Goal: Task Accomplishment & Management: Manage account settings

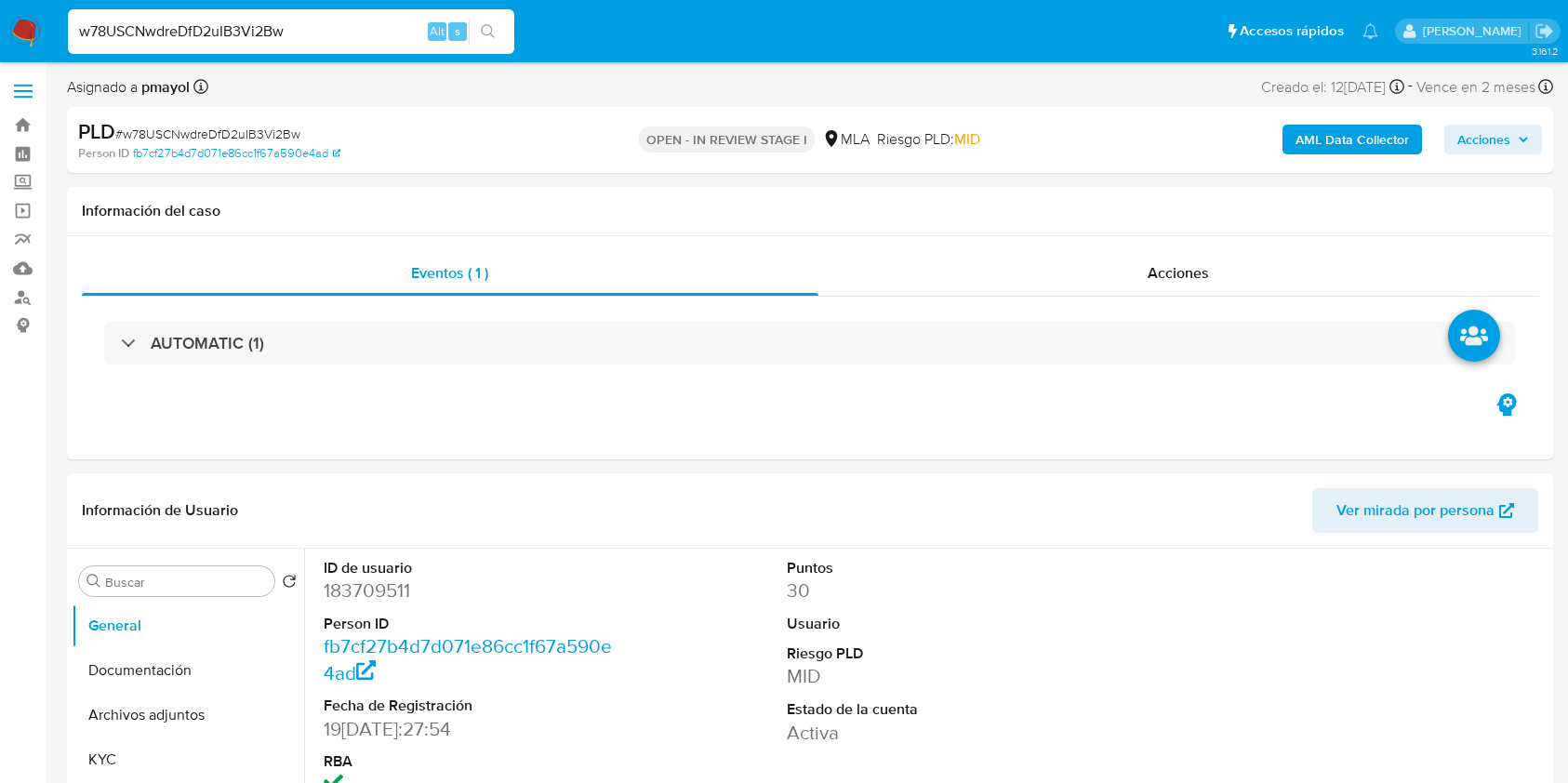
select select "10"
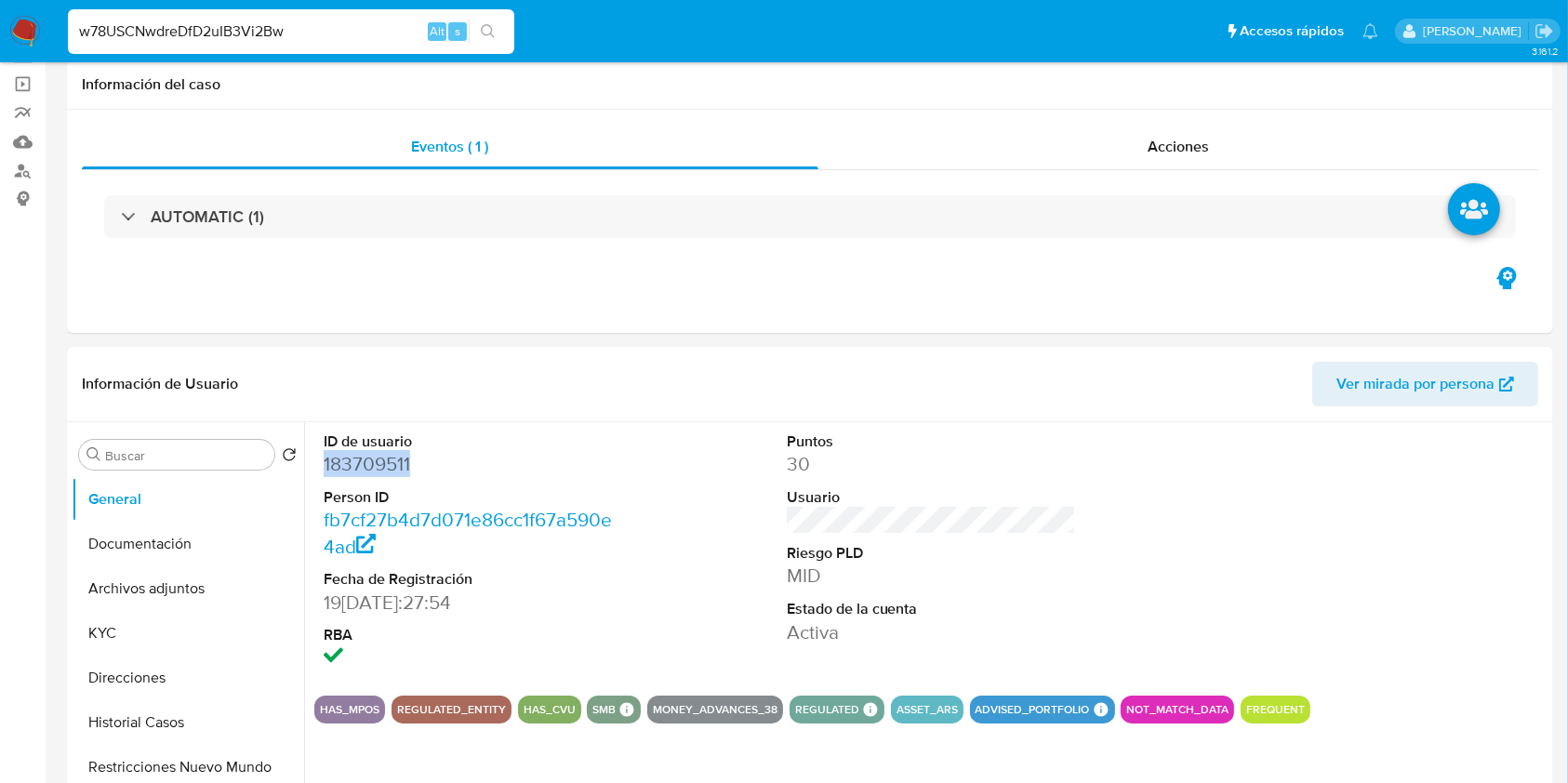
scroll to position [759, 0]
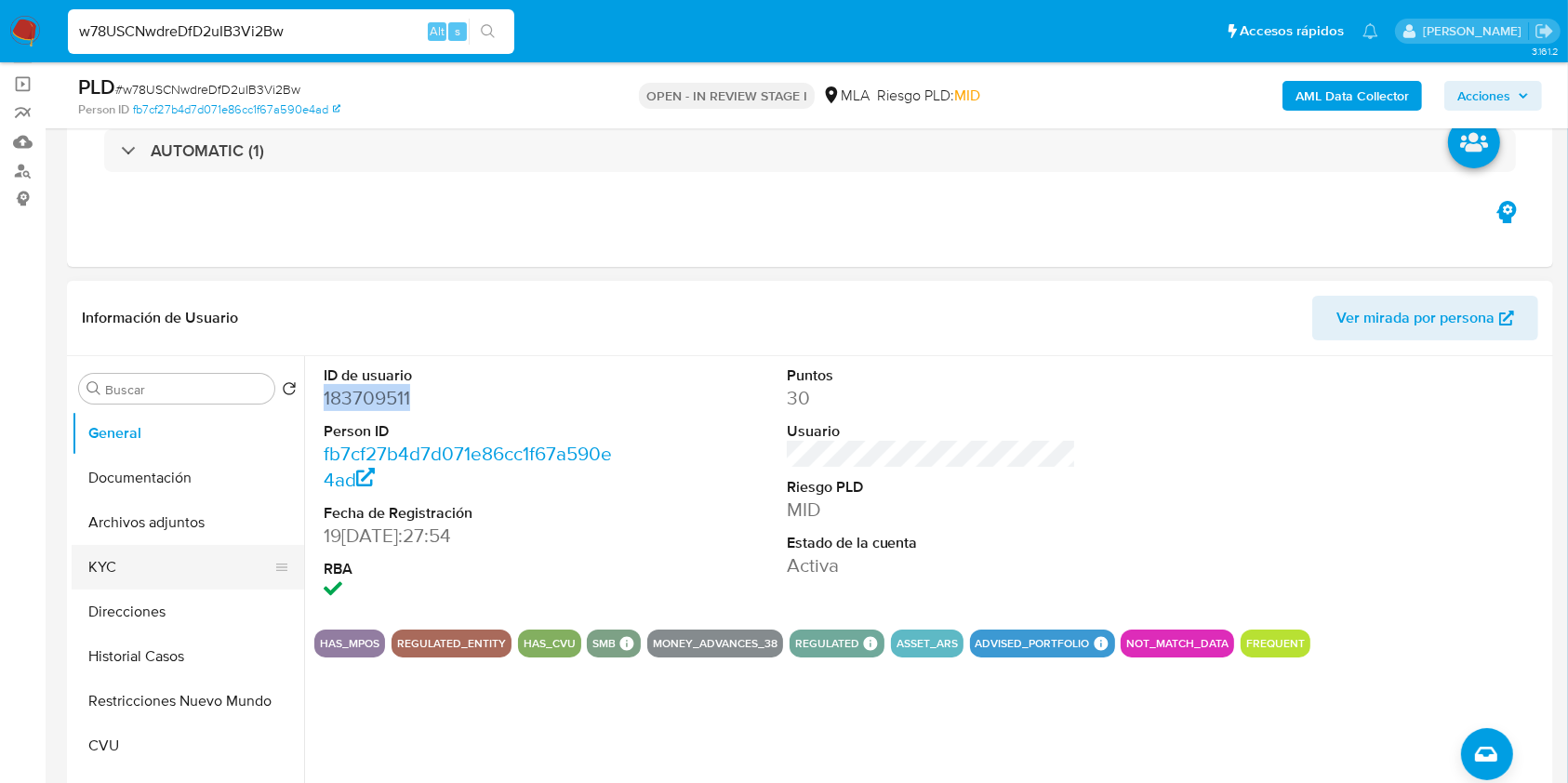
click at [129, 570] on button "KYC" at bounding box center [180, 567] width 218 height 45
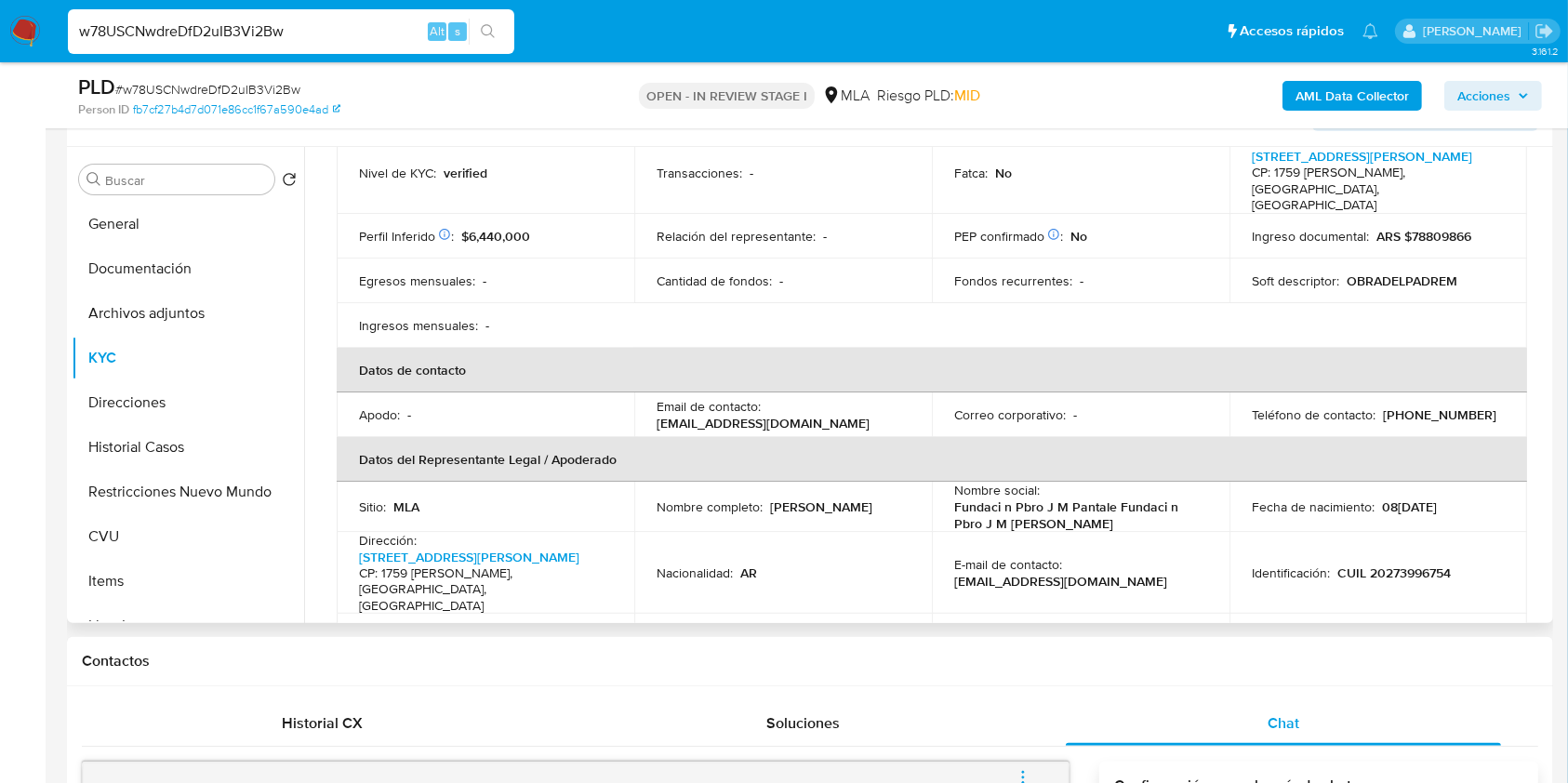
scroll to position [369, 0]
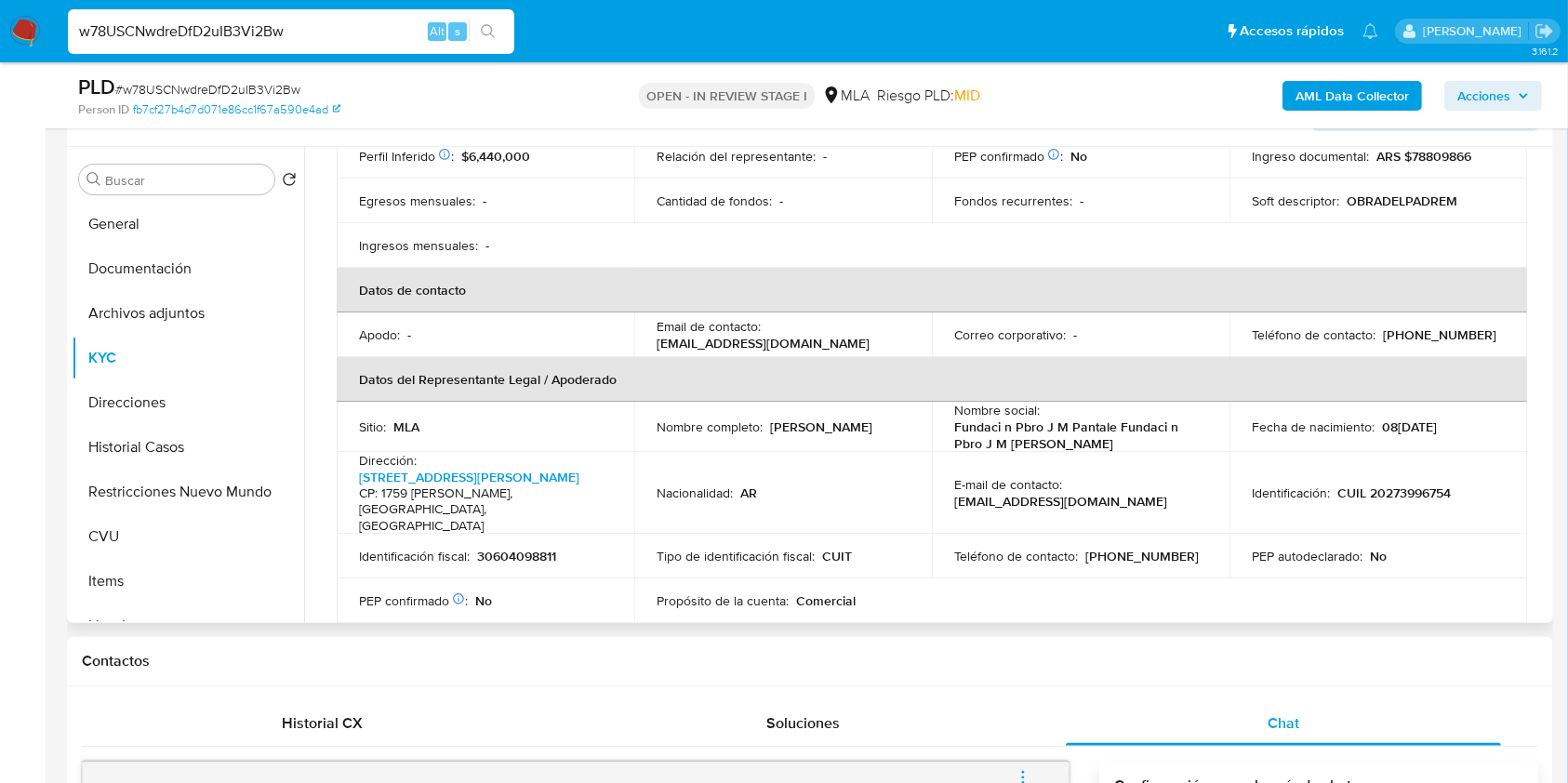
click at [1438, 326] on p "(11) 32195985" at bounding box center [1439, 335] width 113 height 17
copy p "32195985"
drag, startPoint x: 890, startPoint y: 325, endPoint x: 647, endPoint y: 328, distance: 243.0
click at [647, 328] on td "Email de contacto : cuentascorrientes@padremario.org" at bounding box center [782, 335] width 297 height 45
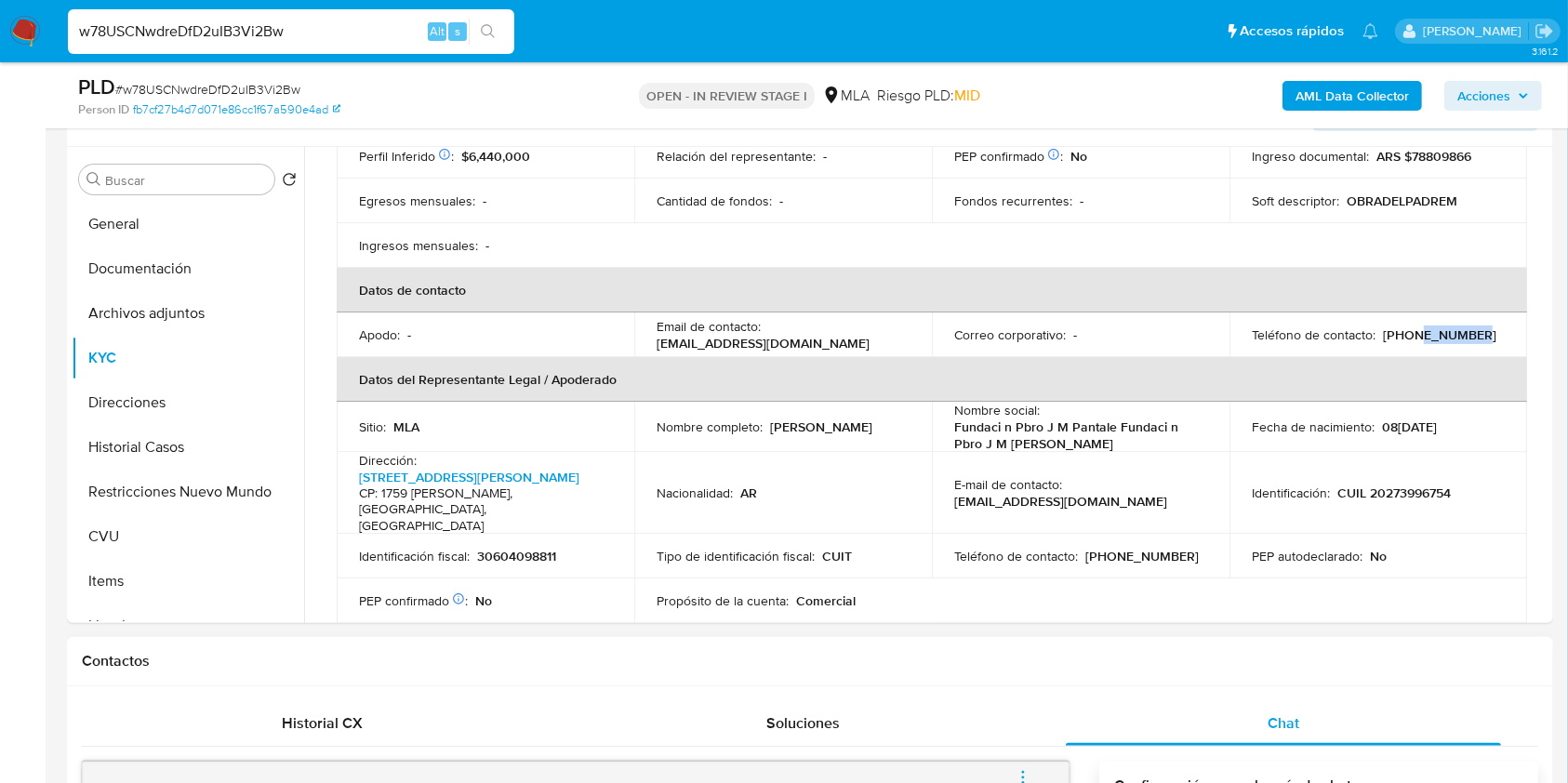
copy p "cuentascorrientes@padremario.org"
drag, startPoint x: 811, startPoint y: 426, endPoint x: 645, endPoint y: 422, distance: 166.0
click at [645, 422] on td "Nombre completo : Roberto Martin Comito" at bounding box center [782, 427] width 297 height 51
copy p "Roberto Martin Comito"
click at [1383, 485] on p "CUIL 20273996754" at bounding box center [1394, 493] width 113 height 17
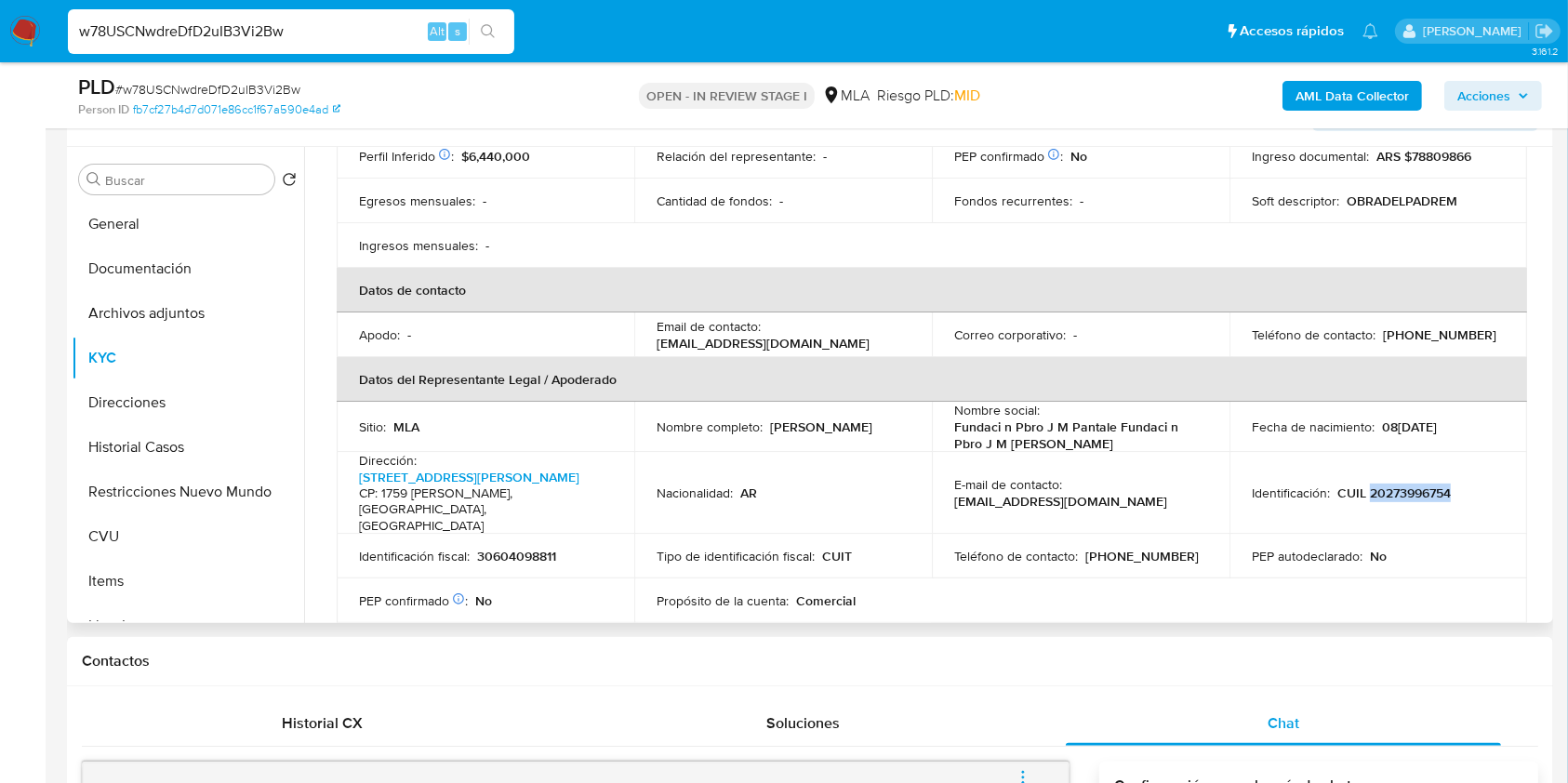
click at [1383, 485] on p "CUIL 20273996754" at bounding box center [1394, 493] width 113 height 17
copy p "20273996754"
click at [184, 326] on button "Archivos adjuntos" at bounding box center [180, 313] width 218 height 45
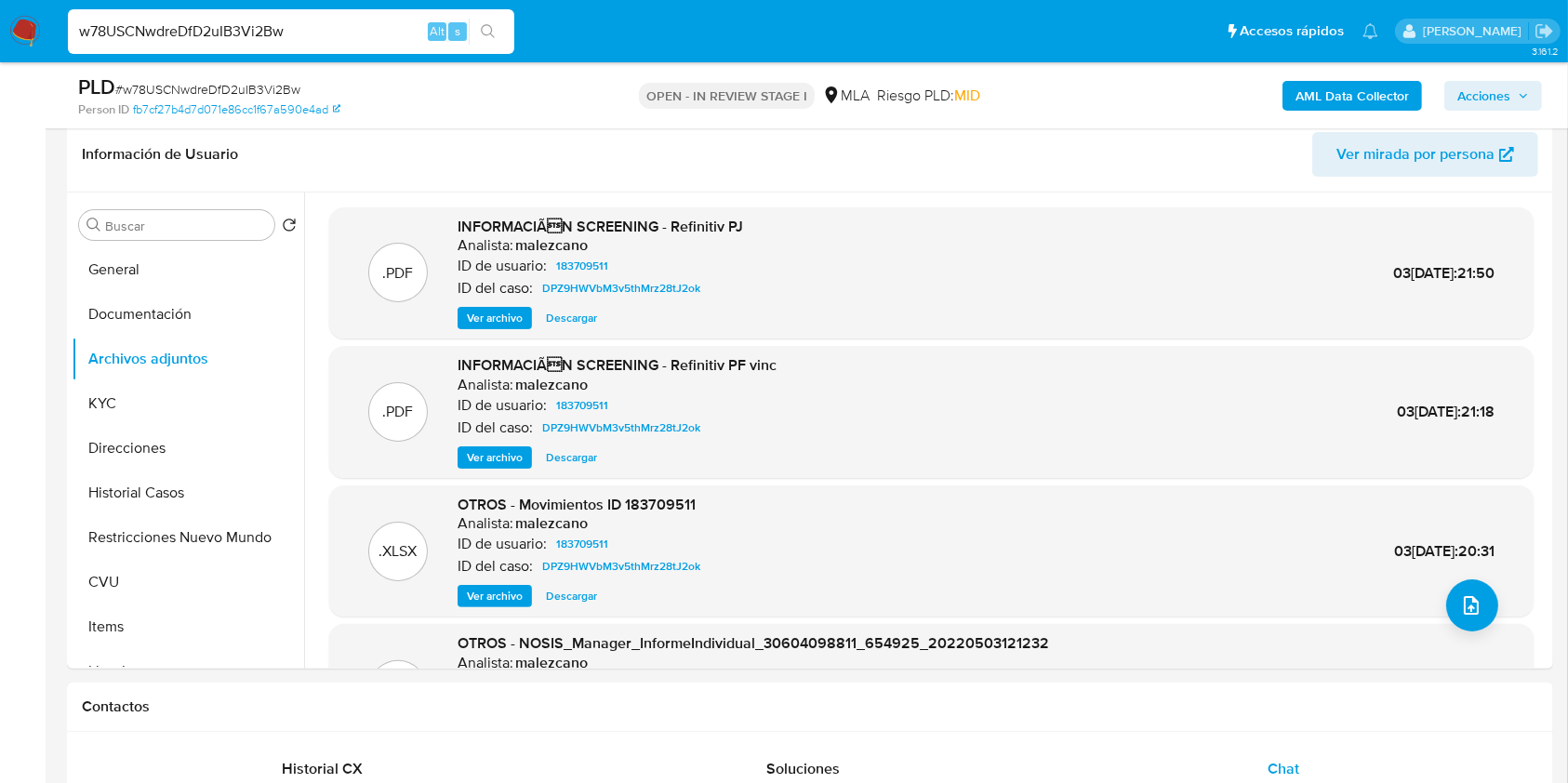
scroll to position [308, 0]
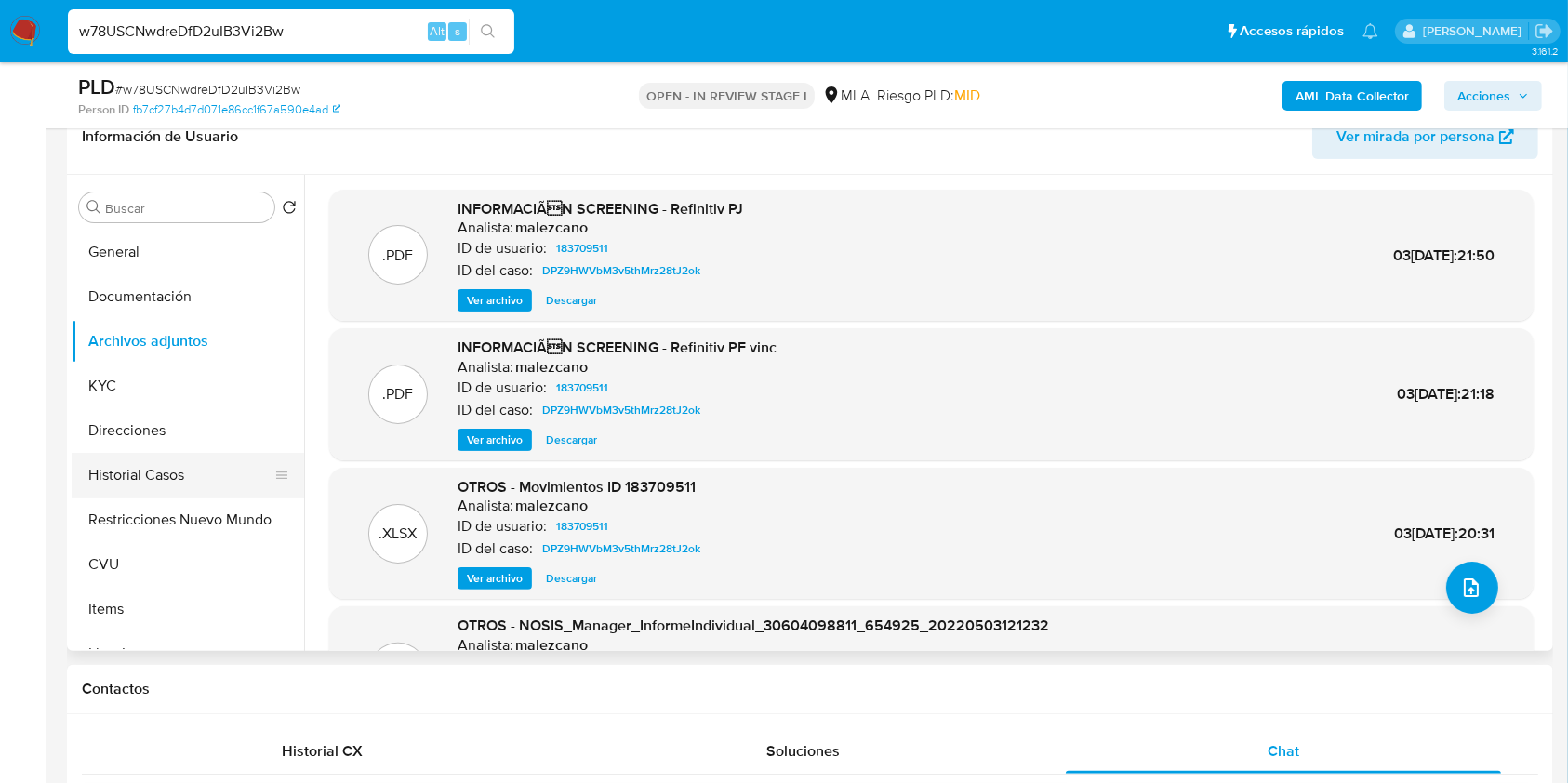
click at [132, 474] on button "Historial Casos" at bounding box center [180, 475] width 218 height 45
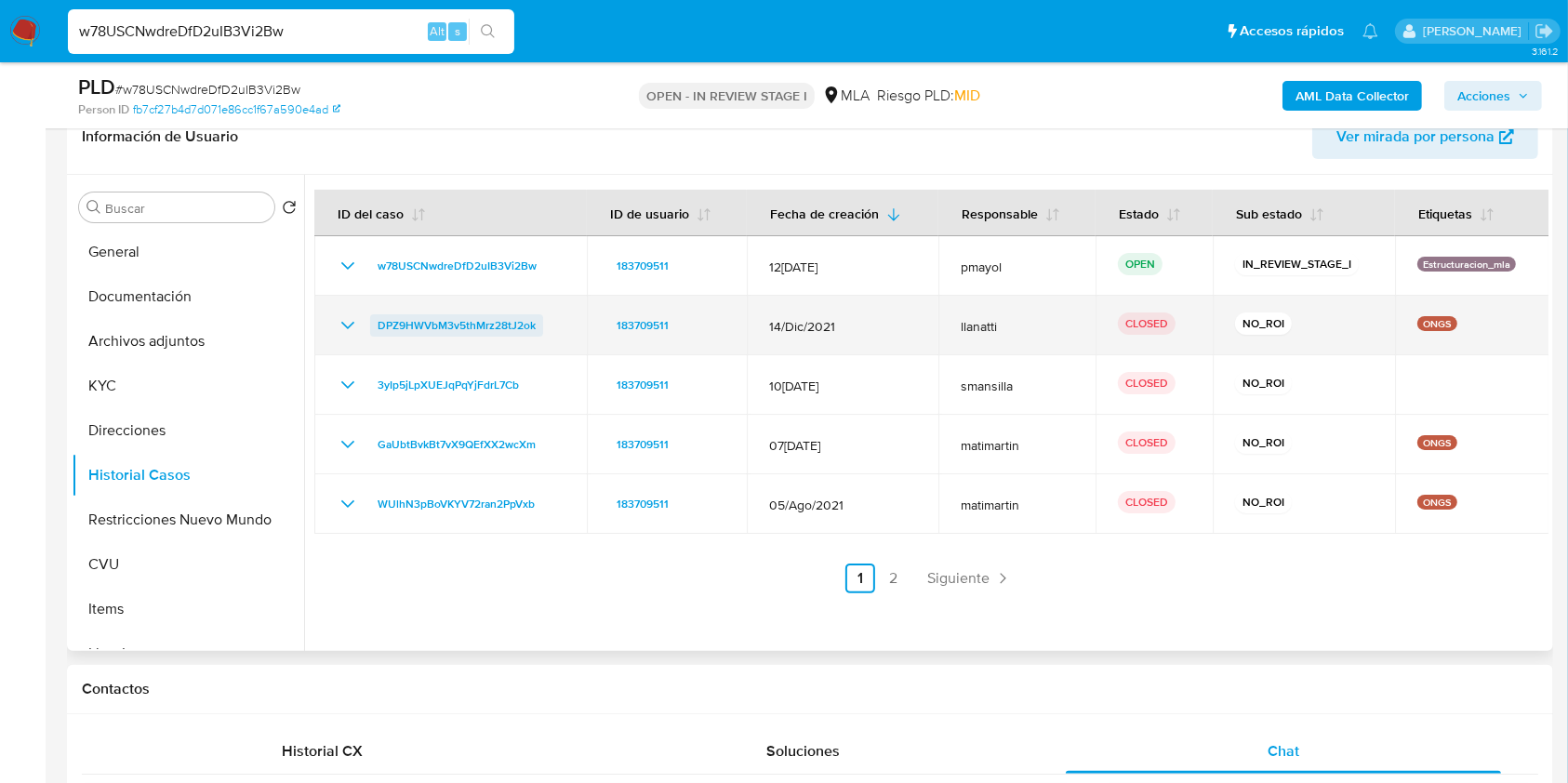
click at [442, 326] on span "DPZ9HWVbM3v5thMrz28tJ2ok" at bounding box center [457, 325] width 158 height 23
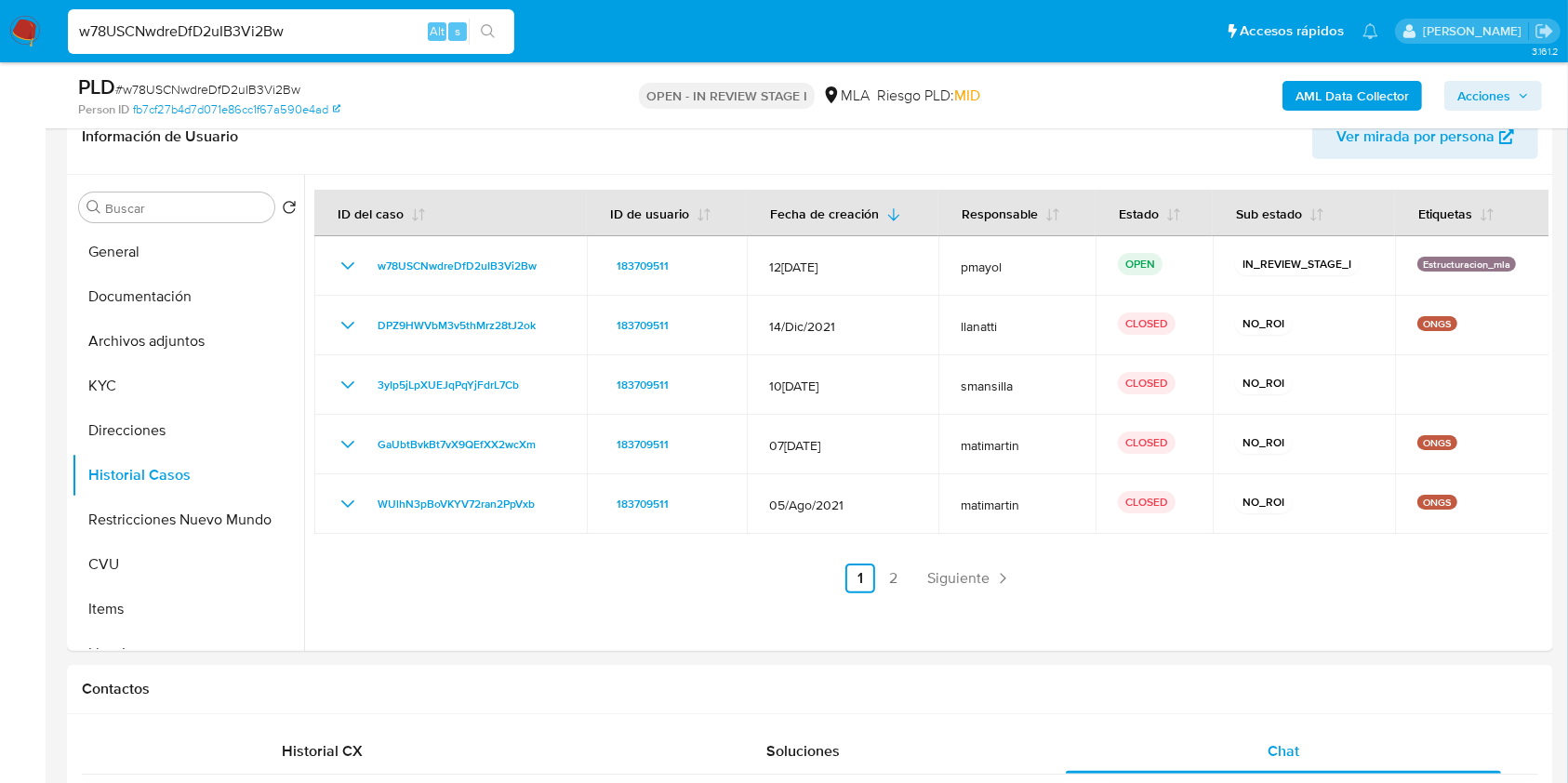
click at [1313, 100] on b "AML Data Collector" at bounding box center [1351, 96] width 113 height 30
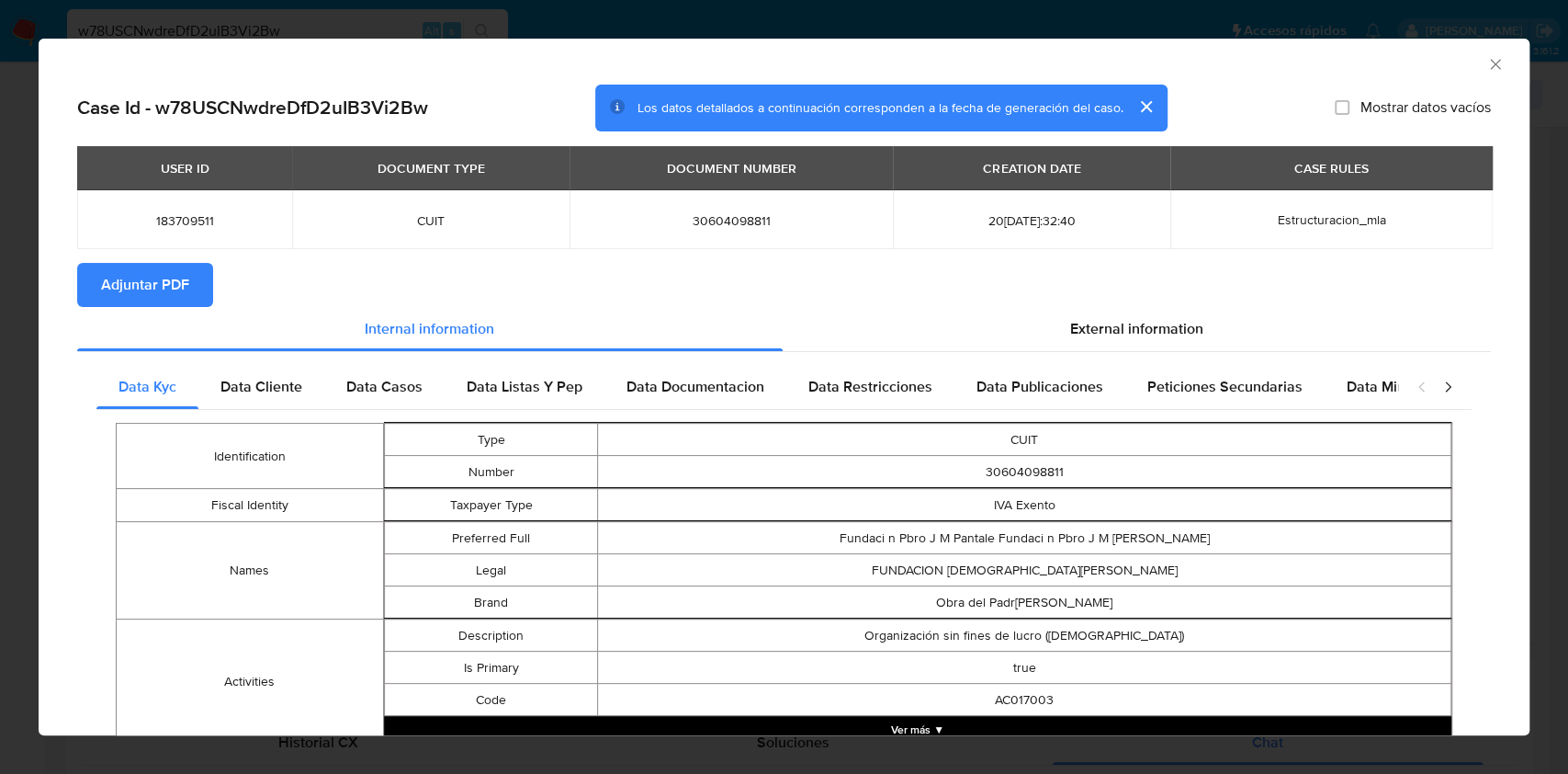
click at [179, 290] on span "Adjuntar PDF" at bounding box center [145, 285] width 88 height 41
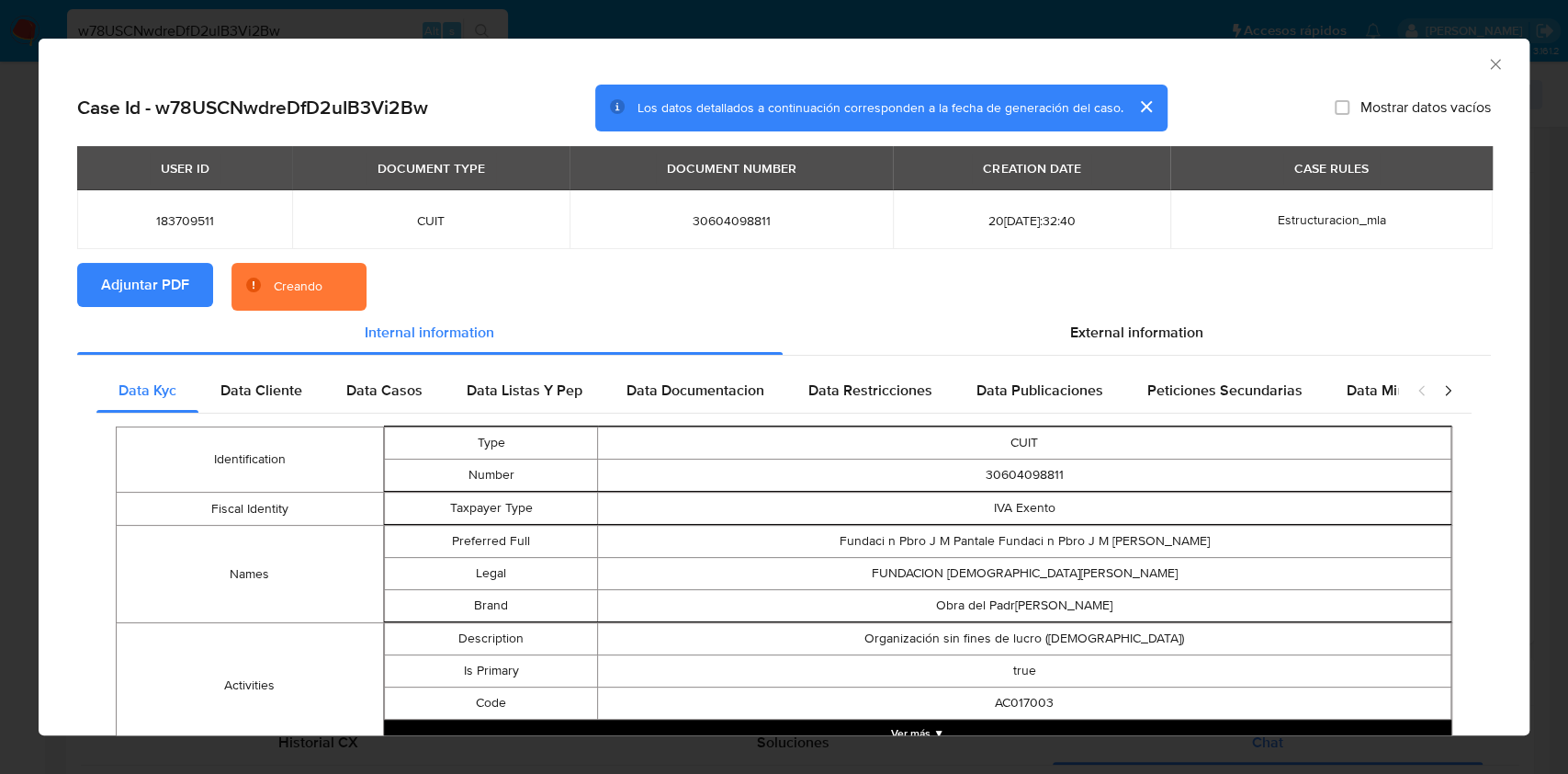
click at [1477, 54] on div "AML Data Collector" at bounding box center [784, 62] width 1491 height 46
click at [1486, 58] on icon "Cerrar ventana" at bounding box center [1496, 64] width 19 height 19
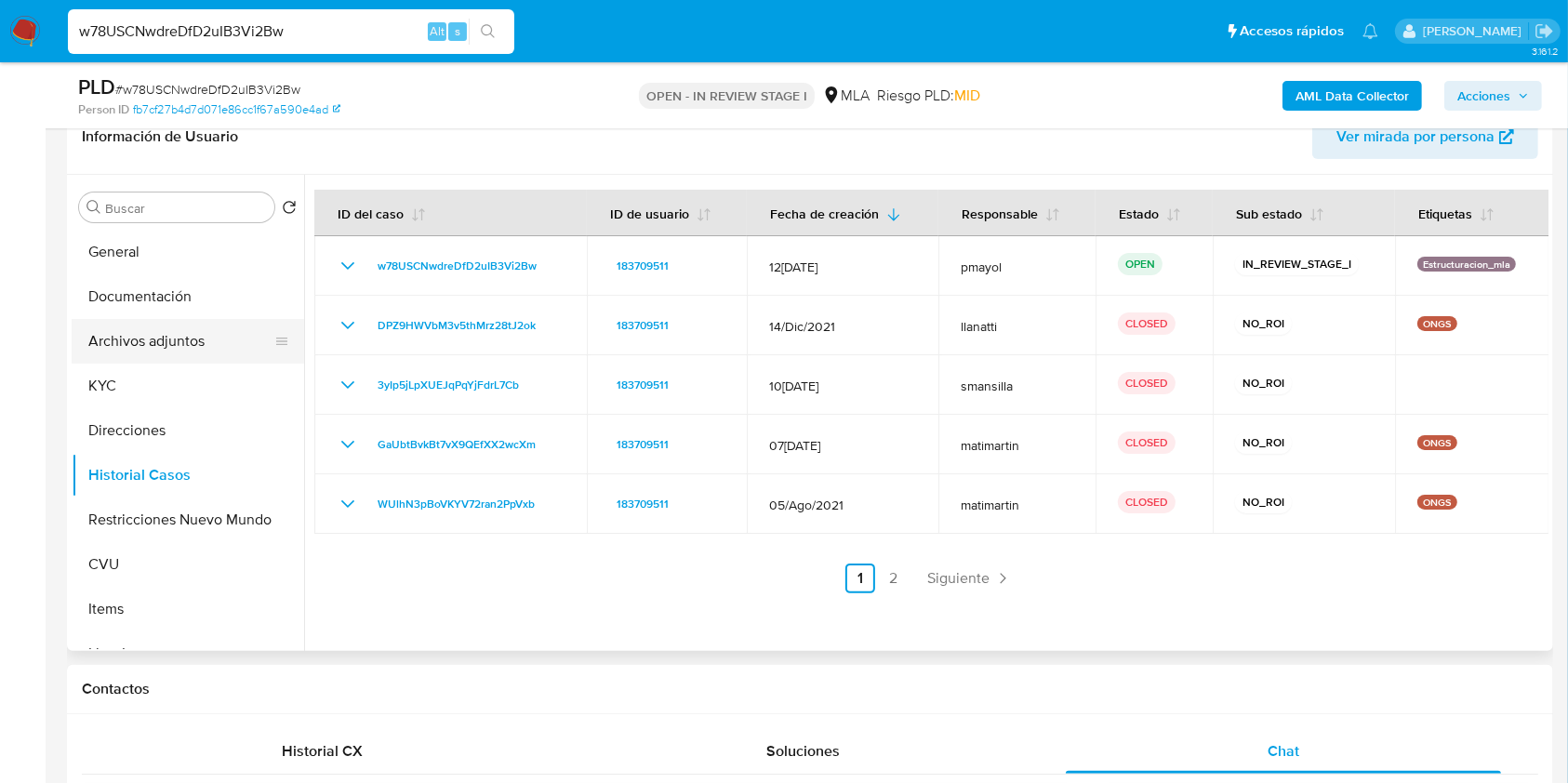
click at [180, 330] on button "Archivos adjuntos" at bounding box center [180, 341] width 218 height 45
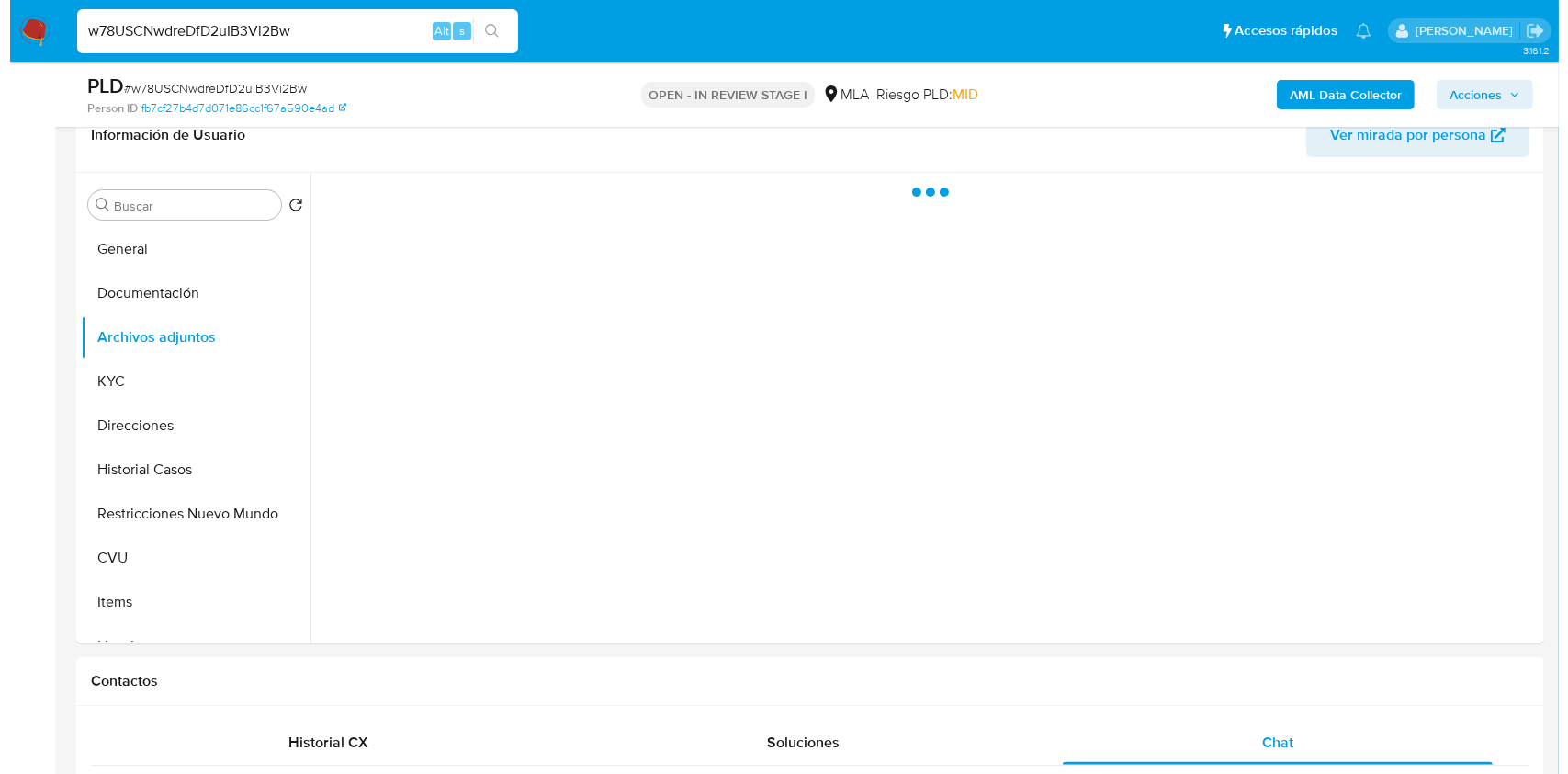
scroll to position [254, 0]
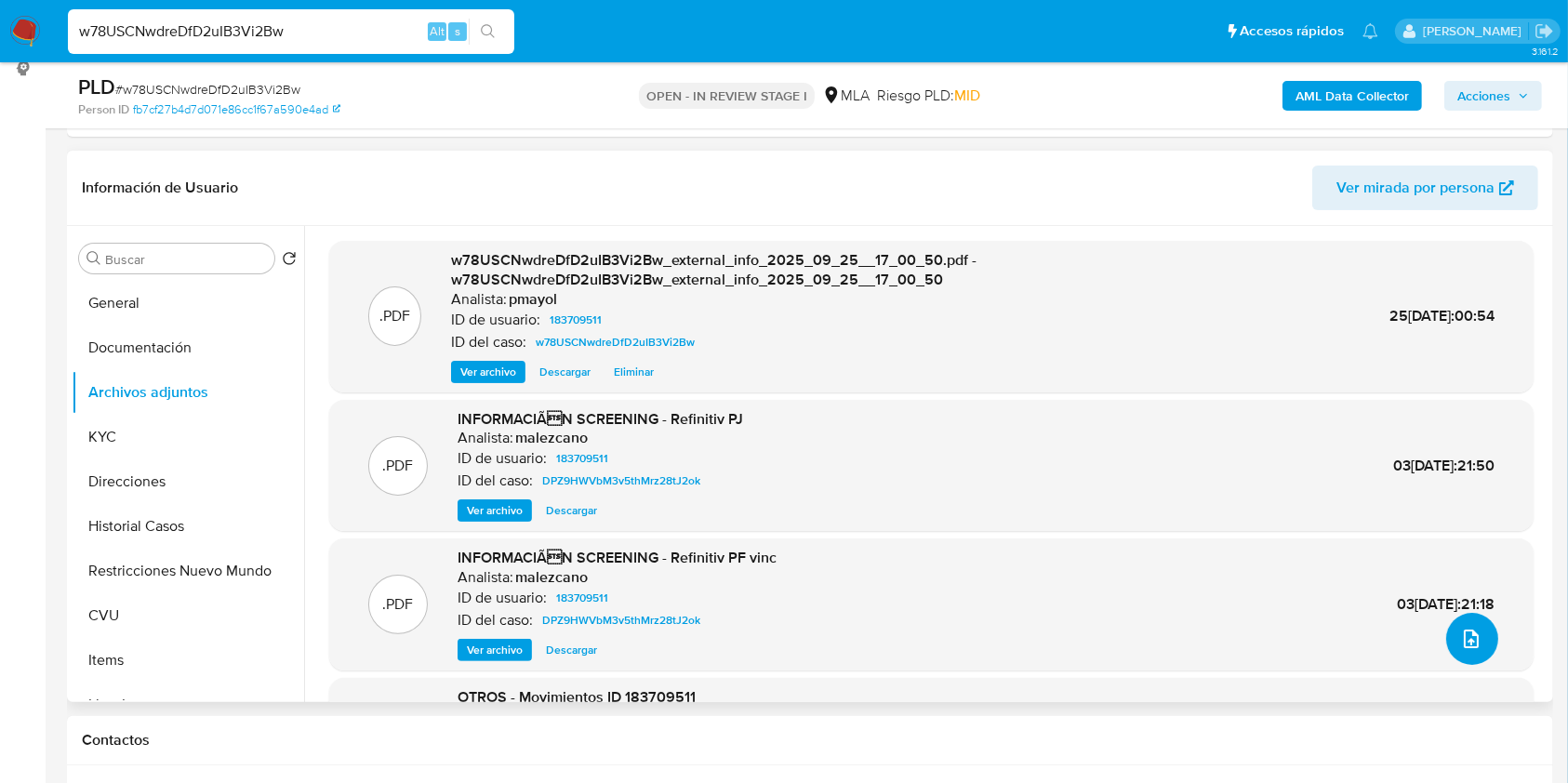
click at [1466, 622] on button "upload-file" at bounding box center [1472, 639] width 53 height 53
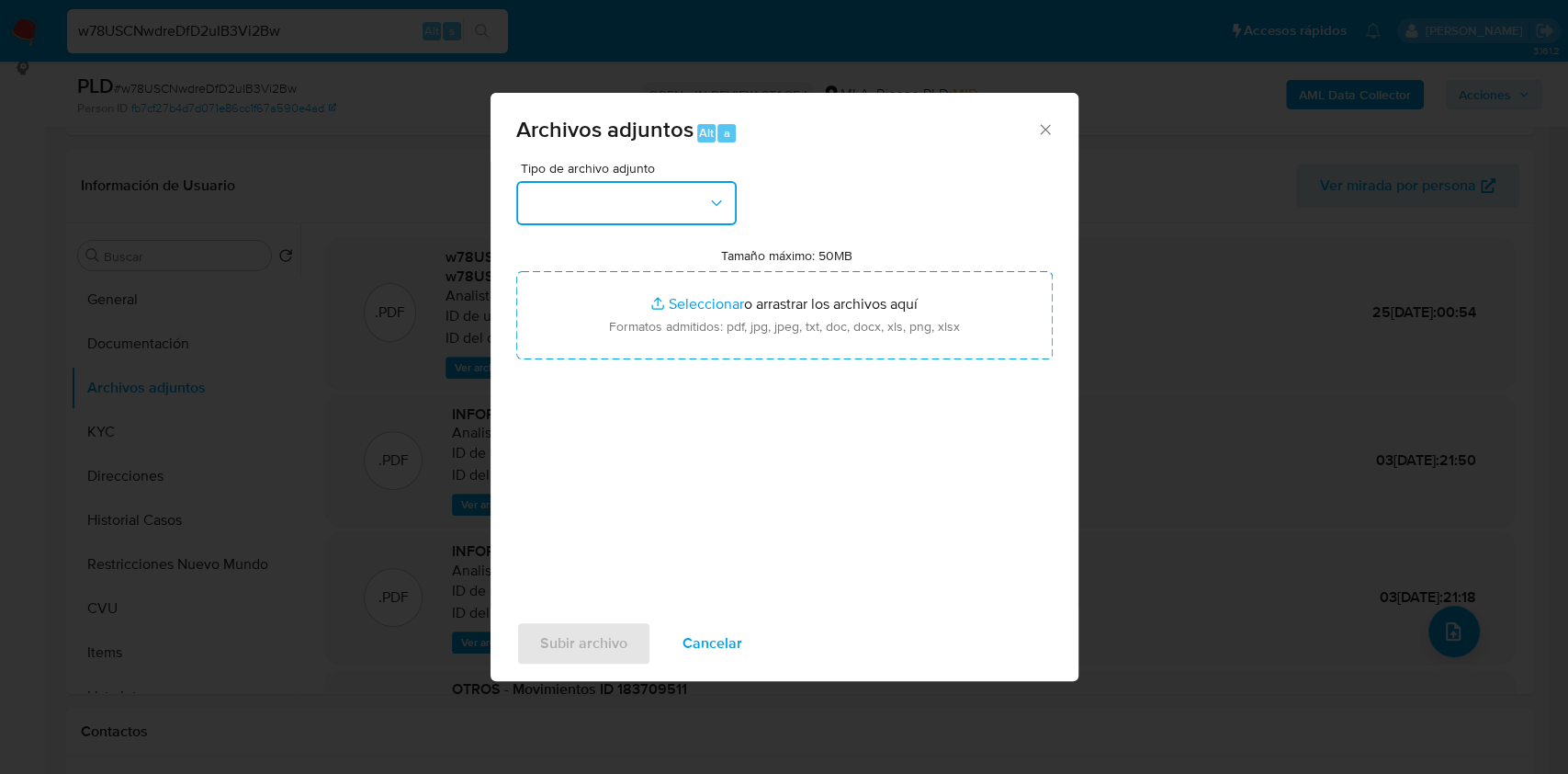
click at [671, 201] on button "button" at bounding box center [626, 203] width 221 height 44
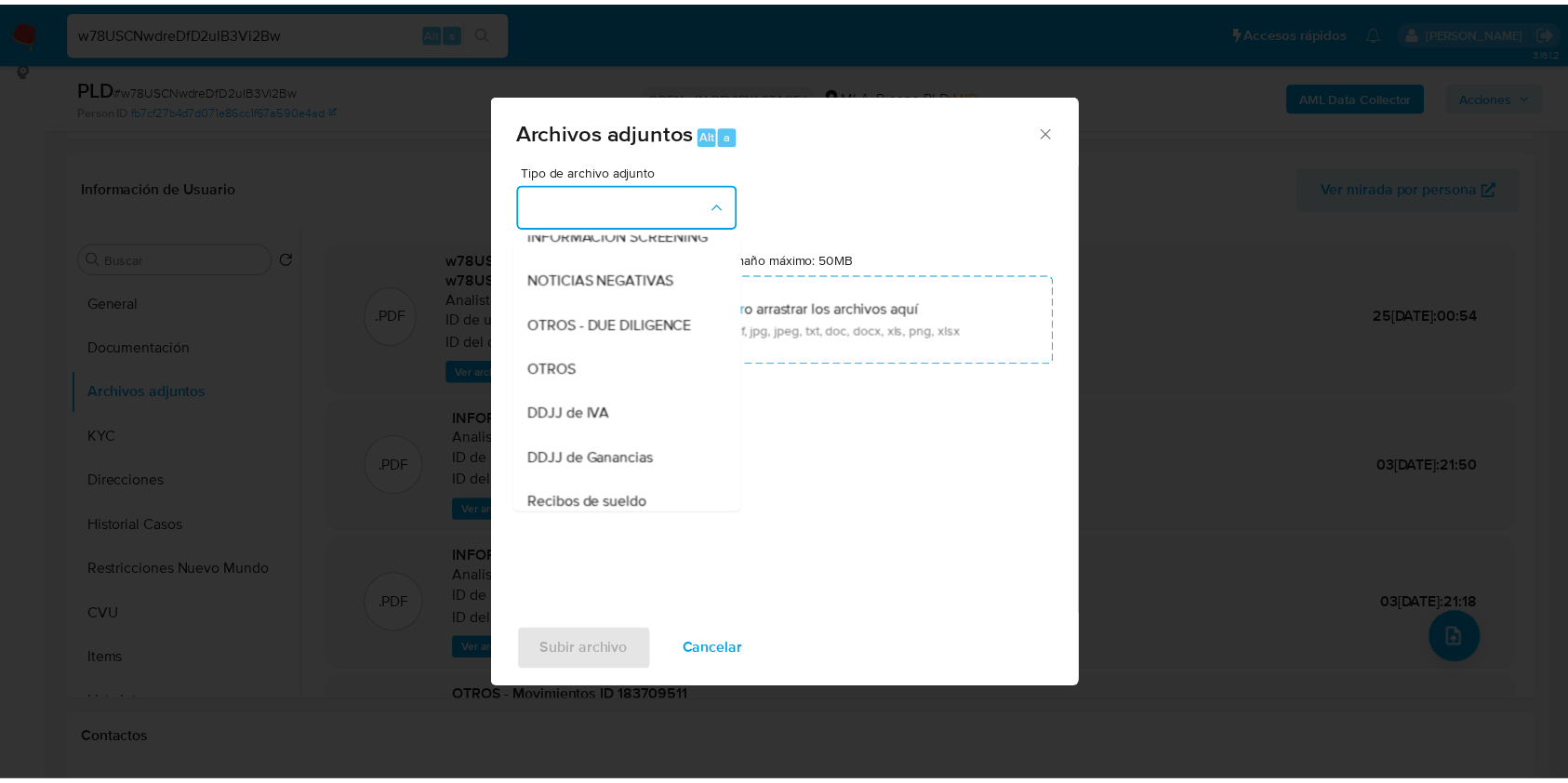
scroll to position [282, 0]
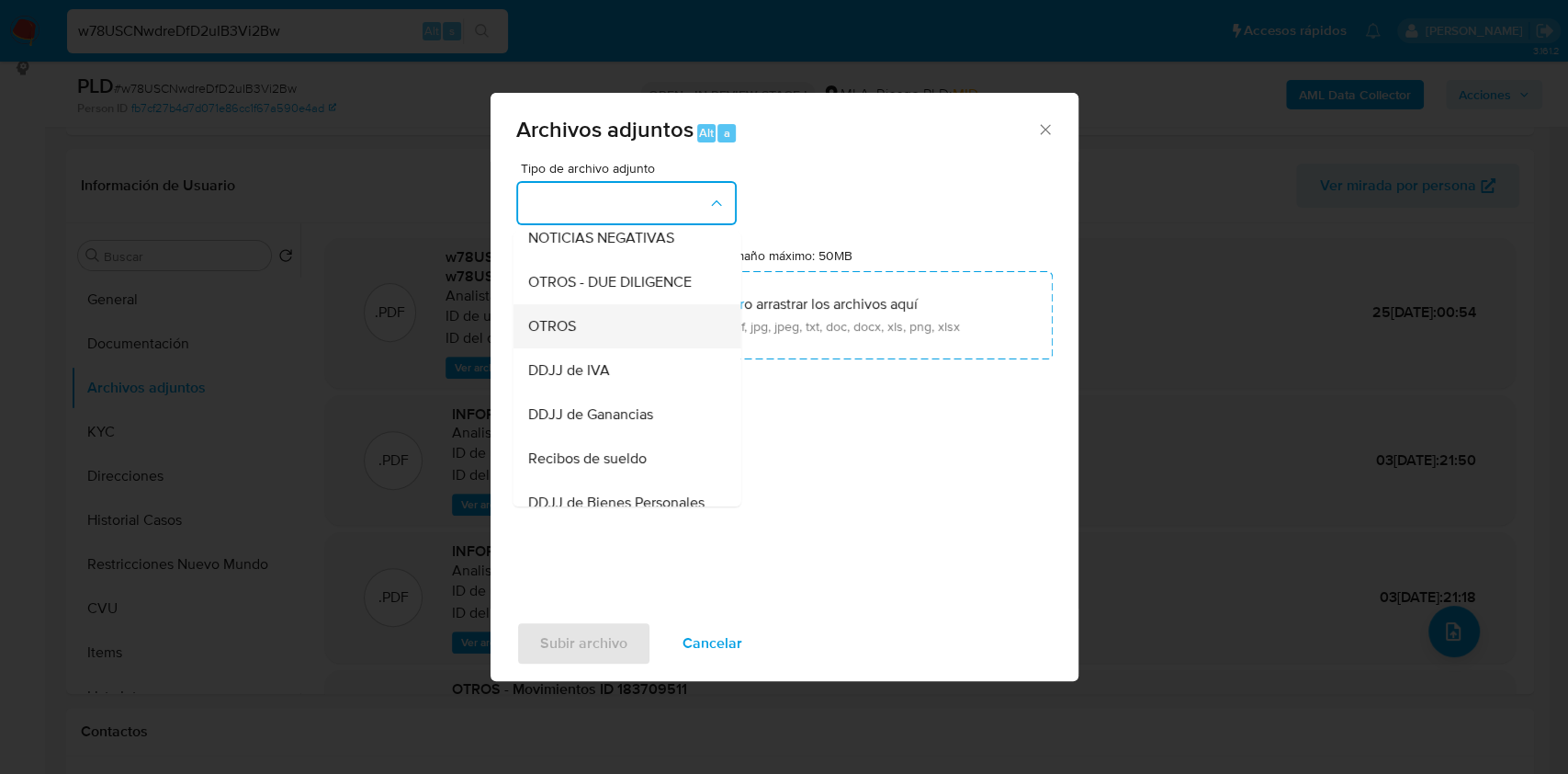
click at [560, 336] on span "OTROS" at bounding box center [551, 326] width 48 height 19
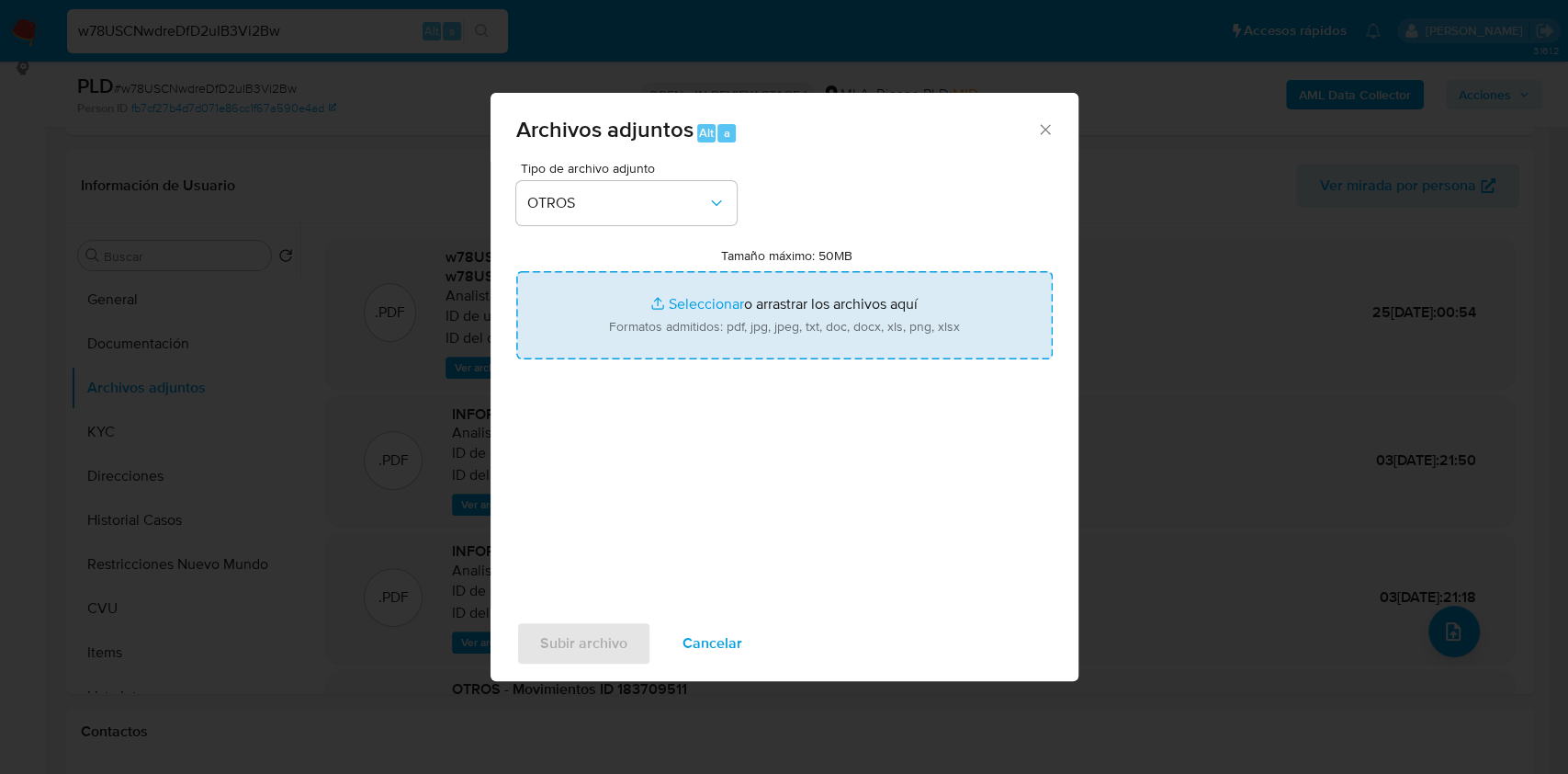
click at [680, 296] on input "Tamaño máximo: 50MB Seleccionar archivos" at bounding box center [784, 314] width 537 height 88
type input "C:\fakepath\Caselog w78USCNwdreDfD2uIB3Vi2Bw.docx"
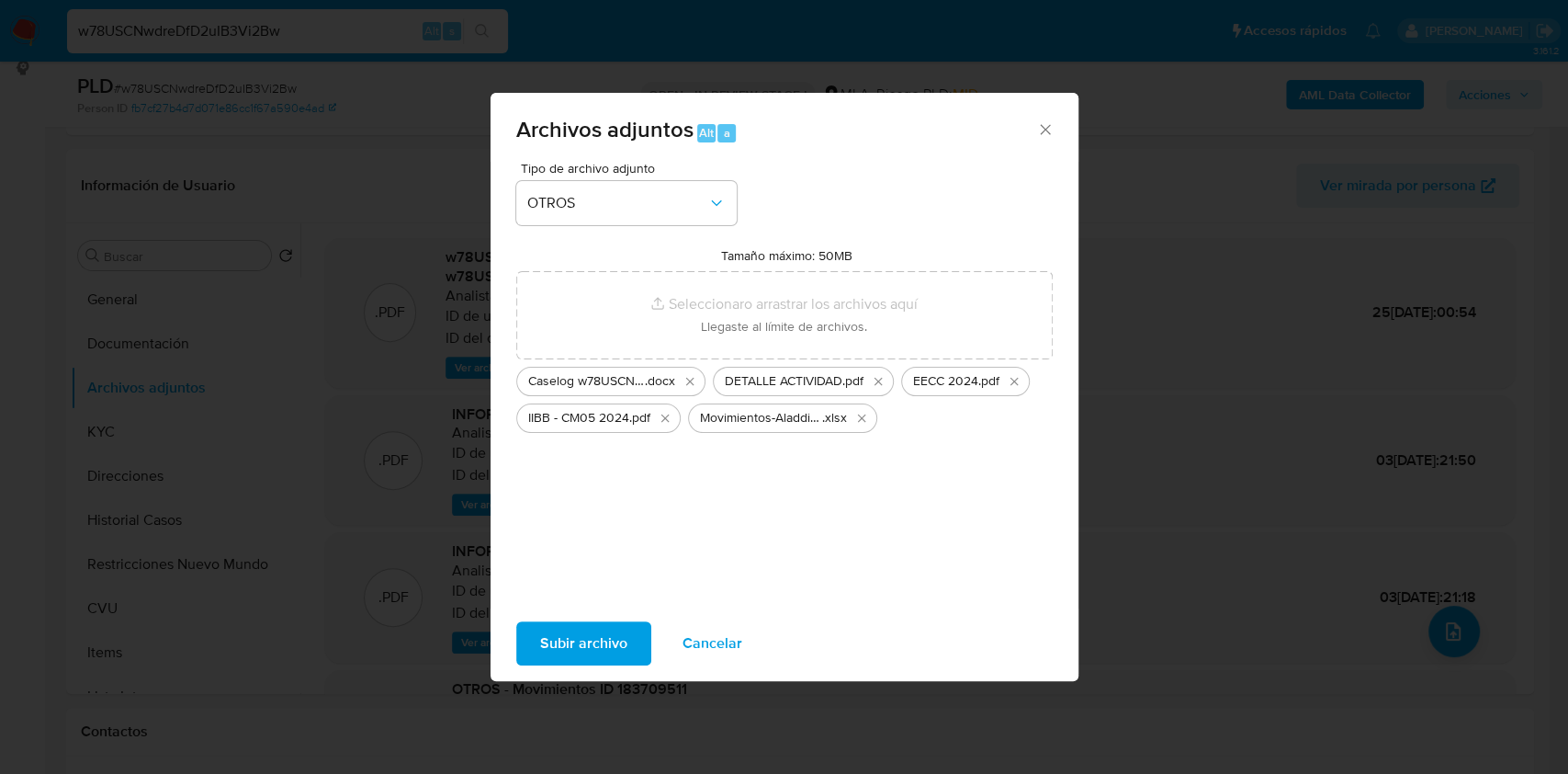
click at [573, 644] on span "Subir archivo" at bounding box center [584, 643] width 87 height 41
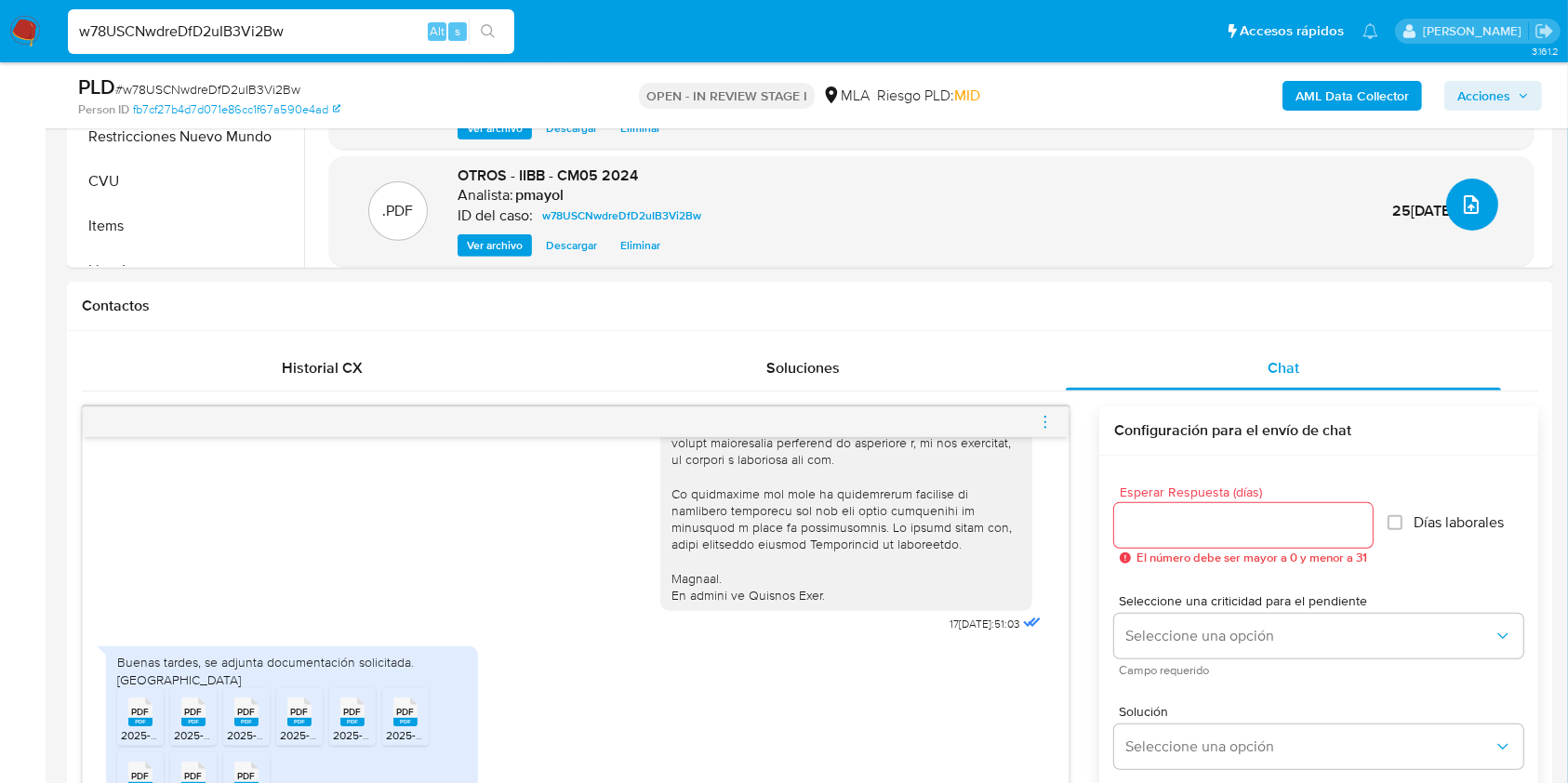
scroll to position [695, 0]
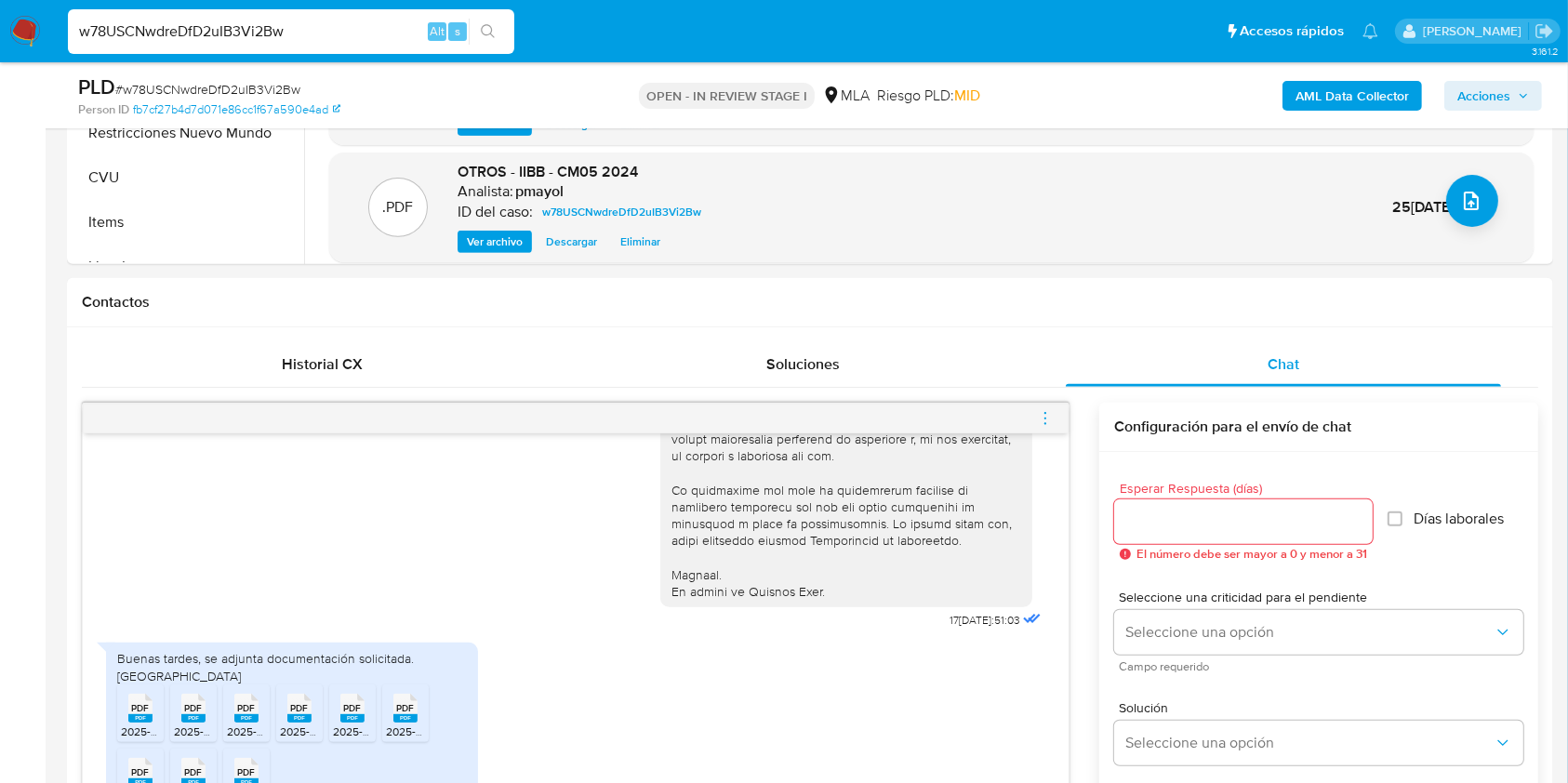
click at [271, 81] on span "# w78USCNwdreDfD2uIB3Vi2Bw" at bounding box center [207, 89] width 185 height 19
copy span "w78USCNwdreDfD2uIB3Vi2Bw"
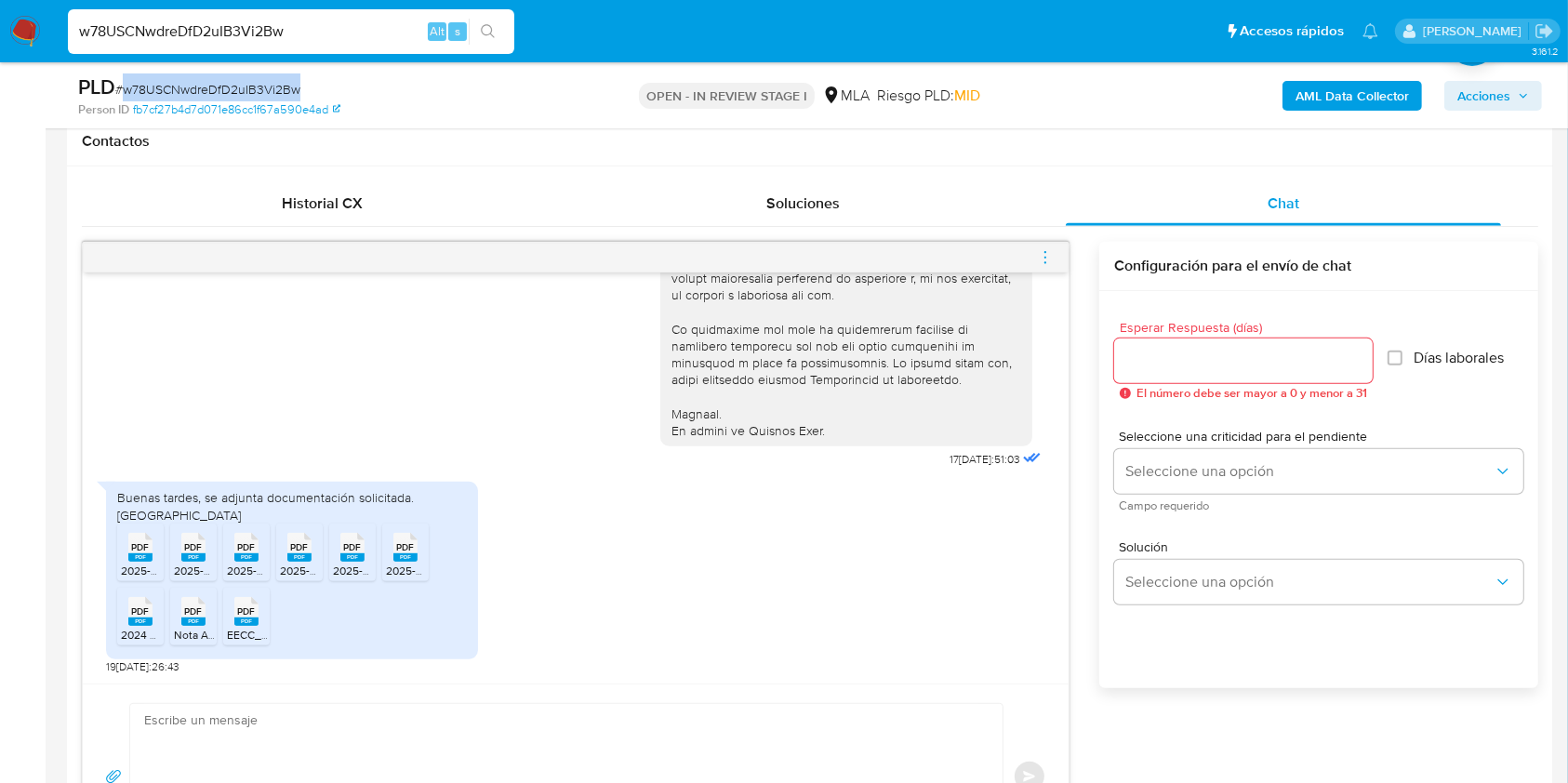
scroll to position [988, 0]
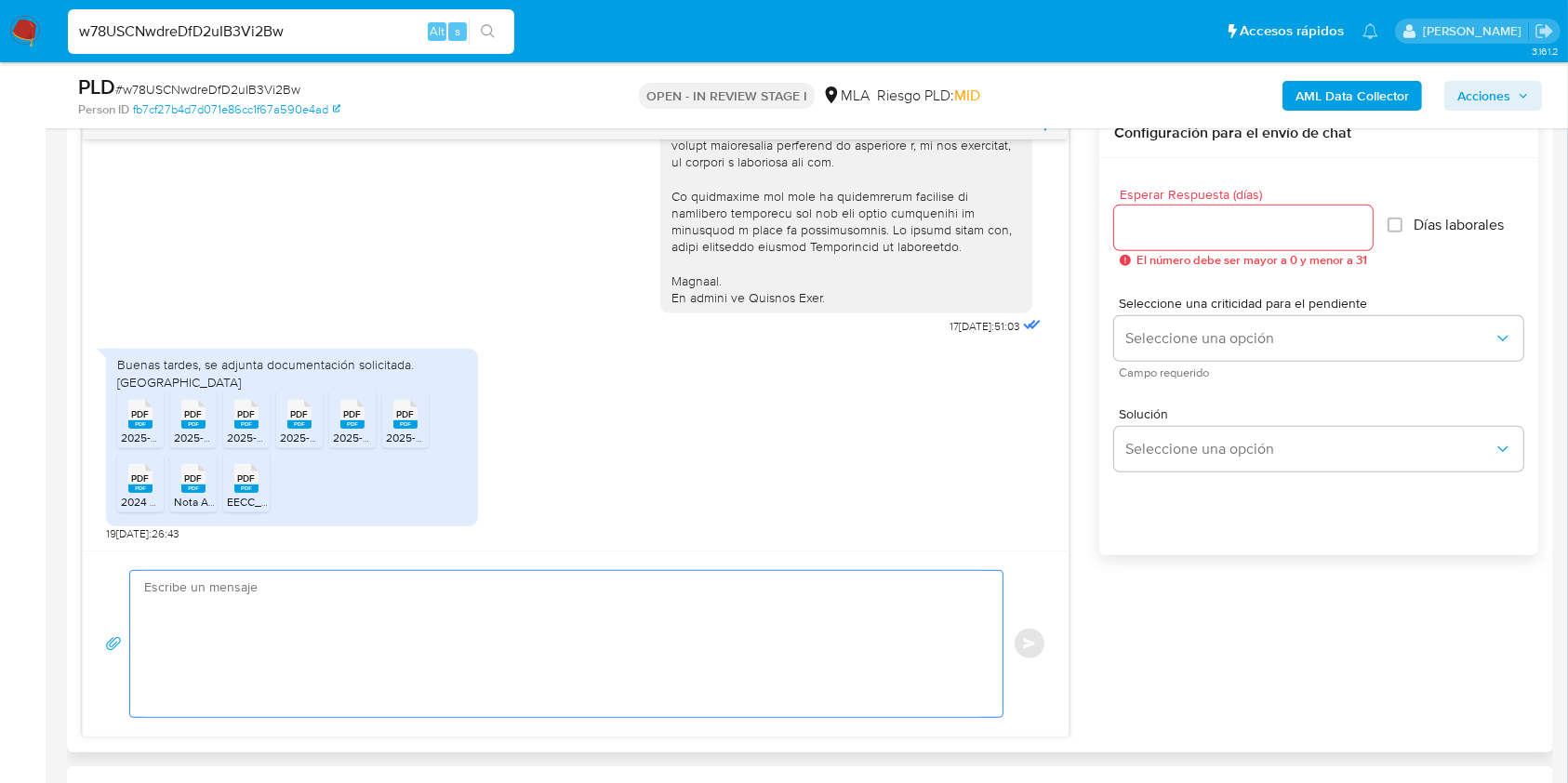
click at [640, 628] on textarea at bounding box center [562, 644] width 835 height 146
paste textarea "Hola, ¡Muchas gracias por tu respuesta! Confirmamos la recepción de la document…"
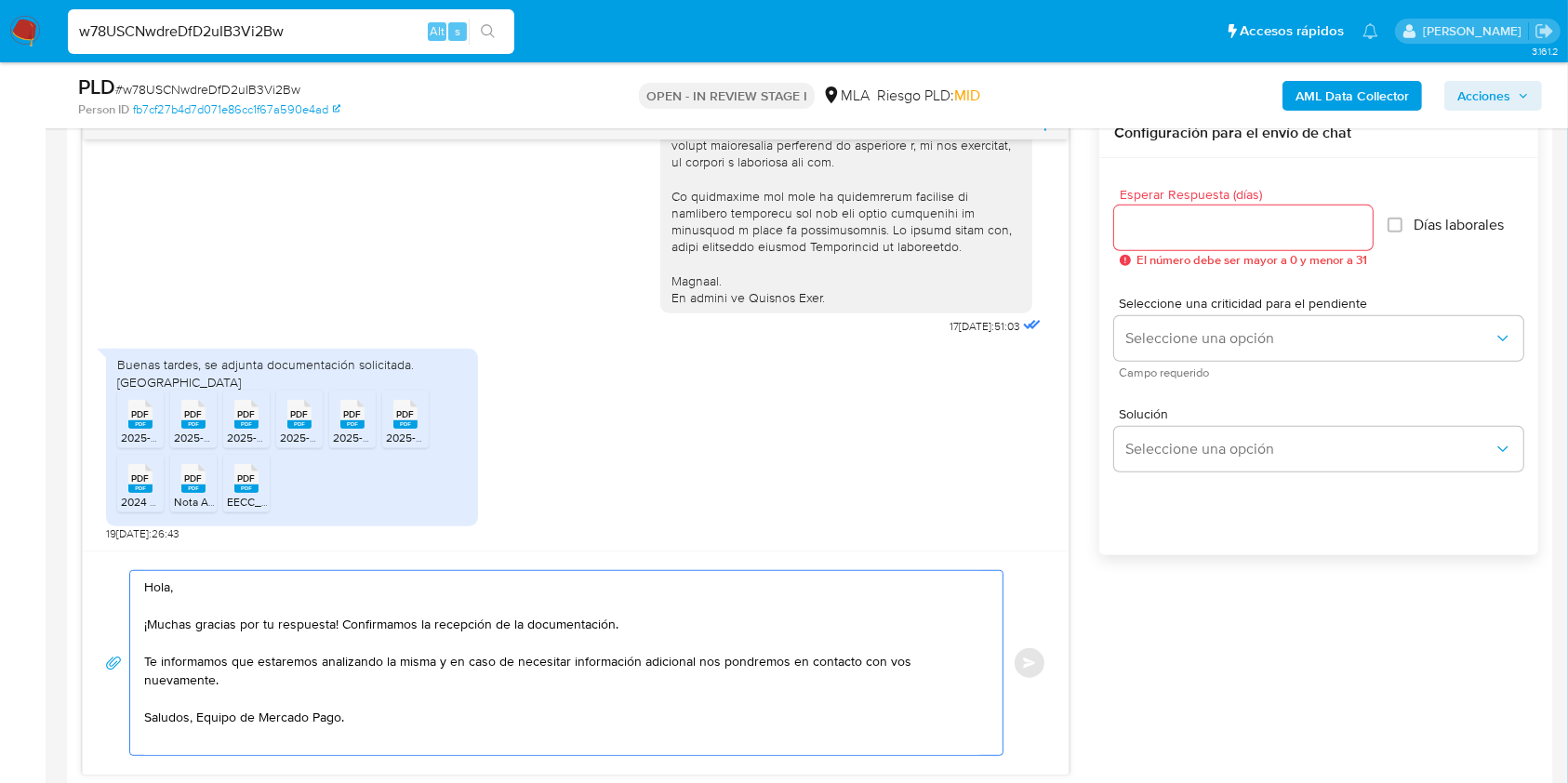
click at [204, 704] on textarea "Hola, ¡Muchas gracias por tu respuesta! Confirmamos la recepción de la document…" at bounding box center [562, 663] width 835 height 184
type textarea "Hola, ¡Muchas gracias por tu respuesta! Confirmamos la recepción de la document…"
click at [1221, 217] on input "Esperar Respuesta (días)" at bounding box center [1244, 228] width 259 height 24
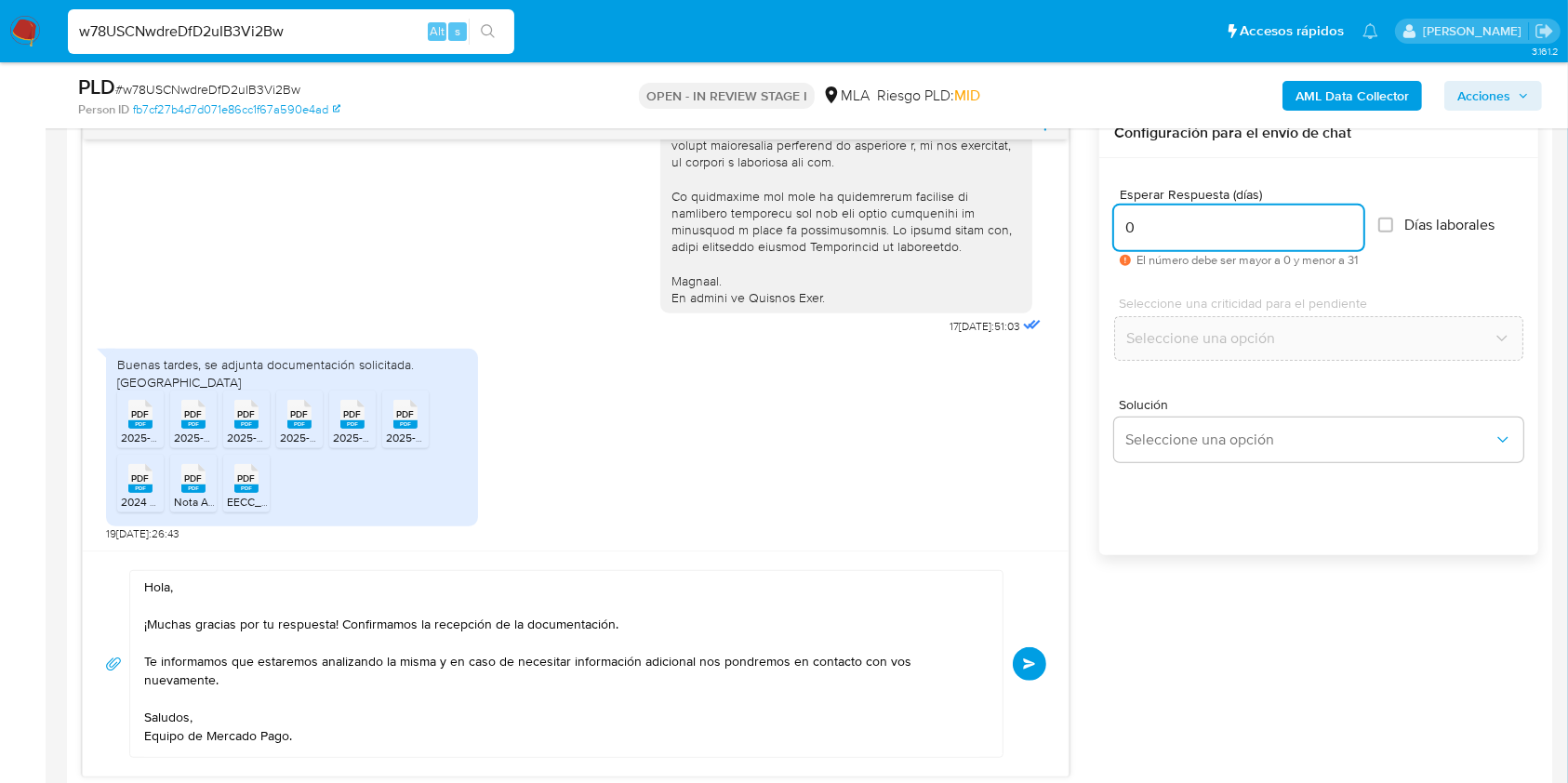
scroll to position [923, 0]
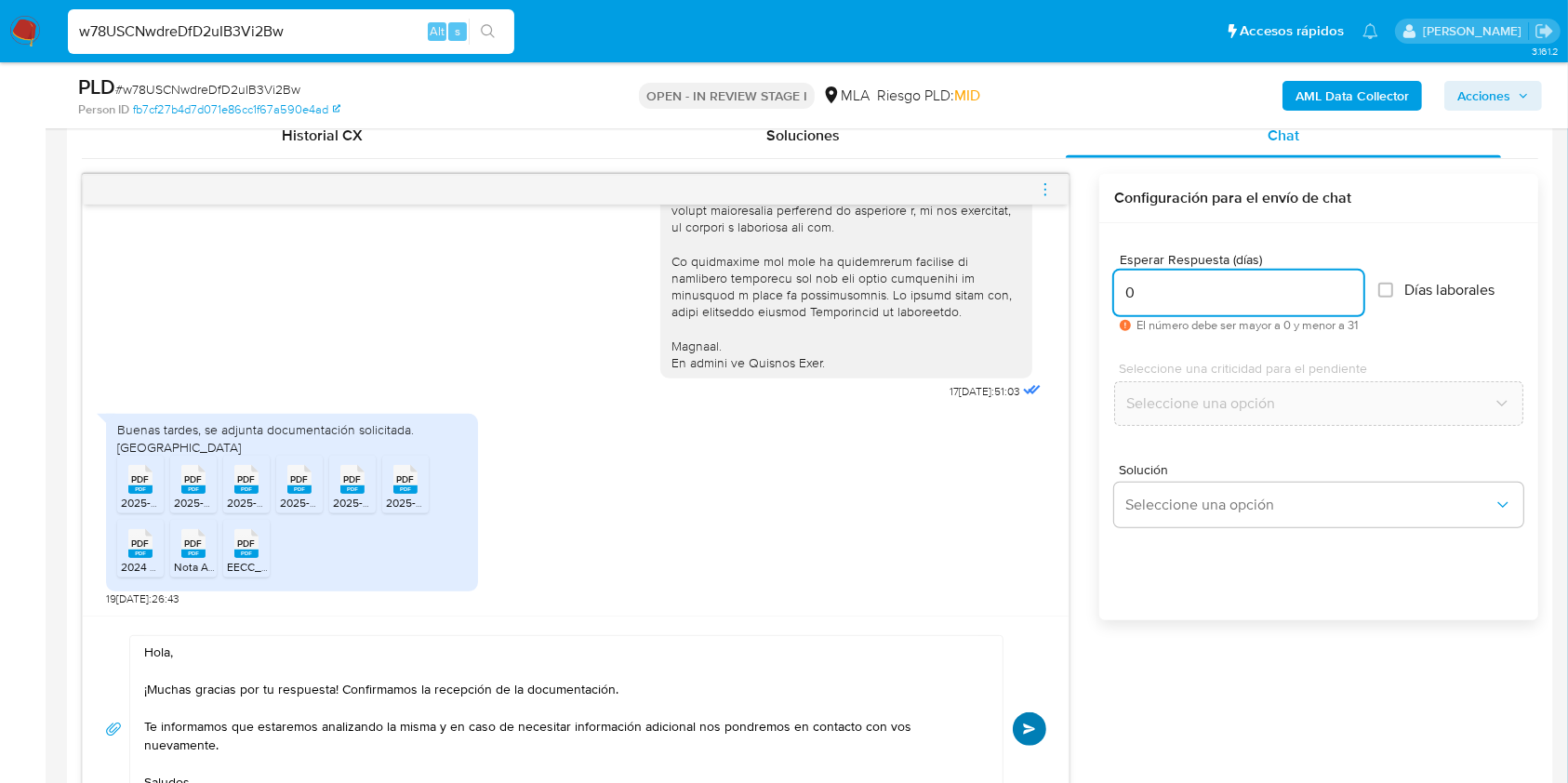
type input "0"
click at [1034, 712] on button "Enviar" at bounding box center [1030, 729] width 34 height 34
click at [1049, 184] on icon "menu-action" at bounding box center [1045, 189] width 17 height 17
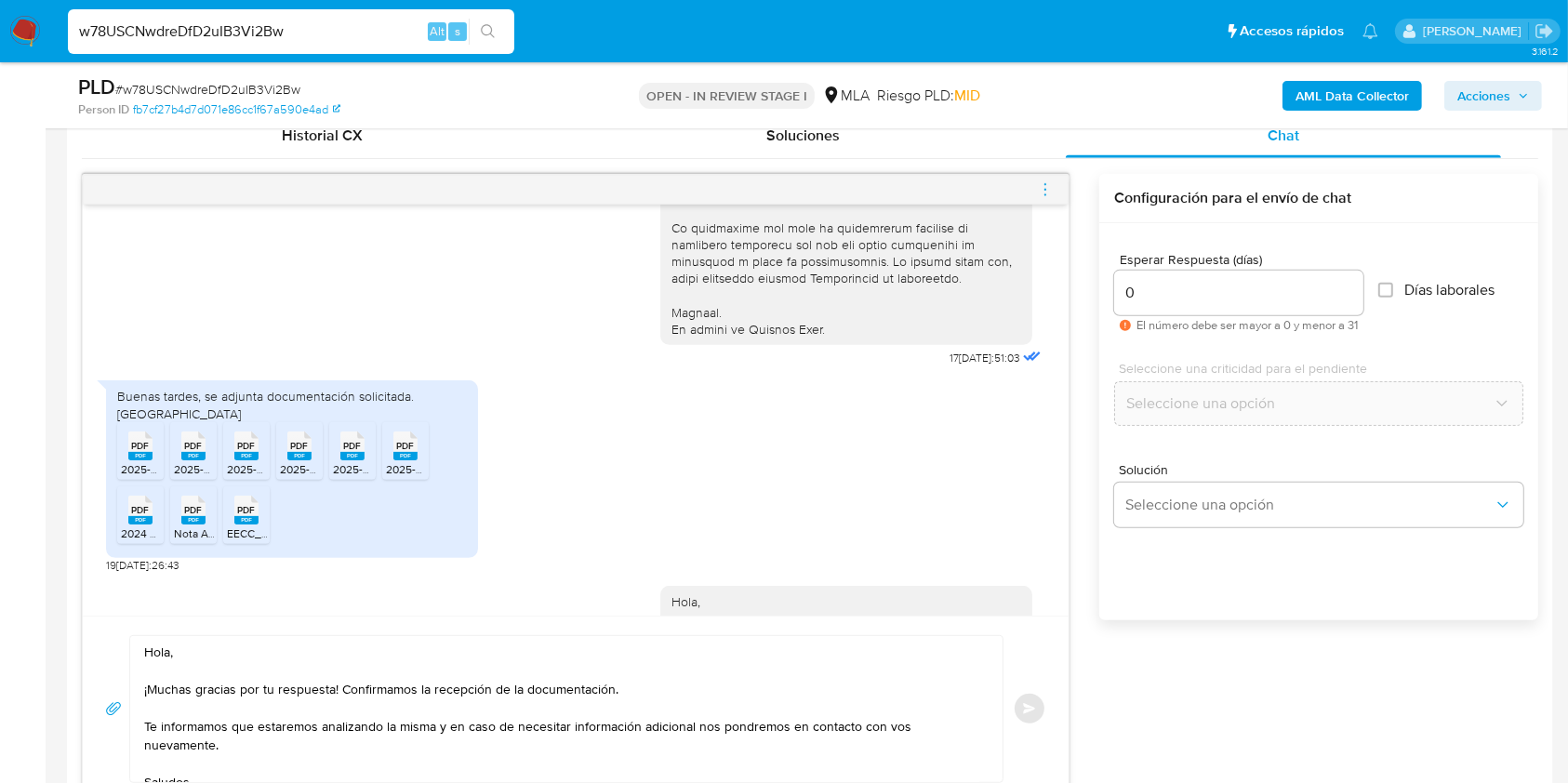
scroll to position [999, 0]
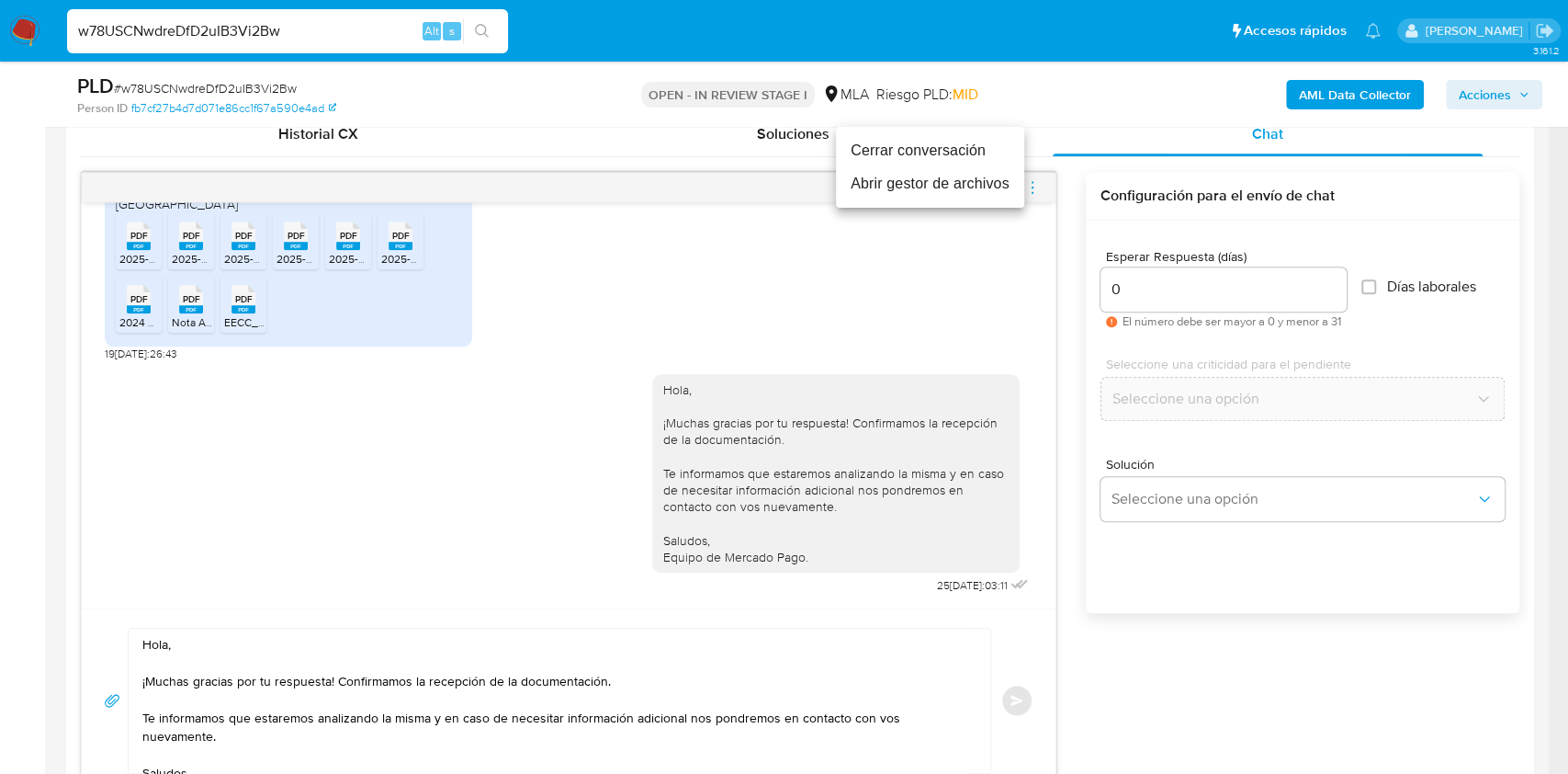
click at [912, 156] on li "Cerrar conversación" at bounding box center [929, 151] width 188 height 33
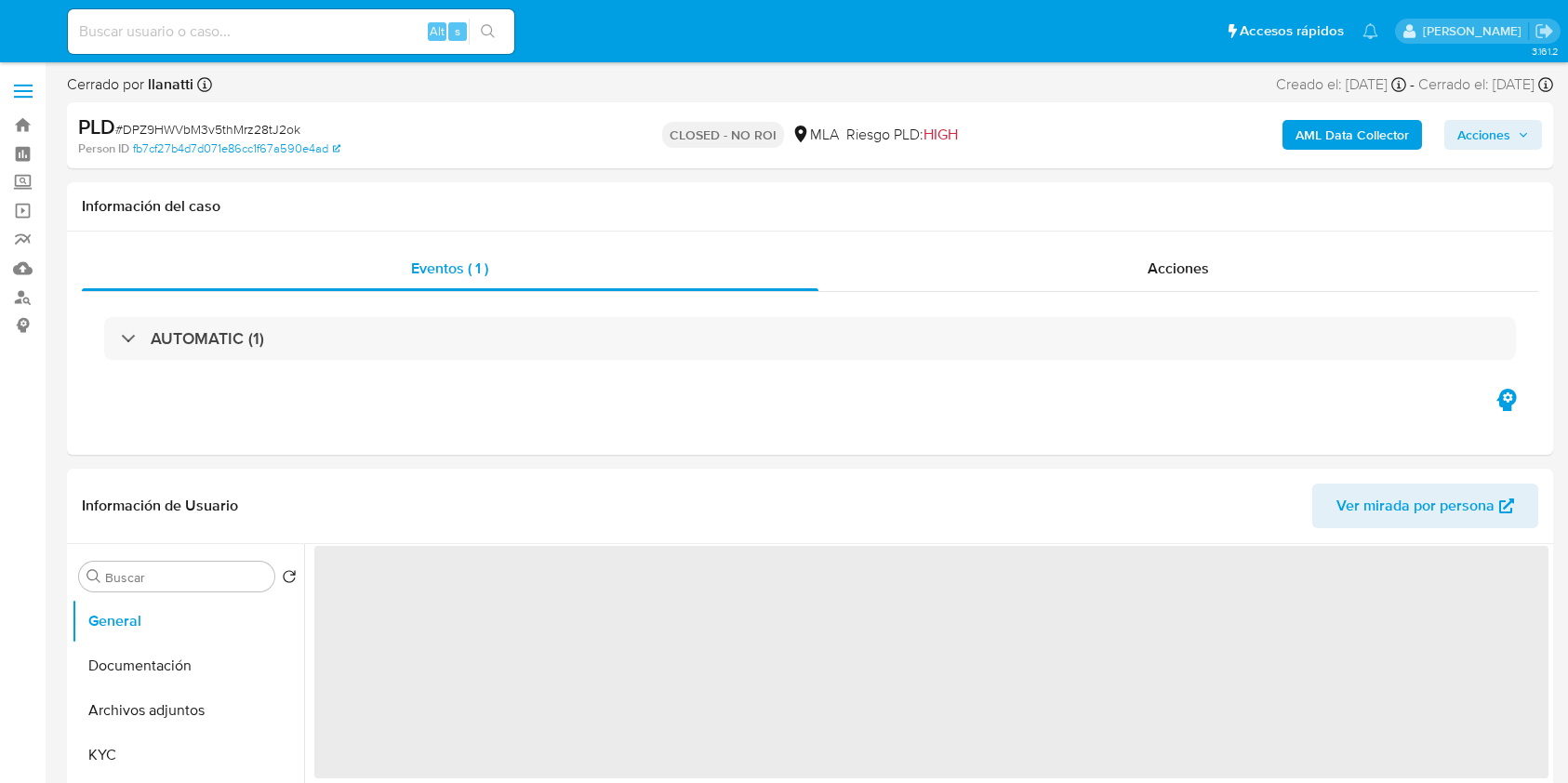
select select "10"
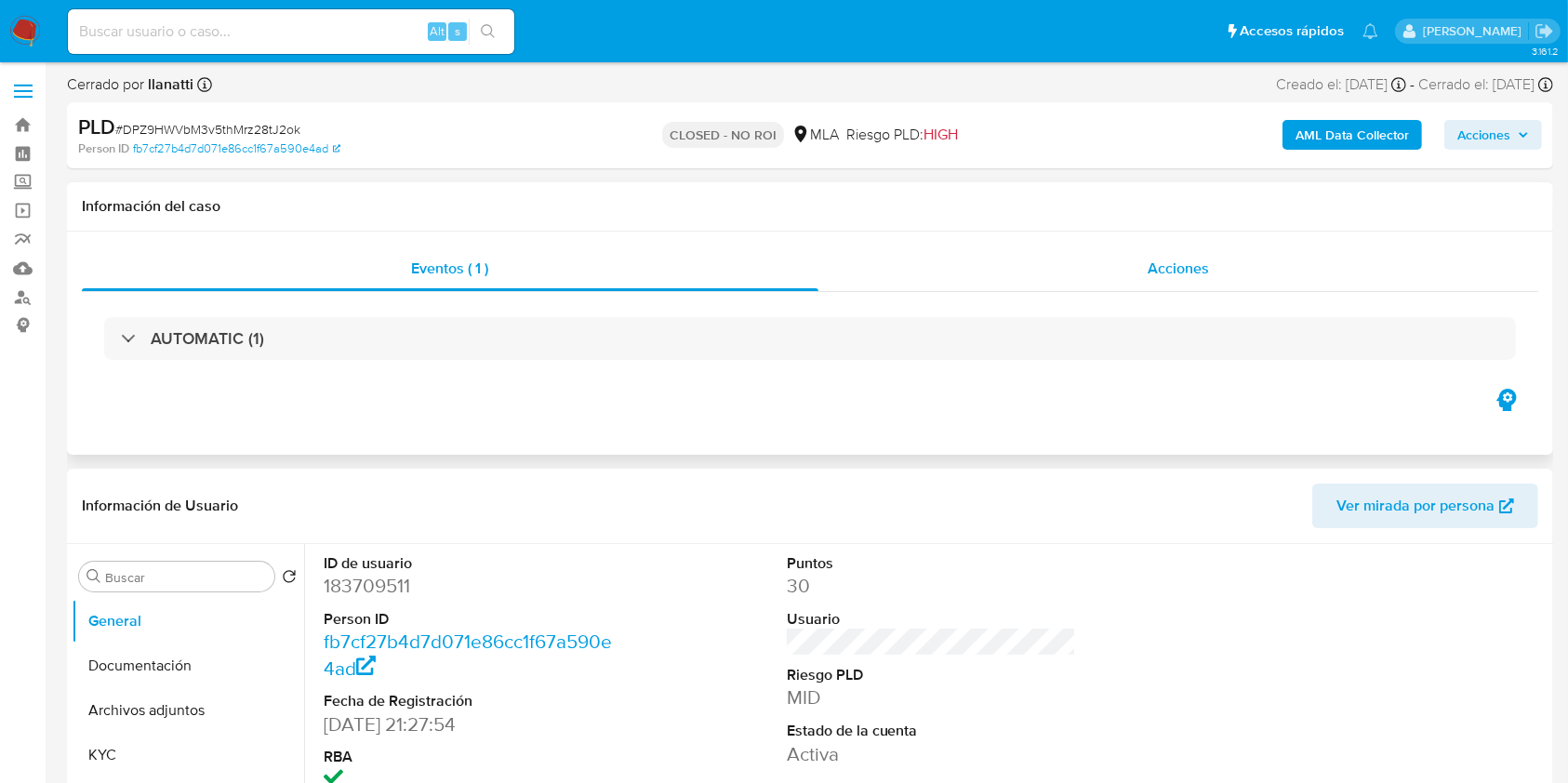
click at [1175, 272] on span "Acciones" at bounding box center [1177, 268] width 61 height 22
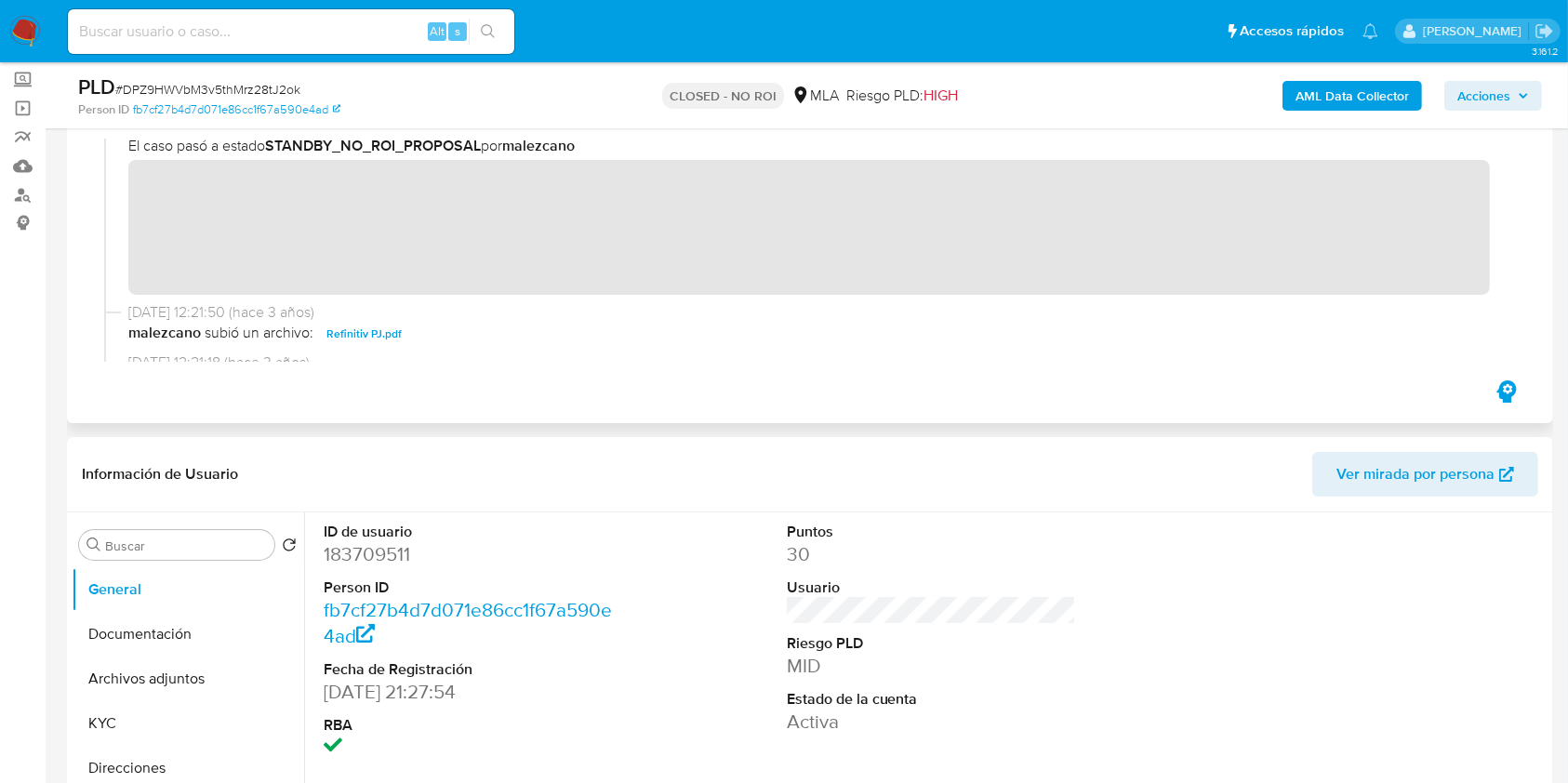
scroll to position [275, 0]
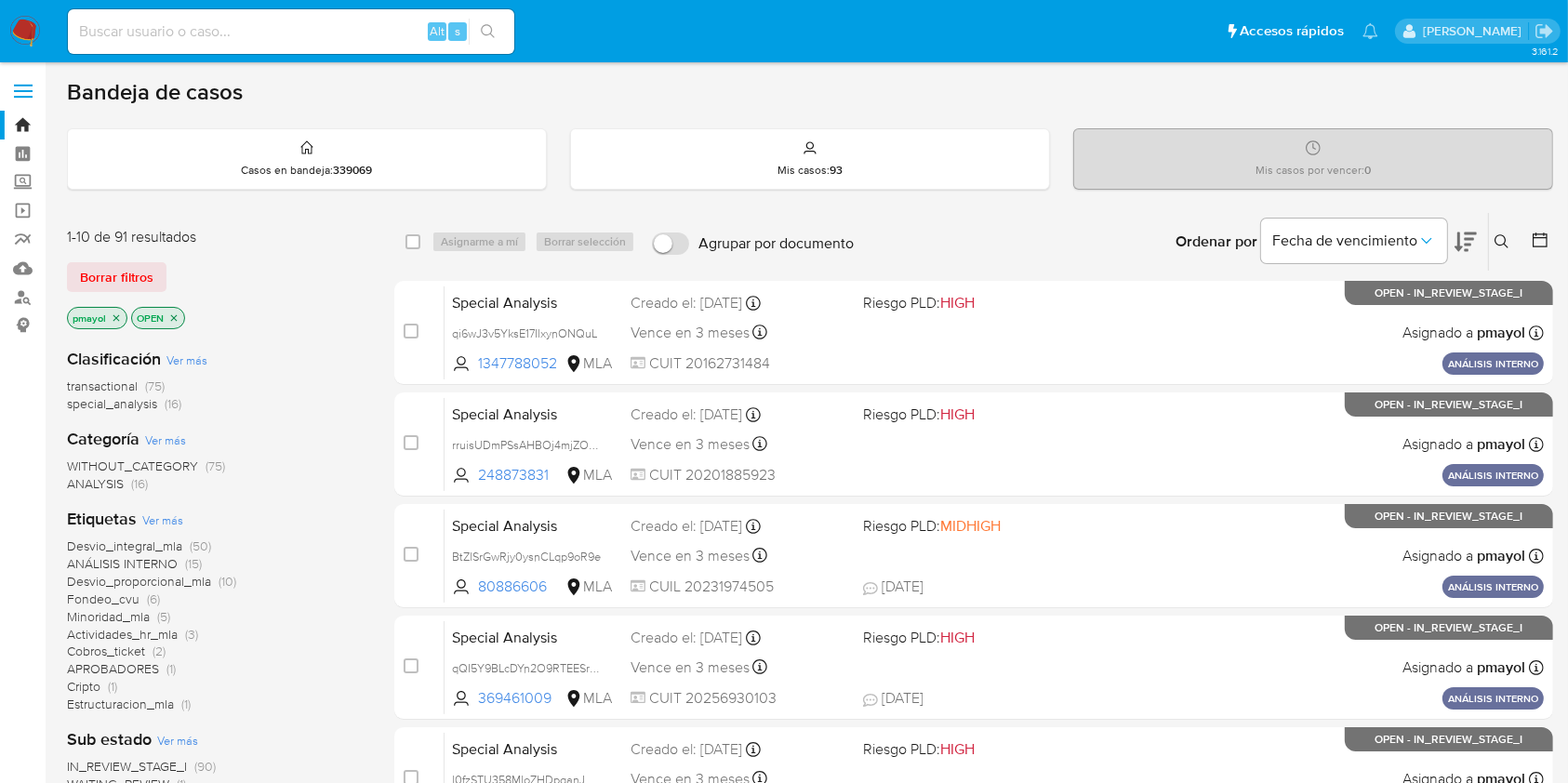
click at [1189, 248] on button at bounding box center [1503, 242] width 31 height 23
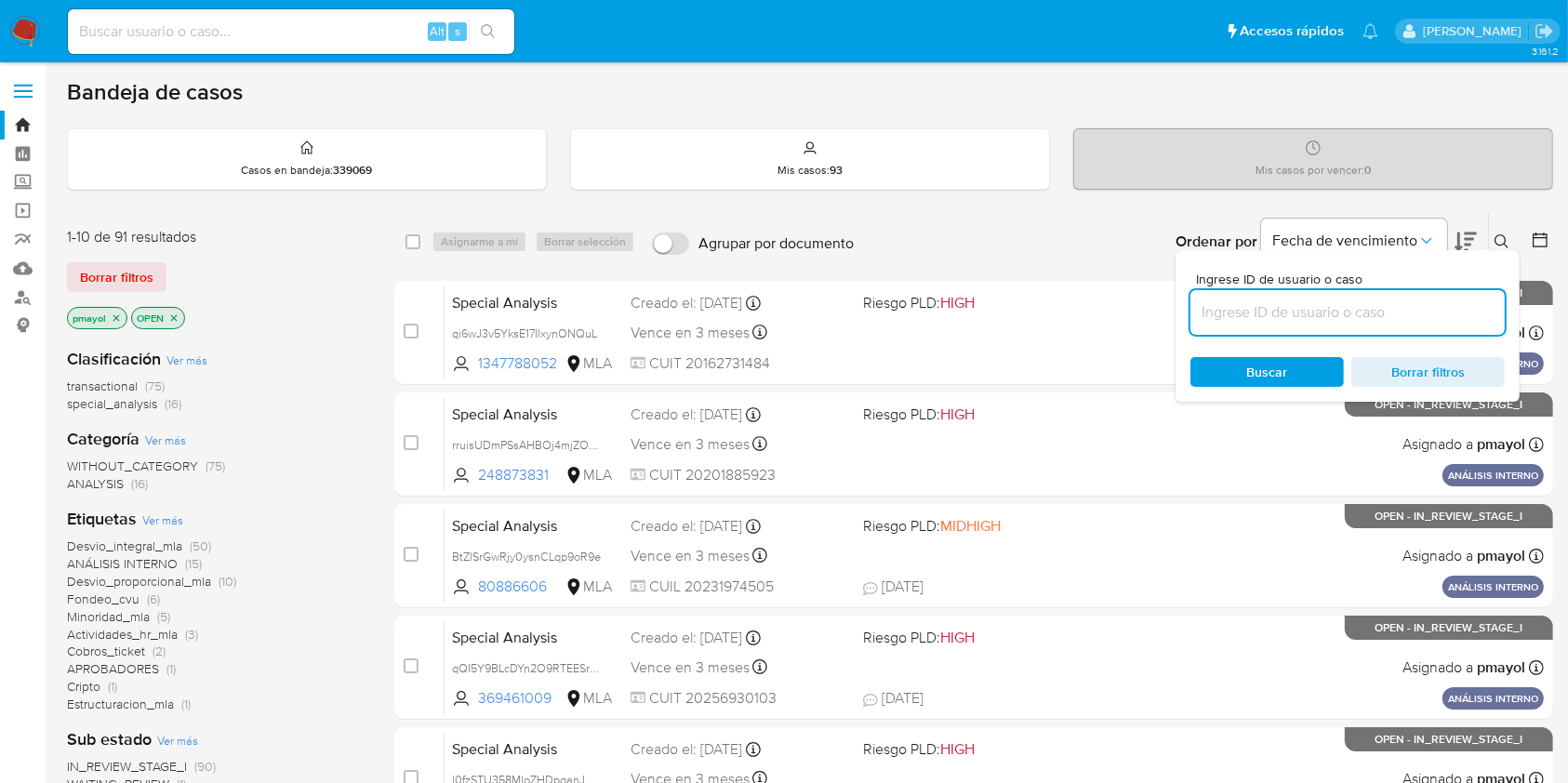
click at [1189, 322] on input at bounding box center [1347, 312] width 314 height 24
type input "w78USCNwdreDfD2uIB3Vi2Bw"
click at [1189, 361] on span "Buscar" at bounding box center [1267, 372] width 128 height 26
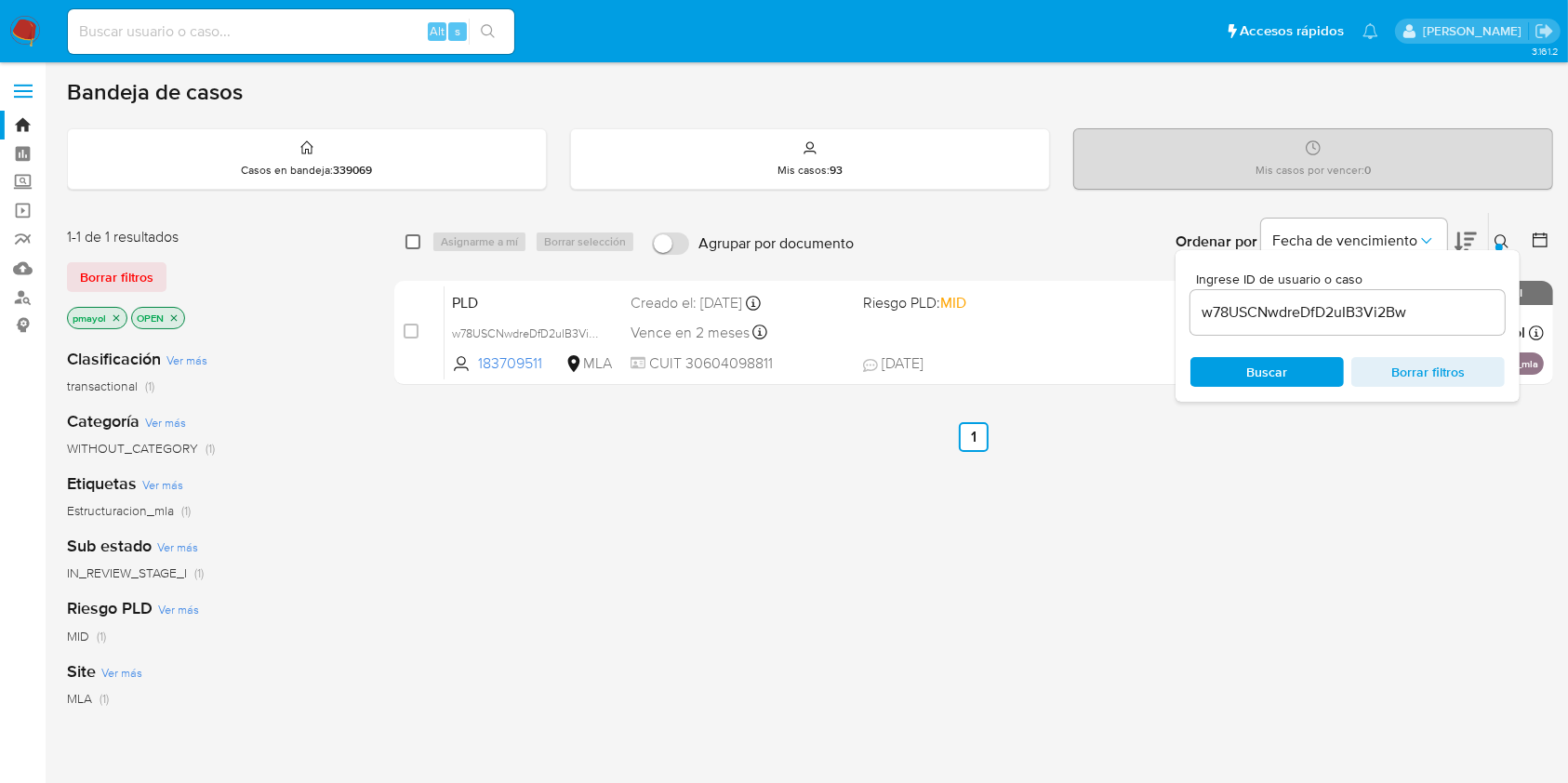
click at [408, 240] on input "checkbox" at bounding box center [413, 242] width 15 height 15
checkbox input "true"
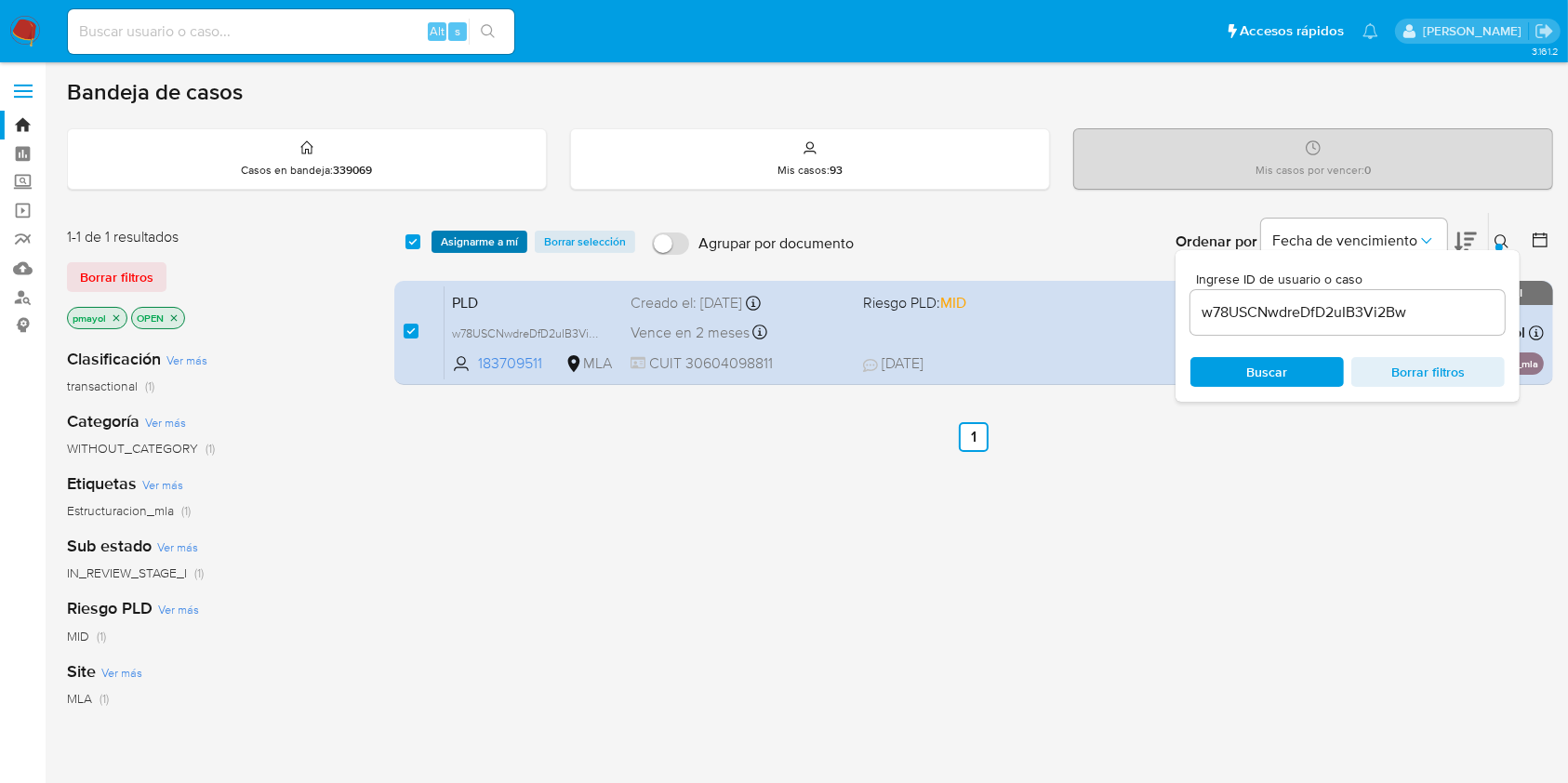
click at [460, 235] on span "Asignarme a mí" at bounding box center [479, 242] width 77 height 19
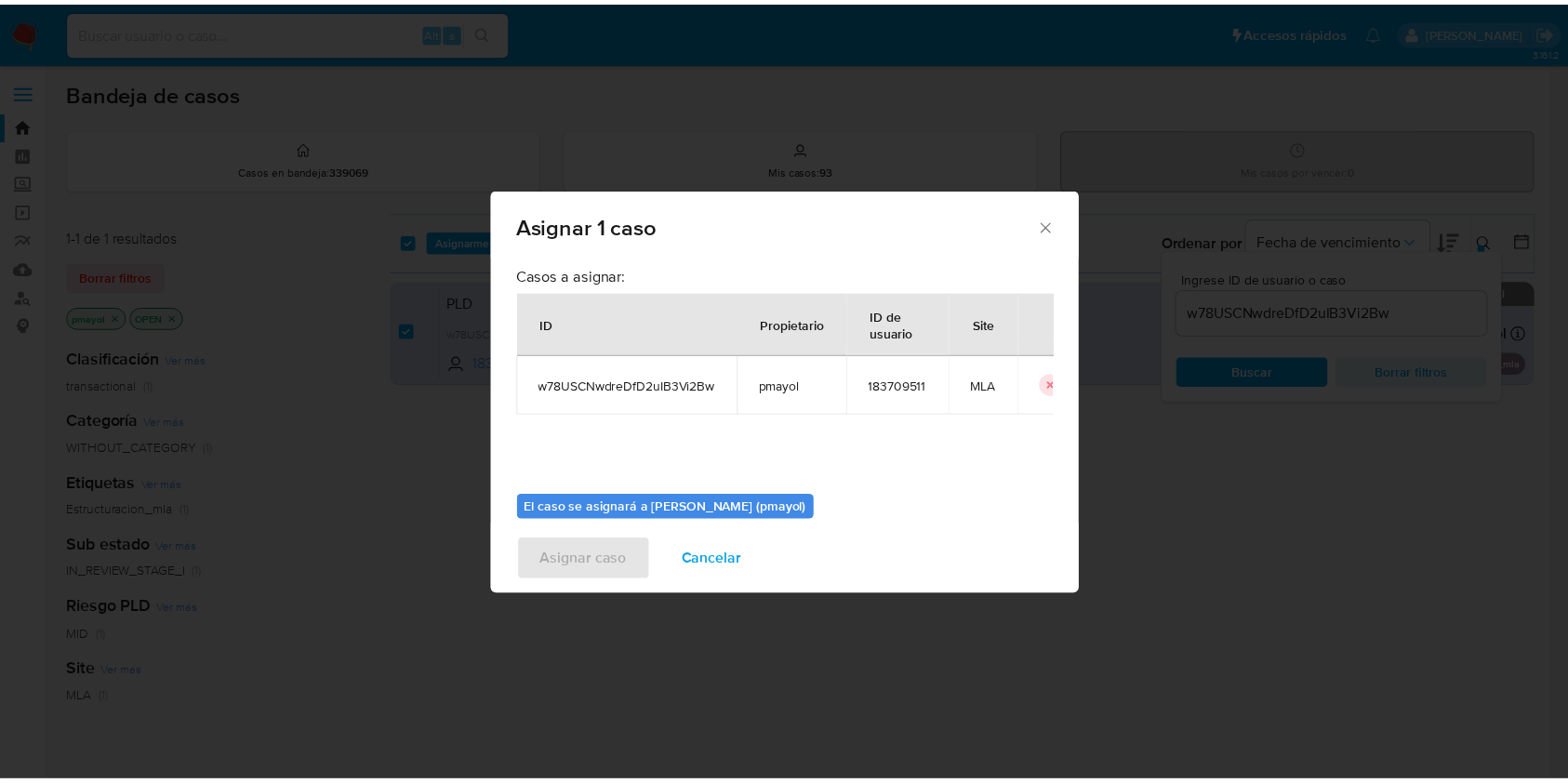
scroll to position [95, 0]
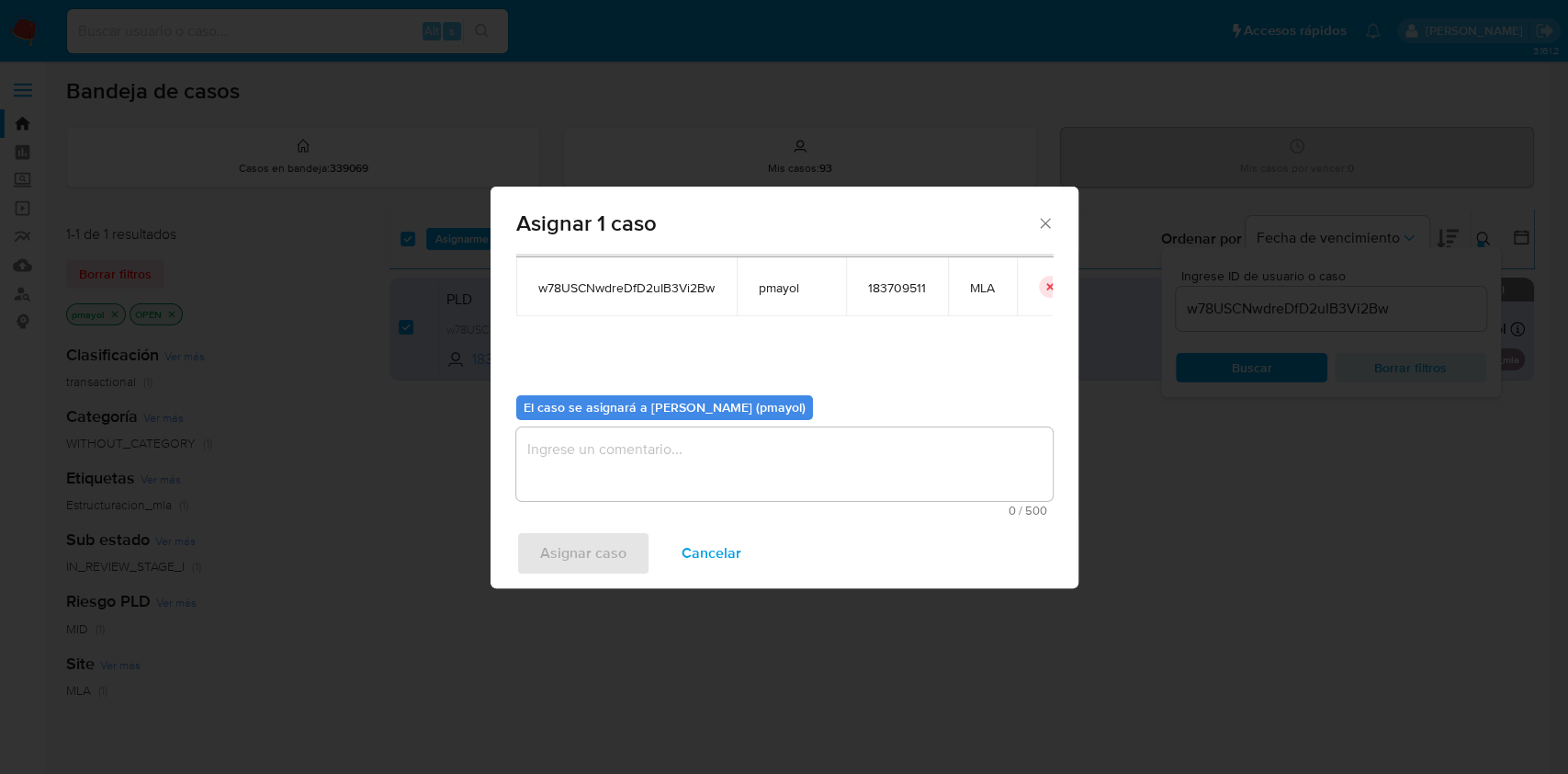
click at [836, 445] on textarea "assign-modal" at bounding box center [784, 463] width 537 height 73
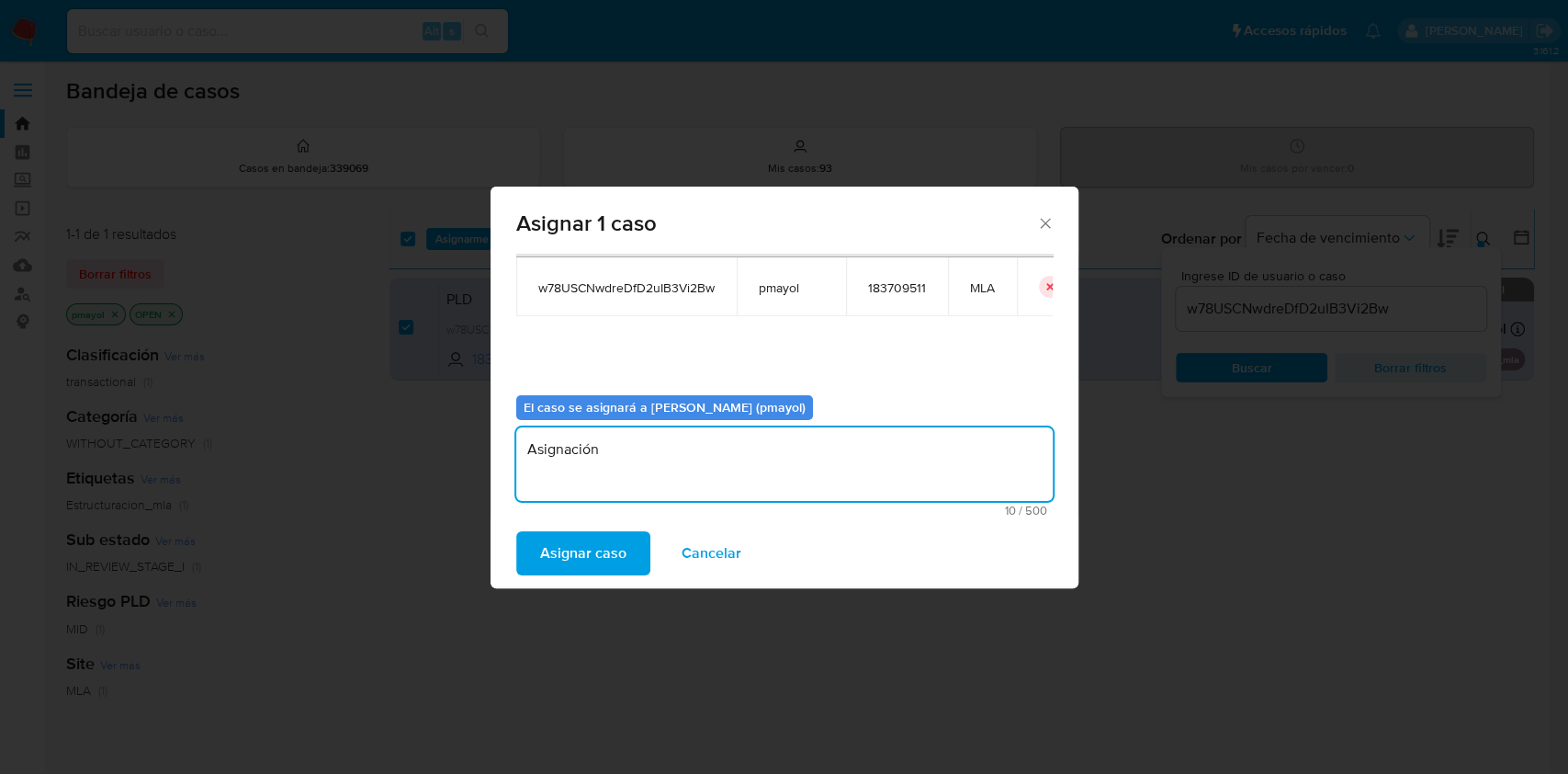
type textarea "Asignación"
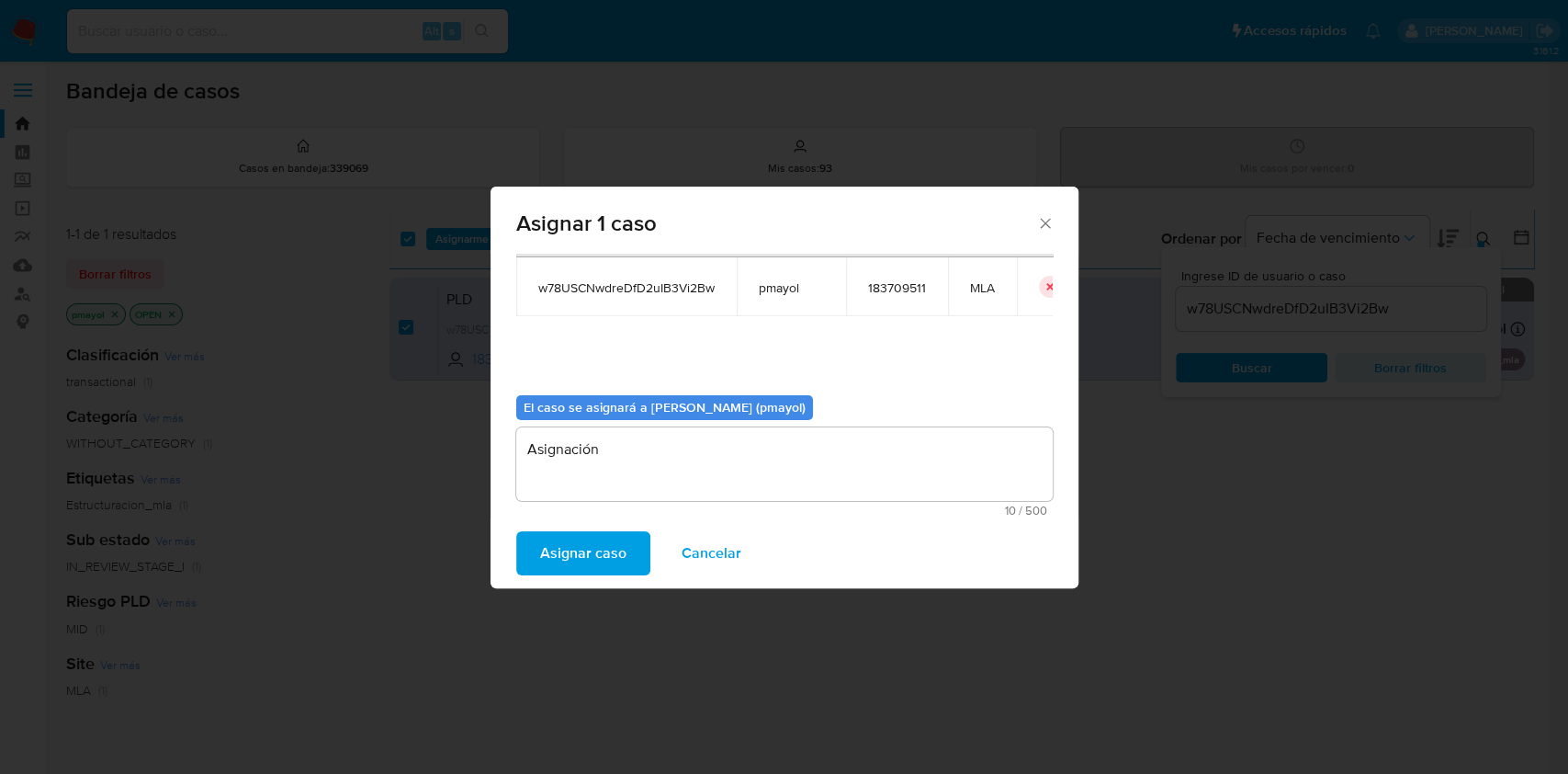
click at [581, 553] on span "Asignar caso" at bounding box center [583, 553] width 86 height 41
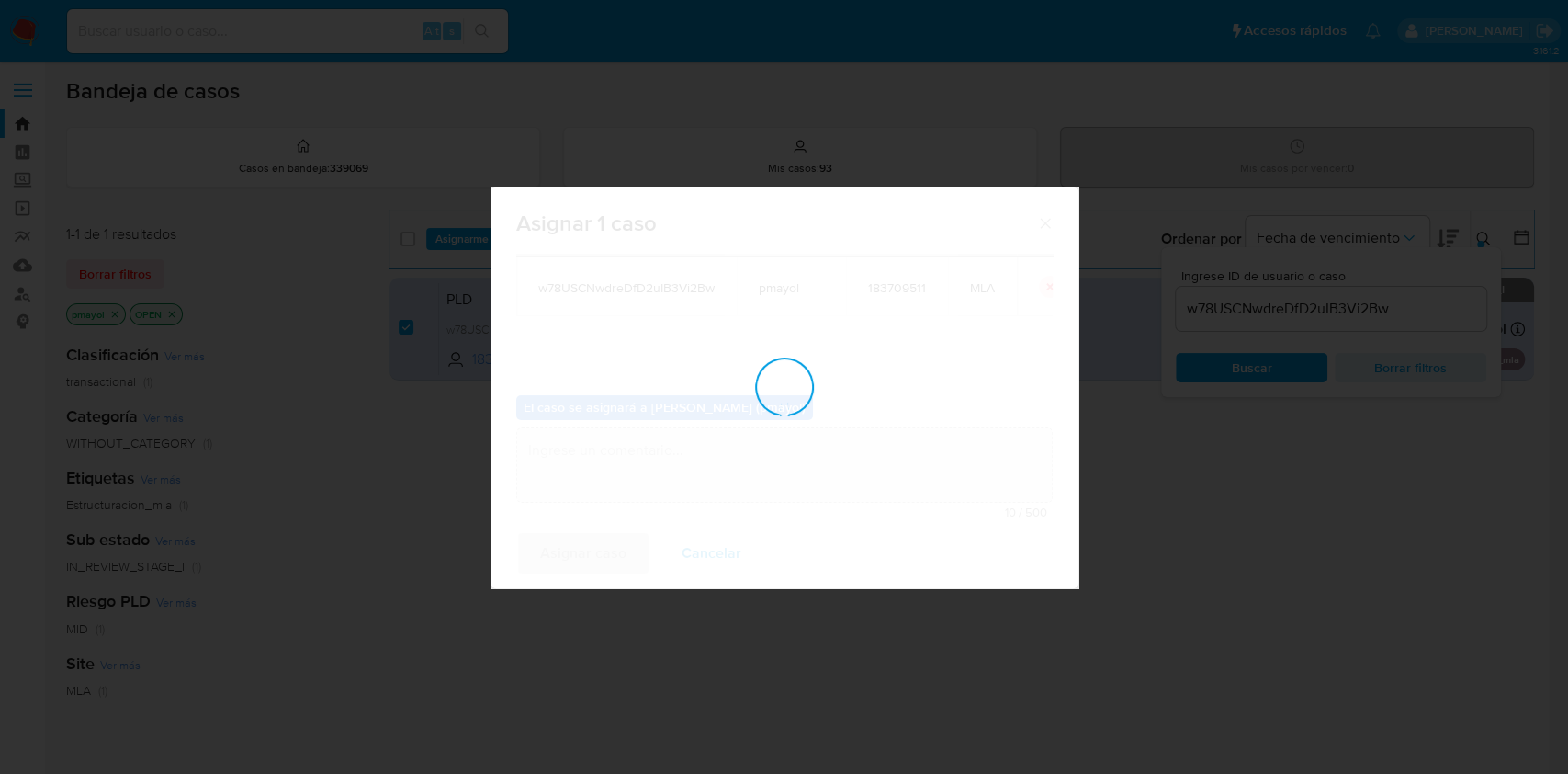
checkbox input "false"
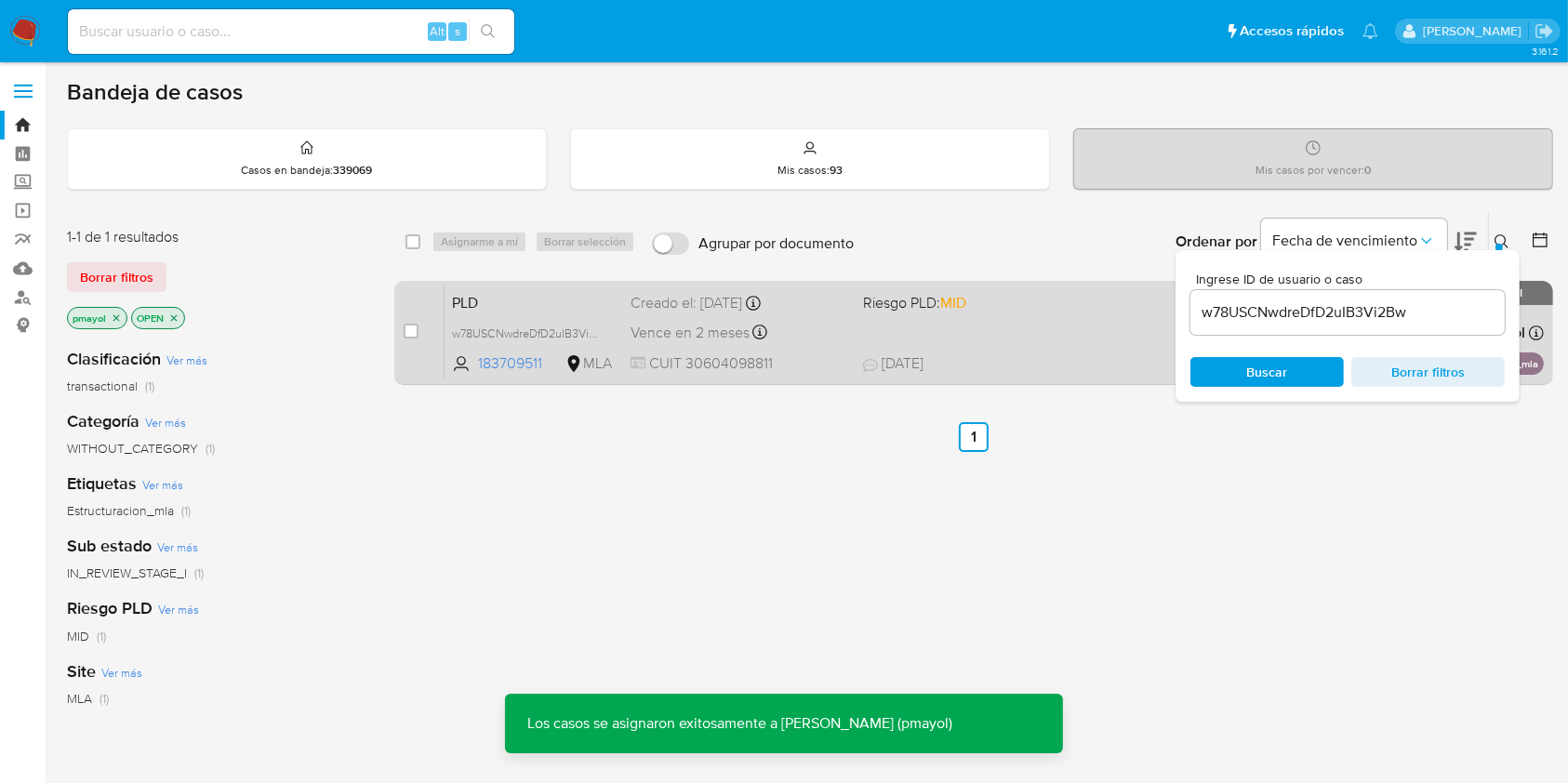
click at [816, 341] on div "Vence en 2 meses Vence el 14/11/2025 03:32:40" at bounding box center [738, 332] width 217 height 25
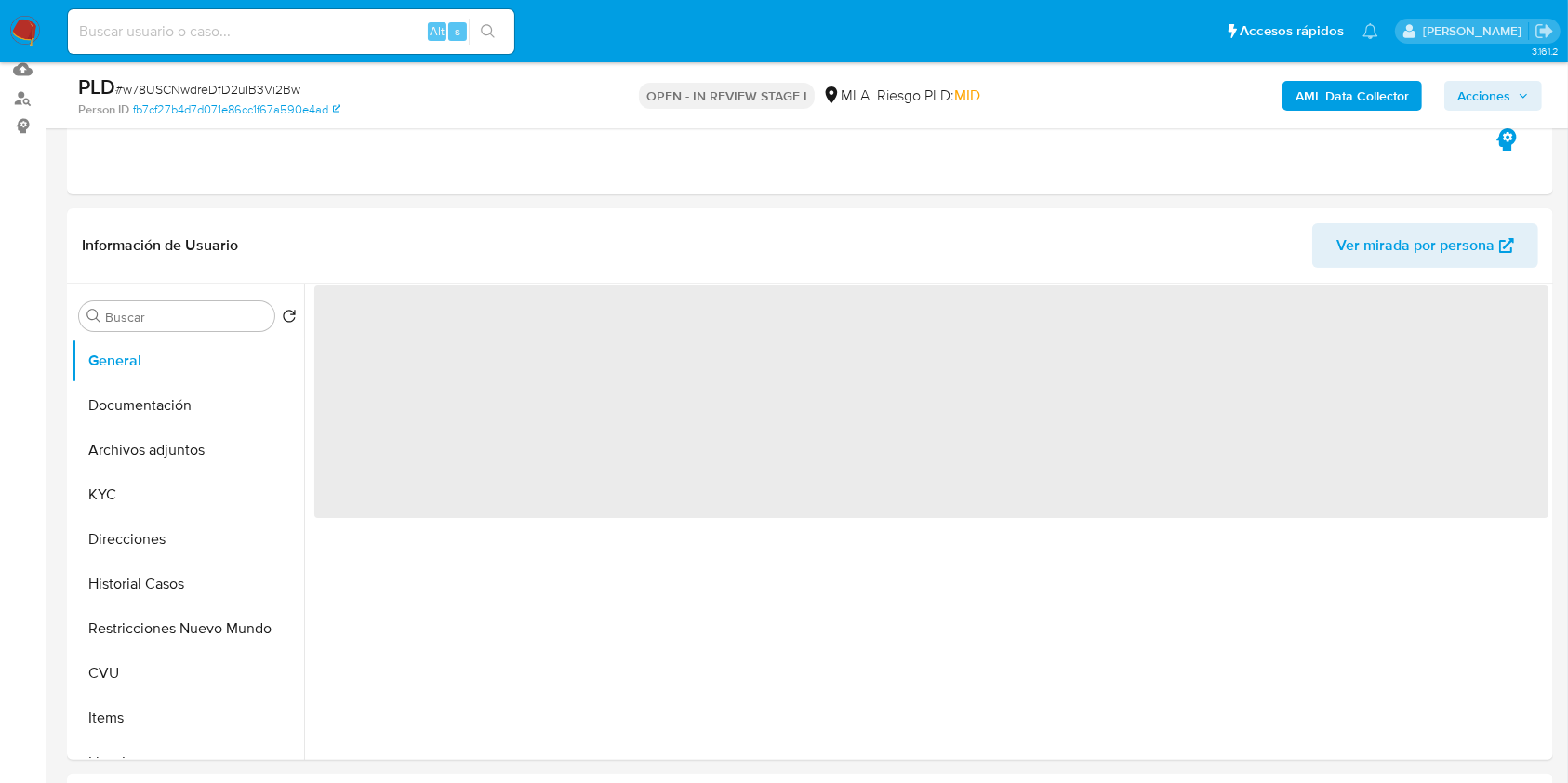
scroll to position [202, 0]
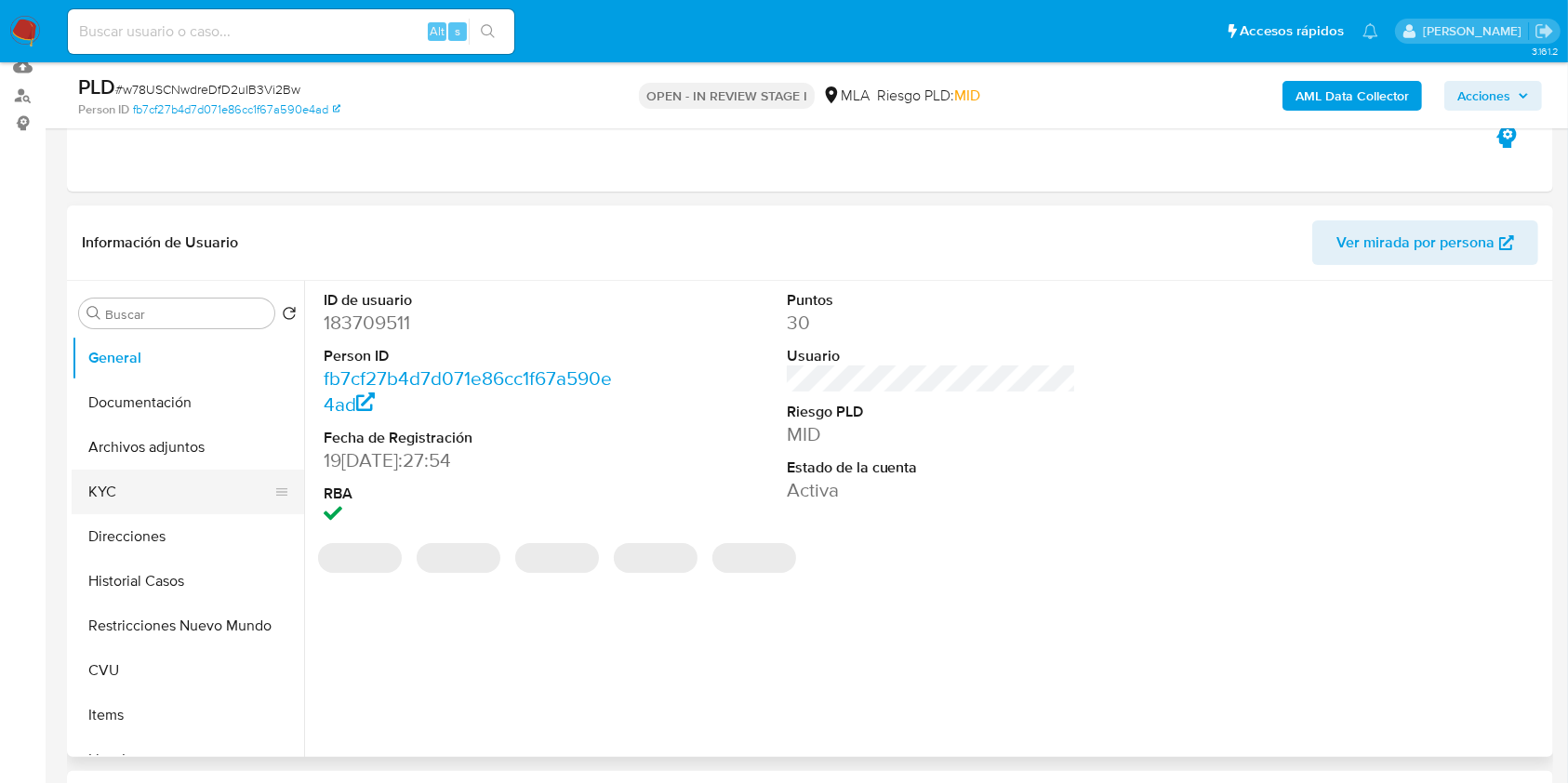
select select "10"
click at [218, 448] on button "Archivos adjuntos" at bounding box center [180, 447] width 218 height 45
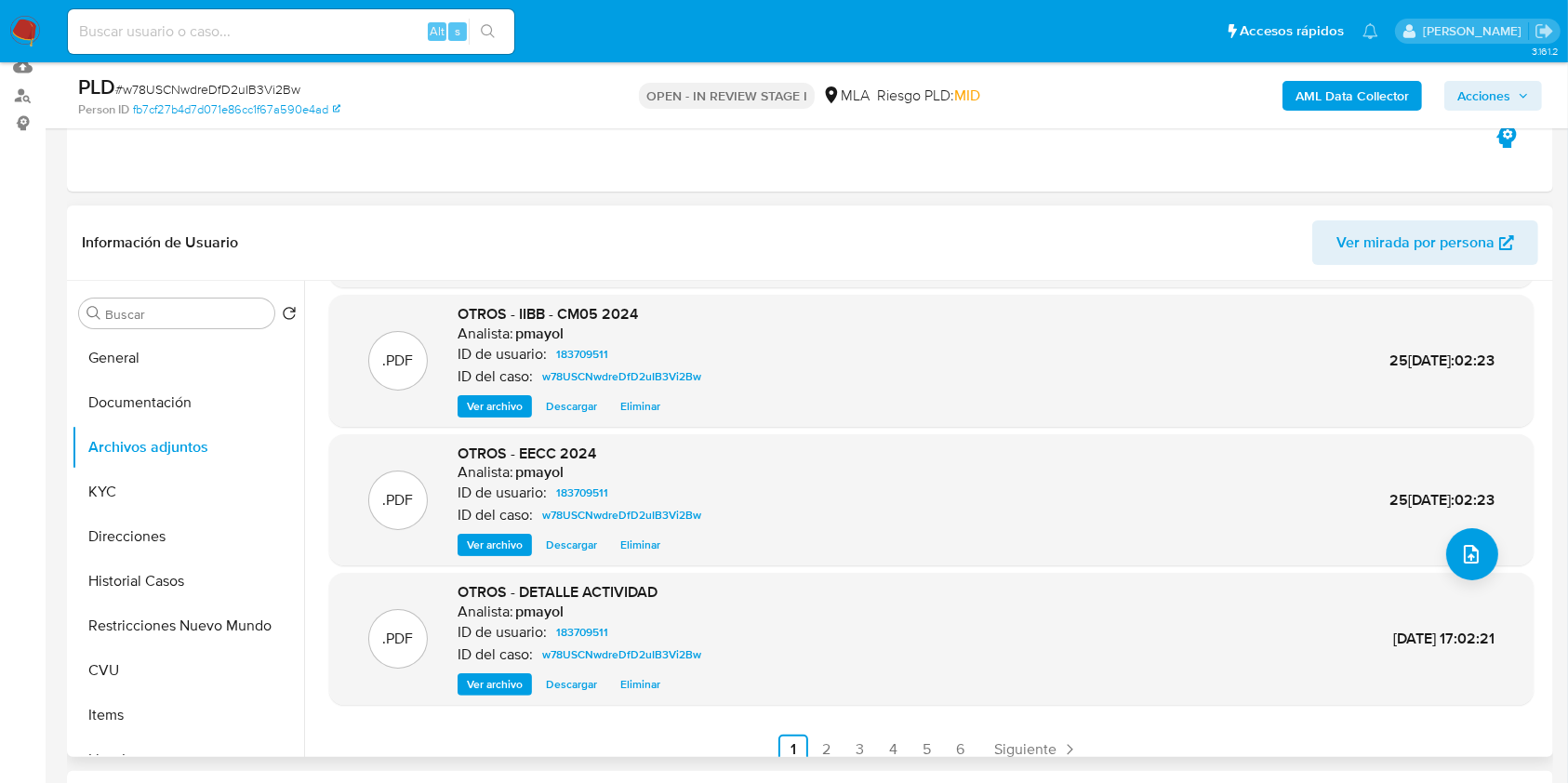
scroll to position [157, 0]
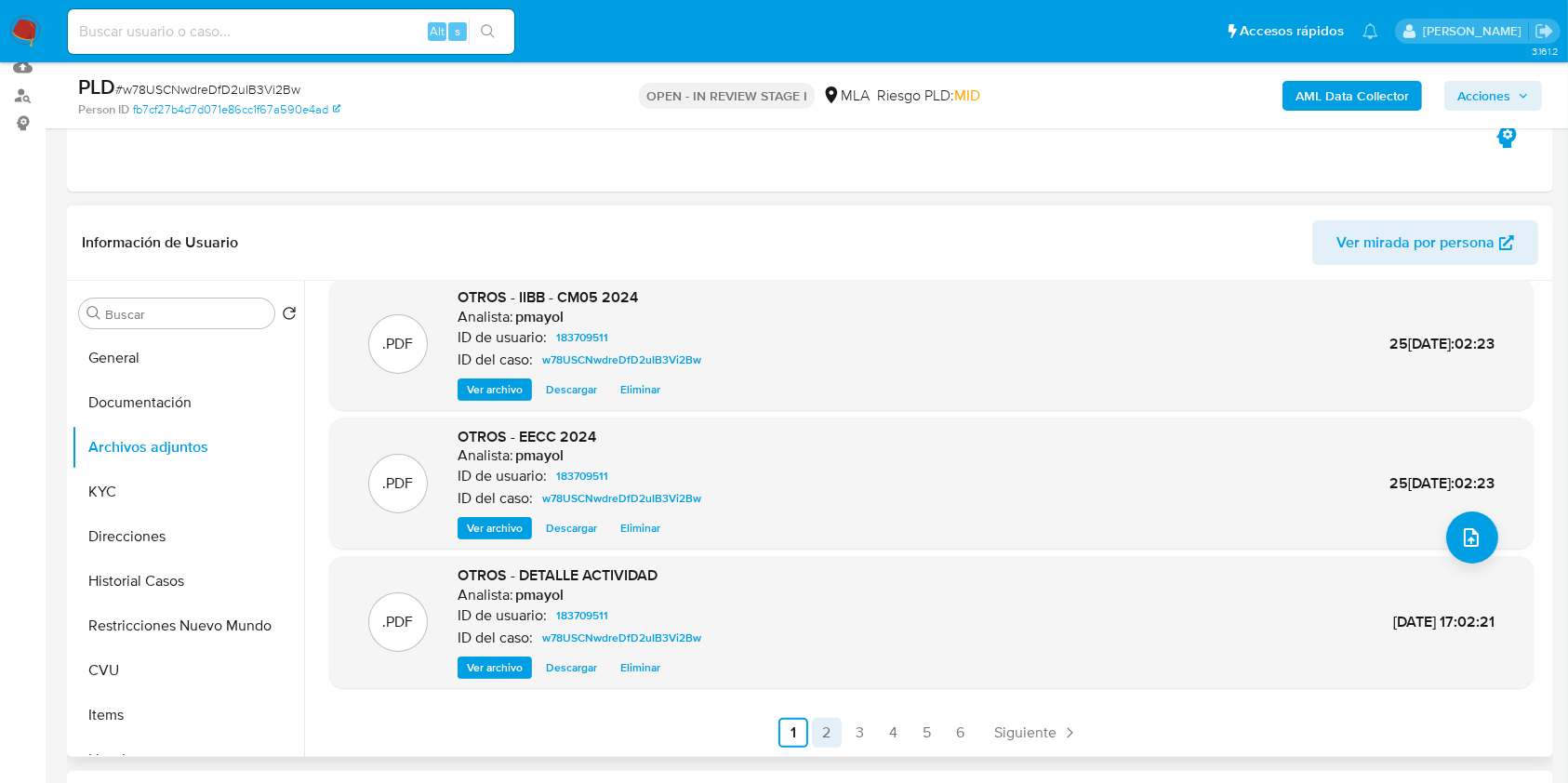
click at [818, 733] on link "2" at bounding box center [827, 732] width 30 height 30
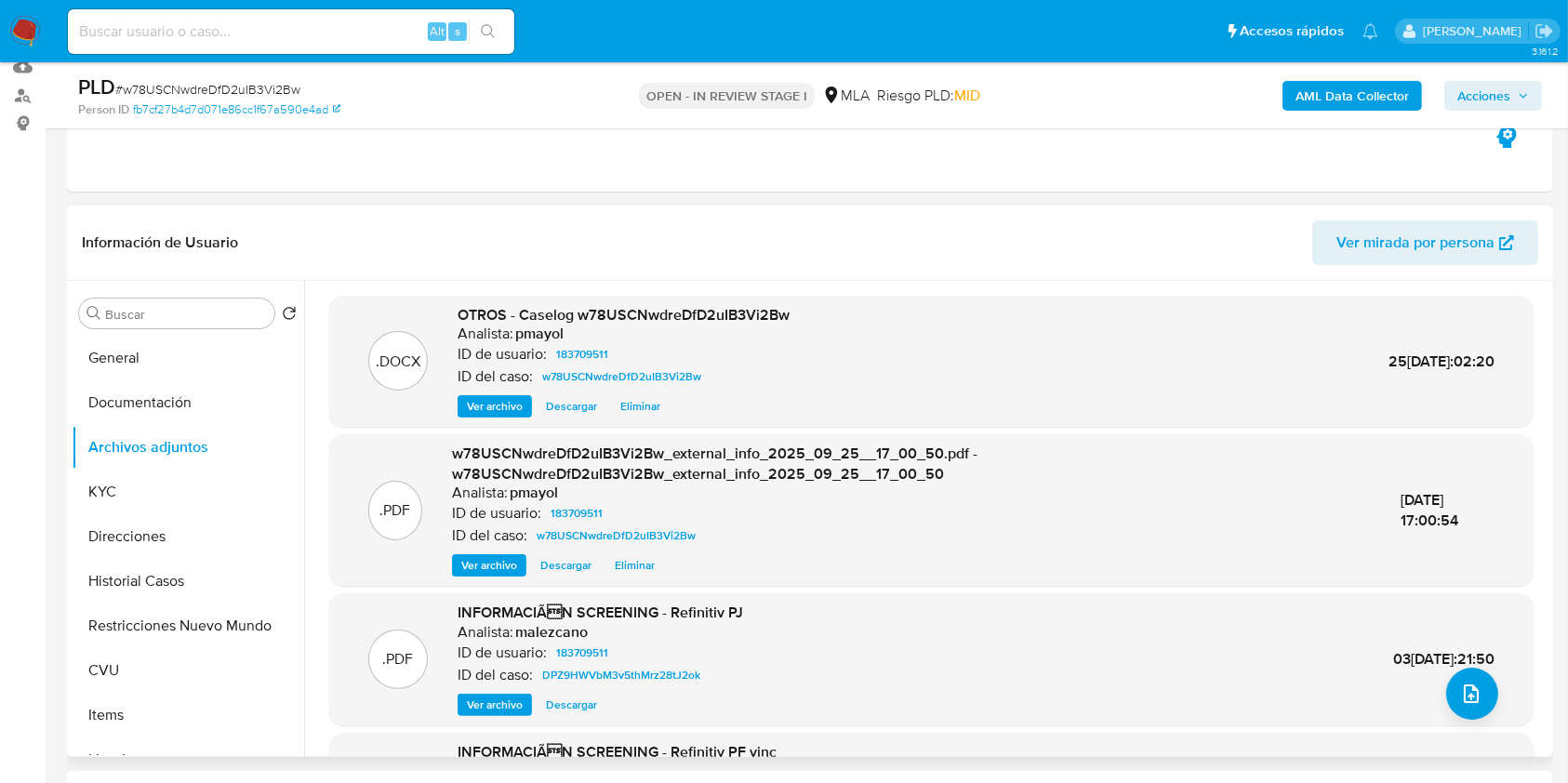
click at [1483, 101] on span "Acciones" at bounding box center [1484, 96] width 53 height 30
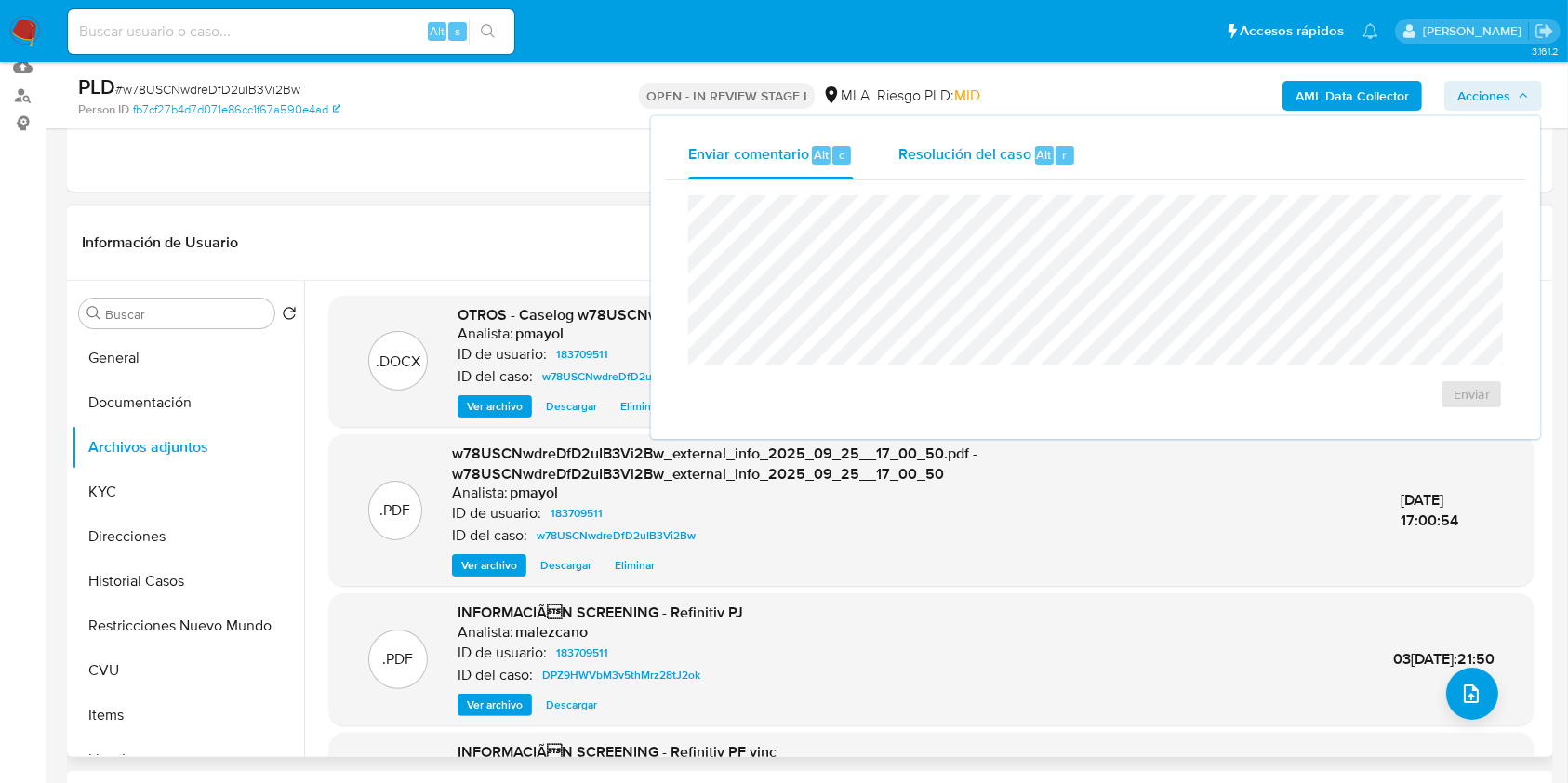
click at [1019, 147] on span "Resolución del caso" at bounding box center [965, 154] width 133 height 22
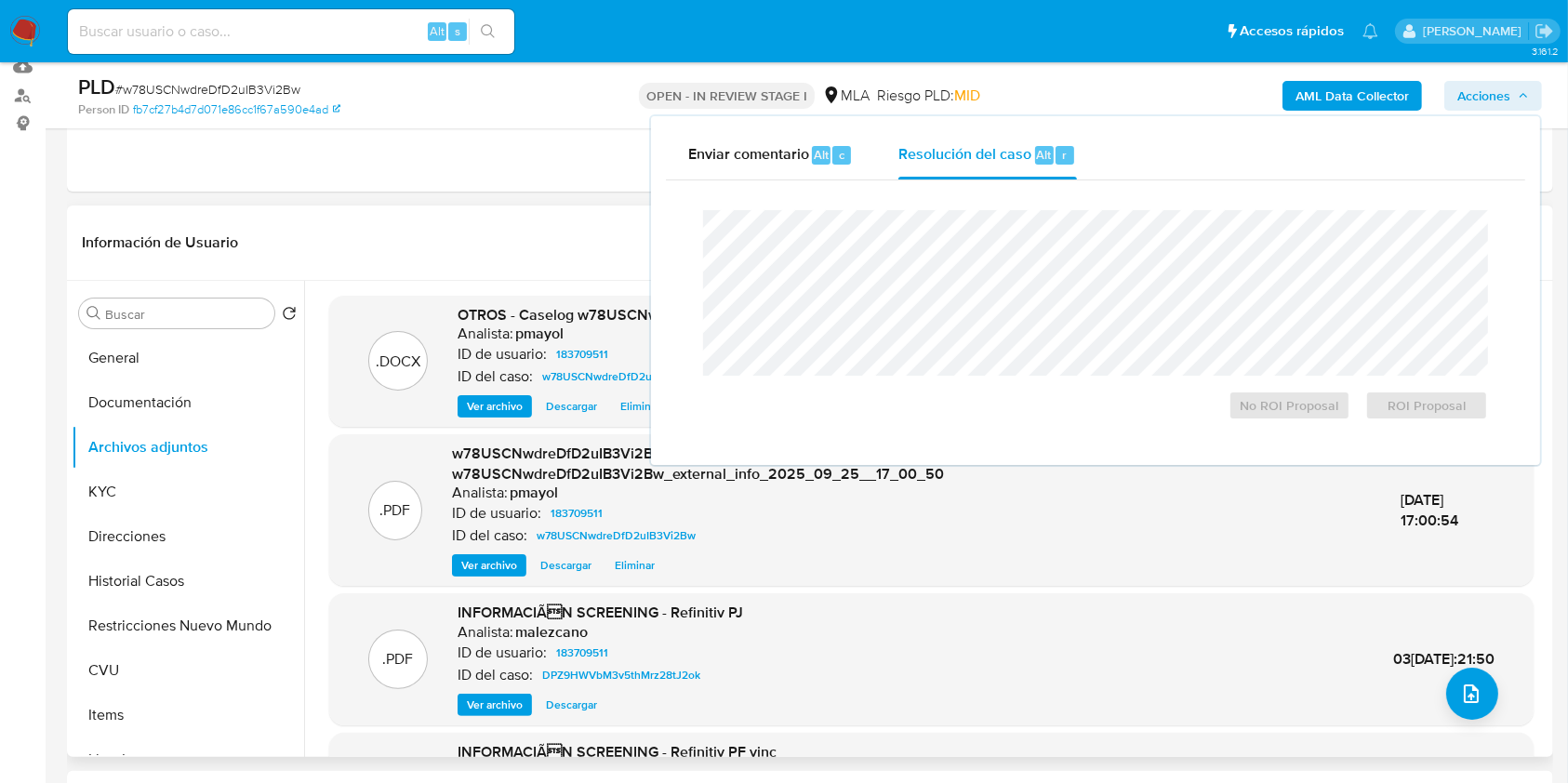
click at [1010, 204] on div "No ROI Proposal ROI Proposal" at bounding box center [1095, 315] width 814 height 240
click at [1244, 397] on span "No ROI Proposal" at bounding box center [1289, 405] width 97 height 26
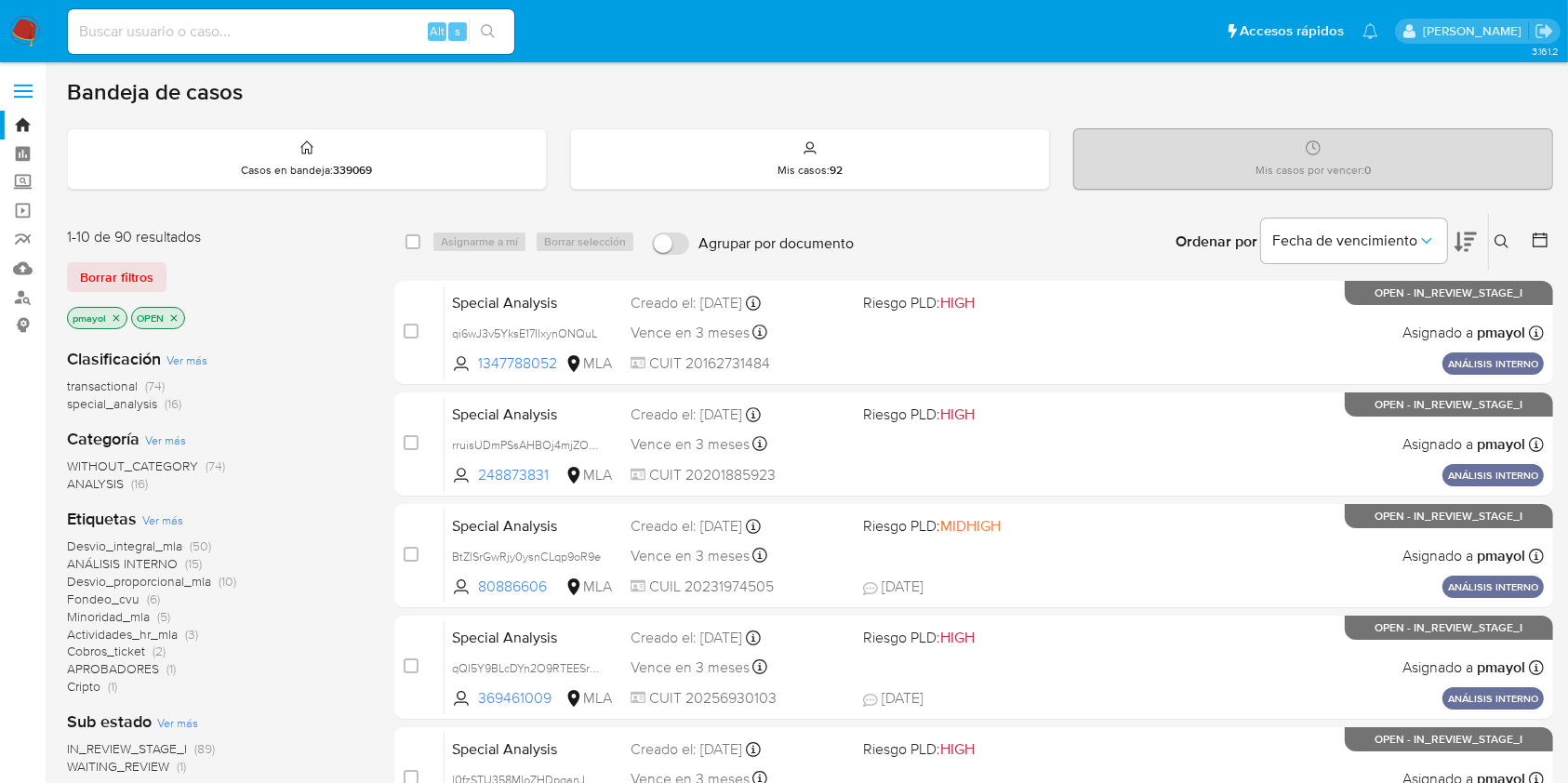
click at [234, 12] on div "Alt s" at bounding box center [291, 32] width 446 height 45
click at [234, 26] on input at bounding box center [291, 32] width 446 height 24
paste input "QnaLSvLR7SucreYUbiuHw9HD"
type input "QnaLSvLR7SucreYUbiuHw9HD"
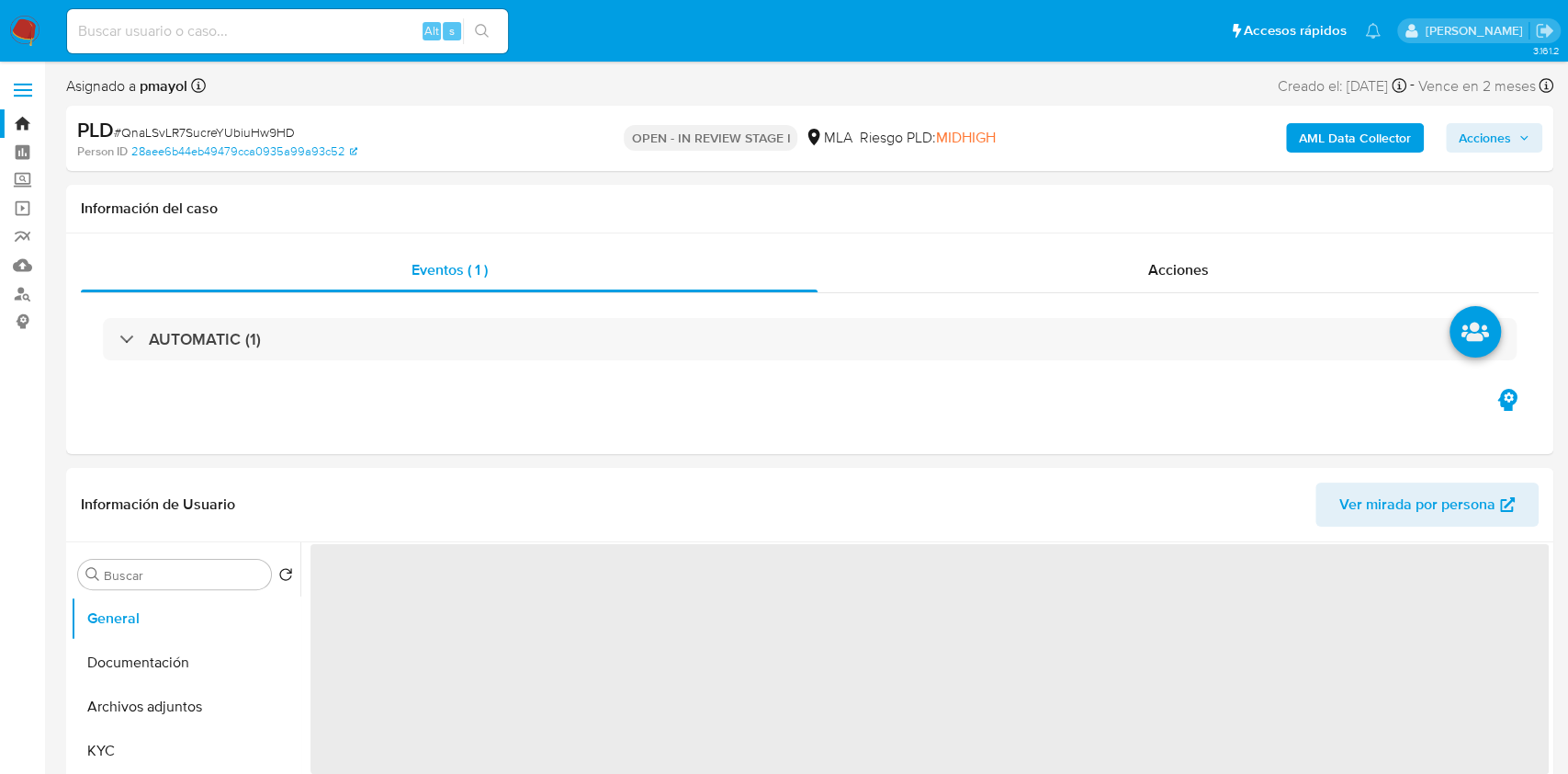
select select "10"
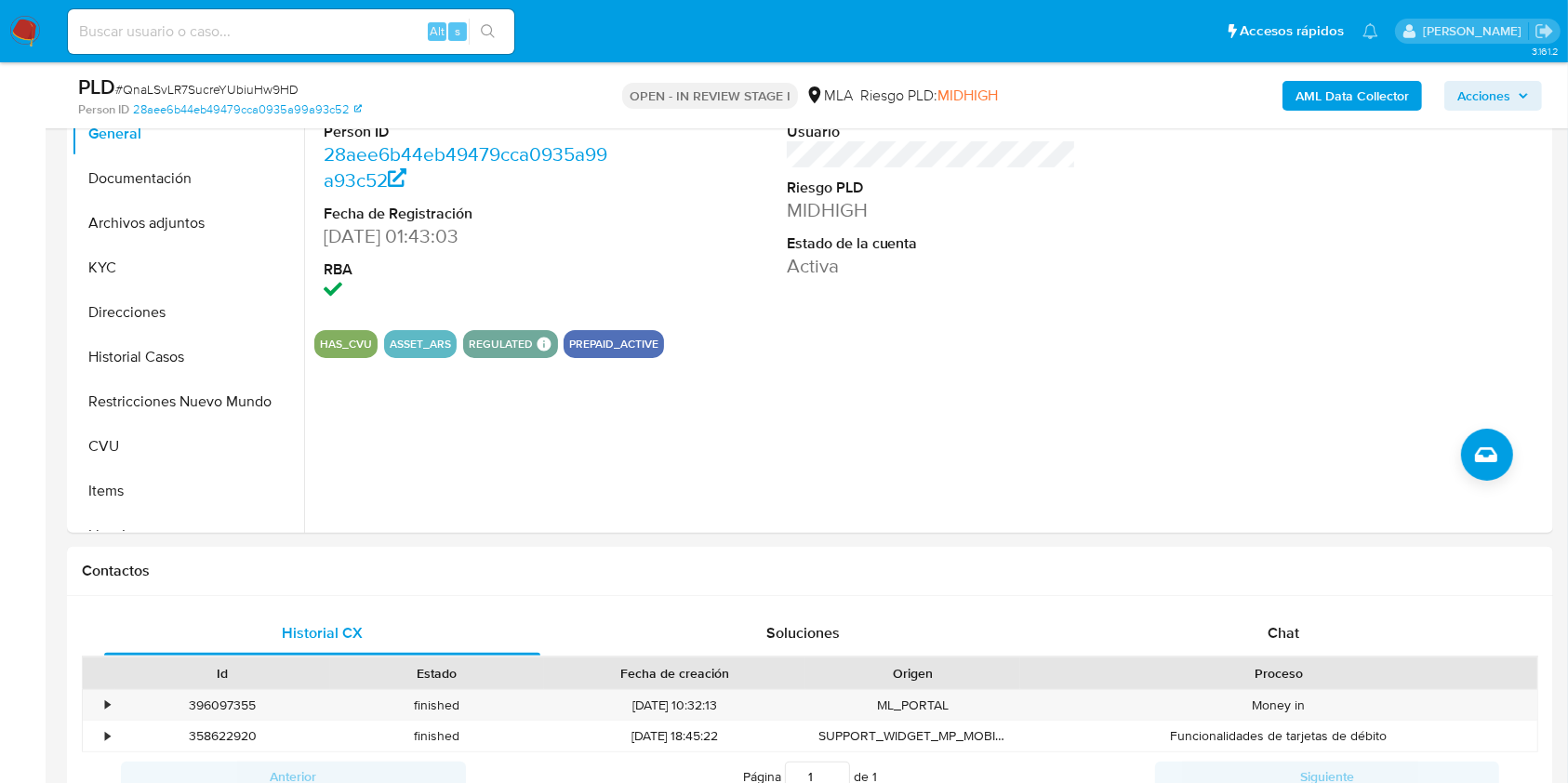
scroll to position [661, 0]
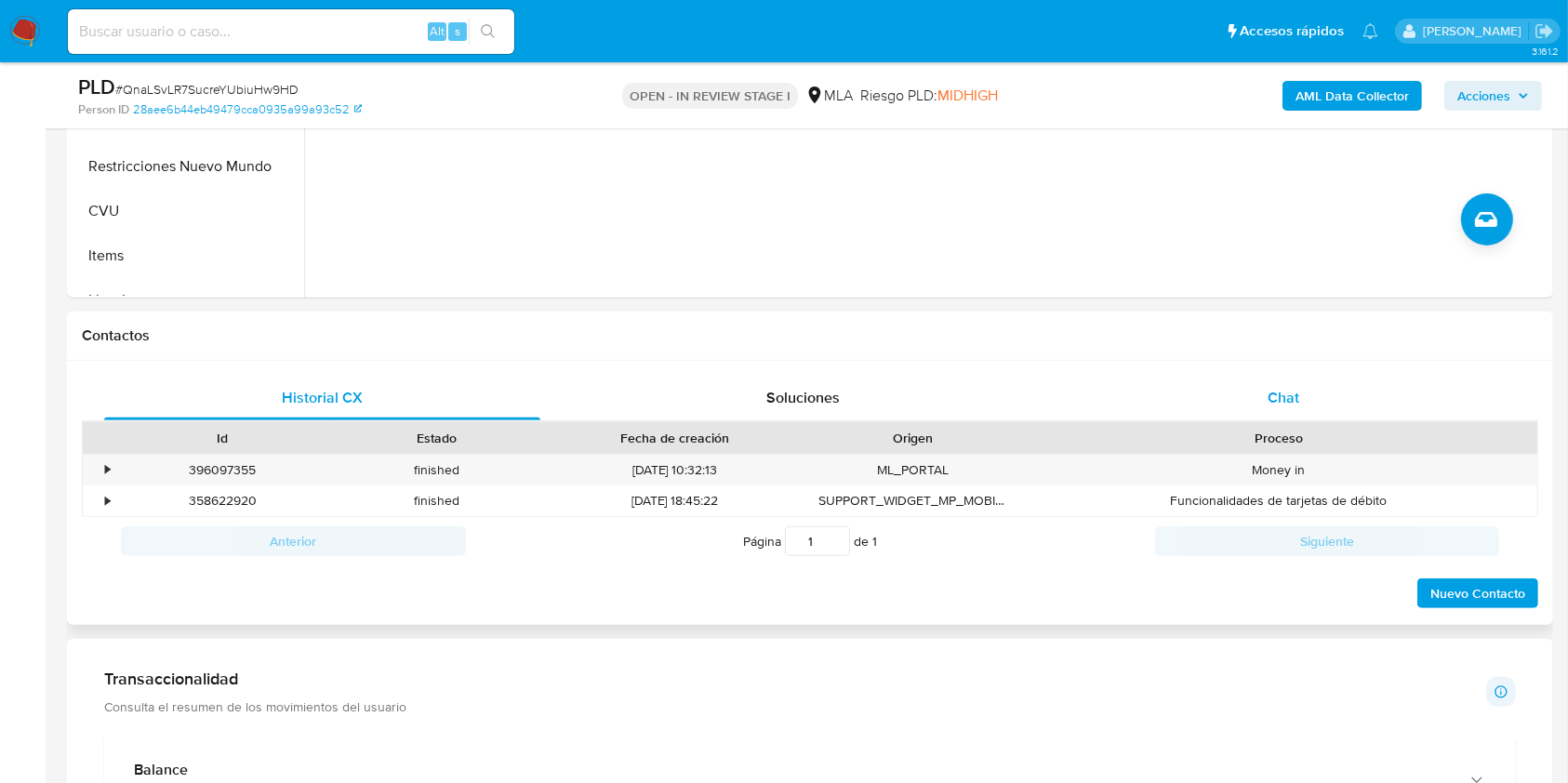
click at [1283, 394] on span "Chat" at bounding box center [1283, 397] width 32 height 22
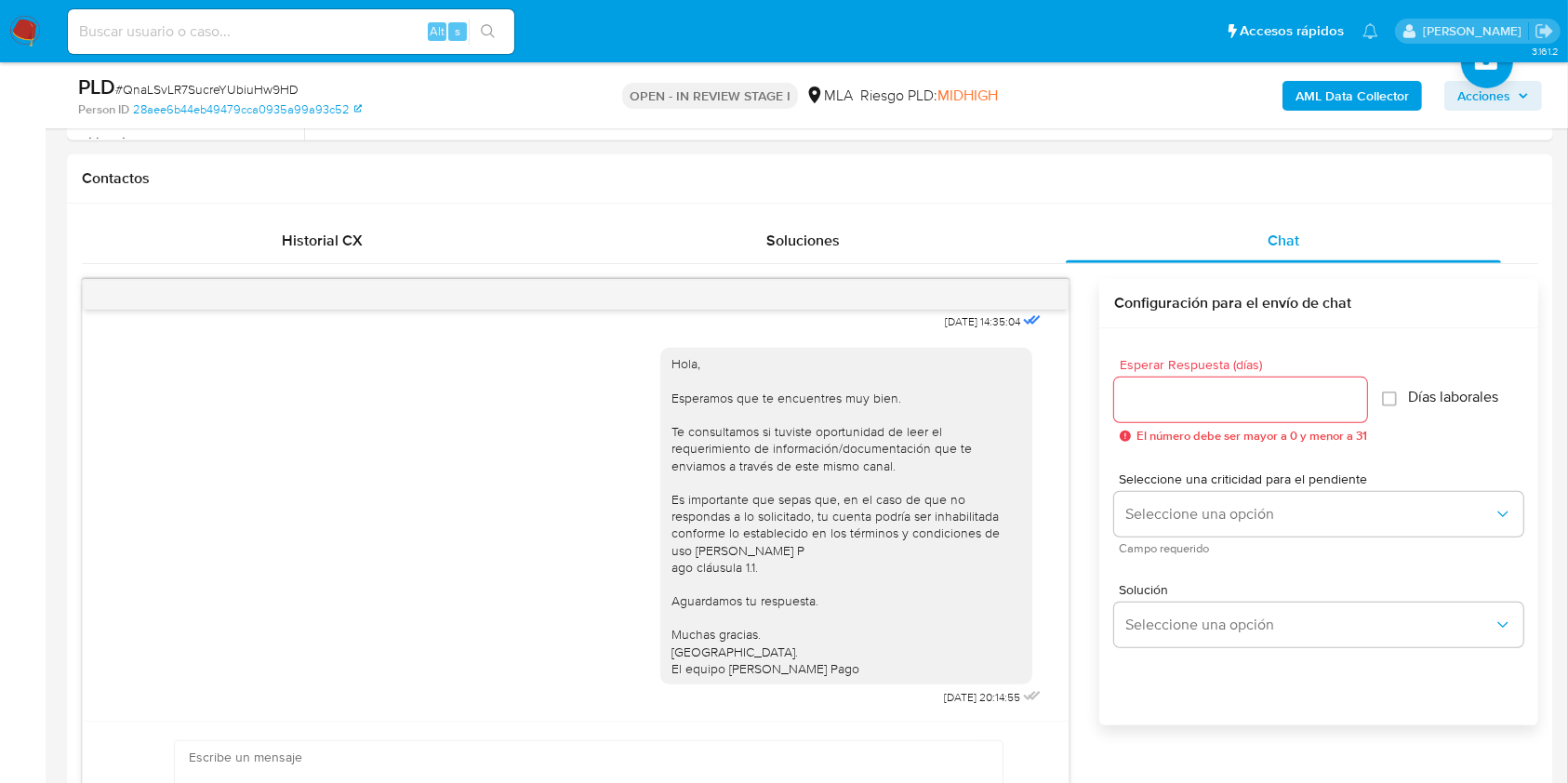
scroll to position [843, 0]
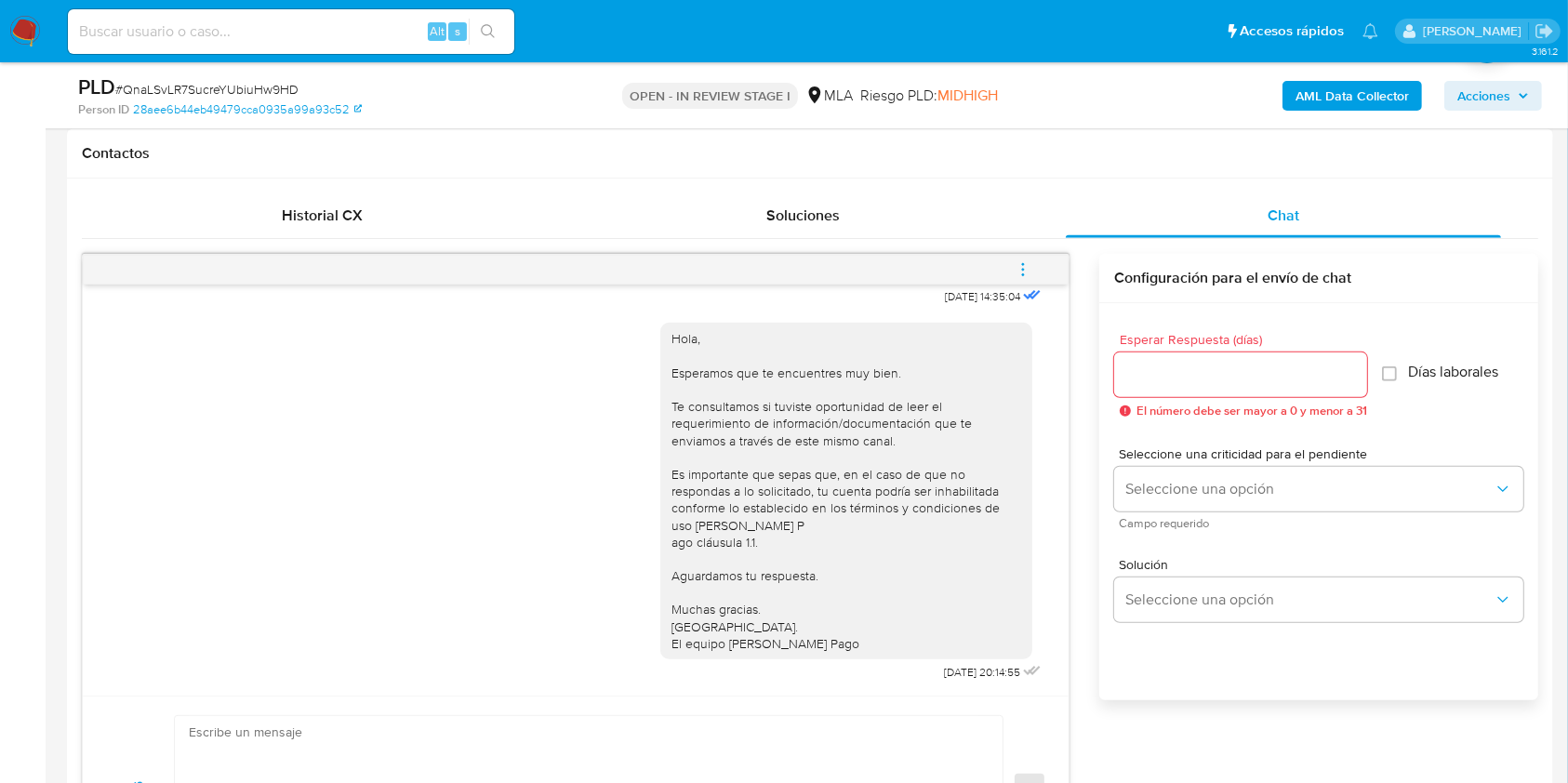
click at [1020, 262] on icon "menu-action" at bounding box center [1023, 270] width 17 height 17
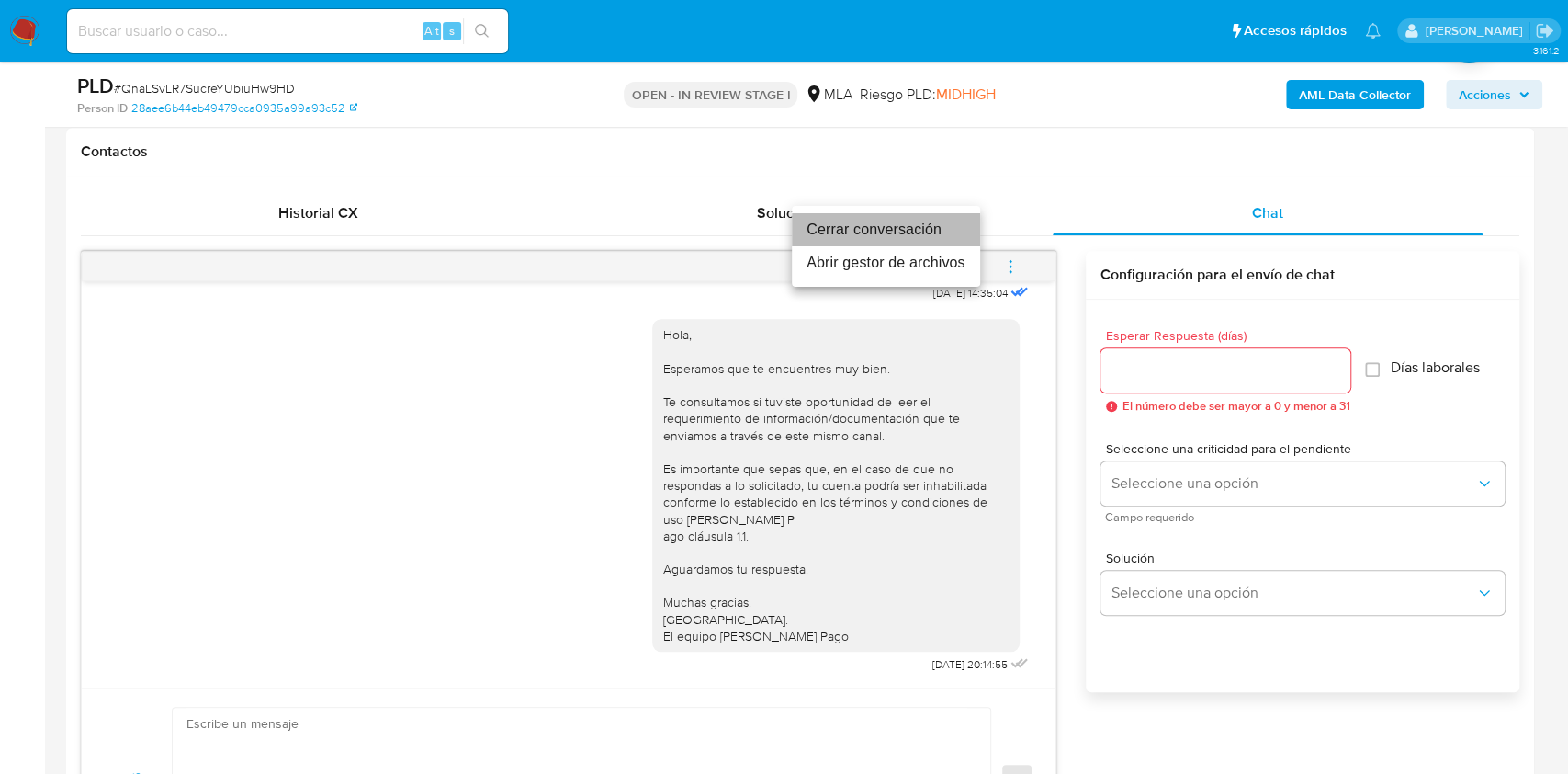
click at [904, 225] on li "Cerrar conversación" at bounding box center [886, 230] width 188 height 33
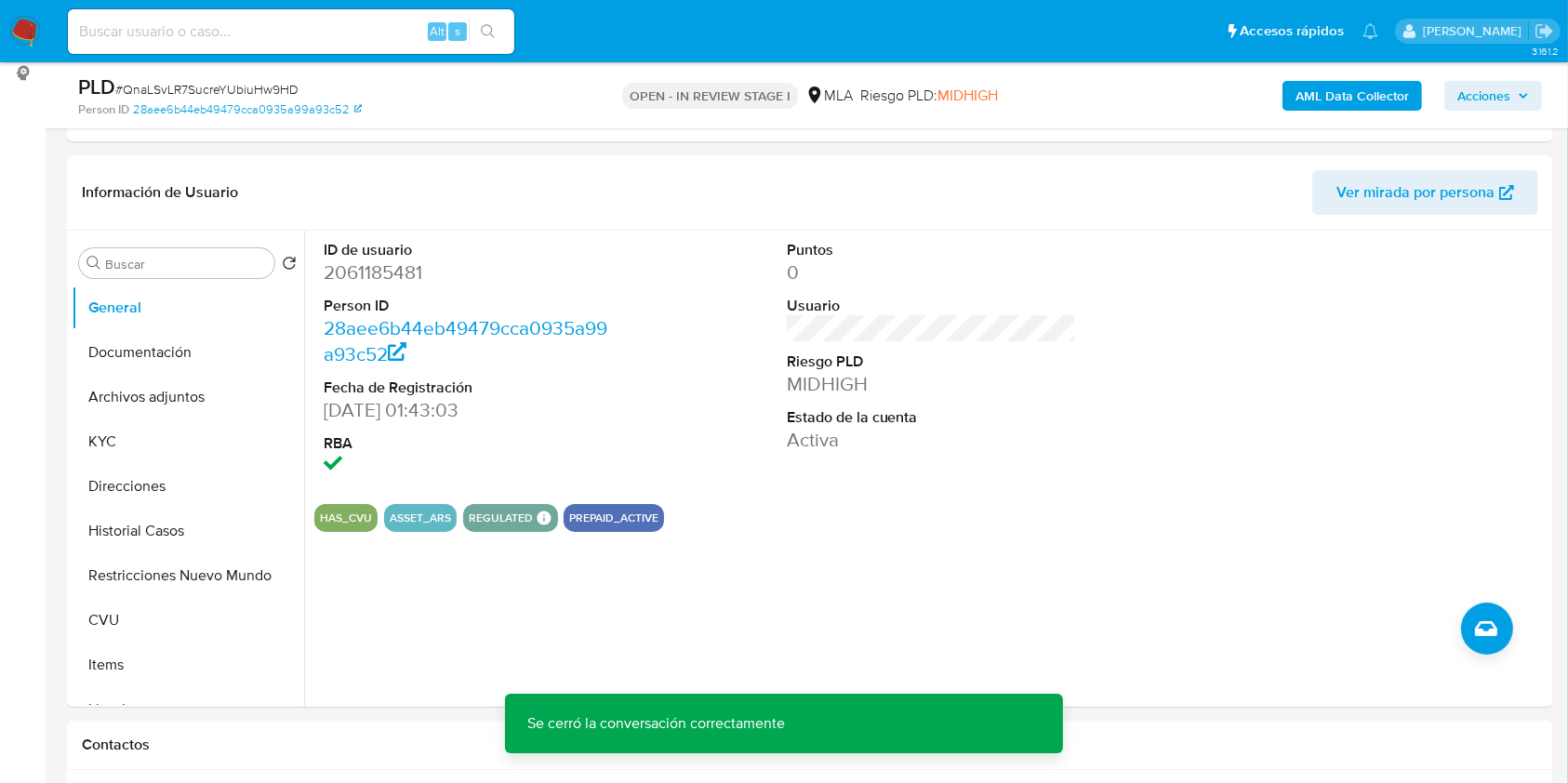
scroll to position [244, 0]
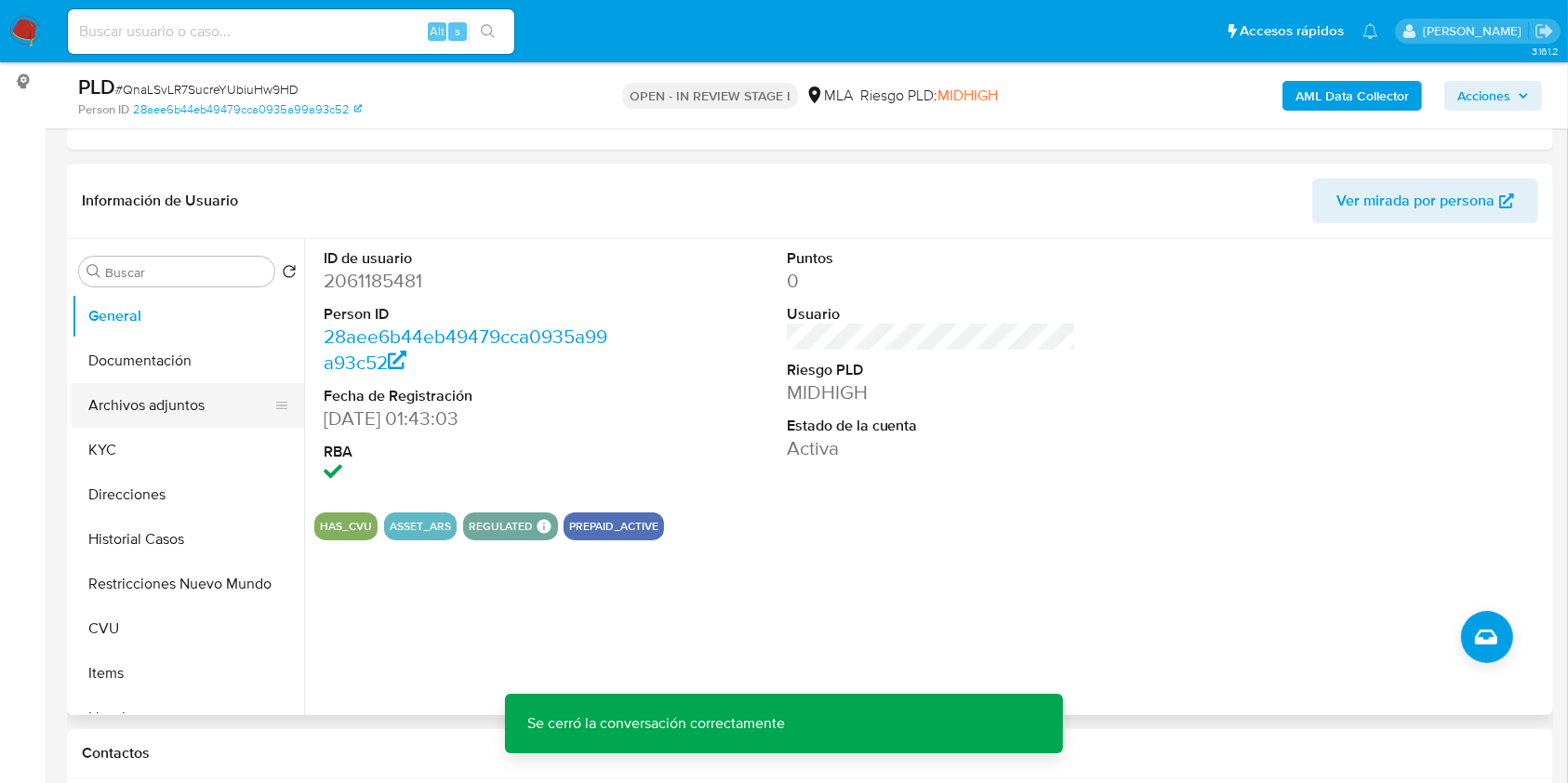
click at [131, 390] on button "Archivos adjuntos" at bounding box center [180, 405] width 218 height 45
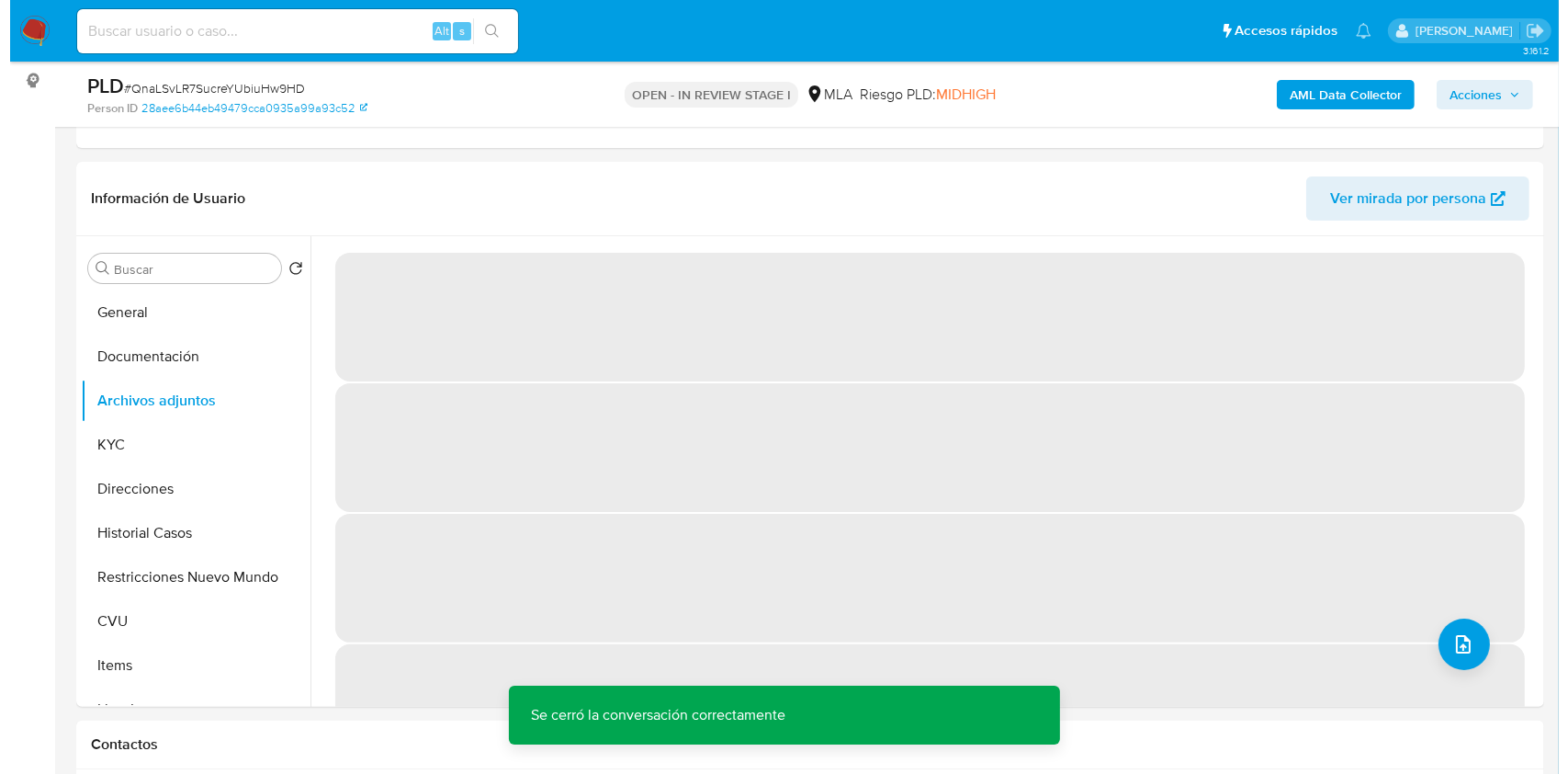
scroll to position [286, 0]
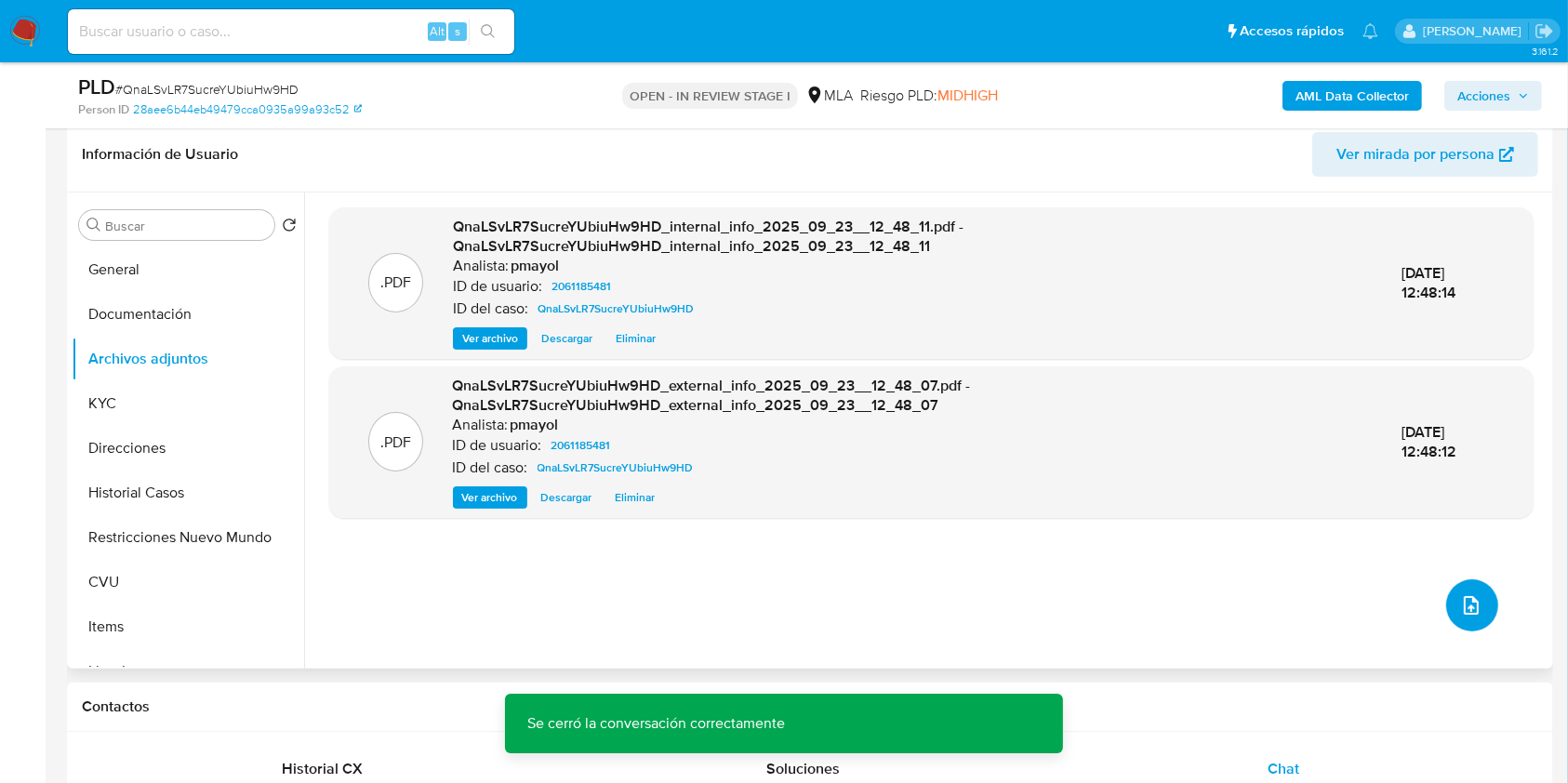
click at [1466, 604] on icon "upload-file" at bounding box center [1471, 606] width 23 height 23
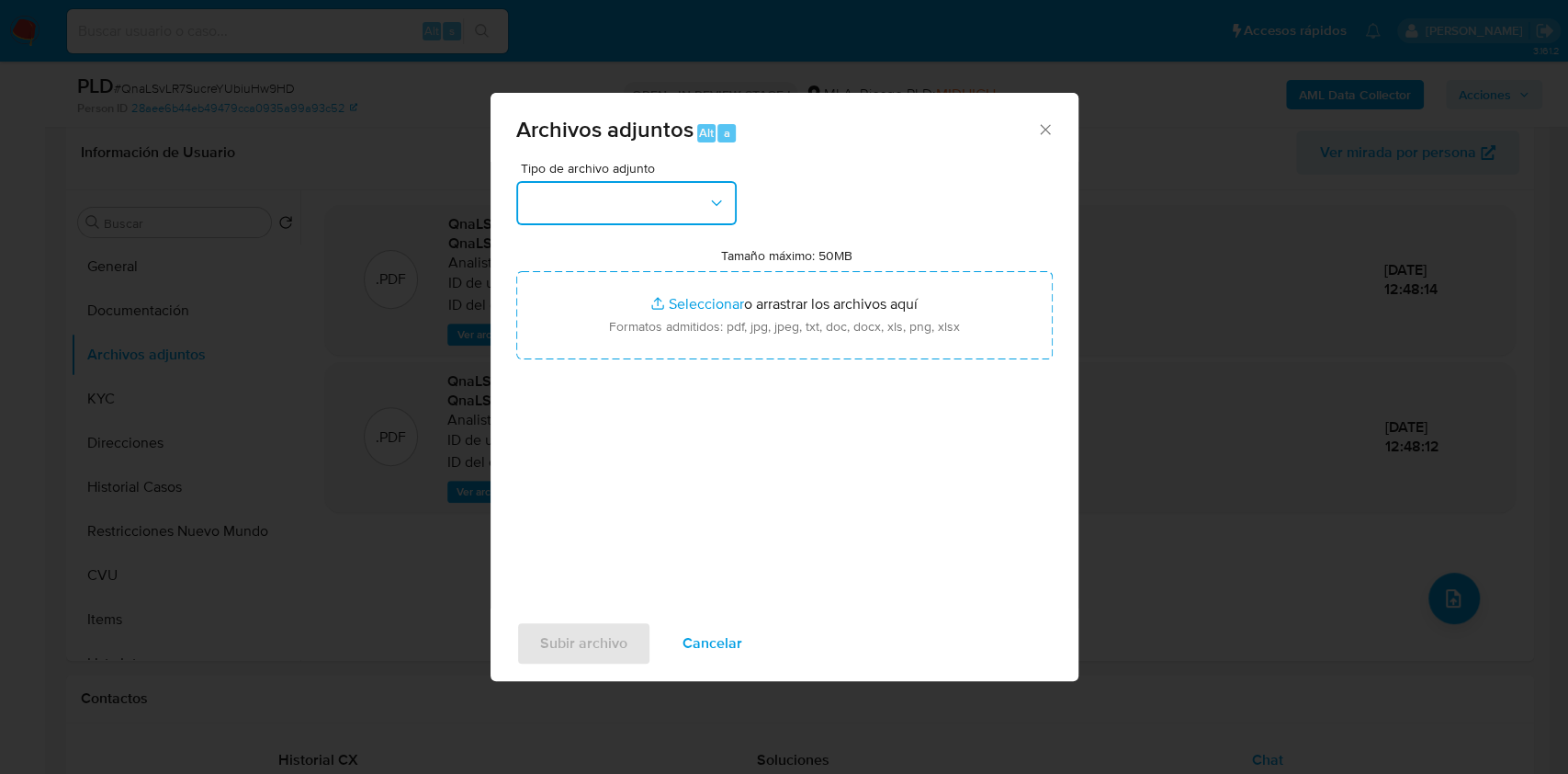
click at [639, 209] on button "button" at bounding box center [626, 203] width 221 height 44
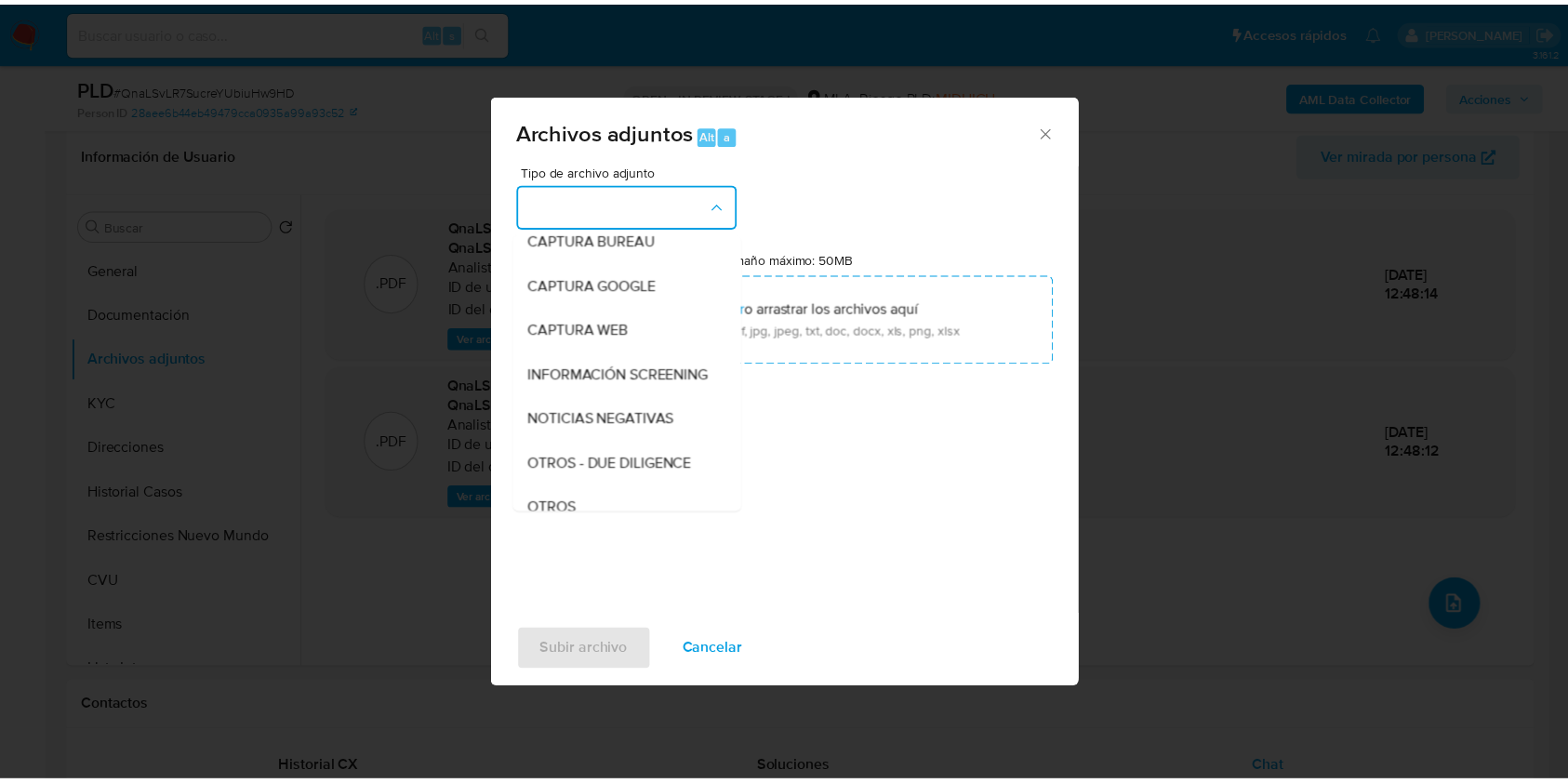
scroll to position [137, 0]
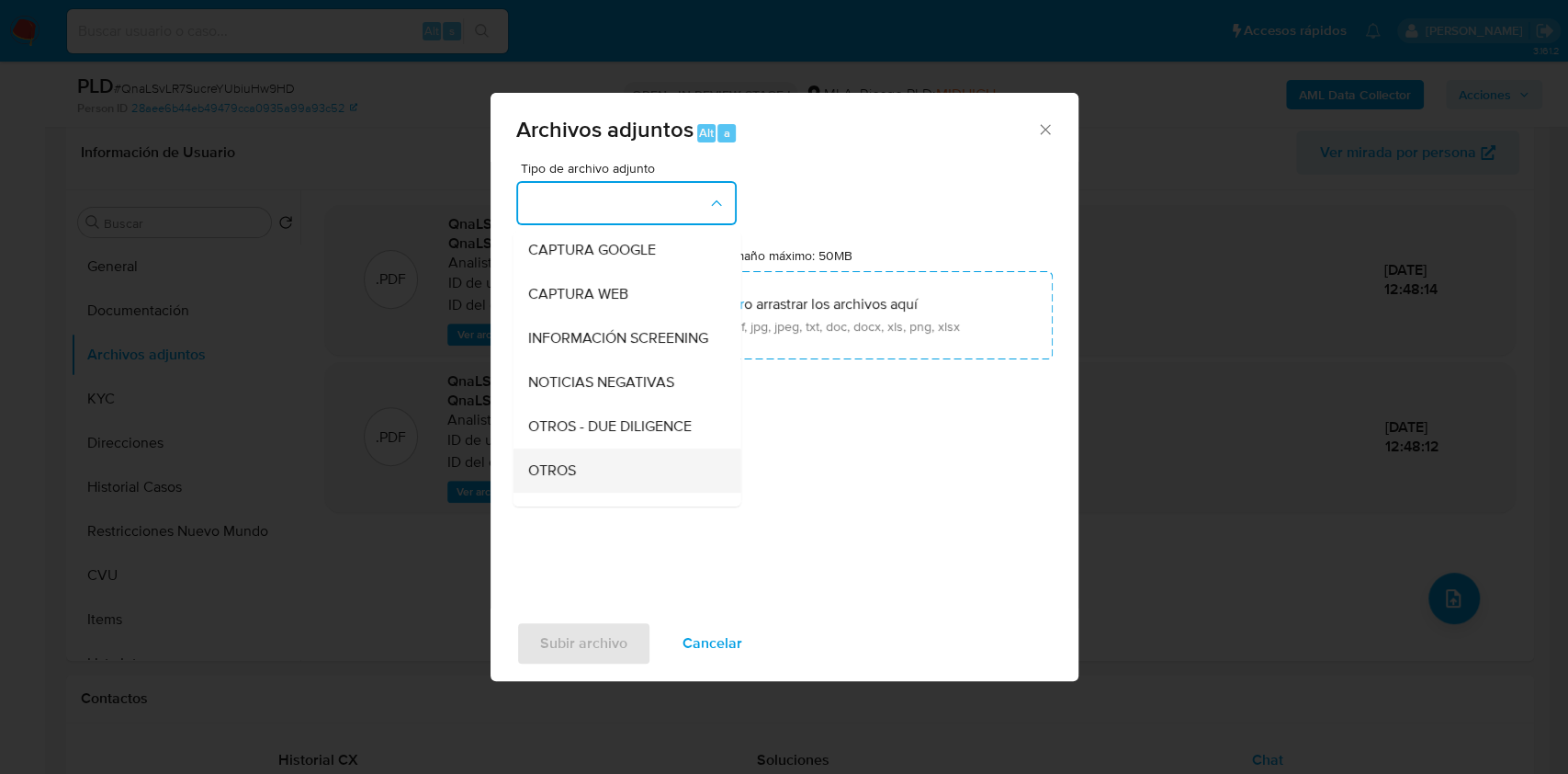
click at [544, 492] on div "OTROS" at bounding box center [621, 471] width 187 height 44
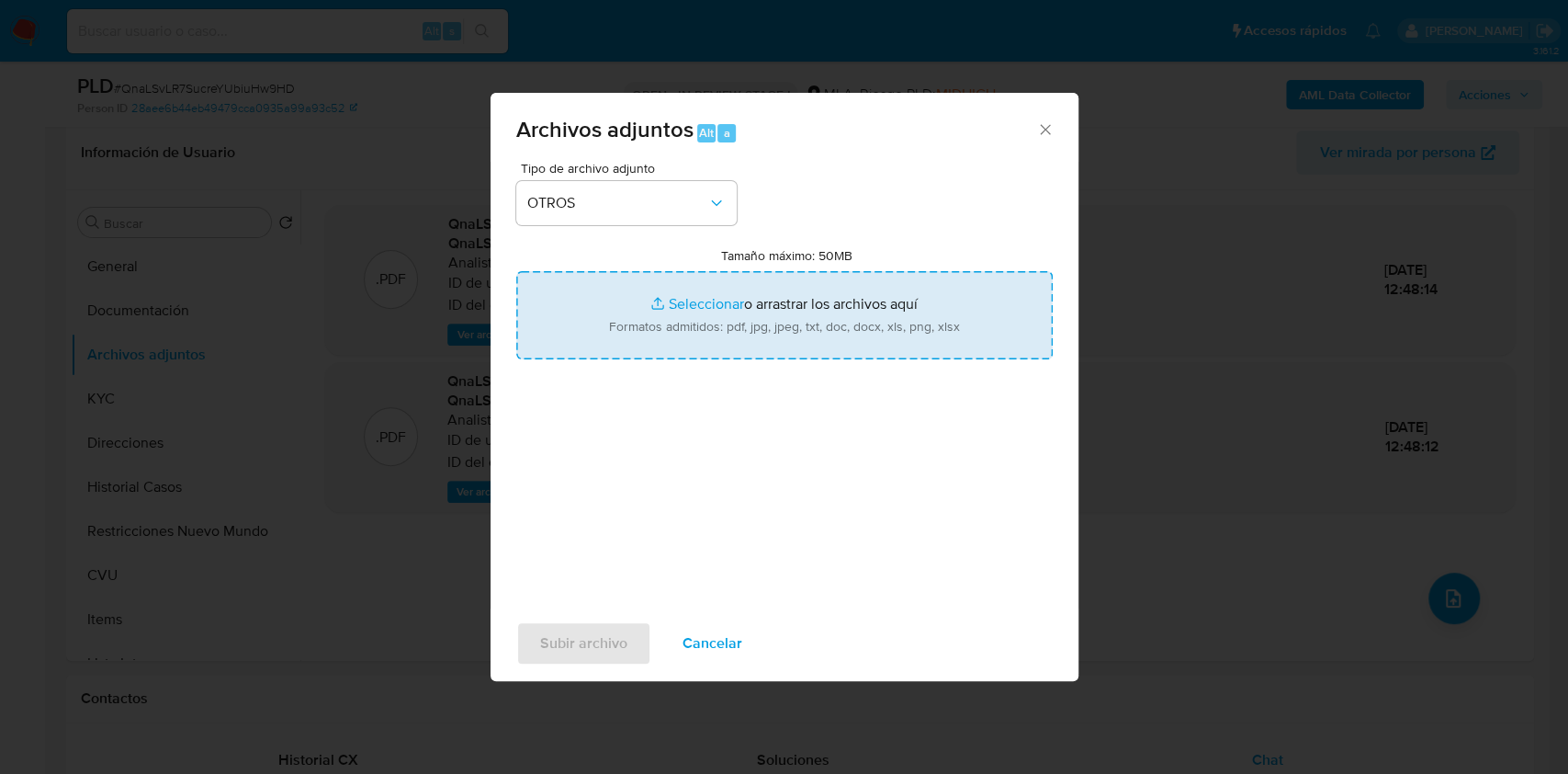
click at [726, 311] on input "Tamaño máximo: 50MB Seleccionar archivos" at bounding box center [784, 314] width 537 height 88
type input "C:\fakepath\Caselog QnaLSvLR7SucreYUbiuHw9HD.docx"
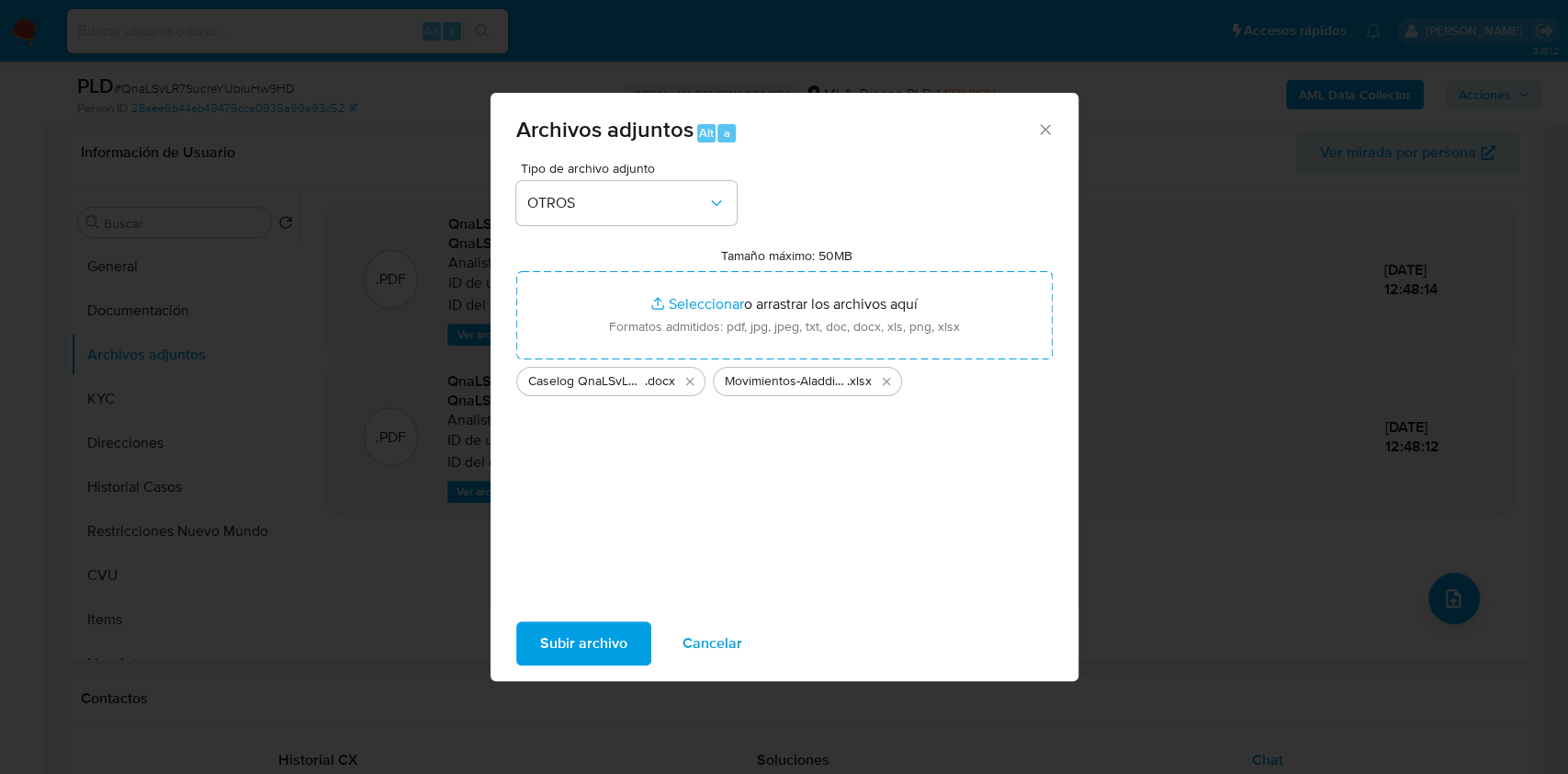
click at [568, 643] on span "Subir archivo" at bounding box center [584, 643] width 87 height 41
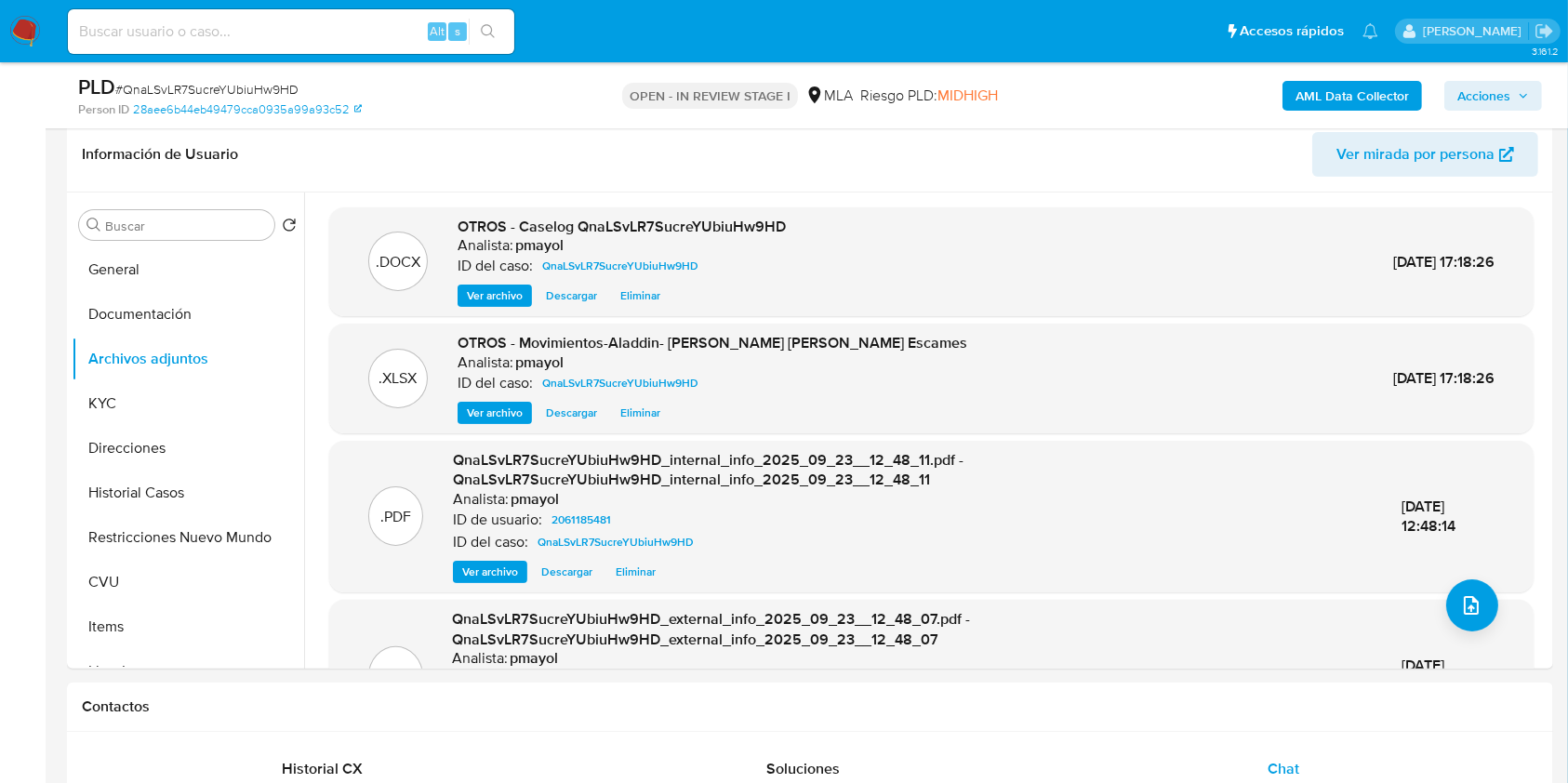
click at [1504, 100] on span "Acciones" at bounding box center [1484, 96] width 53 height 30
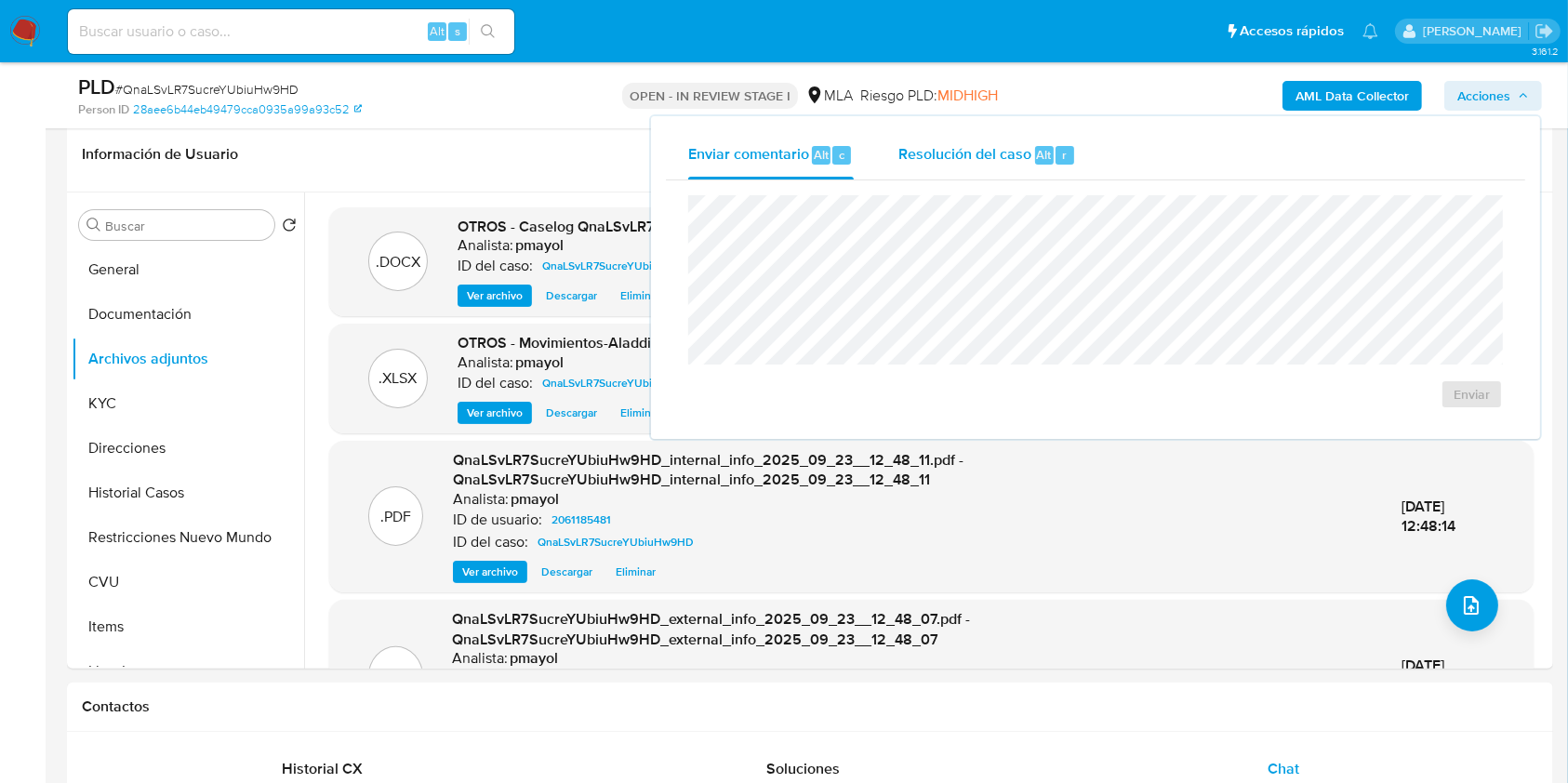
click at [942, 164] on span "Resolución del caso" at bounding box center [965, 154] width 133 height 22
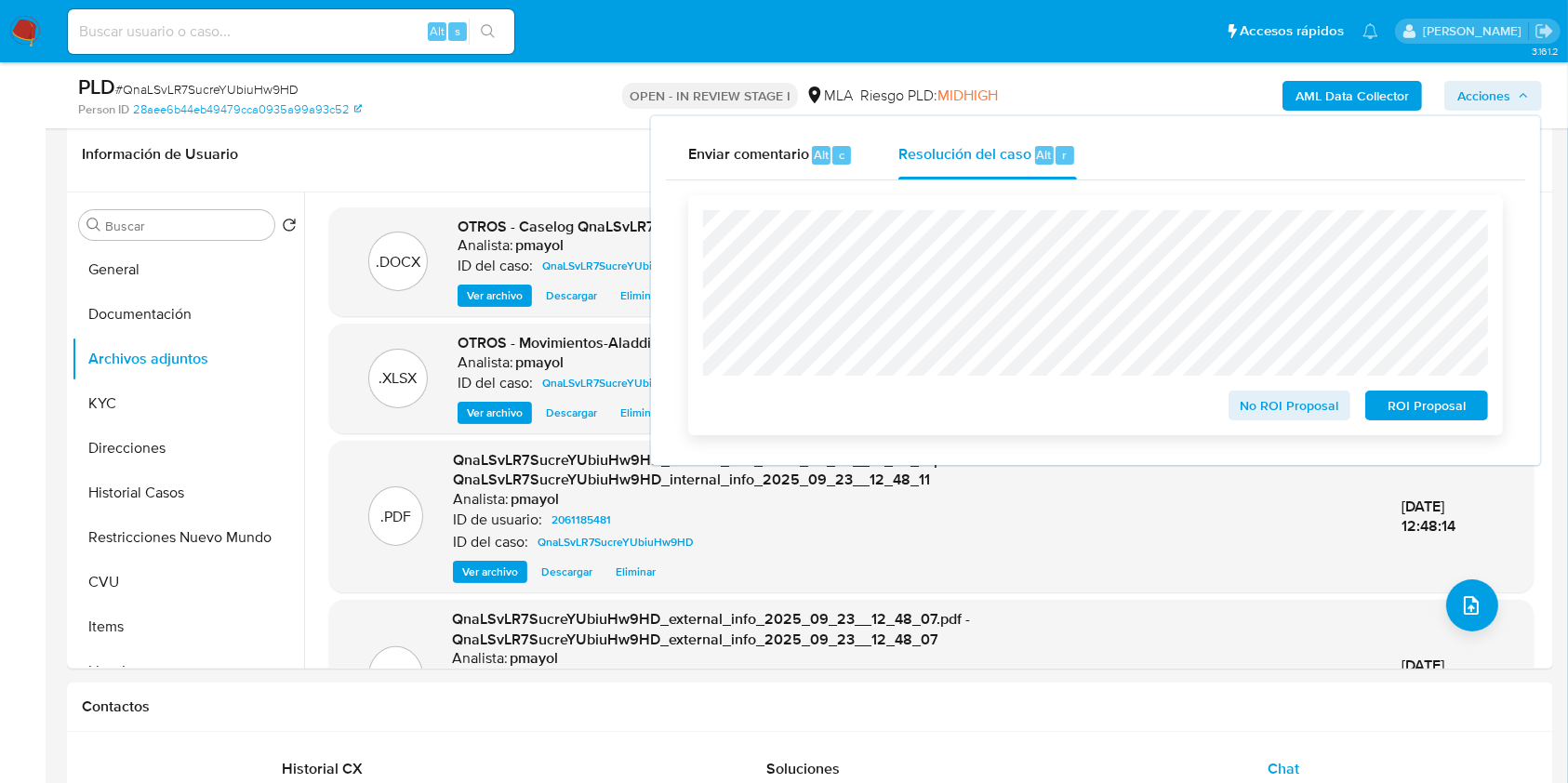
click at [1274, 404] on span "No ROI Proposal" at bounding box center [1289, 405] width 97 height 26
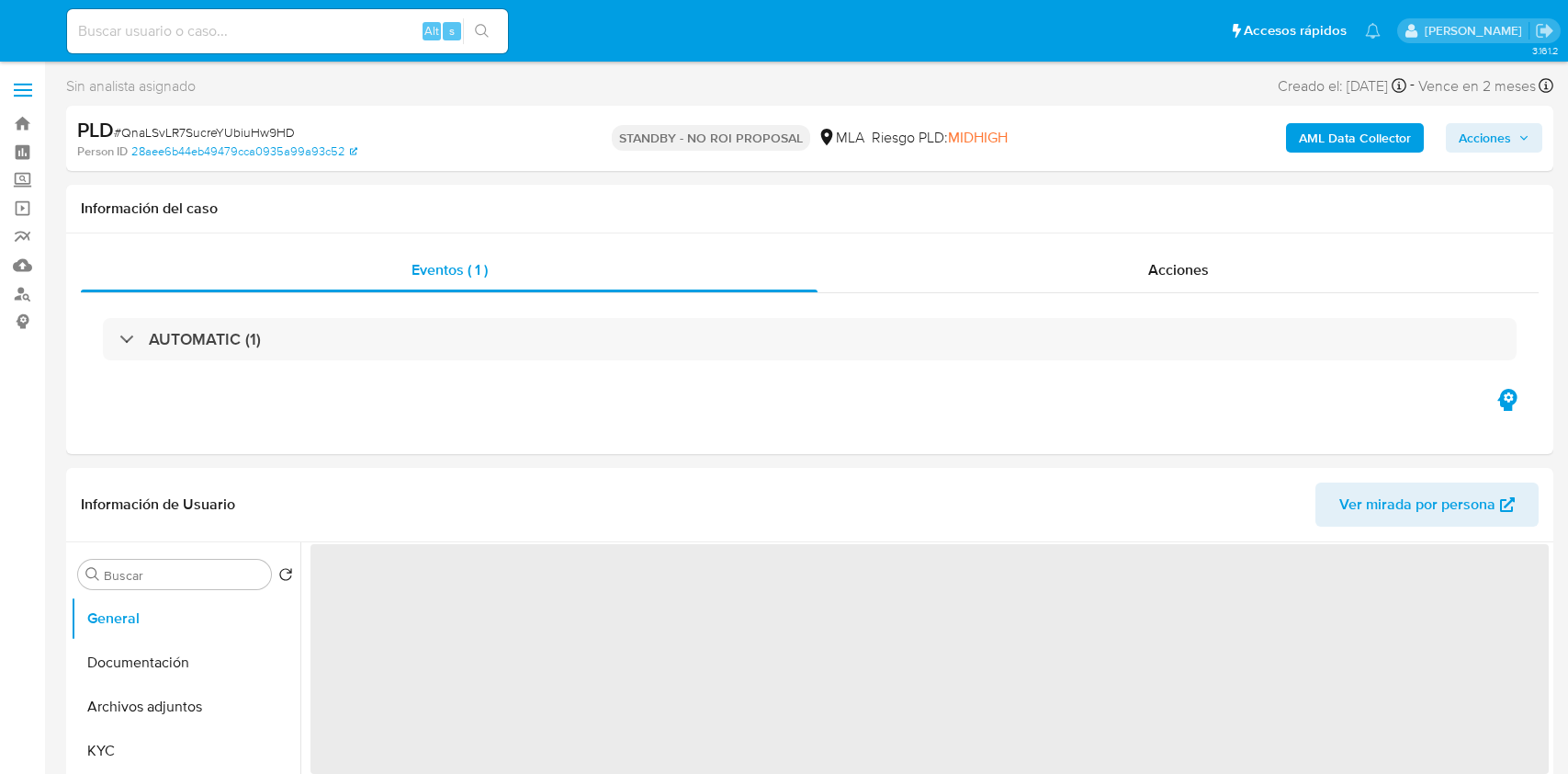
select select "10"
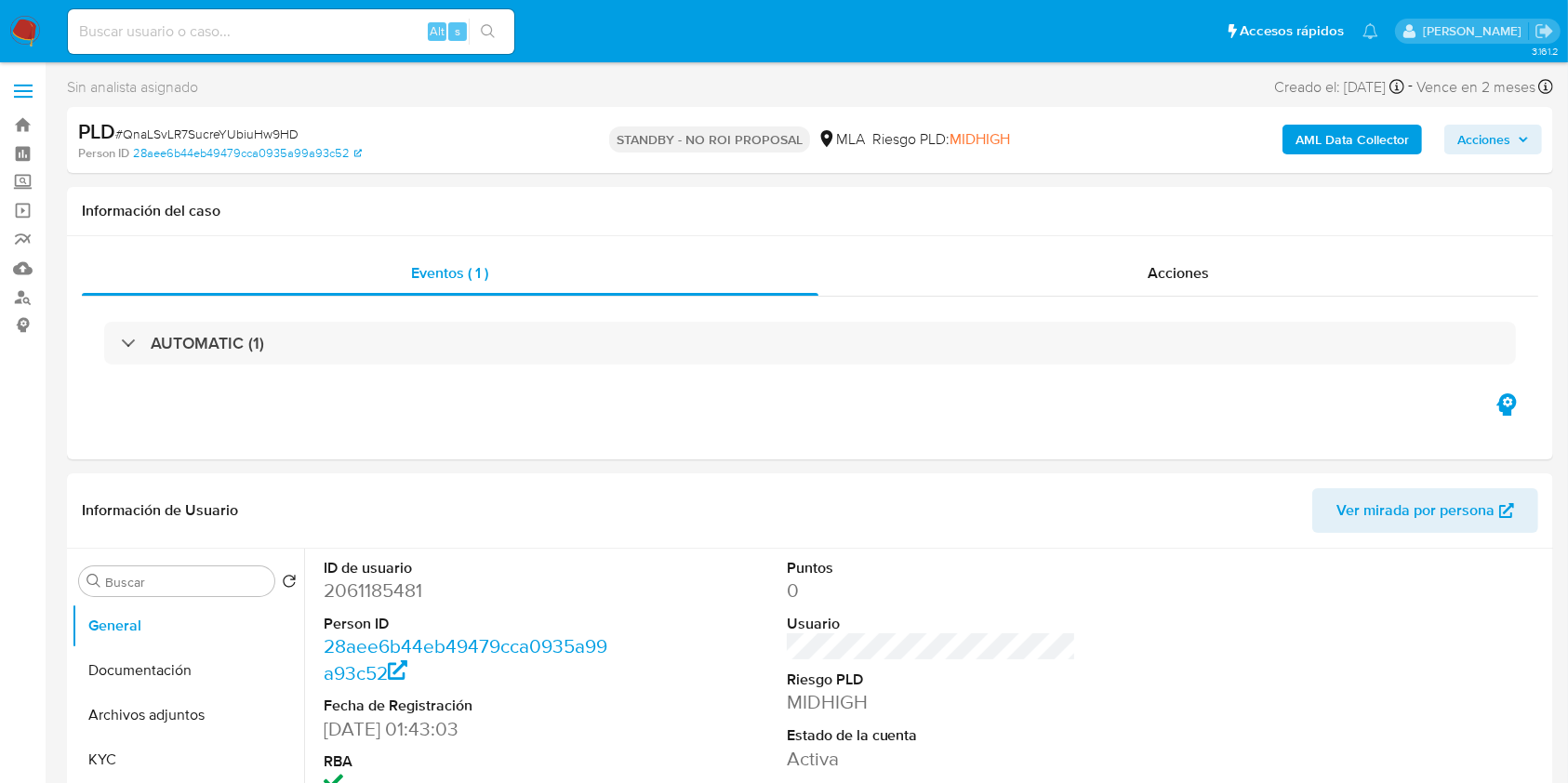
click at [320, 15] on div "Alt s" at bounding box center [291, 32] width 446 height 45
click at [321, 26] on input at bounding box center [291, 32] width 446 height 24
paste input "ku0pujbwOlZ1CVS2o6heGziE"
type input "ku0pujbwOlZ1CVS2o6heGziE"
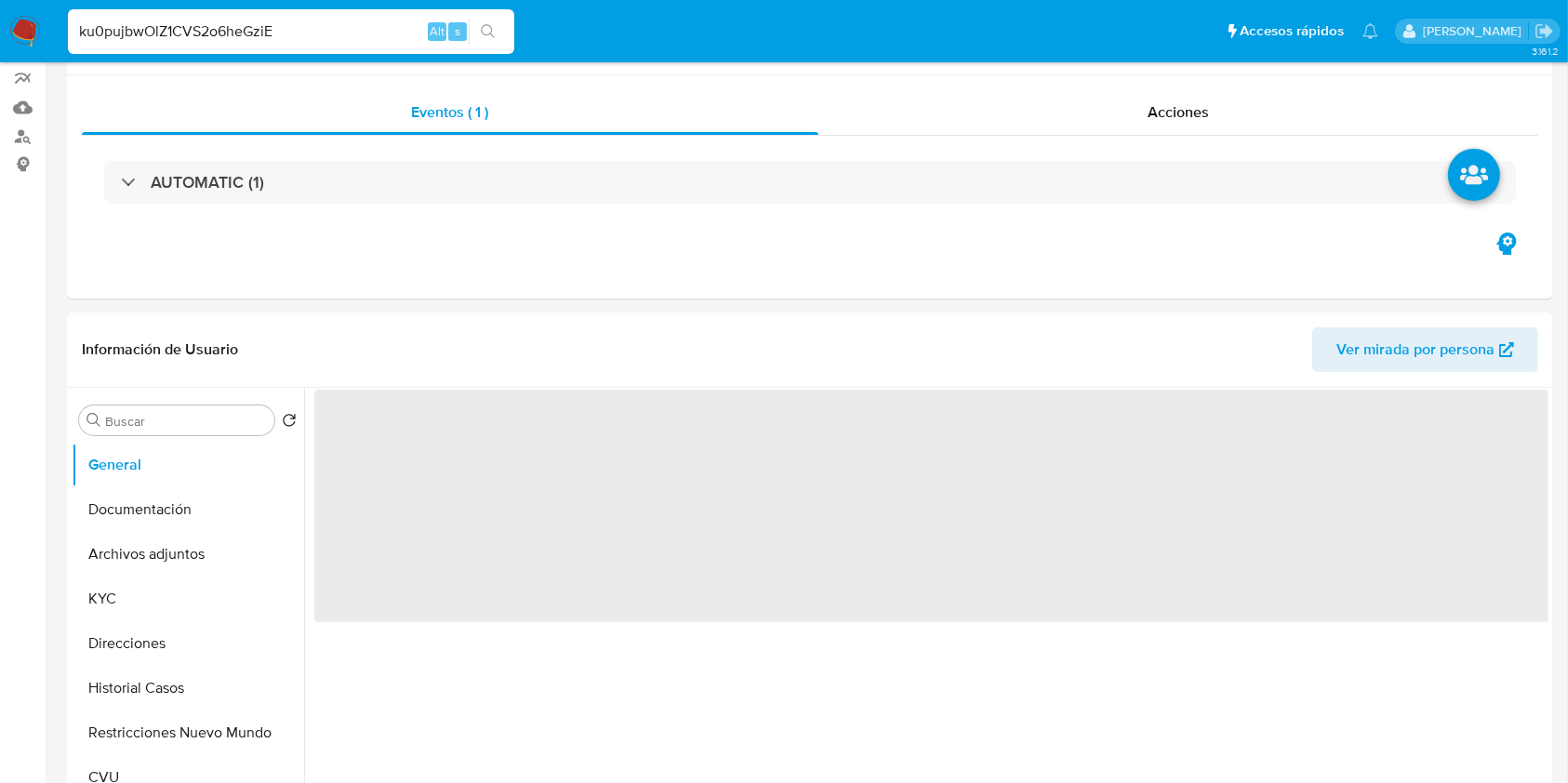
select select "10"
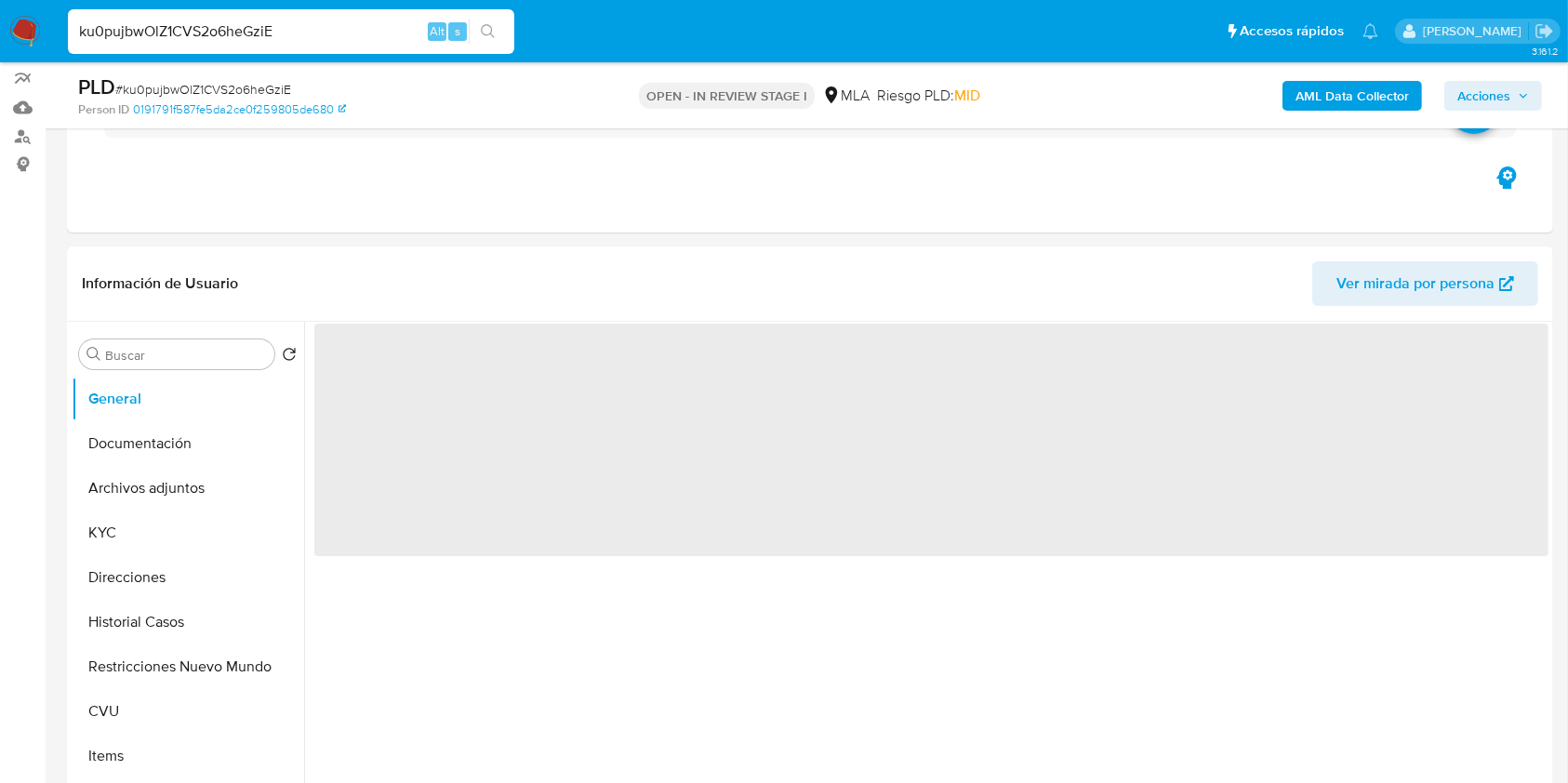
scroll to position [252, 0]
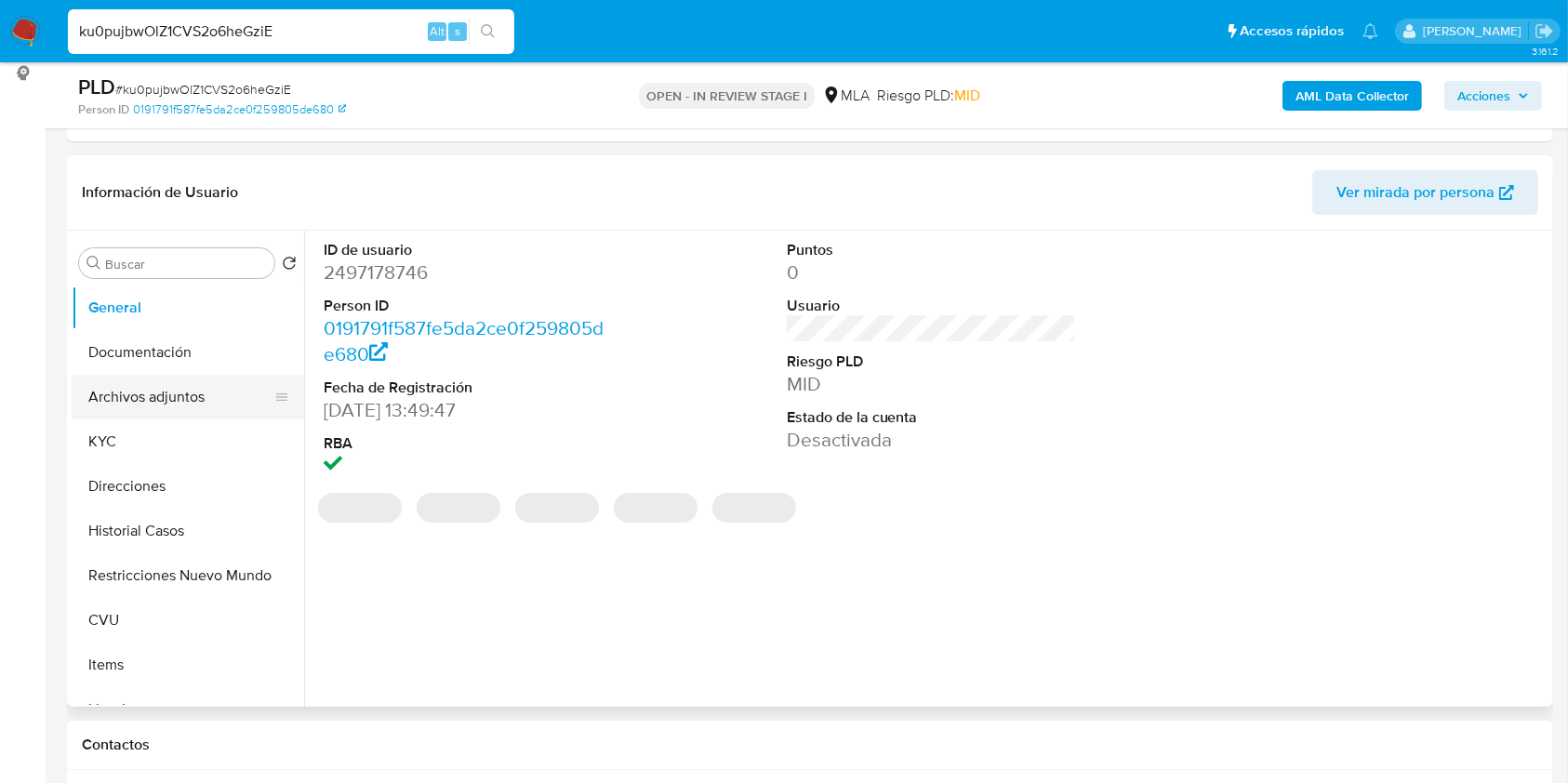
click at [195, 404] on button "Archivos adjuntos" at bounding box center [180, 398] width 218 height 45
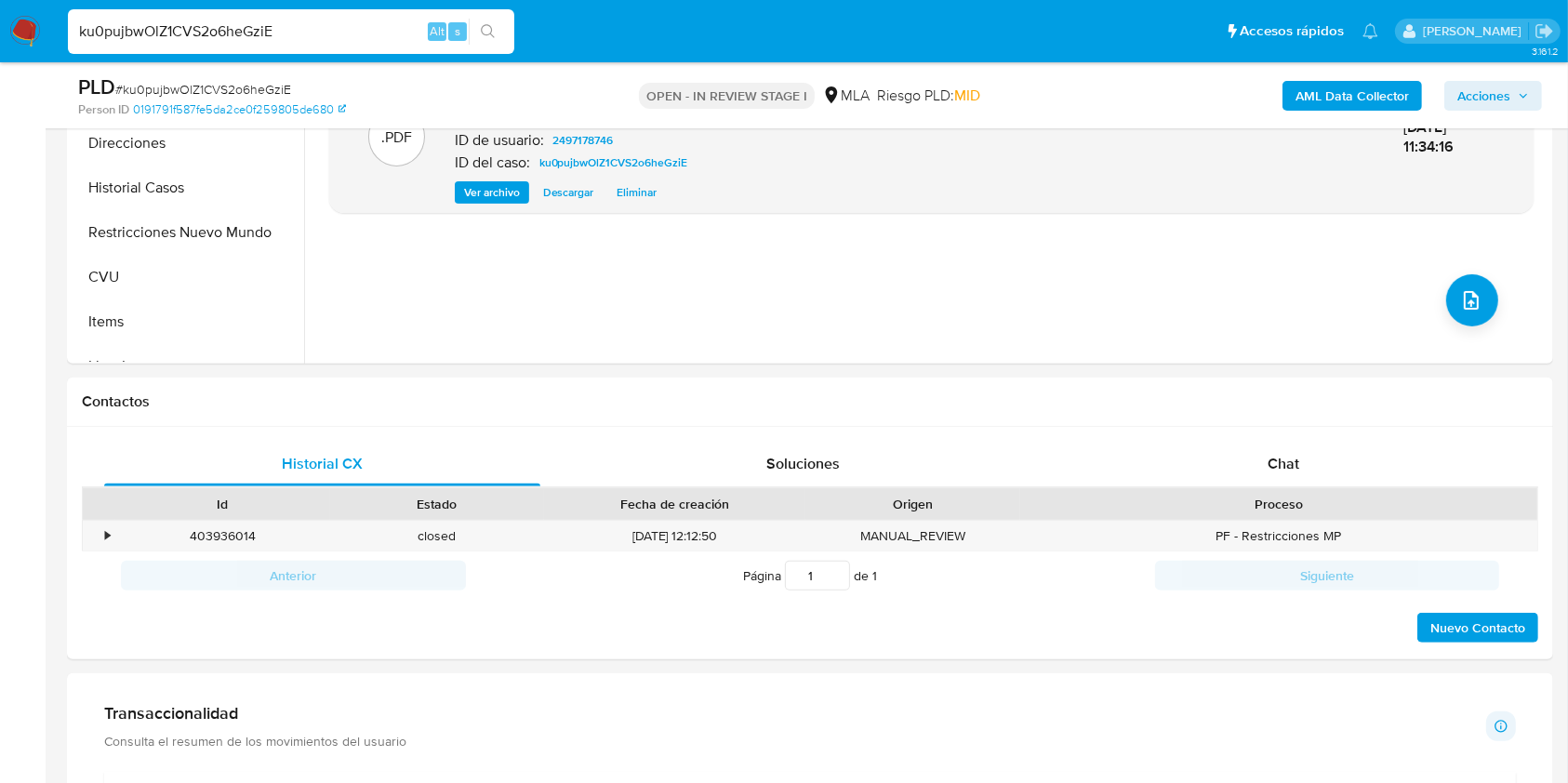
scroll to position [625, 0]
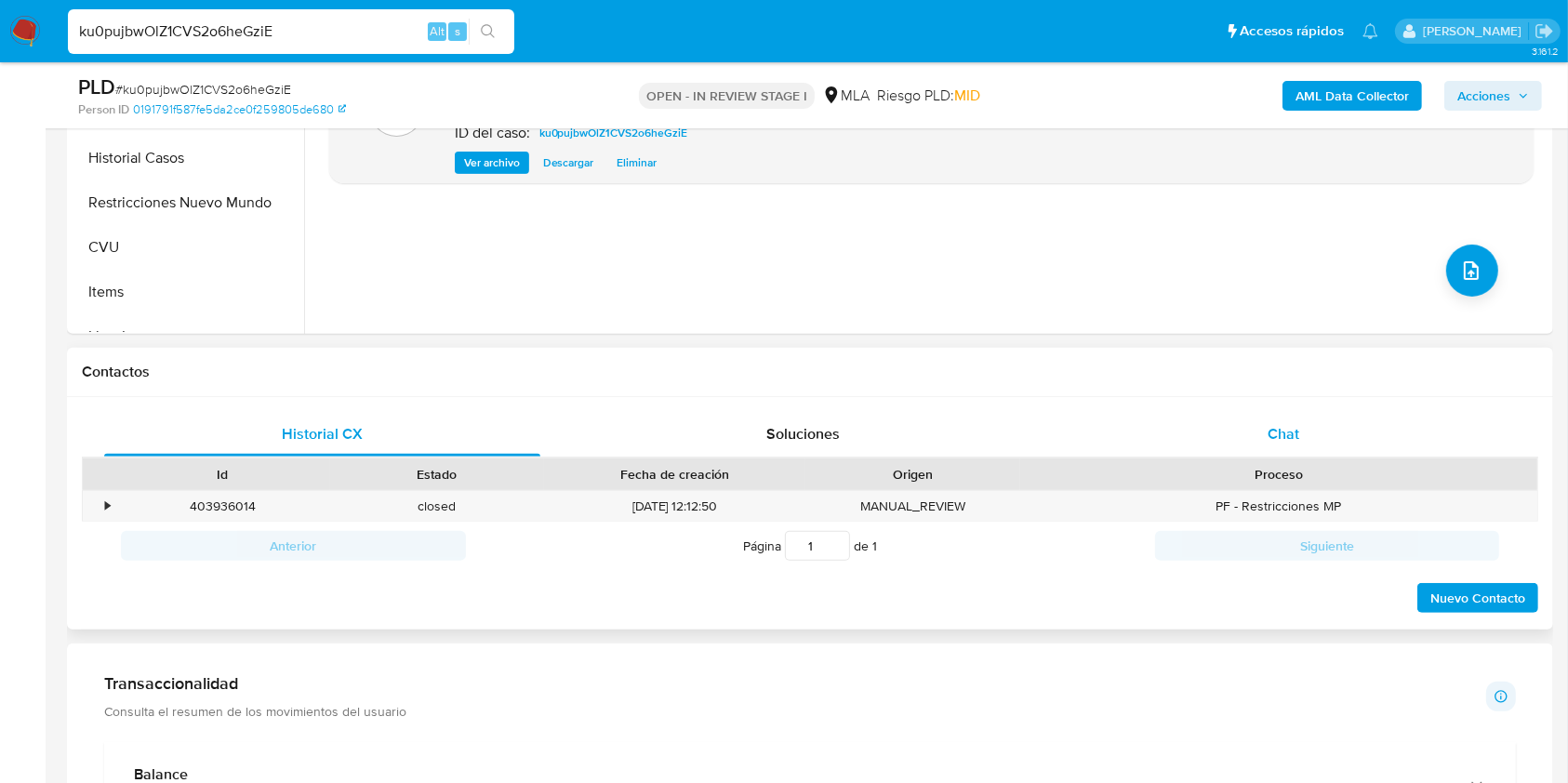
click at [1242, 434] on div "Chat" at bounding box center [1283, 434] width 436 height 45
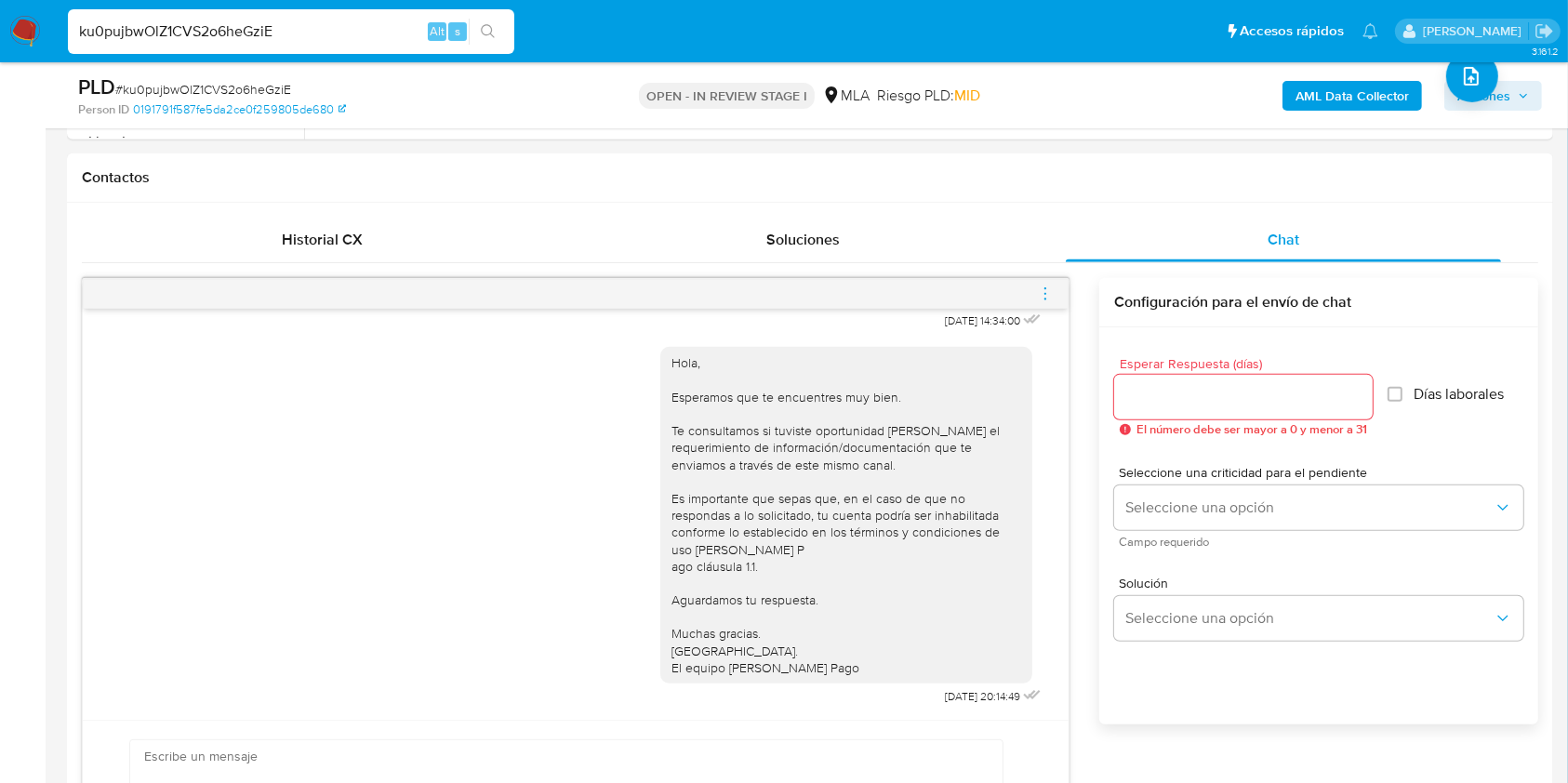
scroll to position [781, 0]
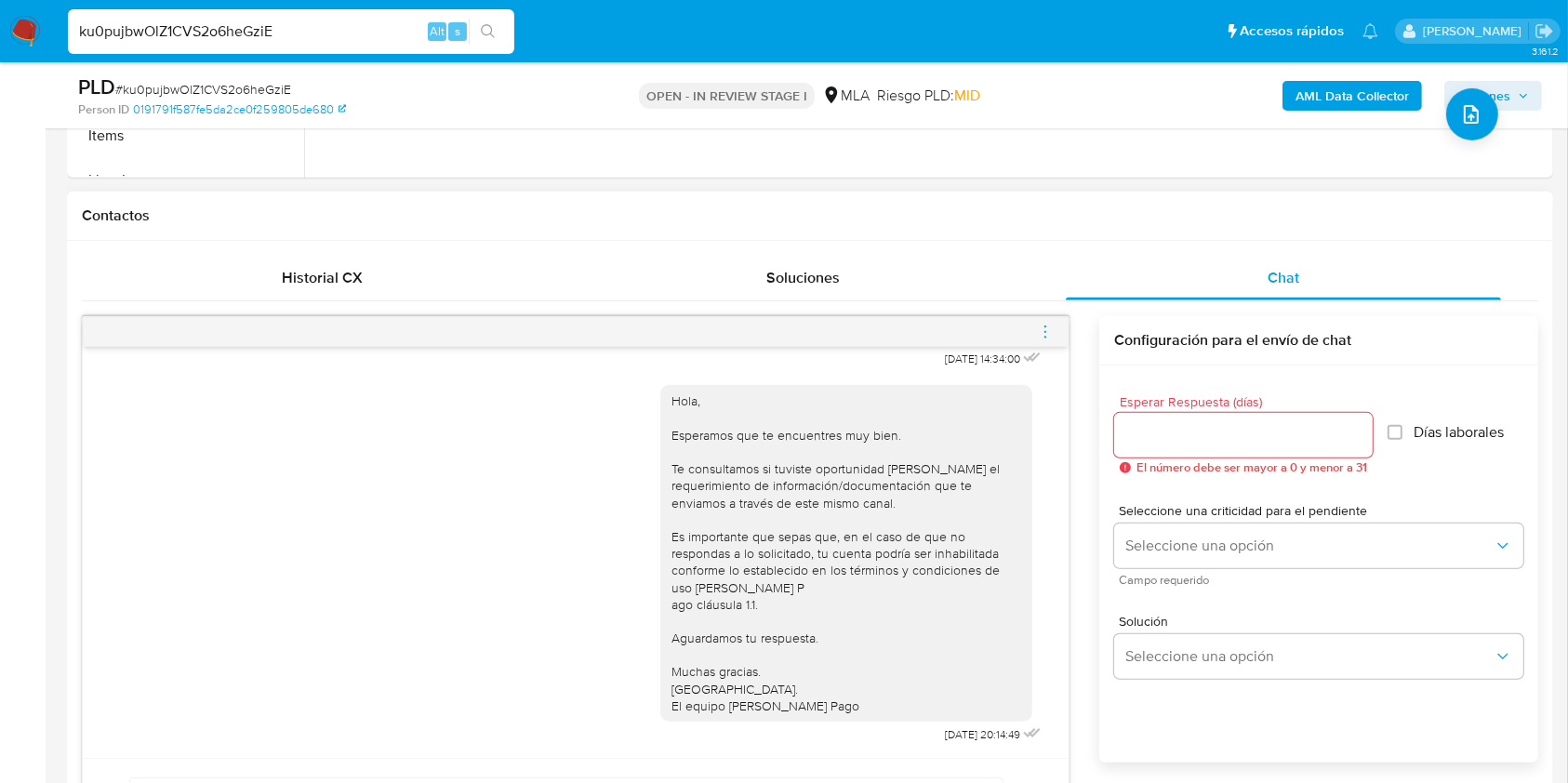
click at [1045, 330] on icon "menu-action" at bounding box center [1045, 331] width 2 height 2
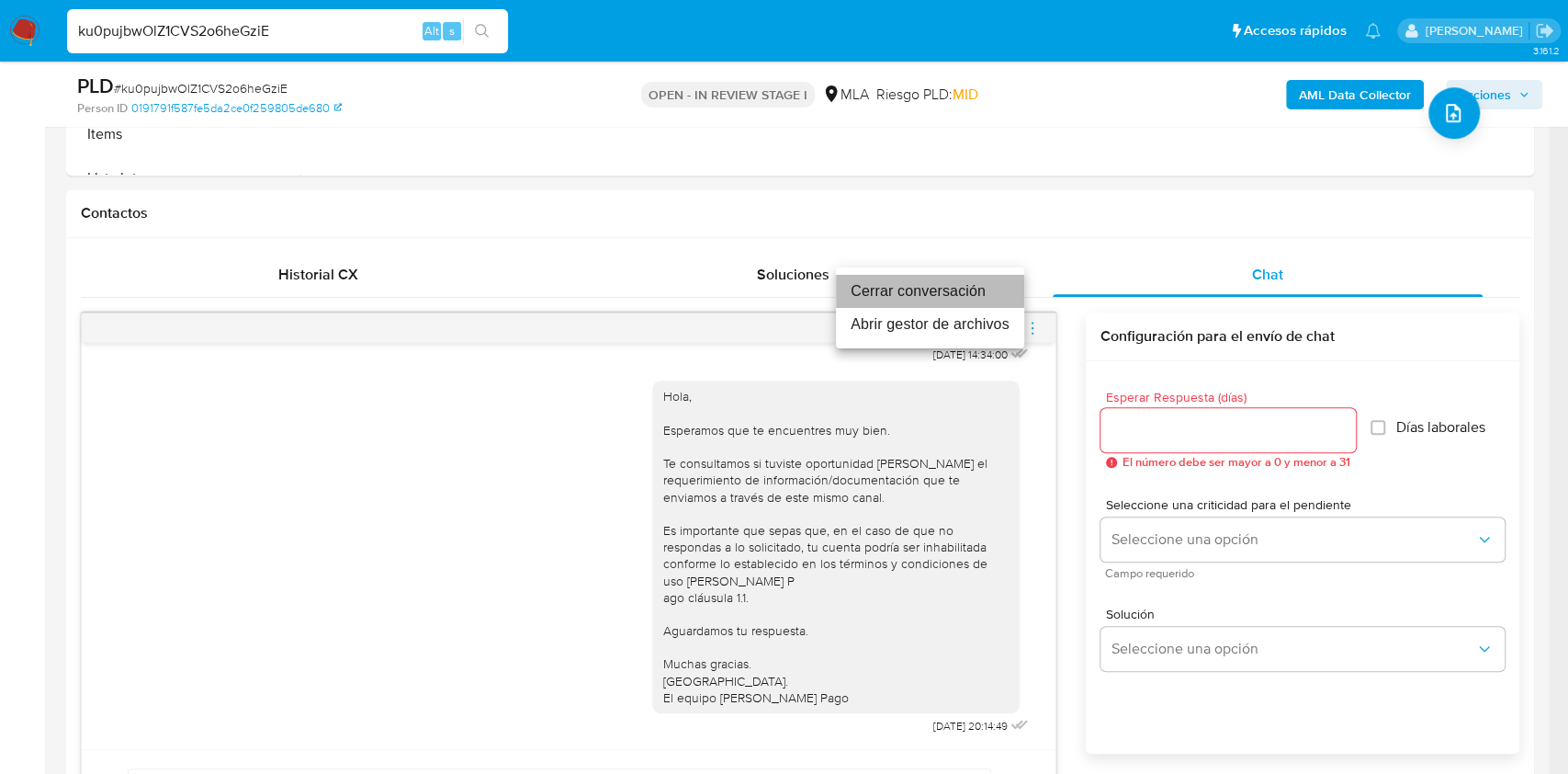
click at [937, 283] on li "Cerrar conversación" at bounding box center [929, 291] width 188 height 33
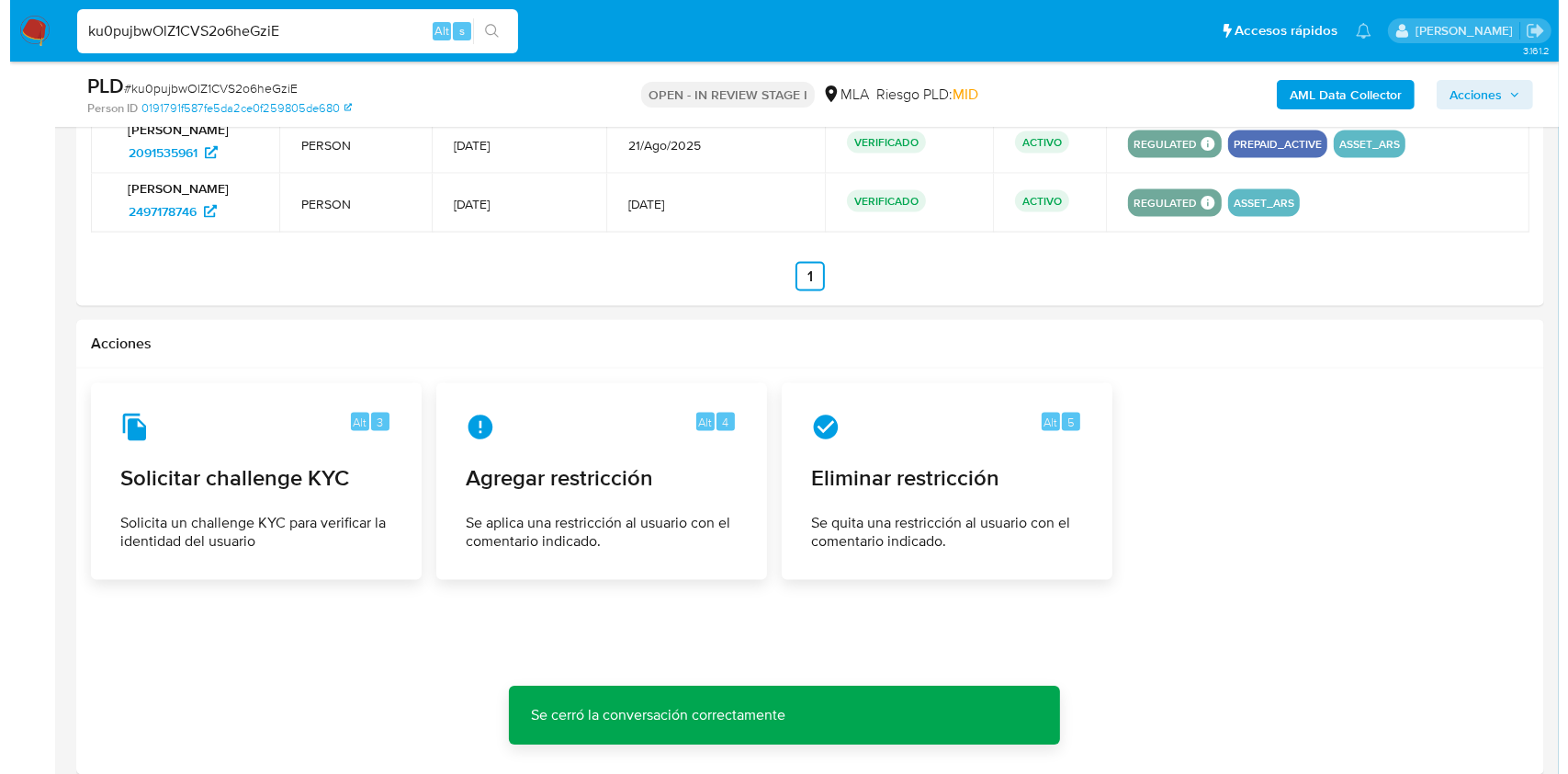
scroll to position [2912, 0]
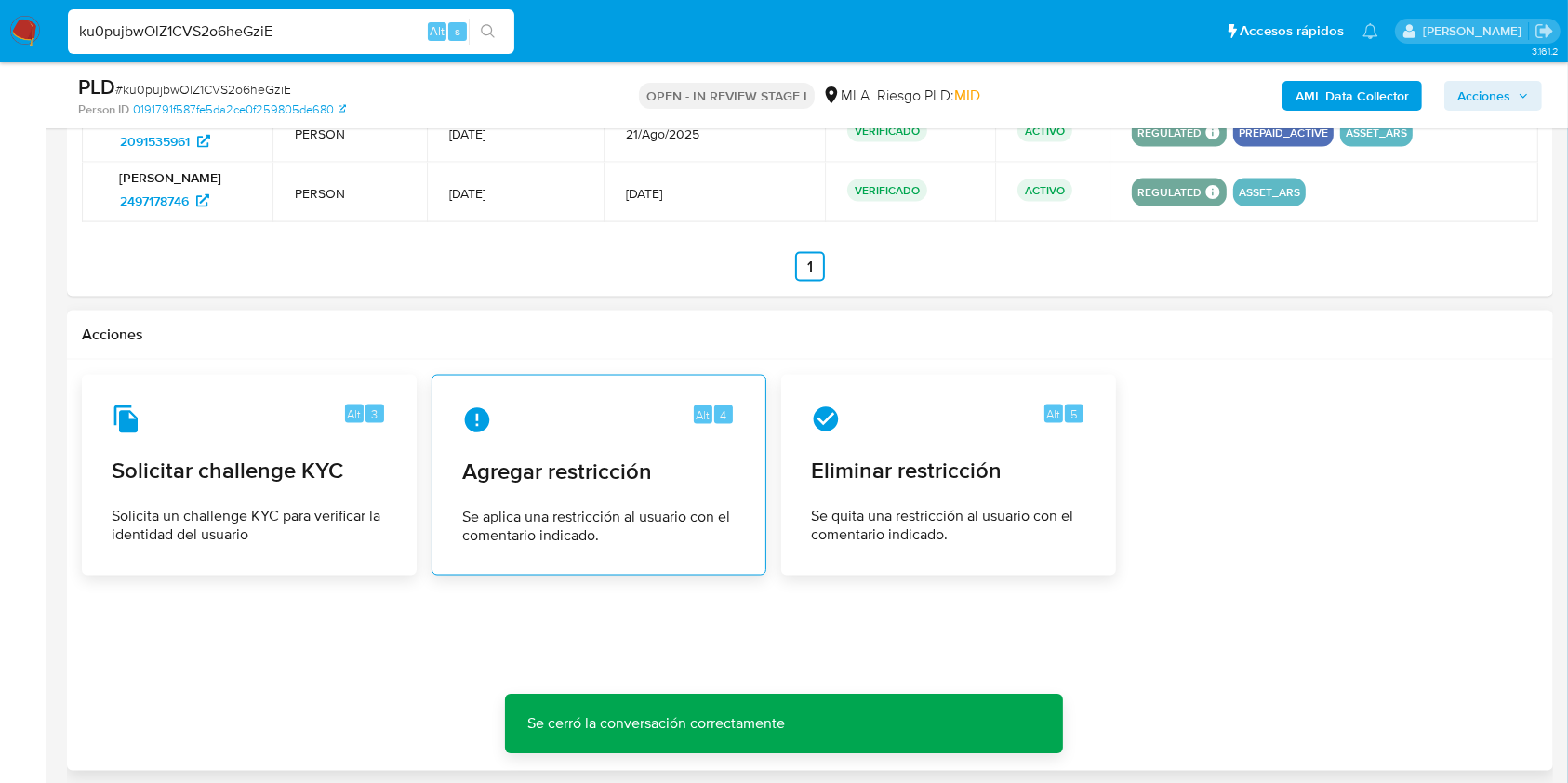
click at [620, 480] on span "Agregar restricción" at bounding box center [598, 472] width 273 height 28
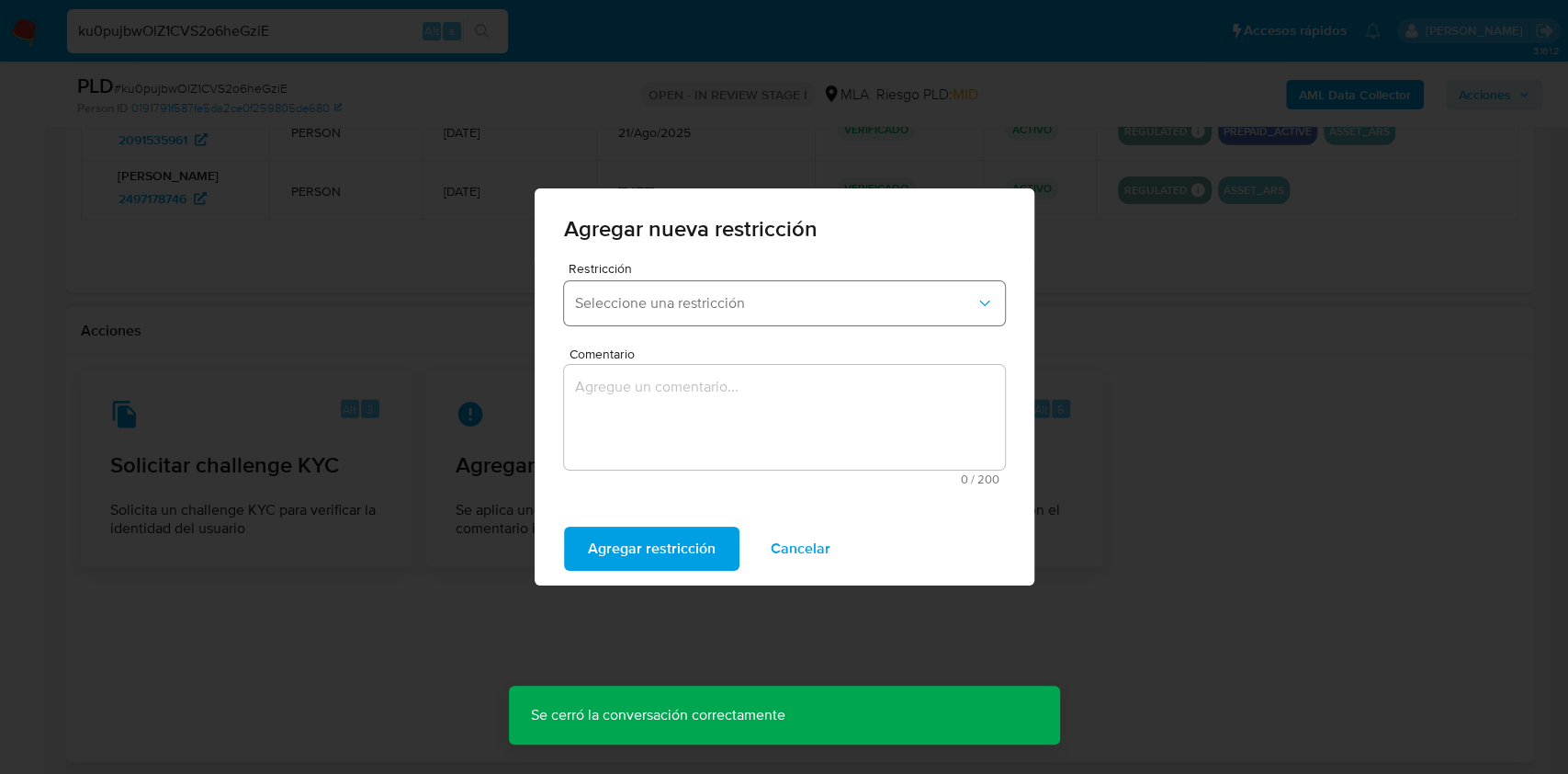
click at [711, 305] on span "Seleccione una restricción" at bounding box center [776, 303] width 400 height 19
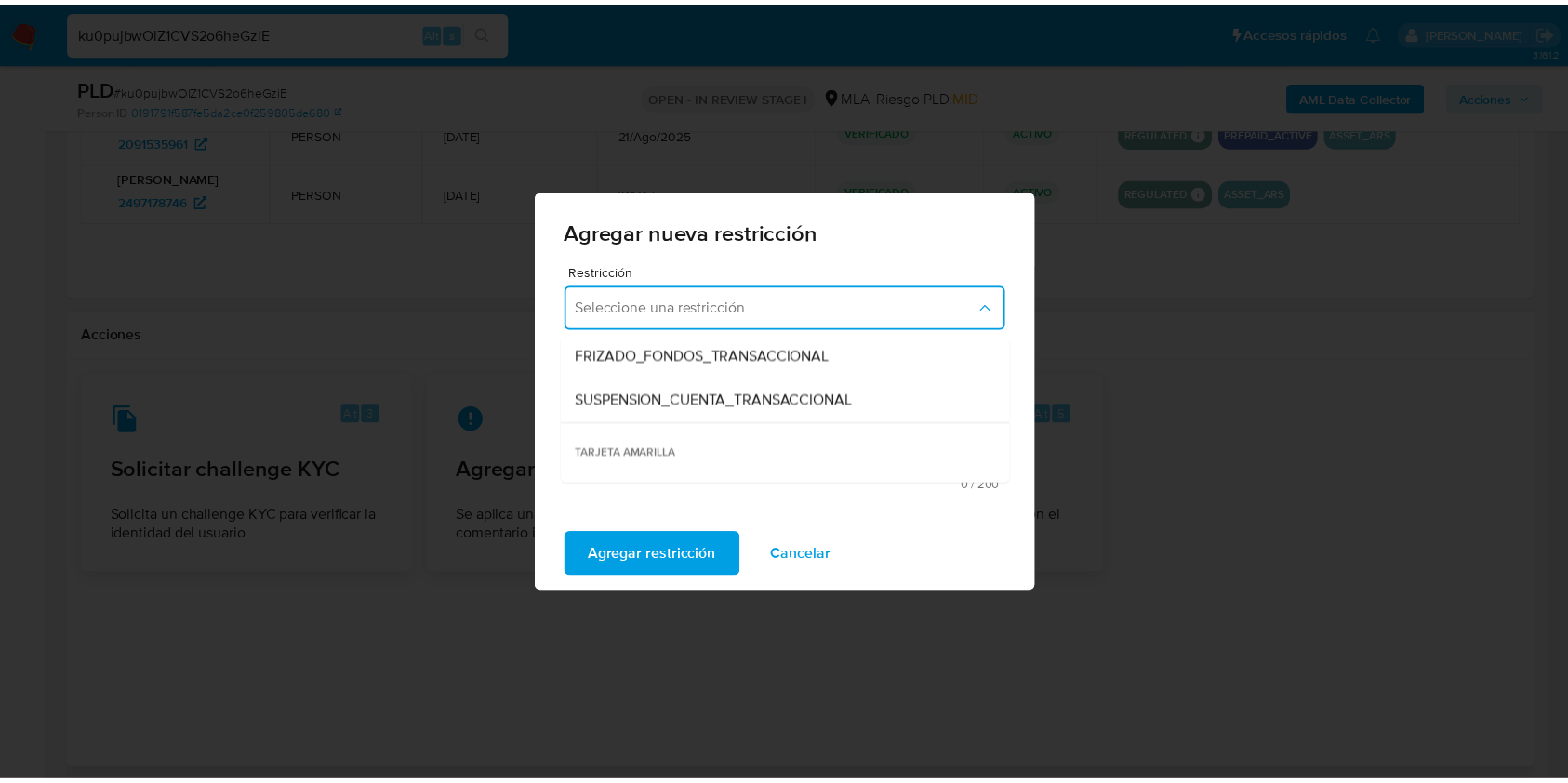
scroll to position [248, 0]
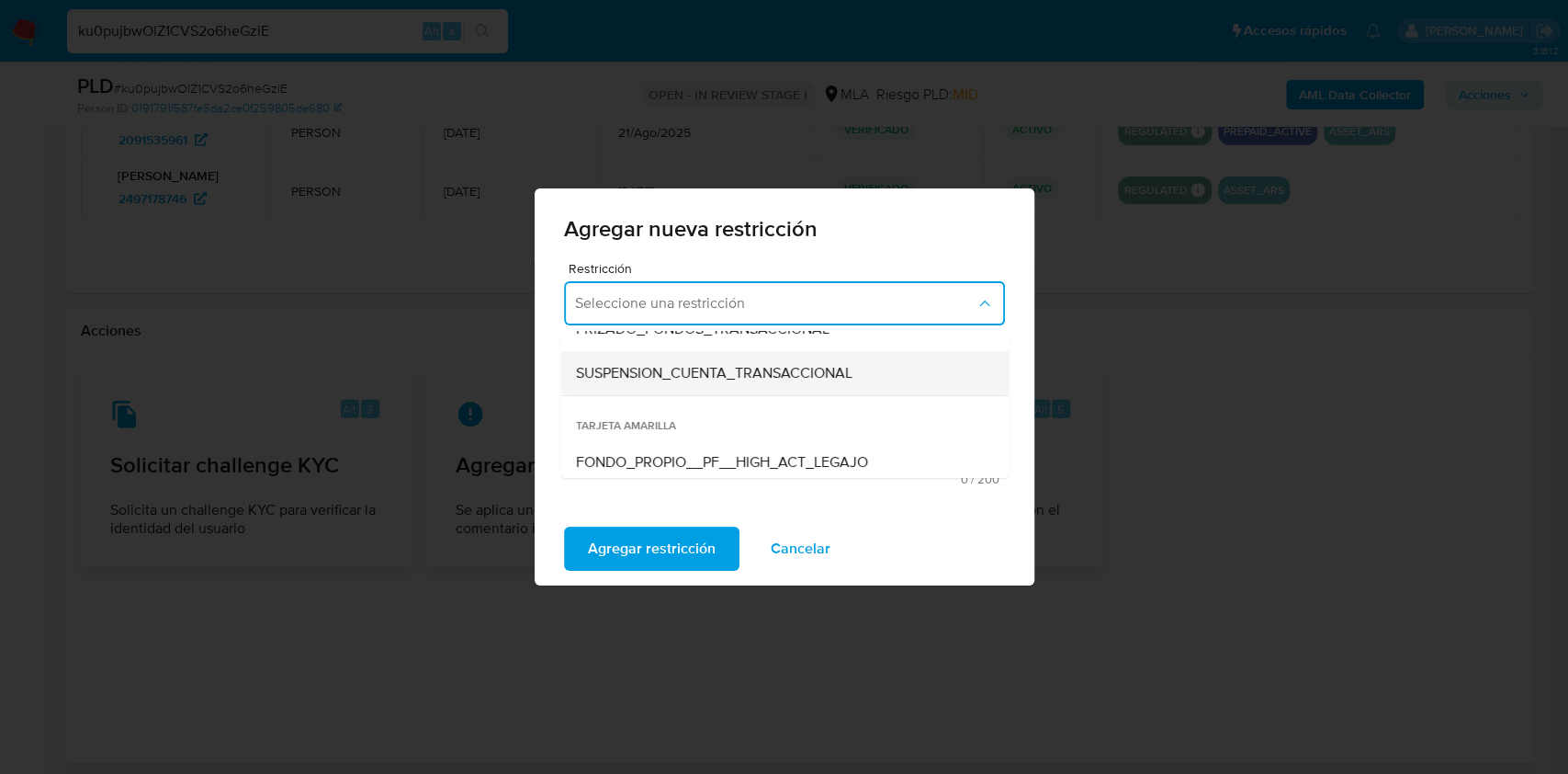
click at [777, 359] on div "SUSPENSION_CUENTA_TRANSACCIONAL" at bounding box center [779, 374] width 408 height 44
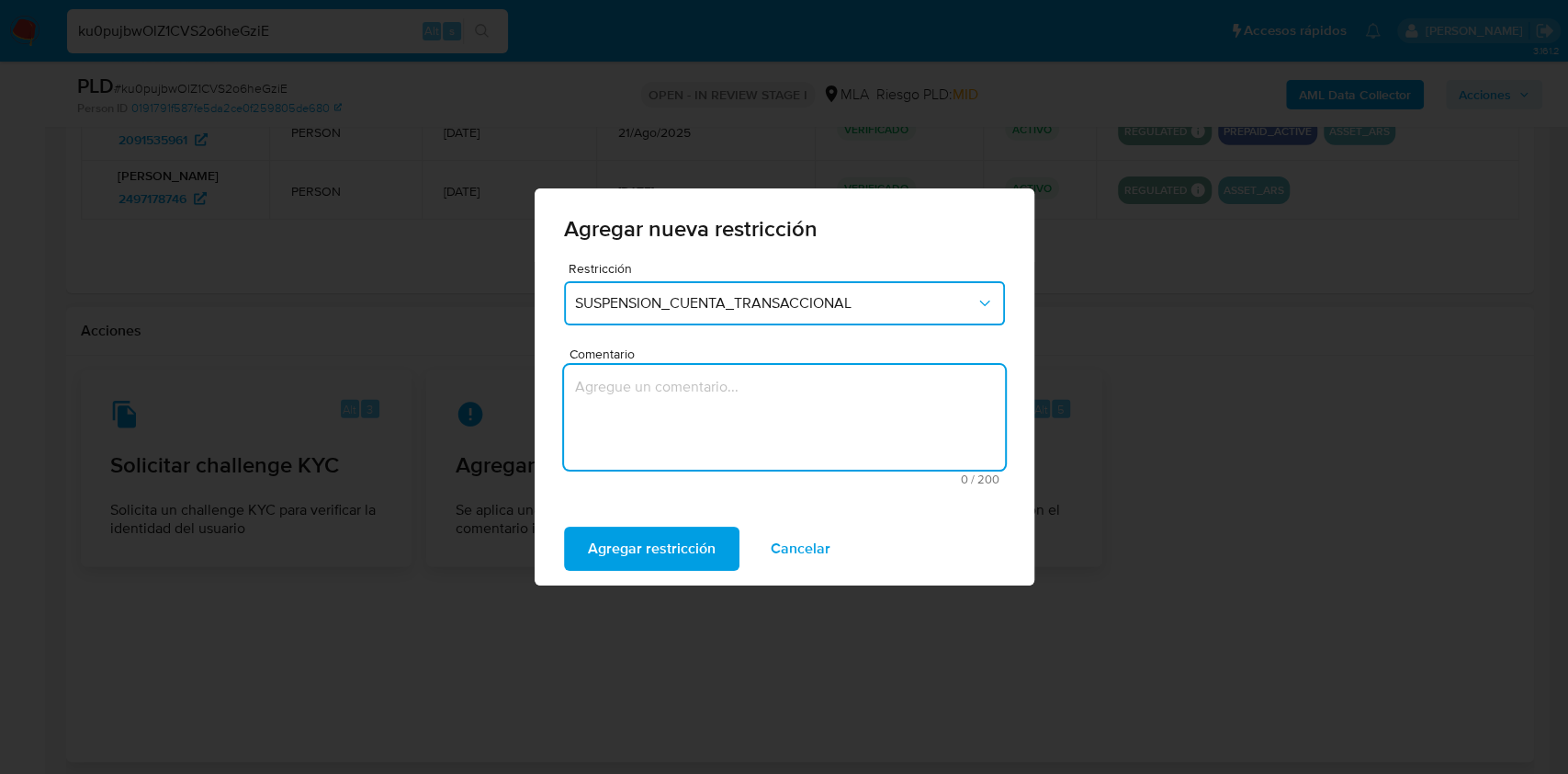
click at [724, 406] on textarea "Comentario" at bounding box center [785, 417] width 441 height 105
type textarea "AML"
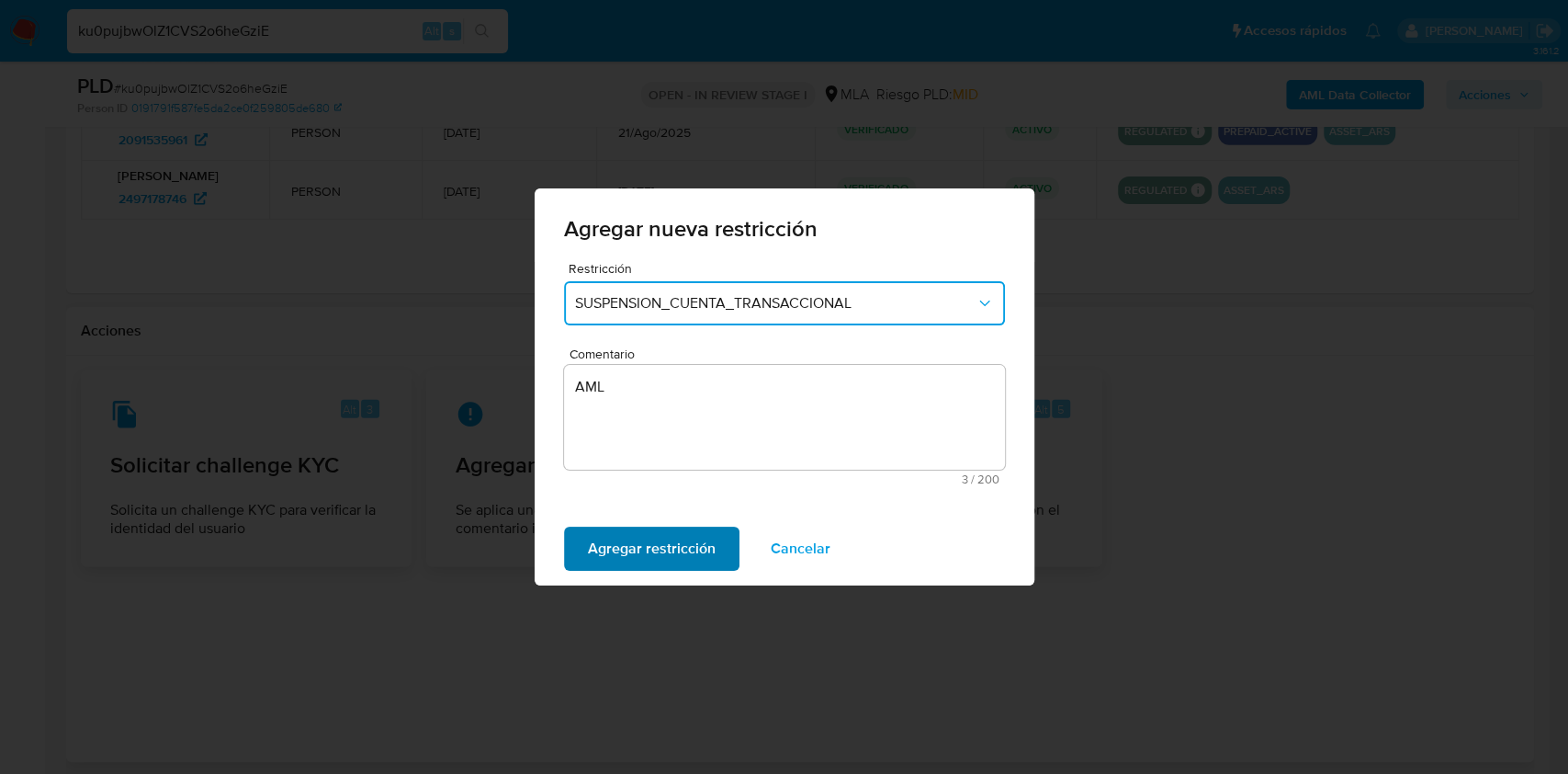
click at [673, 555] on span "Agregar restricción" at bounding box center [652, 549] width 128 height 41
click at [608, 561] on span "Confirmar" at bounding box center [621, 549] width 66 height 41
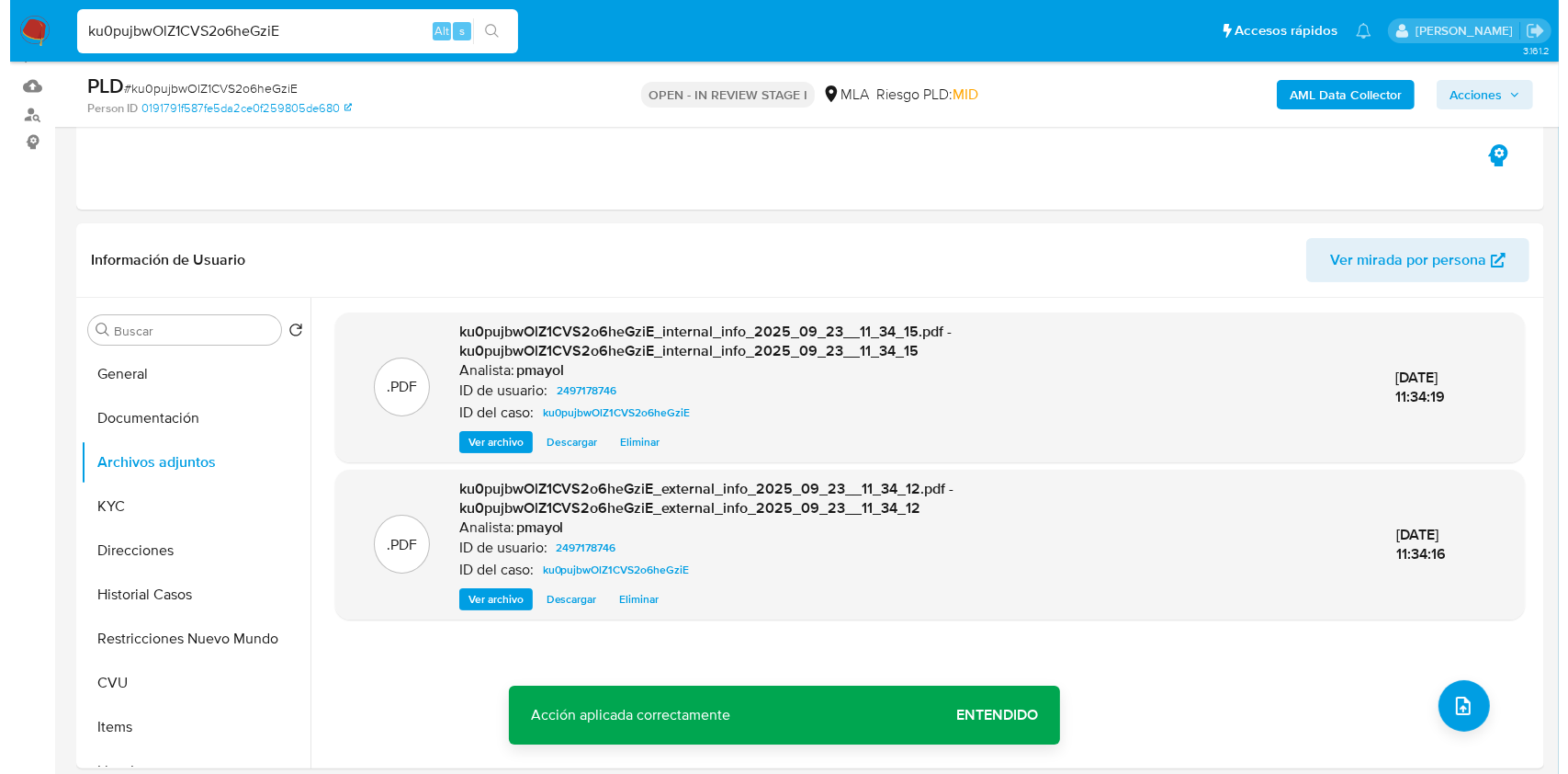
scroll to position [187, 0]
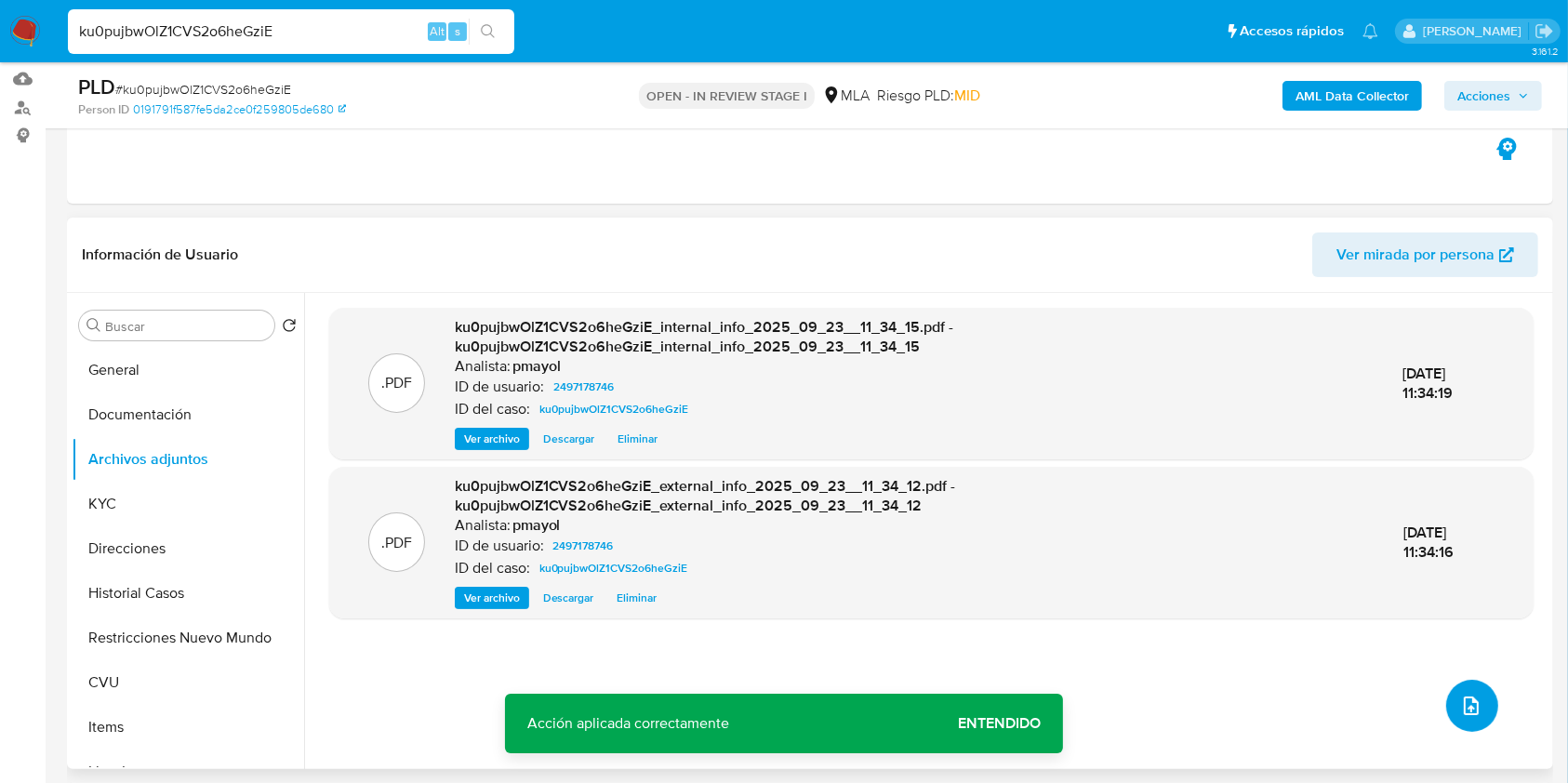
click at [1460, 696] on icon "upload-file" at bounding box center [1471, 706] width 23 height 23
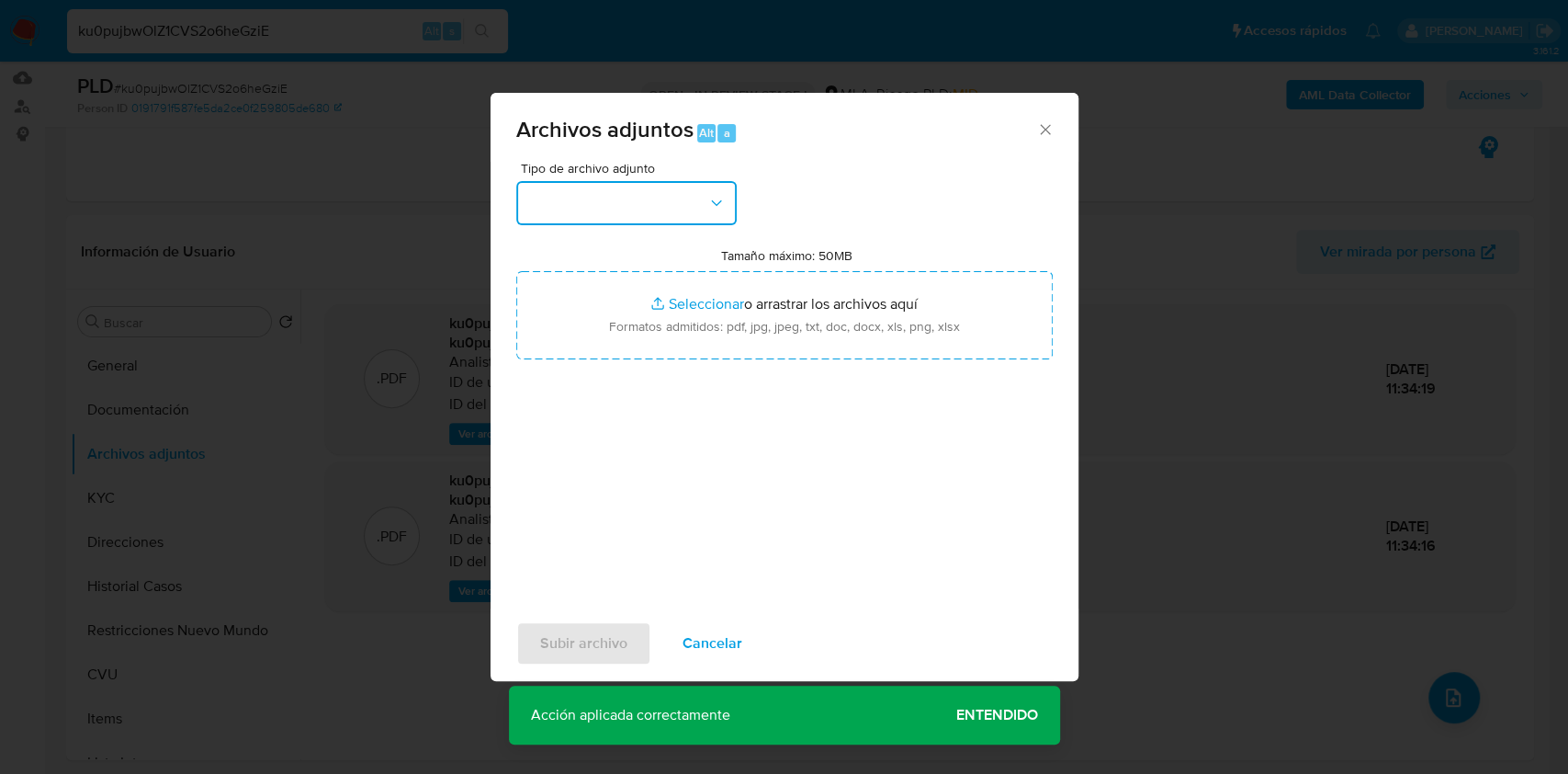
click at [697, 195] on button "button" at bounding box center [626, 203] width 221 height 44
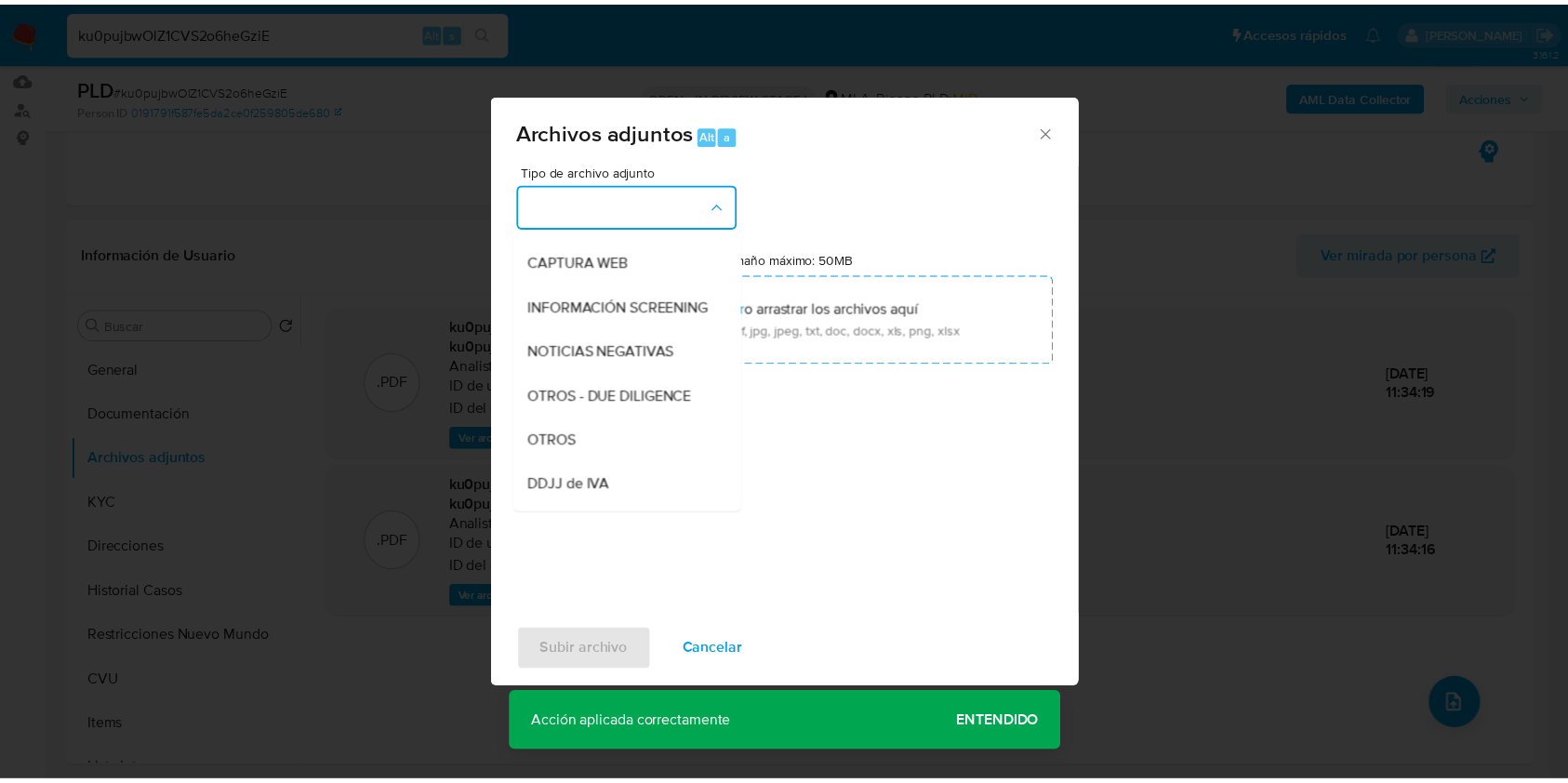
scroll to position [216, 0]
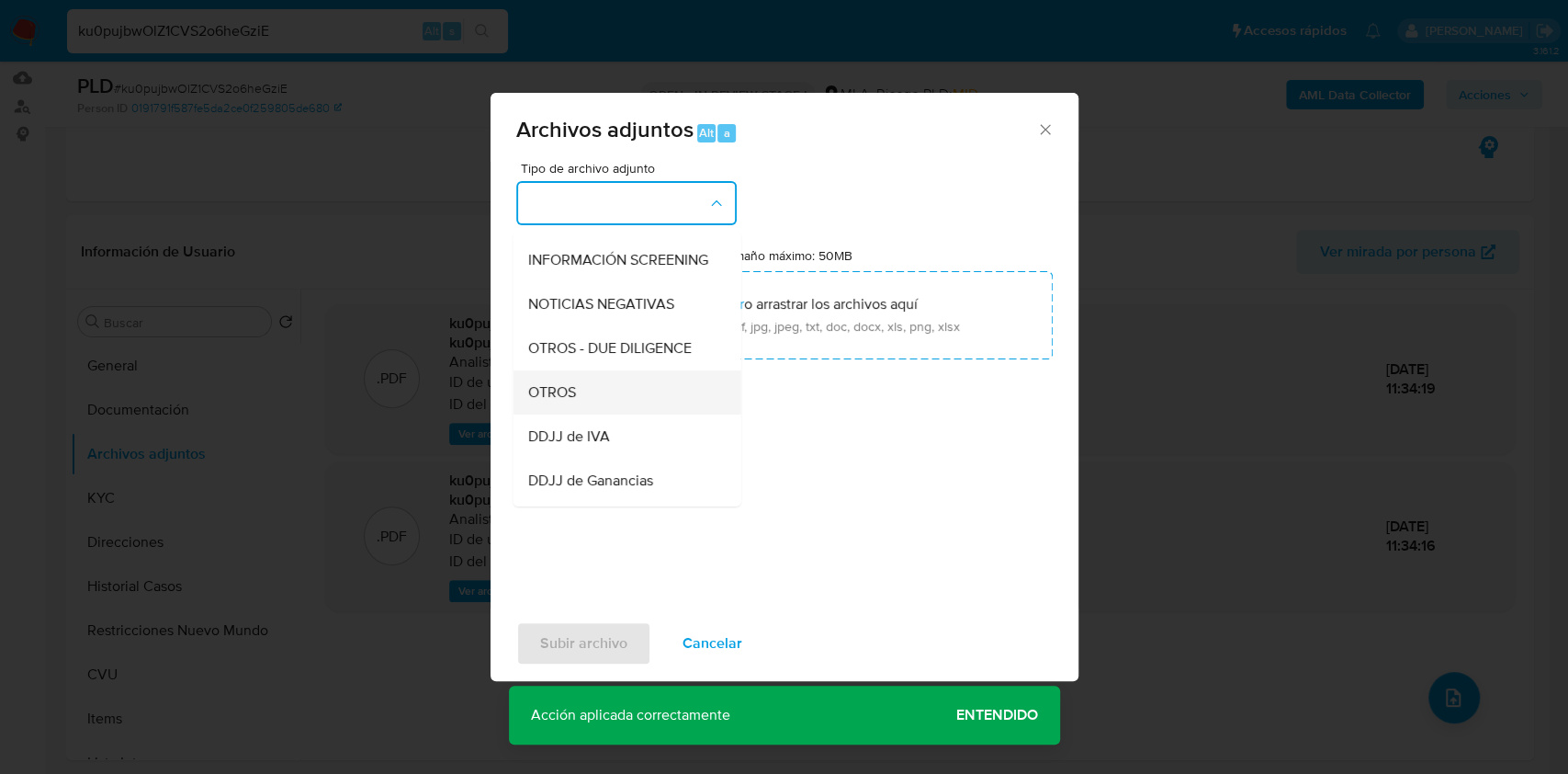
click at [581, 406] on div "OTROS" at bounding box center [621, 393] width 187 height 44
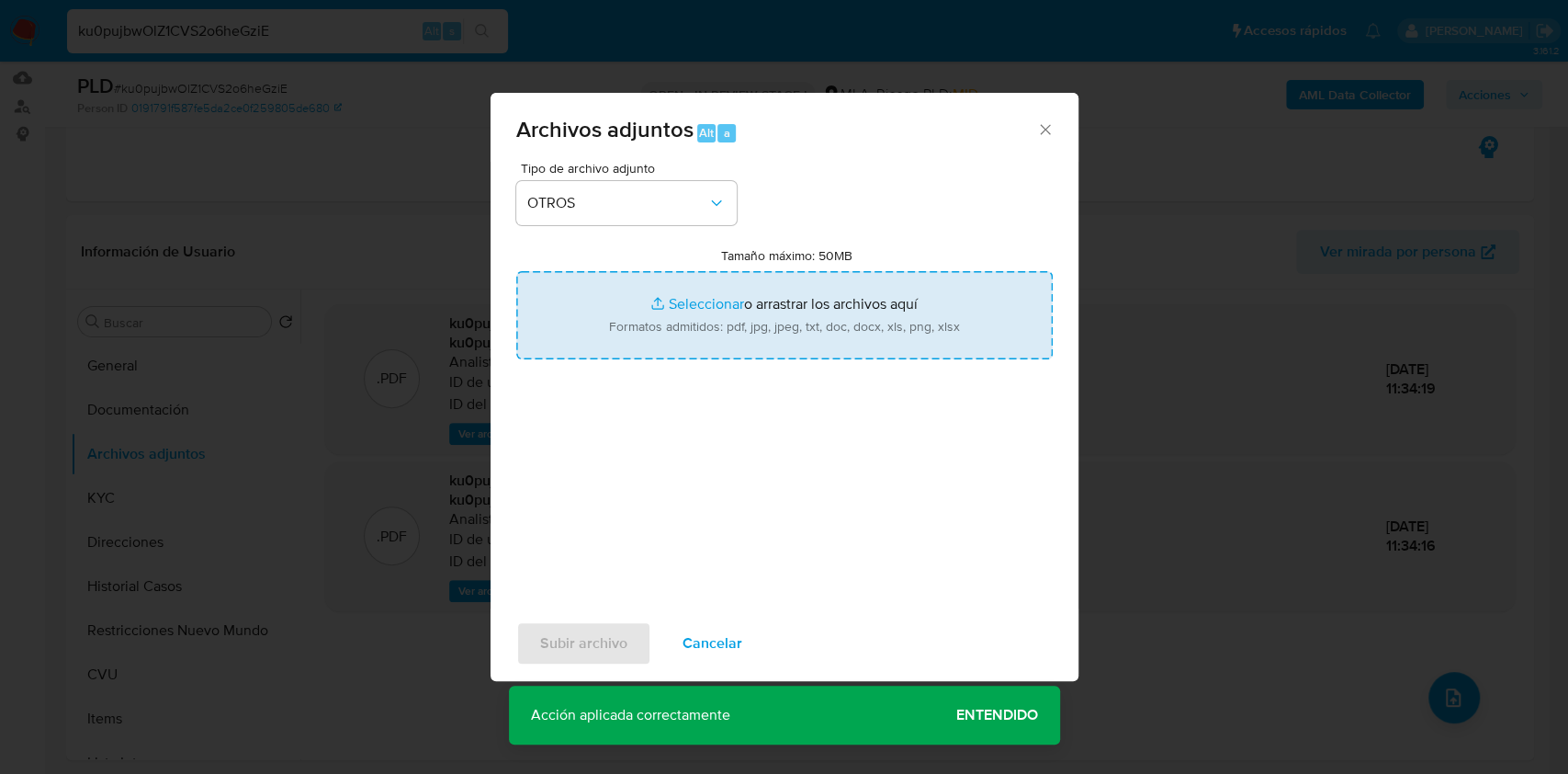
click at [812, 313] on input "Tamaño máximo: 50MB Seleccionar archivos" at bounding box center [784, 314] width 537 height 88
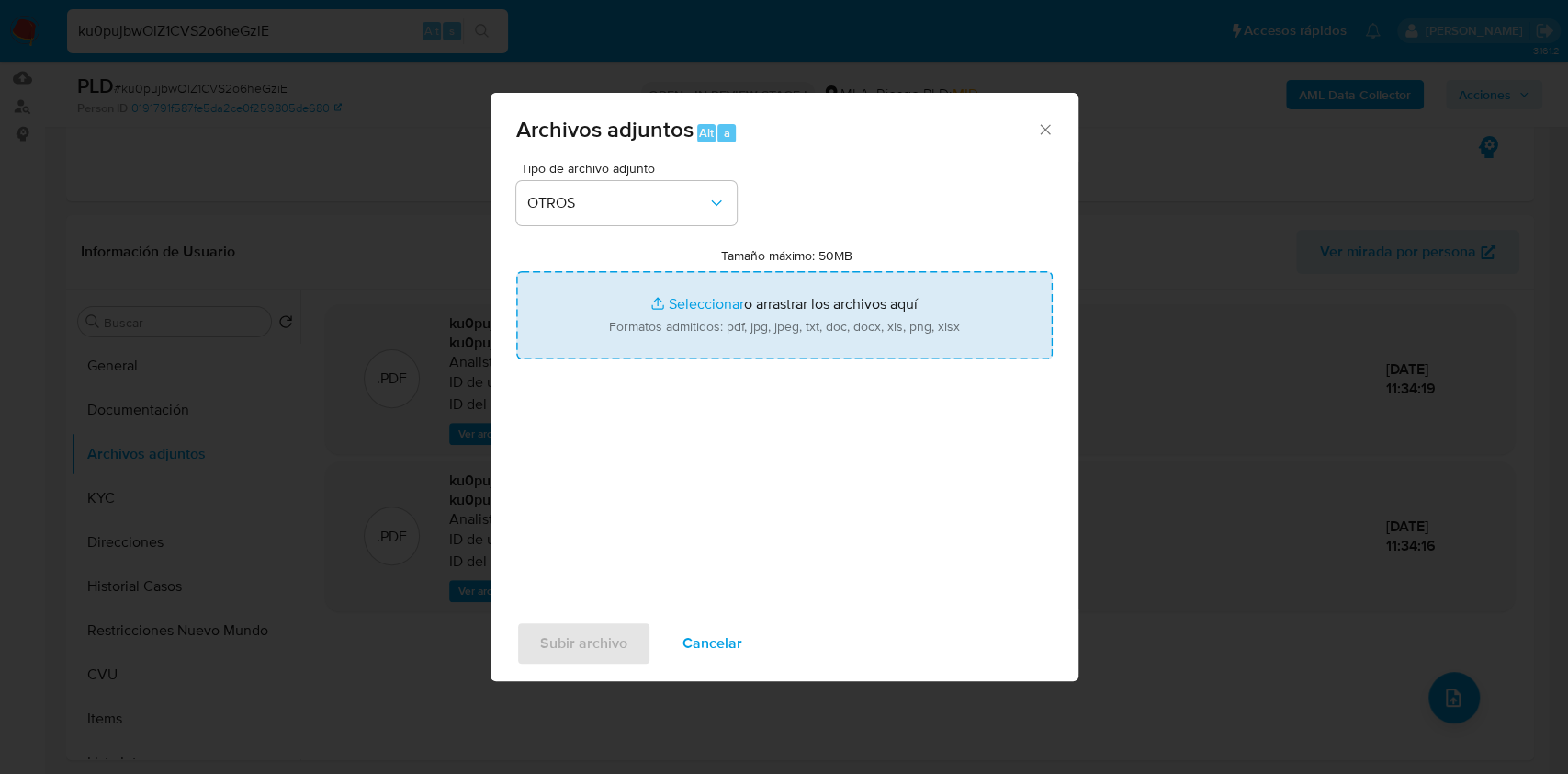
type input "C:\fakepath\Caselog ku0pujbwOlZ1CVS2o6heGziE.docx"
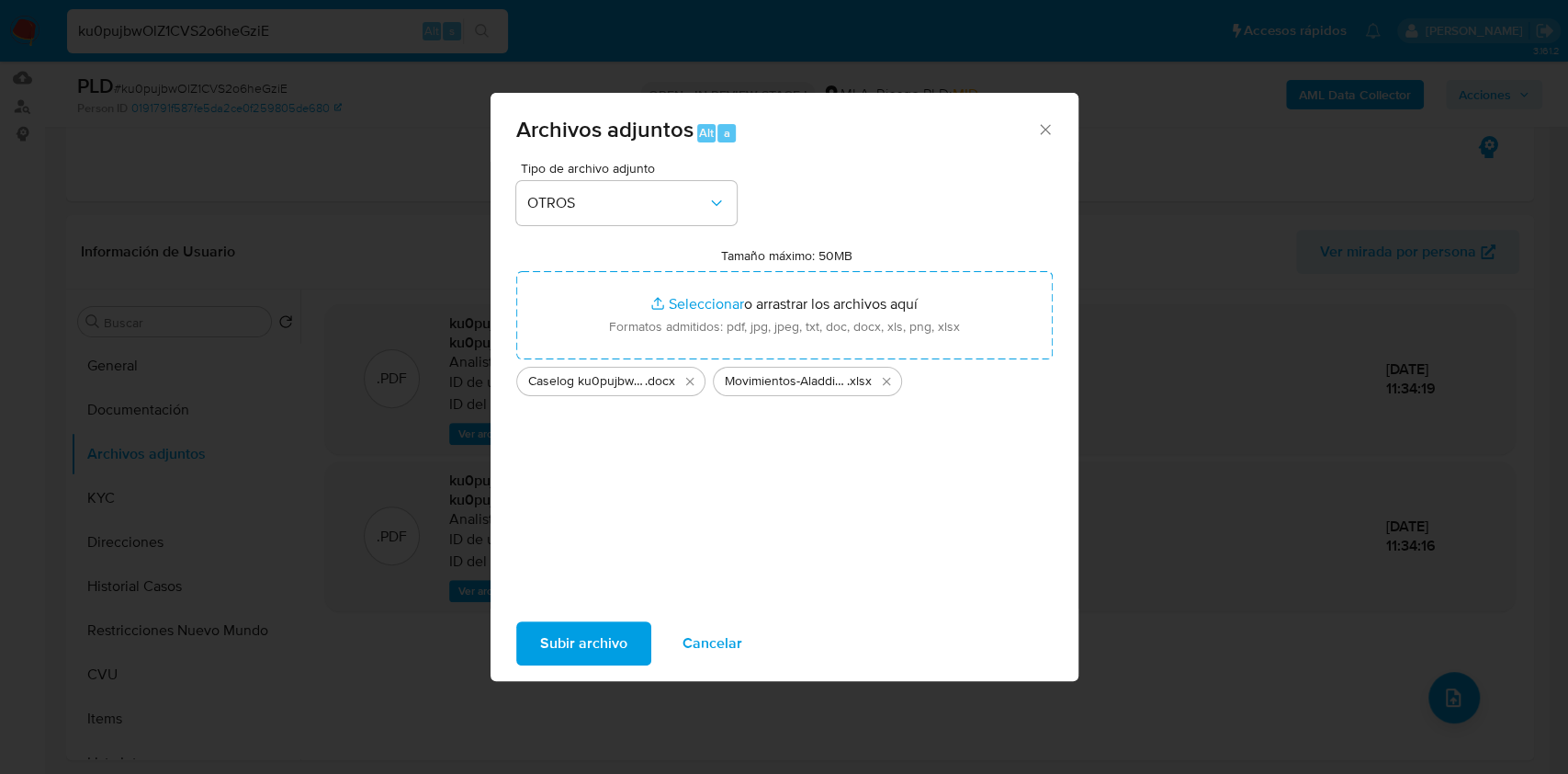
click at [558, 641] on span "Subir archivo" at bounding box center [584, 643] width 87 height 41
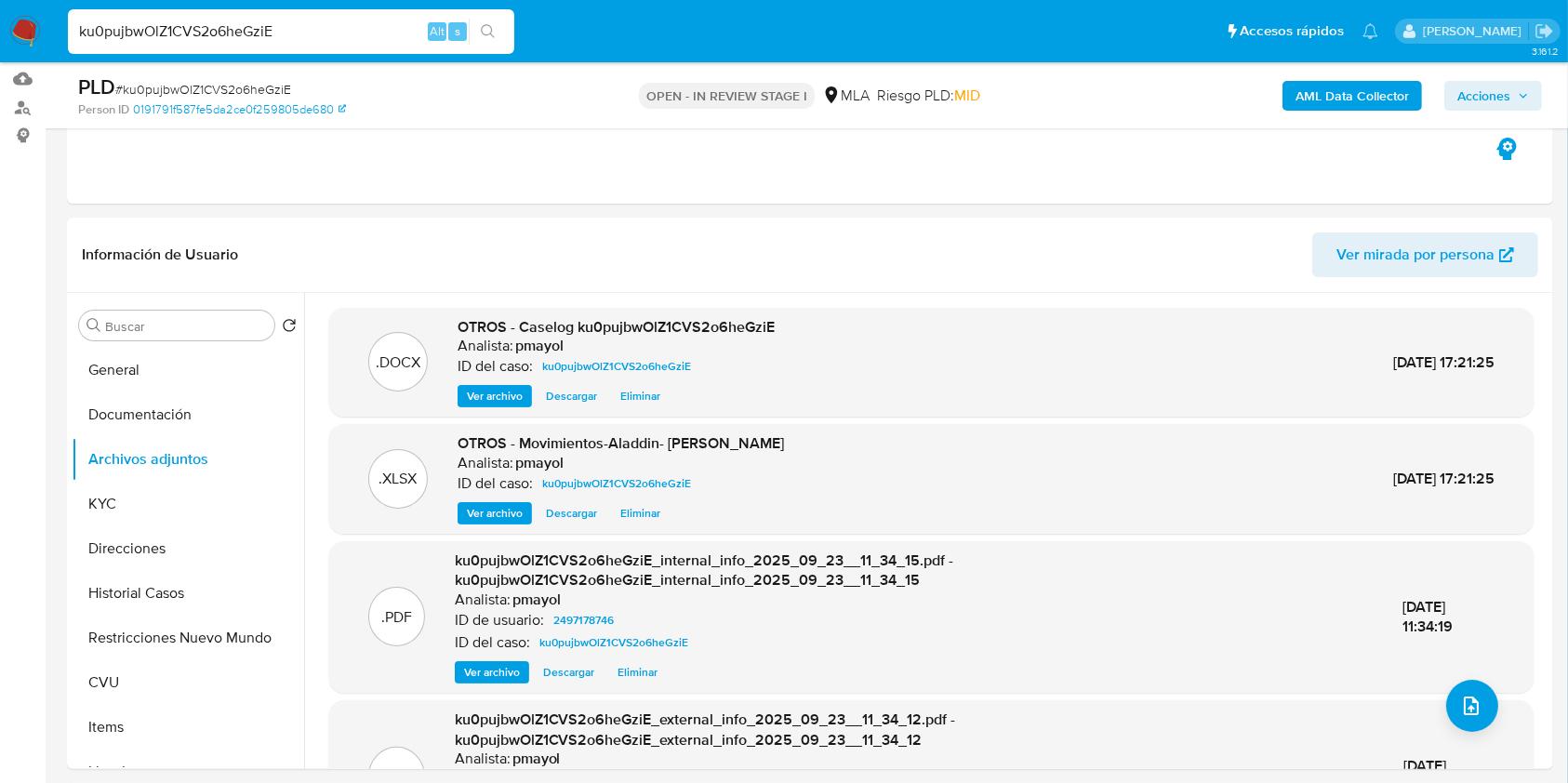
click at [1498, 97] on span "Acciones" at bounding box center [1484, 96] width 53 height 30
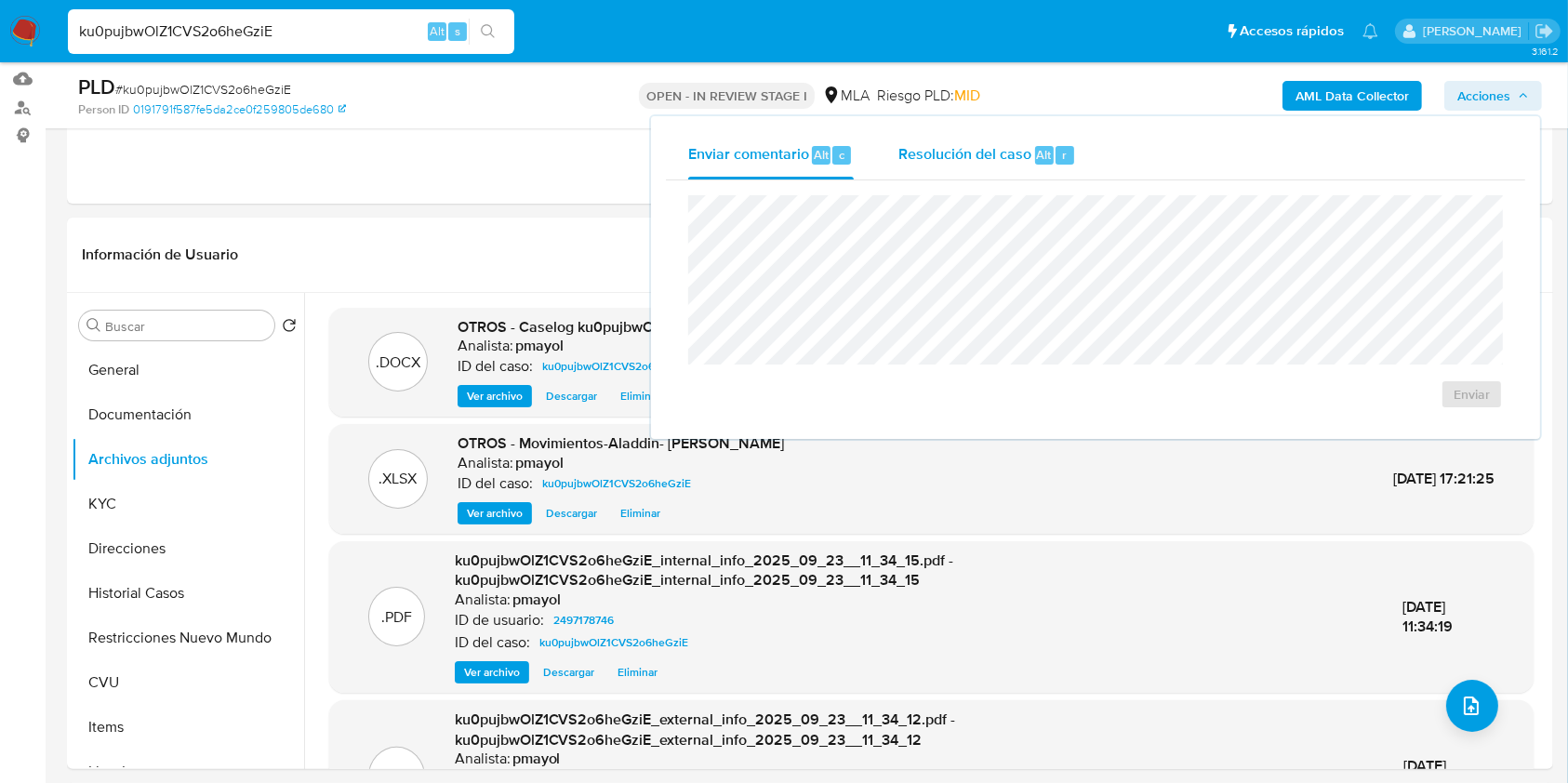
click at [997, 151] on span "Resolución del caso" at bounding box center [965, 154] width 133 height 22
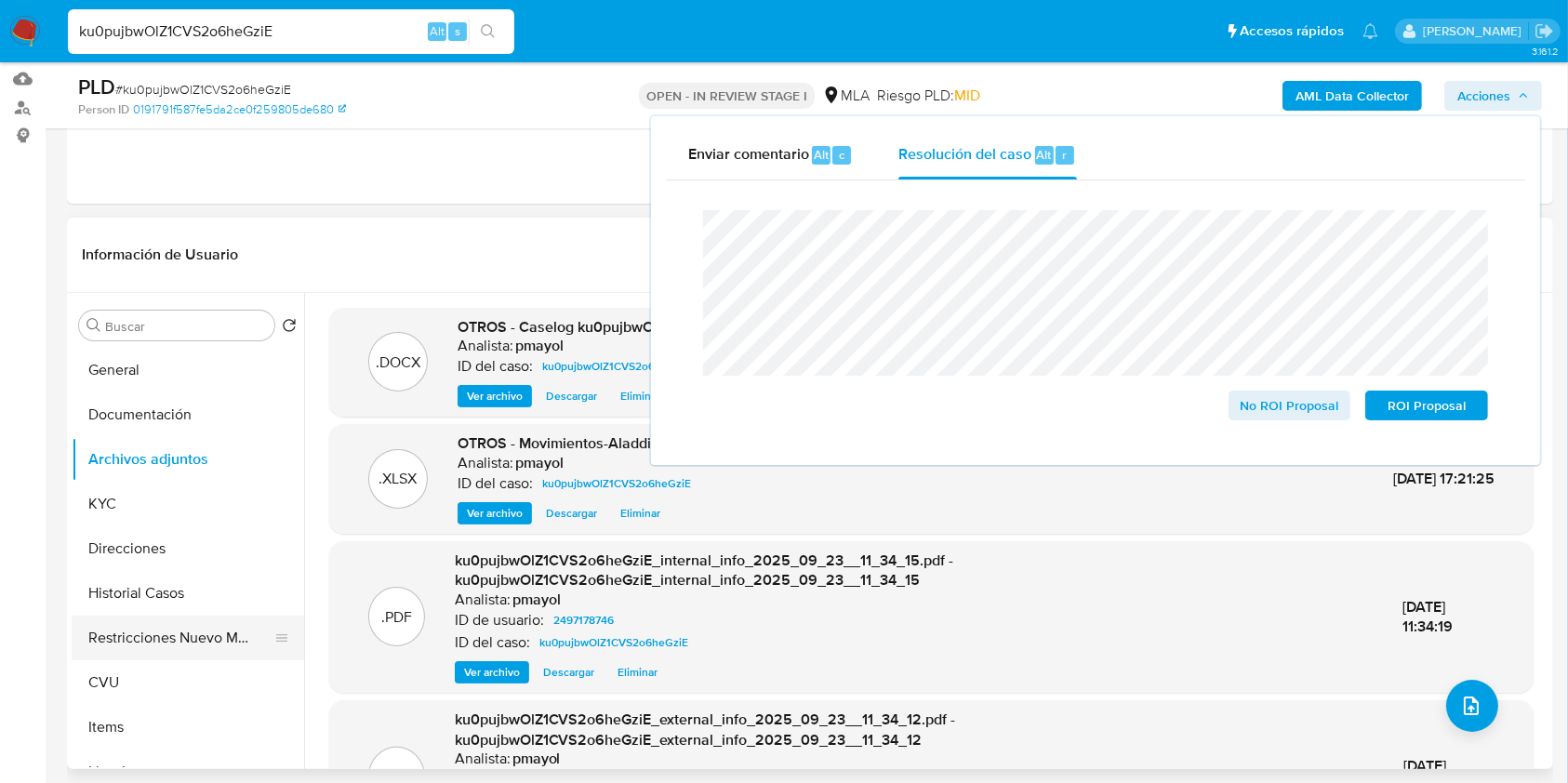
click at [188, 631] on button "Restricciones Nuevo Mundo" at bounding box center [180, 638] width 218 height 45
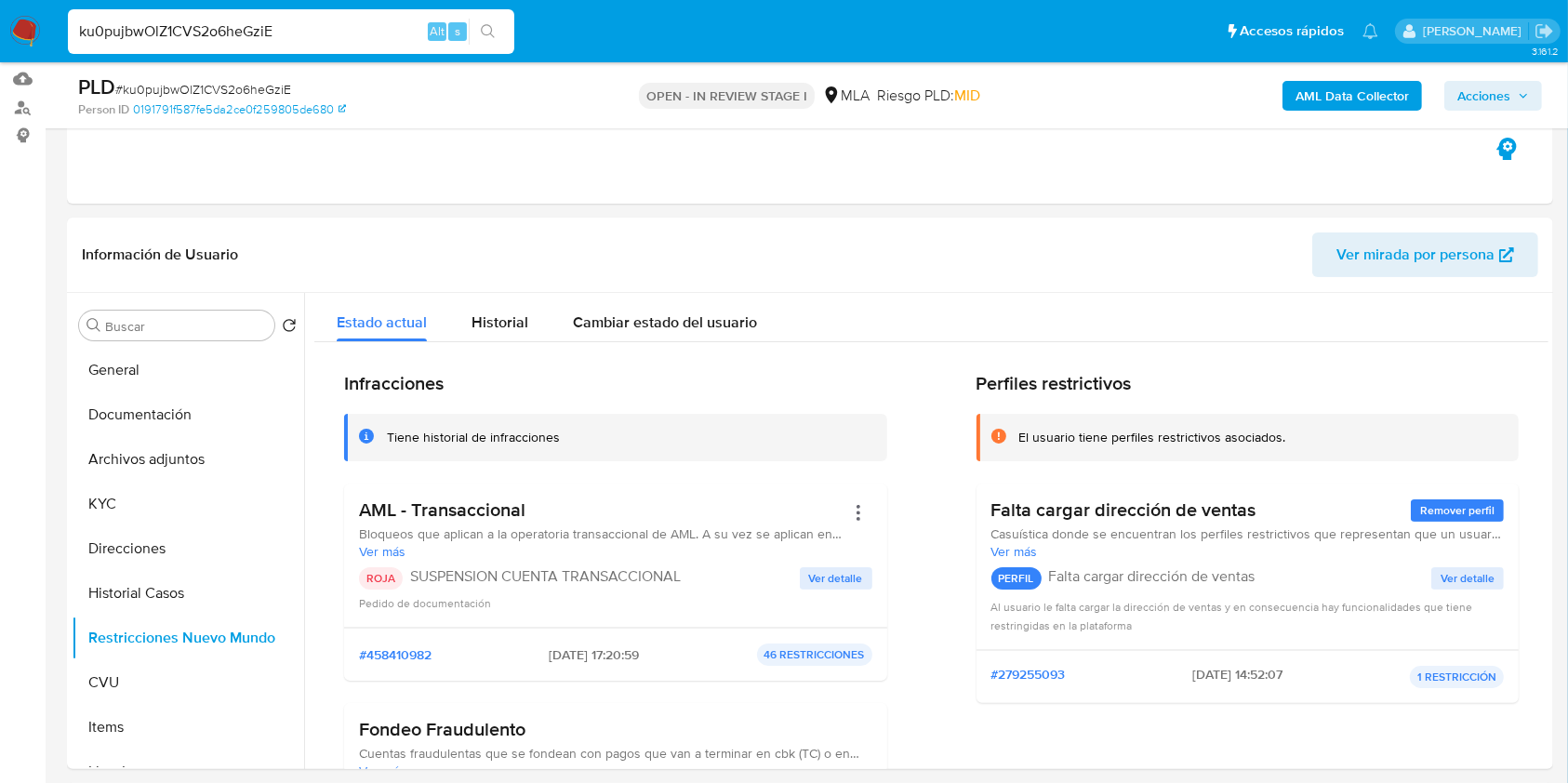
click at [1503, 85] on span "Acciones" at bounding box center [1484, 96] width 53 height 30
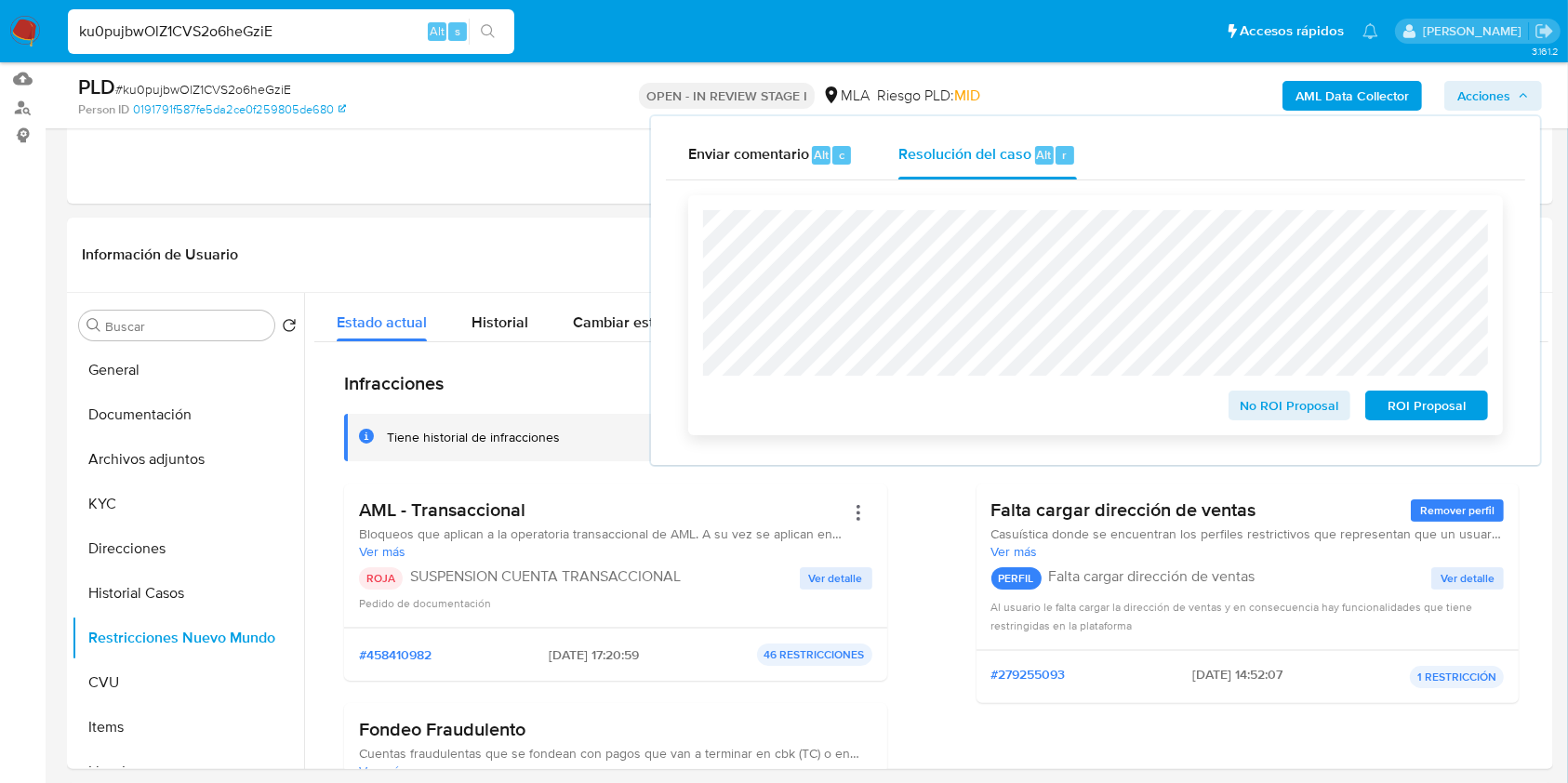
click at [1428, 405] on span "ROI Proposal" at bounding box center [1425, 405] width 97 height 26
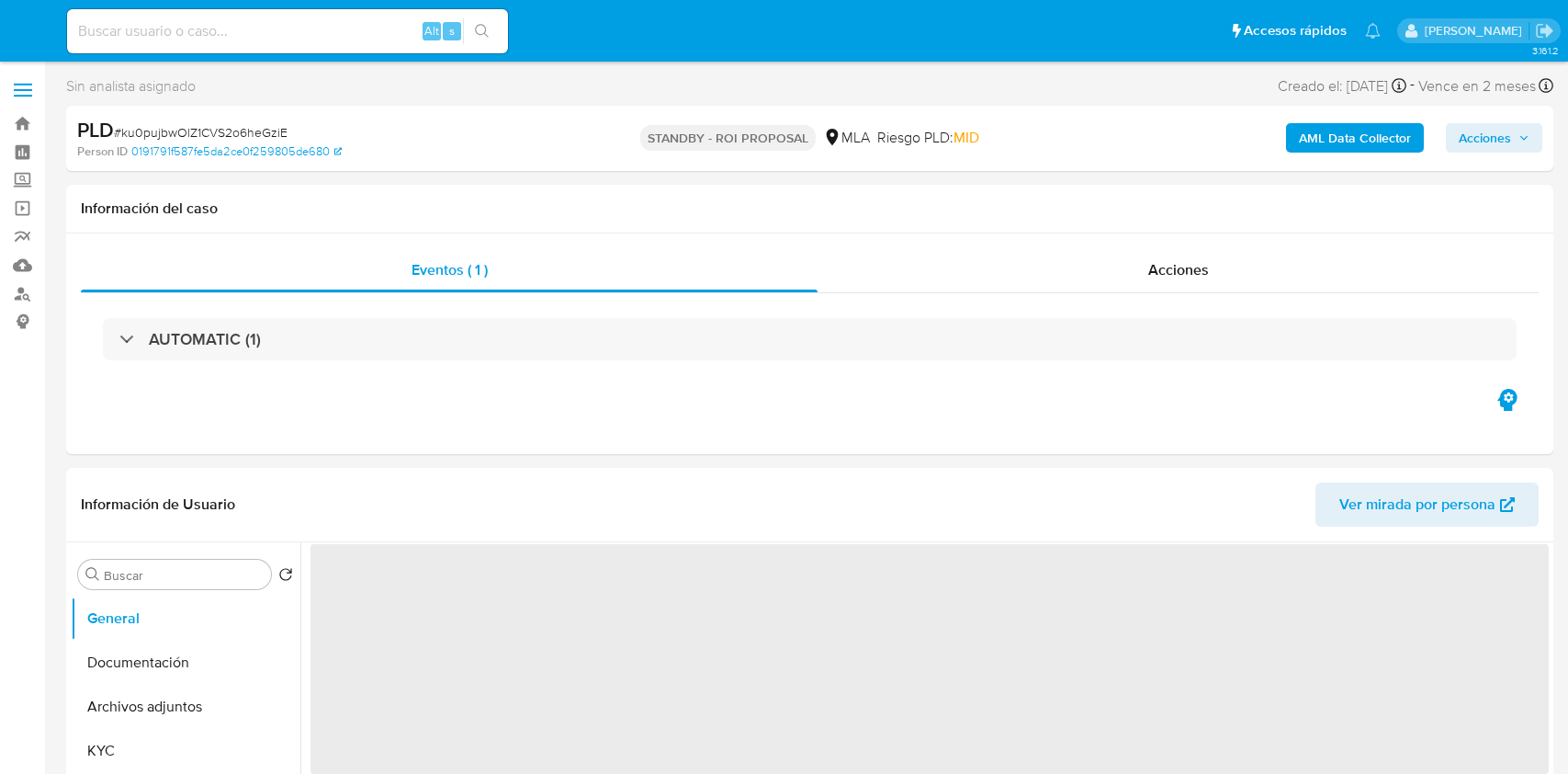
select select "10"
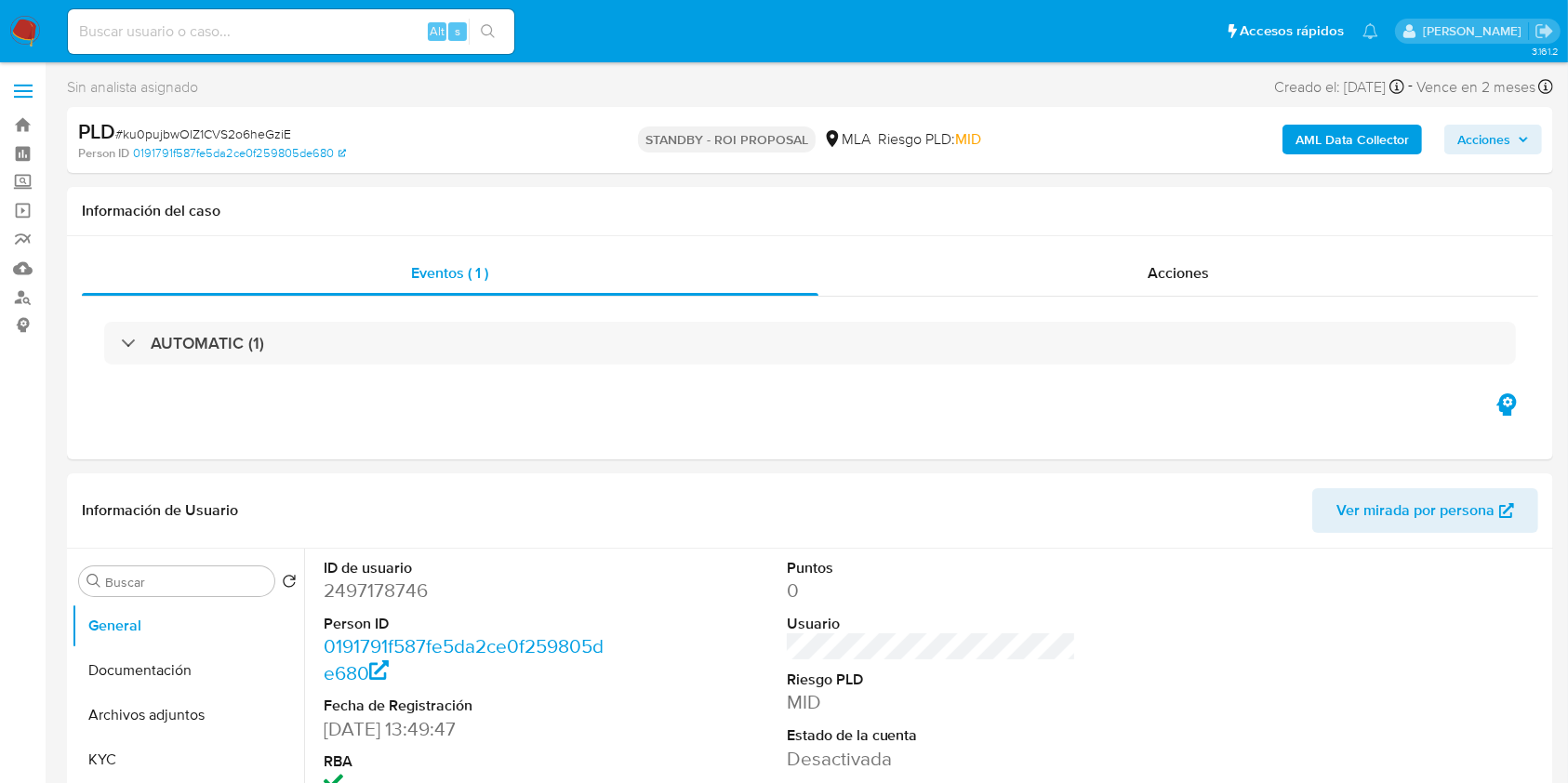
click at [243, 29] on input at bounding box center [291, 32] width 446 height 24
paste input "KpD4EbOkVs4tZNr1RYSosJHL"
type input "KpD4EbOkVs4tZNr1RYSosJHL"
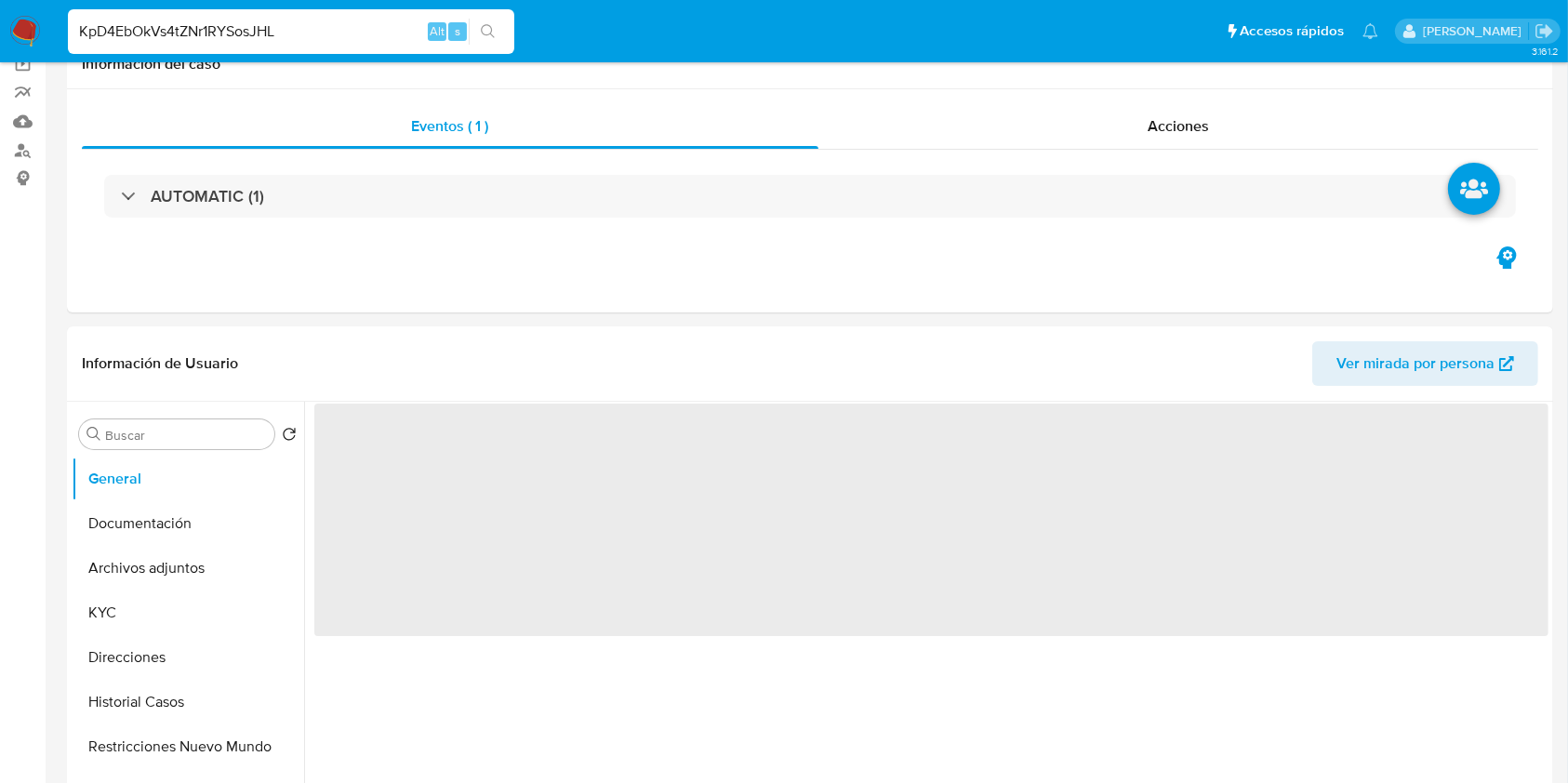
select select "10"
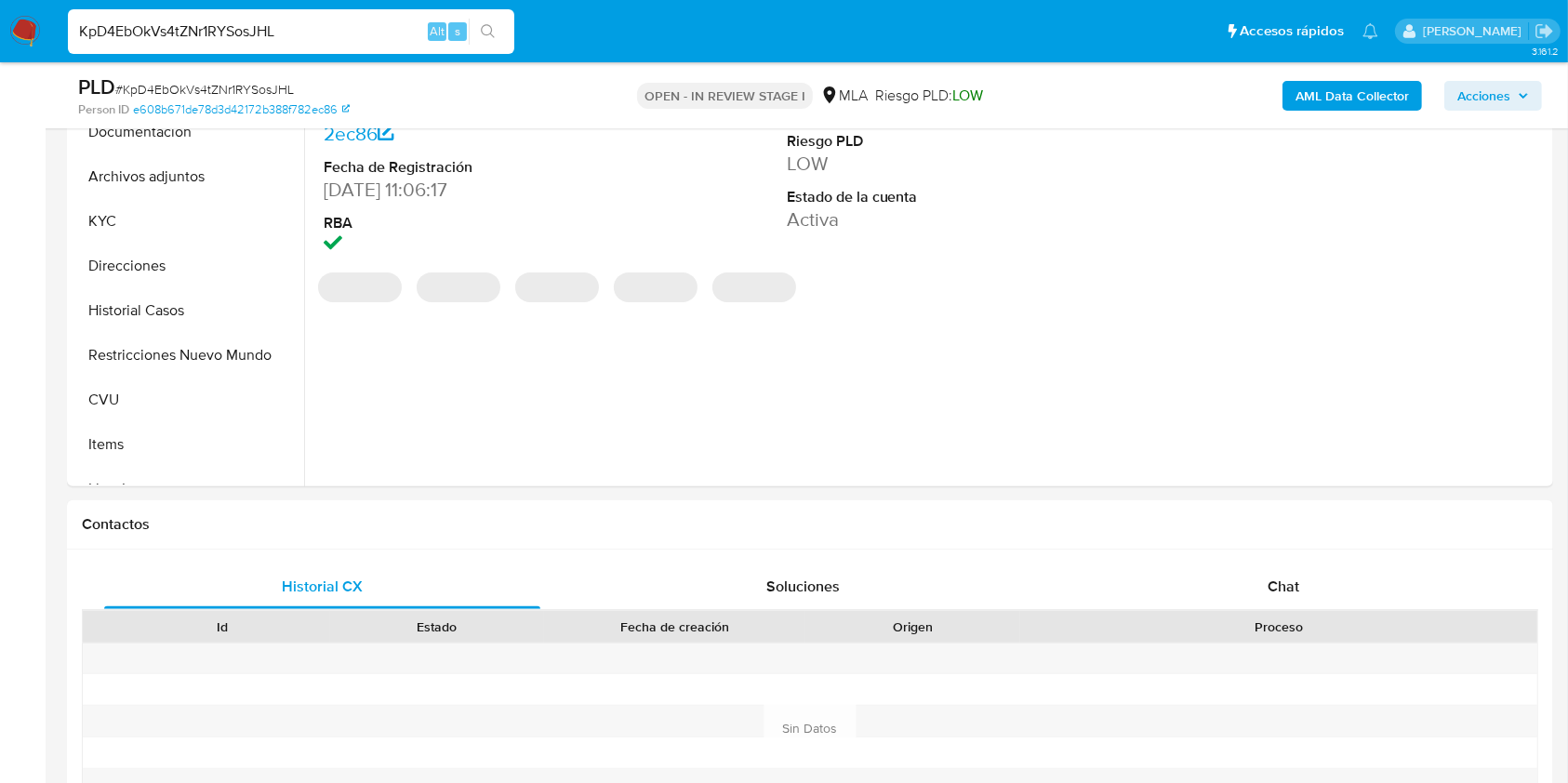
scroll to position [543, 0]
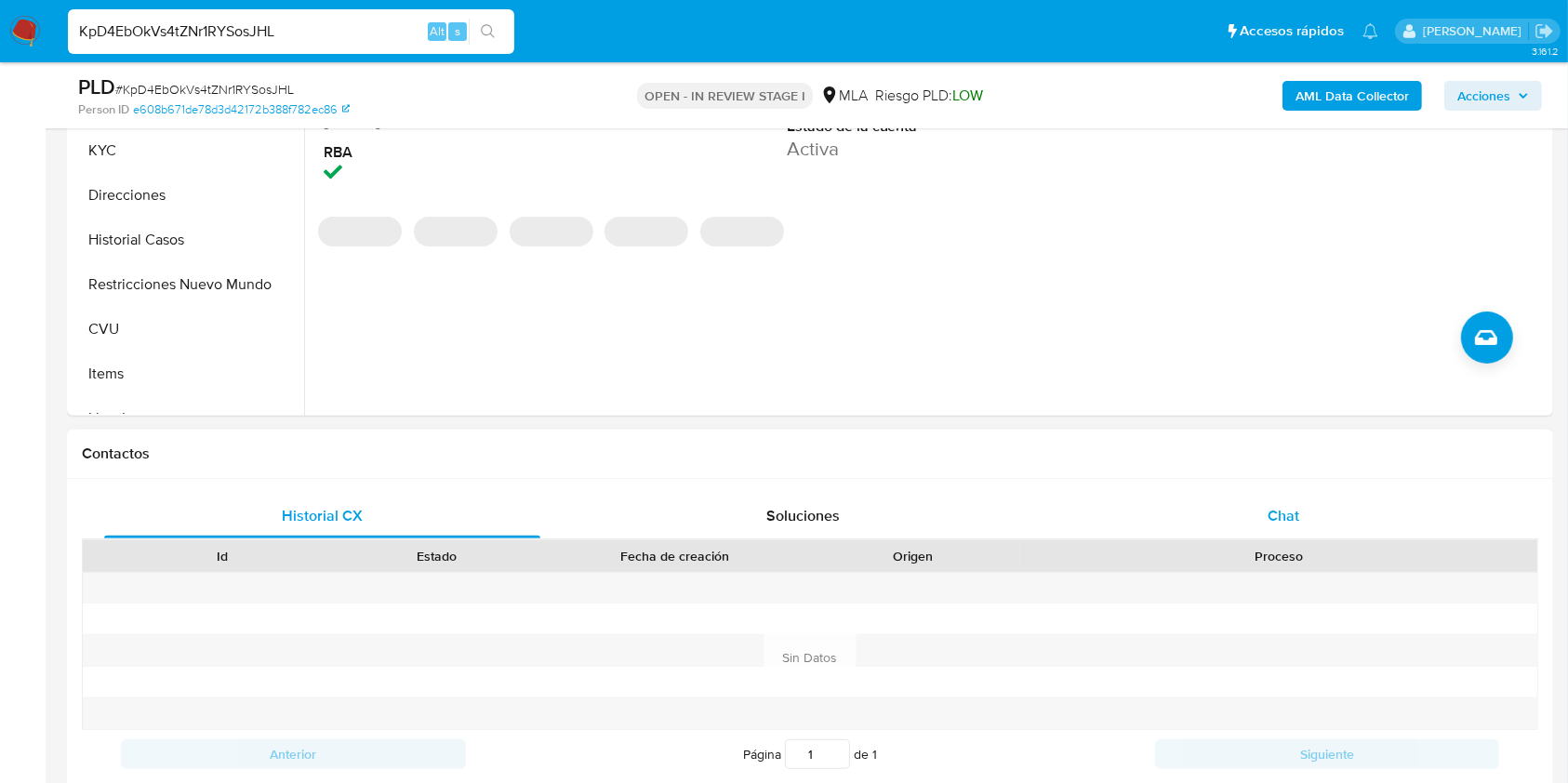
click at [1249, 517] on div "Chat" at bounding box center [1283, 516] width 436 height 45
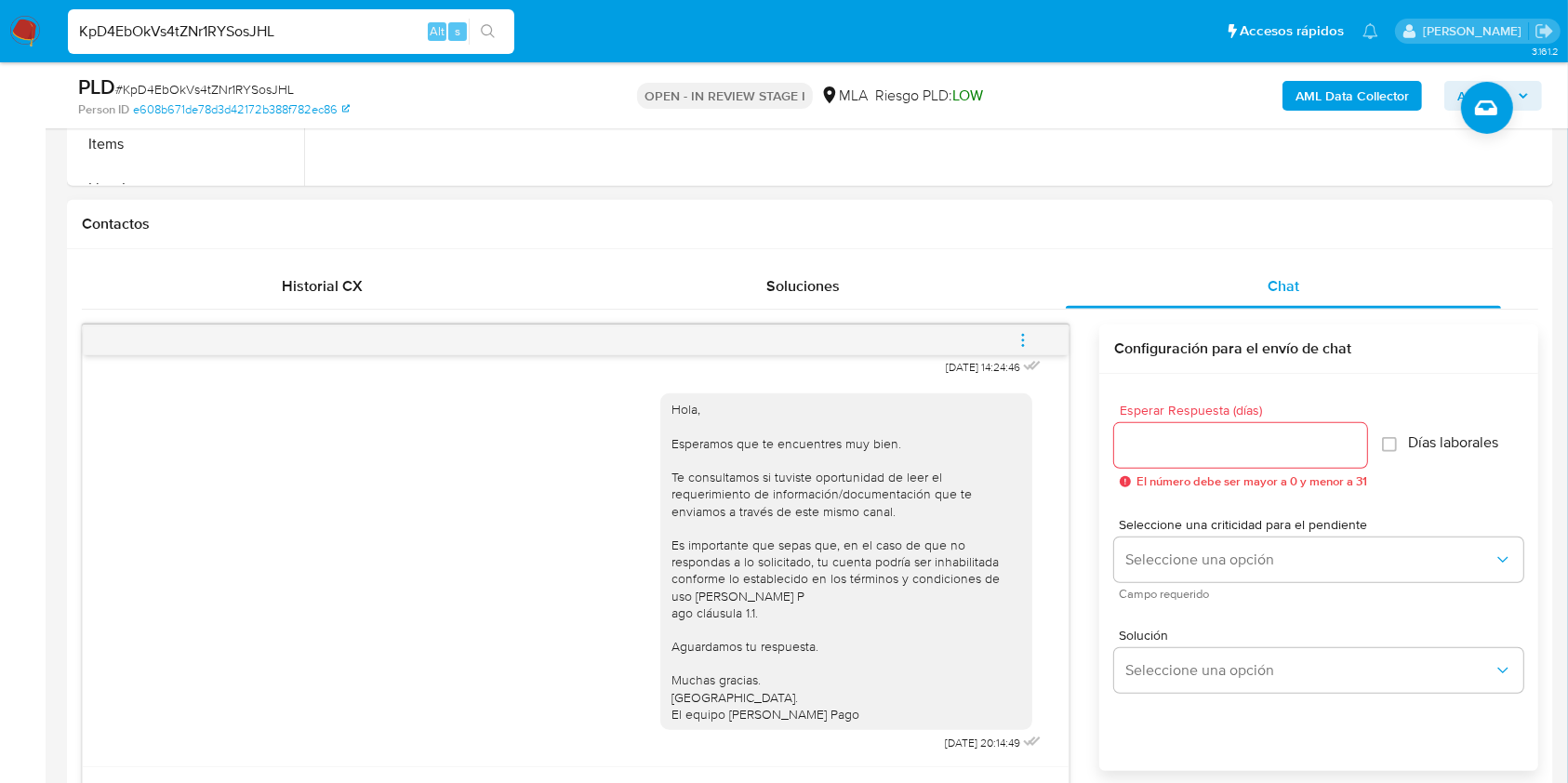
scroll to position [776, 0]
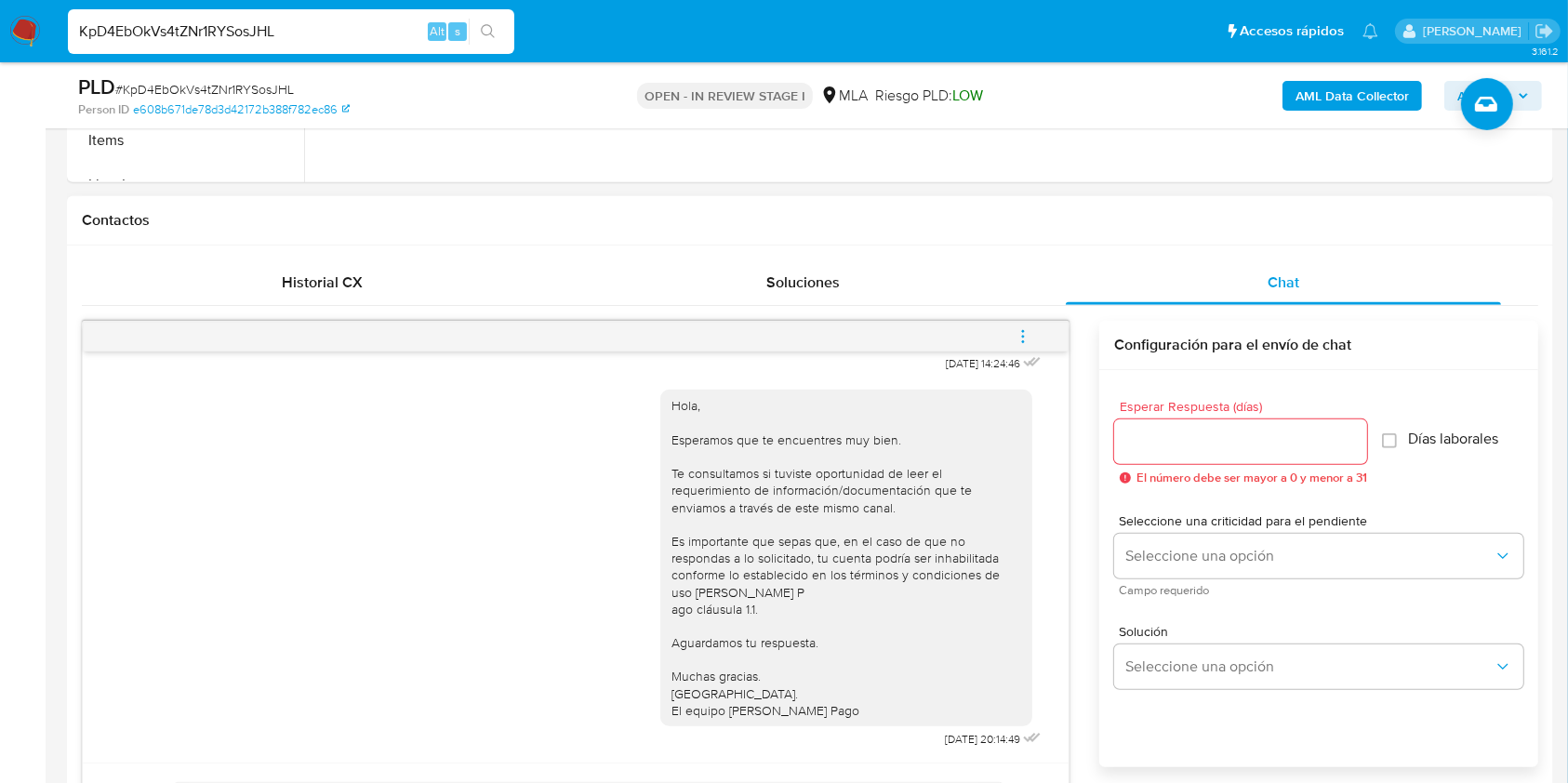
click at [997, 318] on button "menu-action" at bounding box center [1022, 337] width 61 height 45
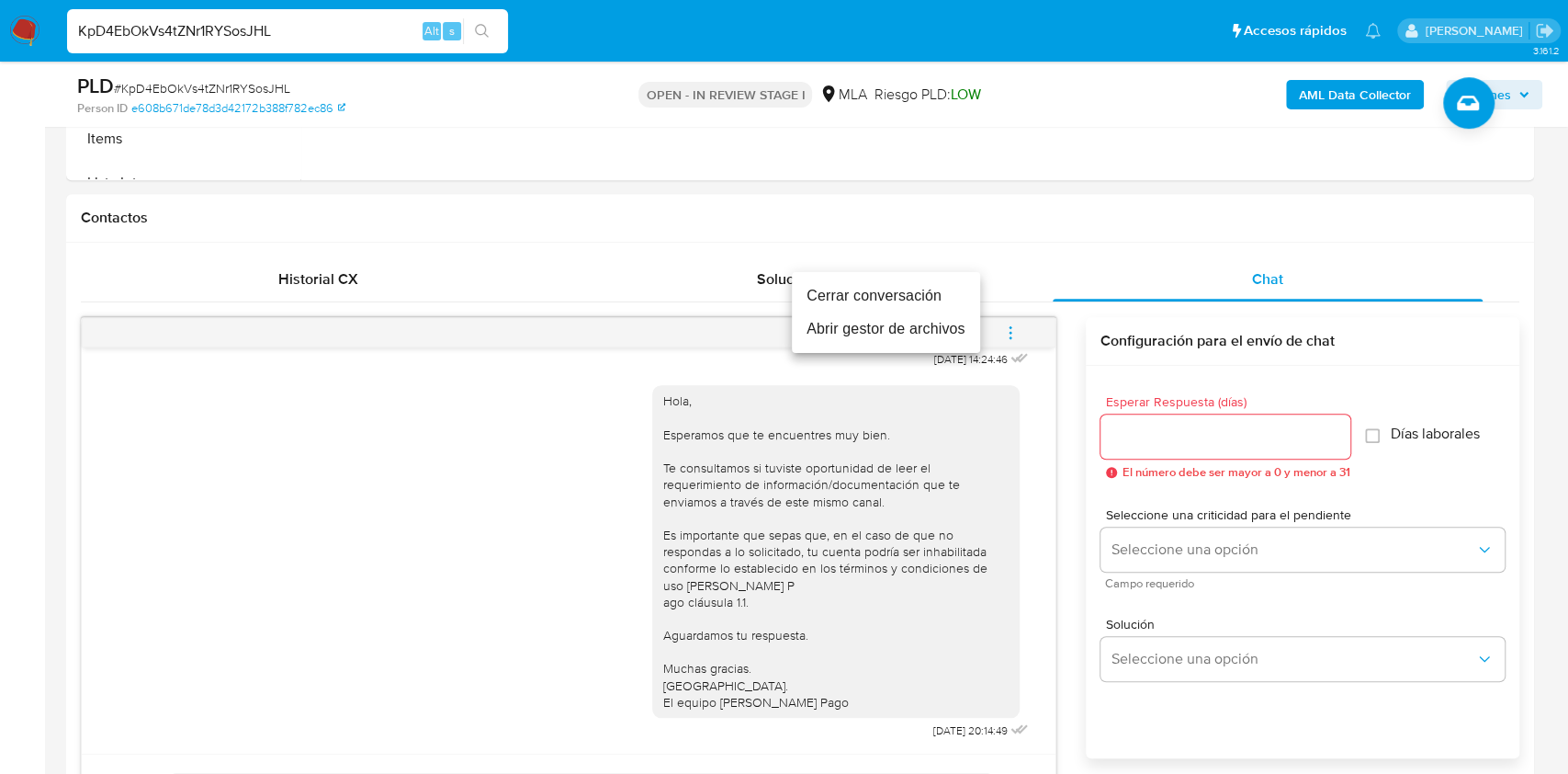
click at [870, 297] on li "Cerrar conversación" at bounding box center [886, 296] width 188 height 33
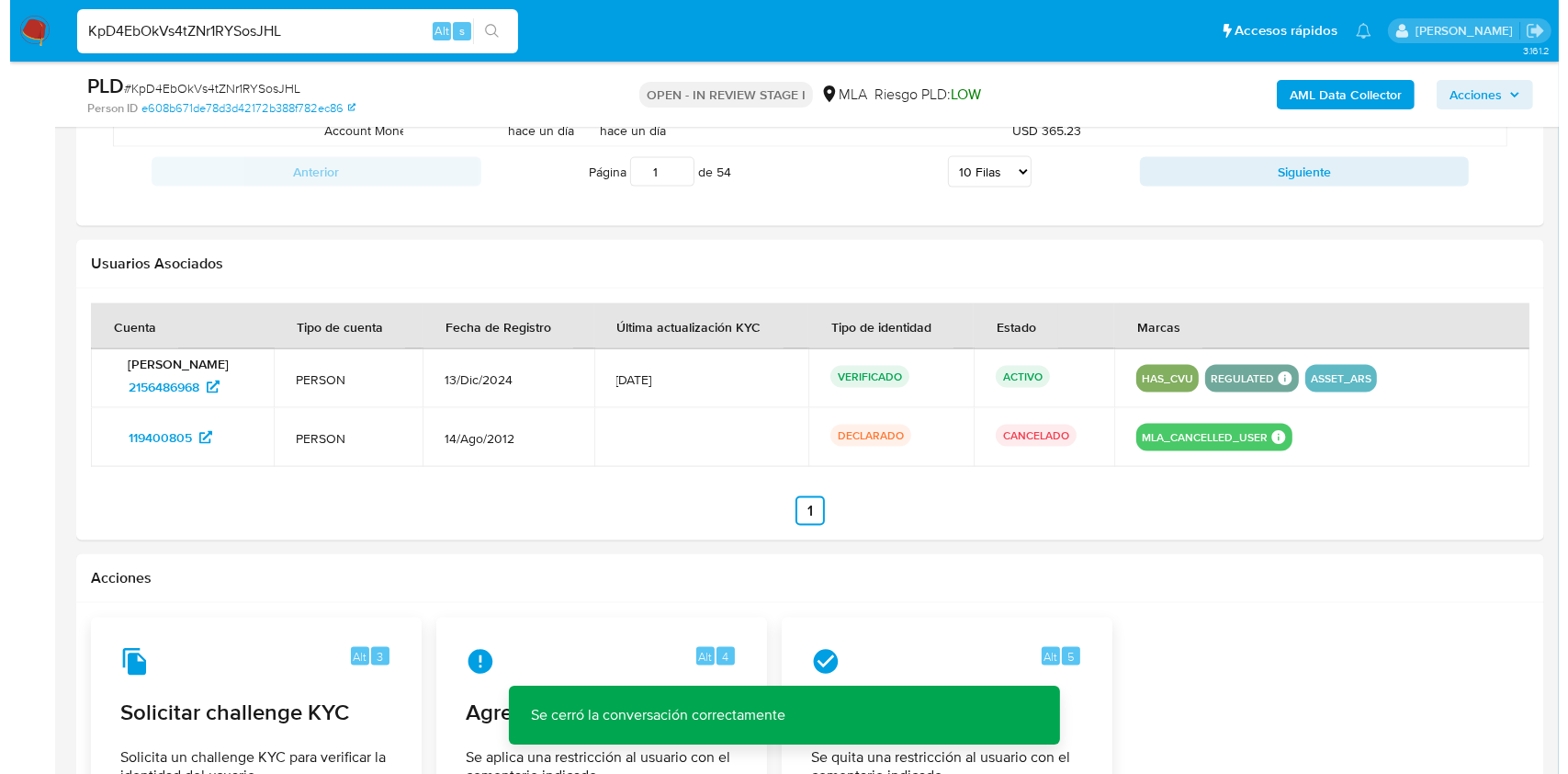
scroll to position [2871, 0]
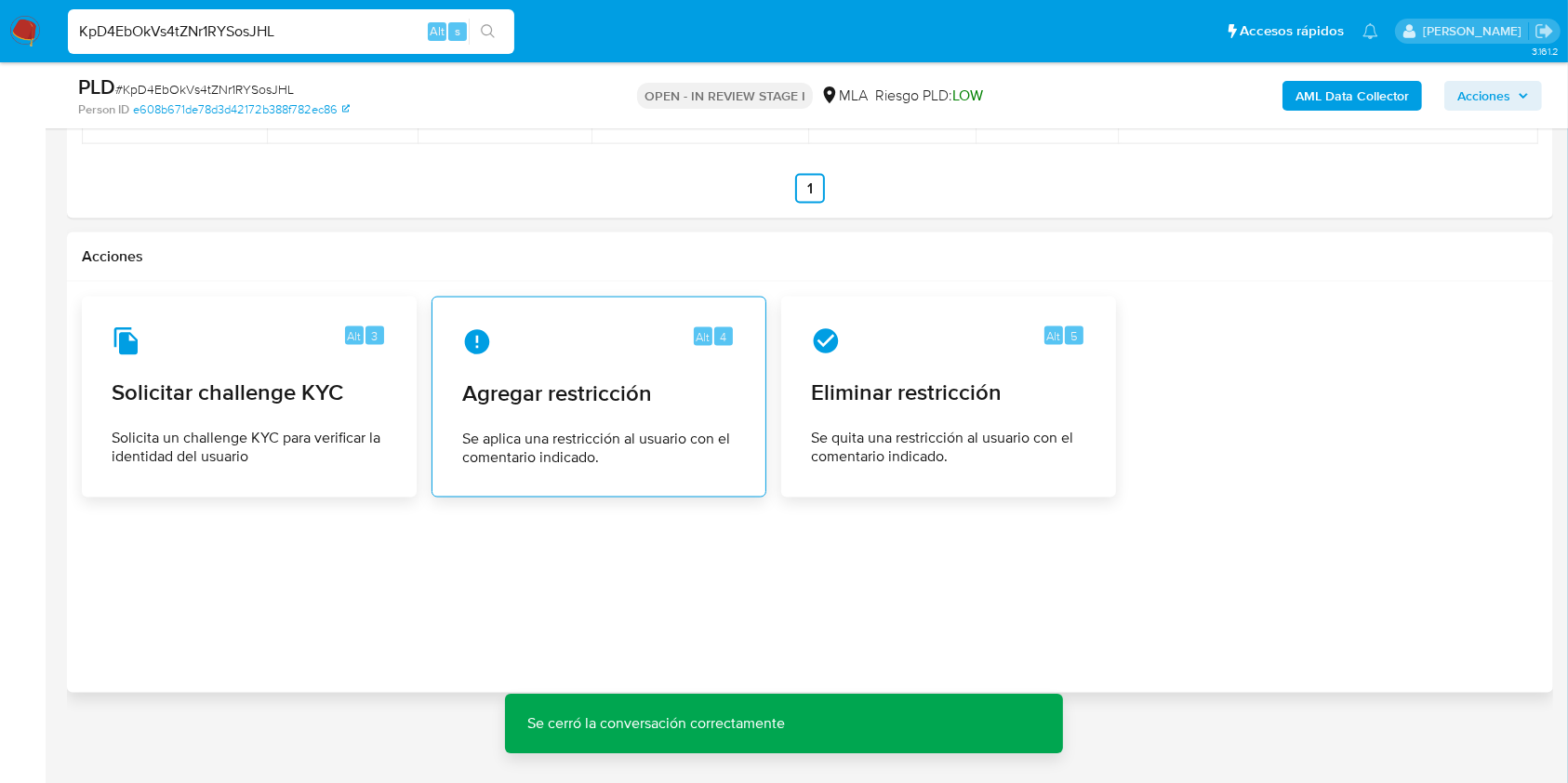
click at [586, 429] on span "Se aplica una restricción al usuario con el comentario indicado." at bounding box center [598, 448] width 273 height 38
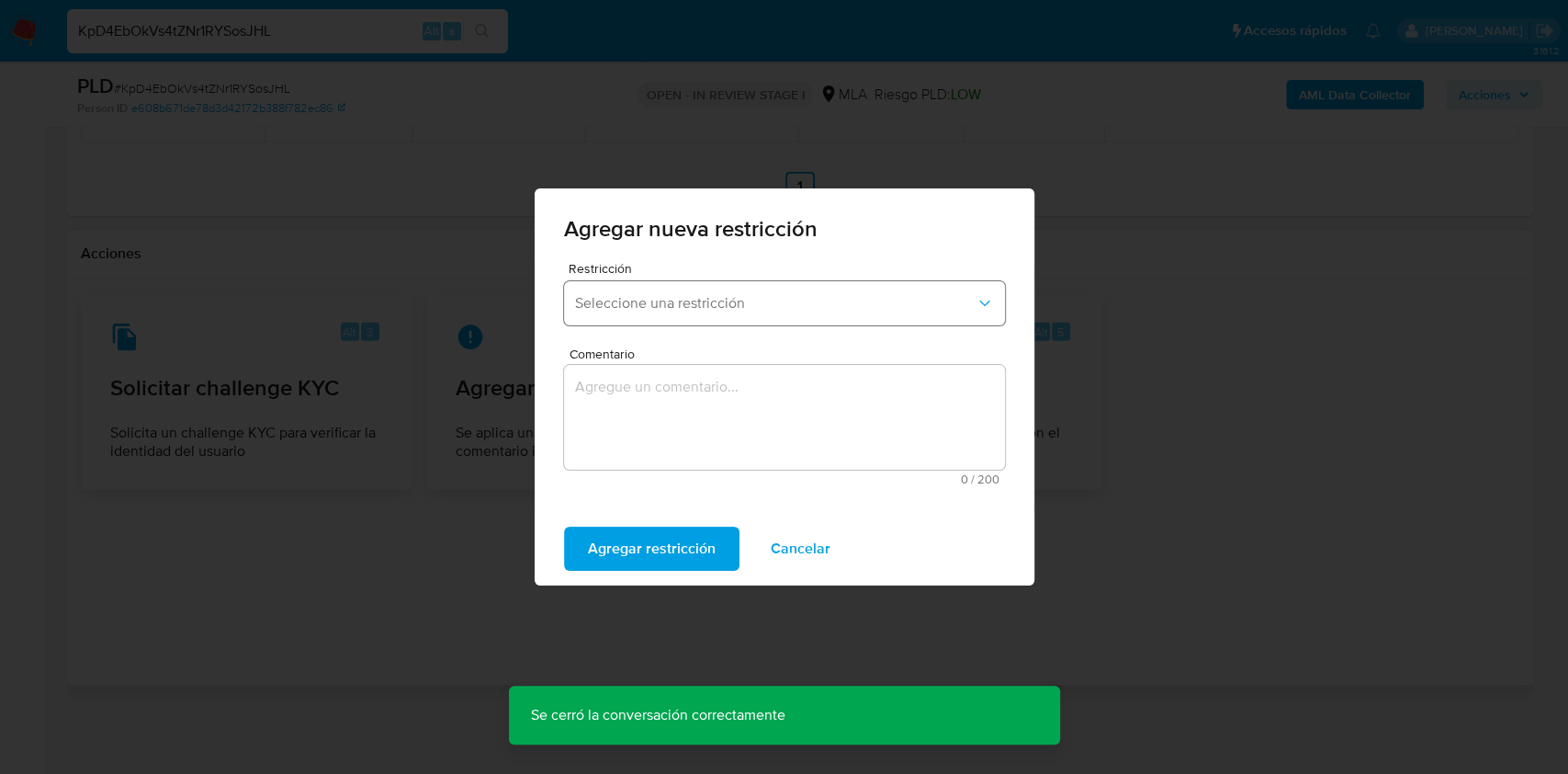
click at [790, 281] on button "Seleccione una restricción" at bounding box center [785, 303] width 441 height 44
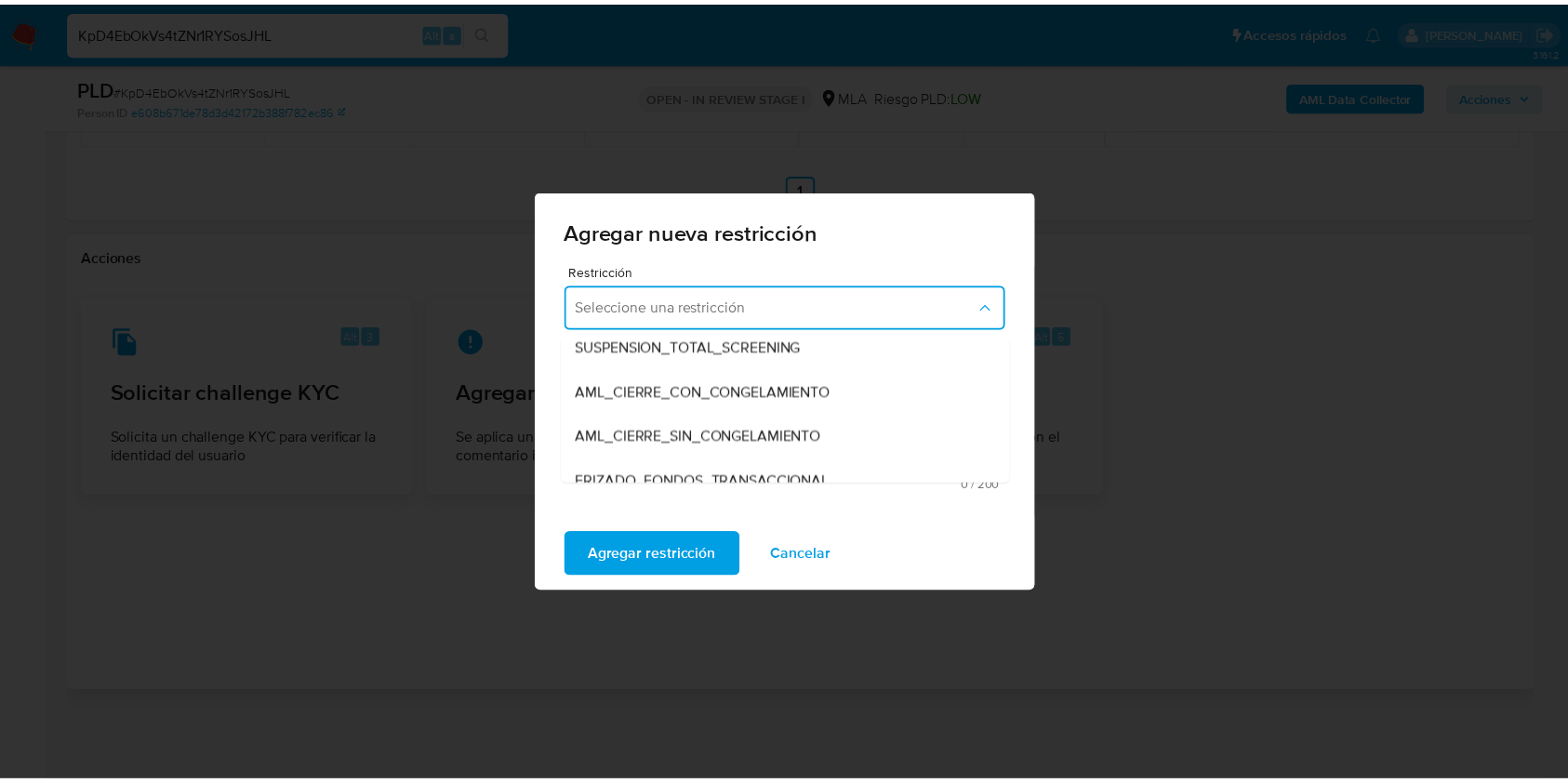
scroll to position [149, 0]
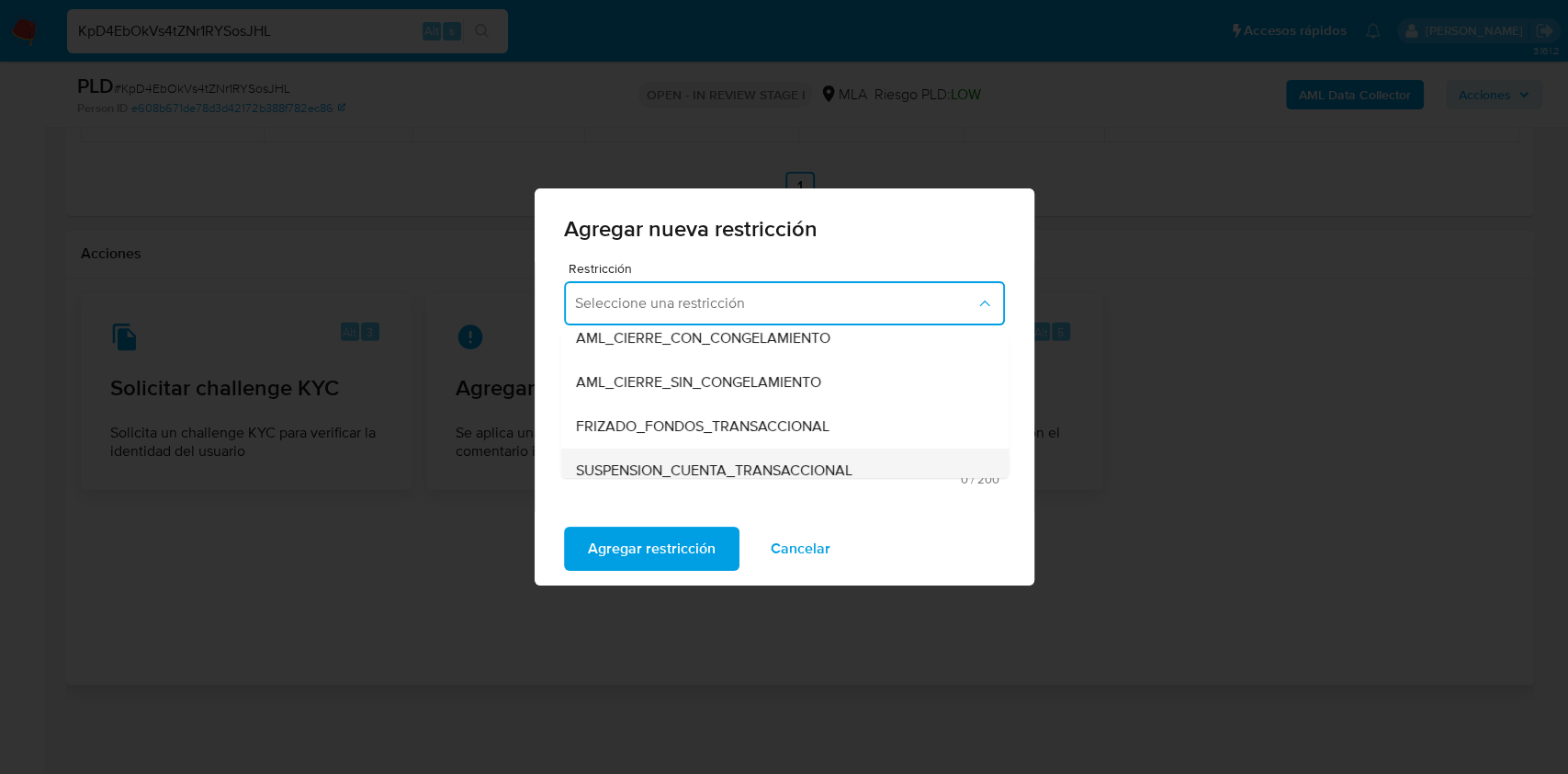
click at [847, 469] on span "SUSPENSION_CUENTA_TRANSACCIONAL" at bounding box center [714, 471] width 276 height 19
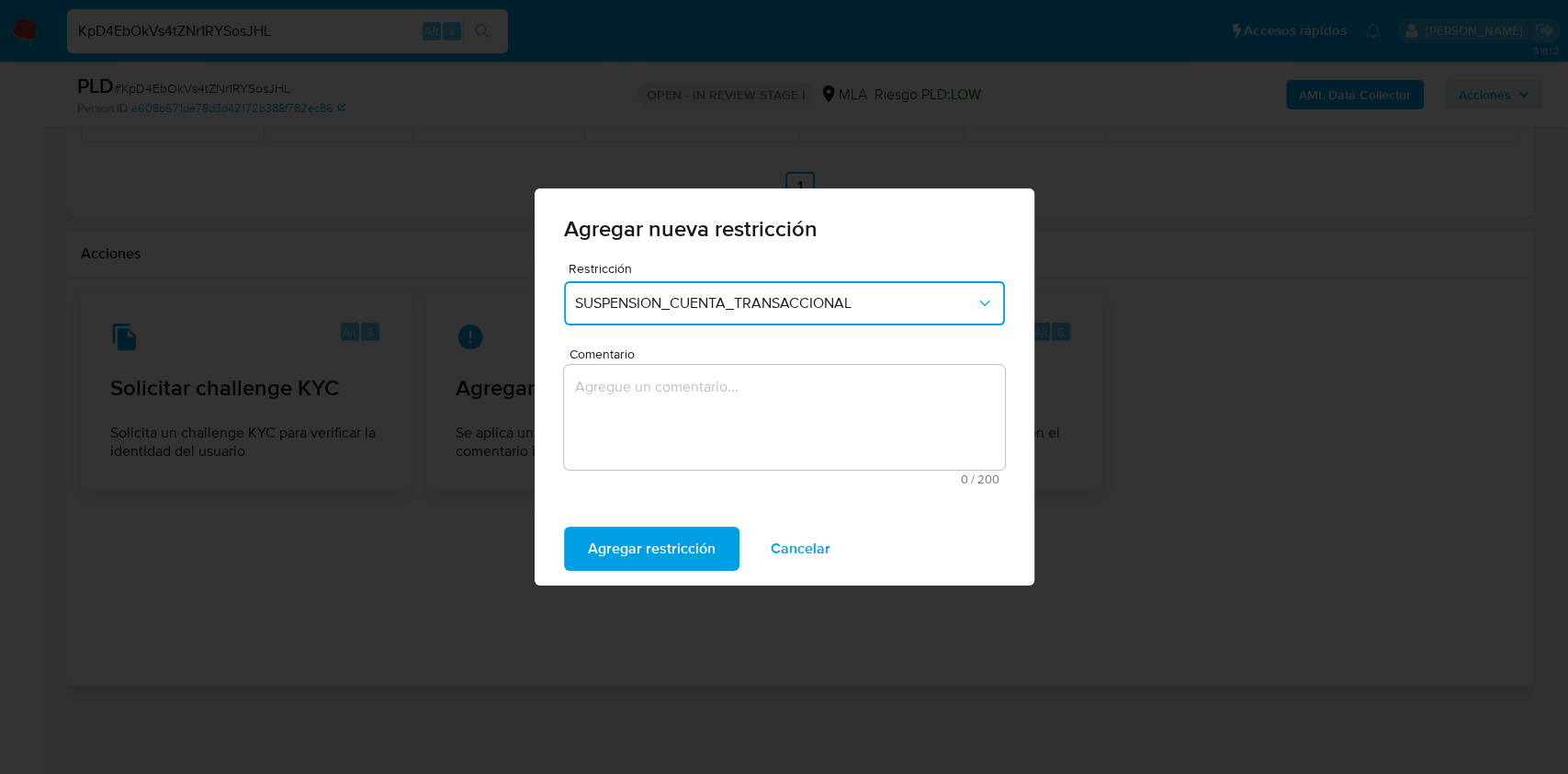
click at [765, 449] on textarea "Comentario" at bounding box center [785, 417] width 441 height 105
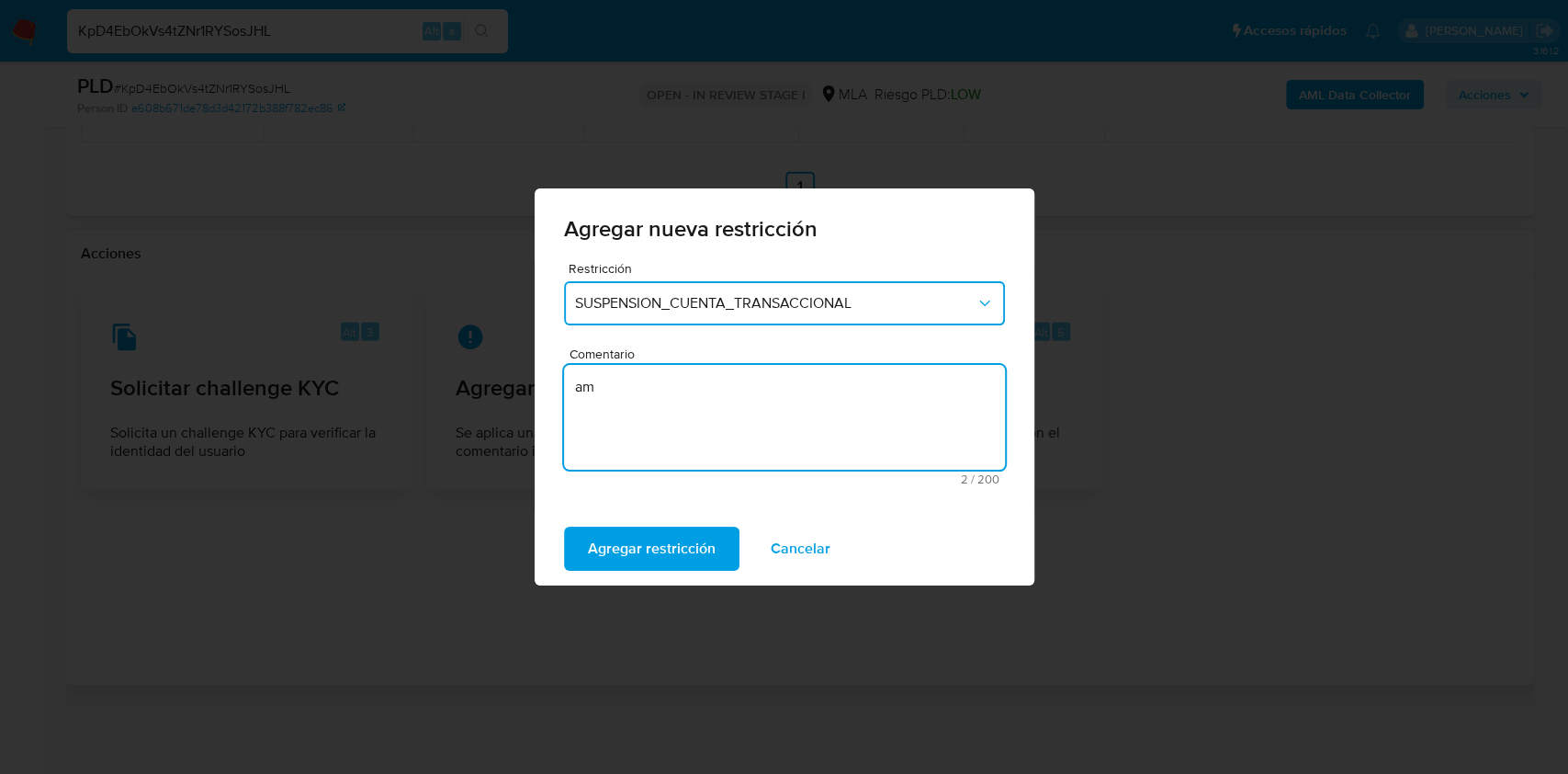
type textarea "a"
type textarea "AML"
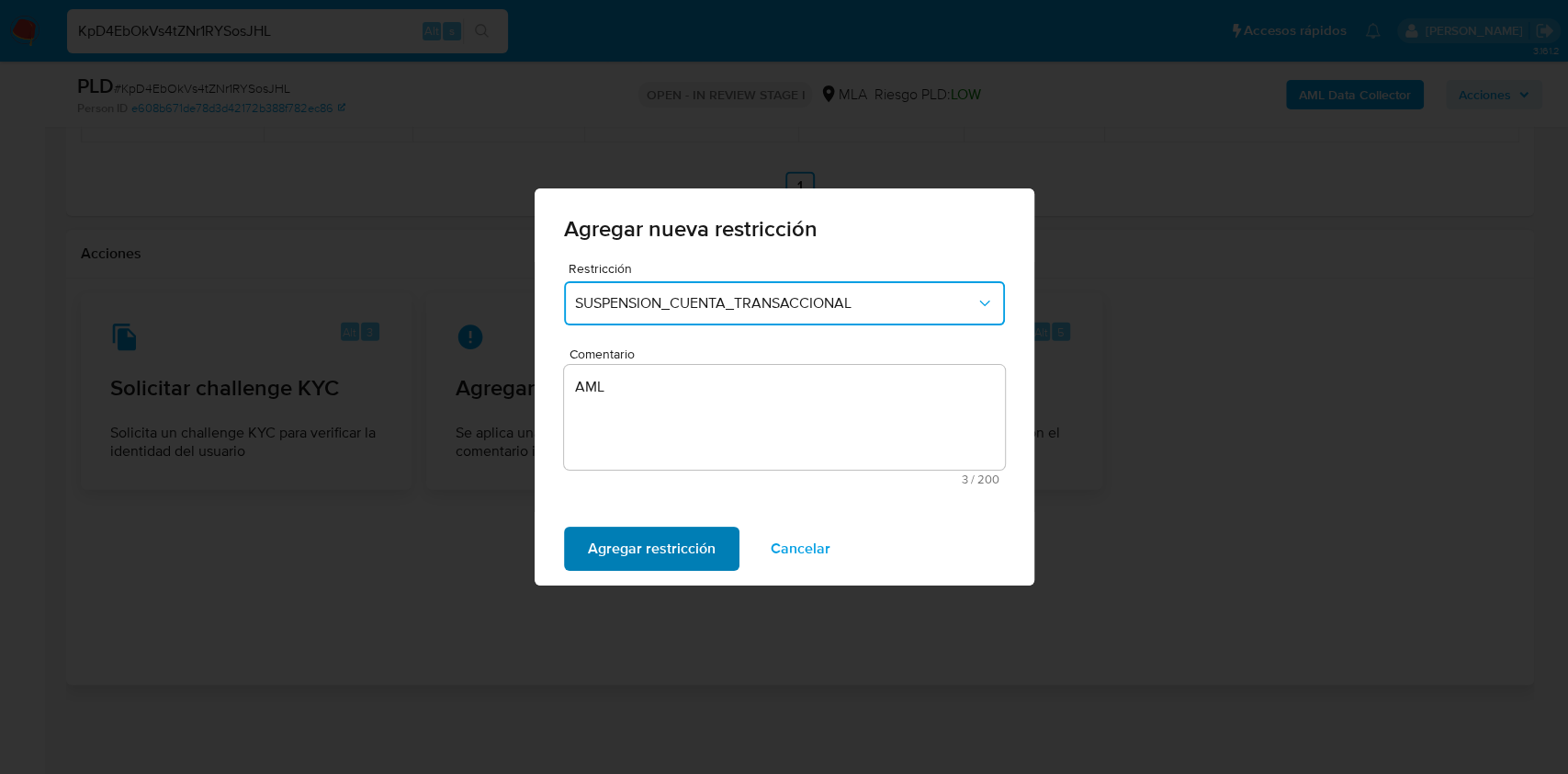
click at [699, 533] on span "Agregar restricción" at bounding box center [652, 549] width 128 height 41
click at [595, 553] on span "Confirmar" at bounding box center [621, 549] width 66 height 41
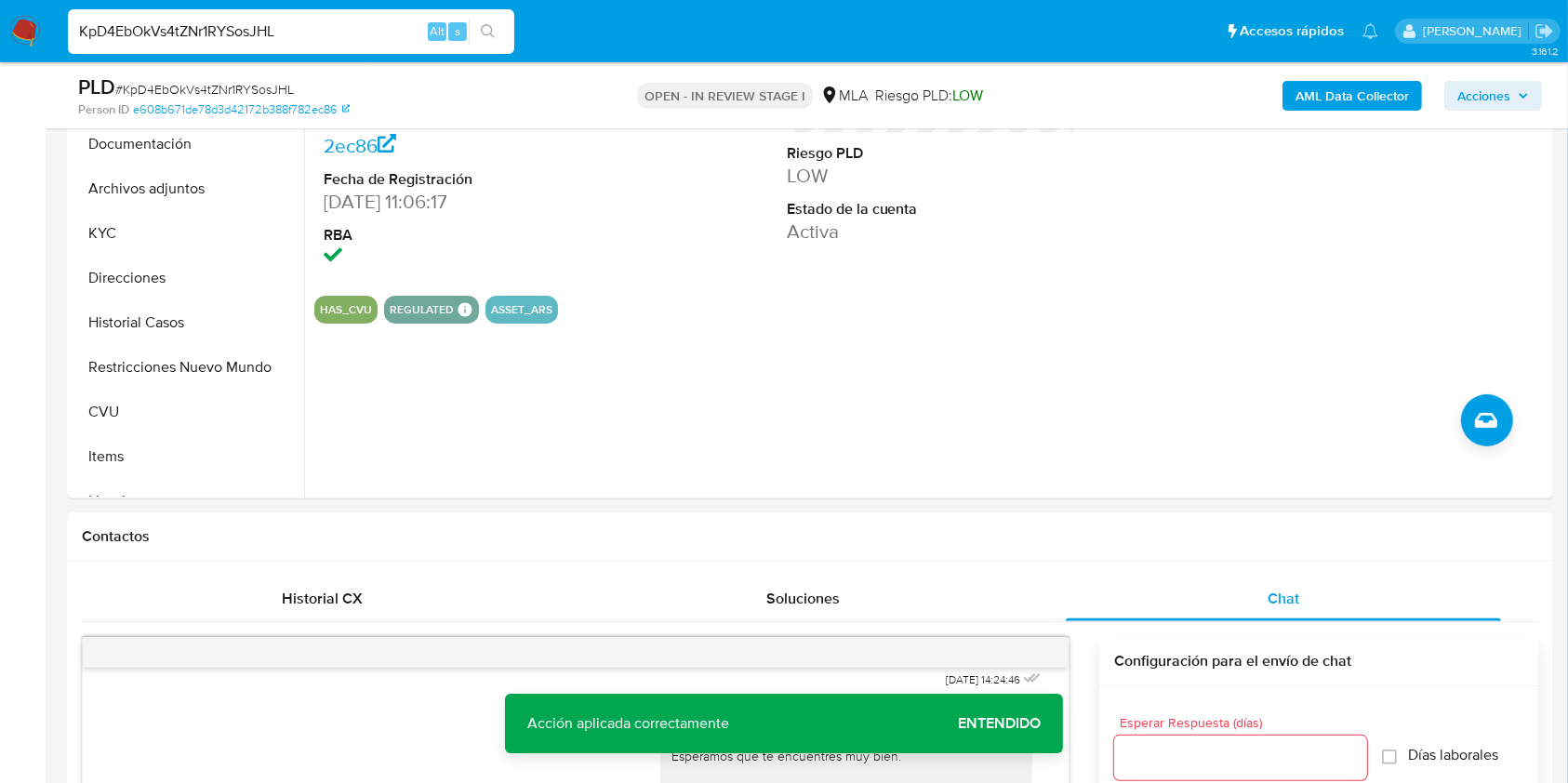
scroll to position [439, 0]
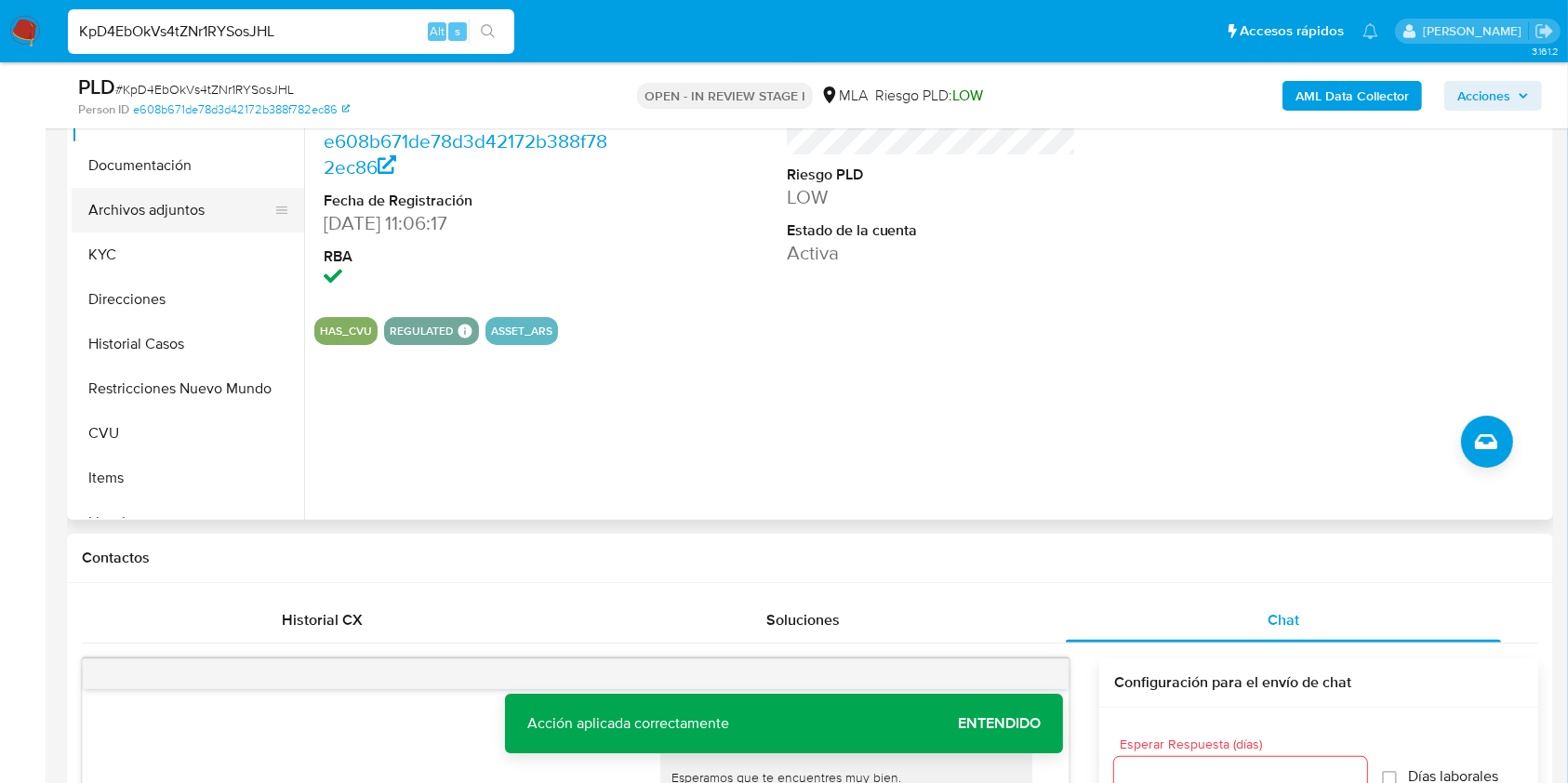
click at [185, 213] on button "Archivos adjuntos" at bounding box center [180, 210] width 218 height 45
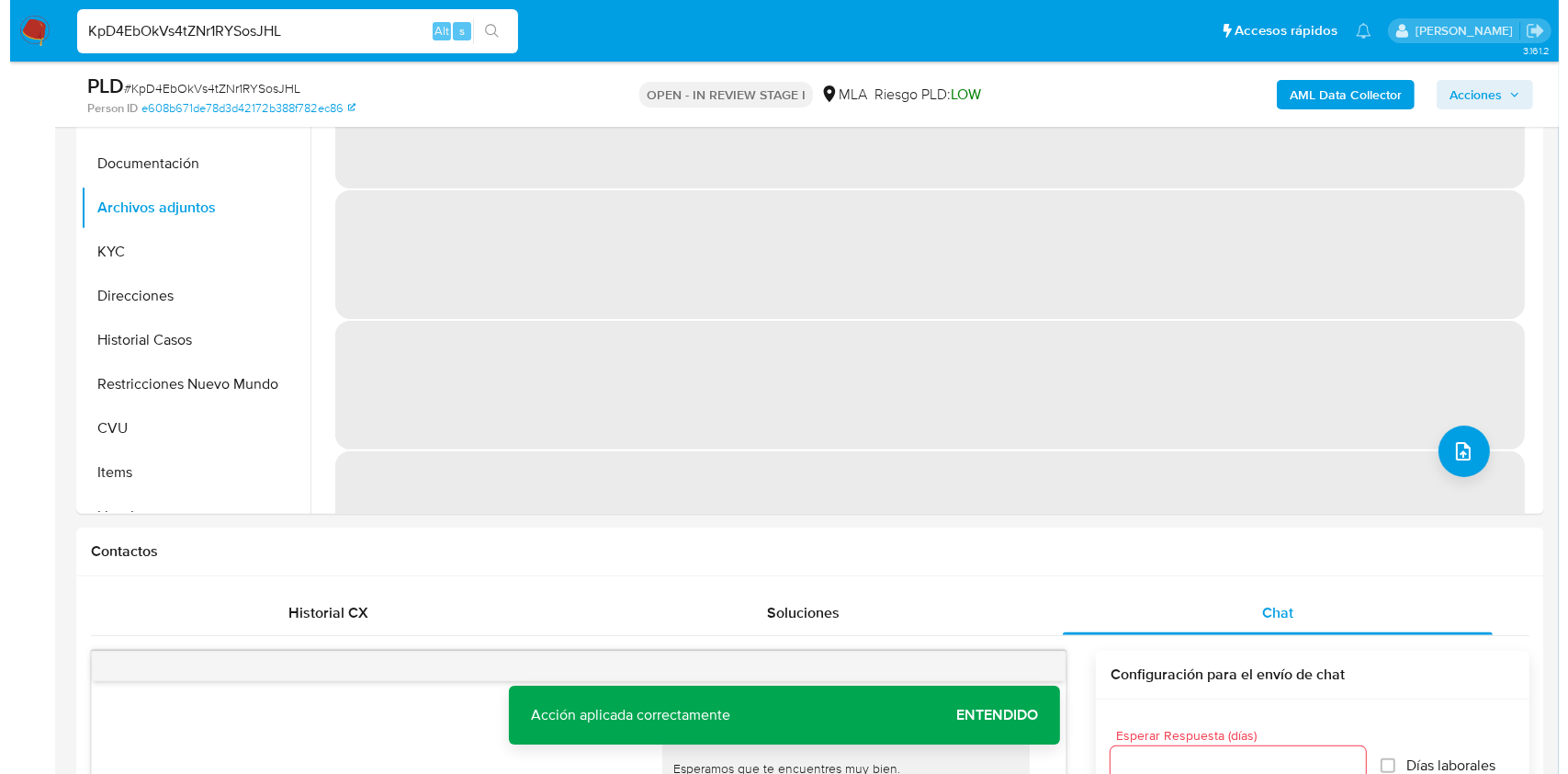
scroll to position [258, 0]
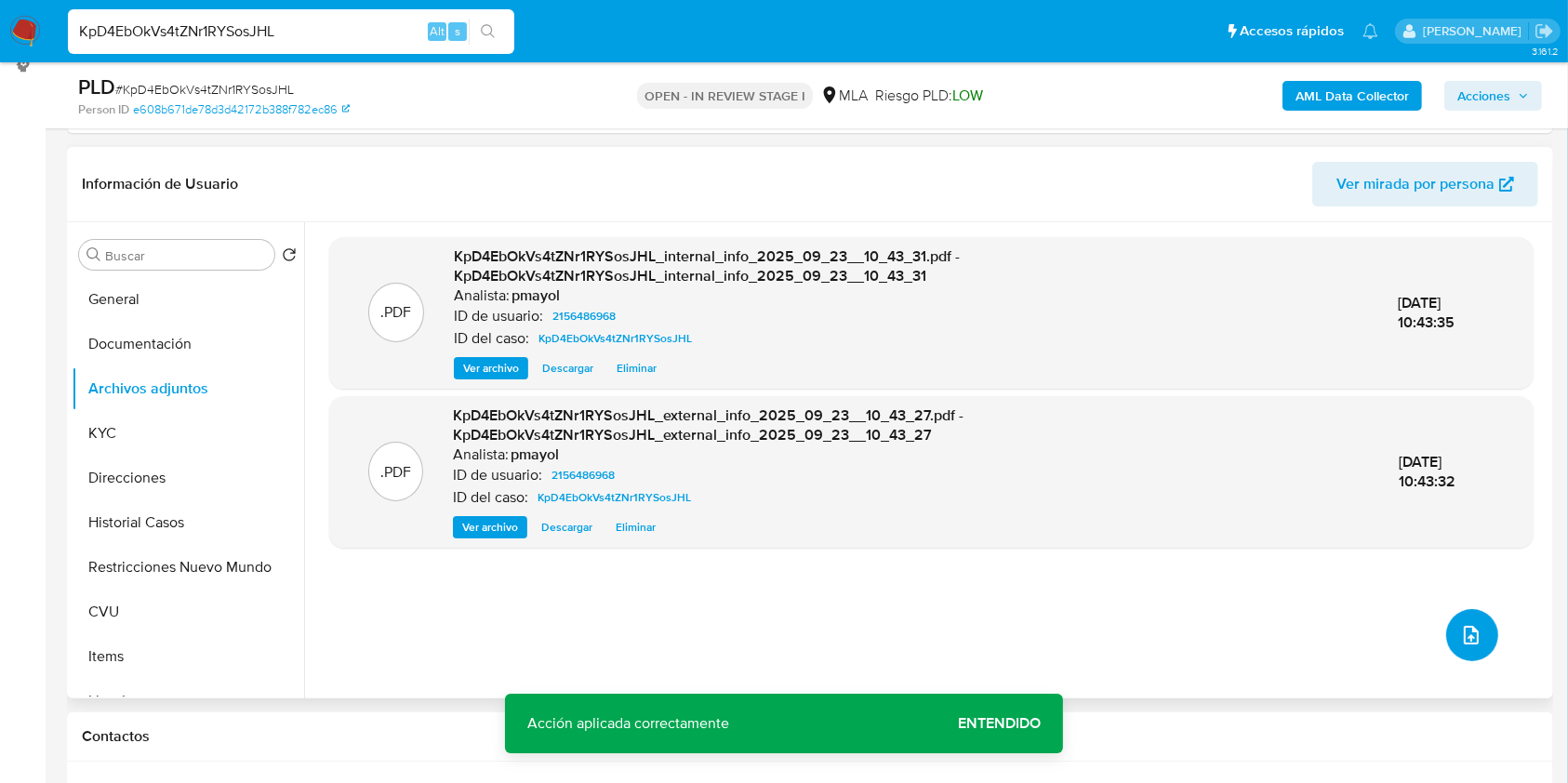
click at [1460, 635] on icon "upload-file" at bounding box center [1471, 635] width 23 height 23
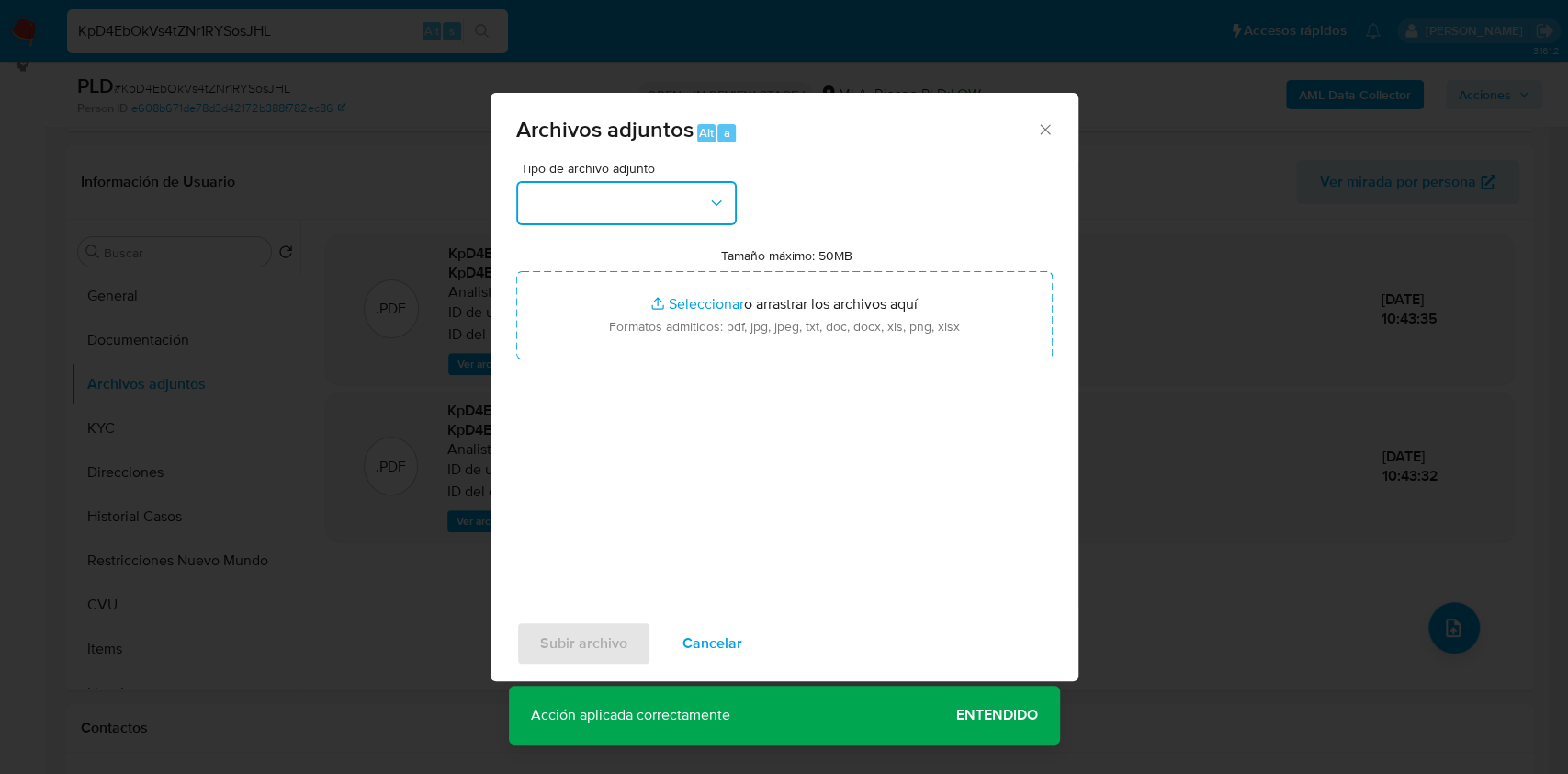
click at [682, 198] on button "button" at bounding box center [626, 203] width 221 height 44
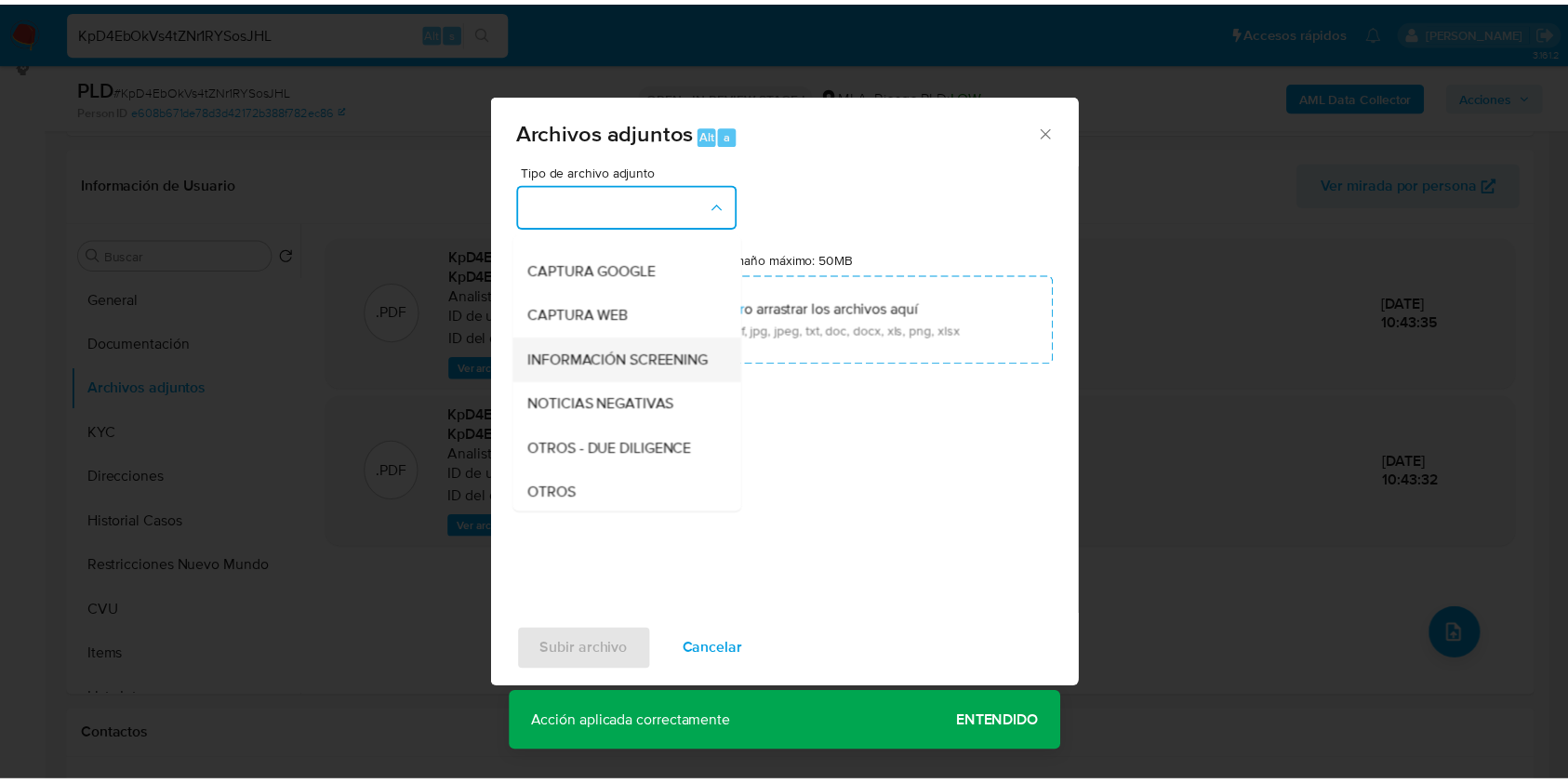
scroll to position [172, 0]
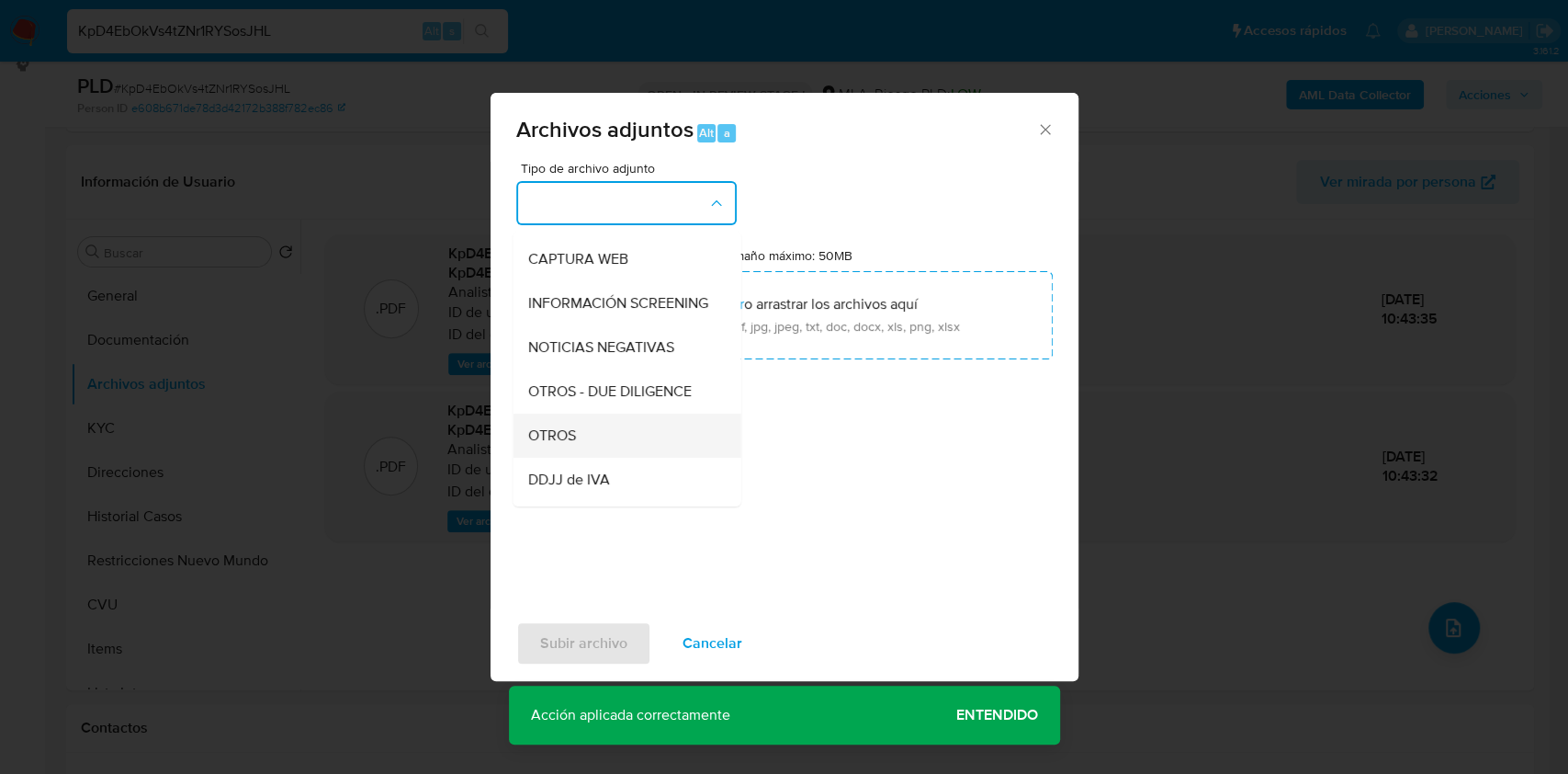
click at [587, 458] on div "OTROS" at bounding box center [621, 436] width 187 height 44
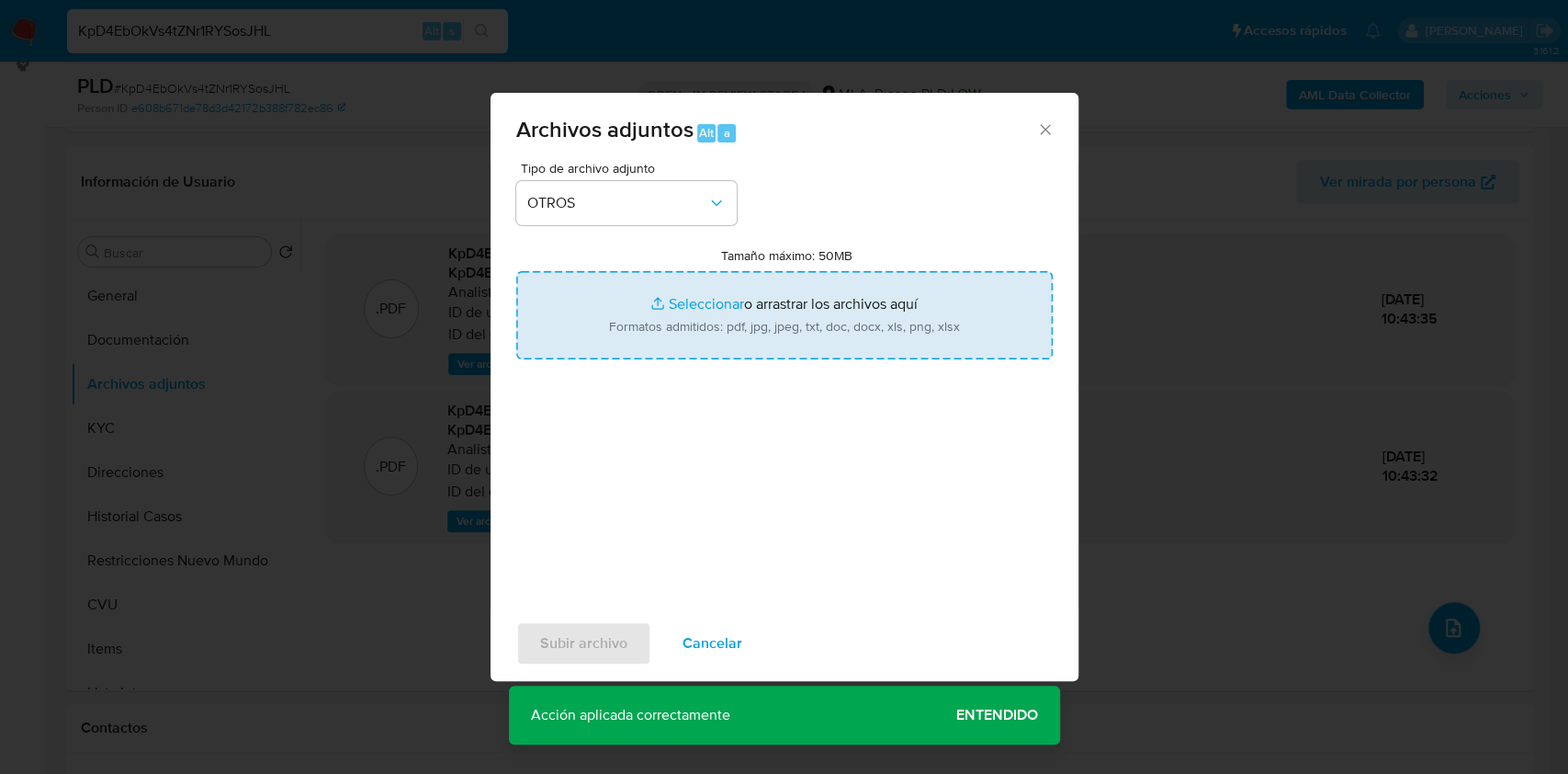
click at [757, 322] on input "Tamaño máximo: 50MB Seleccionar archivos" at bounding box center [784, 314] width 537 height 88
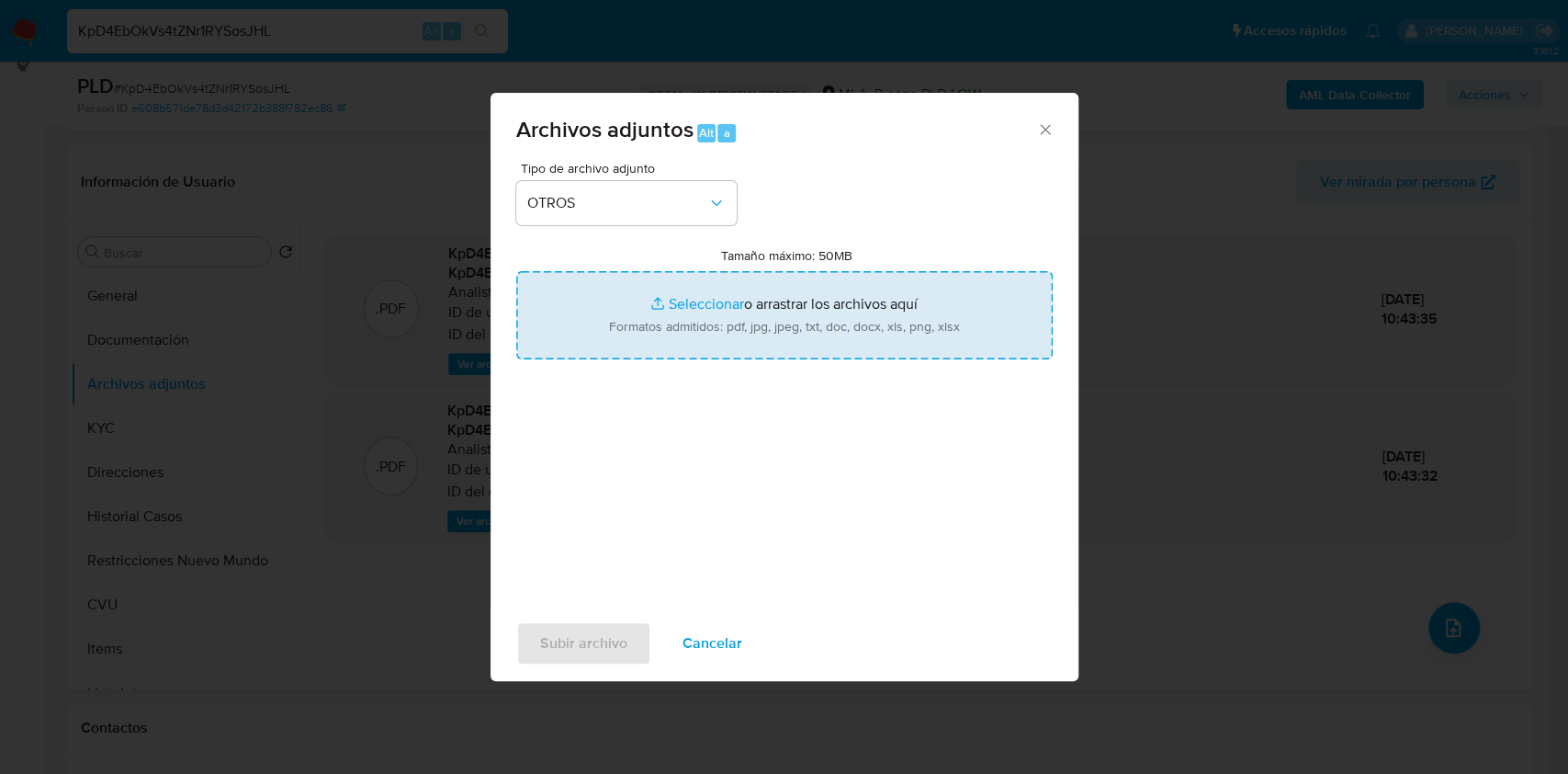
type input "C:\fakepath\Caselog KpD4EbOkVs4tZNr1RYSosJHL.docx"
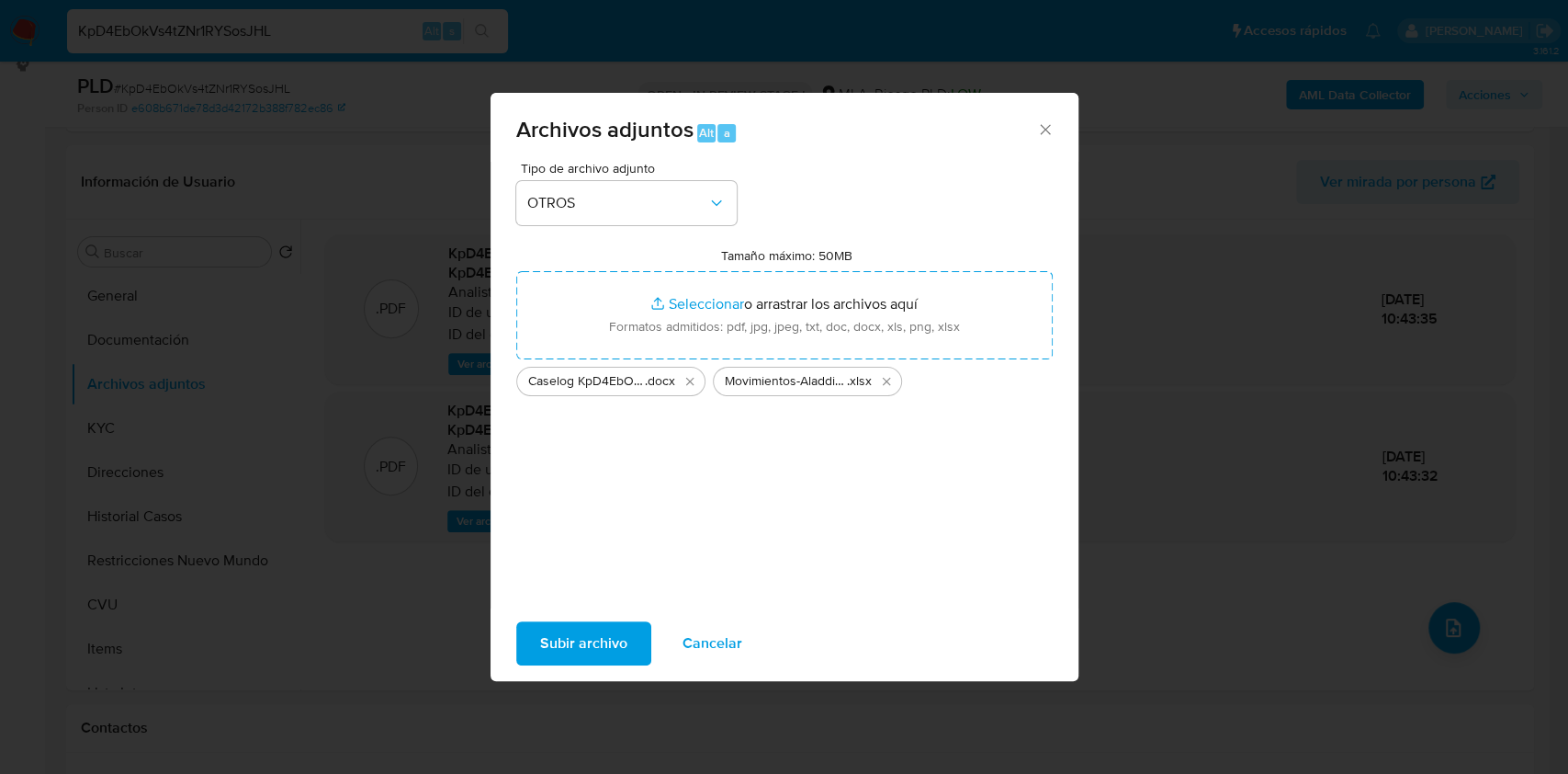
click at [574, 637] on span "Subir archivo" at bounding box center [584, 643] width 87 height 41
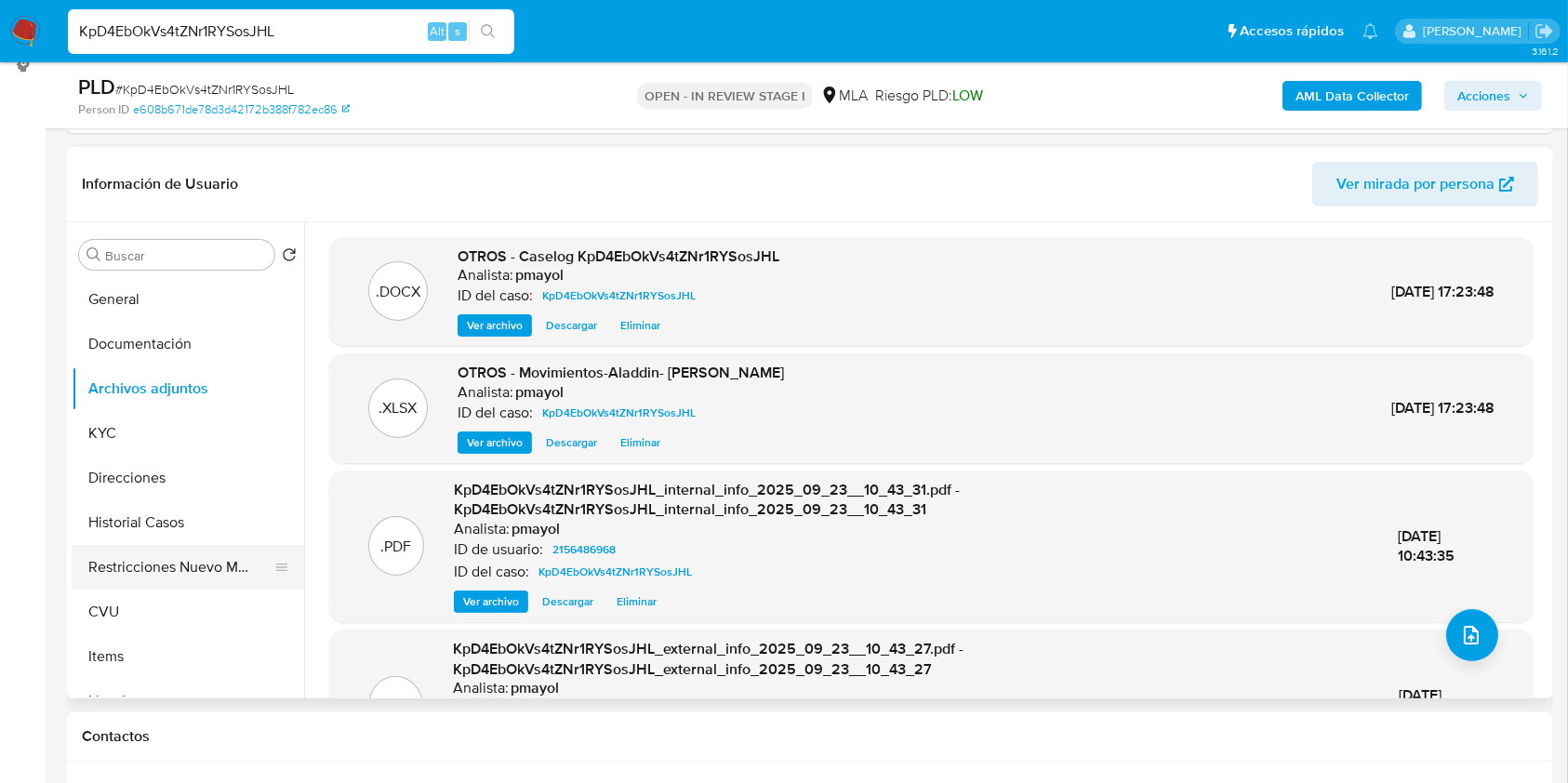
click at [162, 557] on button "Restricciones Nuevo Mundo" at bounding box center [180, 567] width 218 height 45
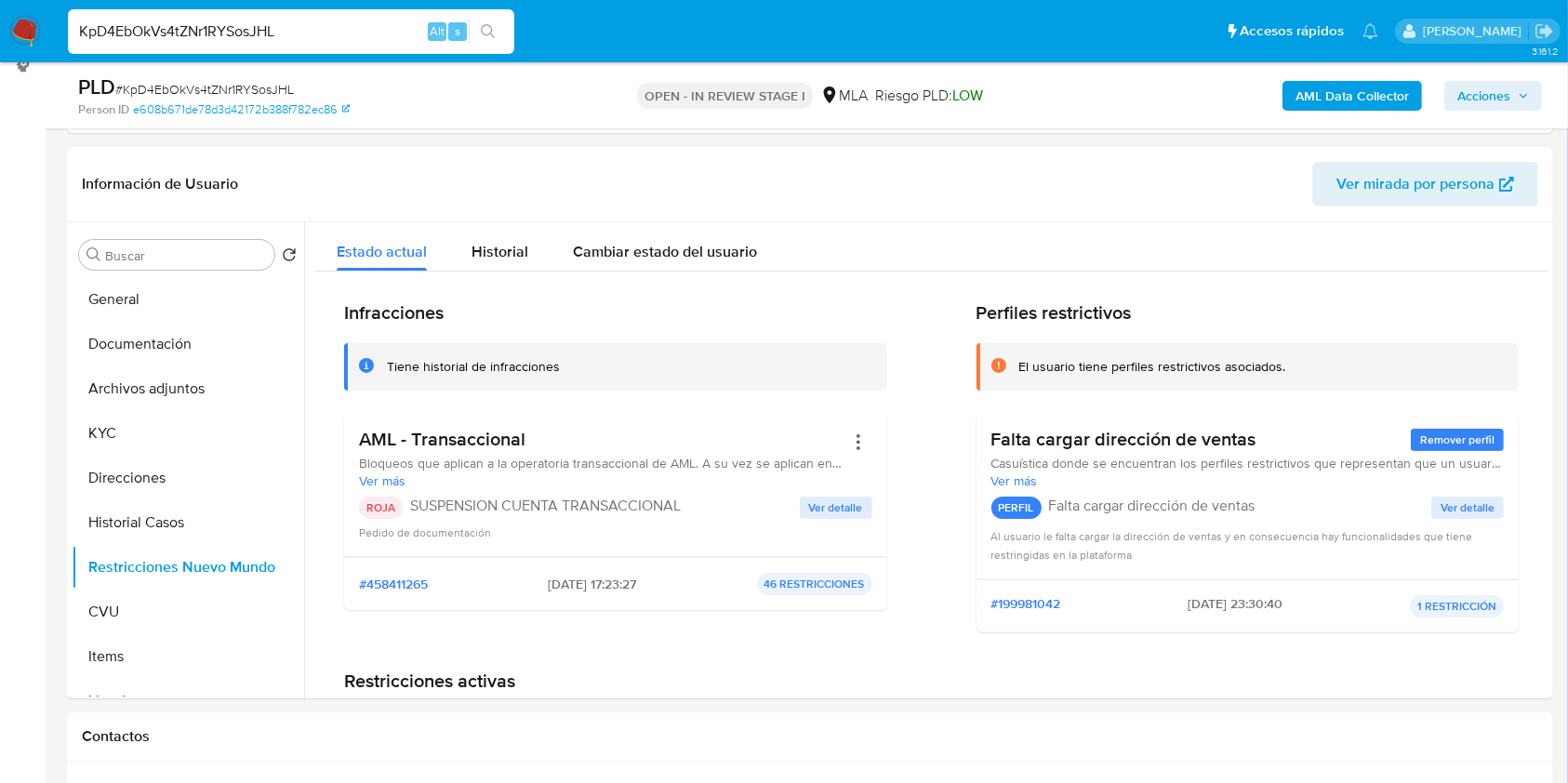
click at [1497, 100] on span "Acciones" at bounding box center [1484, 96] width 53 height 30
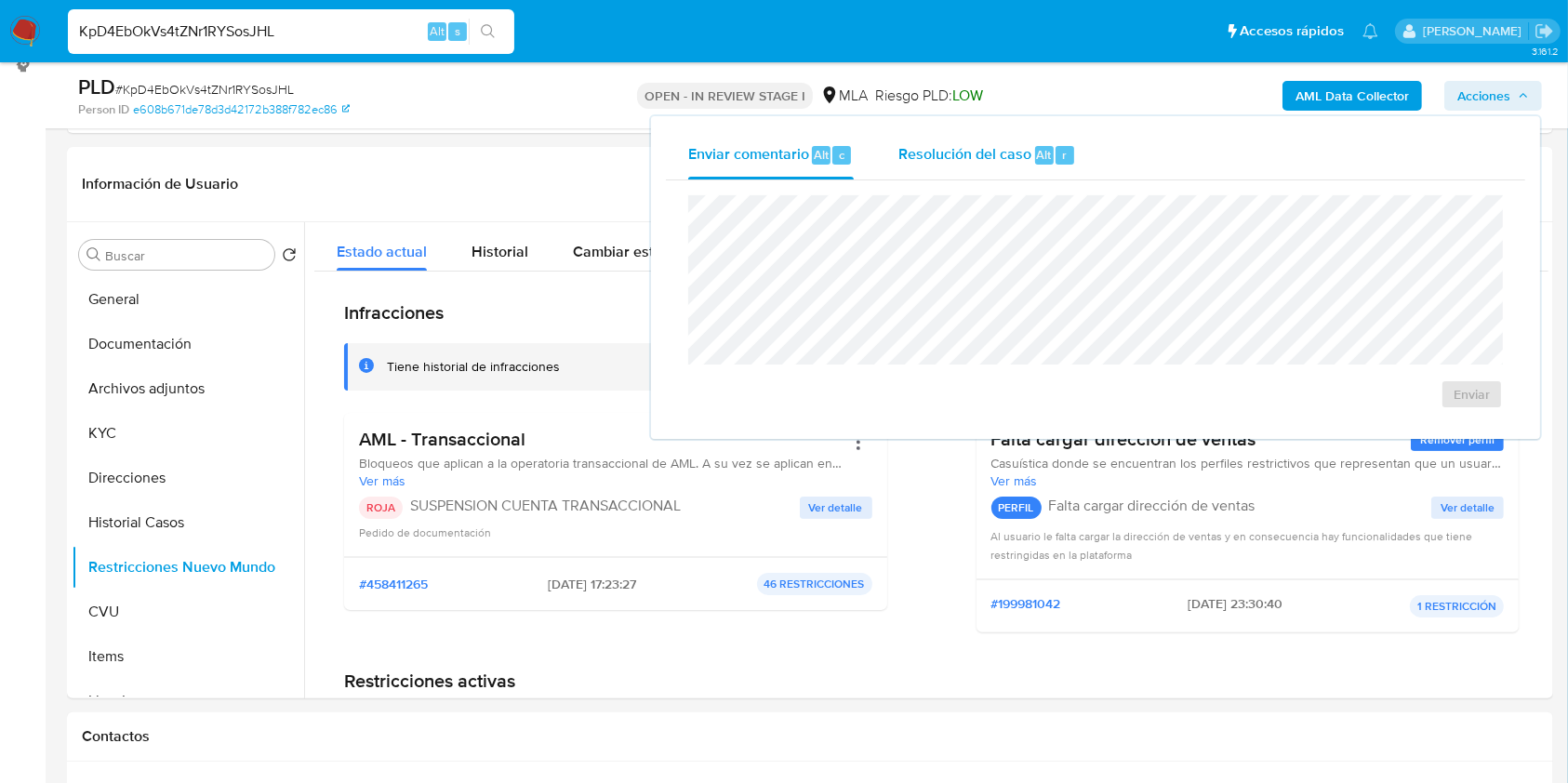
click at [951, 145] on span "Resolución del caso" at bounding box center [965, 154] width 133 height 22
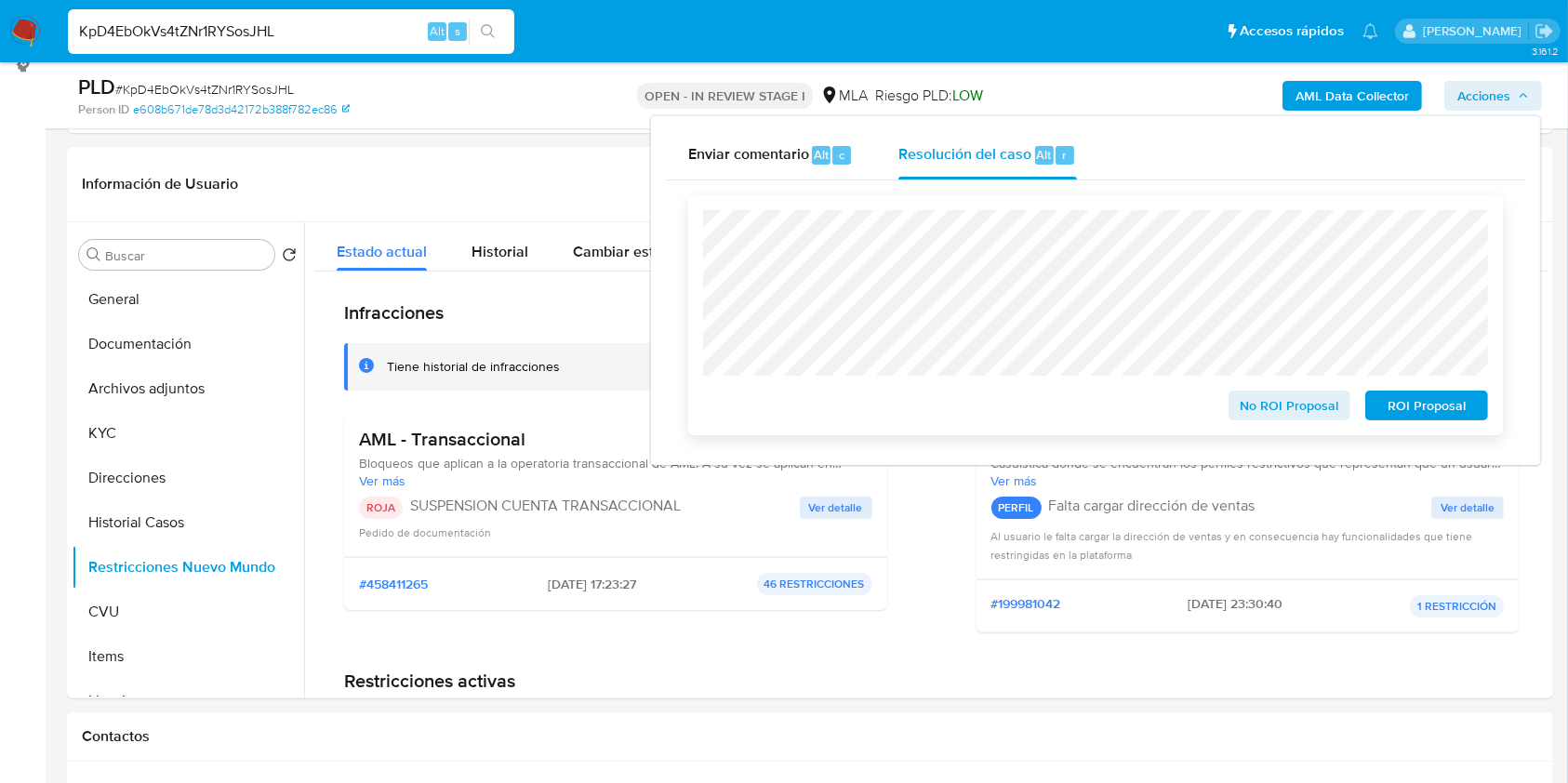
click at [1396, 405] on span "ROI Proposal" at bounding box center [1425, 405] width 97 height 26
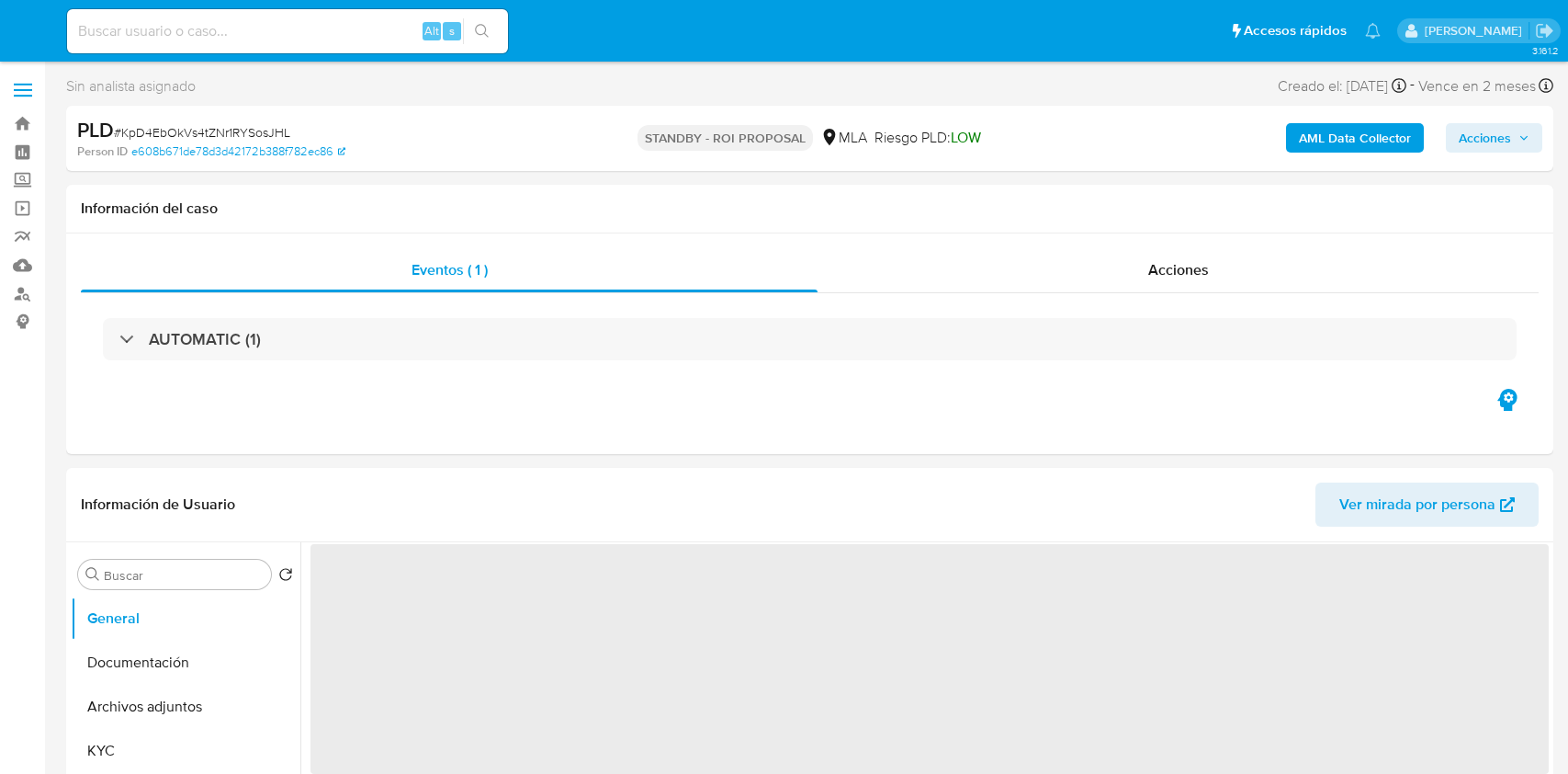
select select "10"
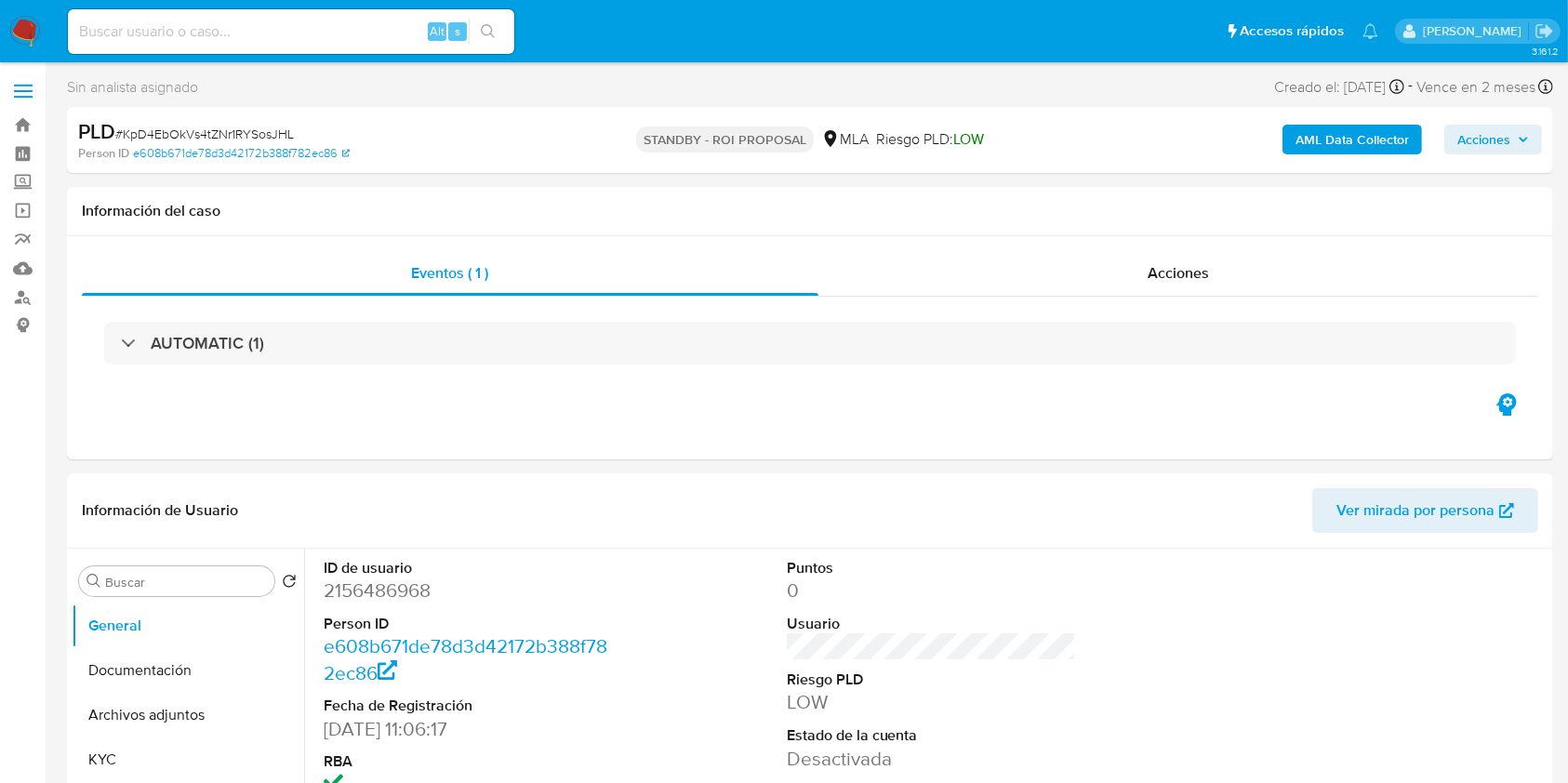
click at [36, 23] on img at bounding box center [25, 32] width 32 height 32
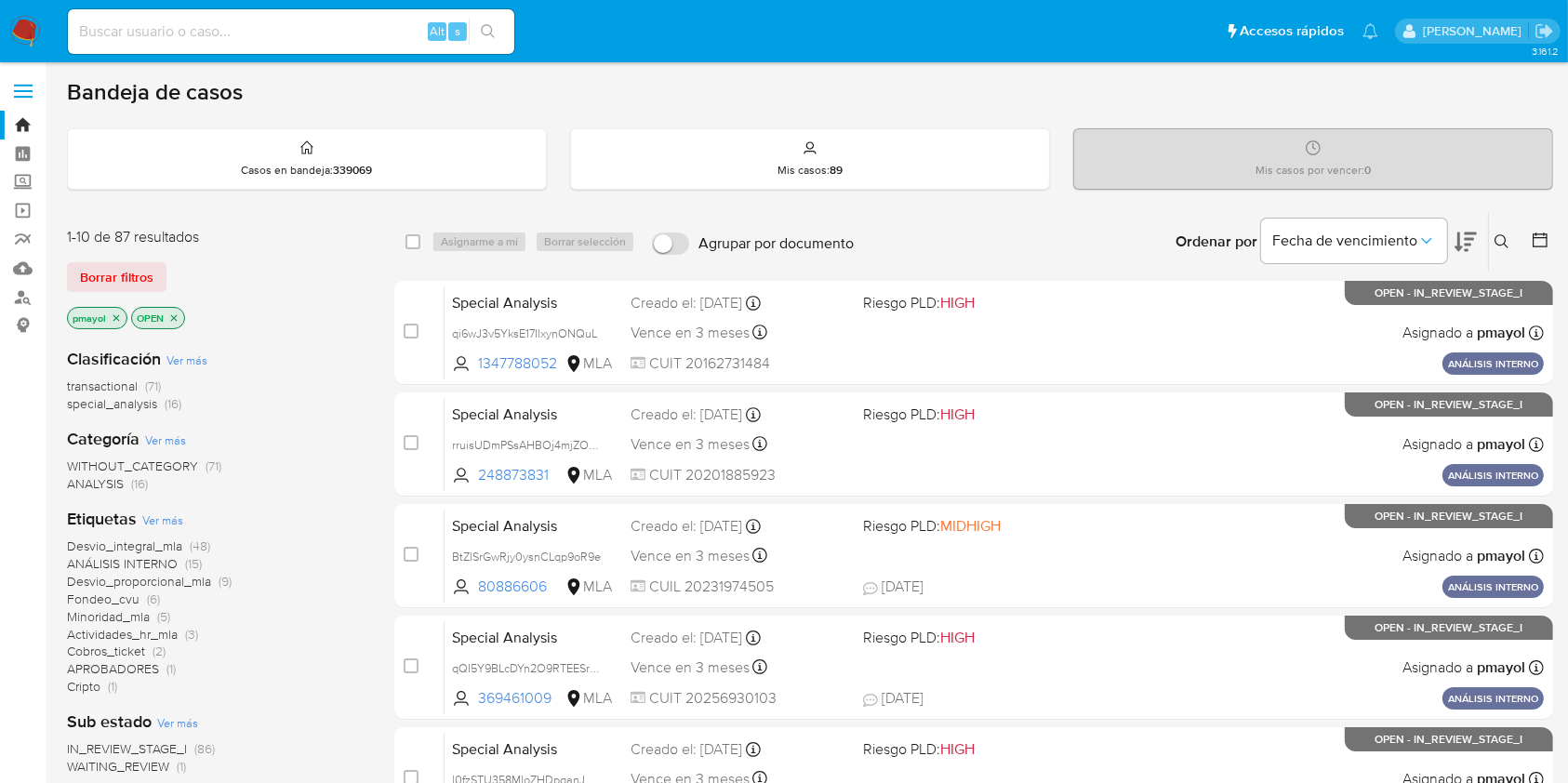
click at [121, 312] on icon "close-filter" at bounding box center [116, 318] width 11 height 11
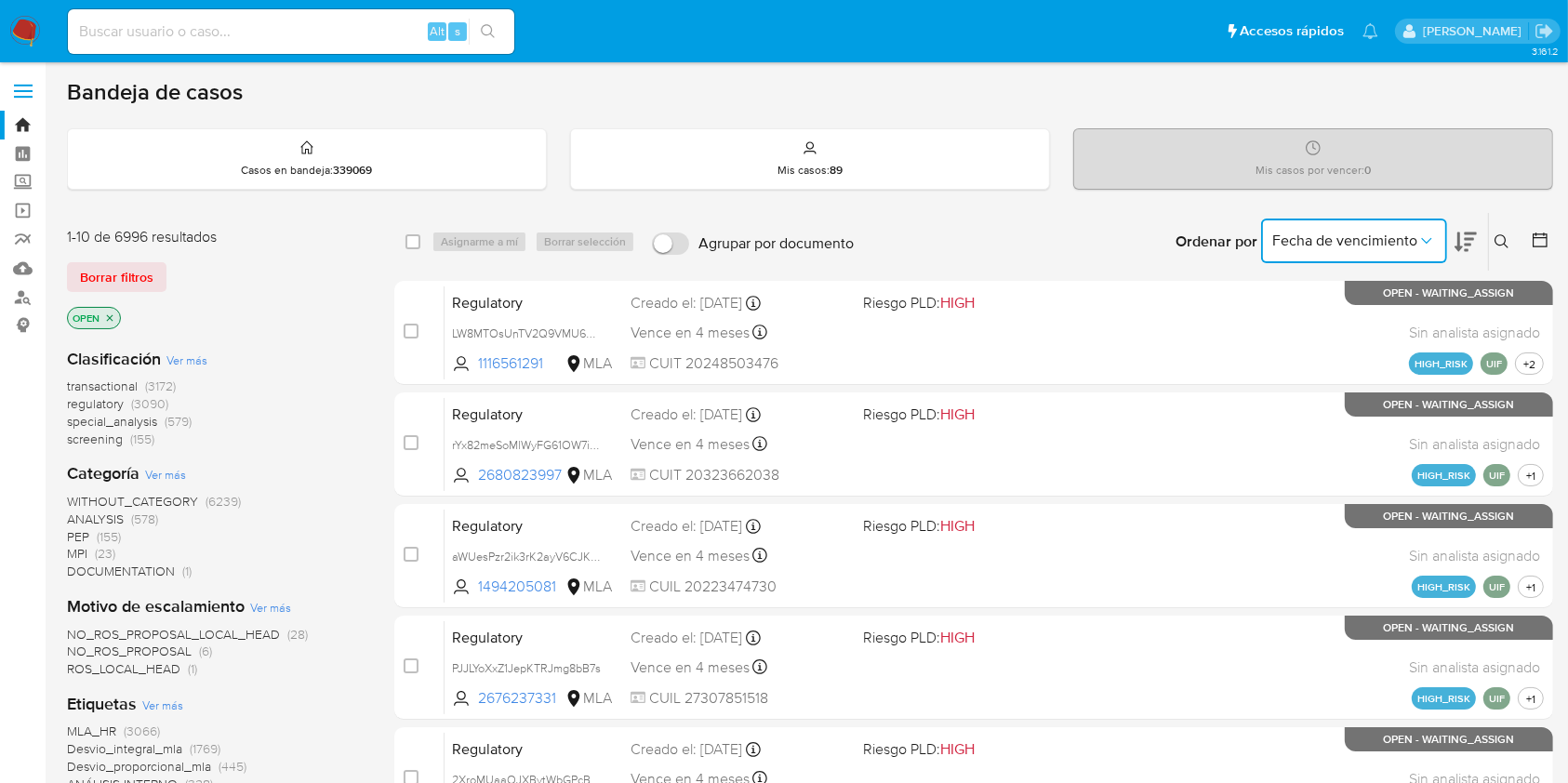
click at [1391, 237] on span "Fecha de vencimiento" at bounding box center [1344, 241] width 145 height 19
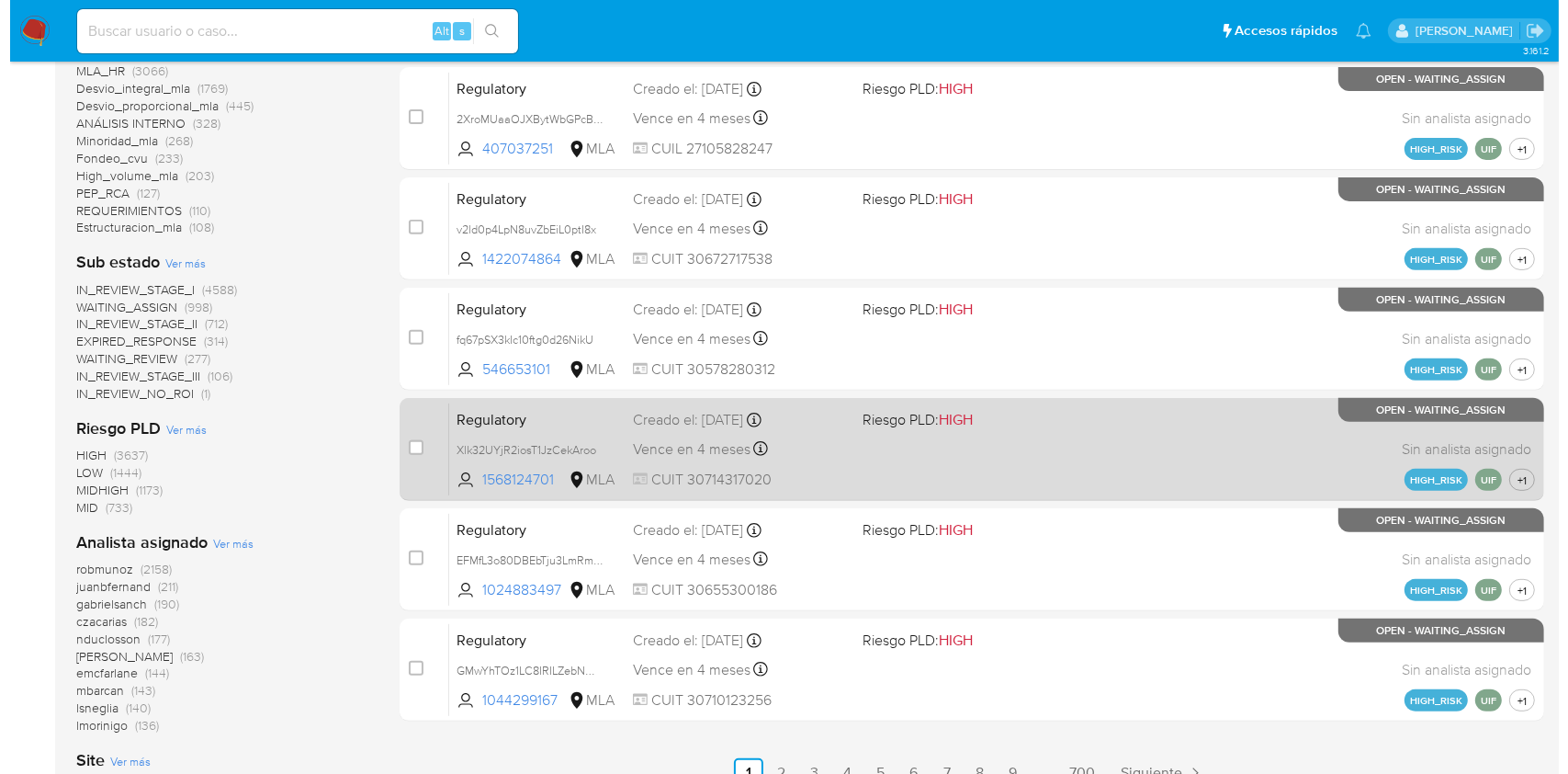
scroll to position [655, 0]
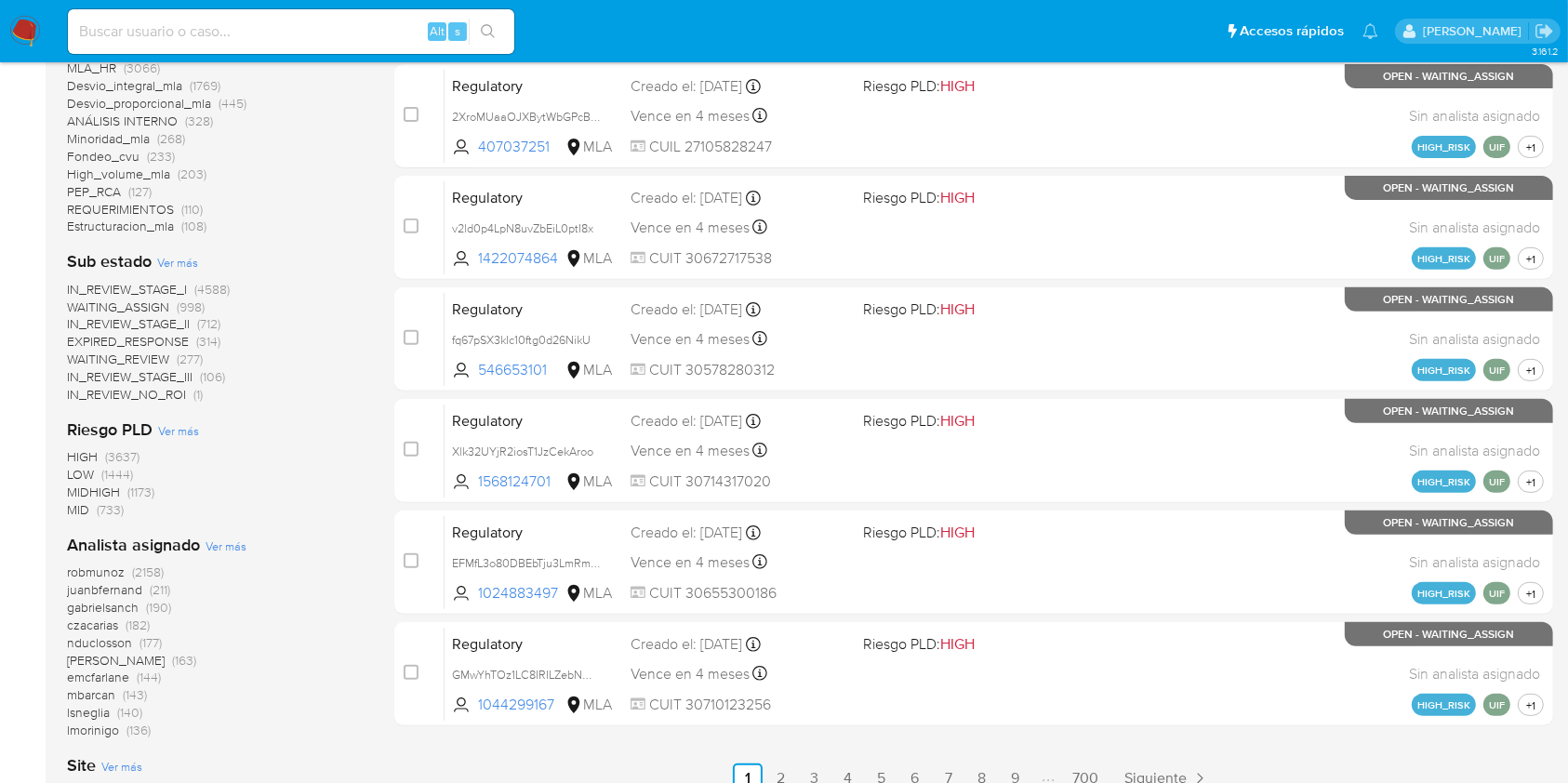
click at [232, 549] on span "Ver más" at bounding box center [226, 546] width 41 height 17
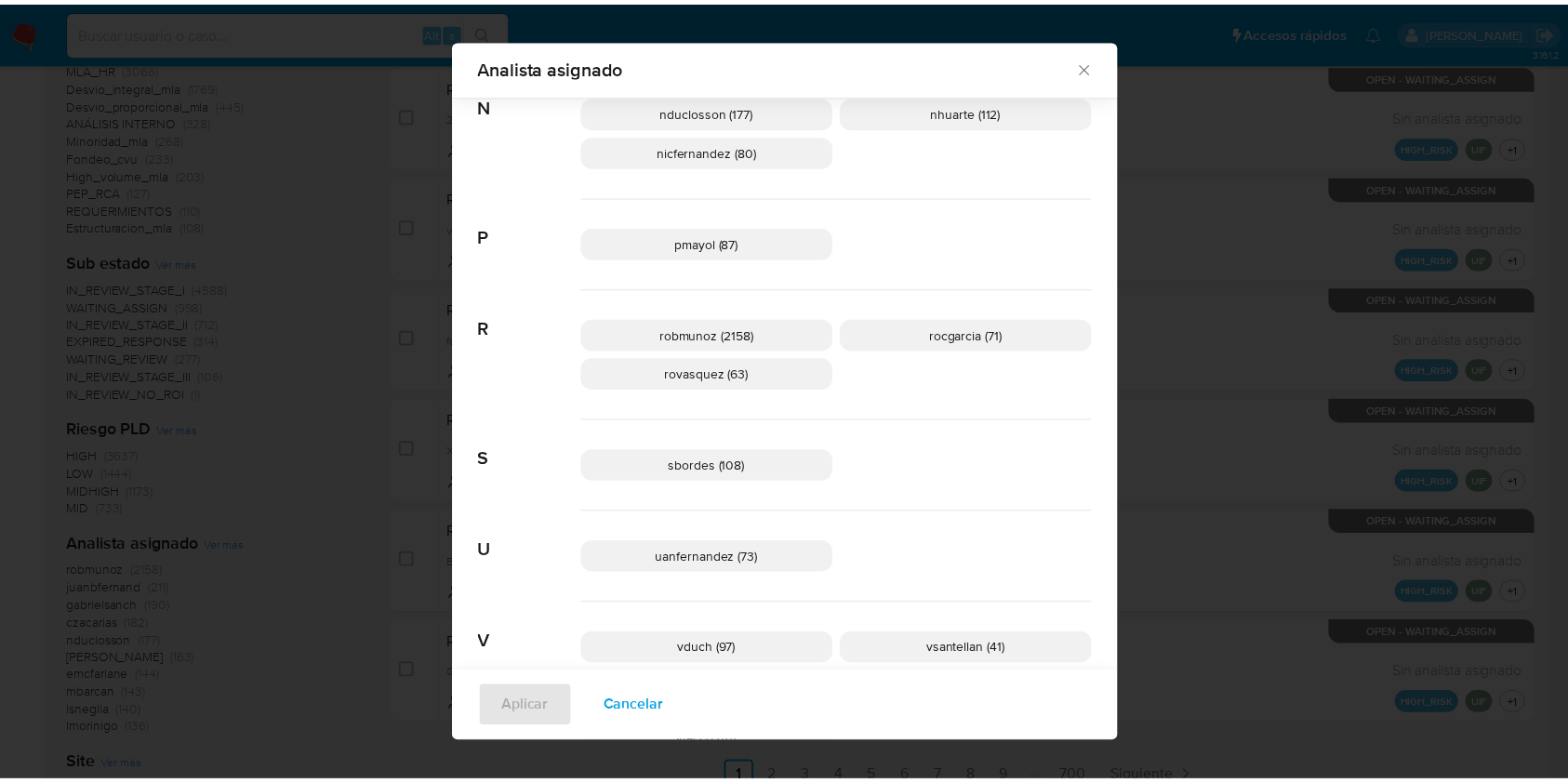
scroll to position [1271, 0]
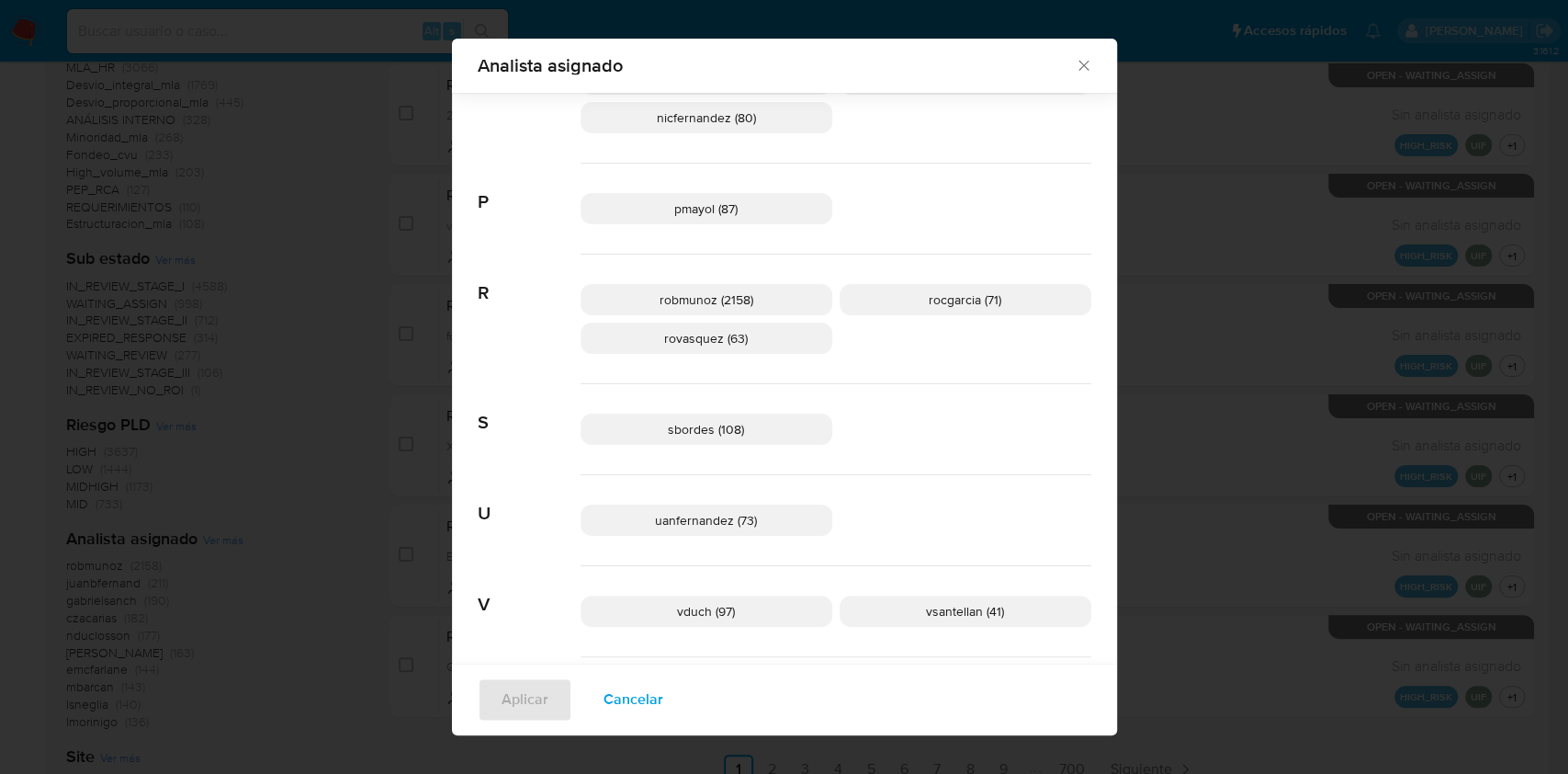
click at [1078, 60] on icon "Cerrar" at bounding box center [1084, 65] width 19 height 19
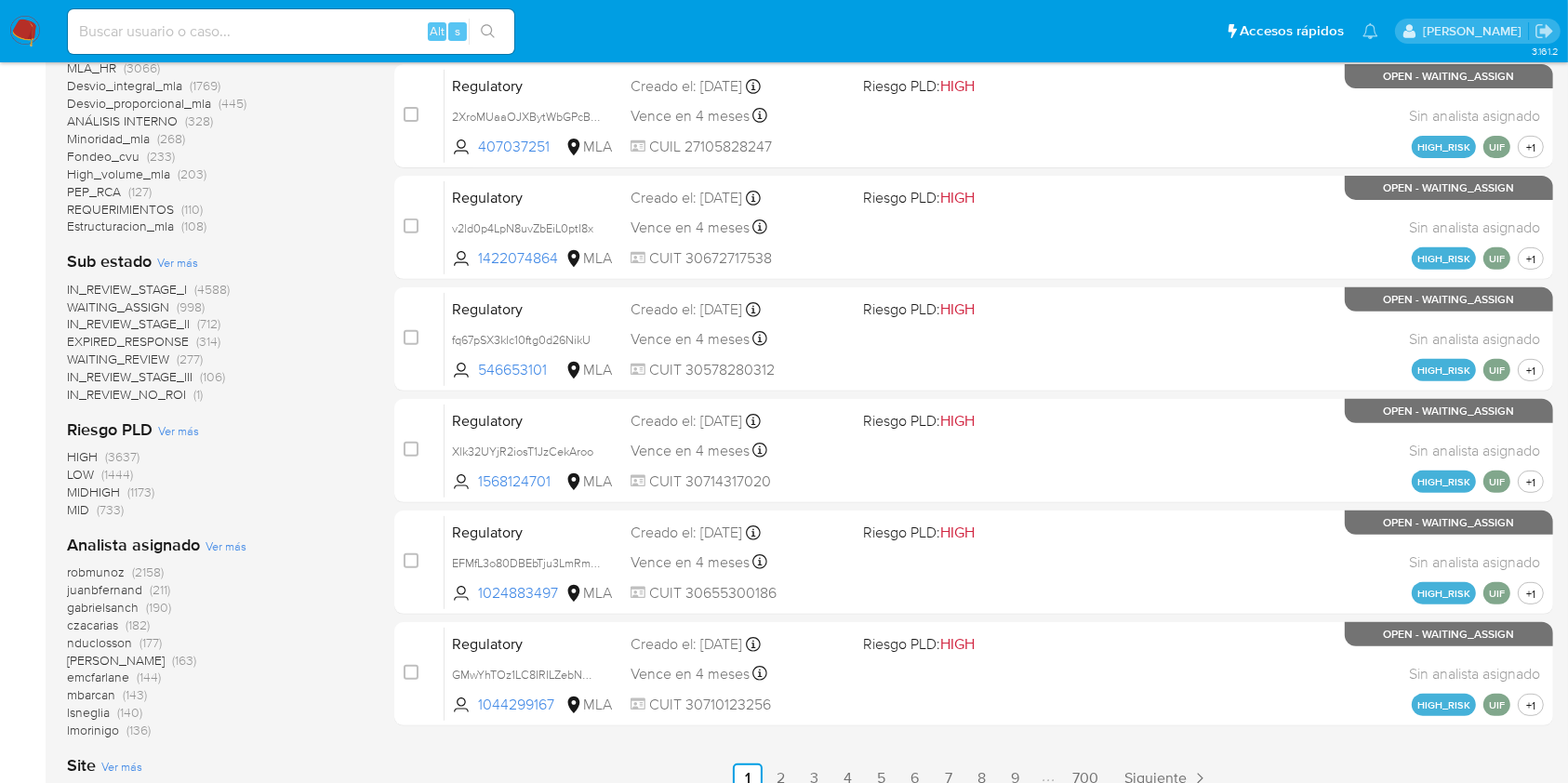
click at [24, 25] on img at bounding box center [25, 32] width 32 height 32
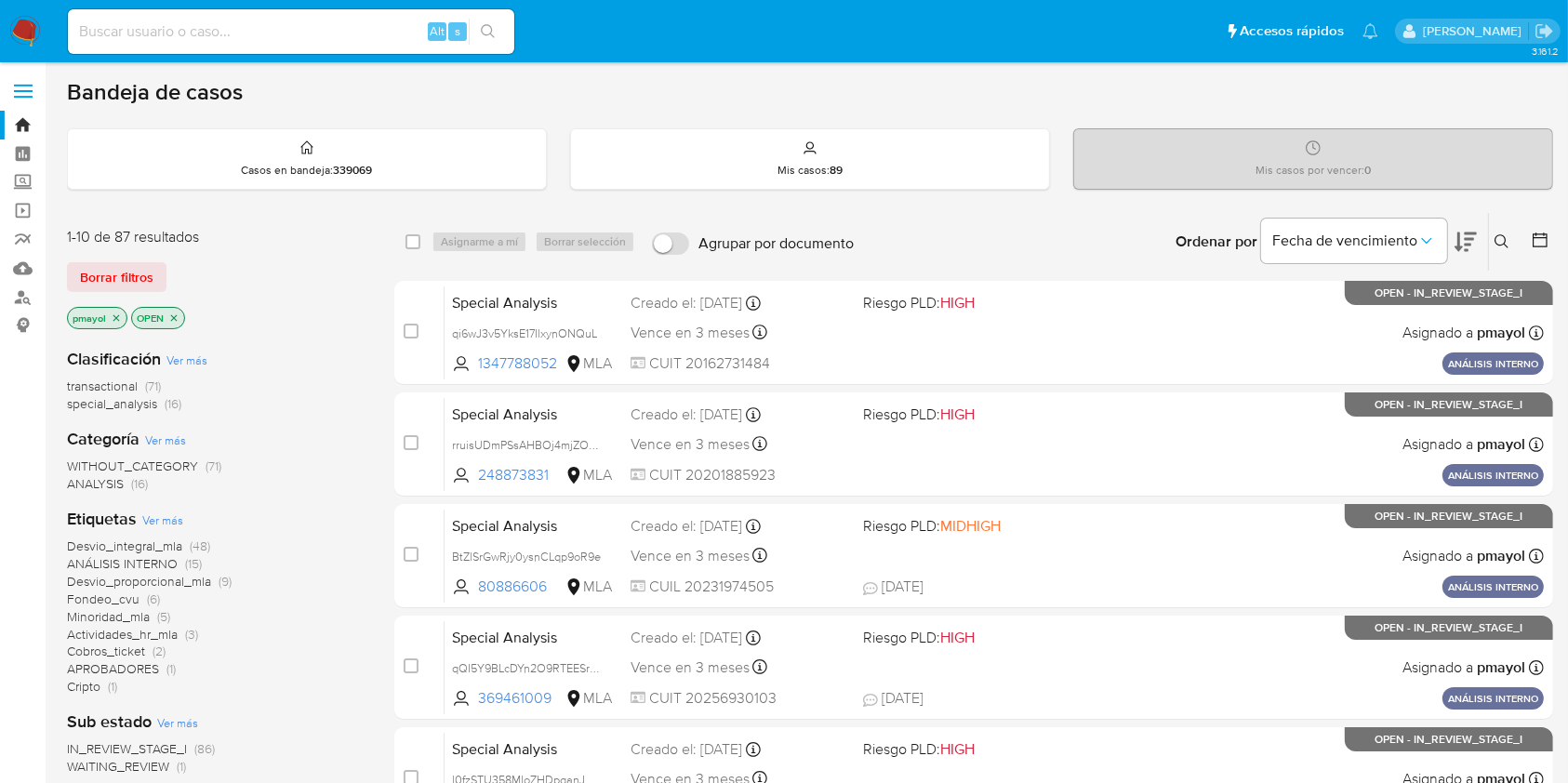
click at [34, 32] on img at bounding box center [25, 32] width 32 height 32
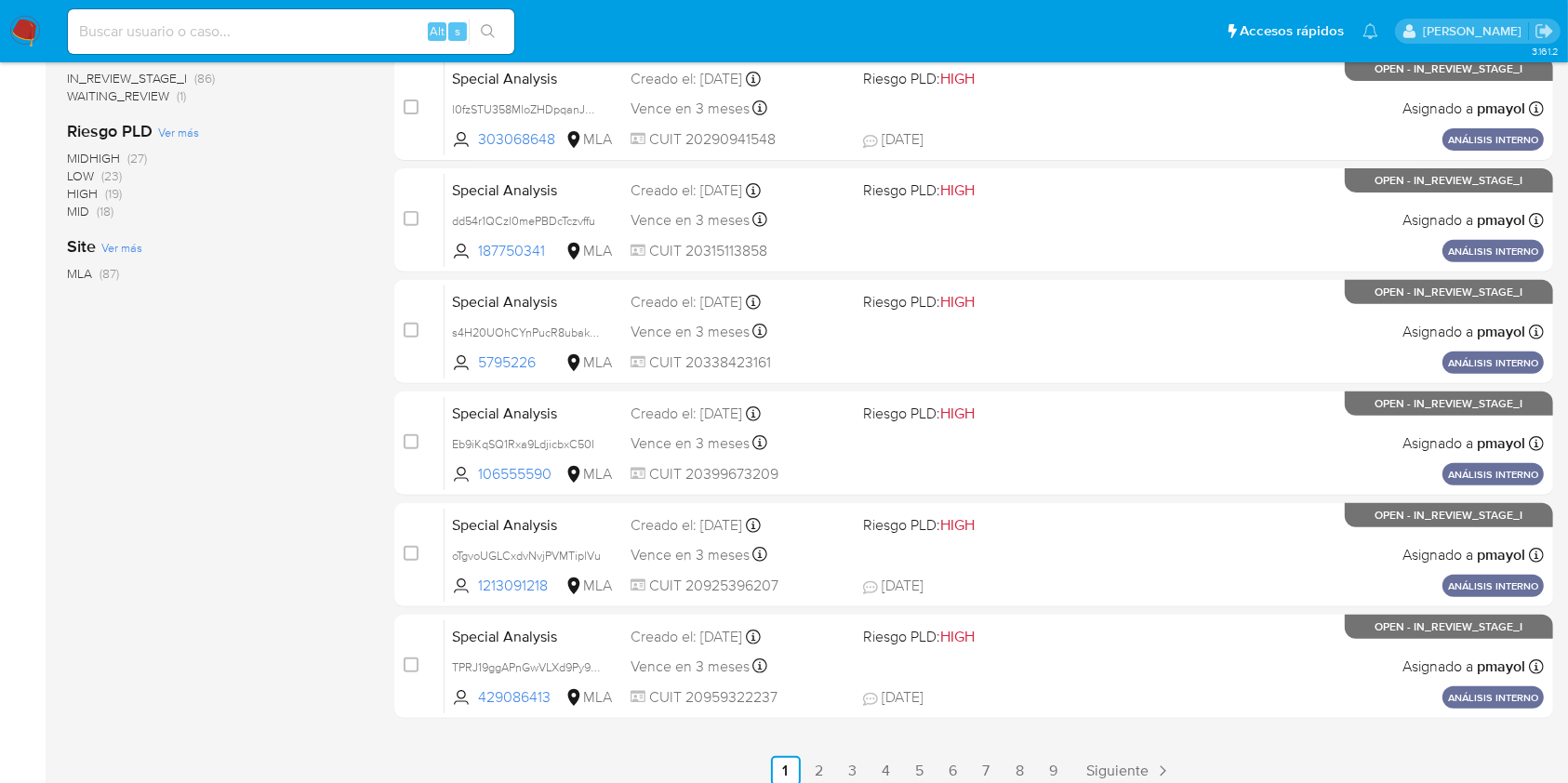
scroll to position [751, 0]
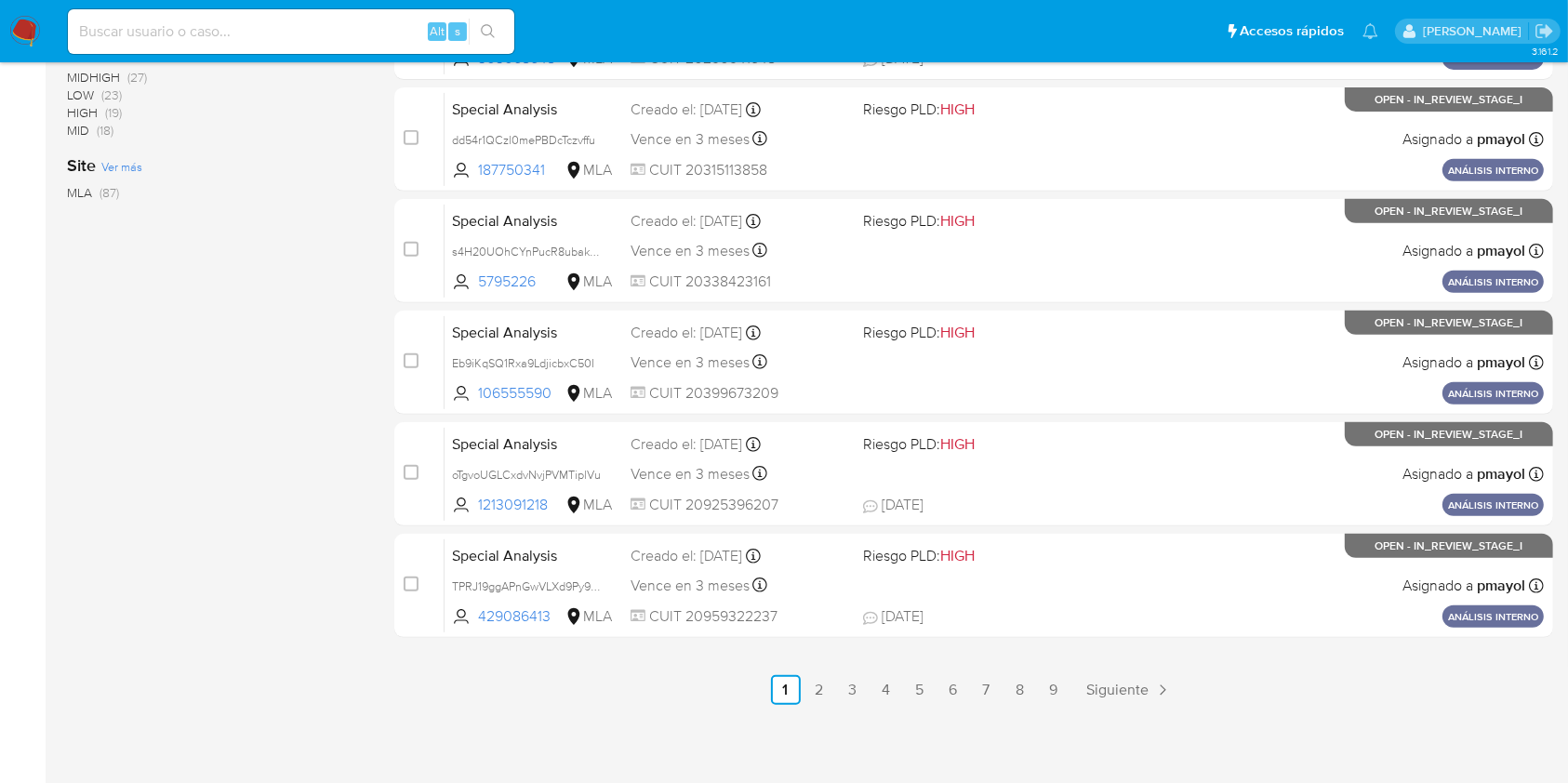
click at [26, 41] on img at bounding box center [25, 32] width 32 height 32
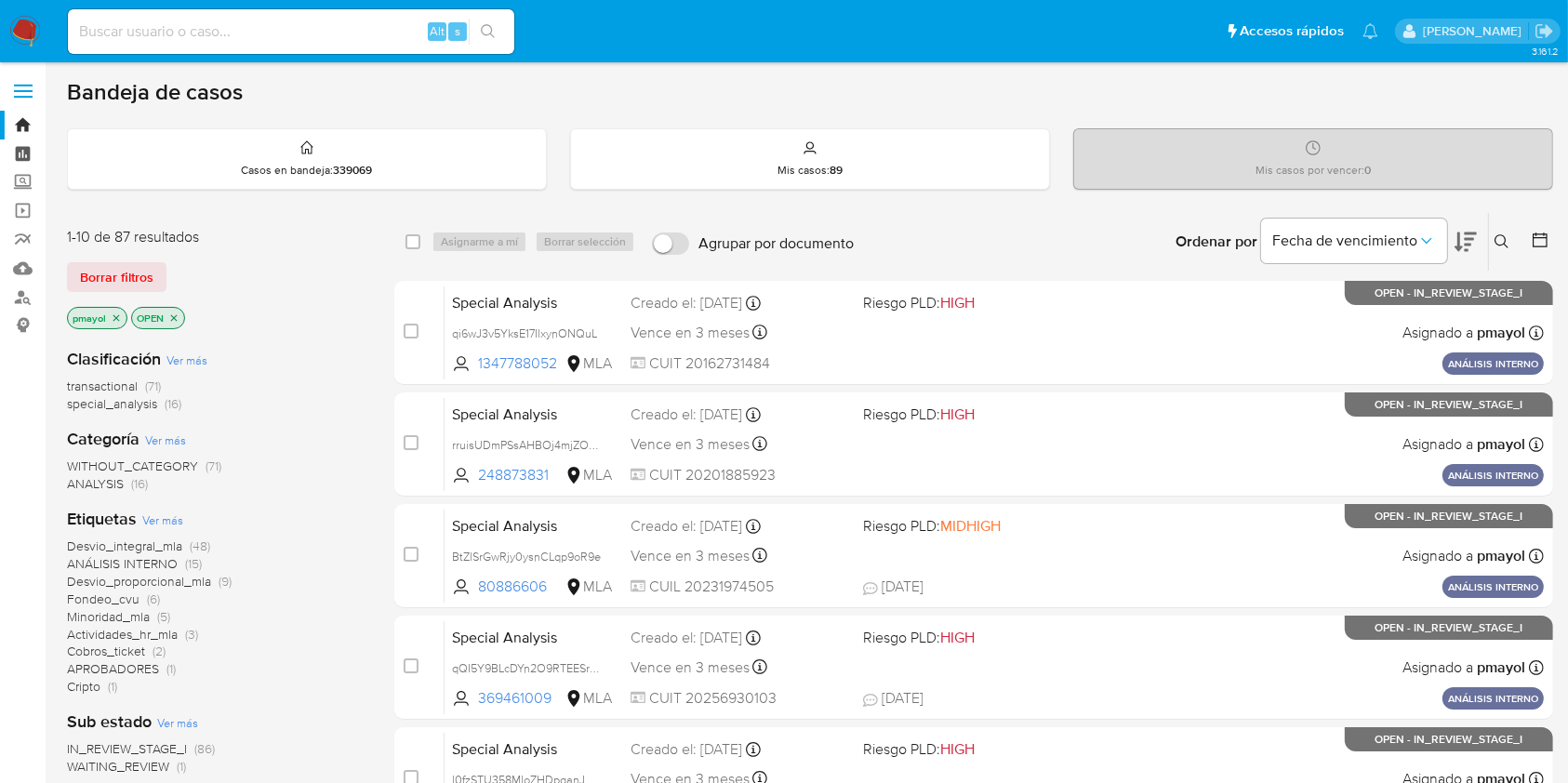
click at [27, 155] on link "Tablero" at bounding box center [111, 154] width 221 height 29
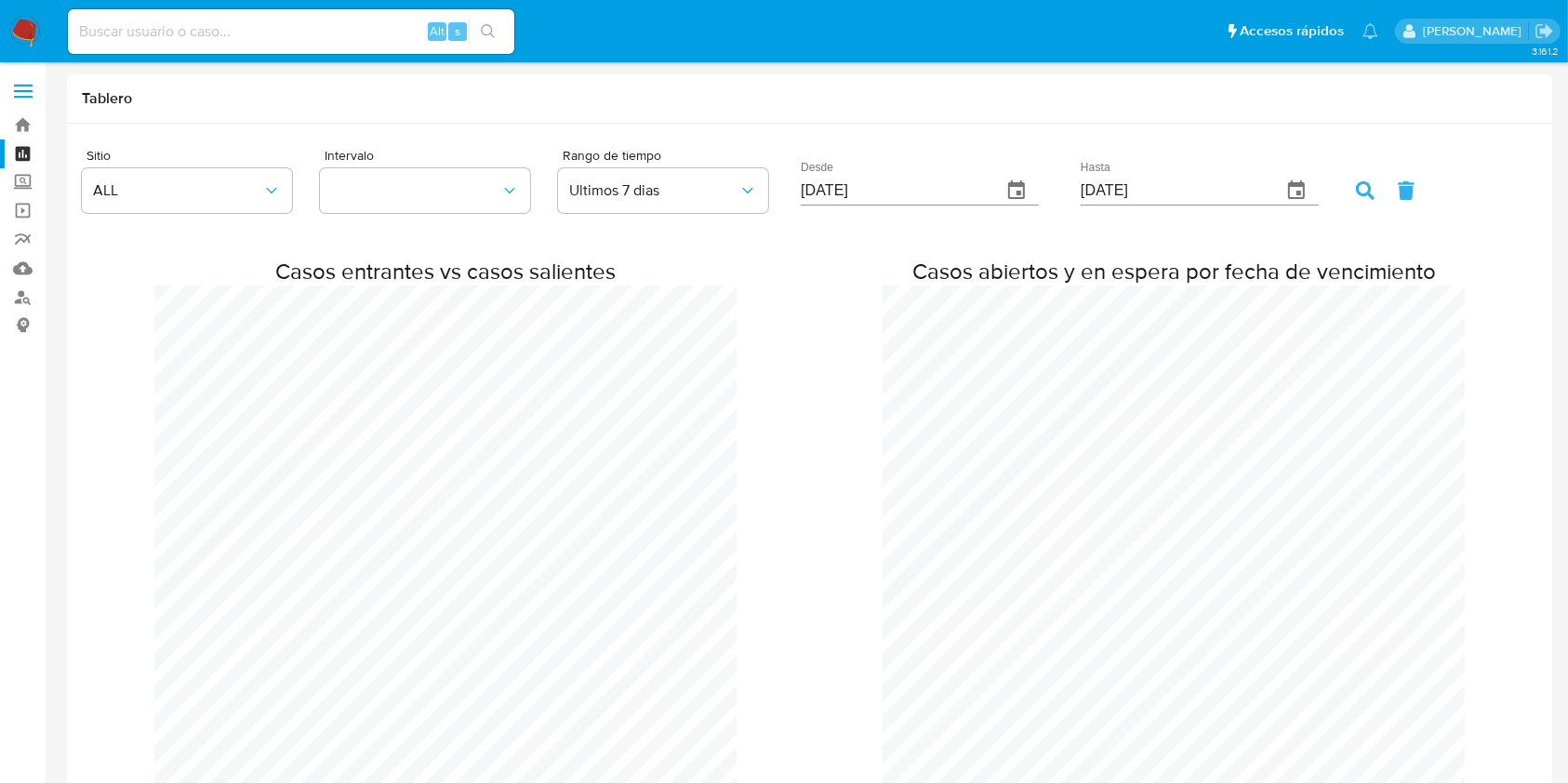
click at [34, 33] on img at bounding box center [25, 32] width 32 height 32
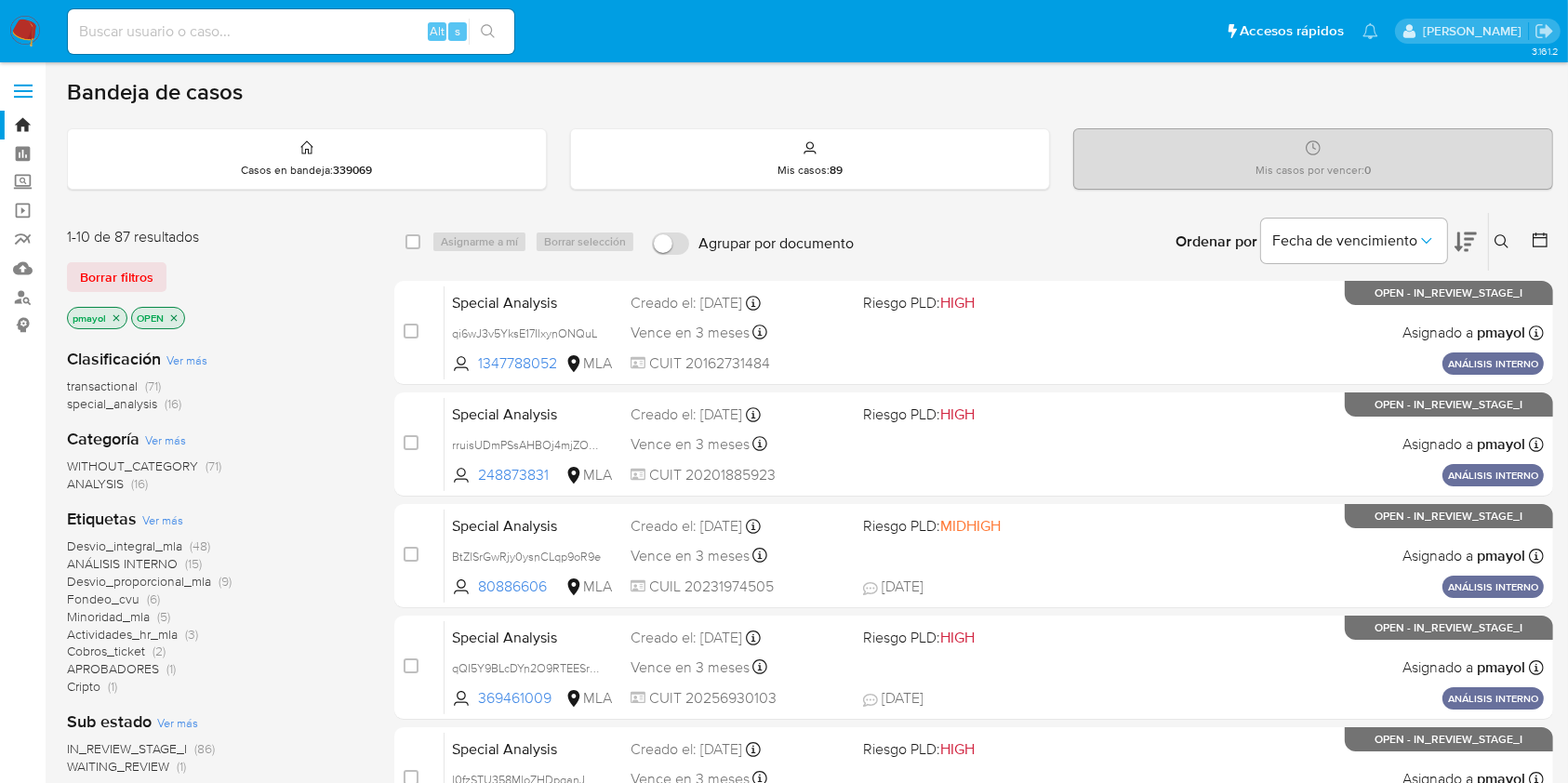
scroll to position [13, 0]
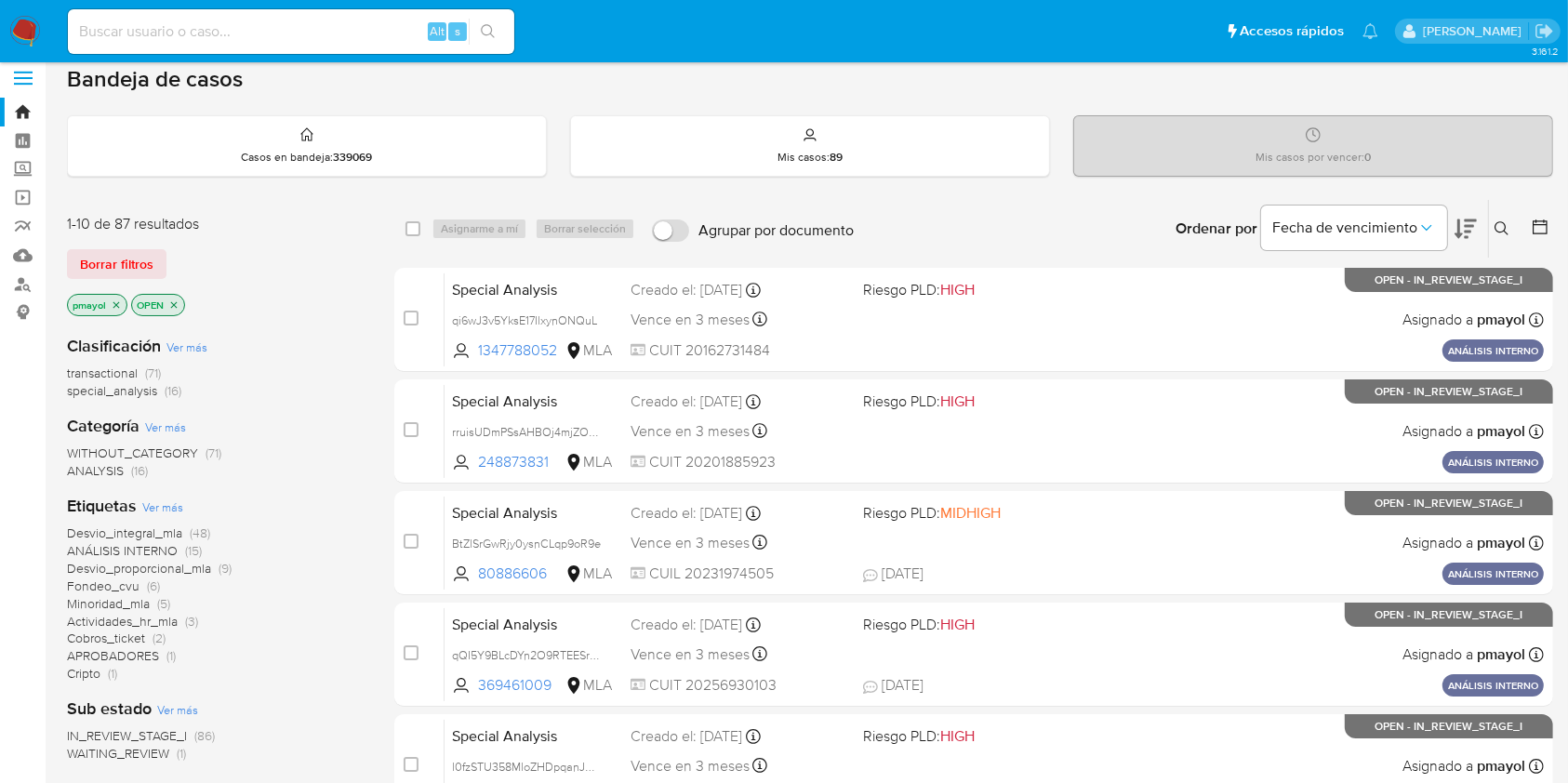
click at [363, 38] on input at bounding box center [291, 32] width 446 height 24
paste input "LtqOE6HseqPUCE1ttK8uqS8U"
type input "LtqOE6HseqPUCE1ttK8uqS8U"
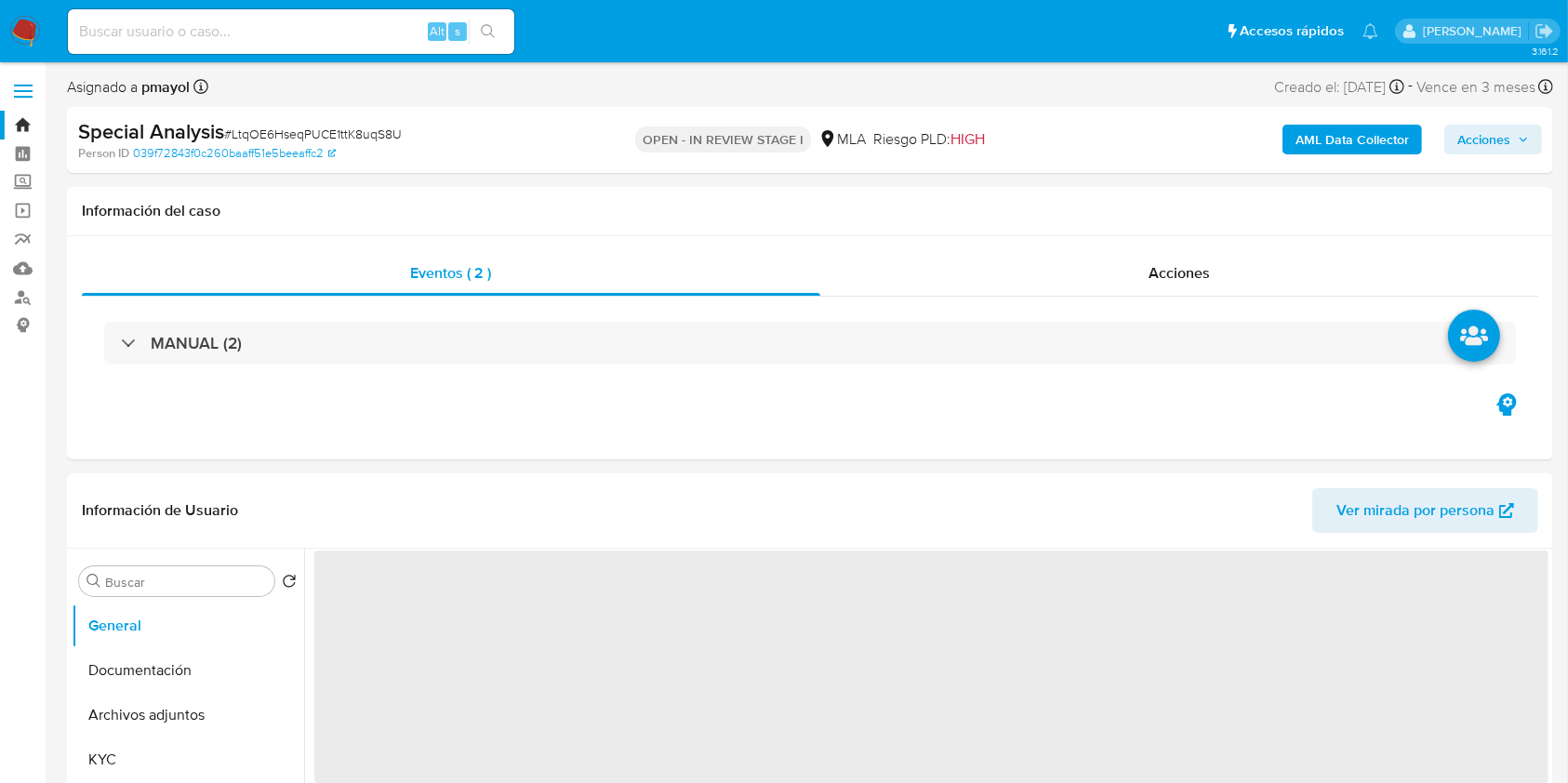
select select "10"
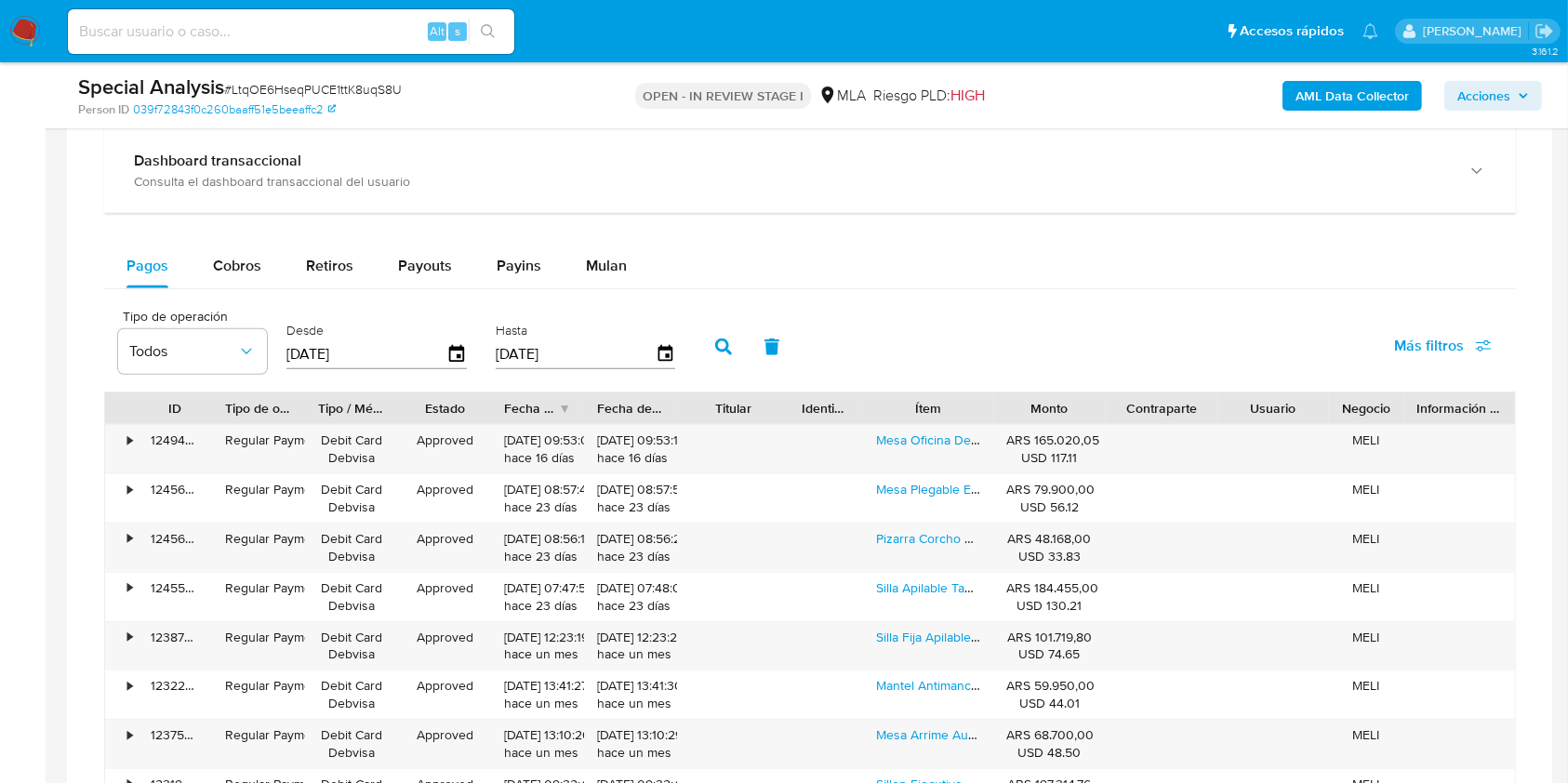
scroll to position [1456, 0]
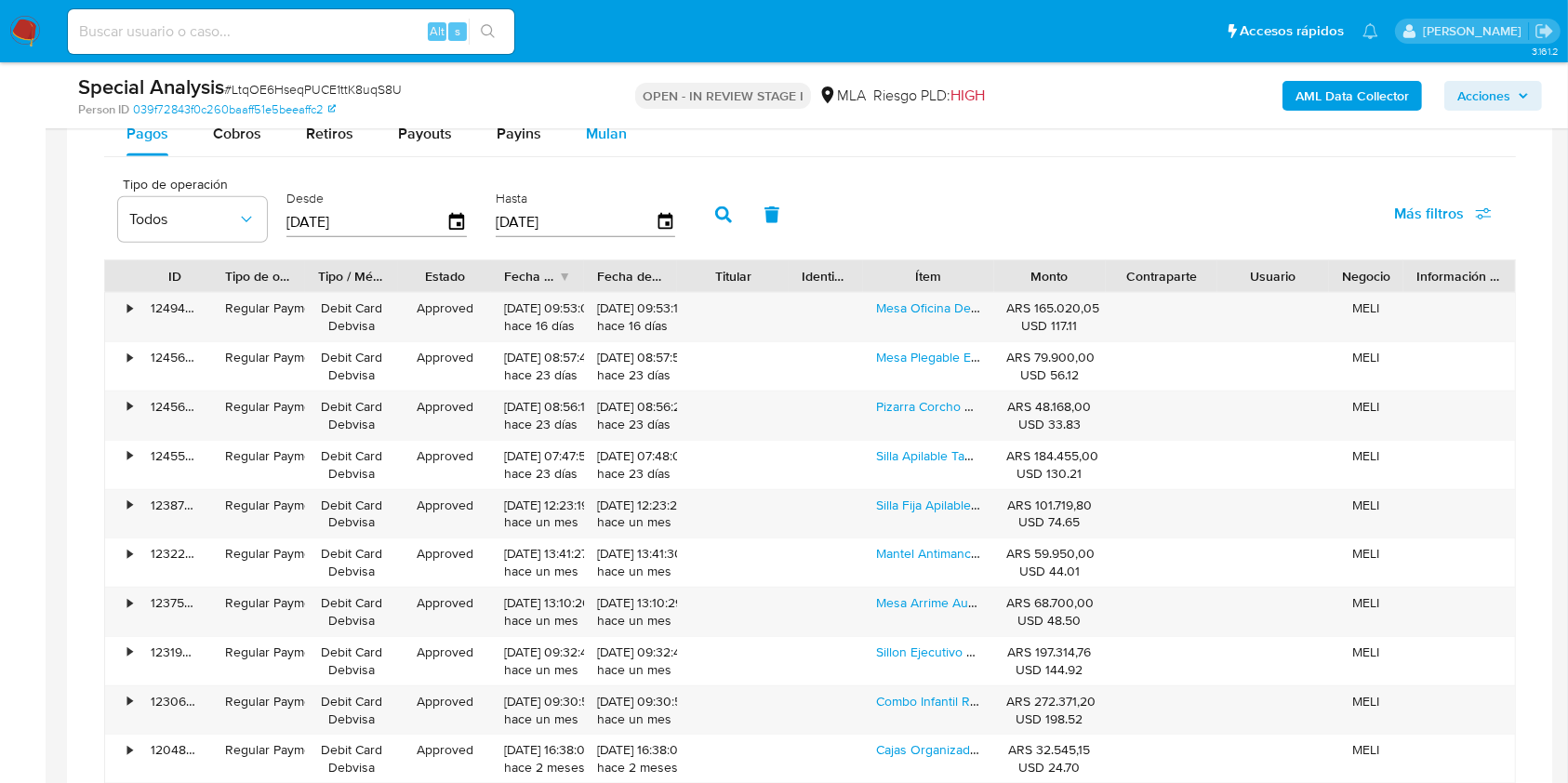
click at [597, 140] on span "Mulan" at bounding box center [607, 133] width 41 height 22
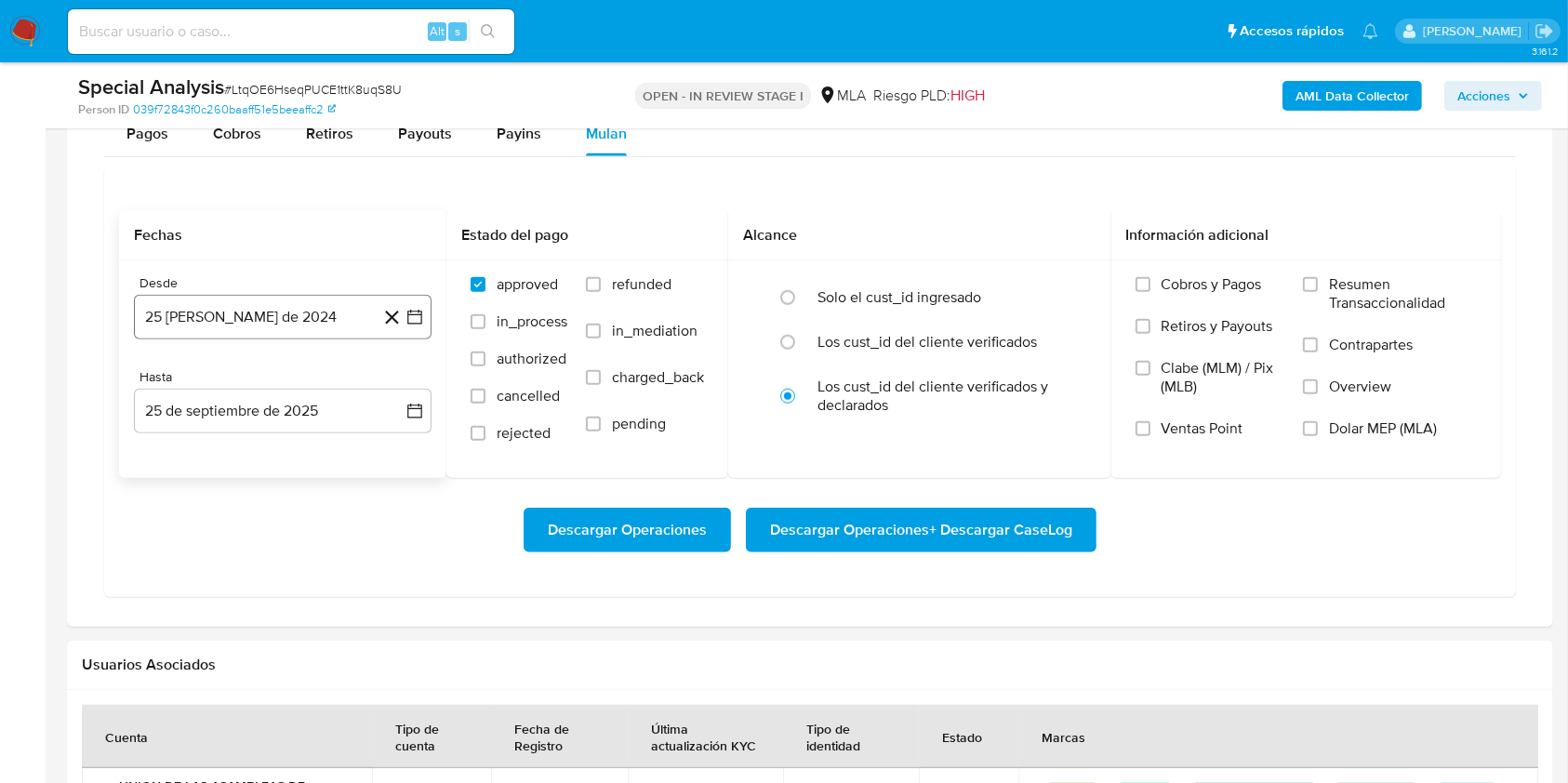
click at [311, 312] on button "25 [PERSON_NAME] de 2024" at bounding box center [282, 317] width 297 height 45
click at [392, 375] on icon "Mes siguiente" at bounding box center [398, 385] width 23 height 23
click at [350, 380] on div "septiembre 2024" at bounding box center [283, 385] width 253 height 23
click at [336, 382] on icon "Seleccionar mes y año" at bounding box center [341, 385] width 15 height 15
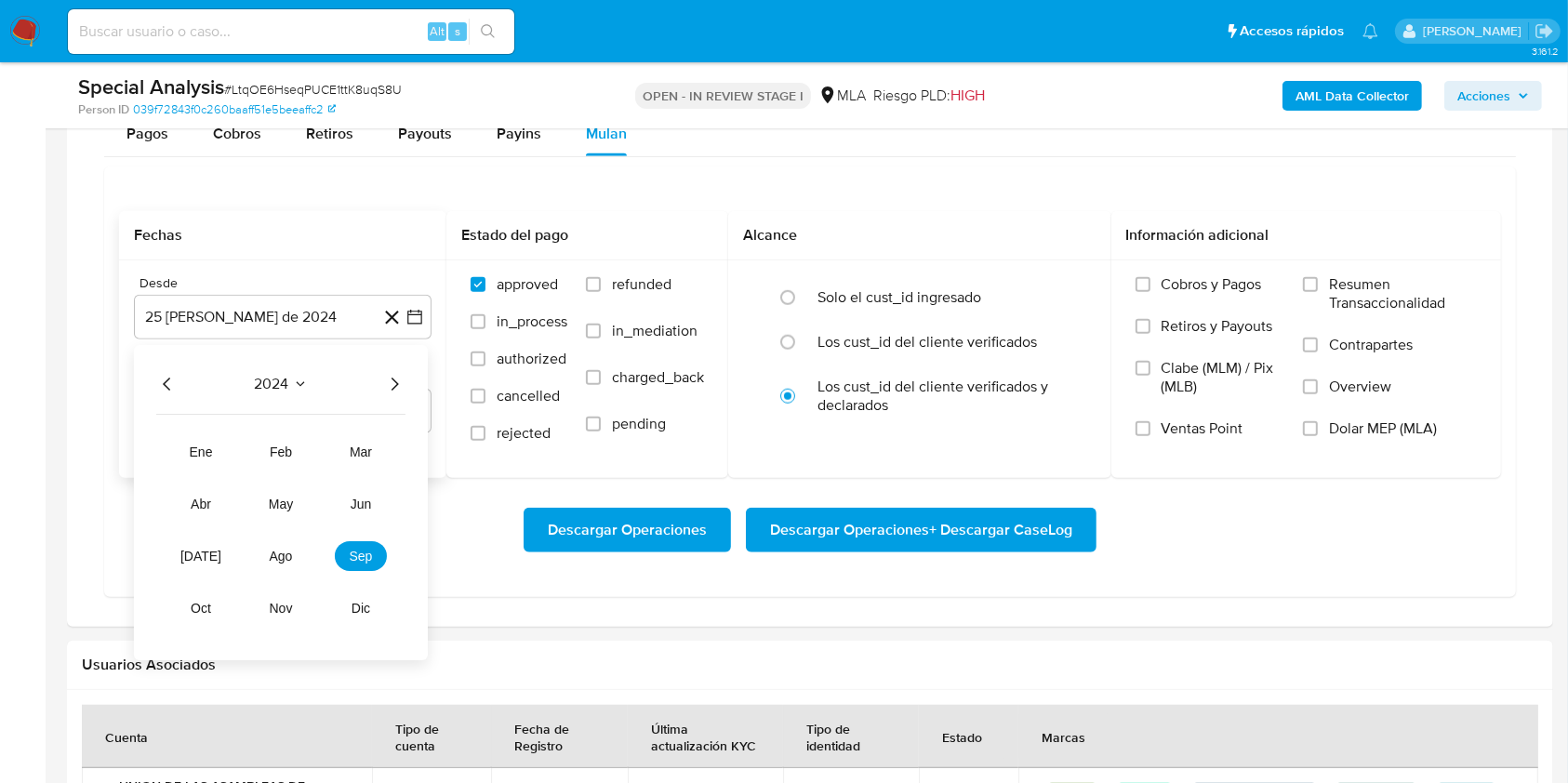
click at [395, 383] on icon "Año siguiente" at bounding box center [394, 385] width 23 height 23
click at [287, 500] on span "may" at bounding box center [281, 504] width 24 height 15
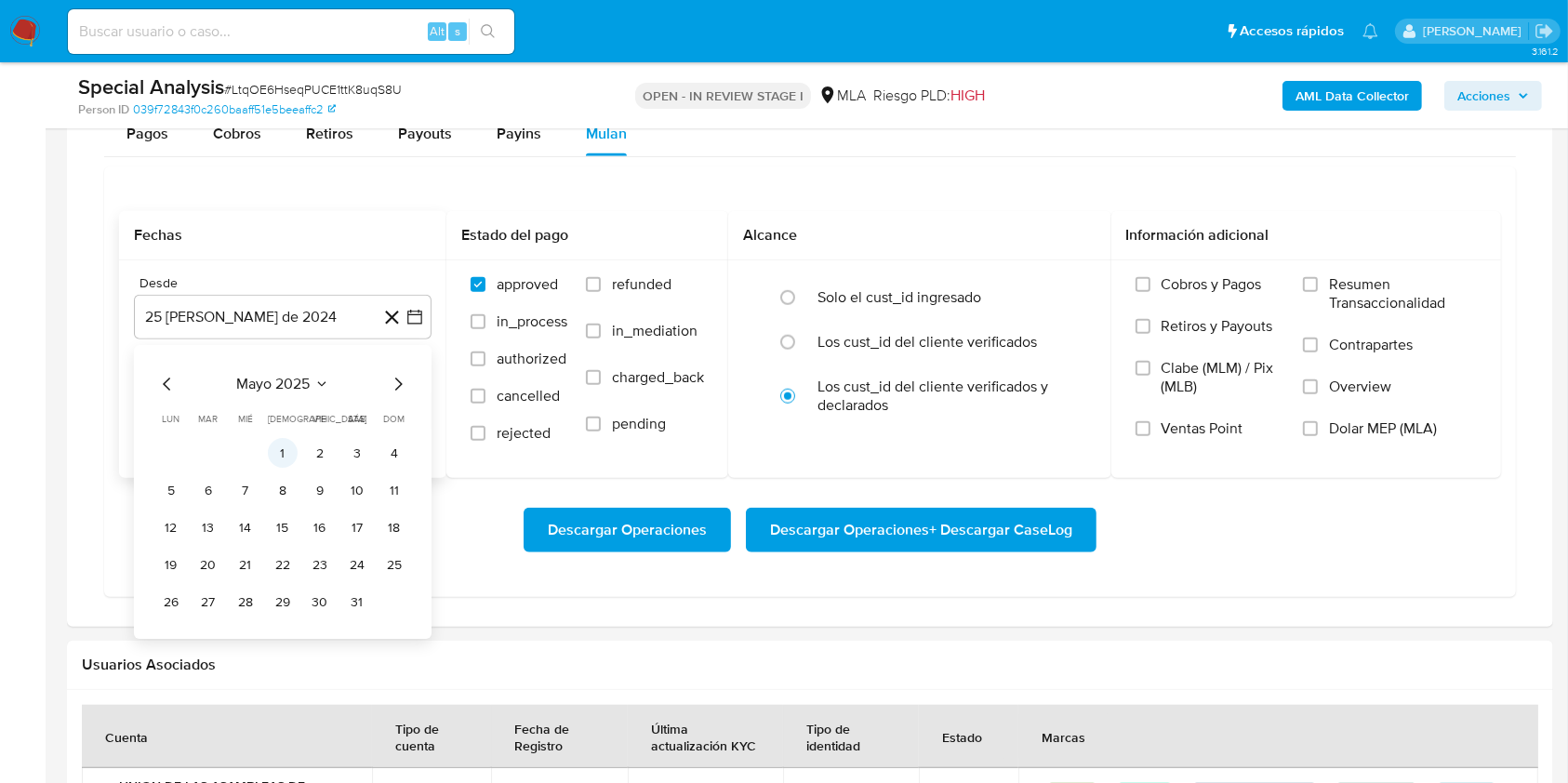
click at [281, 447] on button "1" at bounding box center [283, 454] width 30 height 30
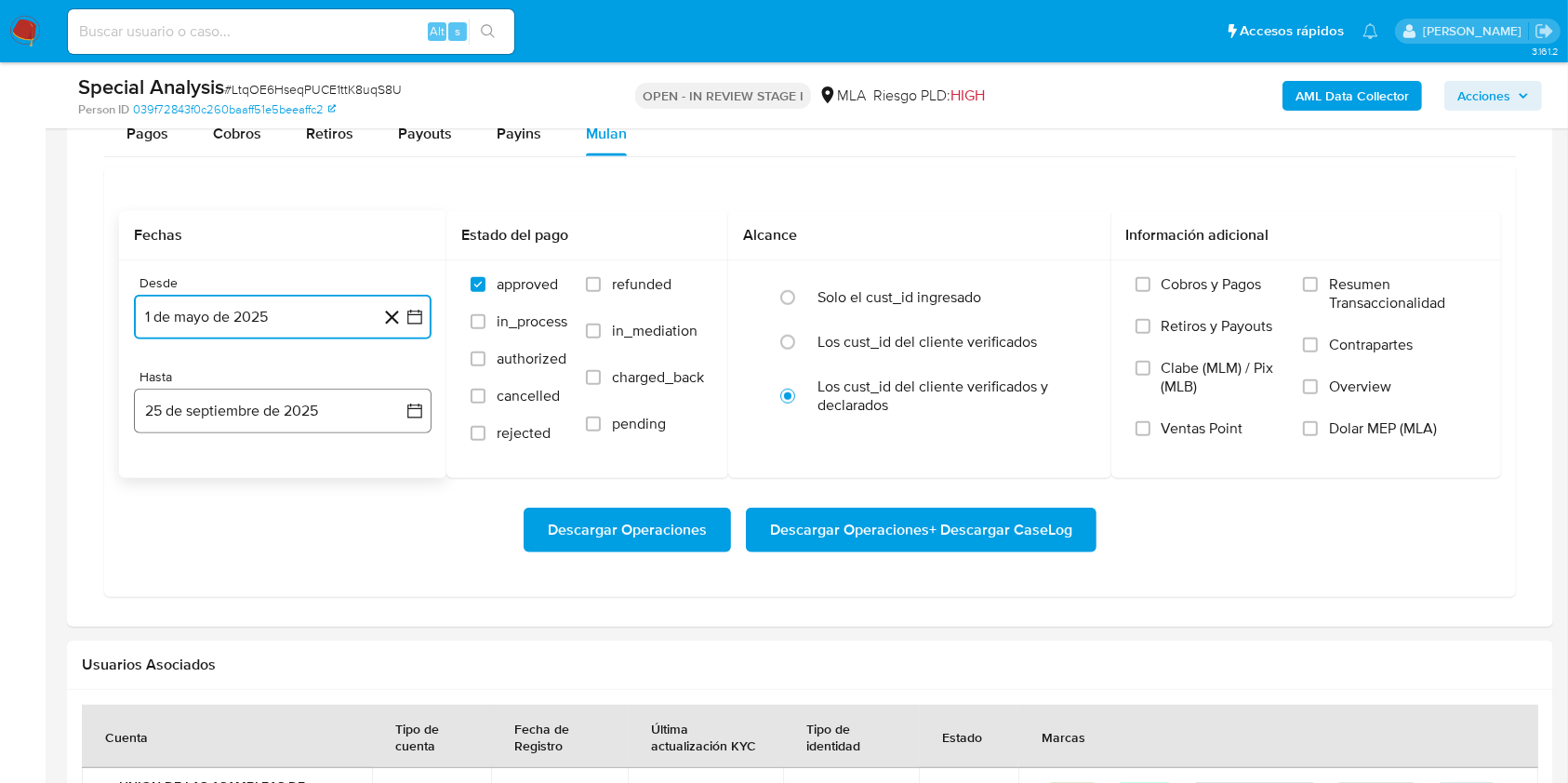
click at [276, 409] on button "25 de septiembre de 2025" at bounding box center [282, 411] width 297 height 45
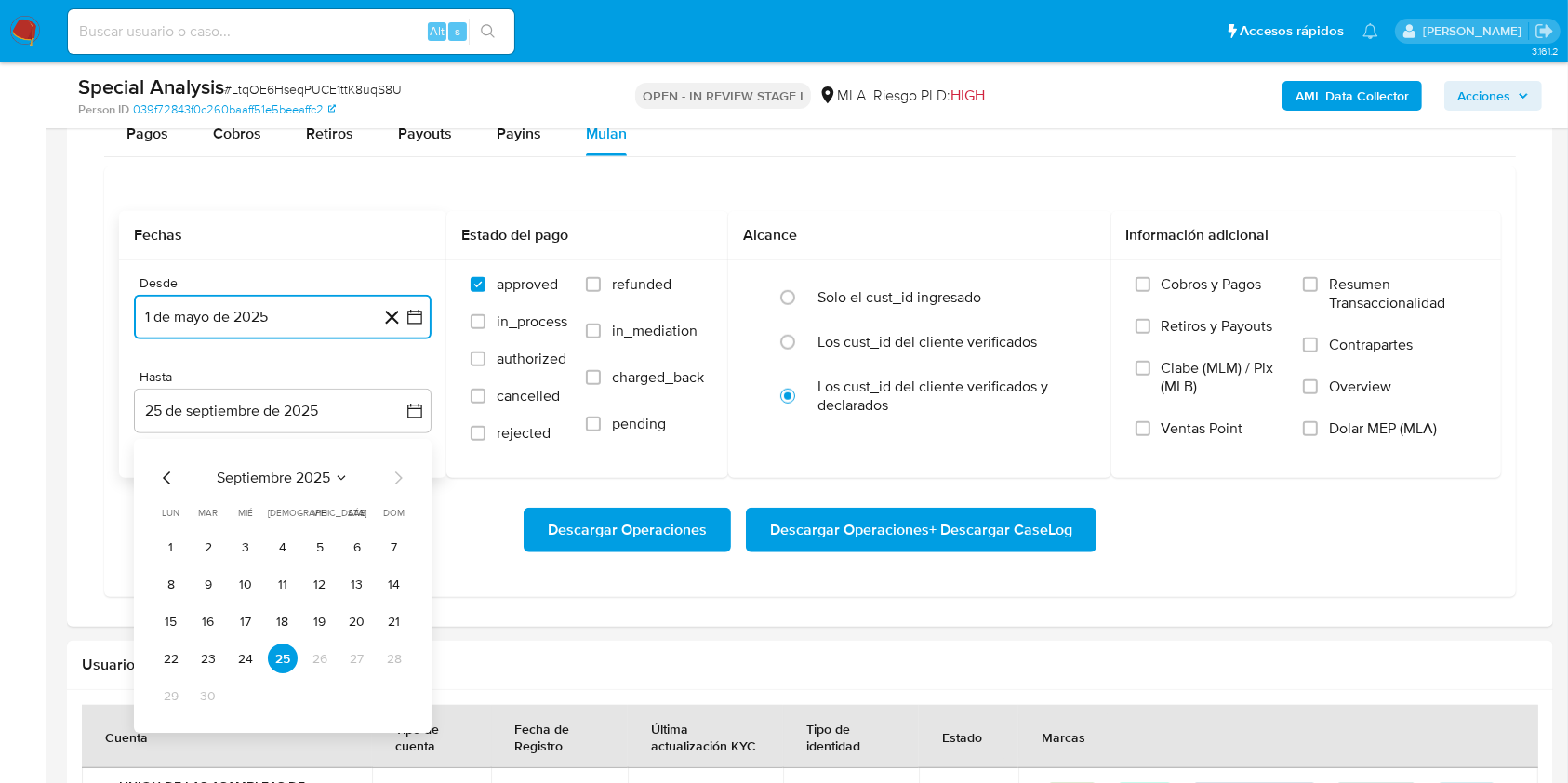
click at [168, 478] on icon "Mes anterior" at bounding box center [168, 479] width 23 height 23
click at [401, 704] on button "31" at bounding box center [395, 697] width 30 height 30
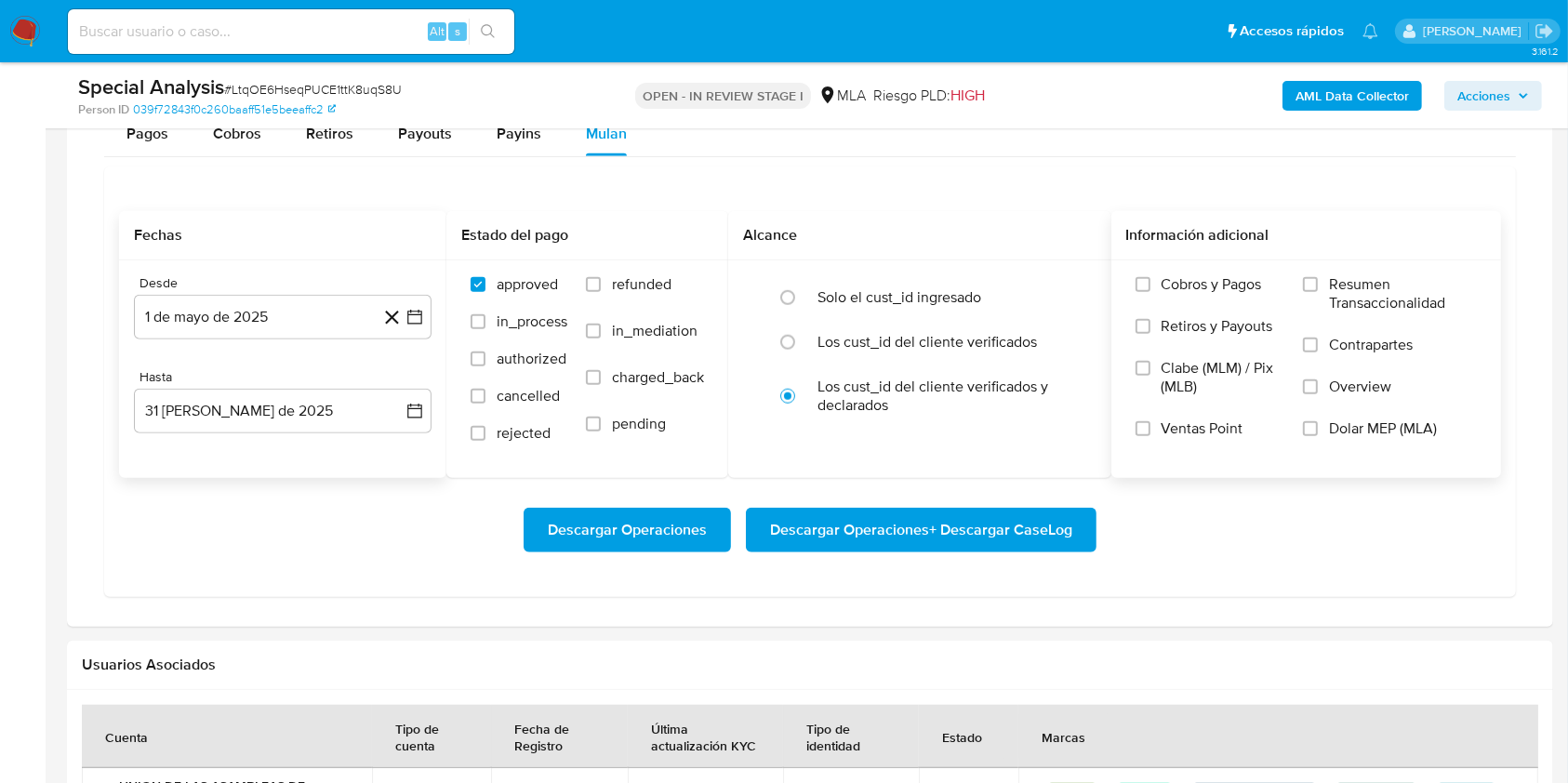
click at [1357, 435] on span "Dolar MEP (MLA)" at bounding box center [1382, 429] width 108 height 19
click at [1318, 435] on input "Dolar MEP (MLA)" at bounding box center [1310, 429] width 15 height 15
click at [1086, 518] on button "Descargar Operaciones + Descargar CaseLog" at bounding box center [921, 530] width 351 height 45
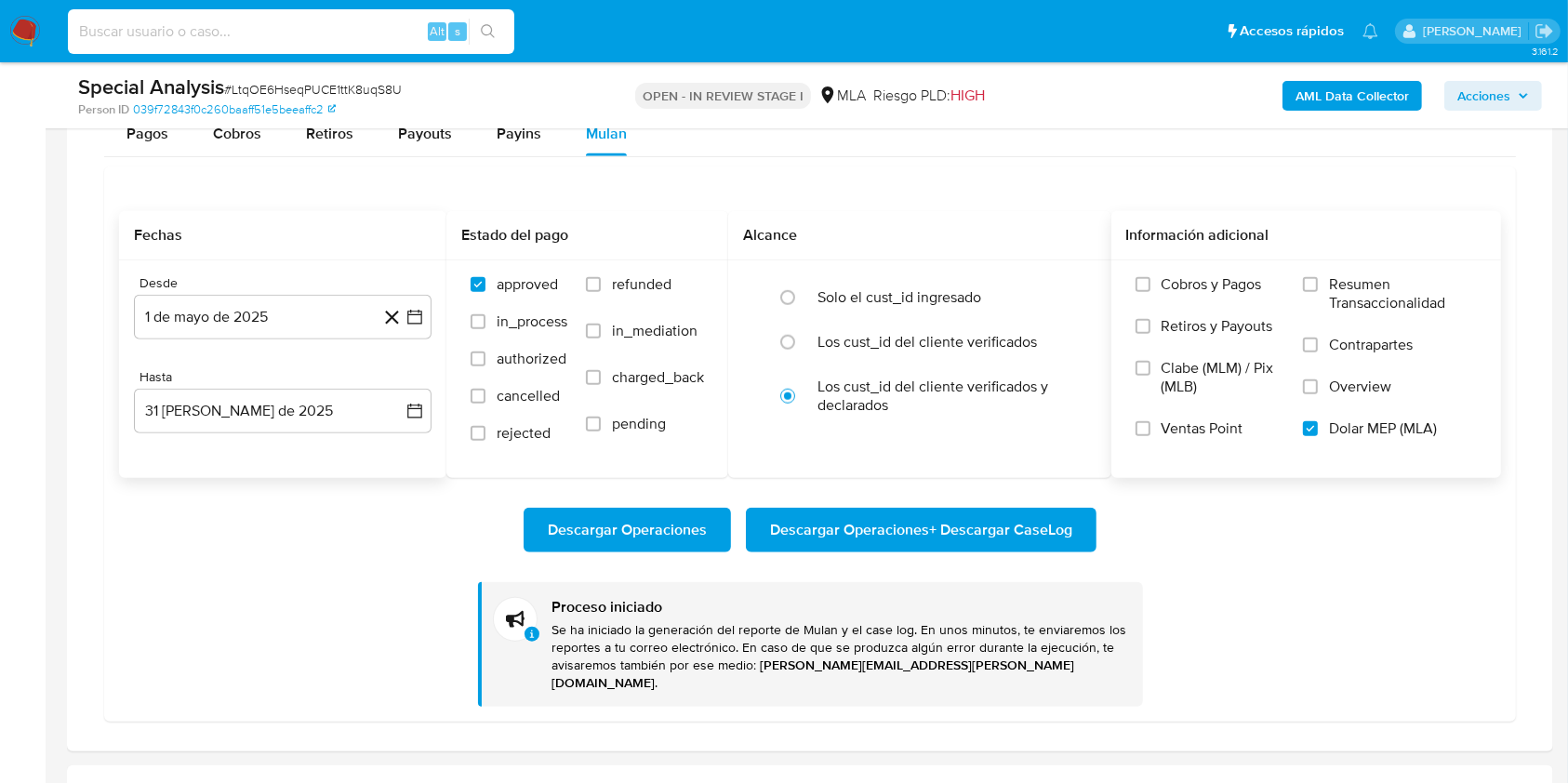
click at [240, 23] on input at bounding box center [291, 32] width 446 height 24
paste input "tuooKrCvMdjl1BoyXjVglk8N"
type input "tuooKrCvMdjl1BoyXjVglk8N"
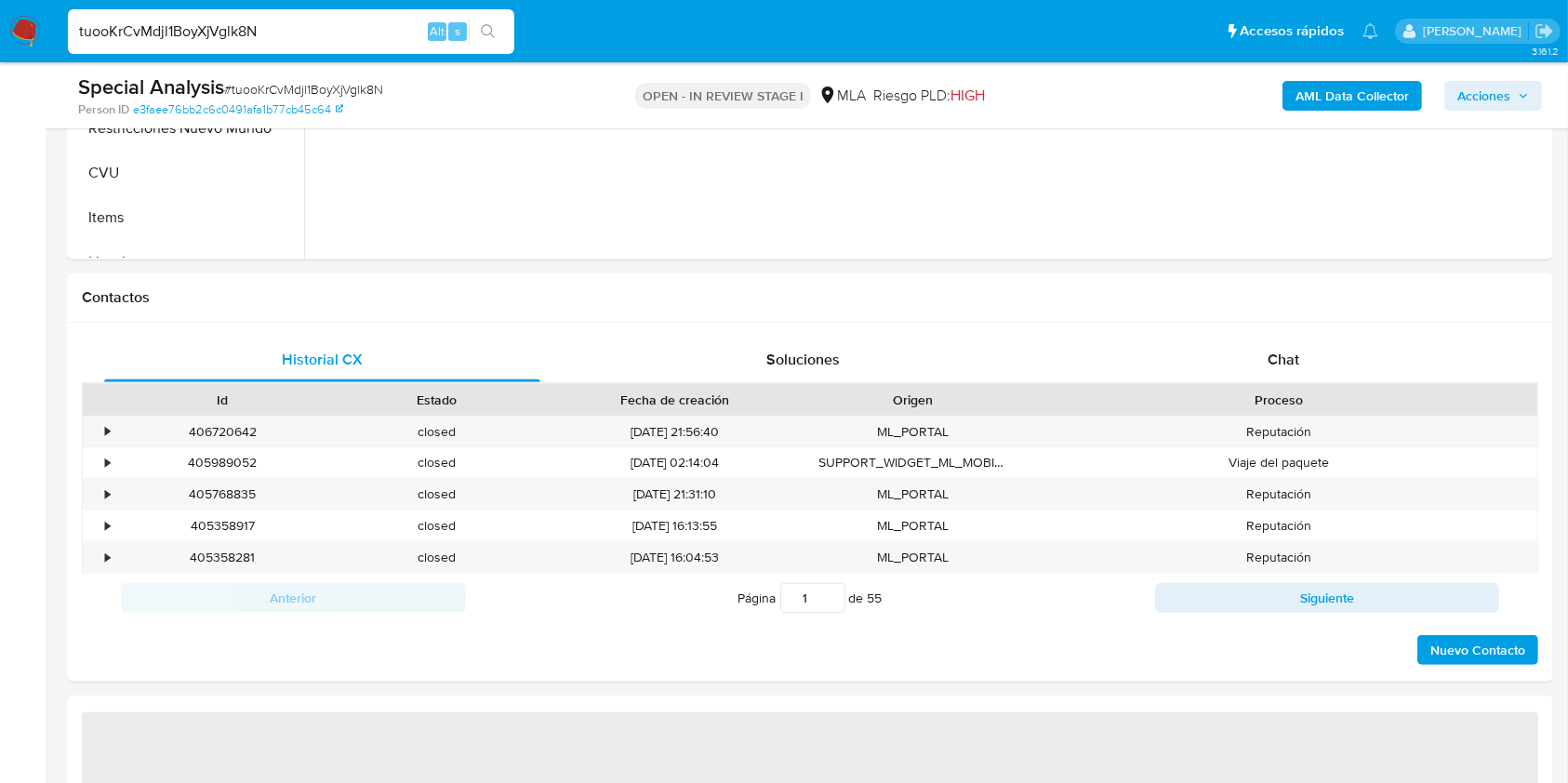
select select "10"
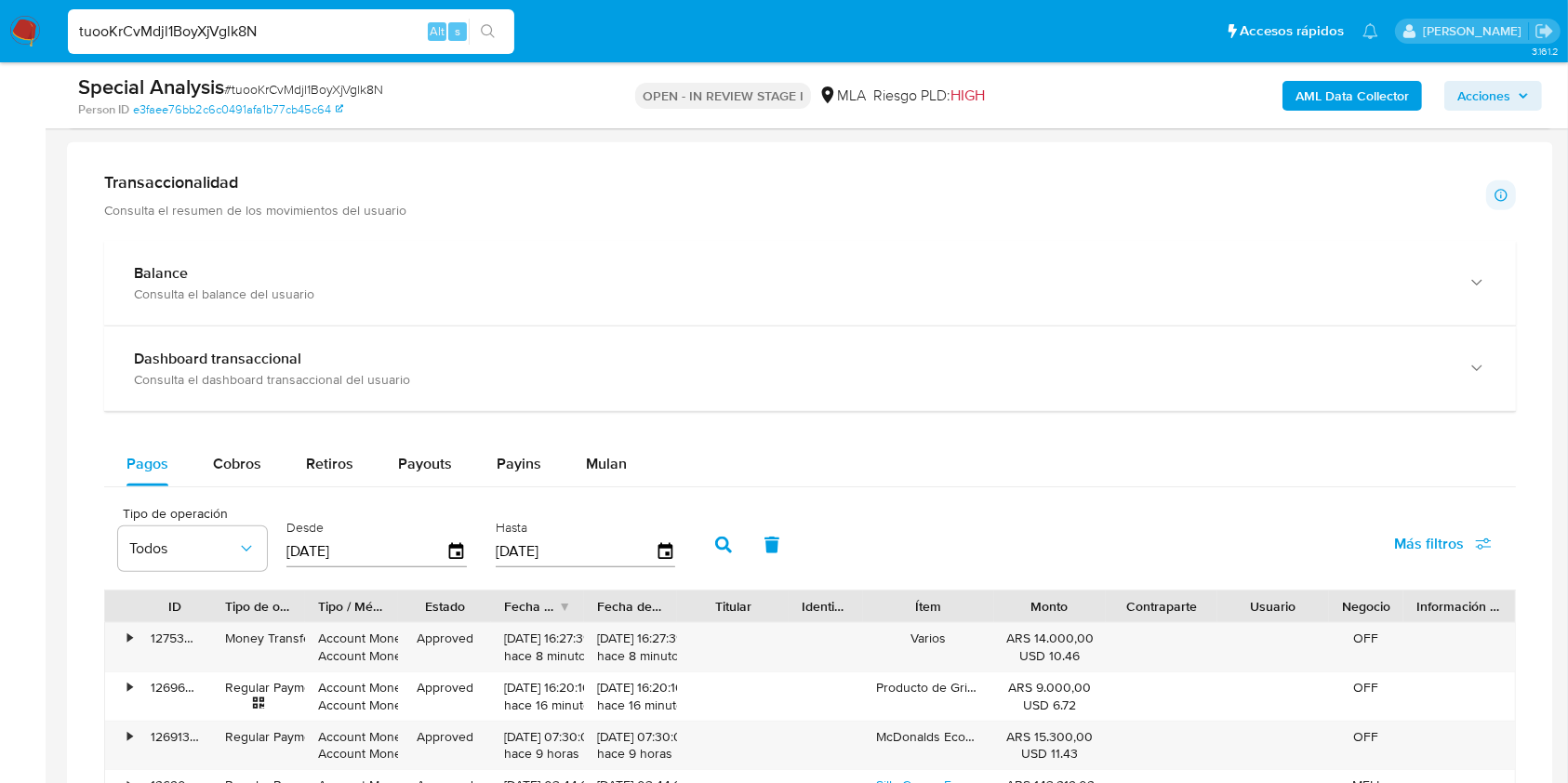
scroll to position [1245, 0]
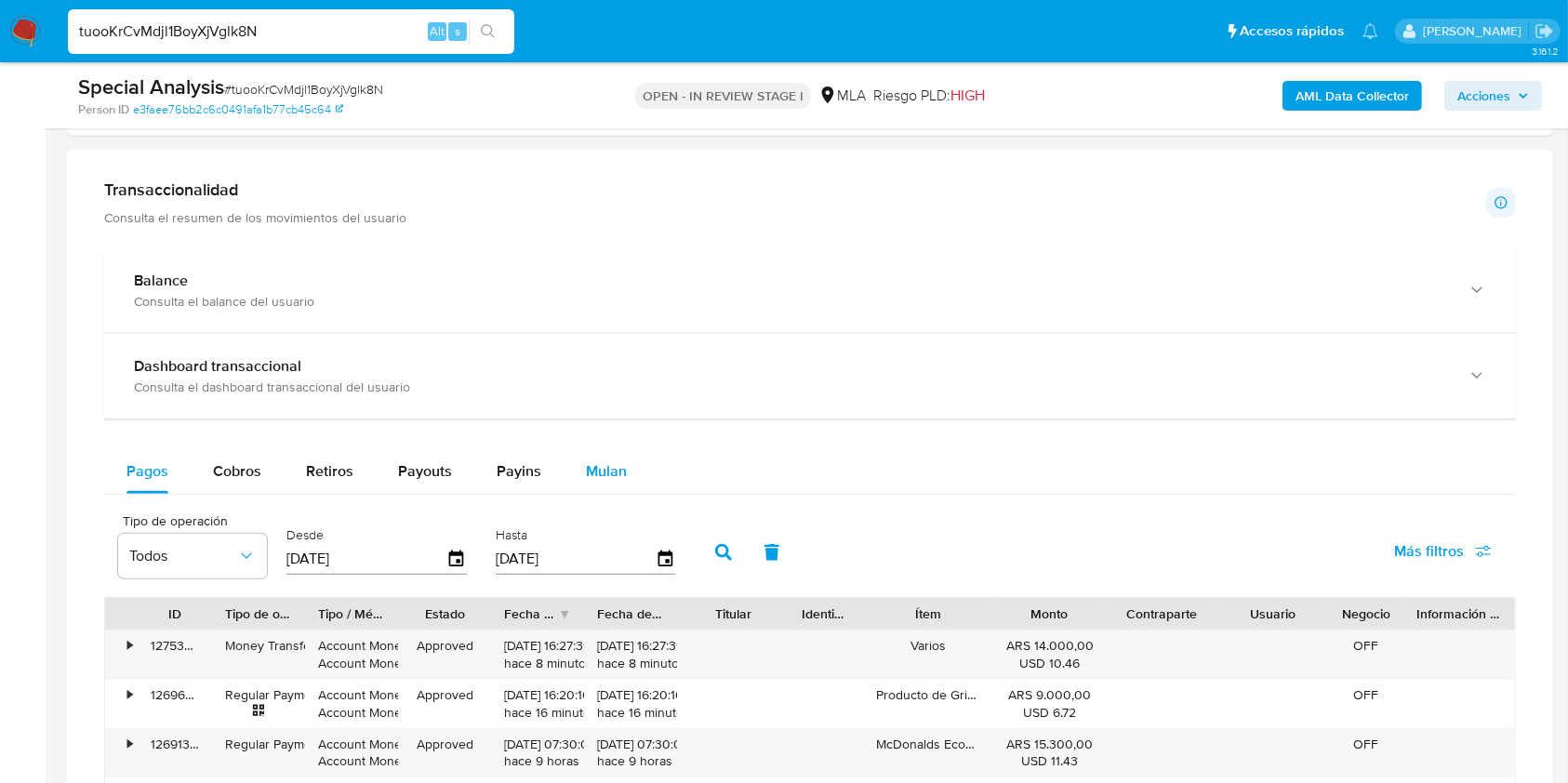
click at [600, 465] on span "Mulan" at bounding box center [607, 471] width 41 height 22
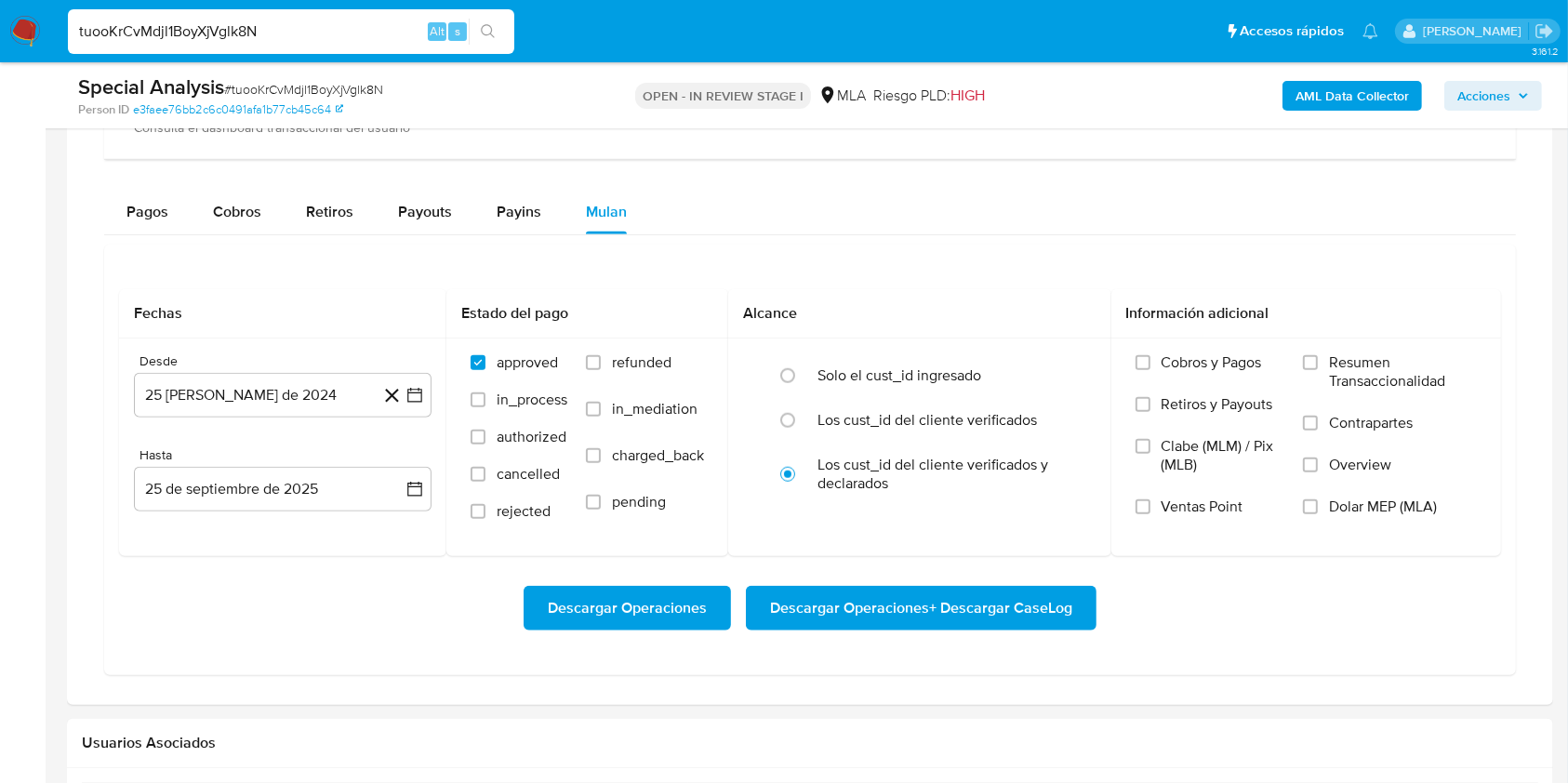
scroll to position [1508, 0]
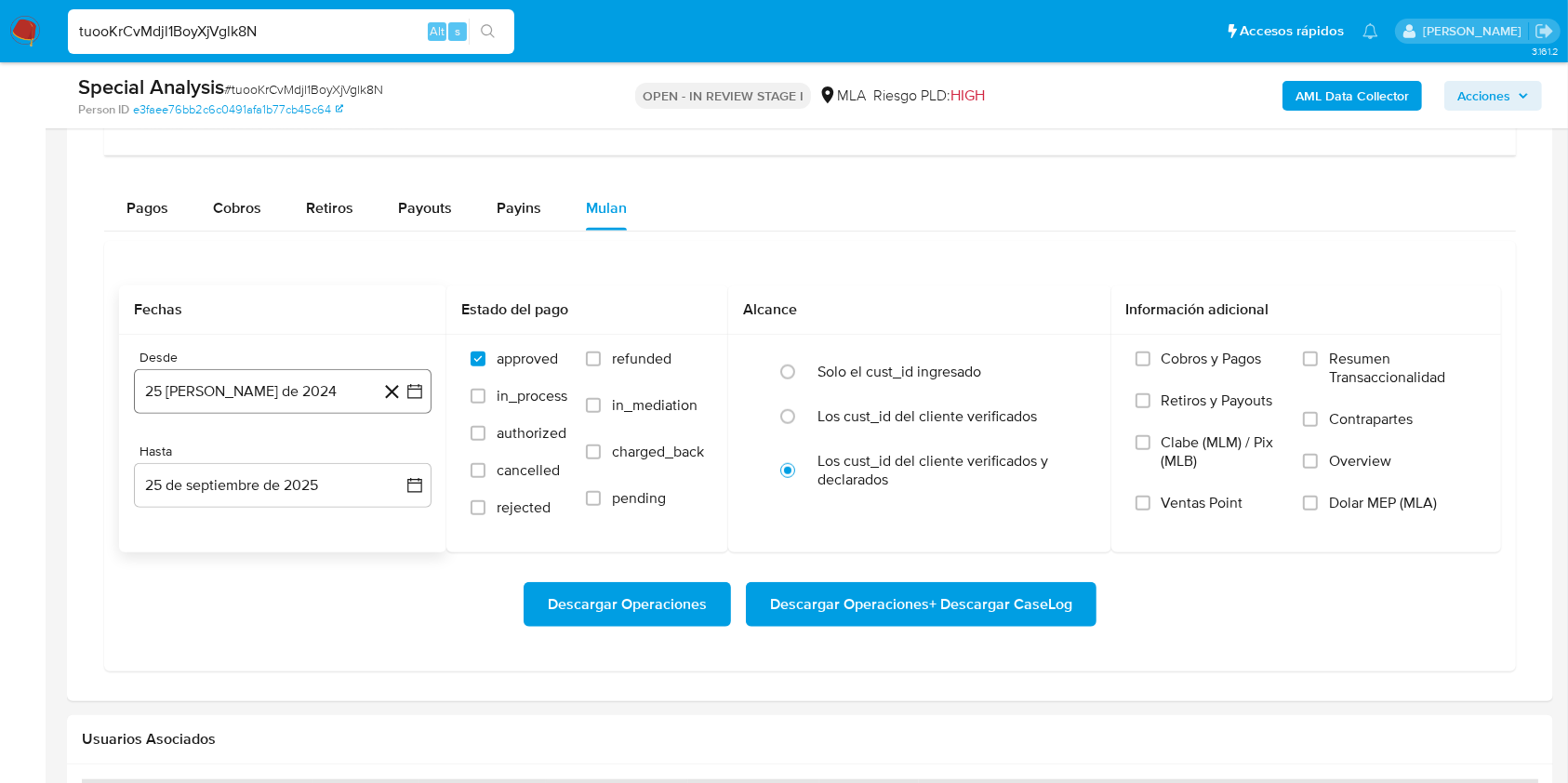
click at [346, 383] on button "25 [PERSON_NAME] de 2024" at bounding box center [282, 392] width 297 height 45
click at [289, 458] on span "agosto 2024" at bounding box center [274, 459] width 84 height 19
click at [387, 452] on icon "Año siguiente" at bounding box center [394, 459] width 23 height 23
click at [264, 584] on button "may" at bounding box center [281, 579] width 53 height 30
click at [282, 514] on button "1" at bounding box center [283, 527] width 30 height 30
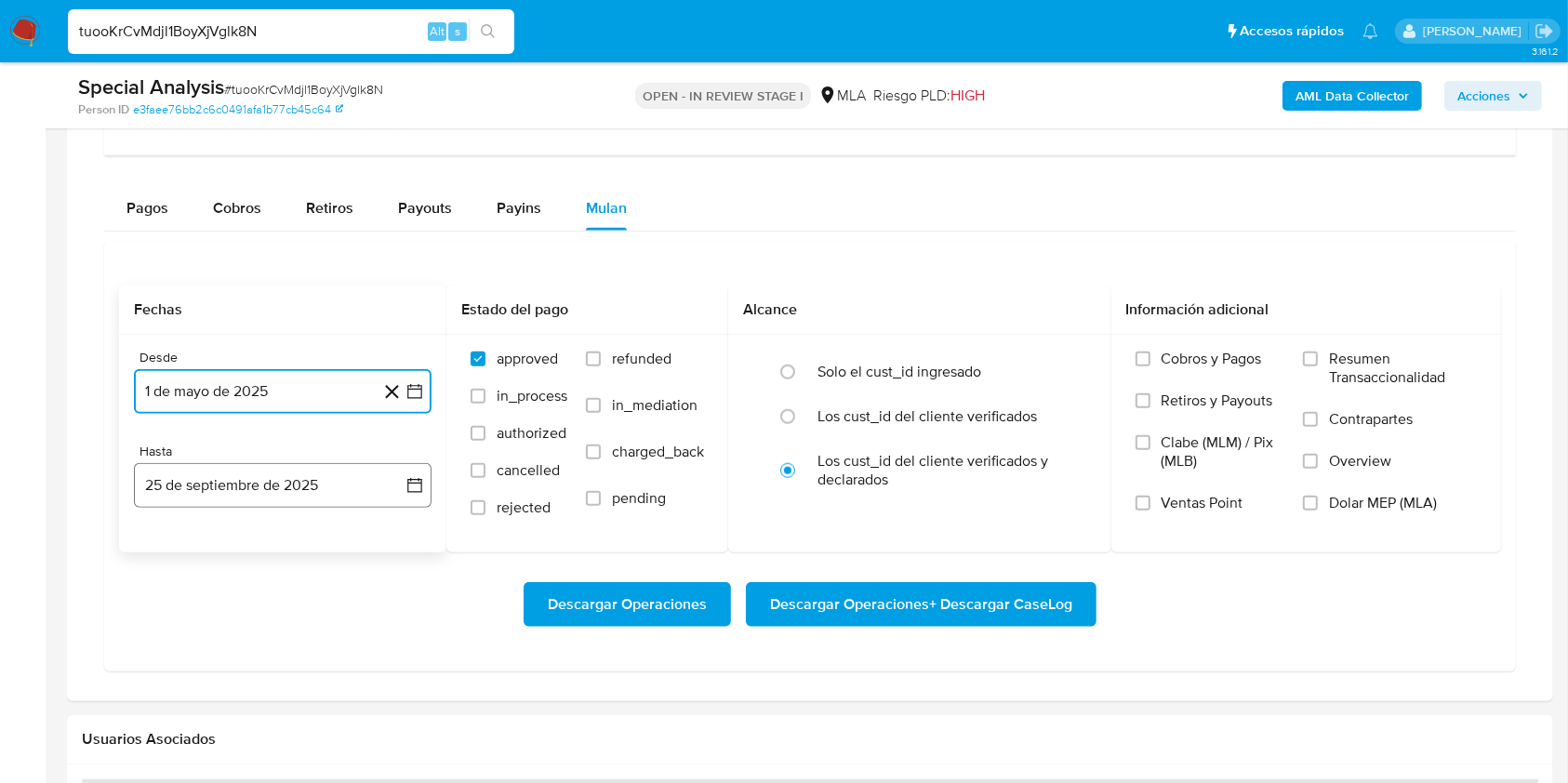
click at [286, 474] on button "25 de septiembre de 2025" at bounding box center [282, 486] width 297 height 45
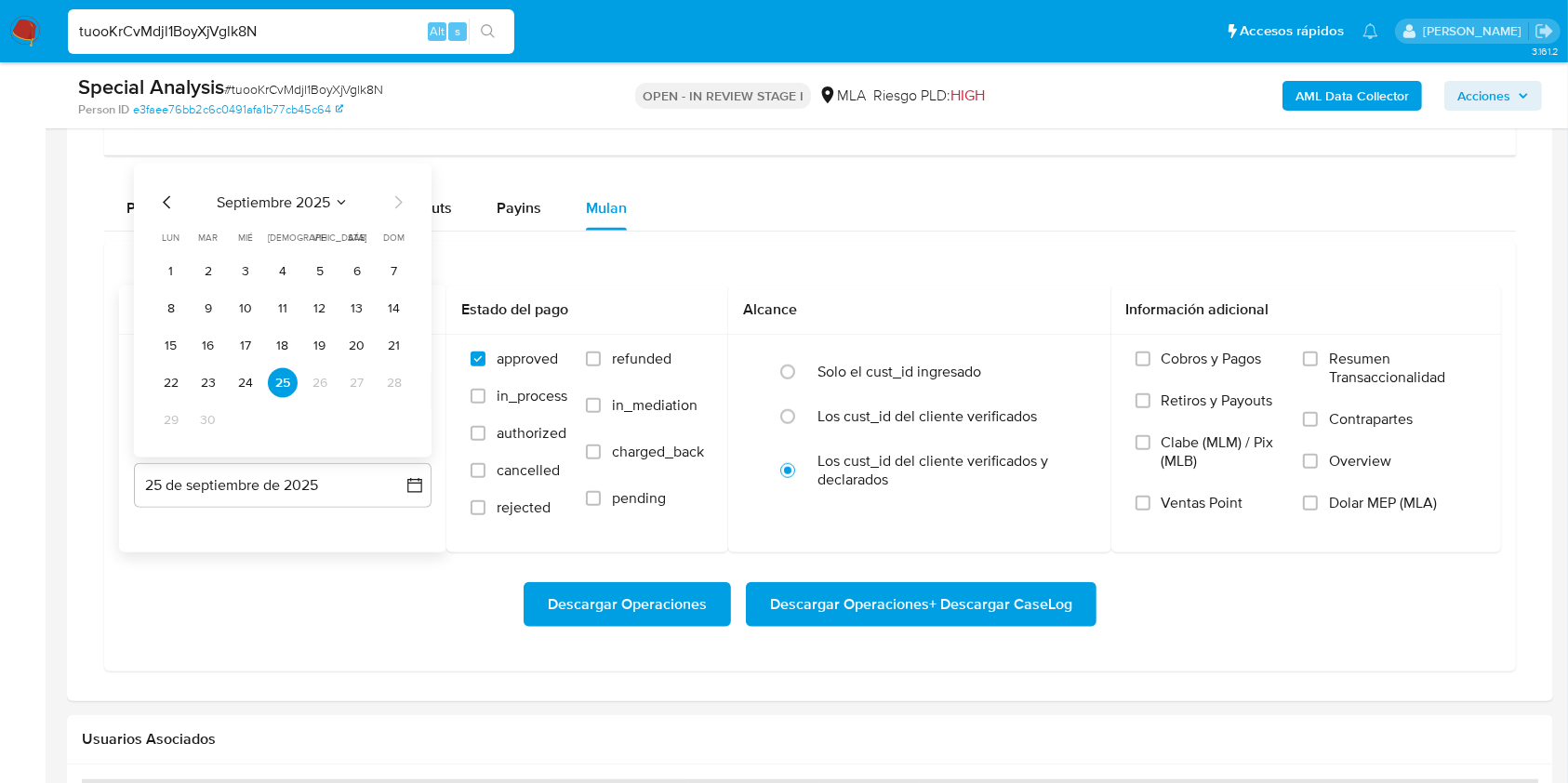
click at [171, 191] on icon "Mes anterior" at bounding box center [168, 203] width 23 height 23
click at [386, 417] on button "31" at bounding box center [395, 420] width 30 height 30
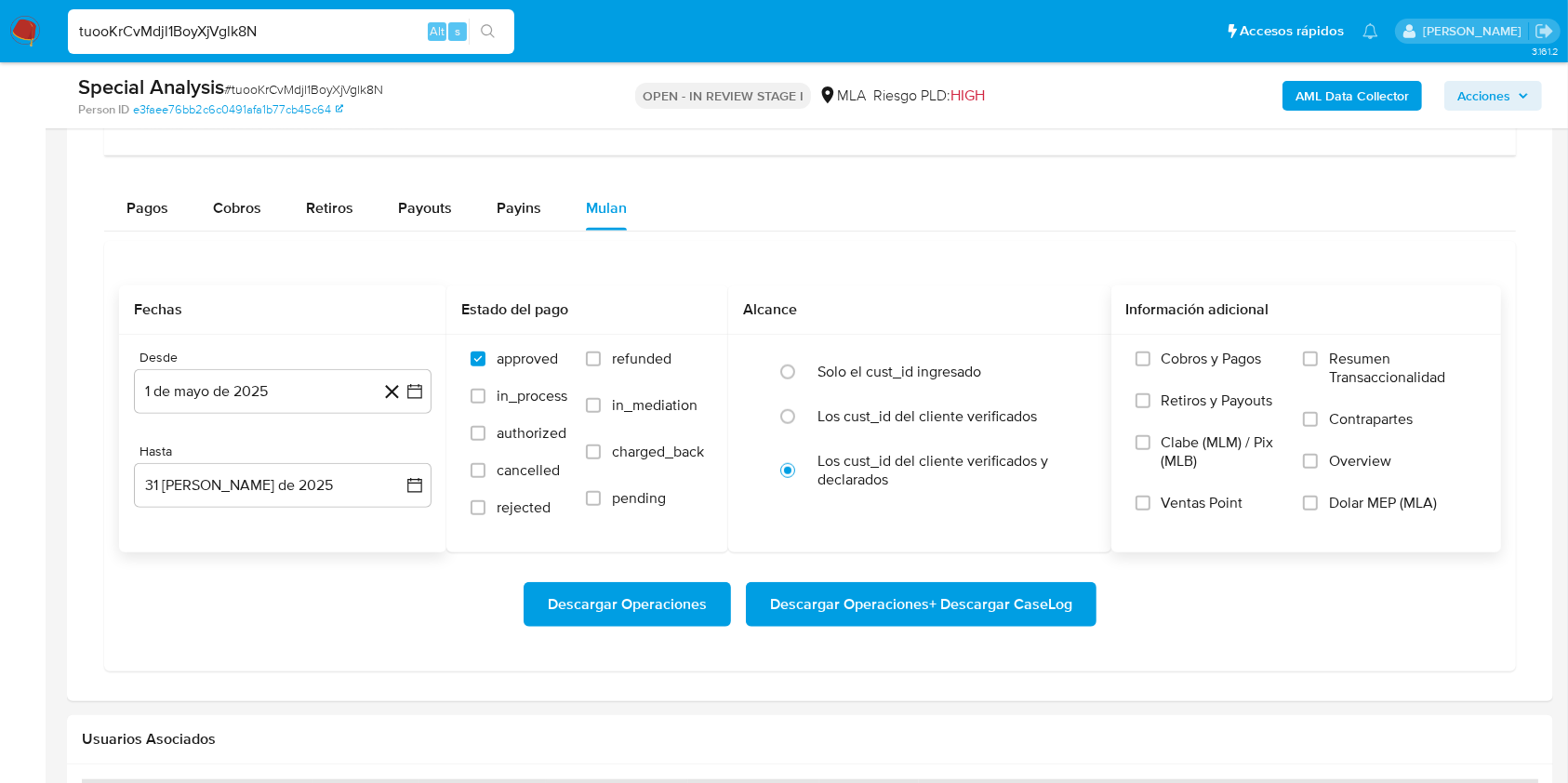
click at [1355, 516] on label "Dolar MEP (MLA)" at bounding box center [1389, 514] width 173 height 42
click at [1318, 510] on input "Dolar MEP (MLA)" at bounding box center [1310, 503] width 15 height 15
click at [1070, 610] on span "Descargar Operaciones + Descargar CaseLog" at bounding box center [921, 605] width 302 height 41
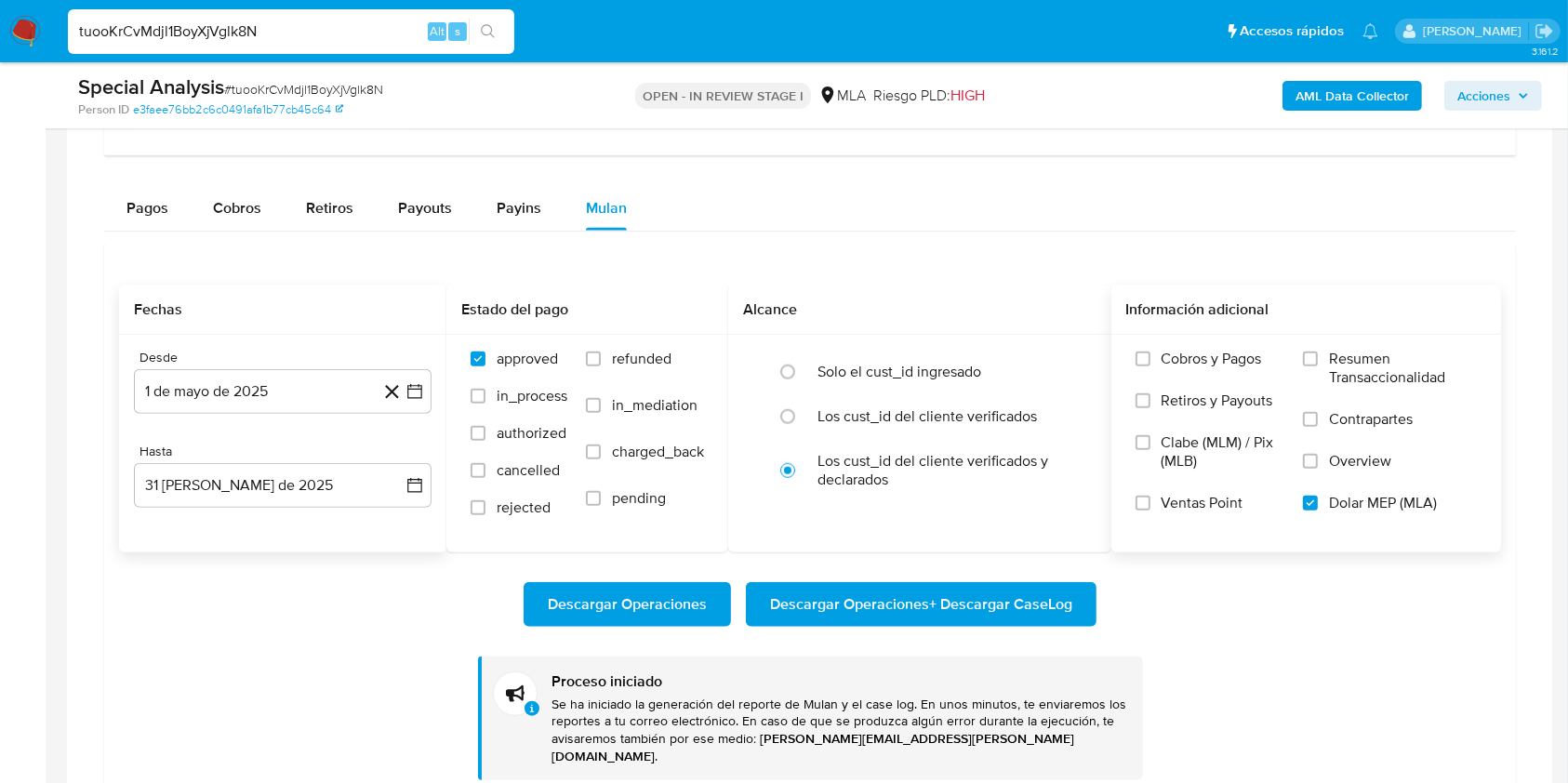
click at [344, 22] on input "tuooKrCvMdjl1BoyXjVglk8N" at bounding box center [291, 32] width 446 height 24
paste input "XVDpQzkecU2sDRVBzsskOBd8"
type input "XVDpQzkecU2sDRVBzsskOBd8"
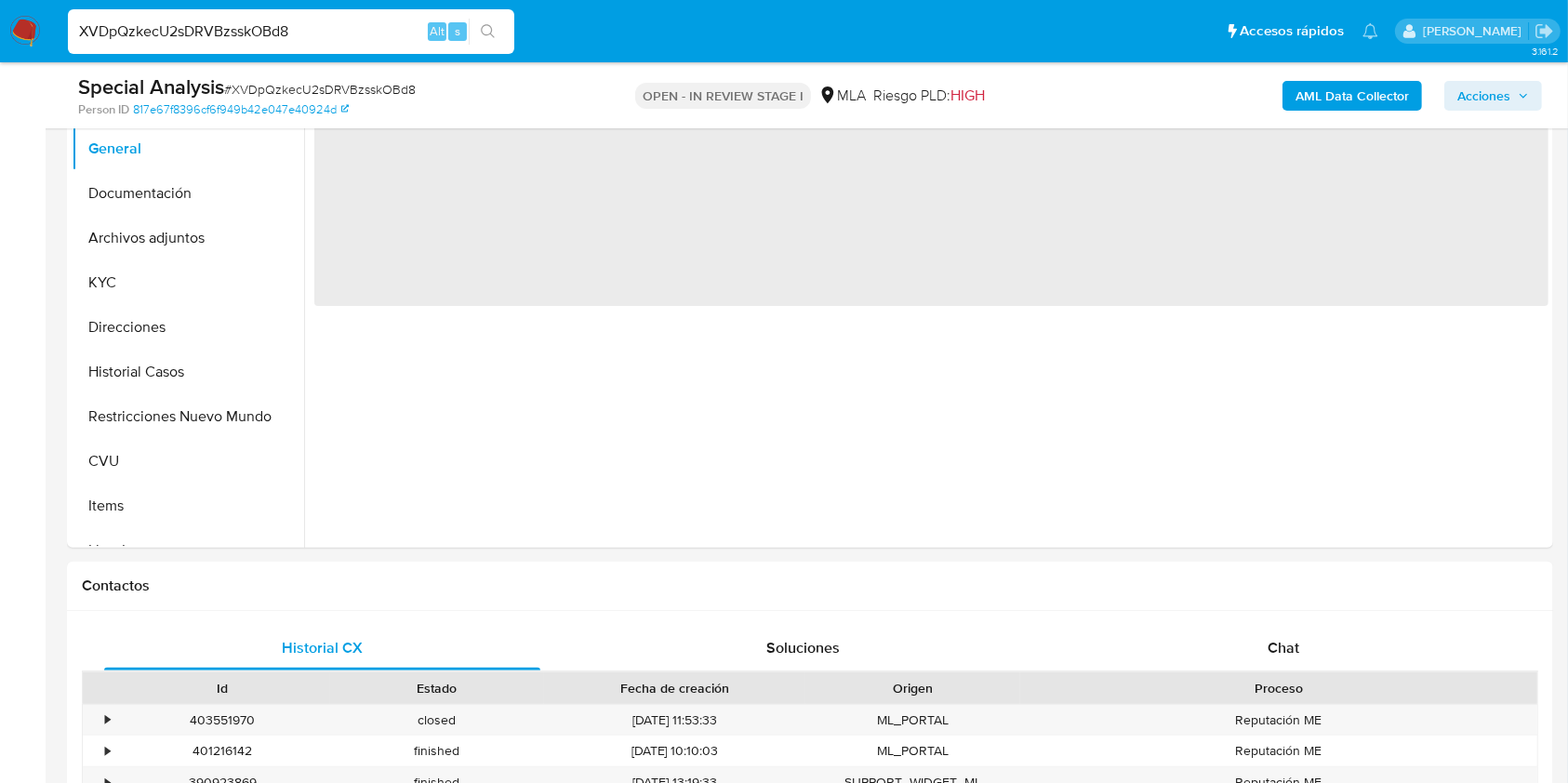
select select "10"
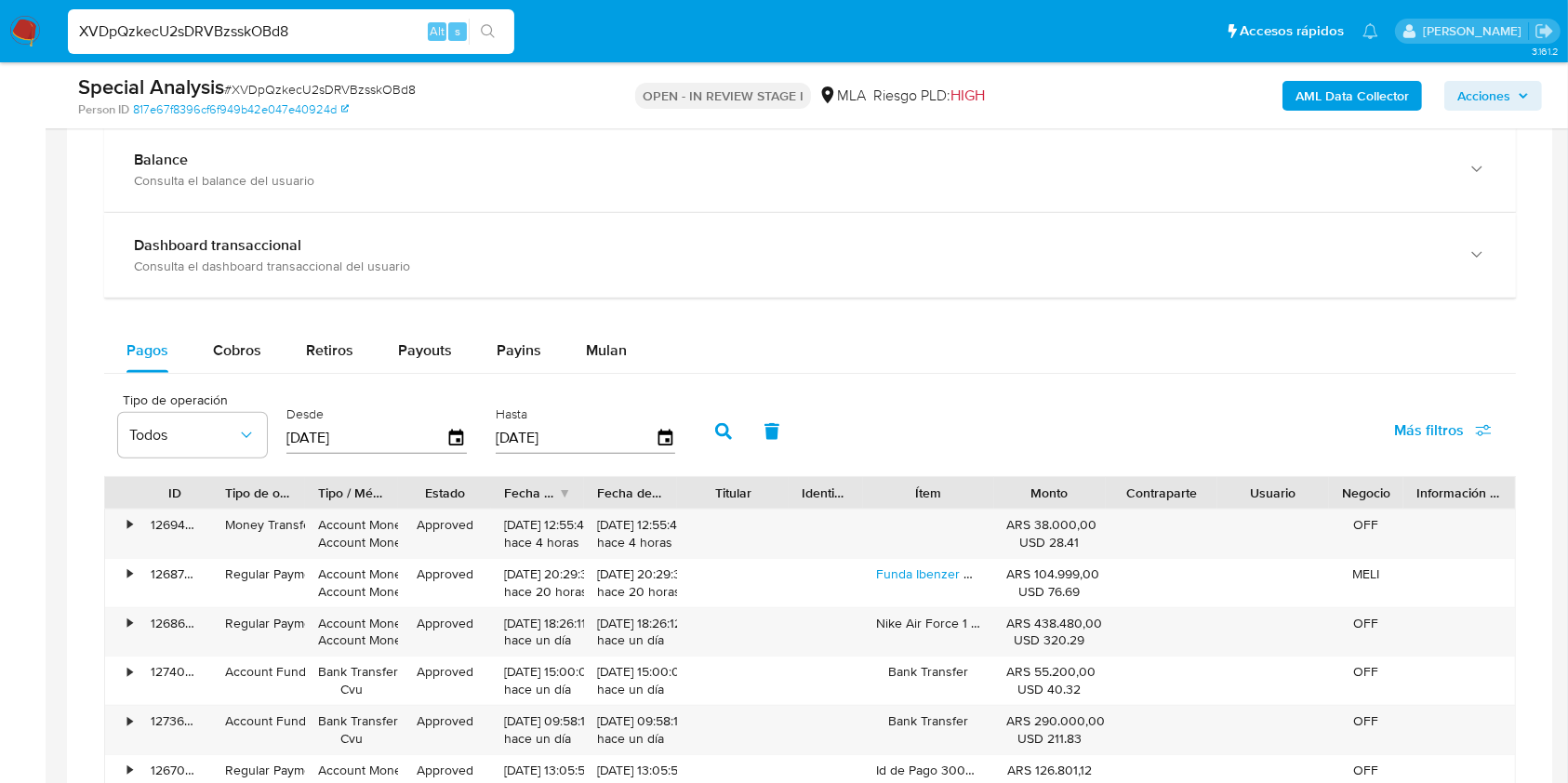
scroll to position [1389, 0]
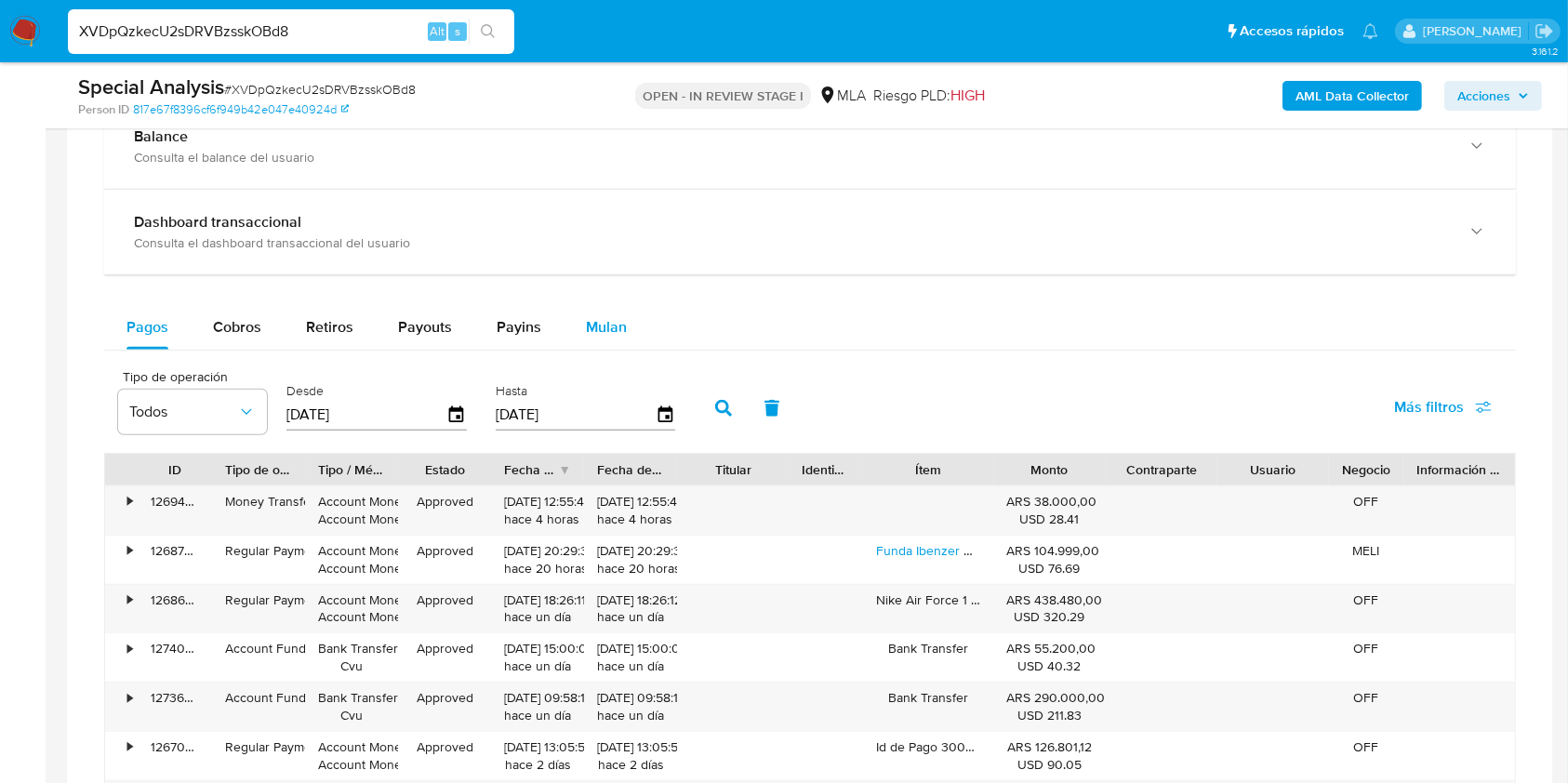
click at [586, 316] on span "Mulan" at bounding box center [607, 326] width 41 height 22
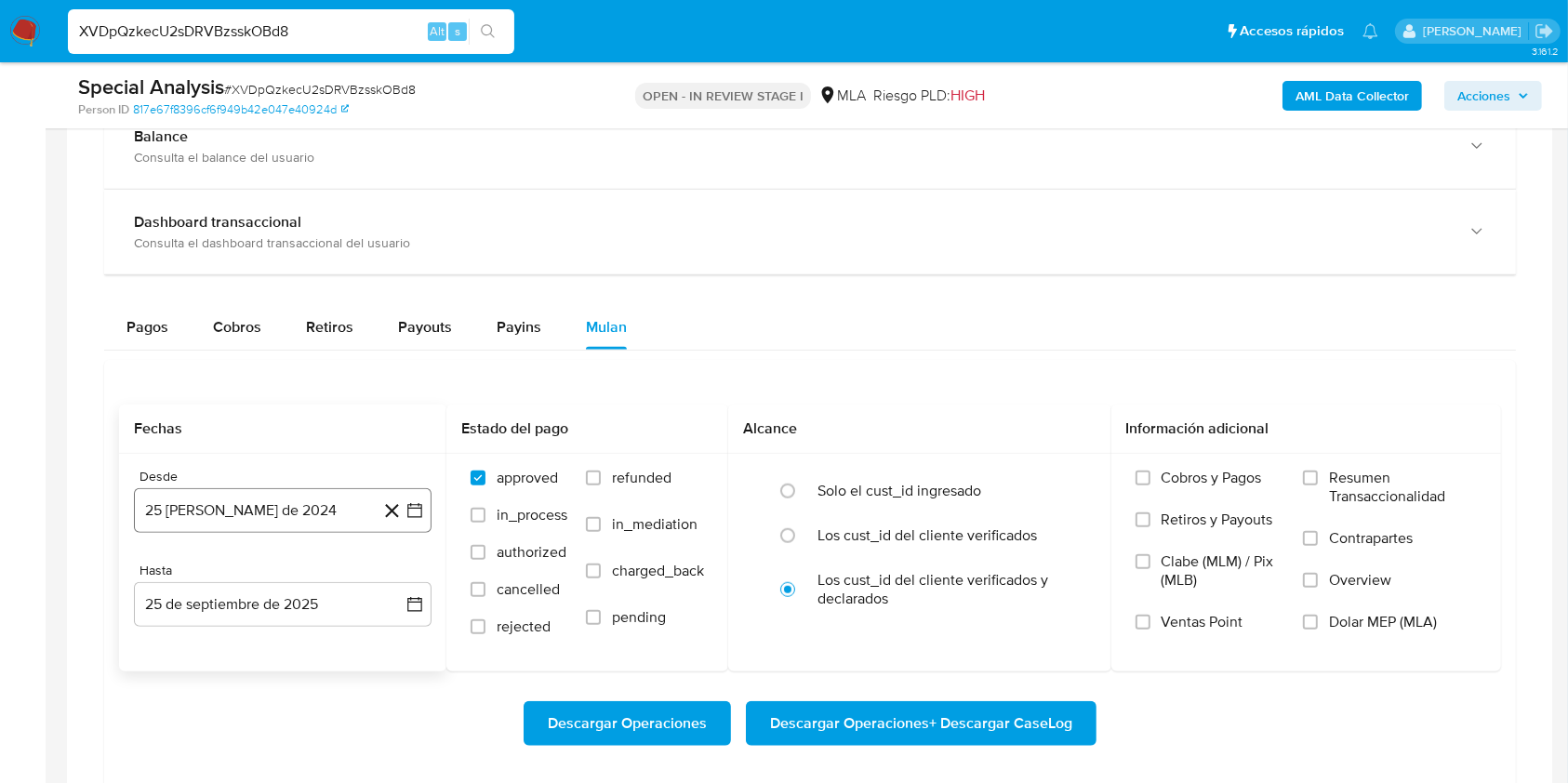
click at [263, 502] on button "25 [PERSON_NAME] de 2024" at bounding box center [282, 511] width 297 height 45
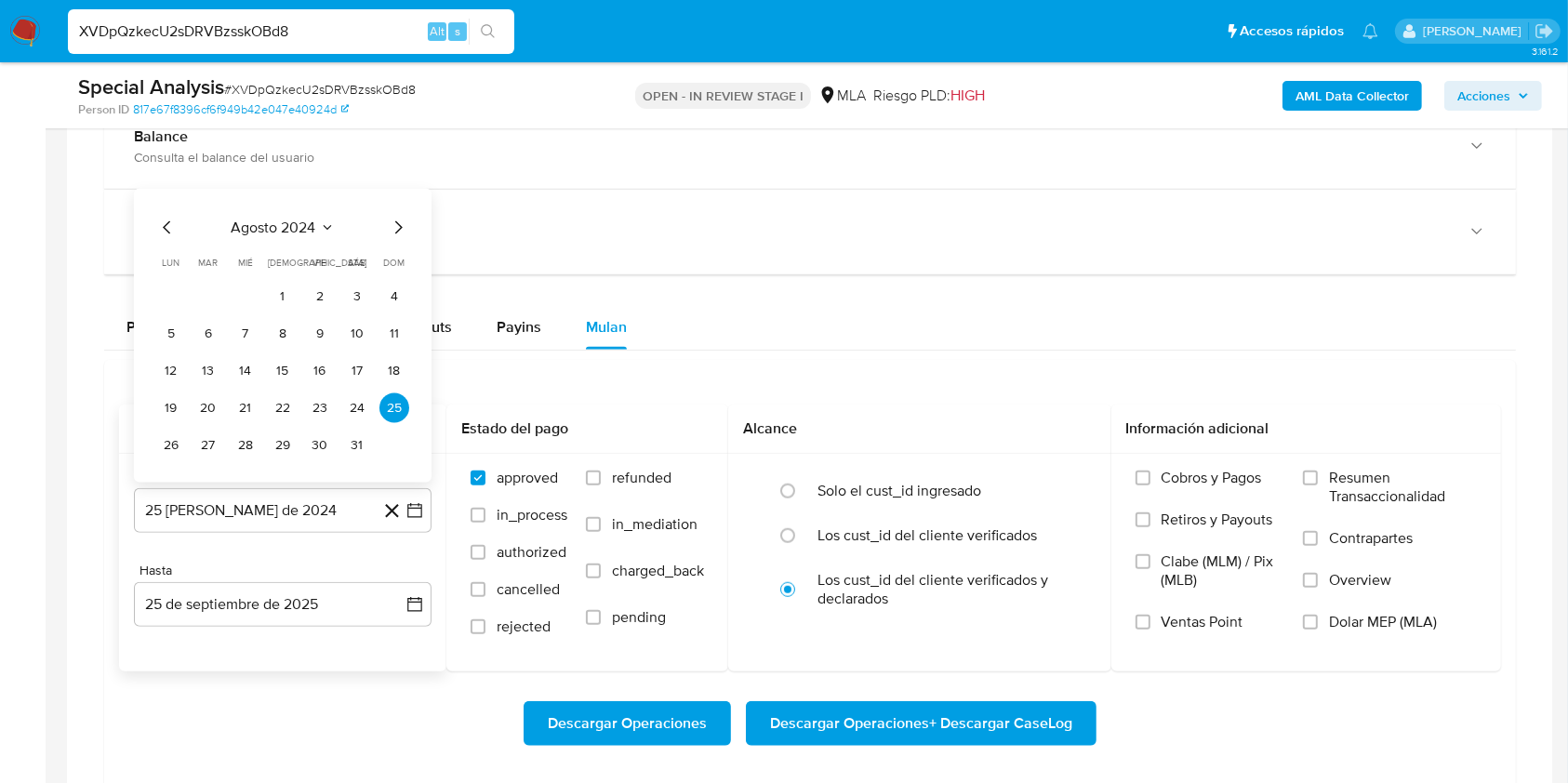
click at [327, 226] on icon "Seleccionar mes y año" at bounding box center [327, 228] width 15 height 15
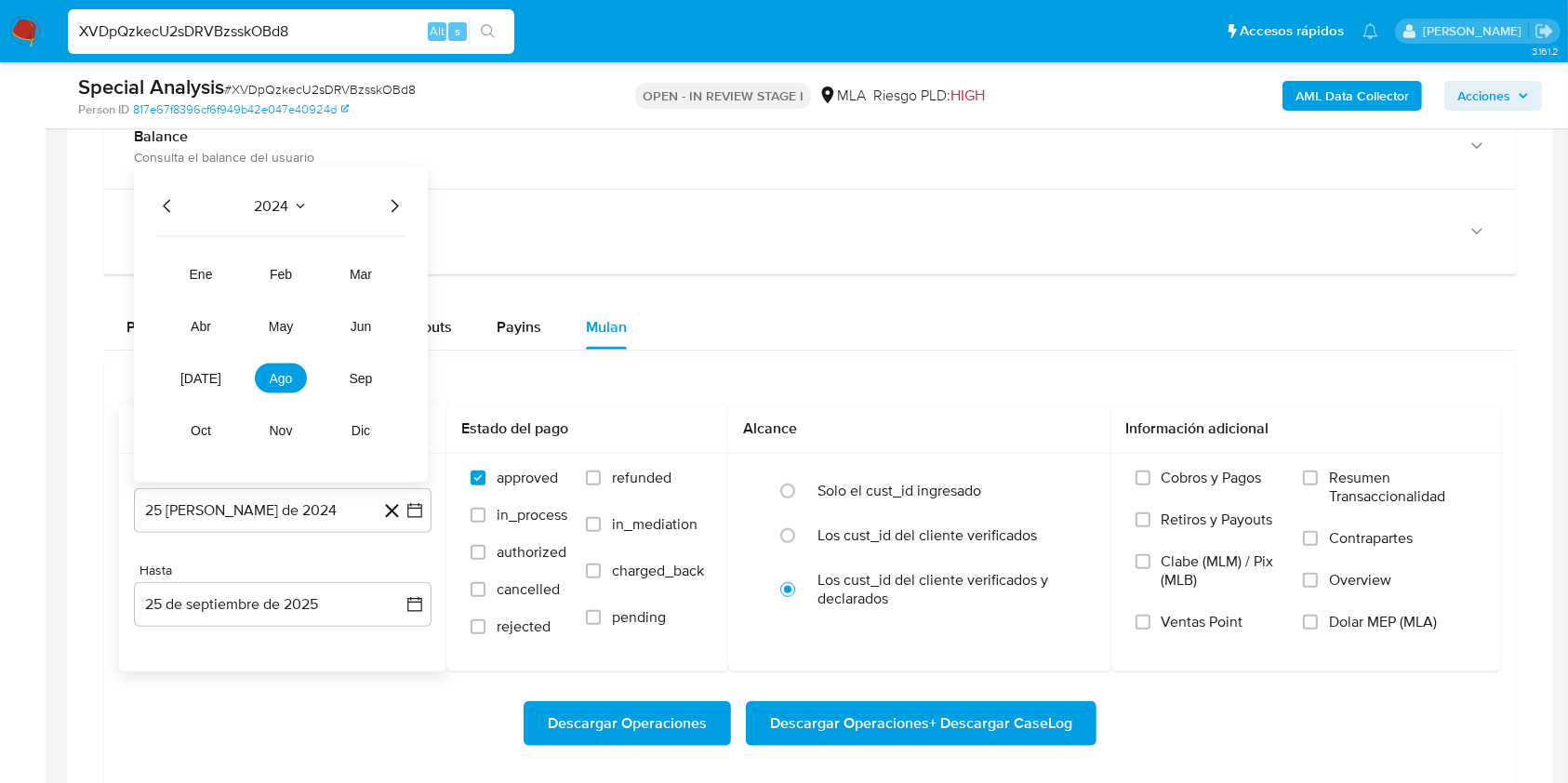
click at [394, 204] on icon "Año siguiente" at bounding box center [394, 206] width 23 height 23
click at [280, 314] on button "may" at bounding box center [281, 326] width 53 height 30
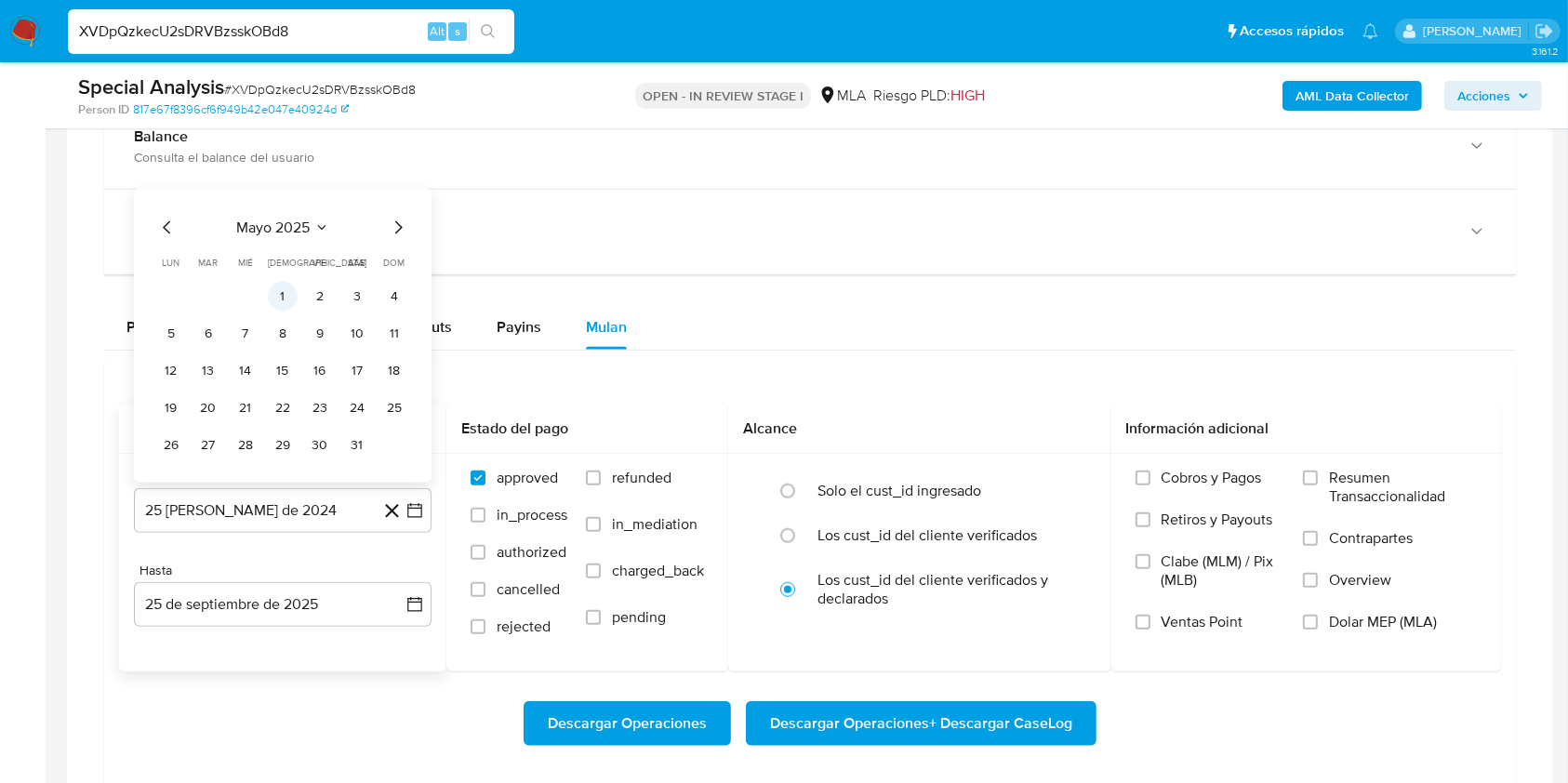
click at [277, 289] on button "1" at bounding box center [283, 296] width 30 height 30
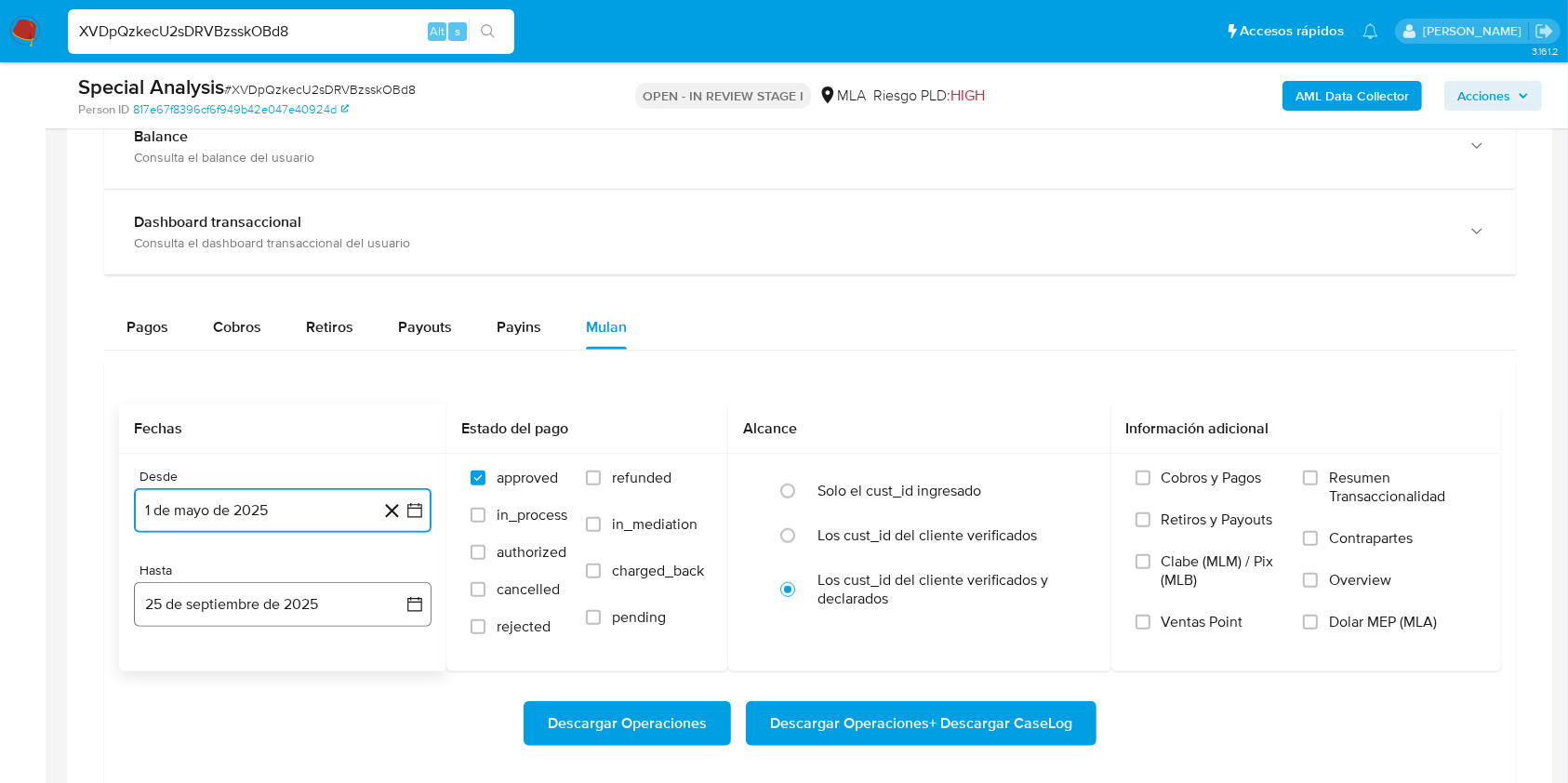
click at [216, 598] on button "25 de septiembre de 2025" at bounding box center [282, 605] width 297 height 45
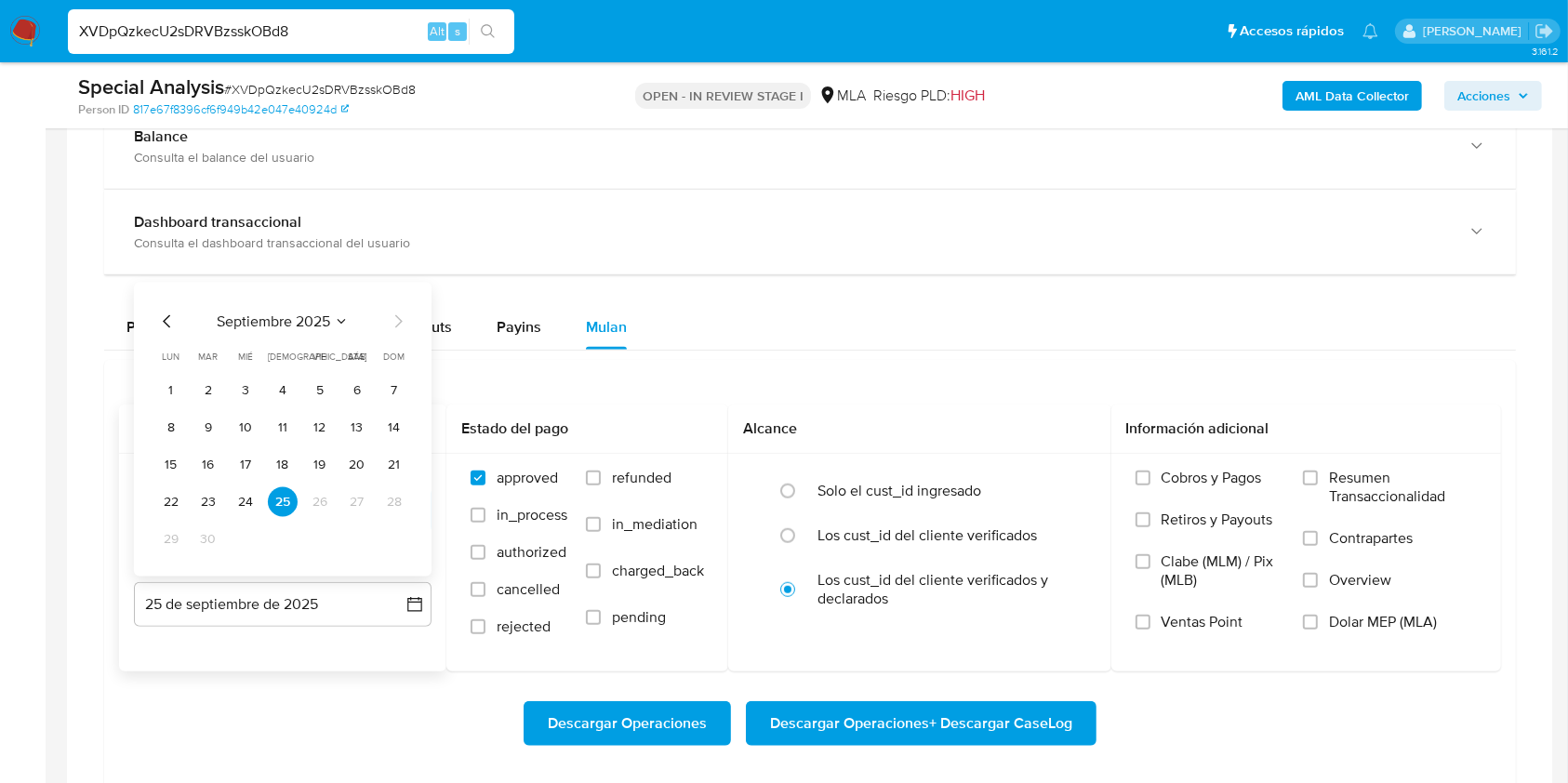
click at [164, 324] on icon "Mes anterior" at bounding box center [168, 322] width 23 height 23
click at [389, 532] on button "31" at bounding box center [395, 539] width 30 height 30
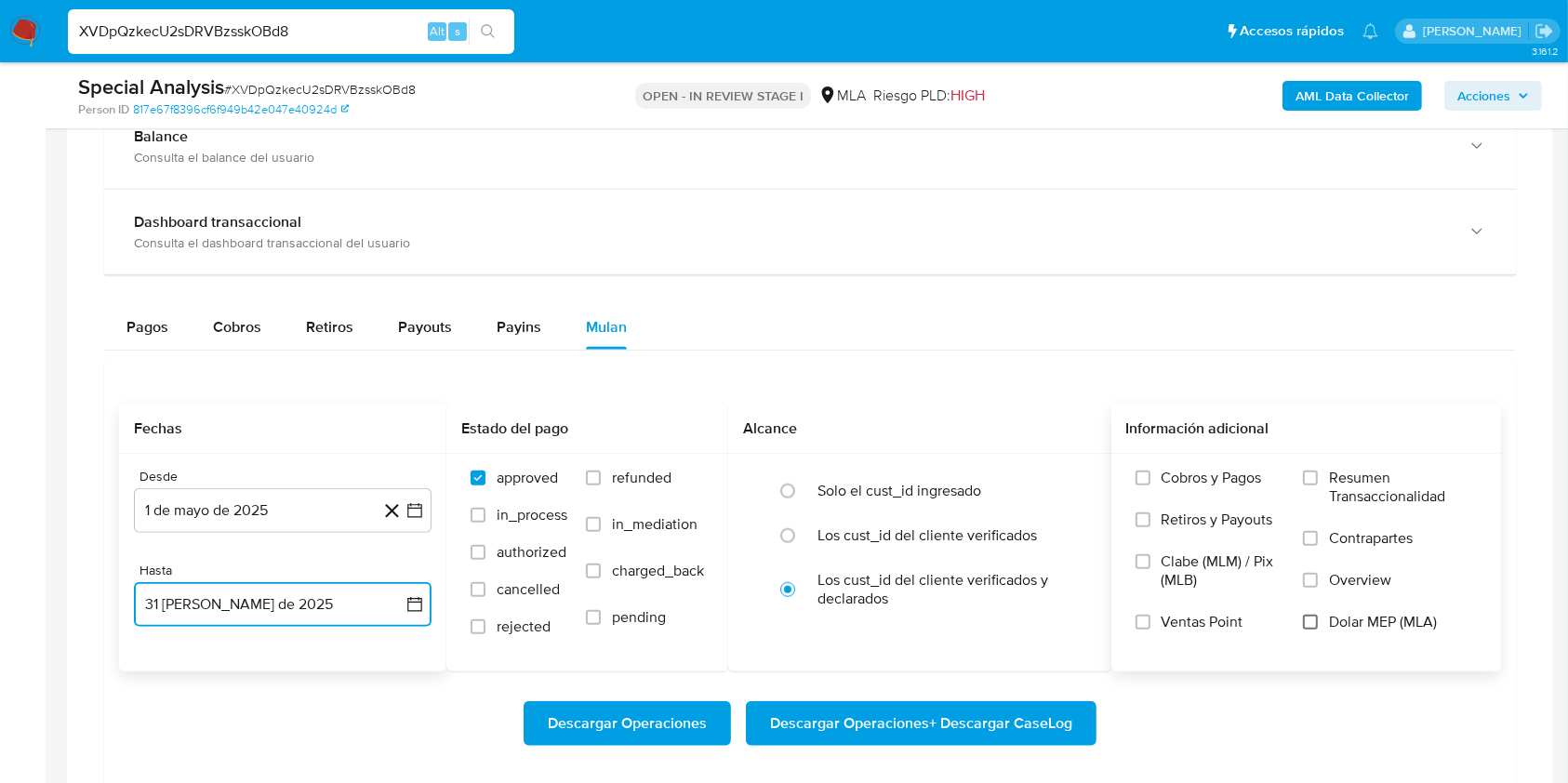
click at [1315, 617] on input "Dolar MEP (MLA)" at bounding box center [1310, 622] width 15 height 15
click at [1034, 703] on span "Descargar Operaciones + Descargar CaseLog" at bounding box center [921, 724] width 302 height 41
click at [358, 21] on input "XVDpQzkecU2sDRVBzsskOBd8" at bounding box center [291, 32] width 446 height 24
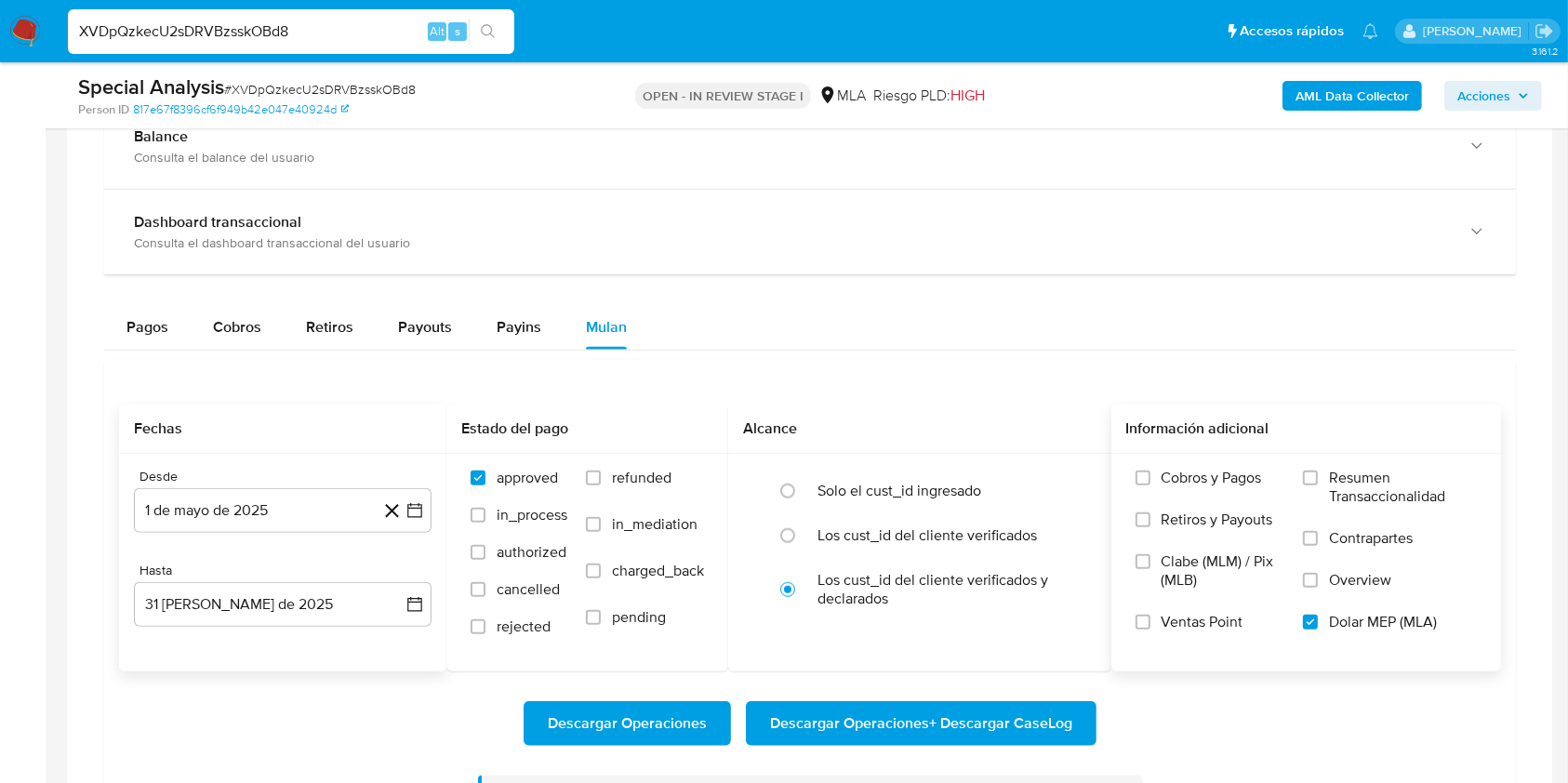
paste input "QNSutXosfar5qROWw2Mj28NS"
type input "QNSutXosfar5qROWw2Mj28NS"
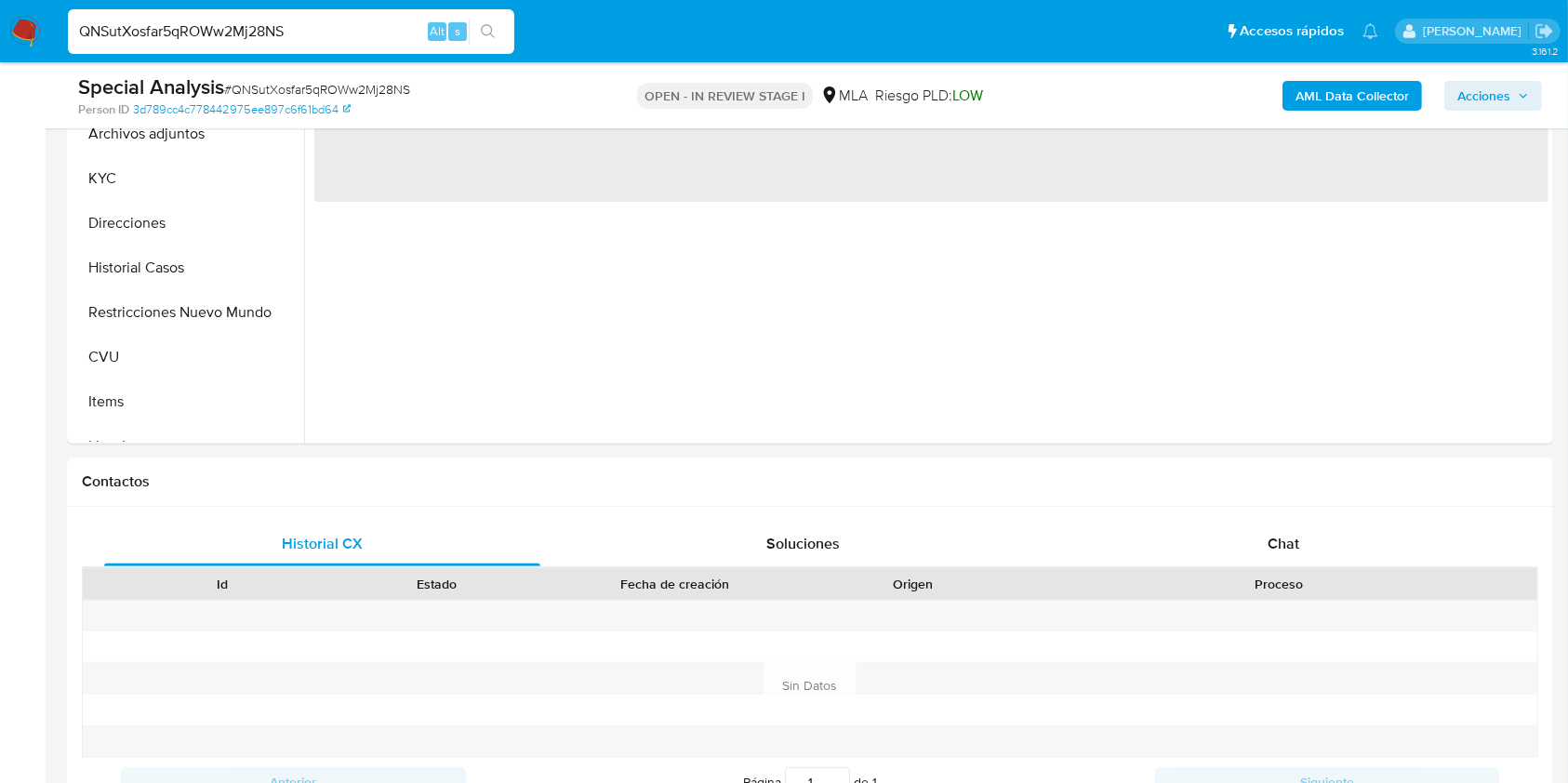
select select "10"
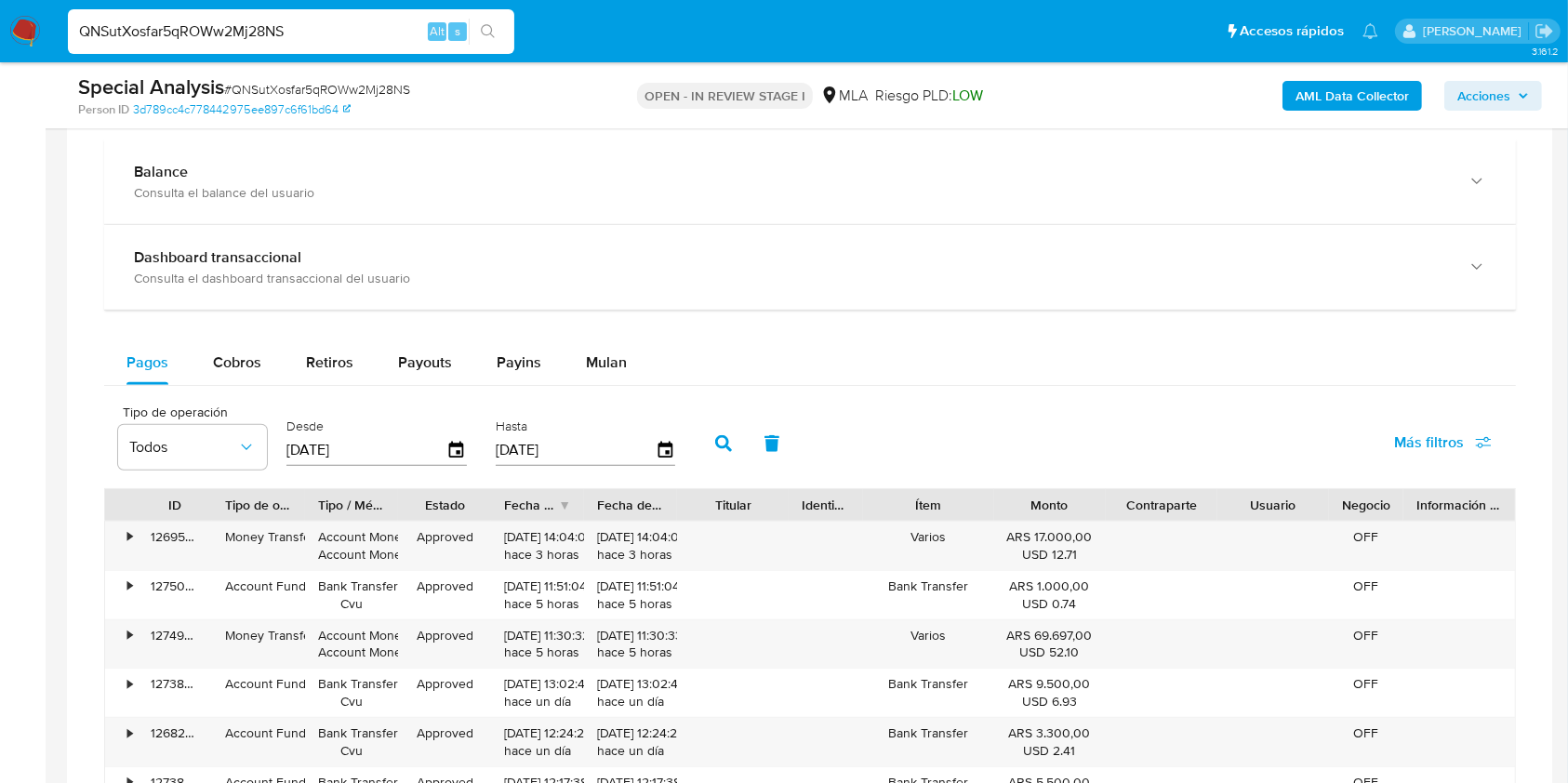
scroll to position [1361, 0]
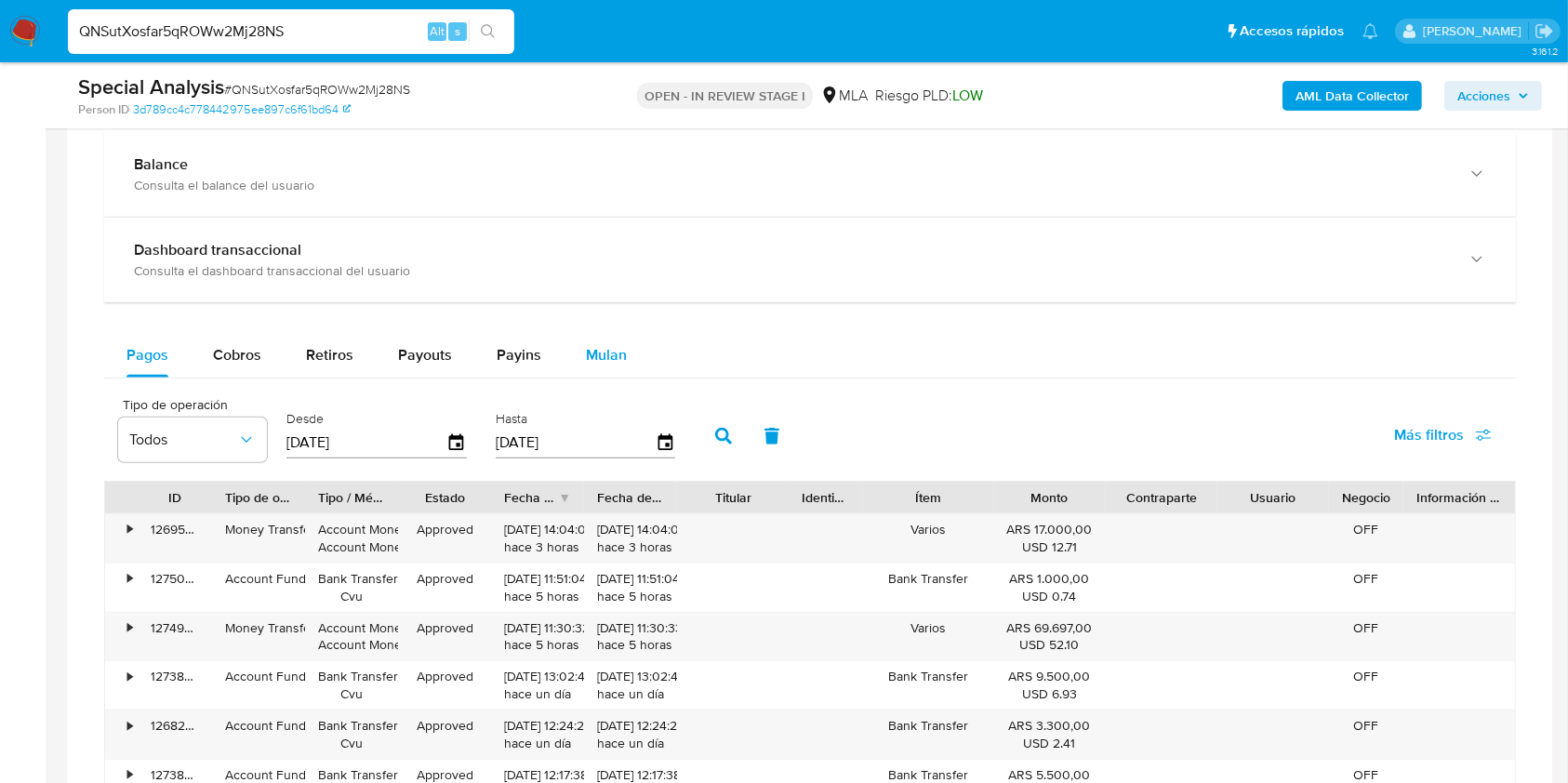
click at [589, 340] on div "Mulan" at bounding box center [607, 355] width 41 height 45
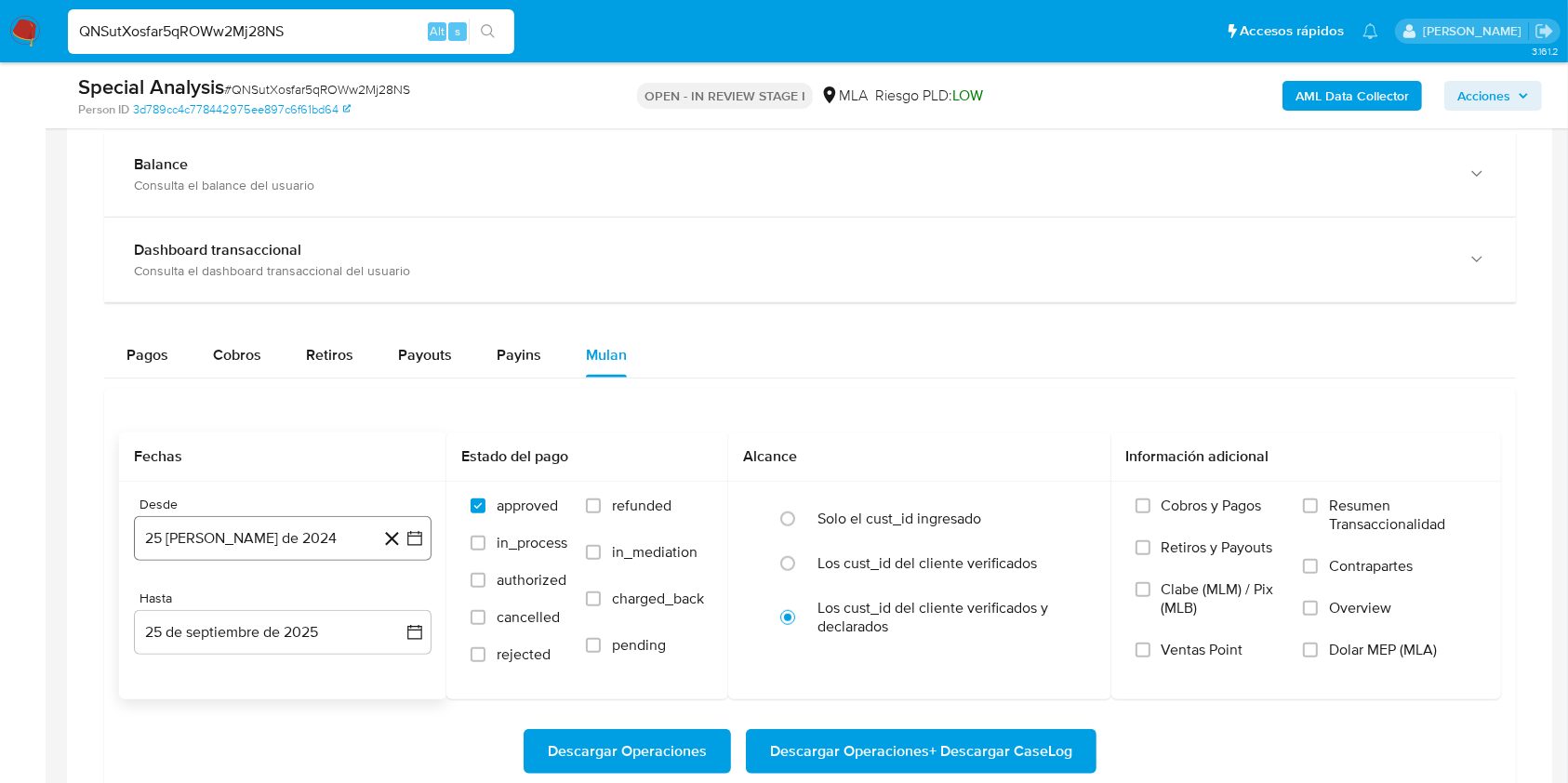
click at [289, 527] on button "25 [PERSON_NAME] de 2024" at bounding box center [282, 538] width 297 height 45
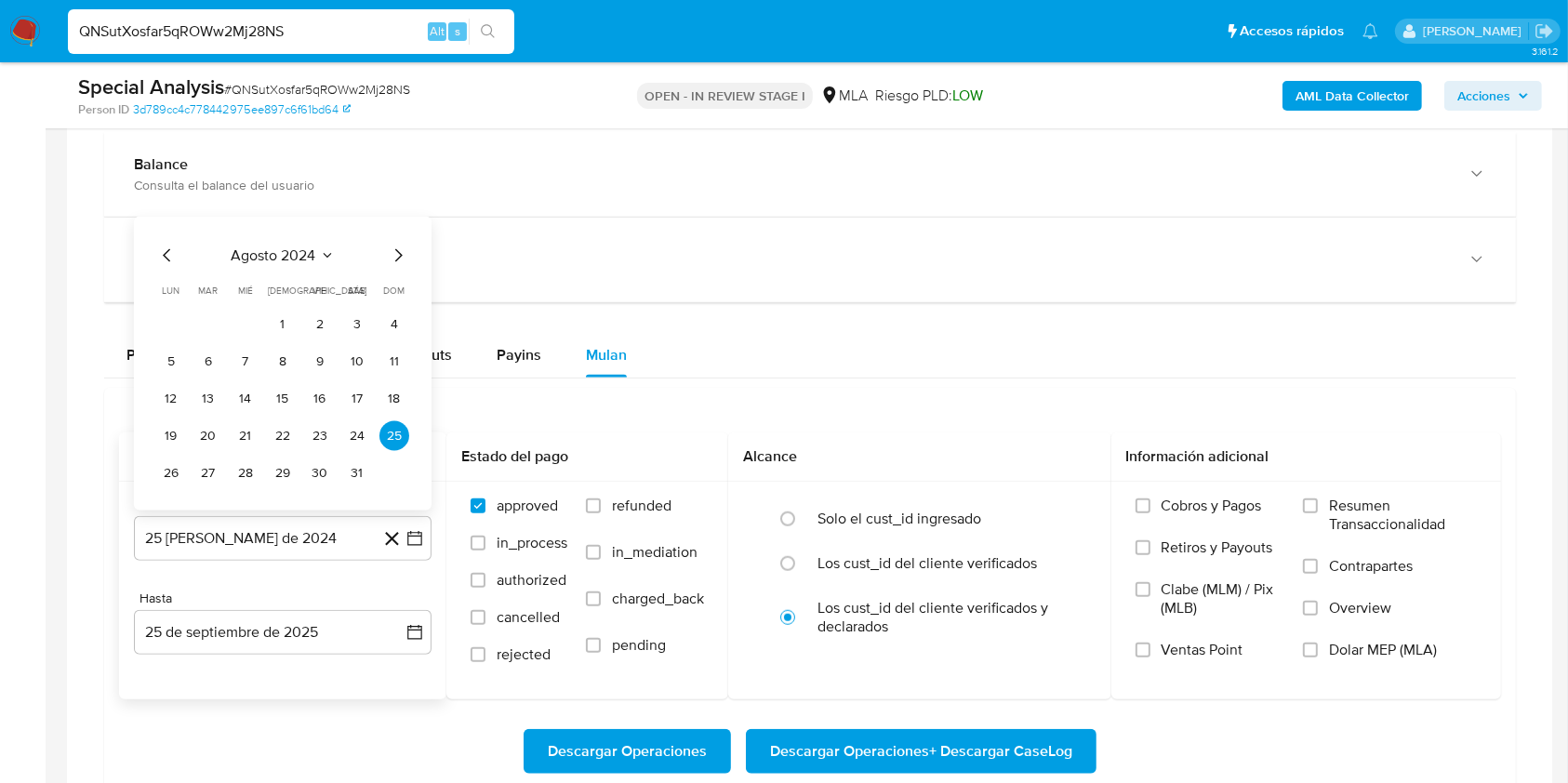
click at [312, 261] on span "agosto 2024" at bounding box center [274, 256] width 84 height 19
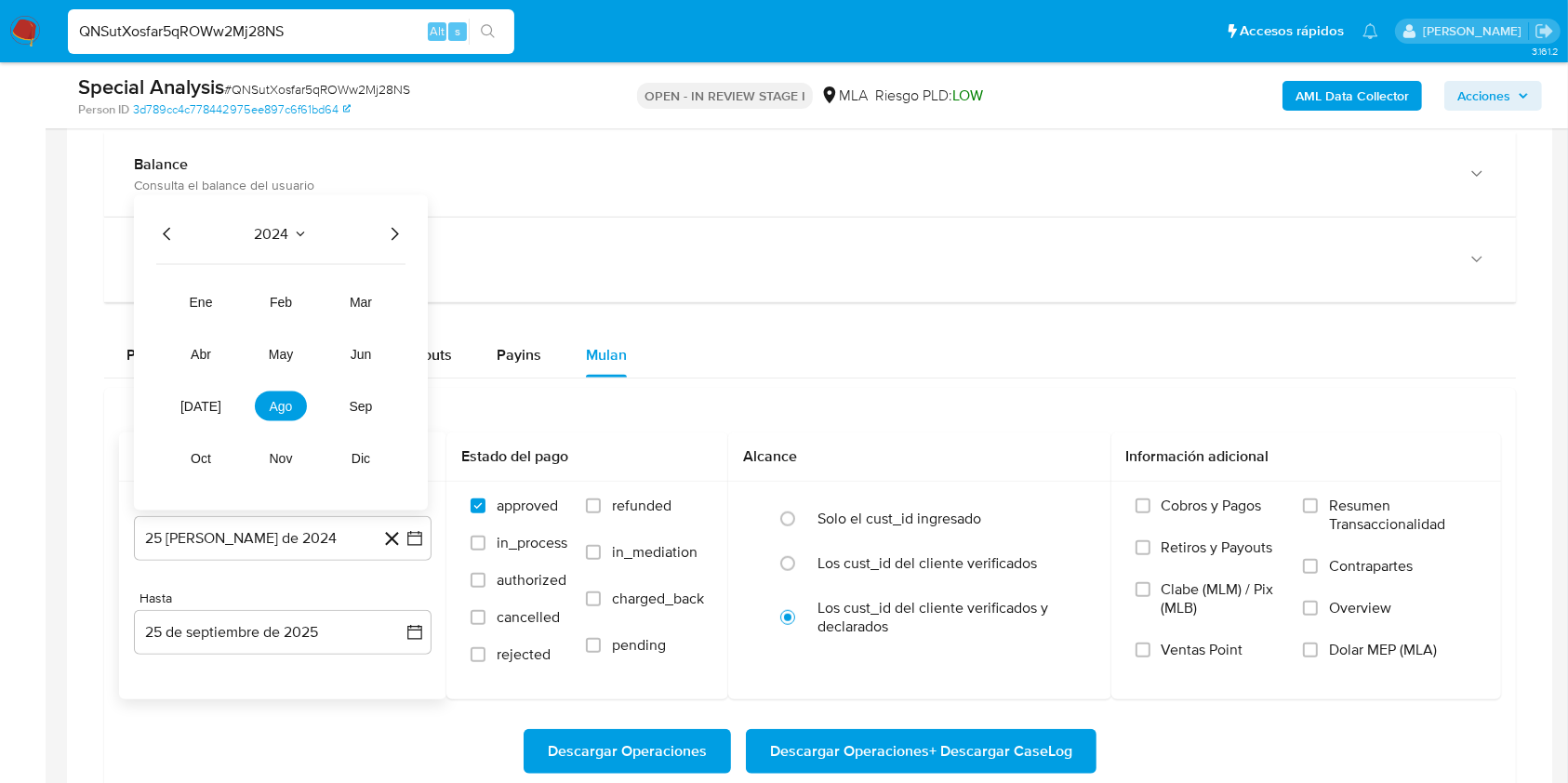
click at [397, 237] on icon "Año siguiente" at bounding box center [394, 234] width 23 height 23
click at [284, 347] on span "may" at bounding box center [281, 354] width 24 height 15
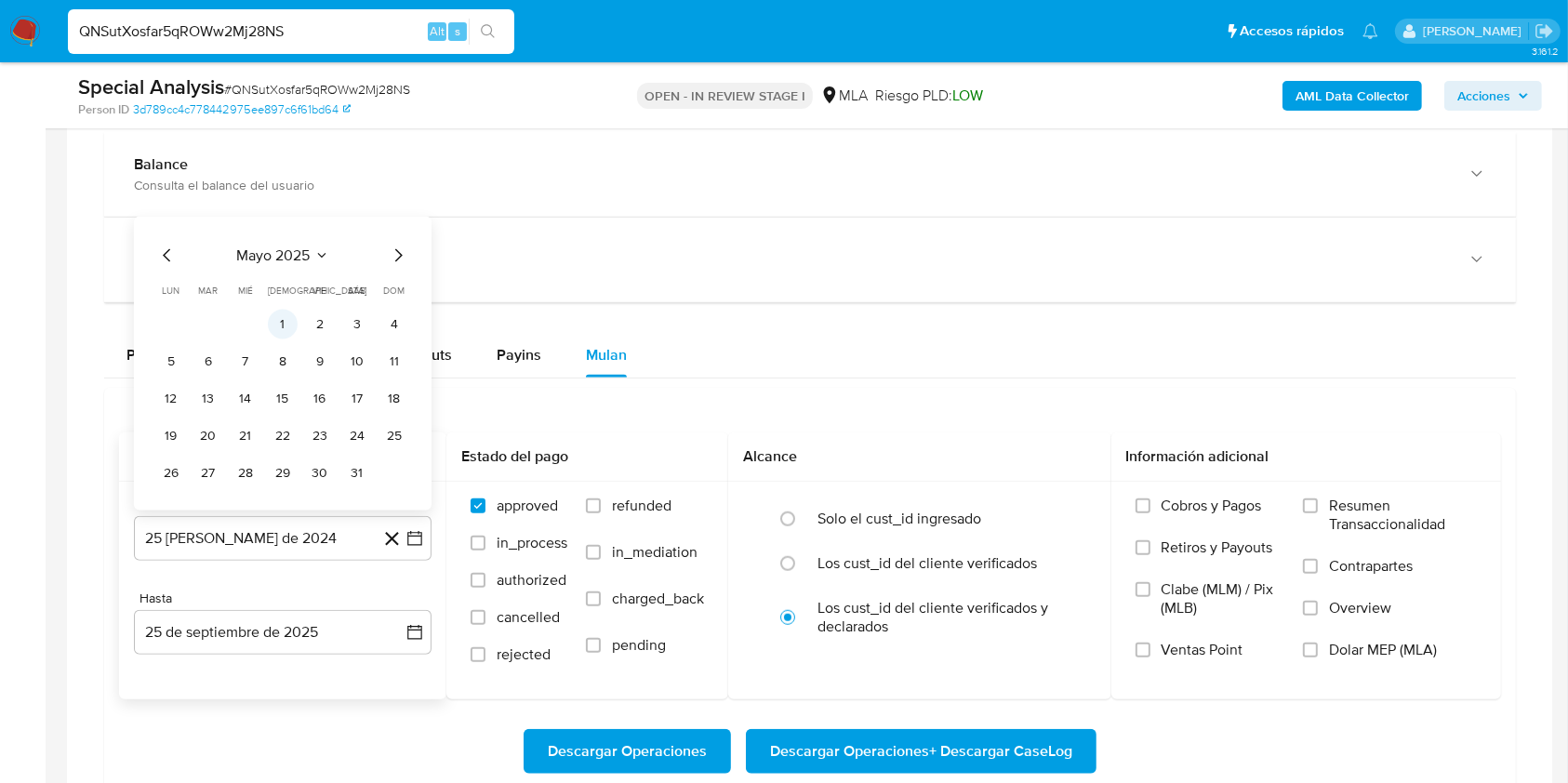
click at [289, 321] on button "1" at bounding box center [283, 324] width 30 height 30
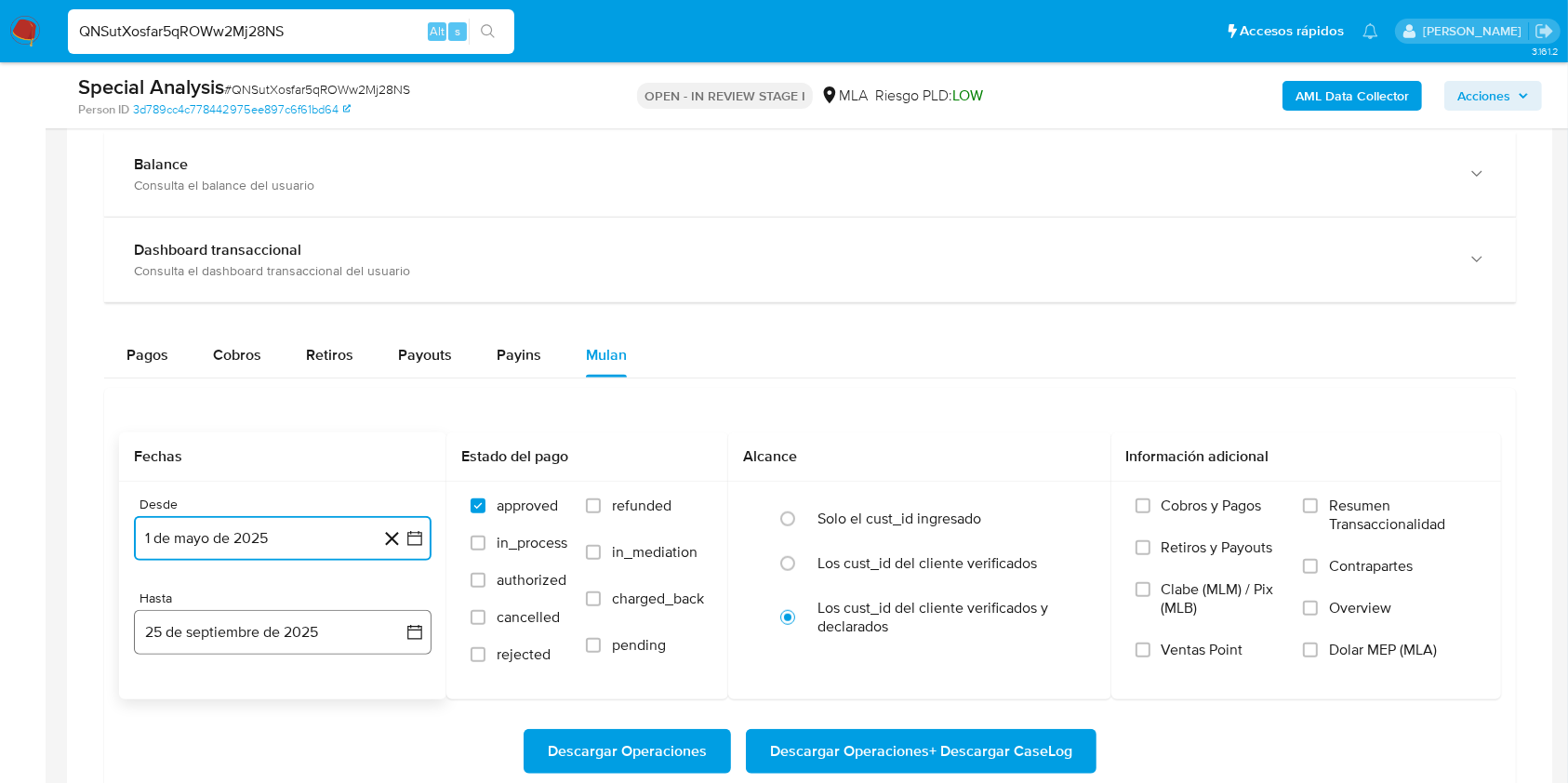
click at [230, 628] on button "25 de septiembre de 2025" at bounding box center [282, 632] width 297 height 45
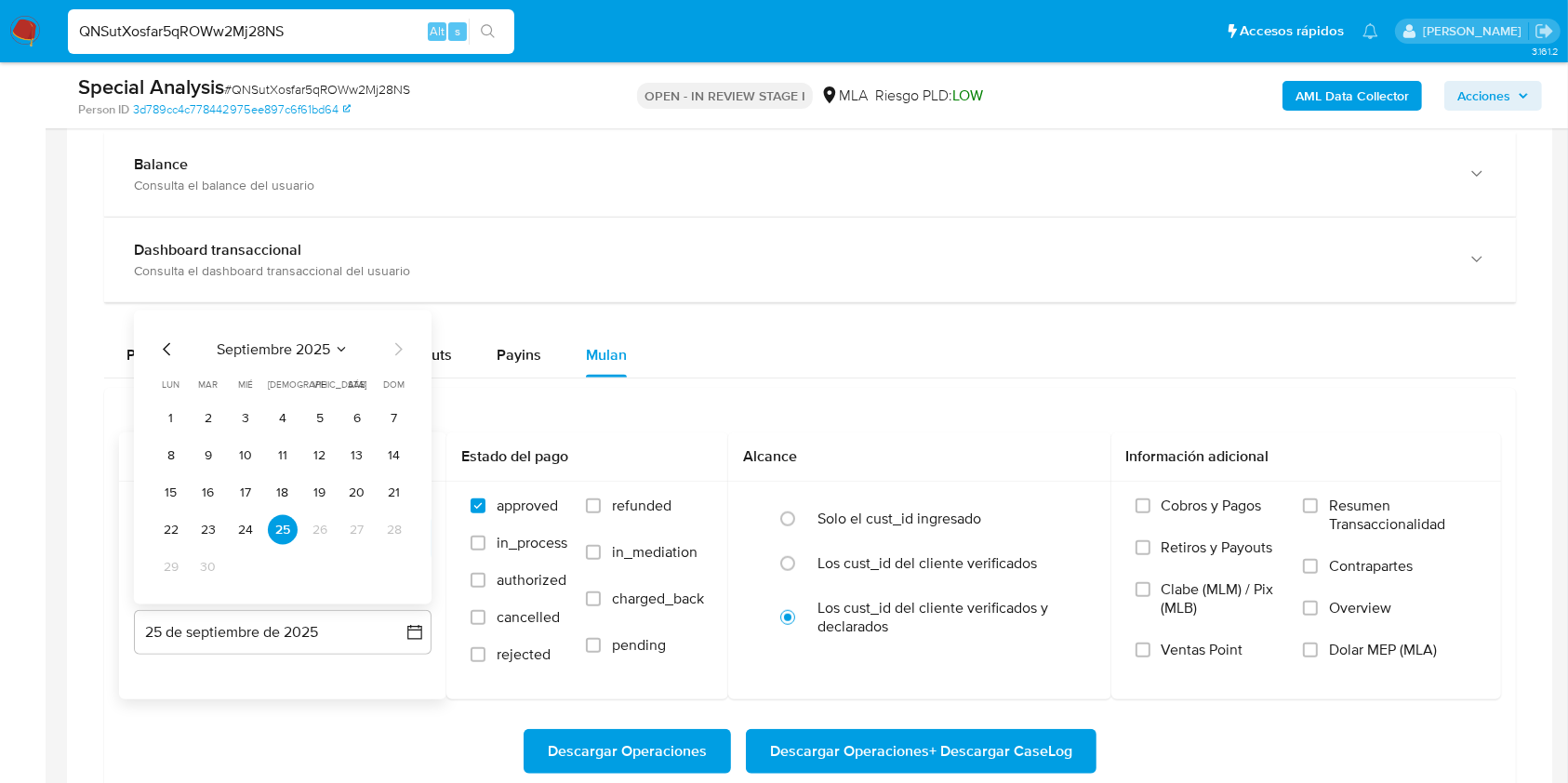
click at [166, 339] on icon "Mes anterior" at bounding box center [168, 350] width 23 height 23
click at [393, 569] on button "31" at bounding box center [395, 567] width 30 height 30
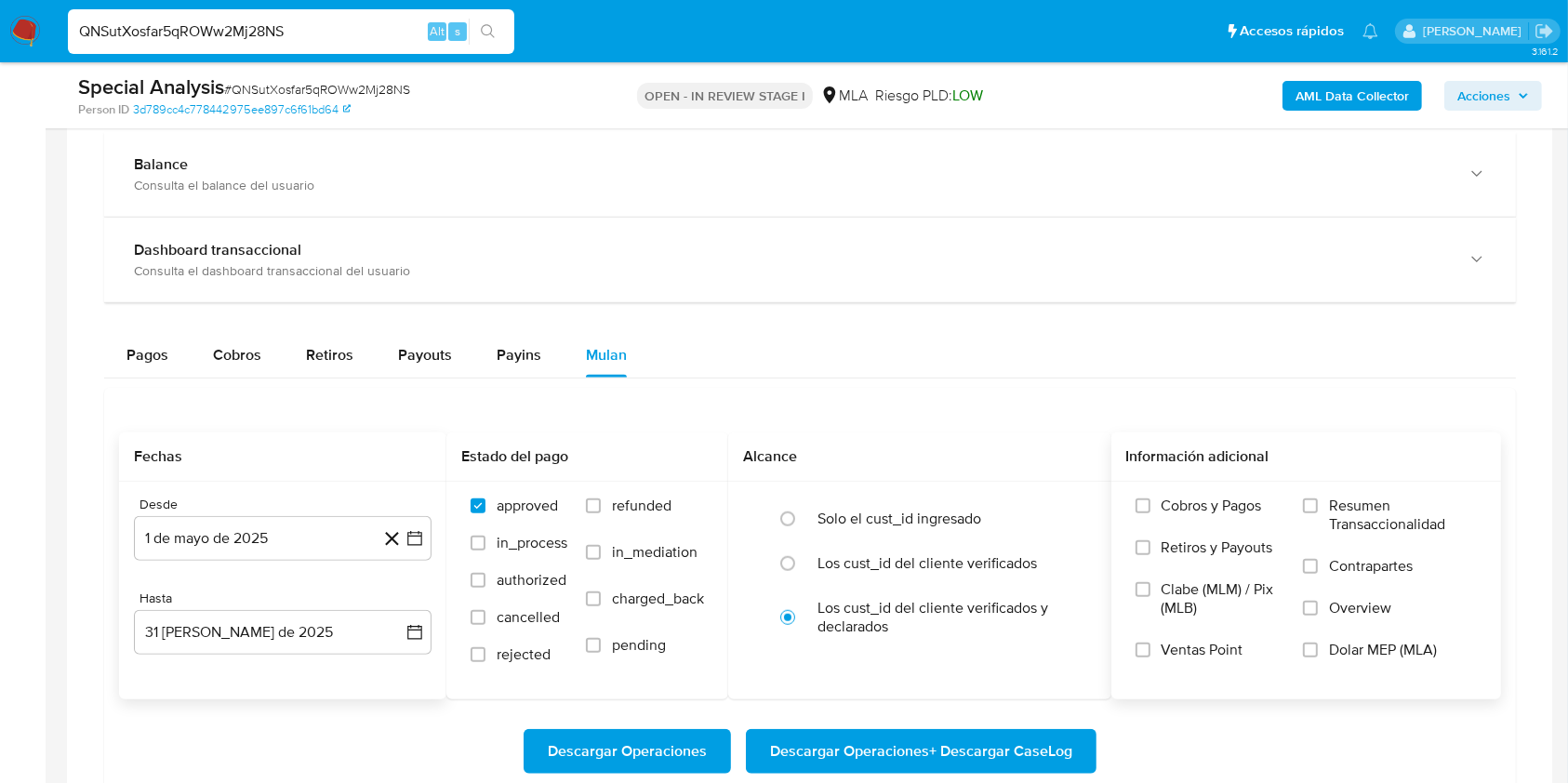
click at [1357, 657] on span "Dolar MEP (MLA)" at bounding box center [1382, 650] width 108 height 19
click at [1318, 657] on input "Dolar MEP (MLA)" at bounding box center [1310, 650] width 15 height 15
click at [993, 747] on span "Descargar Operaciones + Descargar CaseLog" at bounding box center [921, 751] width 302 height 41
click at [369, 36] on input "QNSutXosfar5qROWw2Mj28NS" at bounding box center [291, 32] width 446 height 24
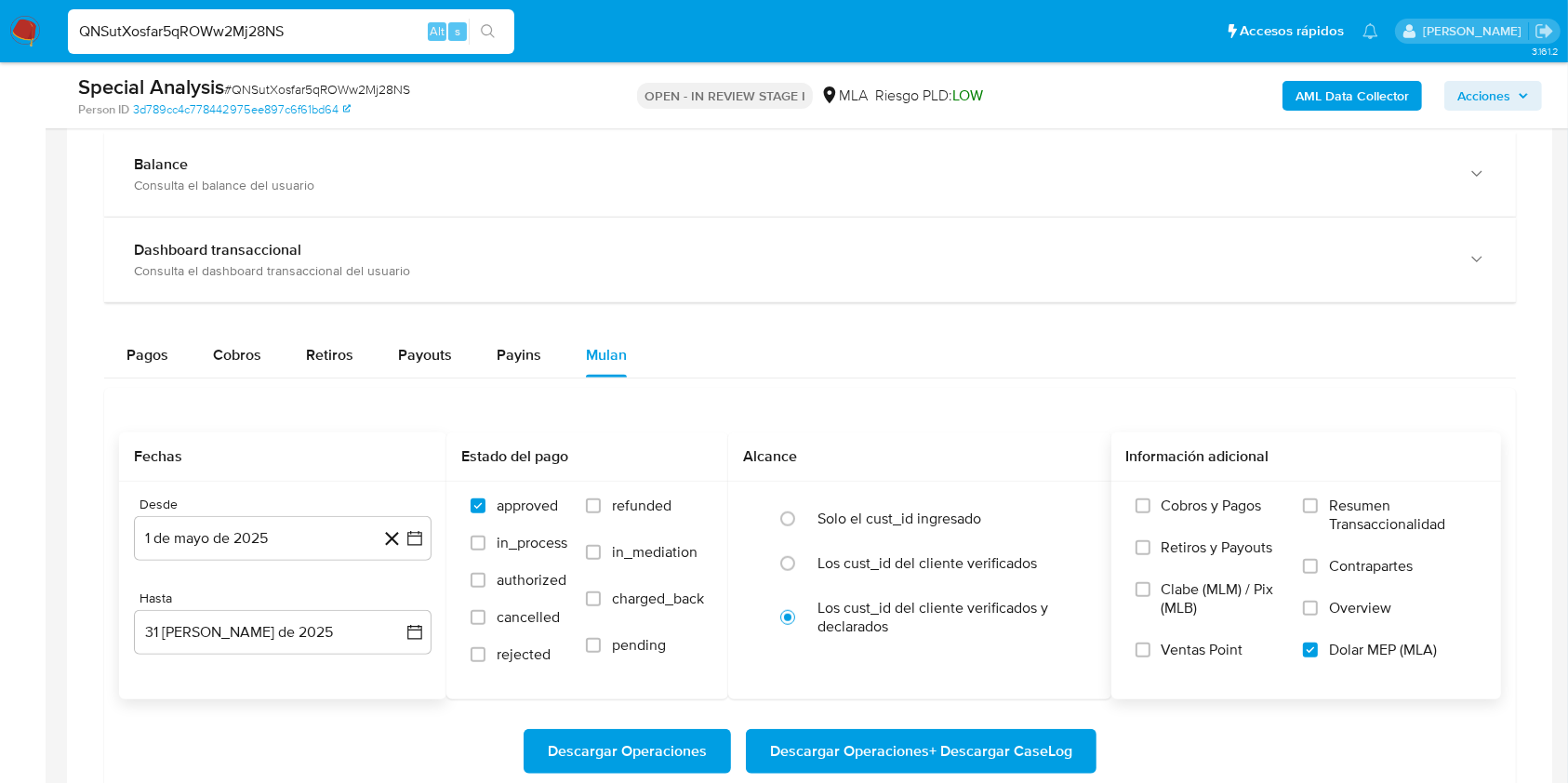
paste input "r93nX8CWkf5xxvtFxn9tqecl"
type input "r93nX8CWkf5xxvtFxn9tqecl"
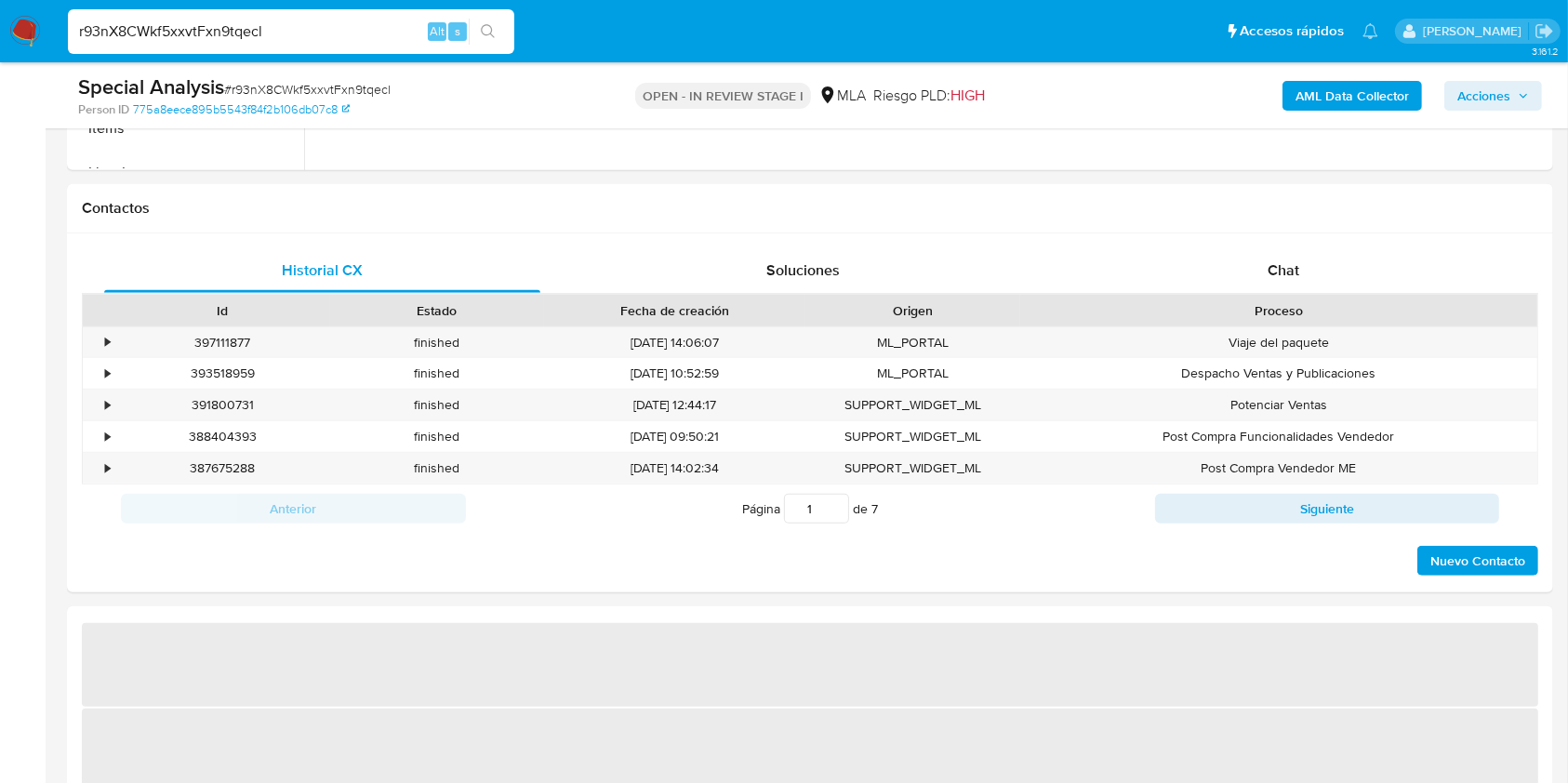
select select "10"
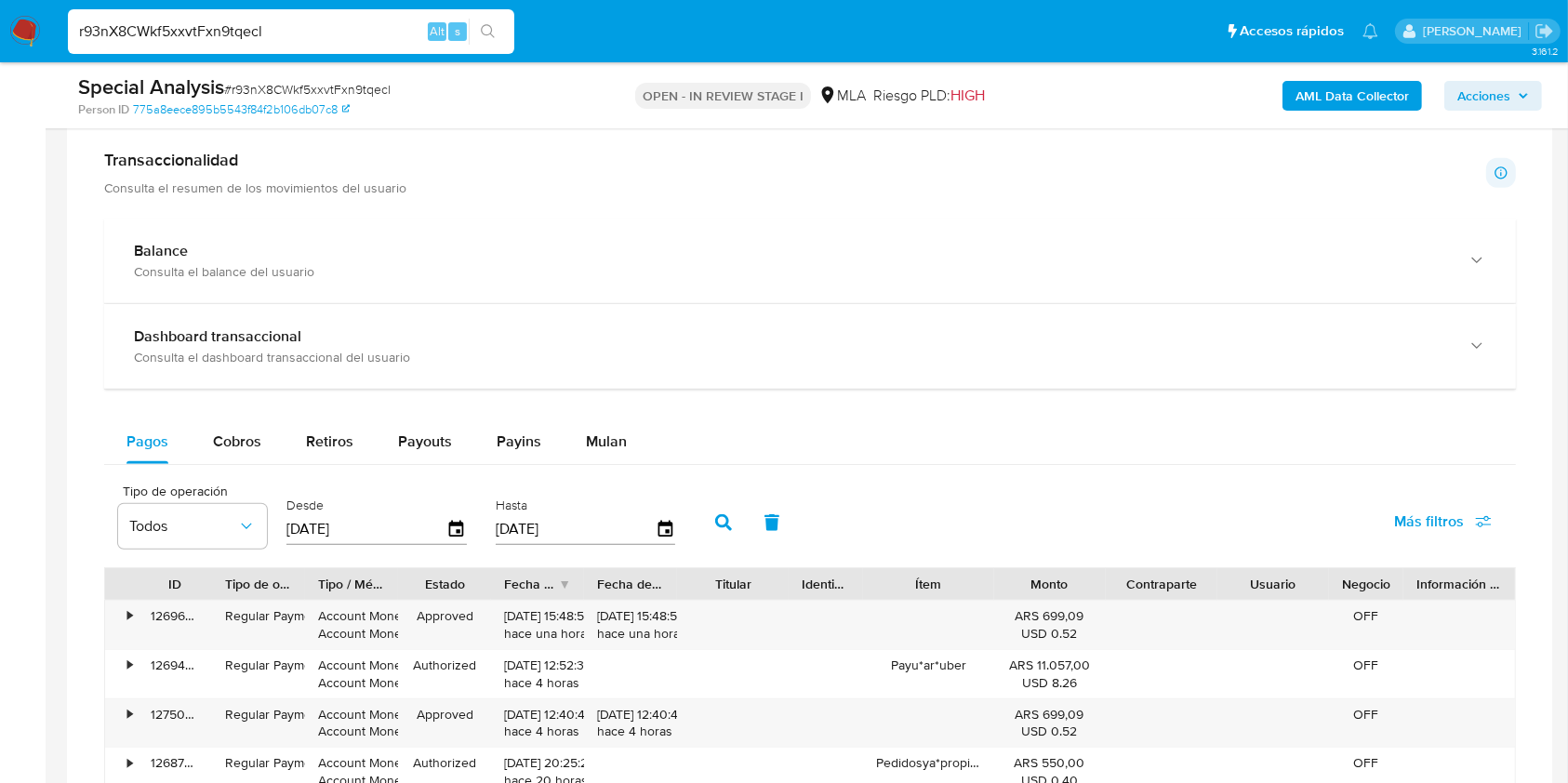
scroll to position [1206, 0]
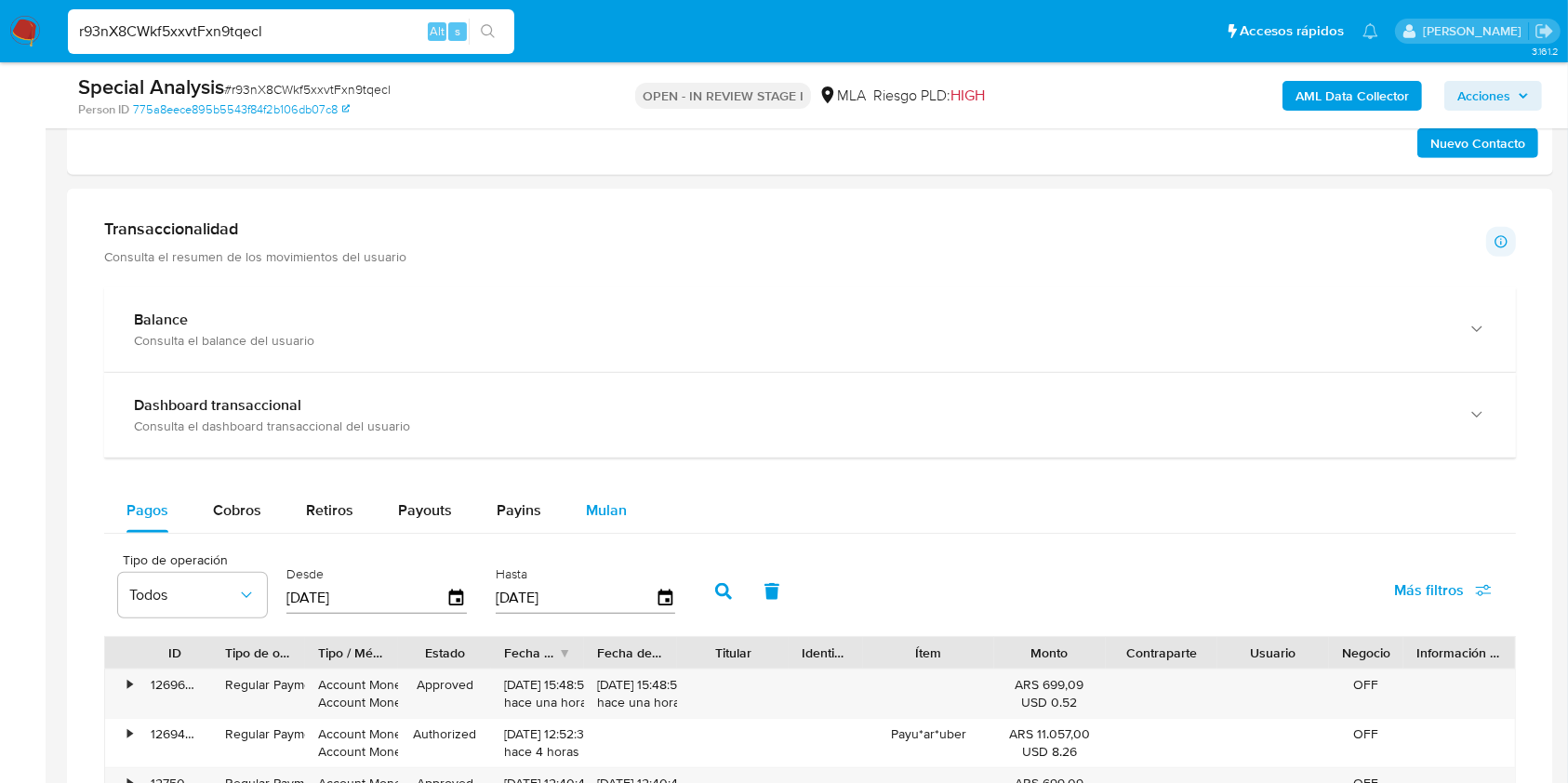
click at [593, 510] on span "Mulan" at bounding box center [607, 509] width 41 height 22
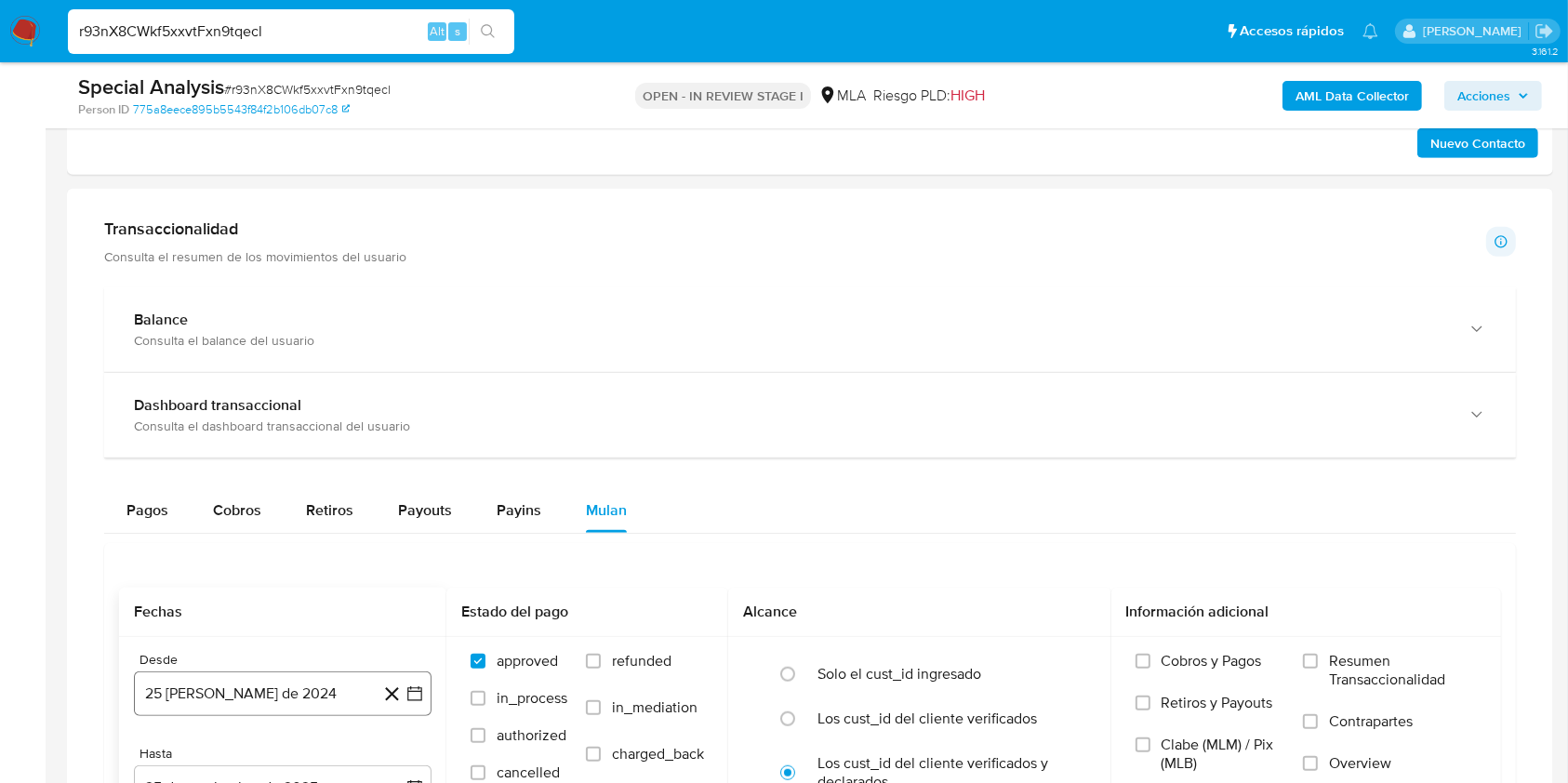
click at [309, 685] on button "25 [PERSON_NAME] de 2024" at bounding box center [282, 694] width 297 height 45
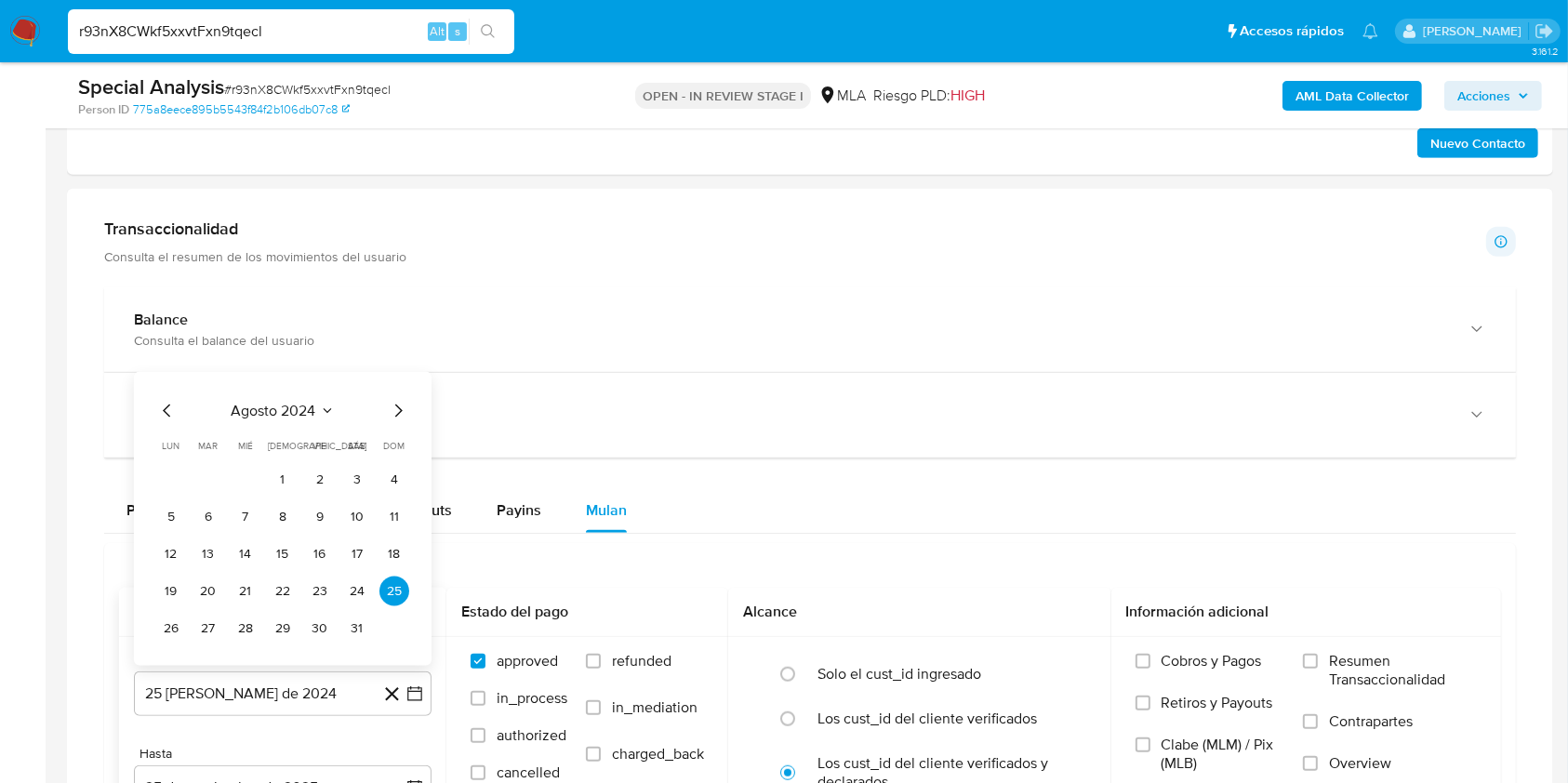
click at [330, 403] on icon "Seleccionar mes y año" at bounding box center [327, 411] width 15 height 15
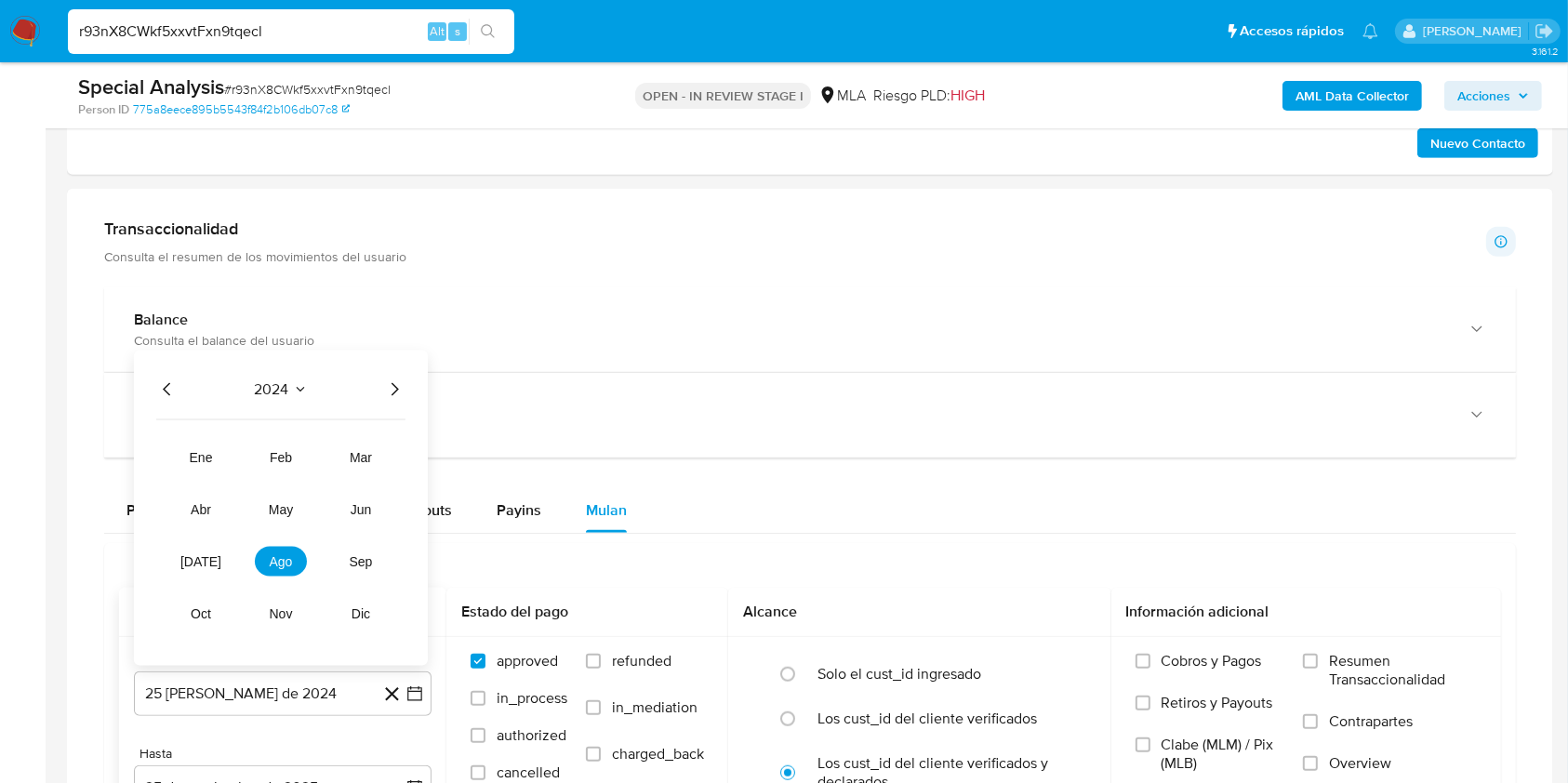
click at [388, 383] on icon "Año siguiente" at bounding box center [394, 390] width 23 height 23
click at [280, 517] on button "may" at bounding box center [281, 509] width 53 height 30
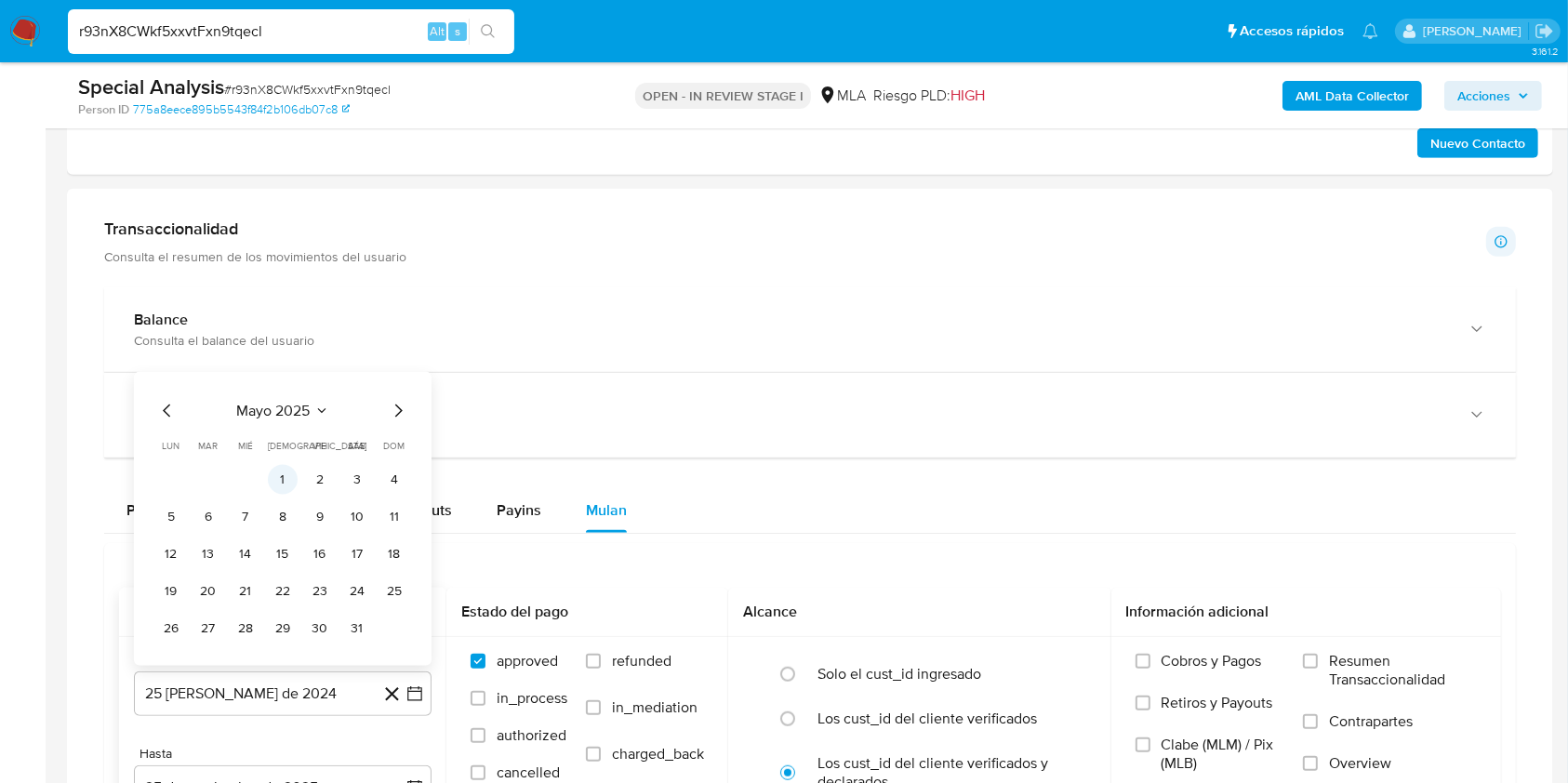
click at [280, 474] on button "1" at bounding box center [283, 480] width 30 height 30
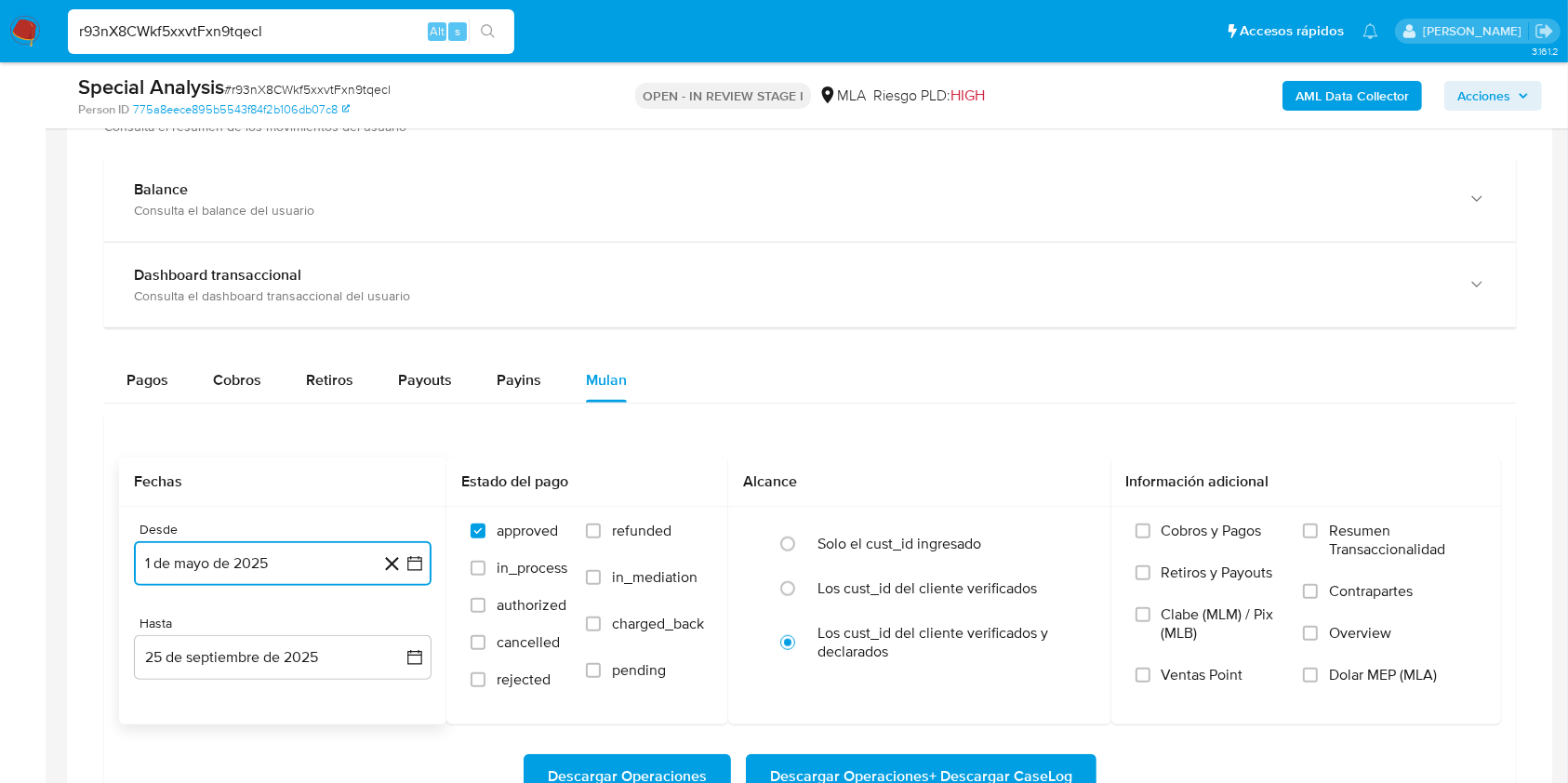
scroll to position [1347, 0]
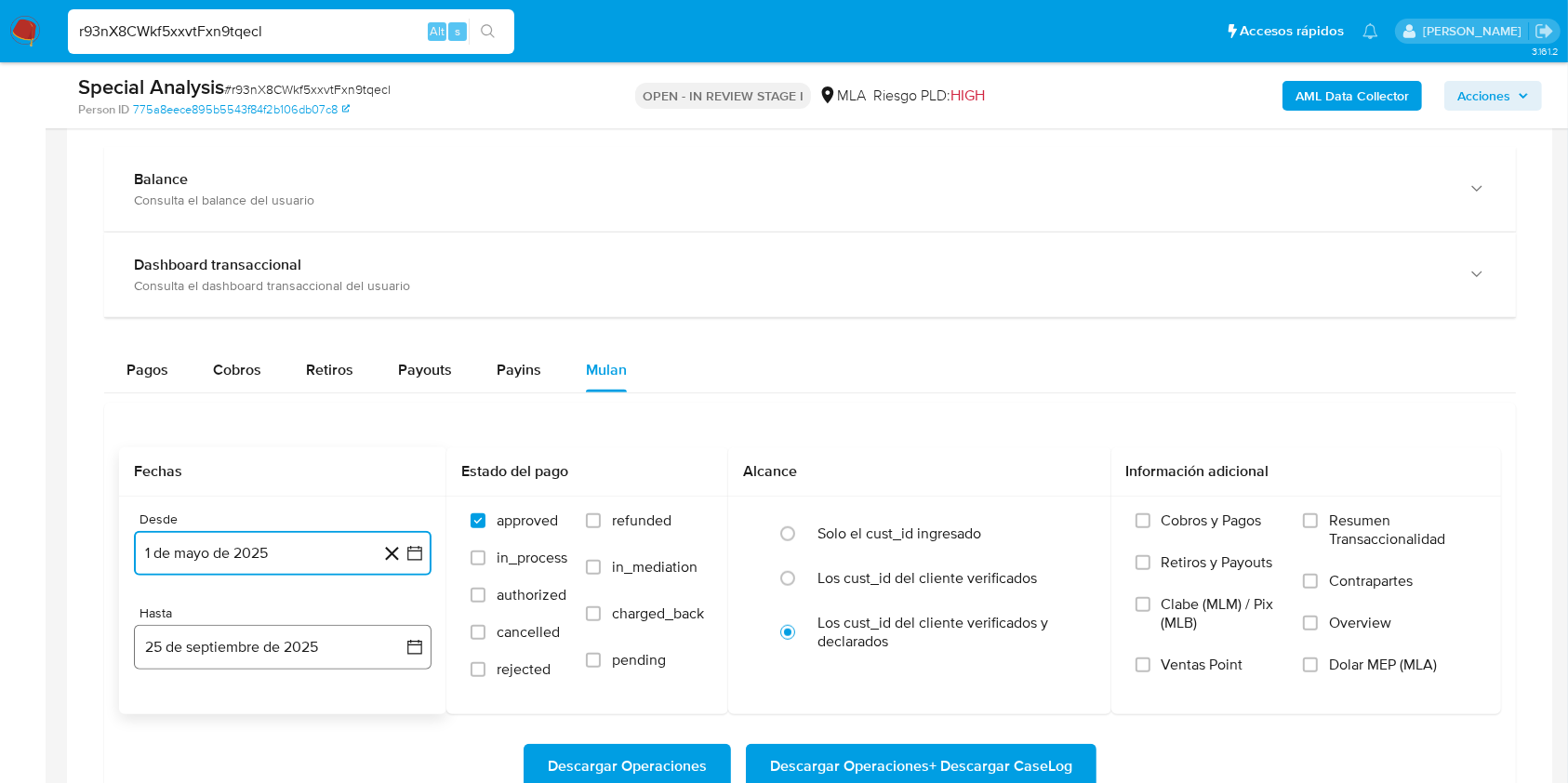
click at [415, 656] on button "25 de septiembre de 2025" at bounding box center [282, 647] width 297 height 45
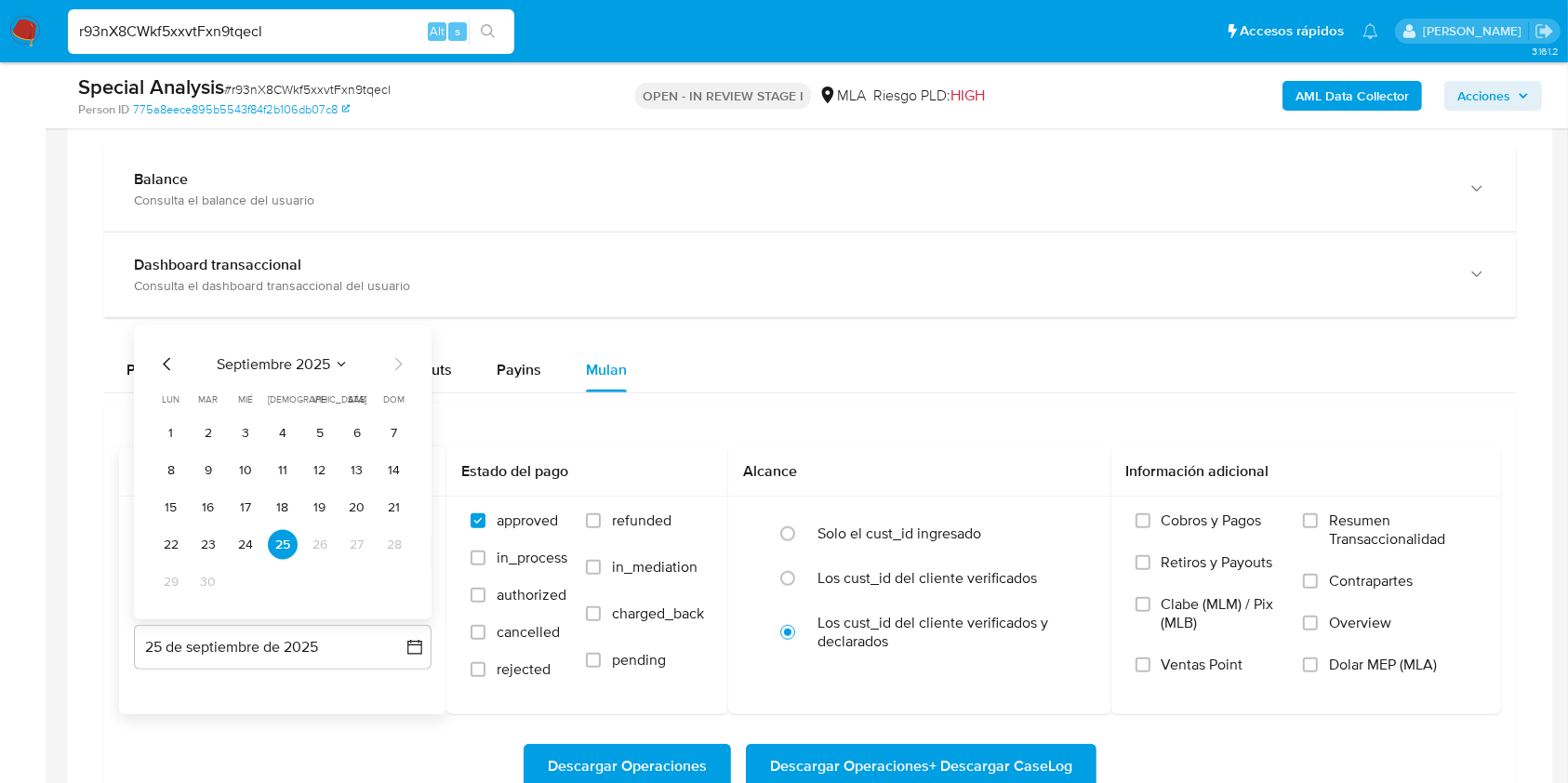
click at [169, 369] on icon "Mes anterior" at bounding box center [167, 365] width 8 height 13
click at [386, 581] on button "31" at bounding box center [395, 582] width 30 height 30
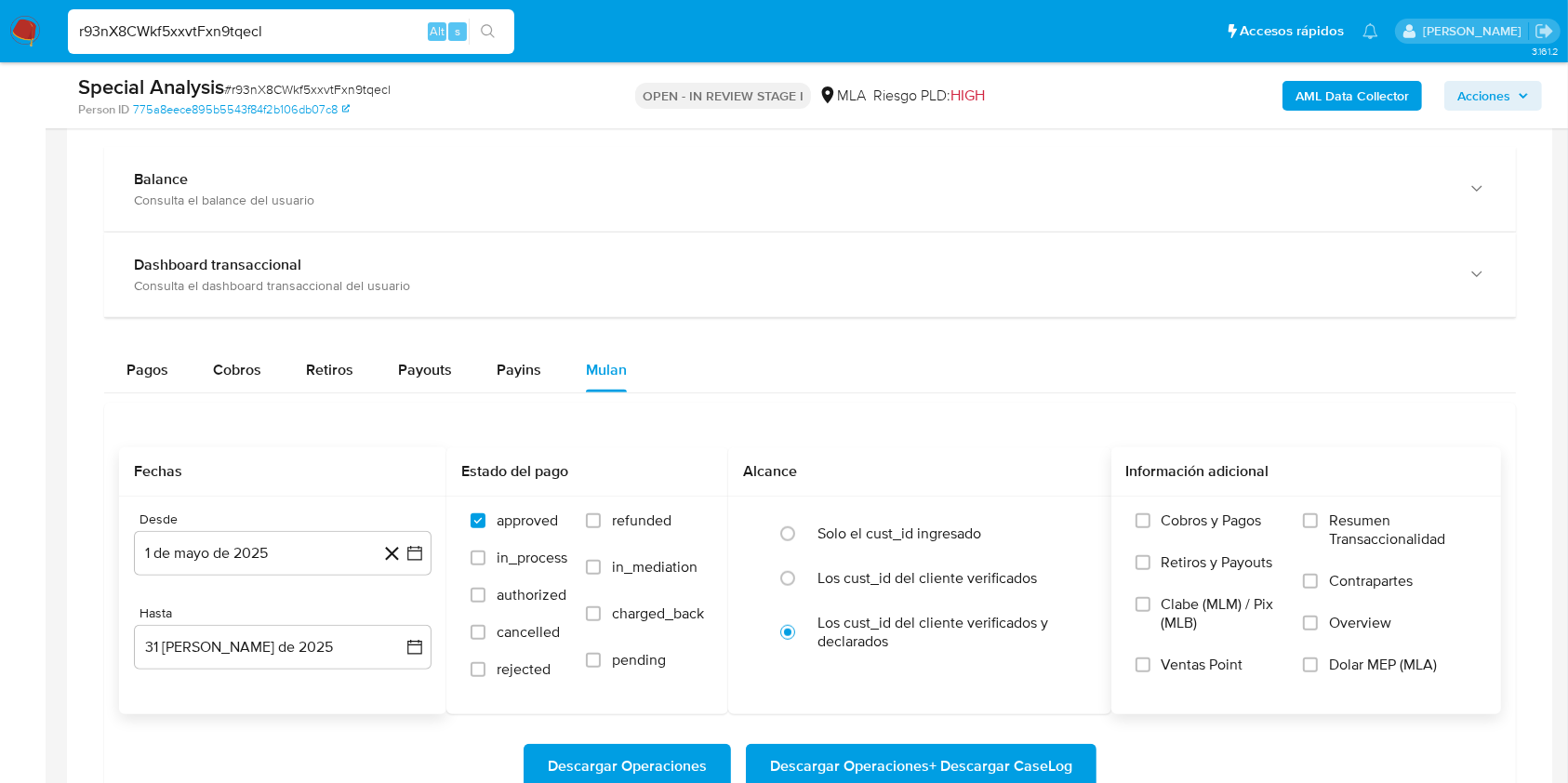
click at [1354, 657] on span "Dolar MEP (MLA)" at bounding box center [1382, 665] width 108 height 19
click at [1318, 657] on input "Dolar MEP (MLA)" at bounding box center [1310, 665] width 15 height 15
click at [1019, 749] on span "Descargar Operaciones + Descargar CaseLog" at bounding box center [921, 766] width 302 height 41
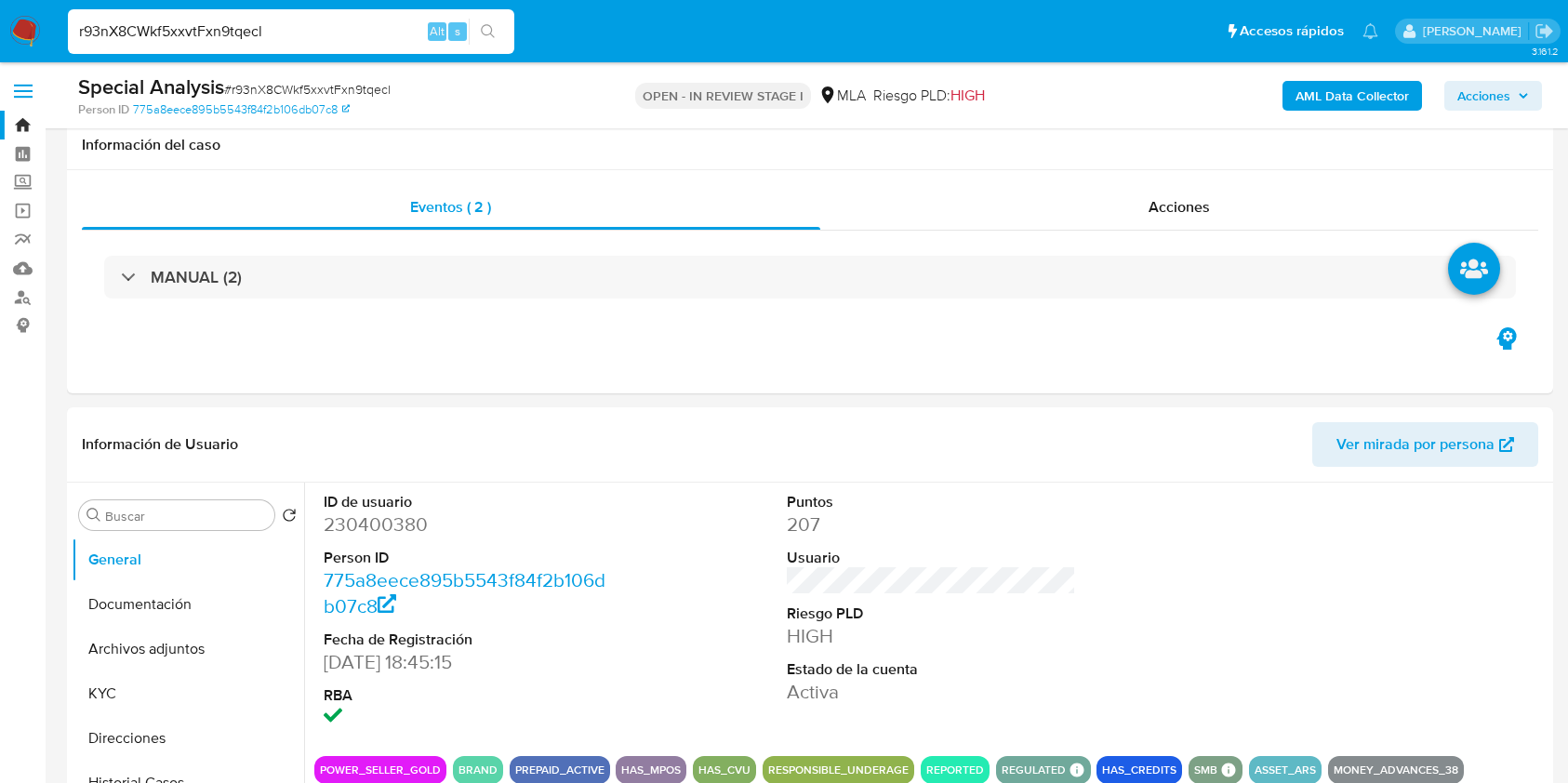
scroll to position [1347, 0]
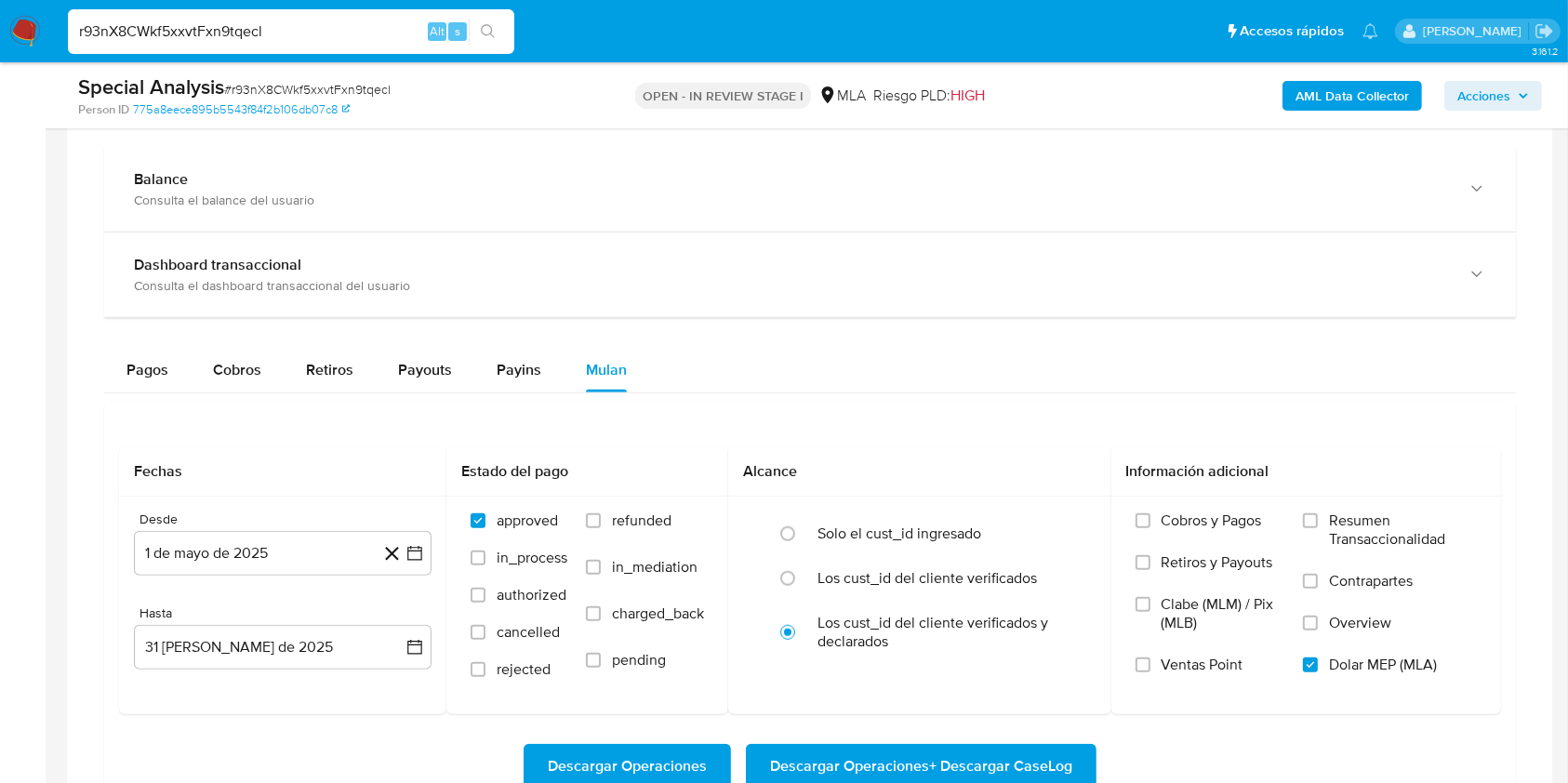
click at [372, 27] on input "r93nX8CWkf5xxvtFxn9tqecl" at bounding box center [291, 32] width 446 height 24
paste input "zAyI5GvTuHSjx0SeE5qBZ5D9"
type input "zAyI5GvTuHSjx0SeE5qBZ5D9"
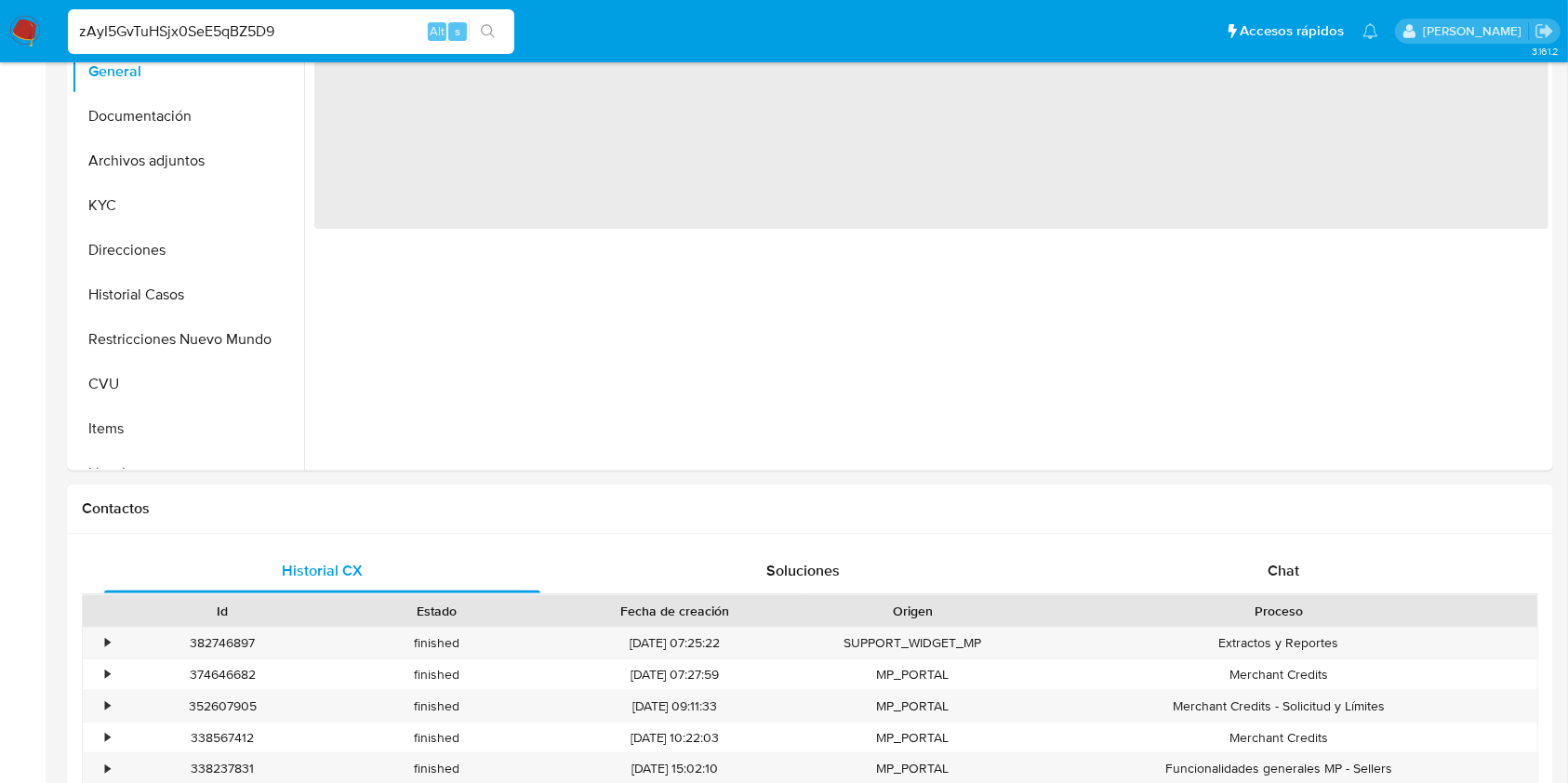
select select "10"
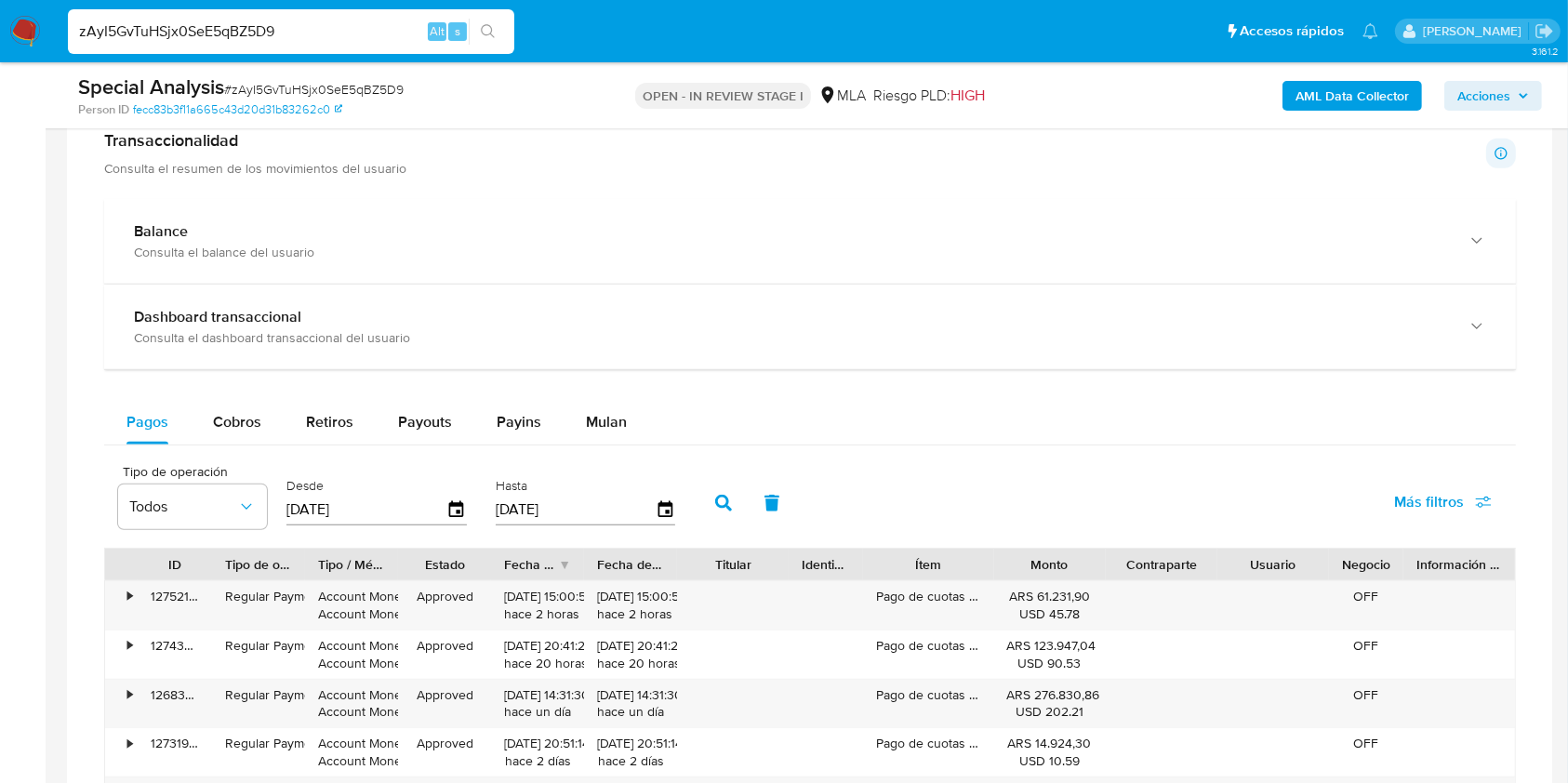
scroll to position [1282, 0]
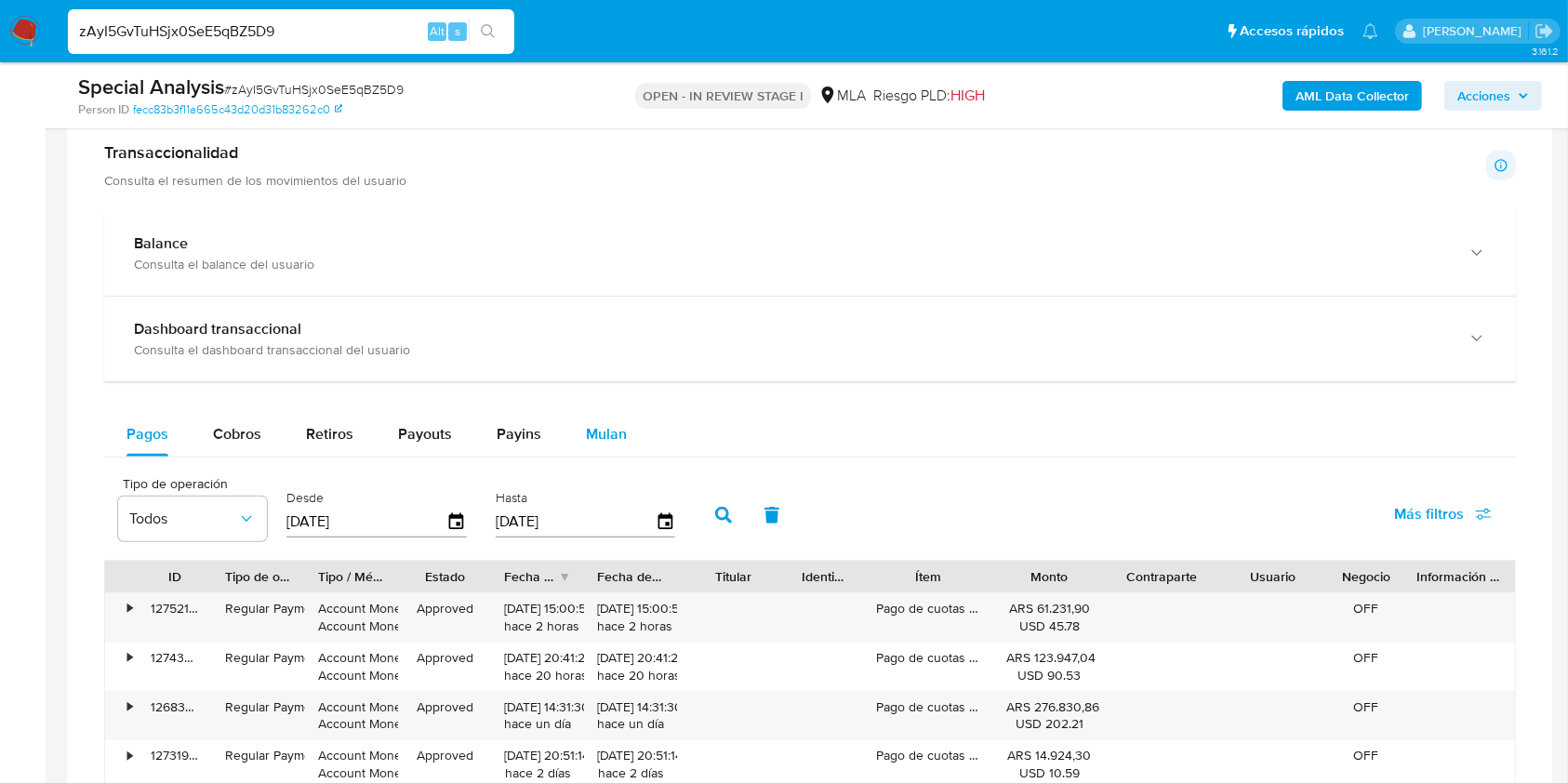
click at [627, 427] on button "Mulan" at bounding box center [606, 434] width 85 height 45
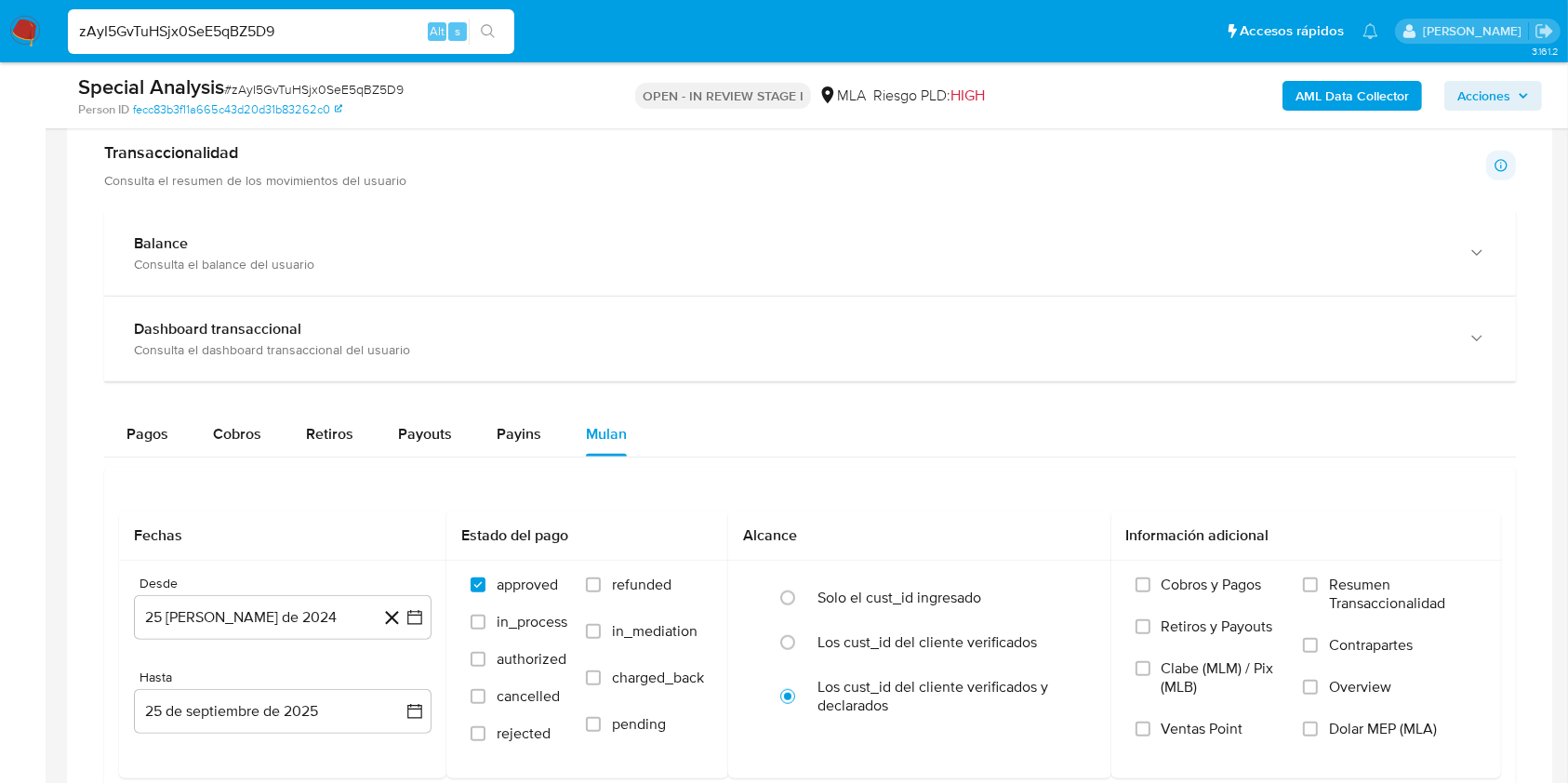
scroll to position [1479, 0]
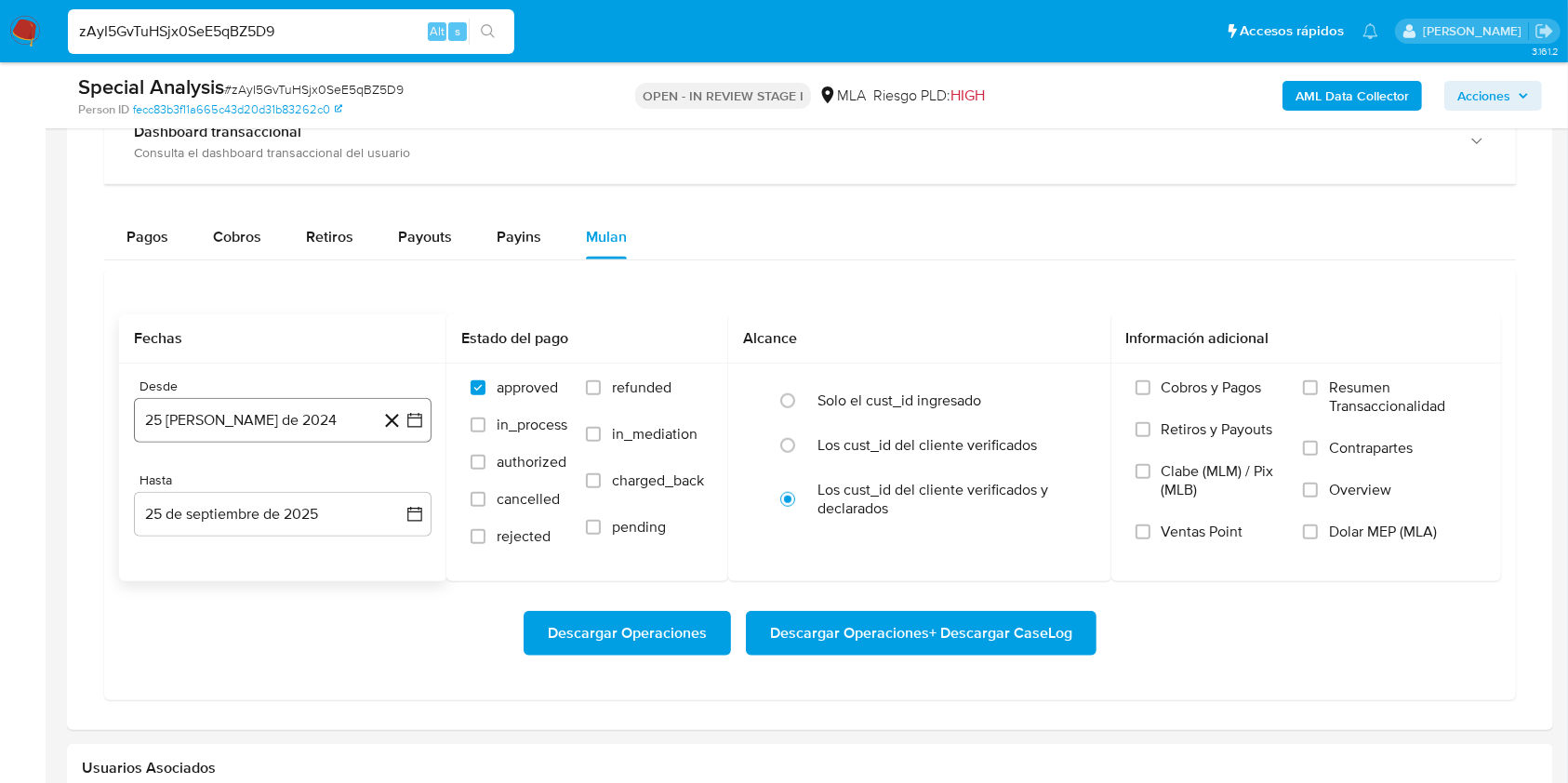
click at [292, 423] on button "25 [PERSON_NAME] de 2024" at bounding box center [282, 420] width 297 height 45
click at [322, 491] on icon "Seleccionar mes y año" at bounding box center [327, 488] width 15 height 15
click at [385, 487] on icon "Año siguiente" at bounding box center [394, 488] width 23 height 23
click at [263, 606] on button "may" at bounding box center [281, 608] width 53 height 30
click at [283, 550] on button "1" at bounding box center [283, 556] width 30 height 30
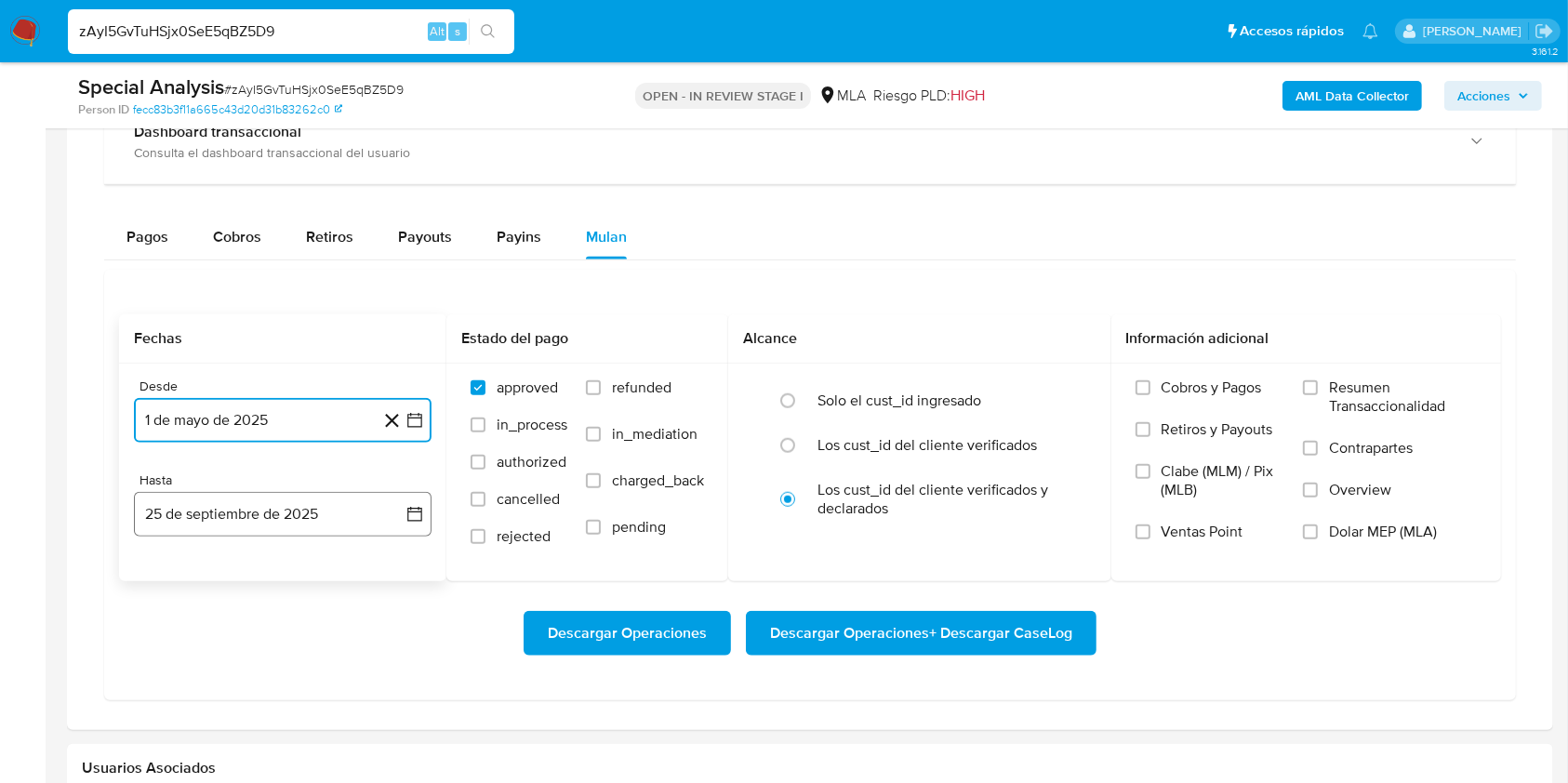
click at [290, 527] on button "25 de septiembre de 2025" at bounding box center [282, 514] width 297 height 45
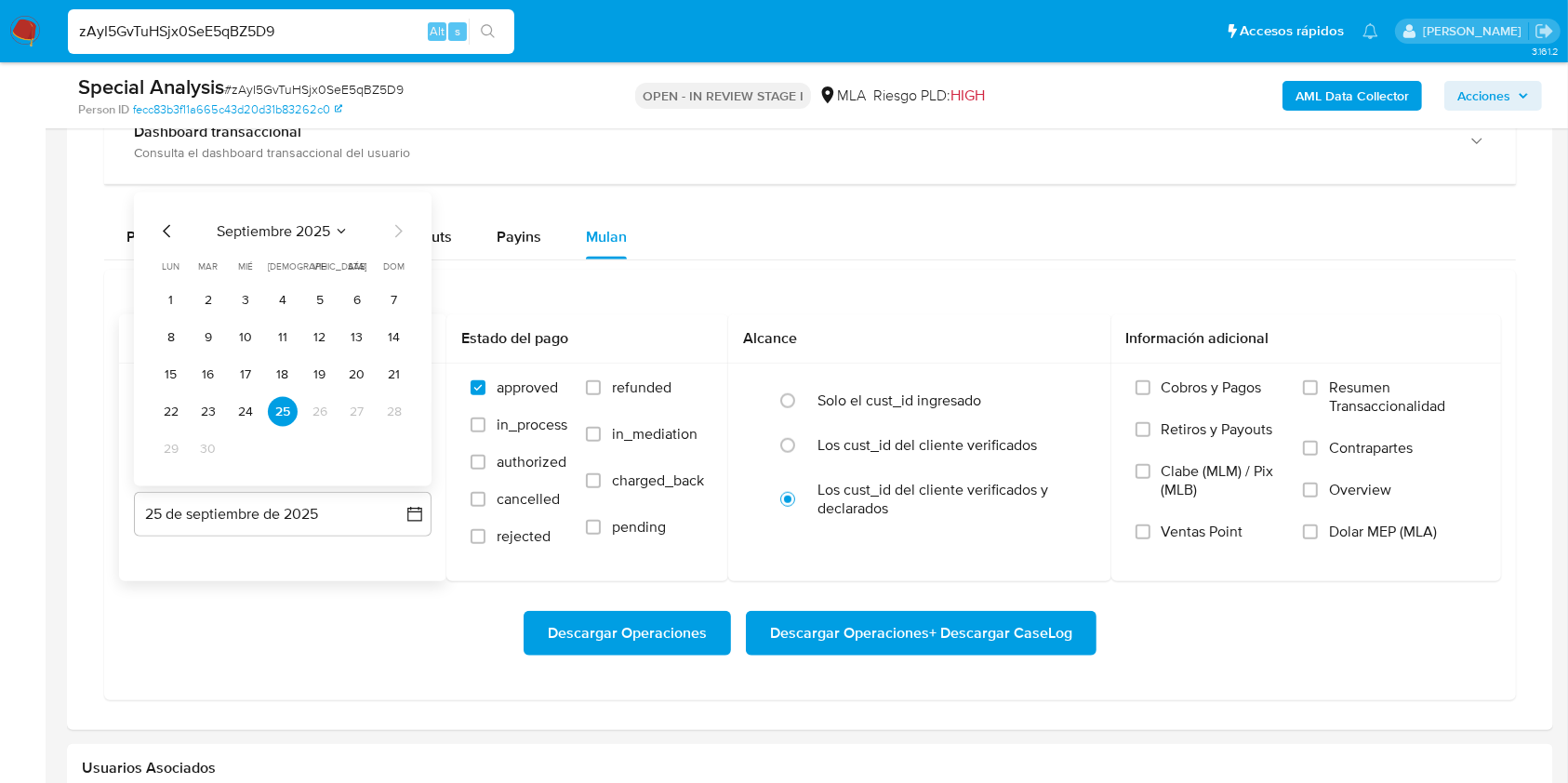
click at [180, 242] on div "septiembre 2025 septiembre 2025 lun lunes mar martes mié miércoles jue jueves v…" at bounding box center [283, 342] width 253 height 244
click at [165, 233] on icon "Mes anterior" at bounding box center [167, 232] width 8 height 13
click at [399, 447] on button "31" at bounding box center [395, 449] width 30 height 30
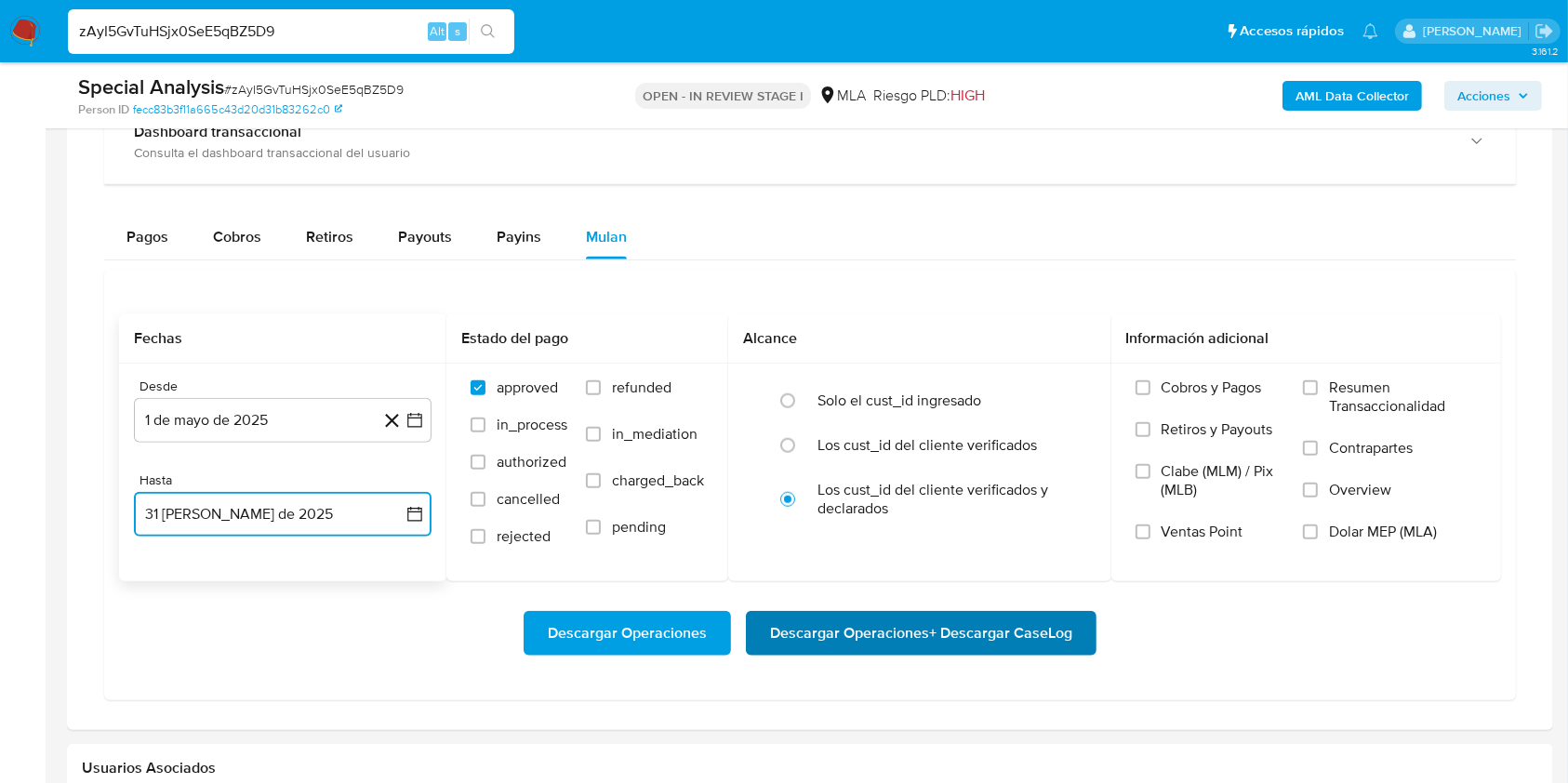
click at [969, 646] on span "Descargar Operaciones + Descargar CaseLog" at bounding box center [921, 633] width 302 height 41
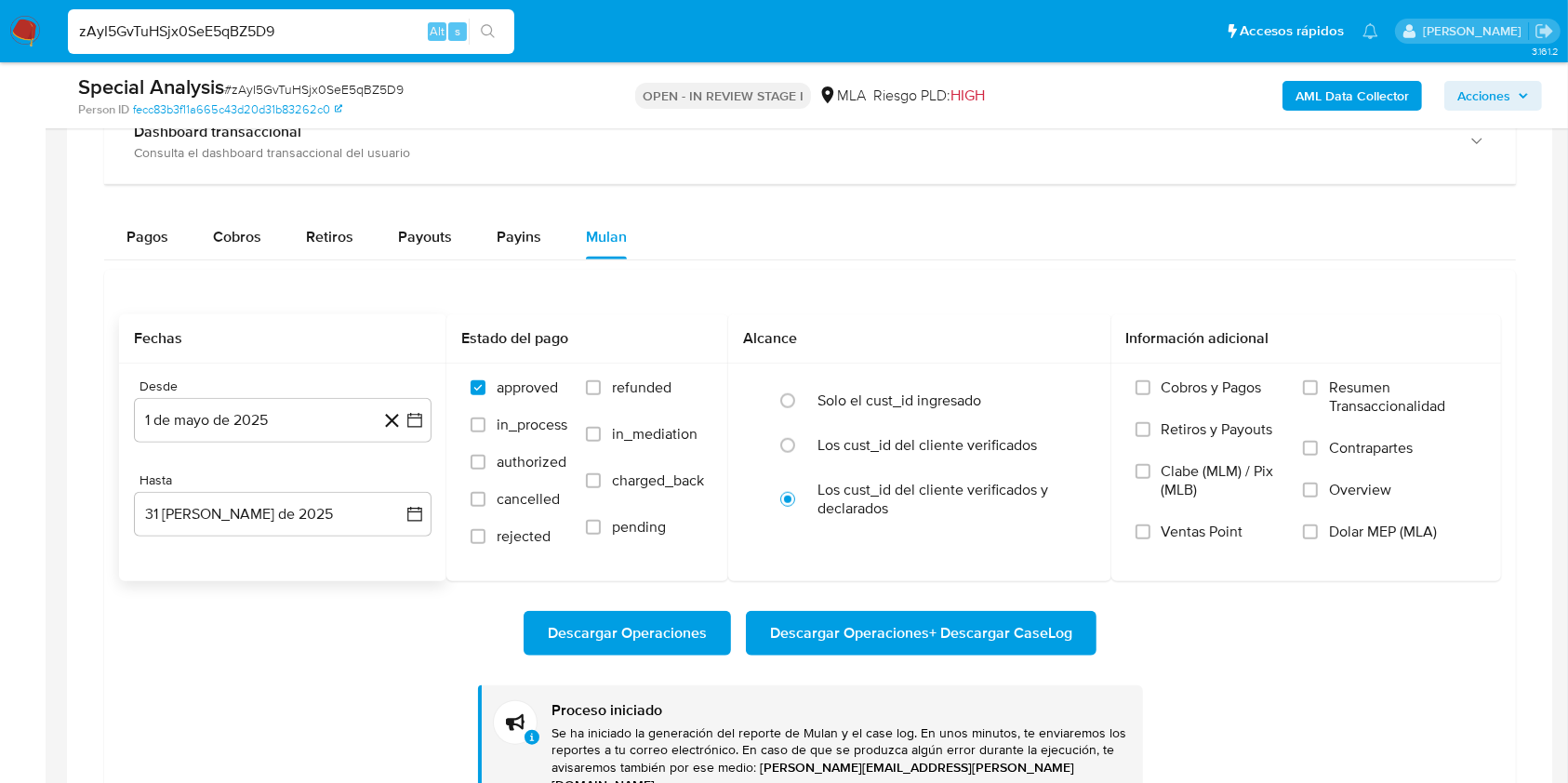
click at [301, 29] on input "zAyI5GvTuHSjx0SeE5qBZ5D9" at bounding box center [291, 32] width 446 height 24
paste input "TPRJ19ggAPnGwVLXd9Py9olo"
type input "TPRJ19ggAPnGwVLXd9Py9olo"
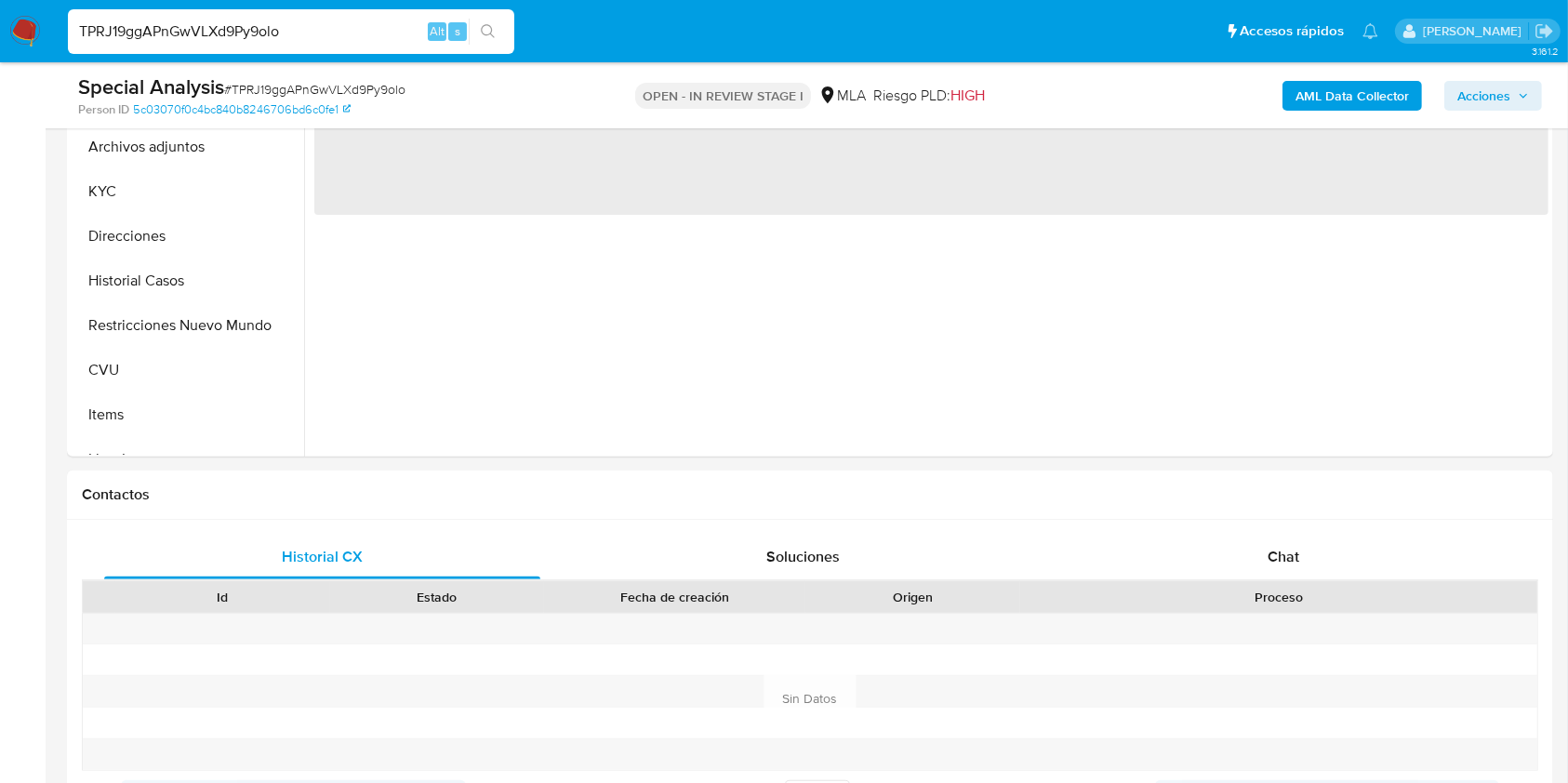
select select "10"
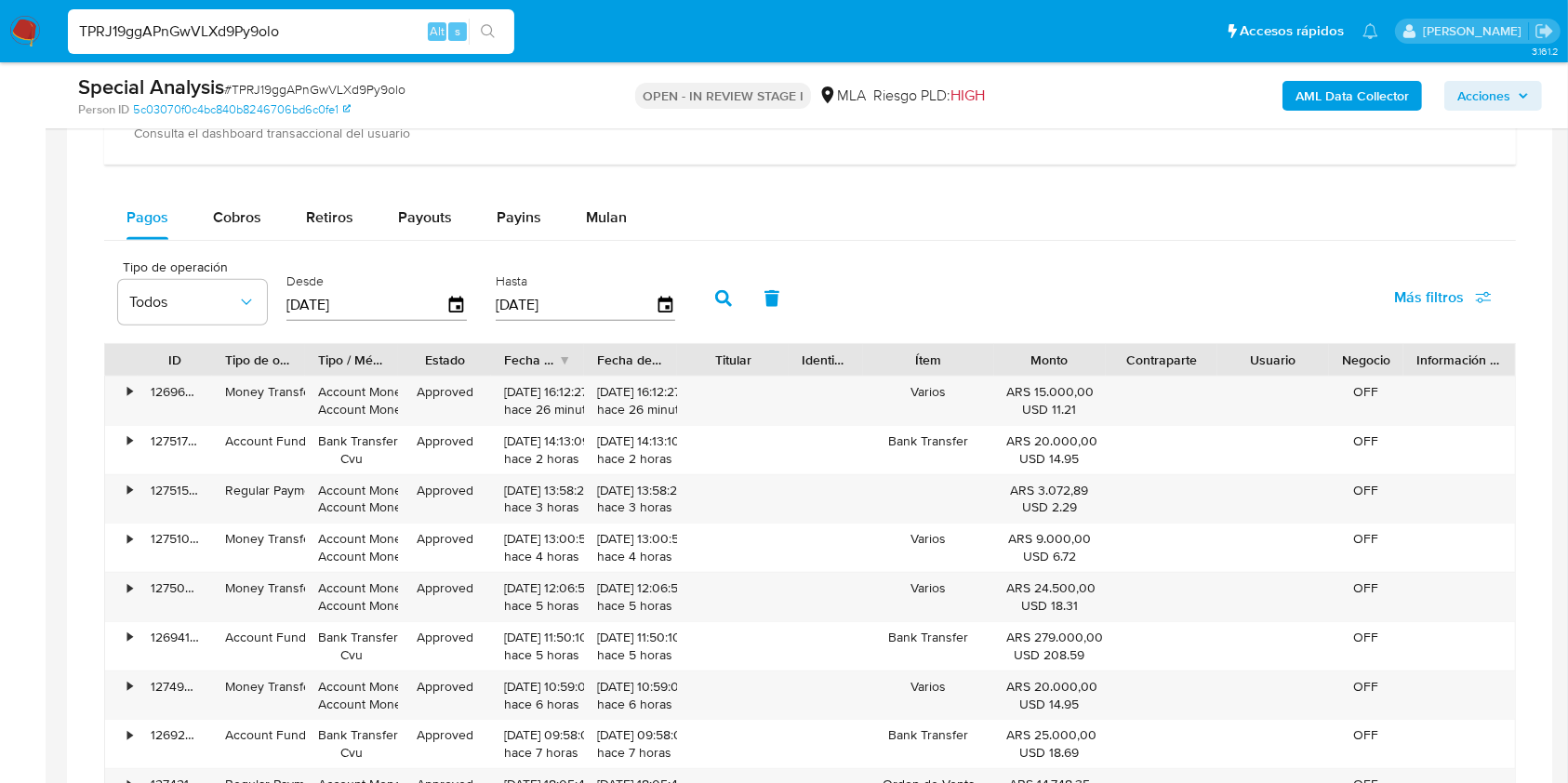
scroll to position [1547, 0]
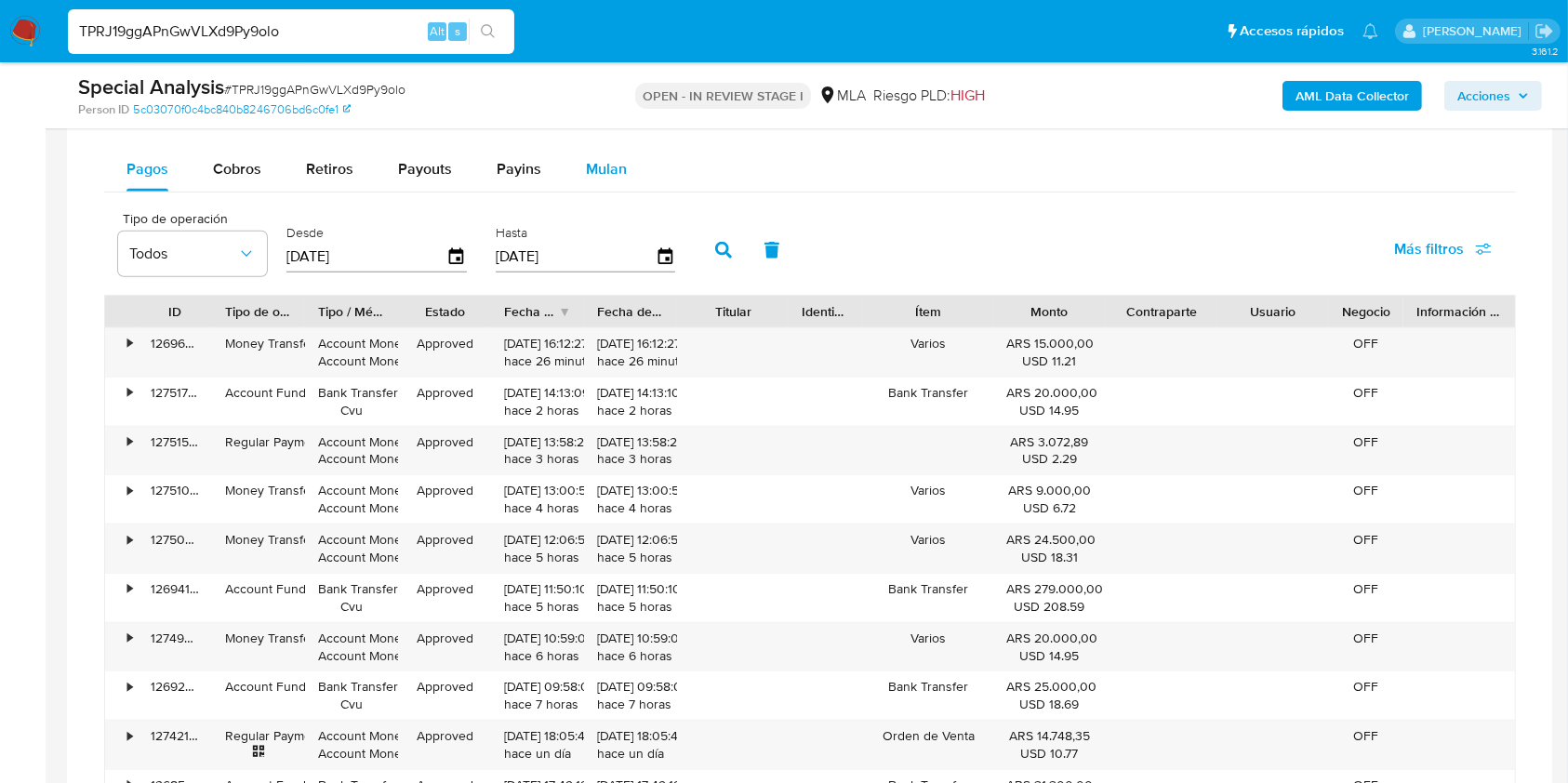
click at [597, 176] on span "Mulan" at bounding box center [607, 169] width 41 height 22
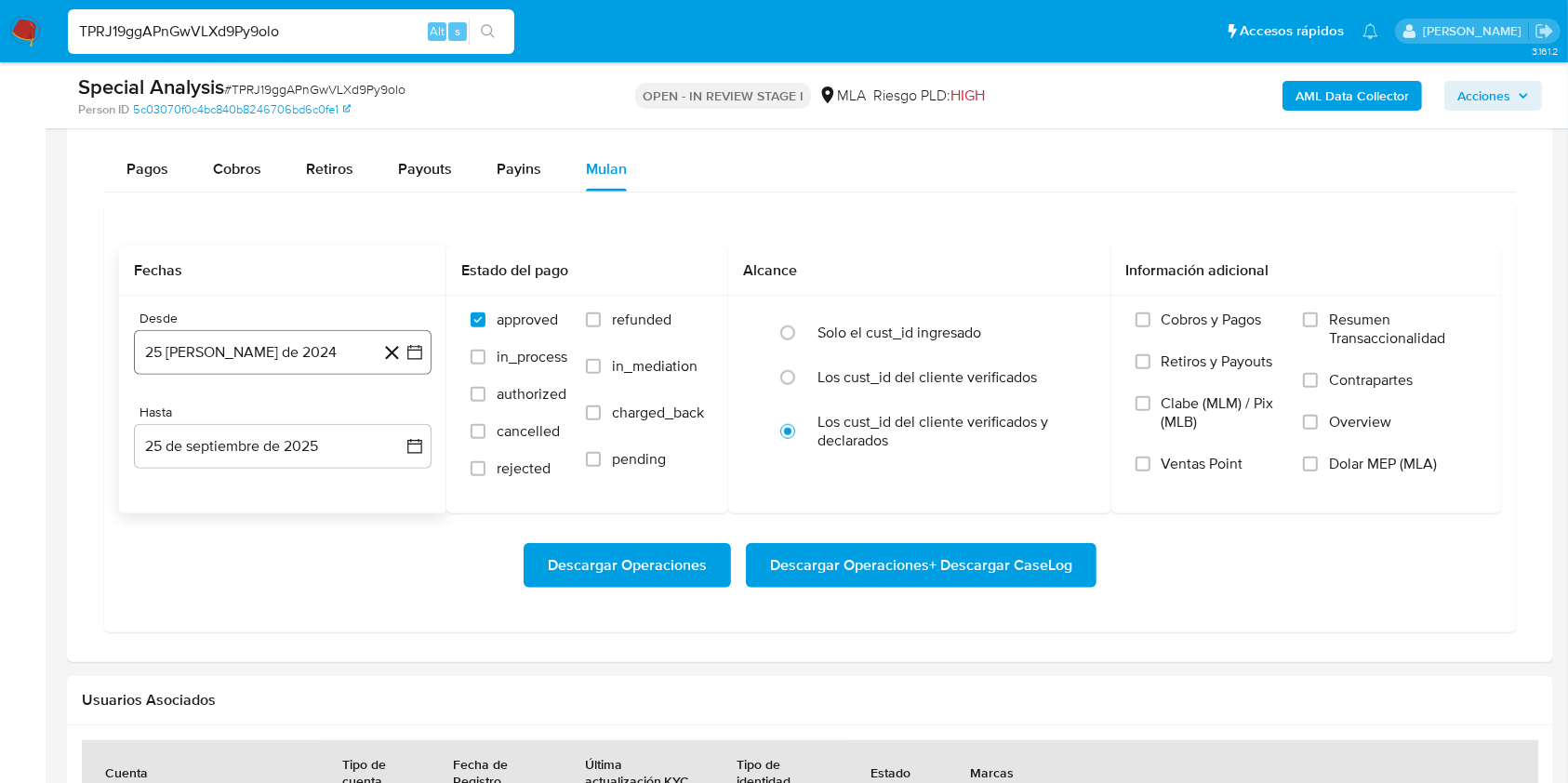
click at [320, 346] on button "25 [PERSON_NAME] de 2024" at bounding box center [282, 353] width 297 height 45
click at [324, 412] on icon "Seleccionar mes y año" at bounding box center [327, 419] width 15 height 15
click at [388, 420] on icon "Año siguiente" at bounding box center [394, 419] width 23 height 23
click at [287, 533] on span "may" at bounding box center [281, 539] width 24 height 15
click at [275, 485] on button "1" at bounding box center [283, 489] width 30 height 30
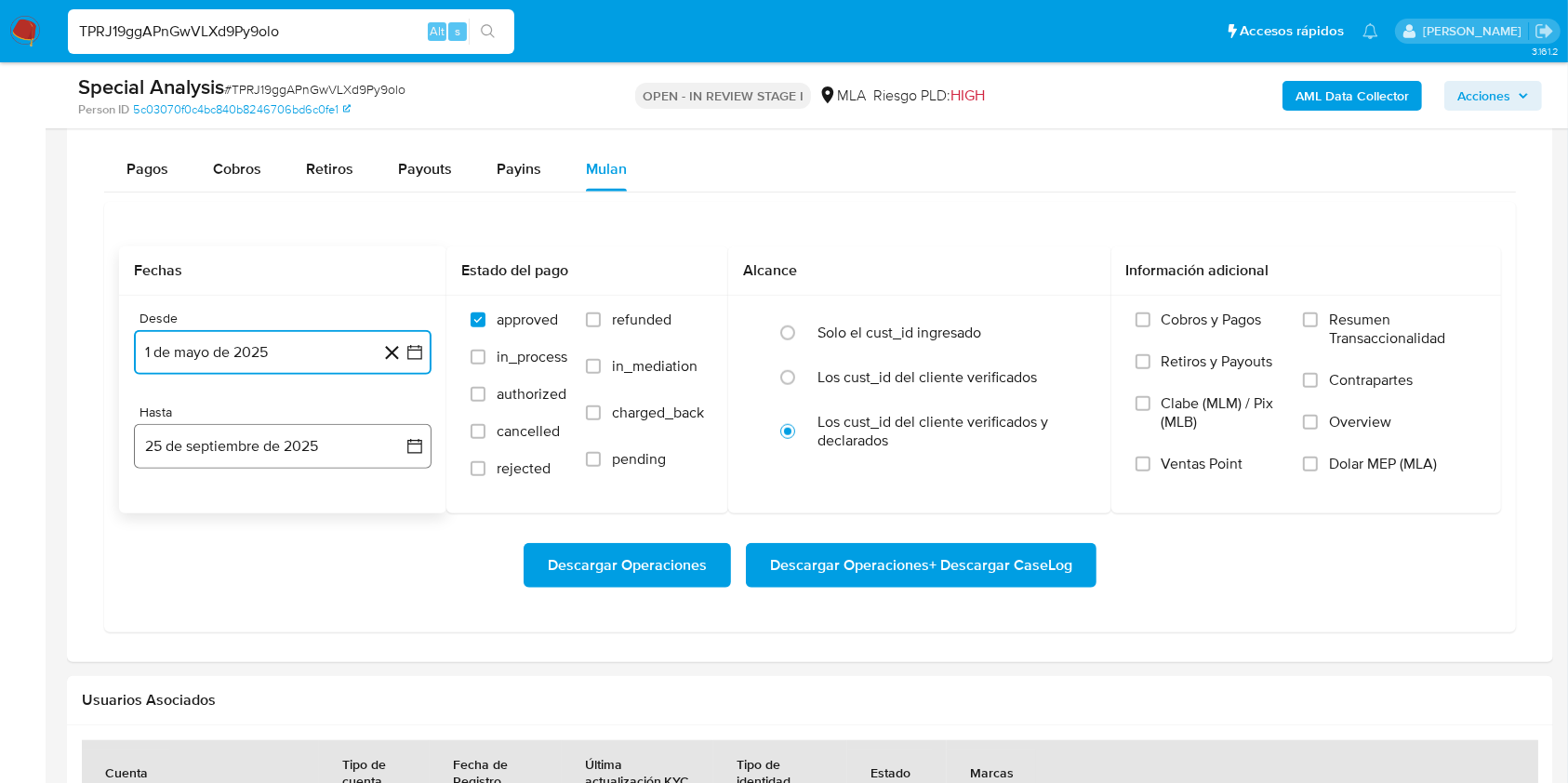
click at [269, 458] on button "25 de septiembre de 2025" at bounding box center [282, 446] width 297 height 45
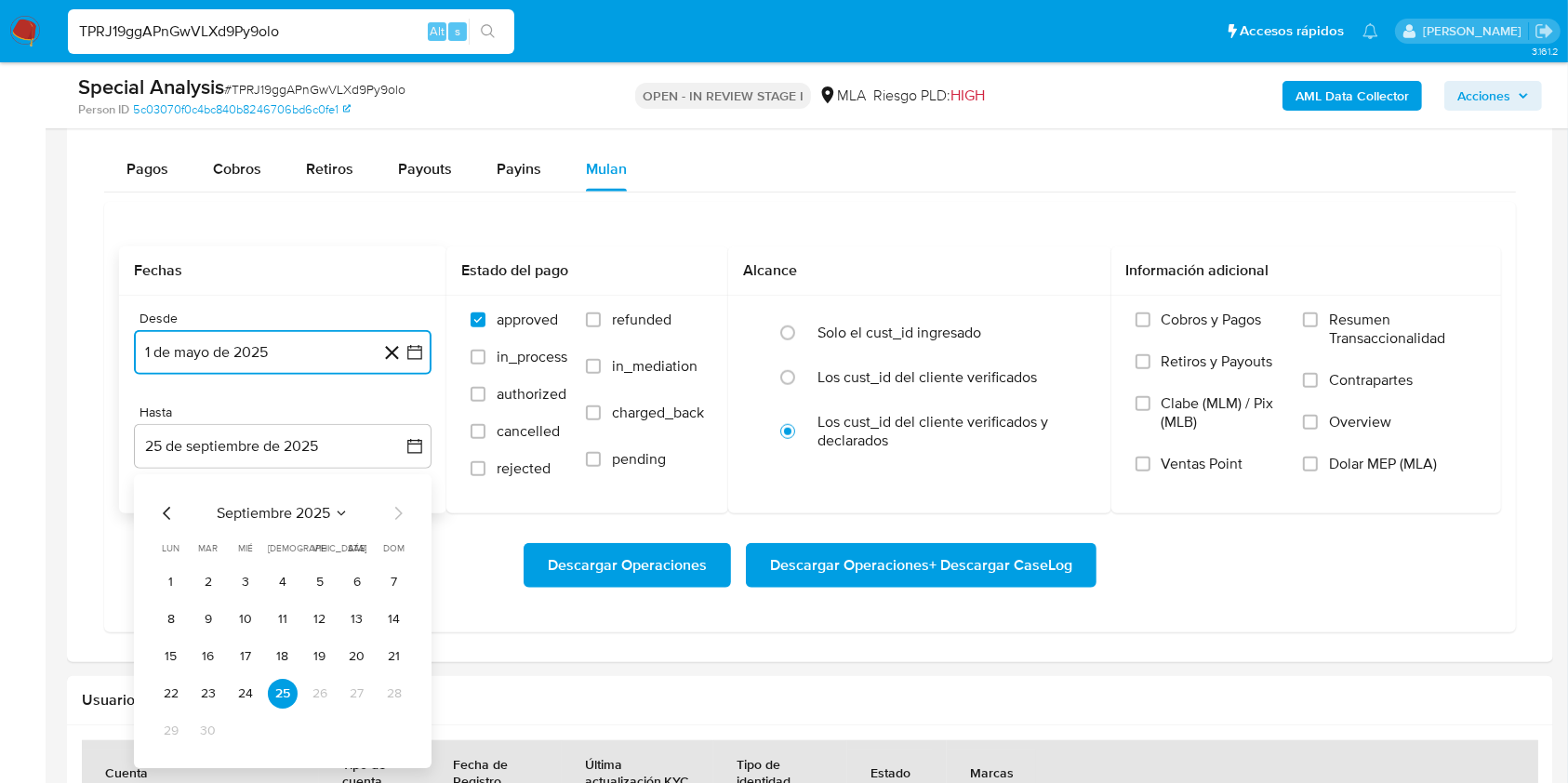
click at [166, 502] on icon "Mes anterior" at bounding box center [168, 513] width 23 height 23
click at [403, 724] on button "31" at bounding box center [395, 730] width 30 height 30
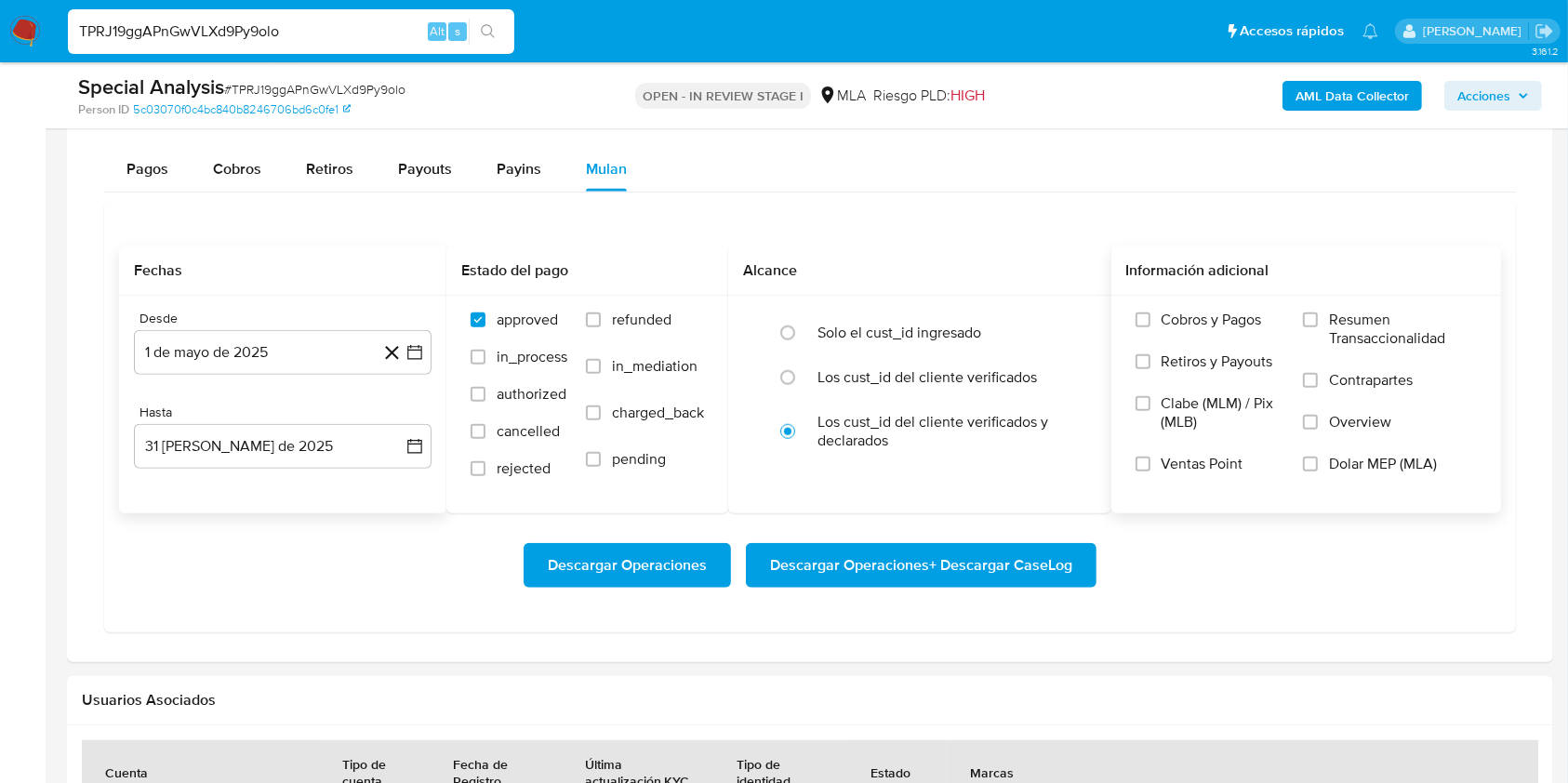
click at [1345, 467] on span "Dolar MEP (MLA)" at bounding box center [1382, 464] width 108 height 19
click at [1318, 467] on input "Dolar MEP (MLA)" at bounding box center [1310, 464] width 15 height 15
click at [1036, 556] on span "Descargar Operaciones + Descargar CaseLog" at bounding box center [921, 565] width 302 height 41
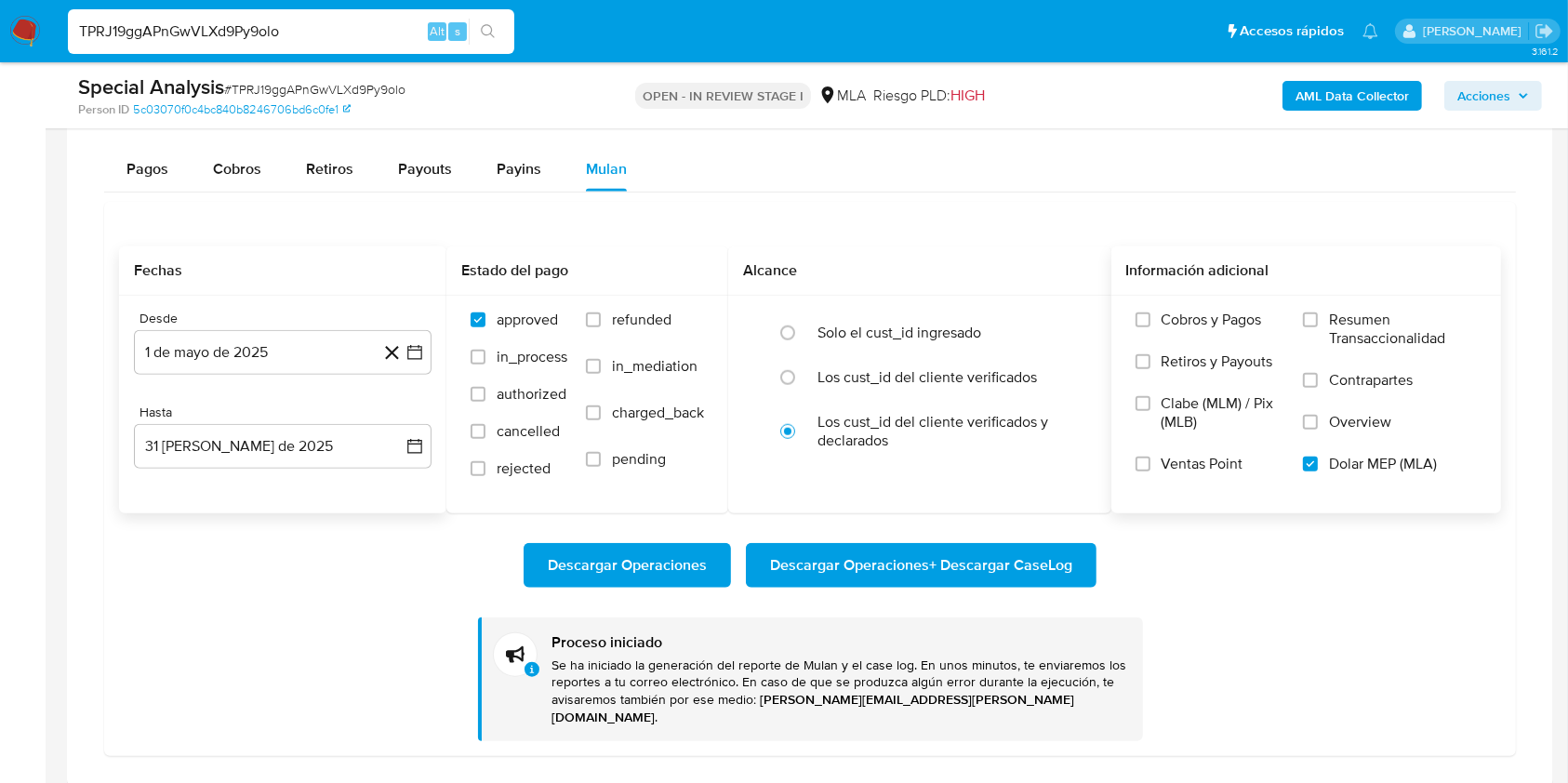
click at [355, 33] on input "TPRJ19ggAPnGwVLXd9Py9olo" at bounding box center [291, 32] width 446 height 24
paste input "oTgvoUGLCxdvNvjPVMTiplVu"
type input "oTgvoUGLCxdvNvjPVMTiplVu"
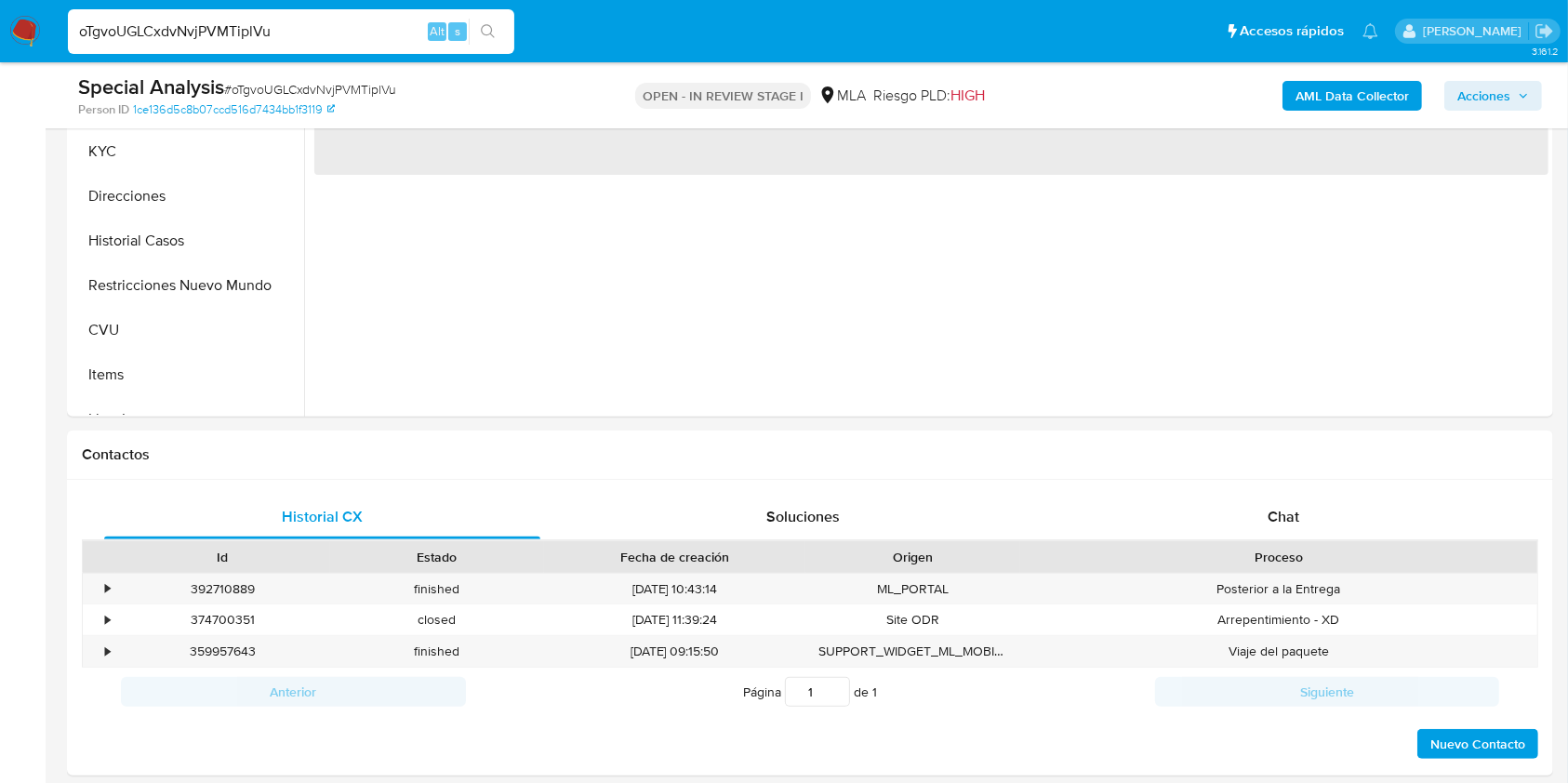
select select "10"
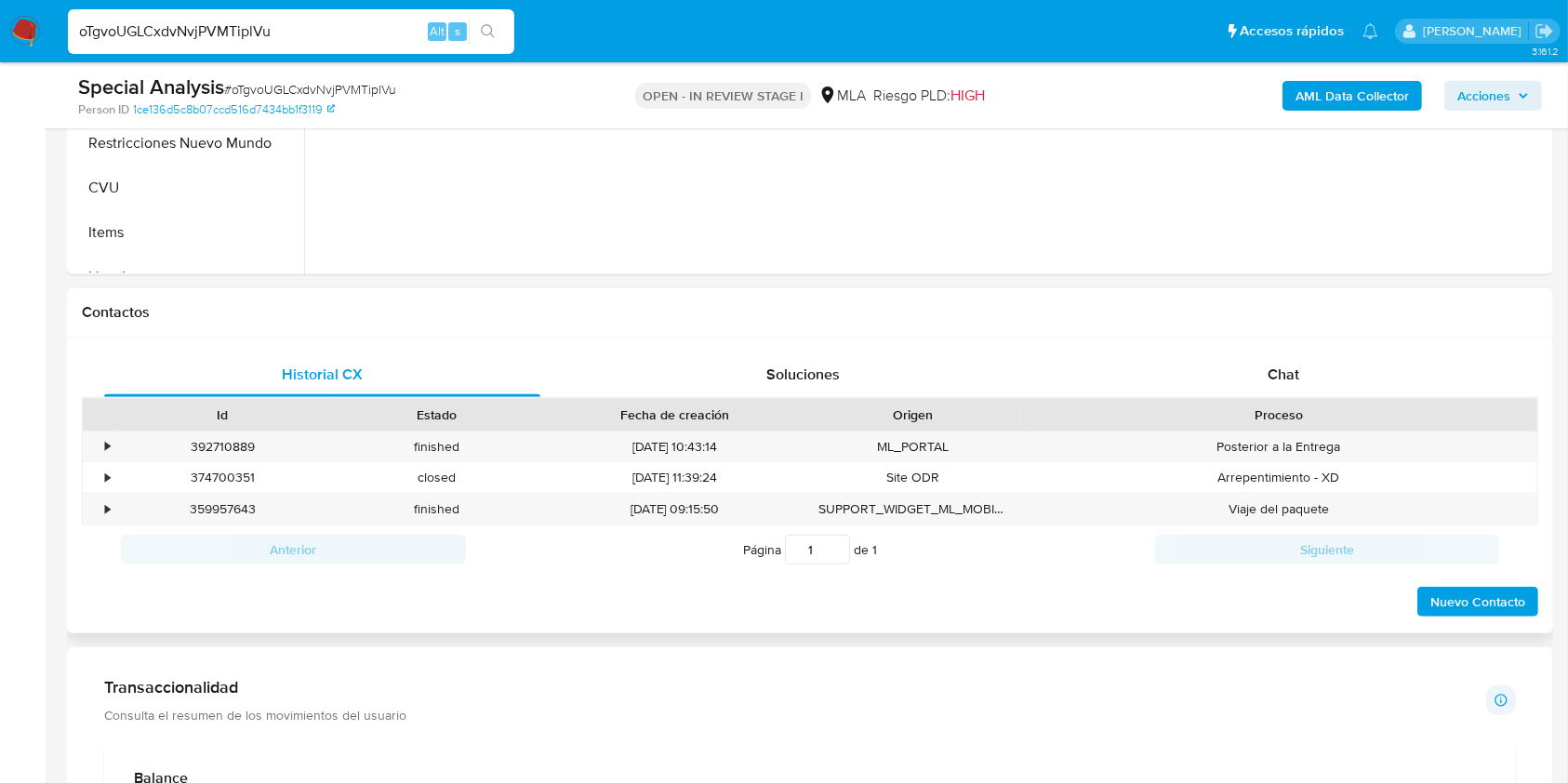
scroll to position [694, 0]
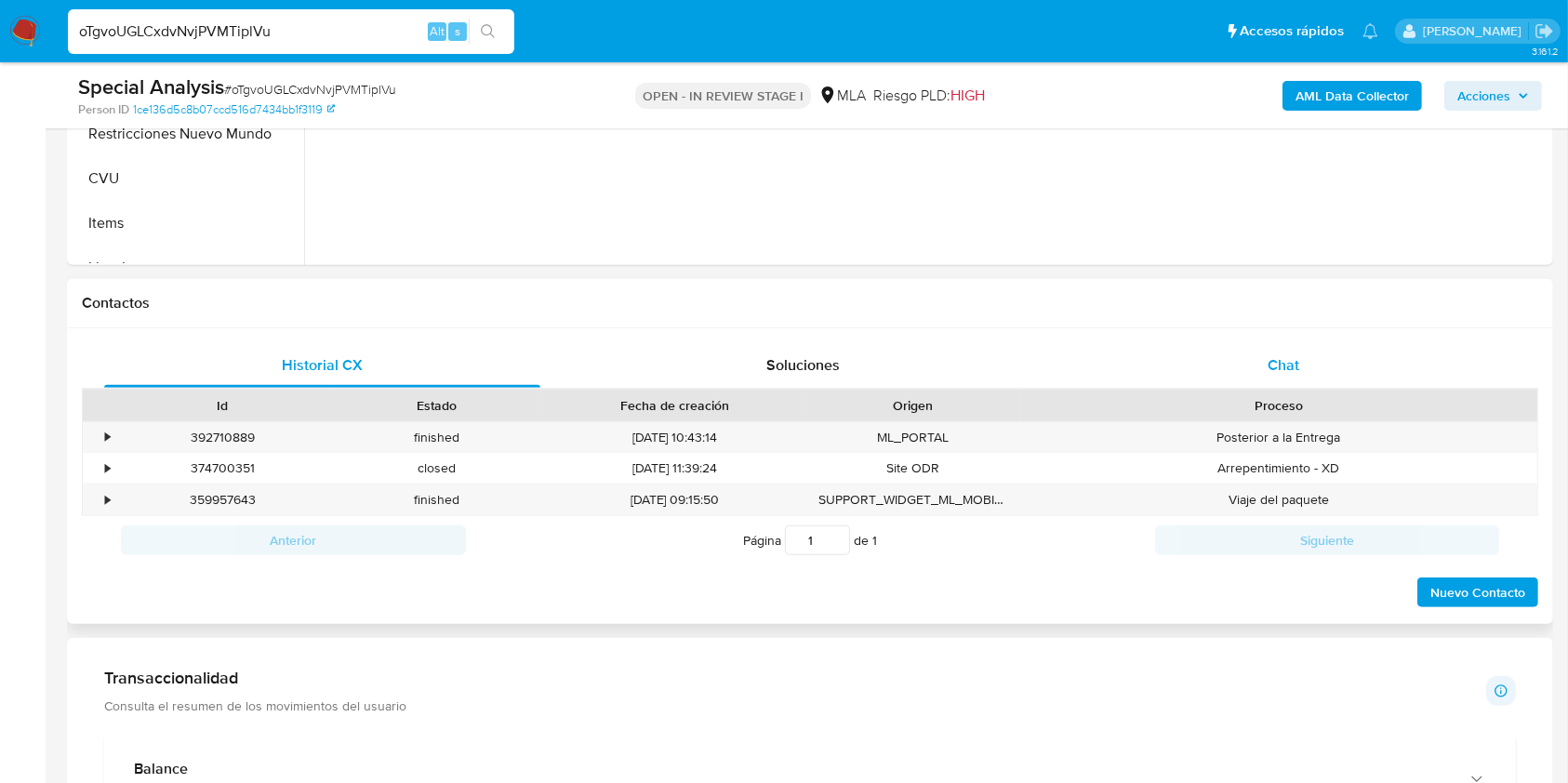
click at [1299, 361] on div "Chat" at bounding box center [1283, 366] width 436 height 45
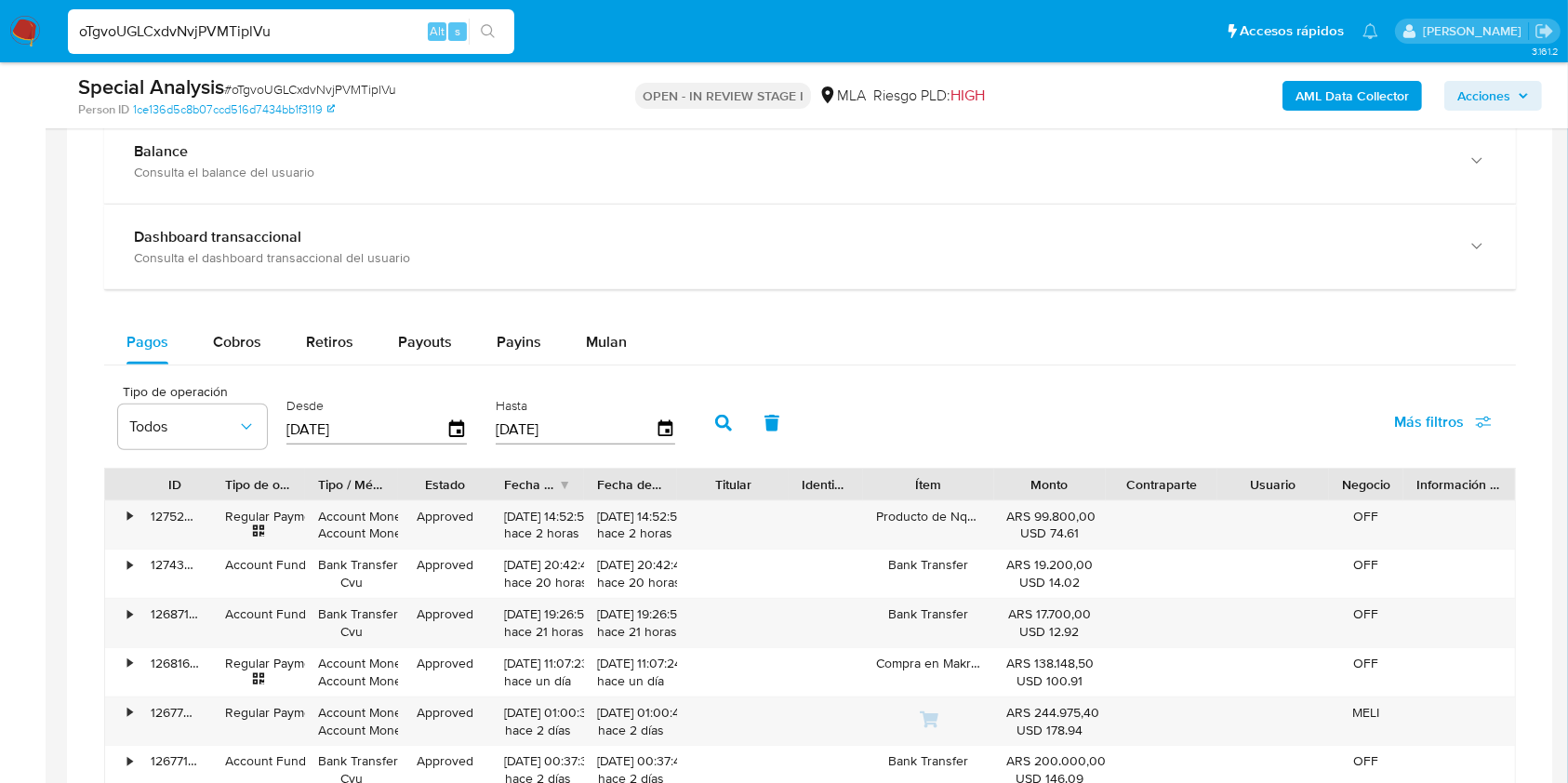
scroll to position [1755, 0]
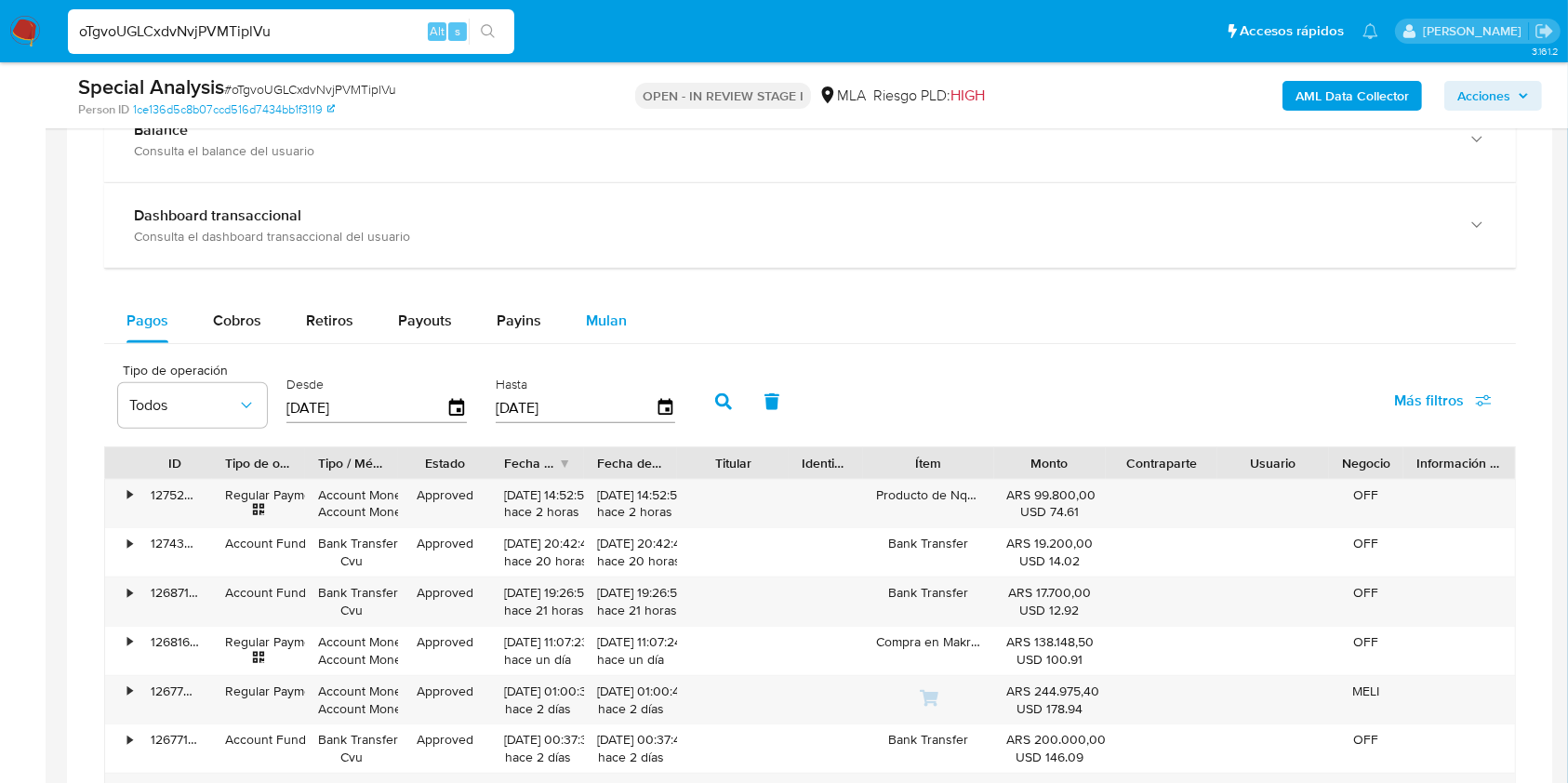
click at [600, 324] on span "Mulan" at bounding box center [607, 320] width 41 height 22
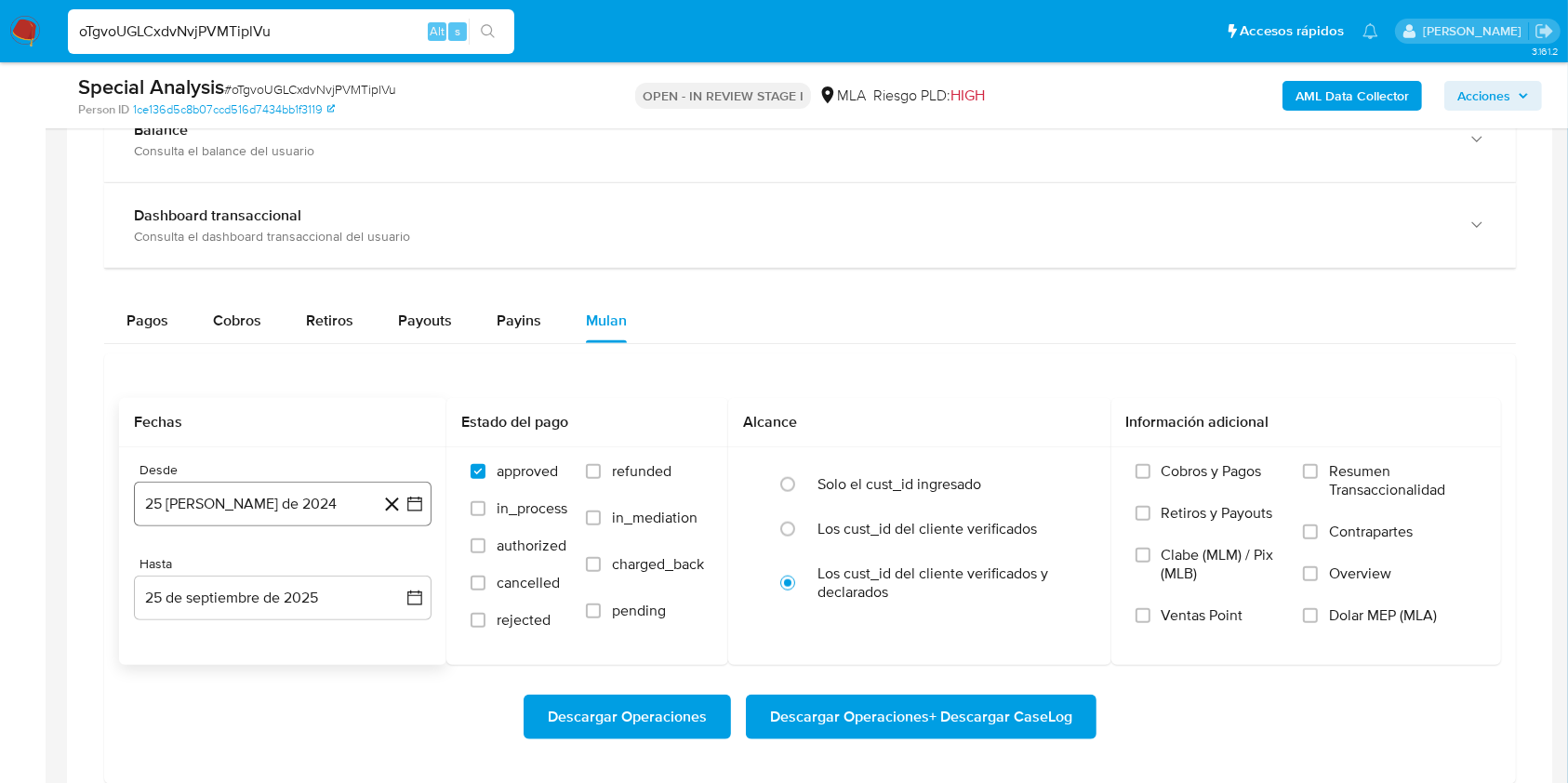
click at [339, 482] on button "25 [PERSON_NAME] de 2024" at bounding box center [282, 504] width 297 height 45
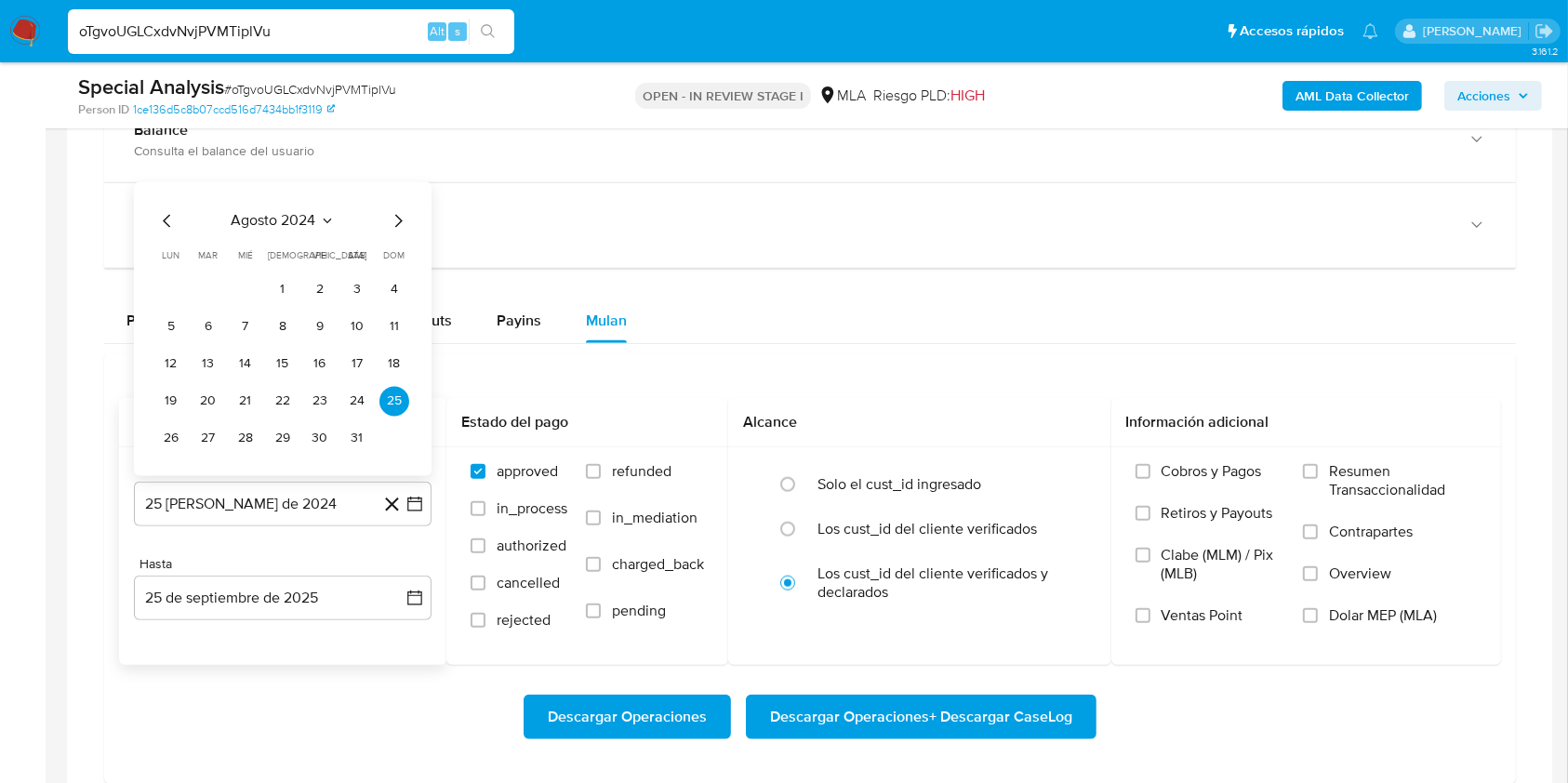
click at [325, 213] on icon "Seleccionar mes y año" at bounding box center [327, 220] width 15 height 15
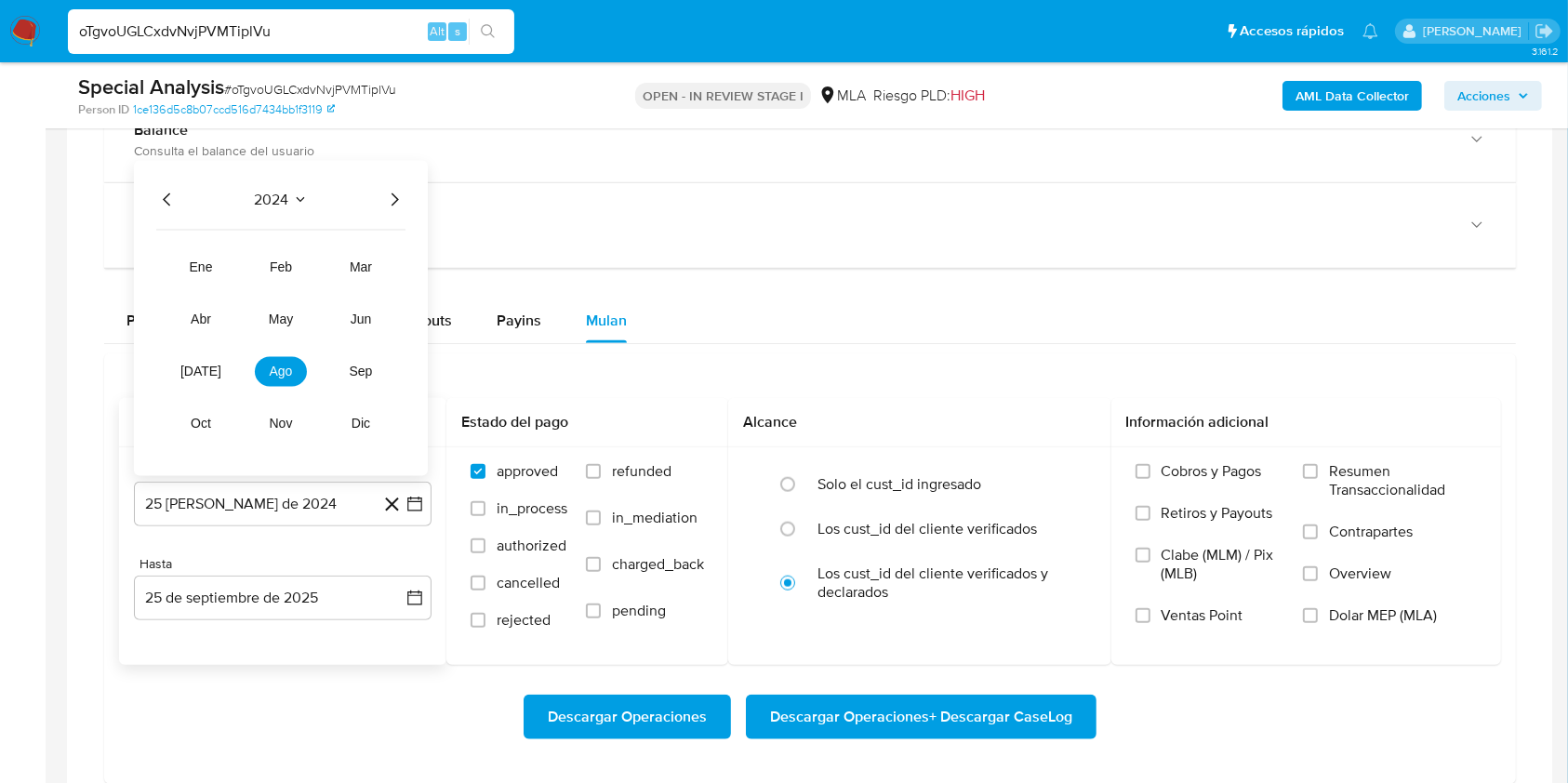
click at [385, 198] on icon "Año siguiente" at bounding box center [394, 199] width 23 height 23
click at [278, 314] on span "may" at bounding box center [281, 319] width 24 height 15
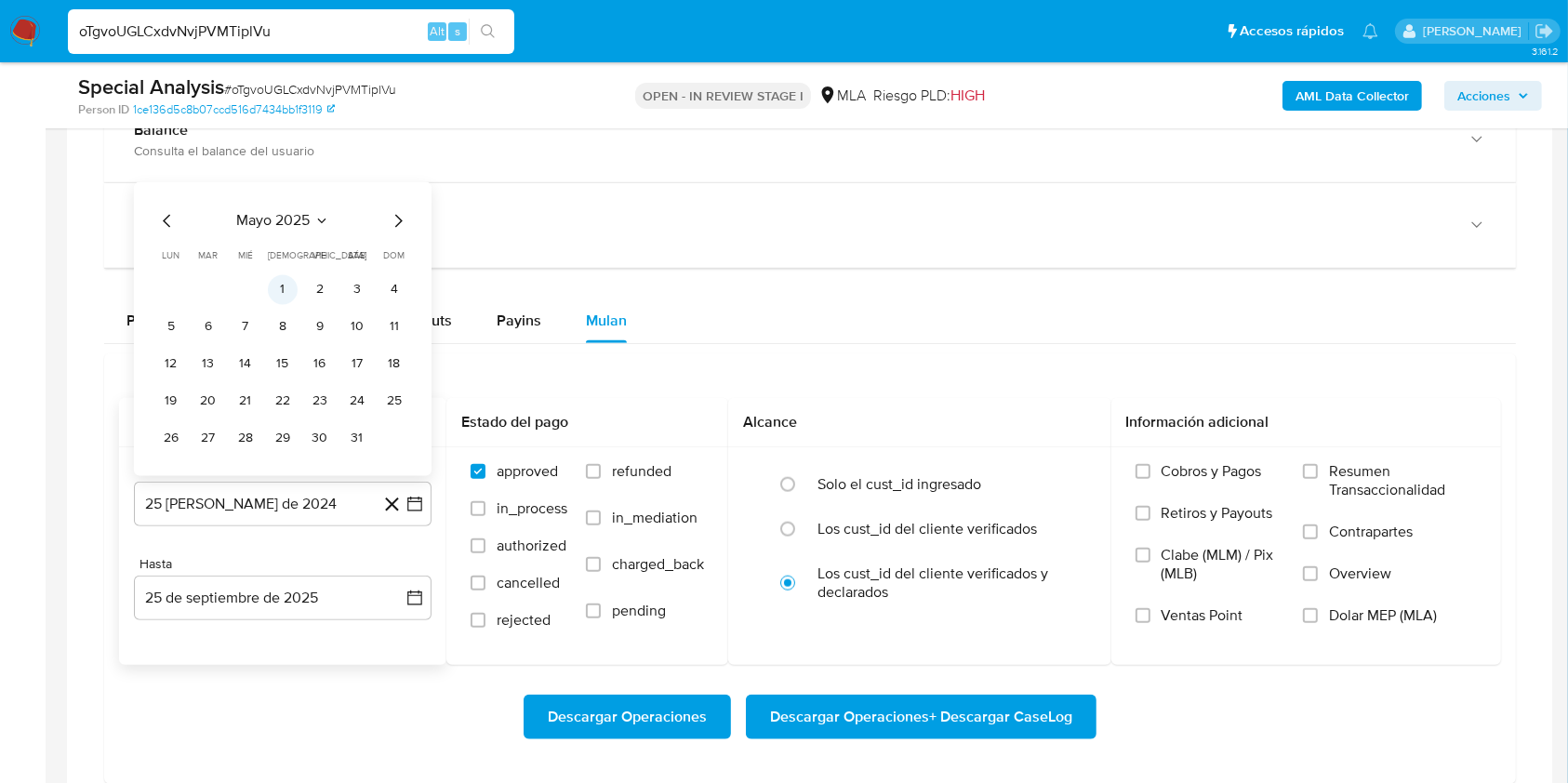
click at [285, 283] on button "1" at bounding box center [283, 289] width 30 height 30
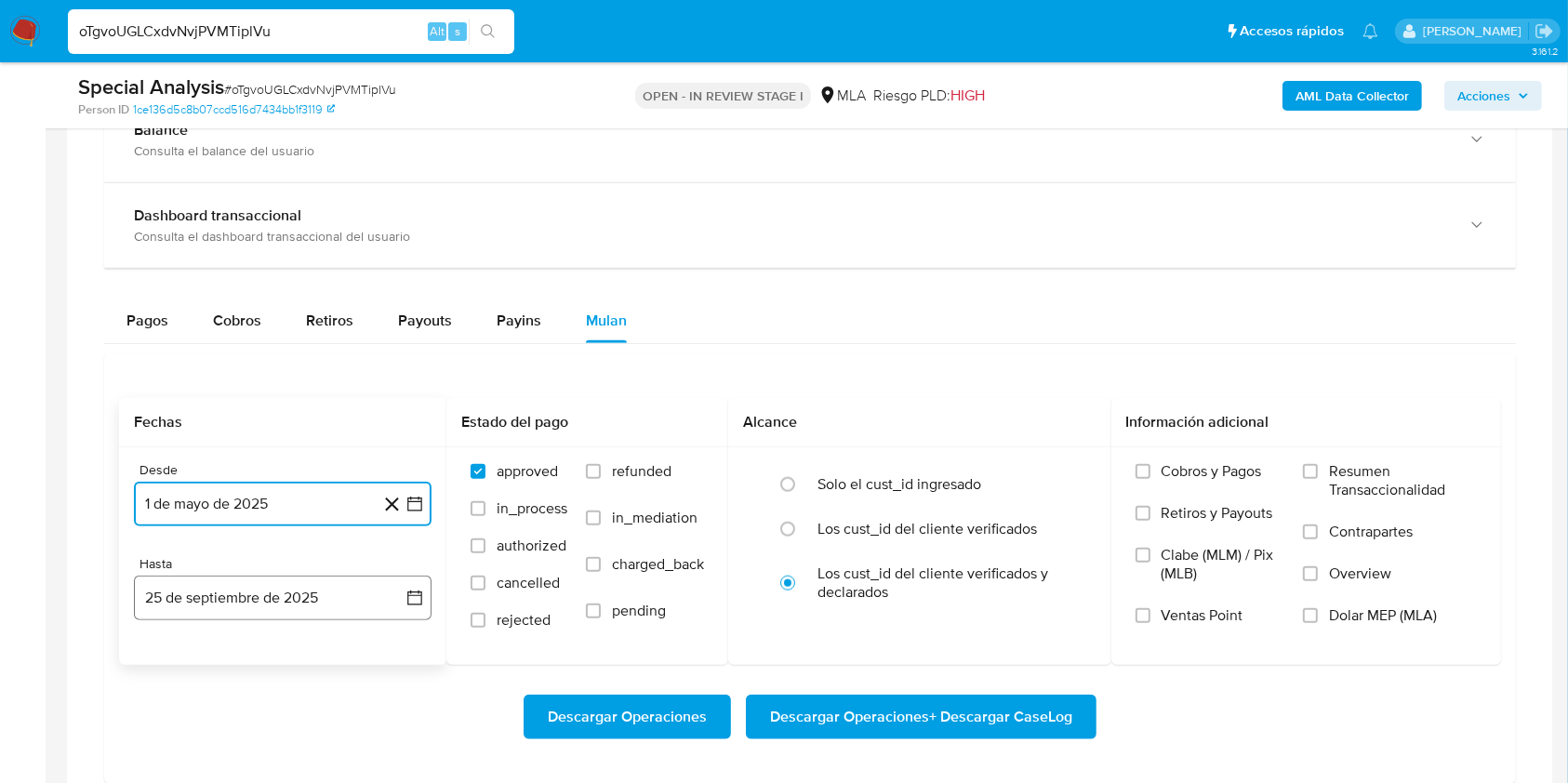
click at [212, 585] on button "25 de septiembre de 2025" at bounding box center [282, 598] width 297 height 45
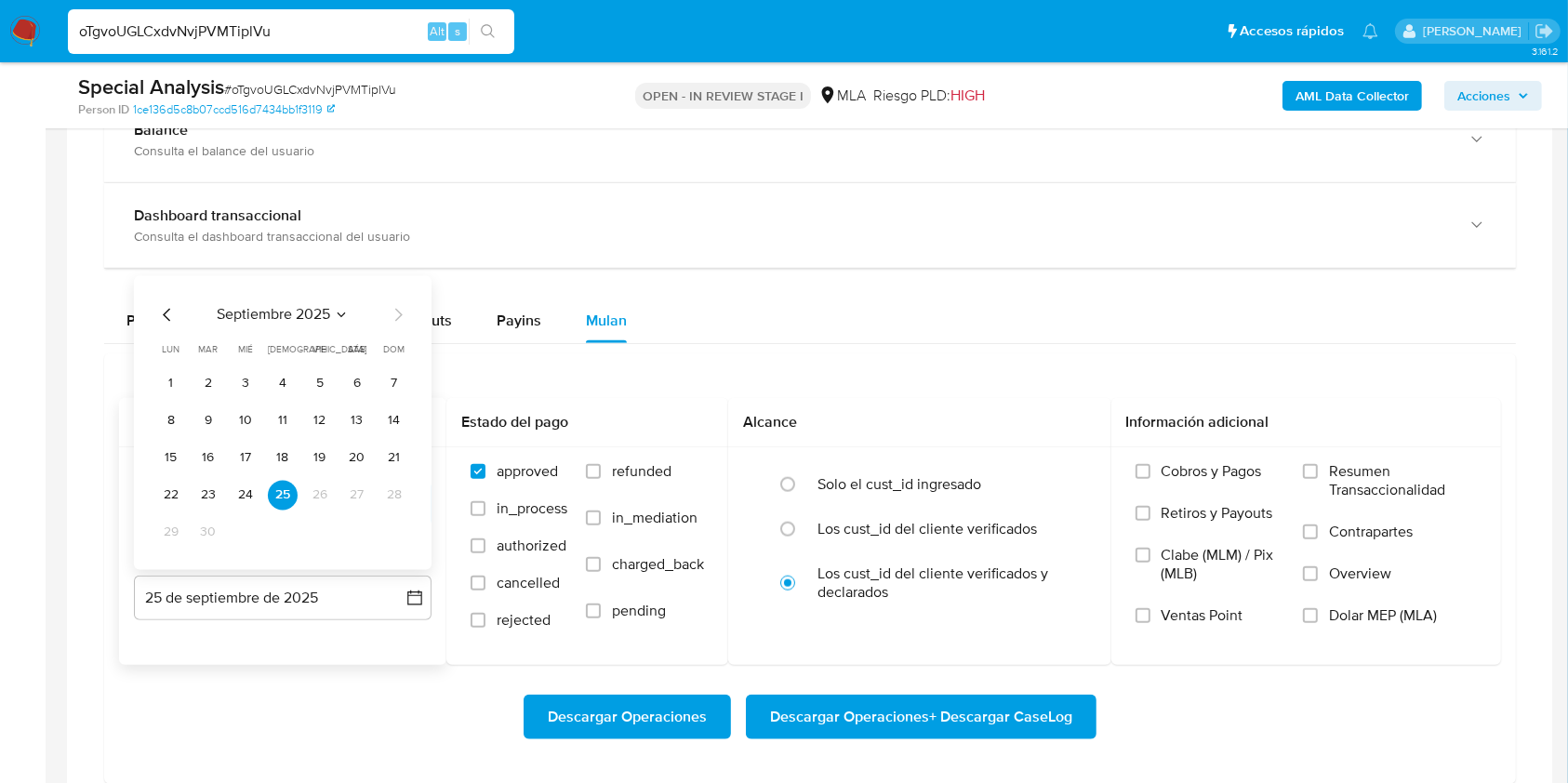
click at [165, 311] on icon "Mes anterior" at bounding box center [168, 314] width 23 height 23
click at [395, 526] on button "31" at bounding box center [395, 532] width 30 height 30
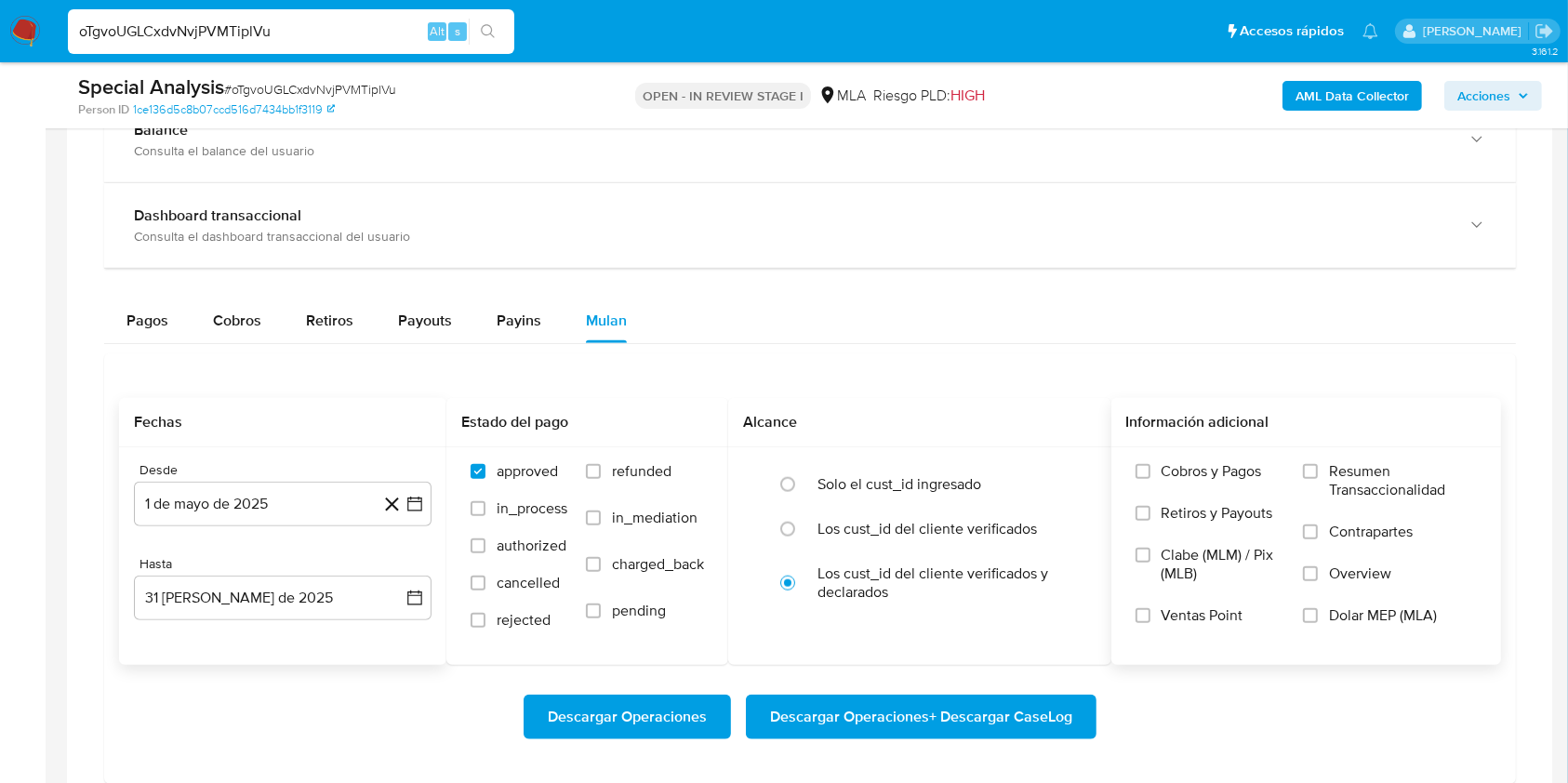
click at [1398, 616] on span "Dolar MEP (MLA)" at bounding box center [1382, 615] width 108 height 19
click at [1318, 616] on input "Dolar MEP (MLA)" at bounding box center [1310, 615] width 15 height 15
click at [971, 709] on span "Descargar Operaciones + Descargar CaseLog" at bounding box center [921, 717] width 302 height 41
click at [357, 31] on input "oTgvoUGLCxdvNvjPVMTiplVu" at bounding box center [291, 32] width 446 height 24
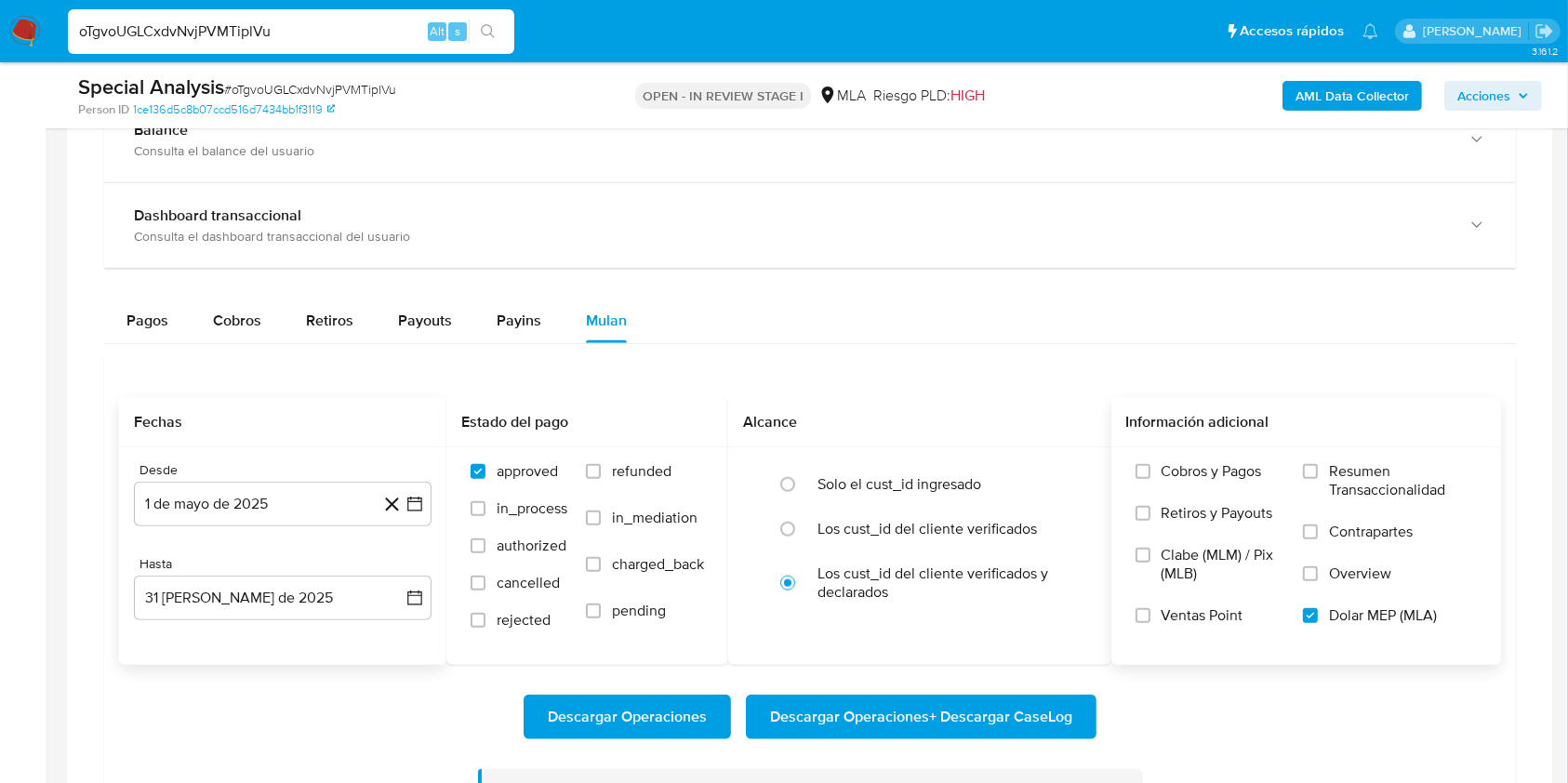
click at [357, 31] on input "oTgvoUGLCxdvNvjPVMTiplVu" at bounding box center [291, 32] width 446 height 24
paste input "Eb9iKqSQ1Rxa9LdjicbxC50I"
type input "Eb9iKqSQ1Rxa9LdjicbxC50I"
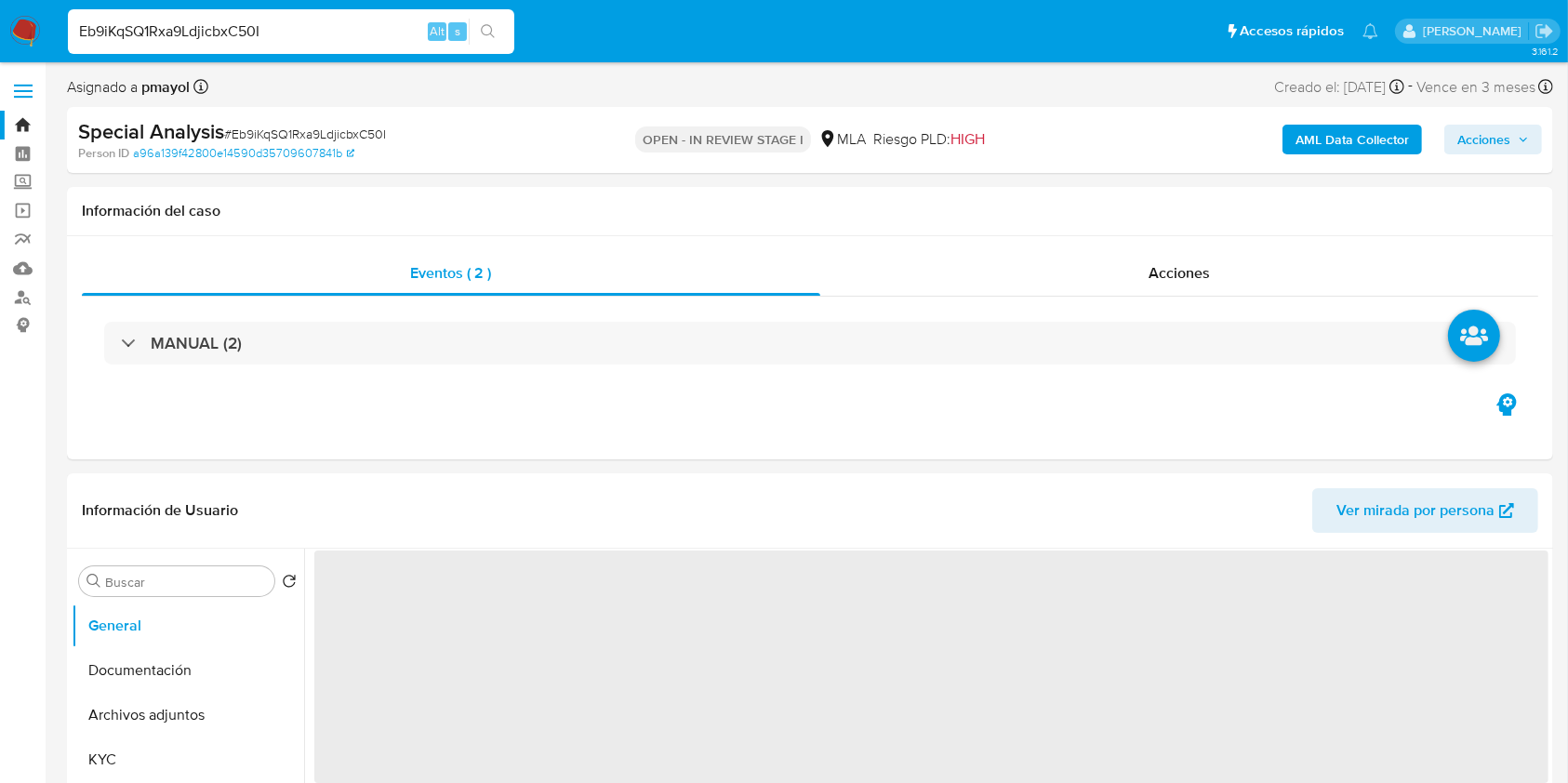
select select "10"
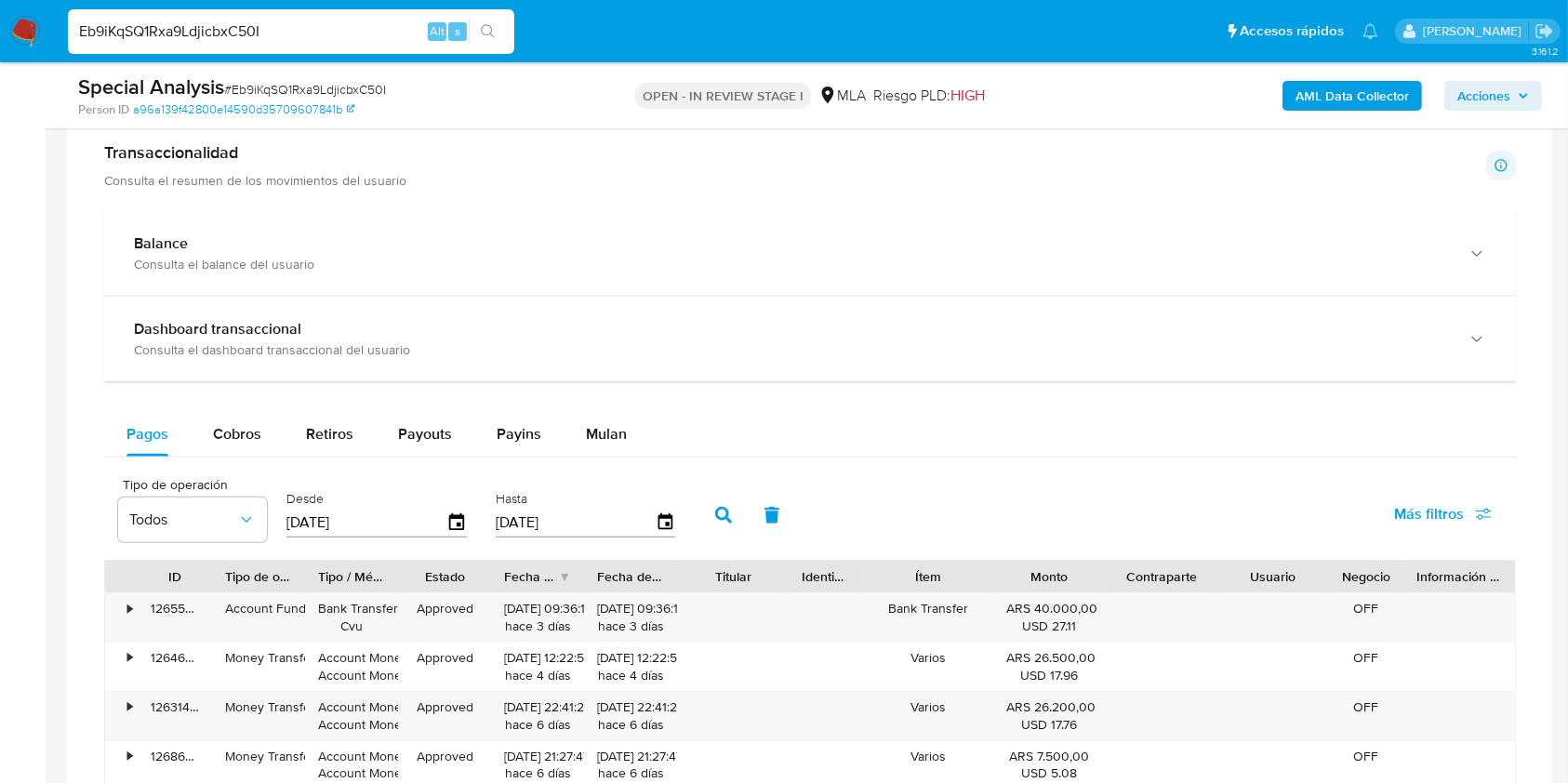
scroll to position [1245, 0]
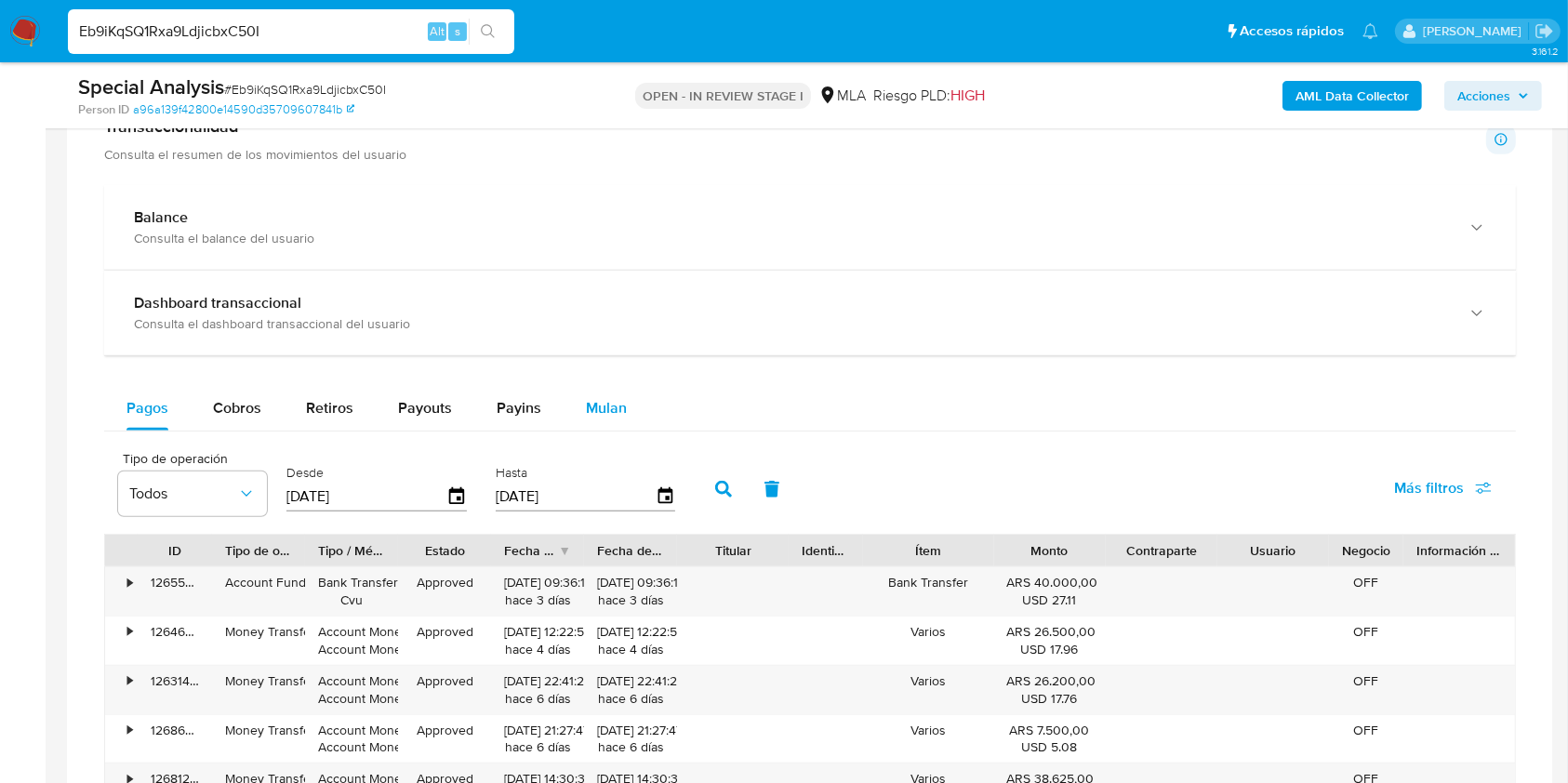
click at [612, 422] on div "Mulan" at bounding box center [607, 408] width 41 height 45
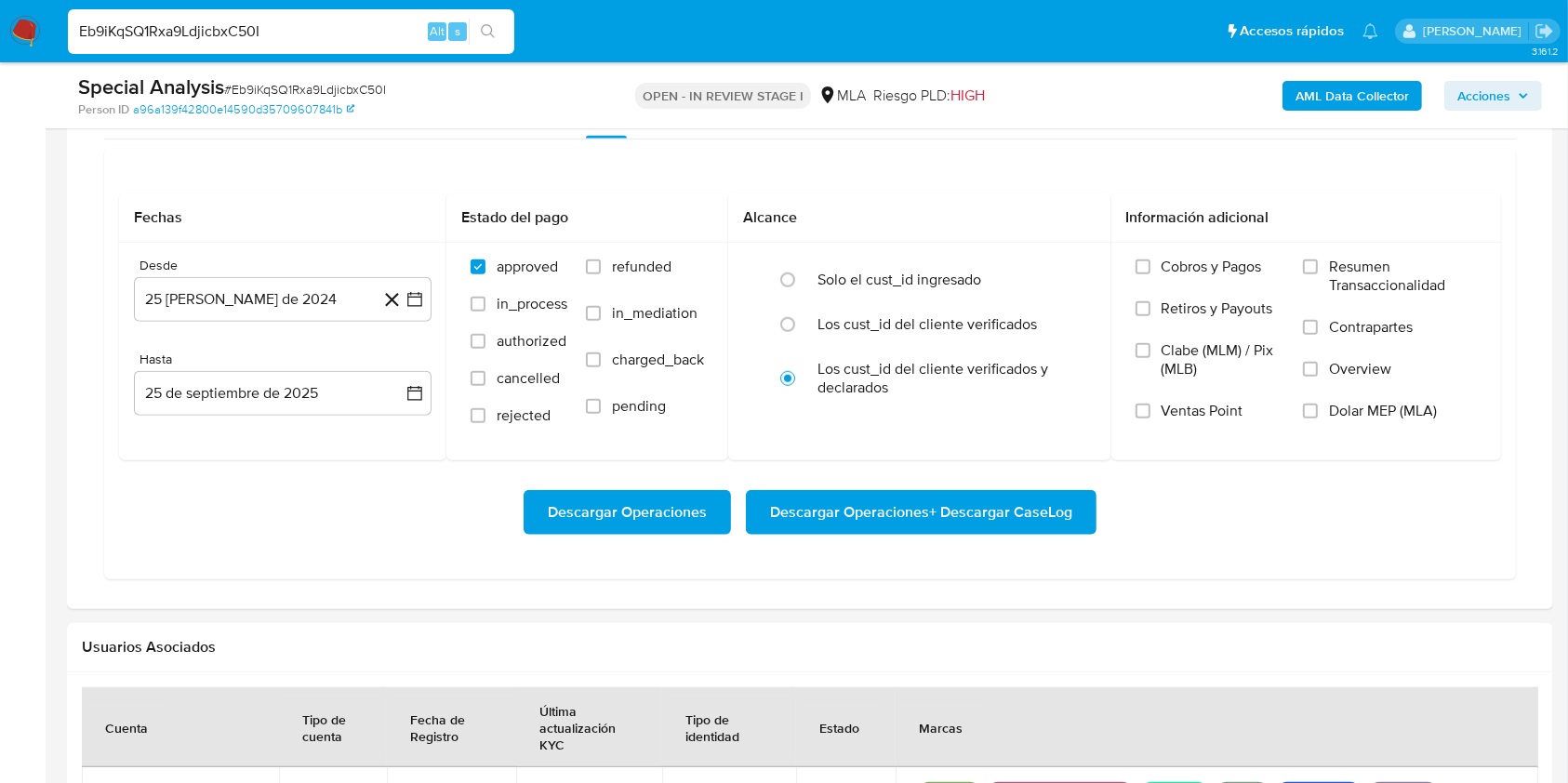
scroll to position [1540, 0]
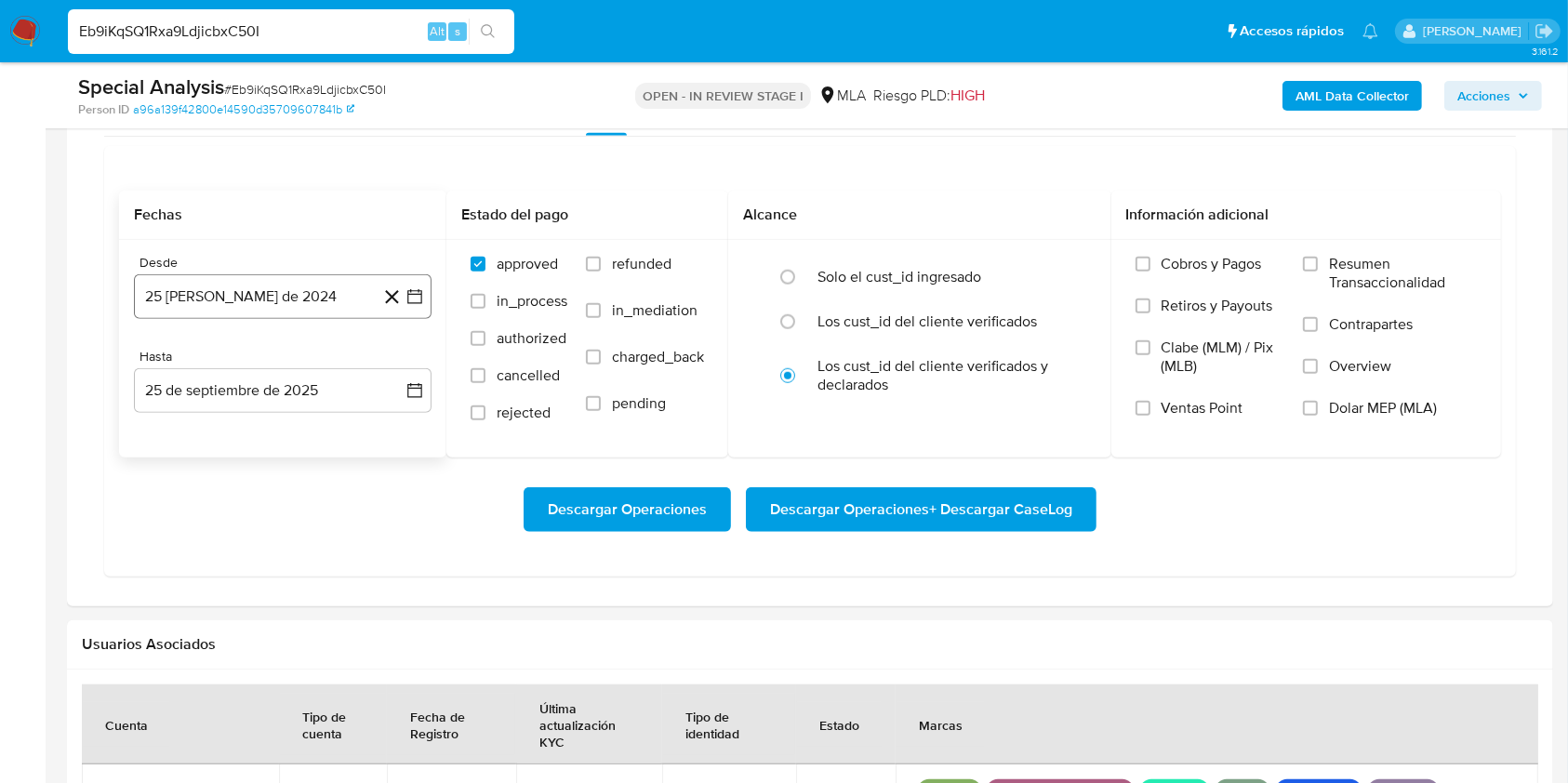
click at [350, 294] on button "25 [PERSON_NAME] de 2024" at bounding box center [282, 296] width 297 height 45
click at [320, 361] on icon "Seleccionar mes y año" at bounding box center [327, 364] width 15 height 15
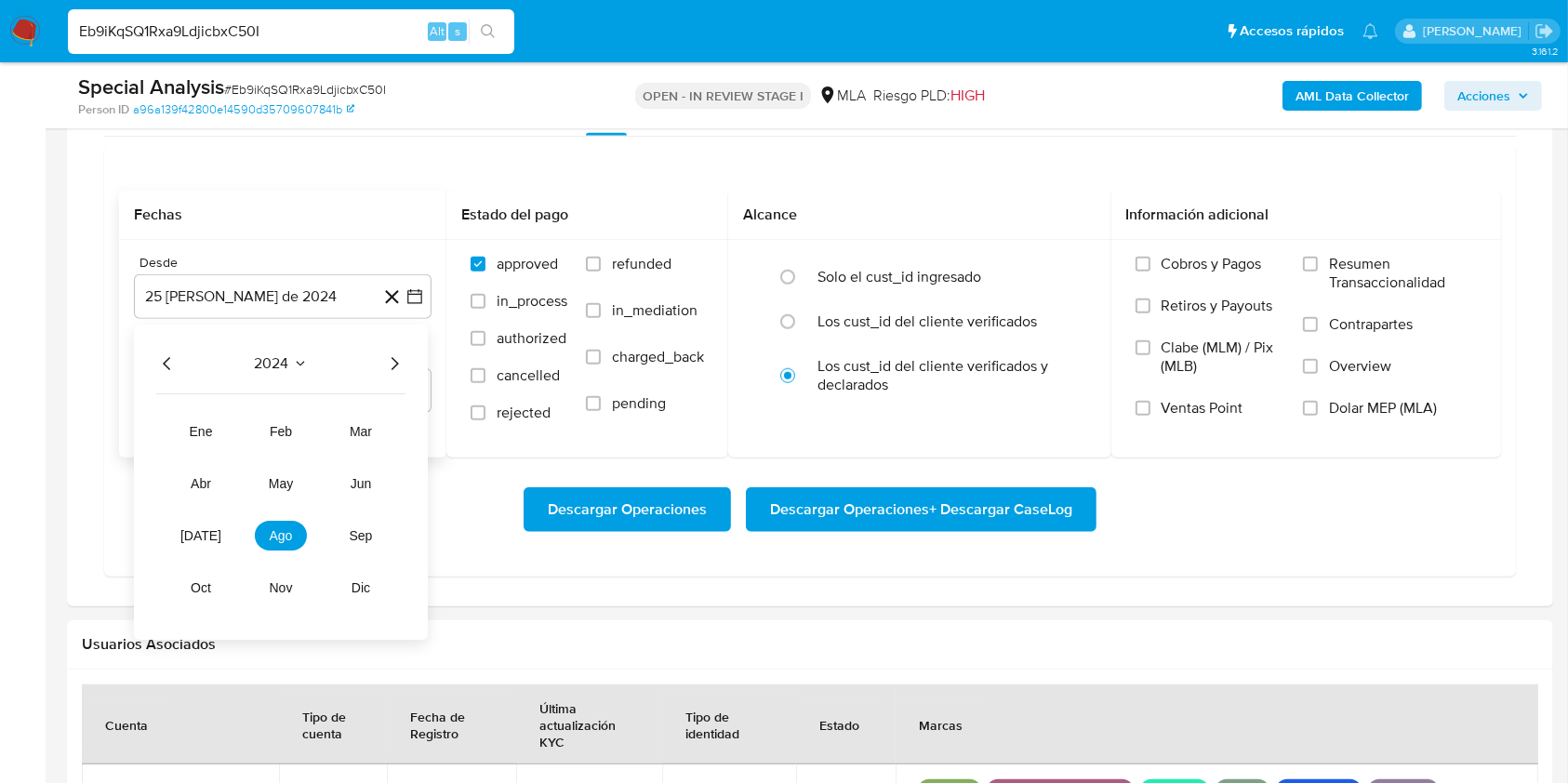
click at [387, 356] on icon "Año siguiente" at bounding box center [394, 364] width 23 height 23
click at [274, 492] on button "may" at bounding box center [281, 484] width 53 height 30
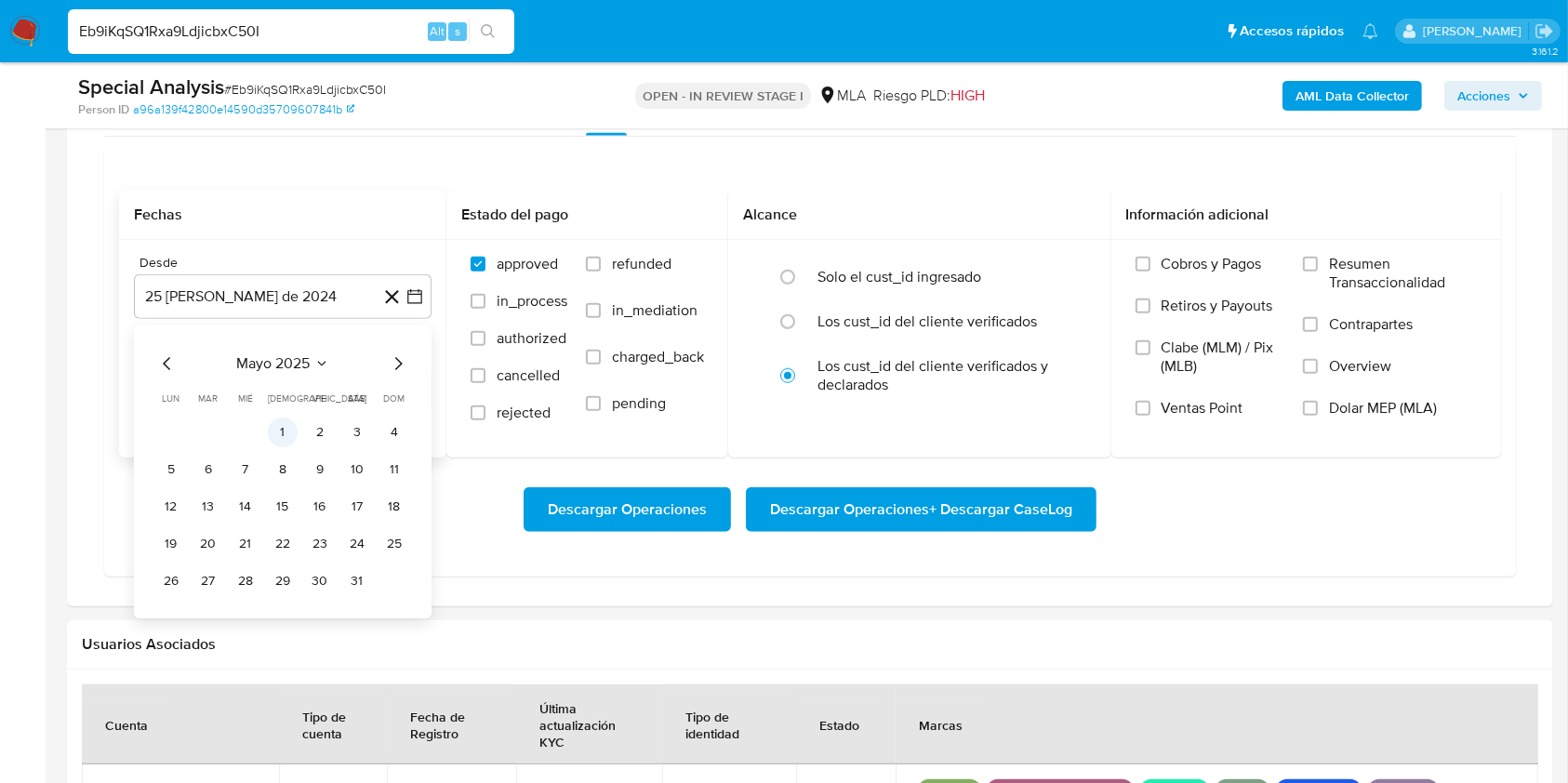
click at [281, 427] on button "1" at bounding box center [283, 432] width 30 height 30
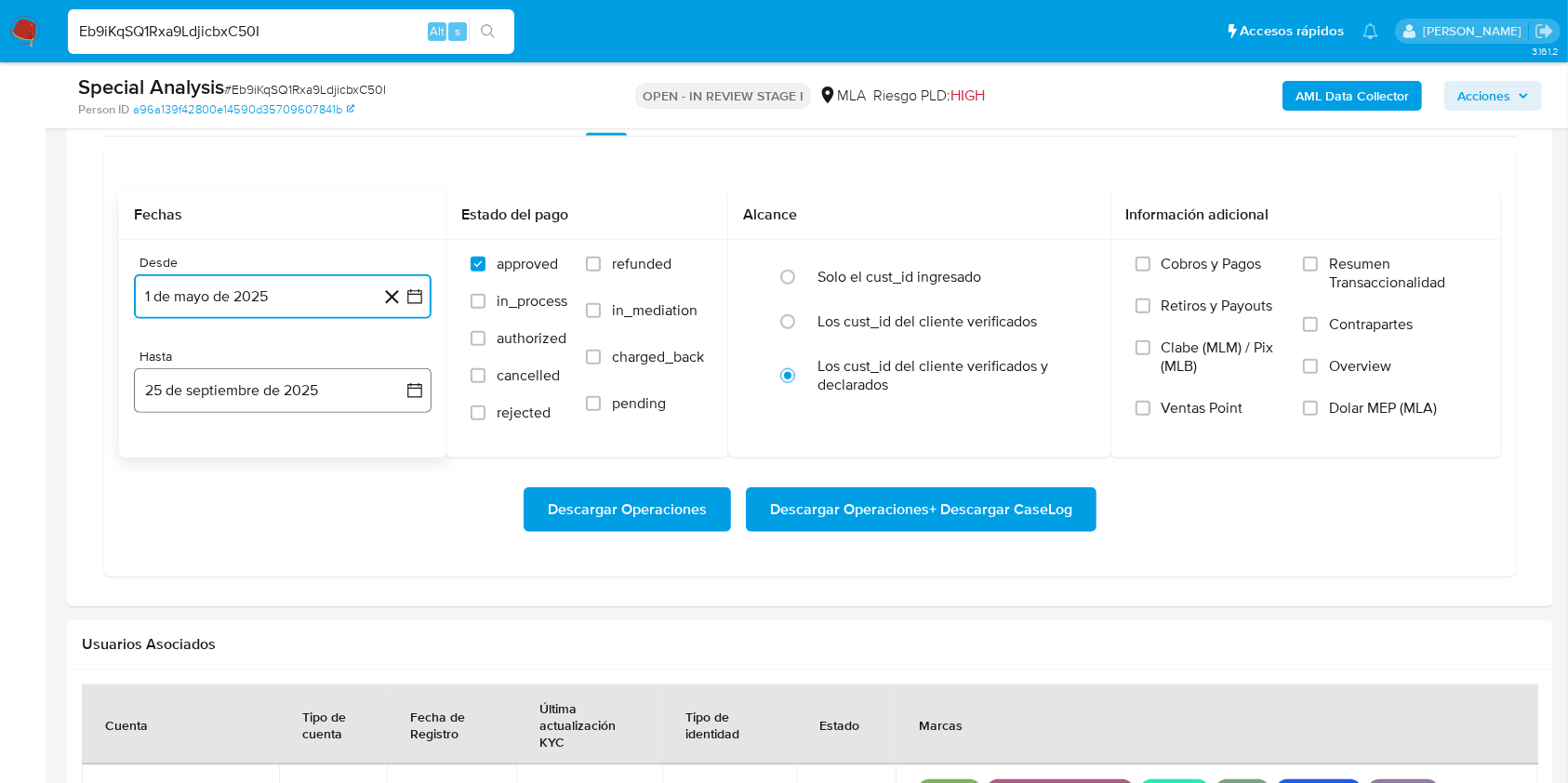
click at [231, 383] on button "25 de septiembre de 2025" at bounding box center [282, 391] width 297 height 45
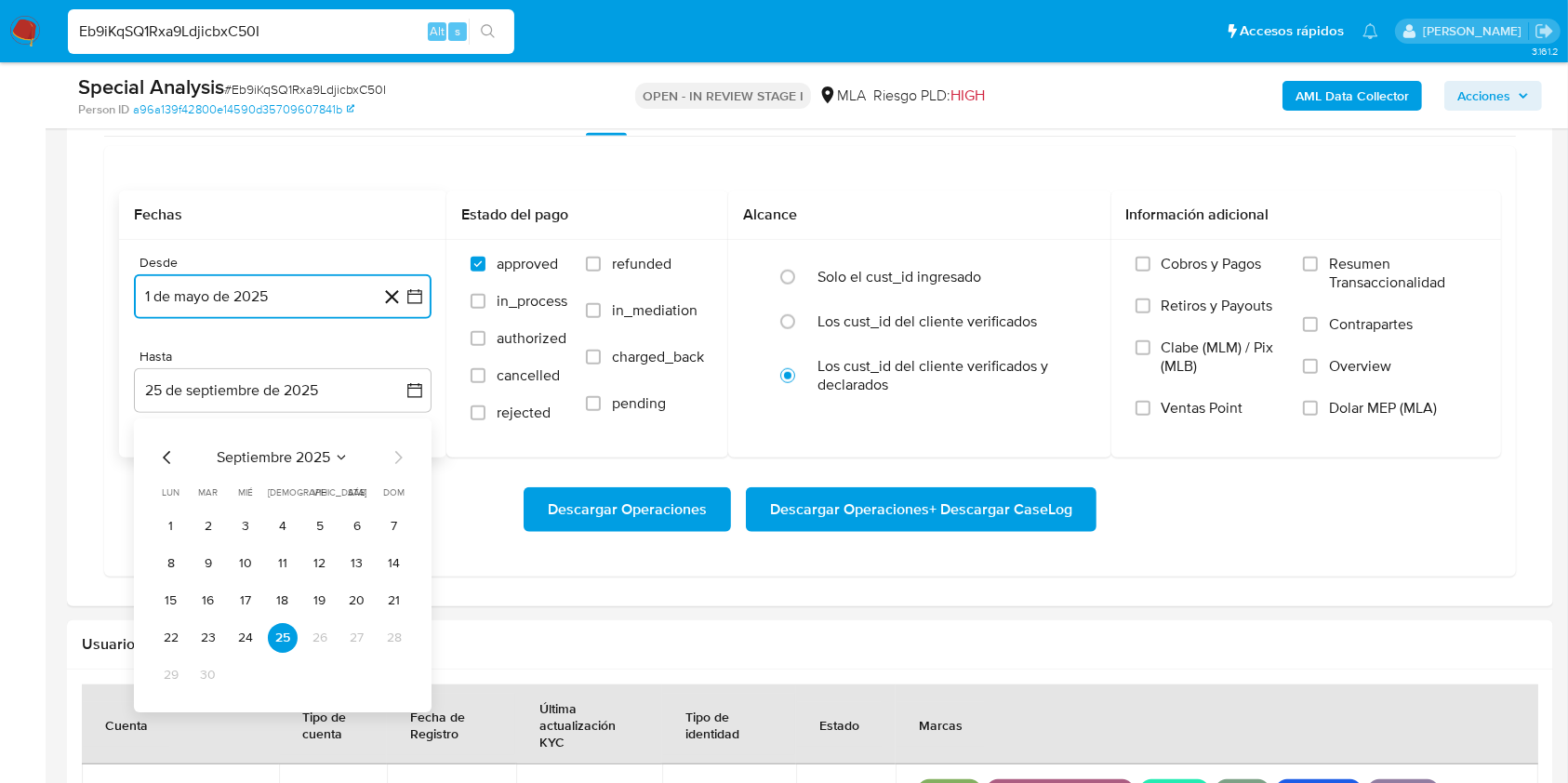
click at [172, 447] on icon "Mes anterior" at bounding box center [168, 458] width 23 height 23
click at [391, 667] on button "31" at bounding box center [395, 675] width 30 height 30
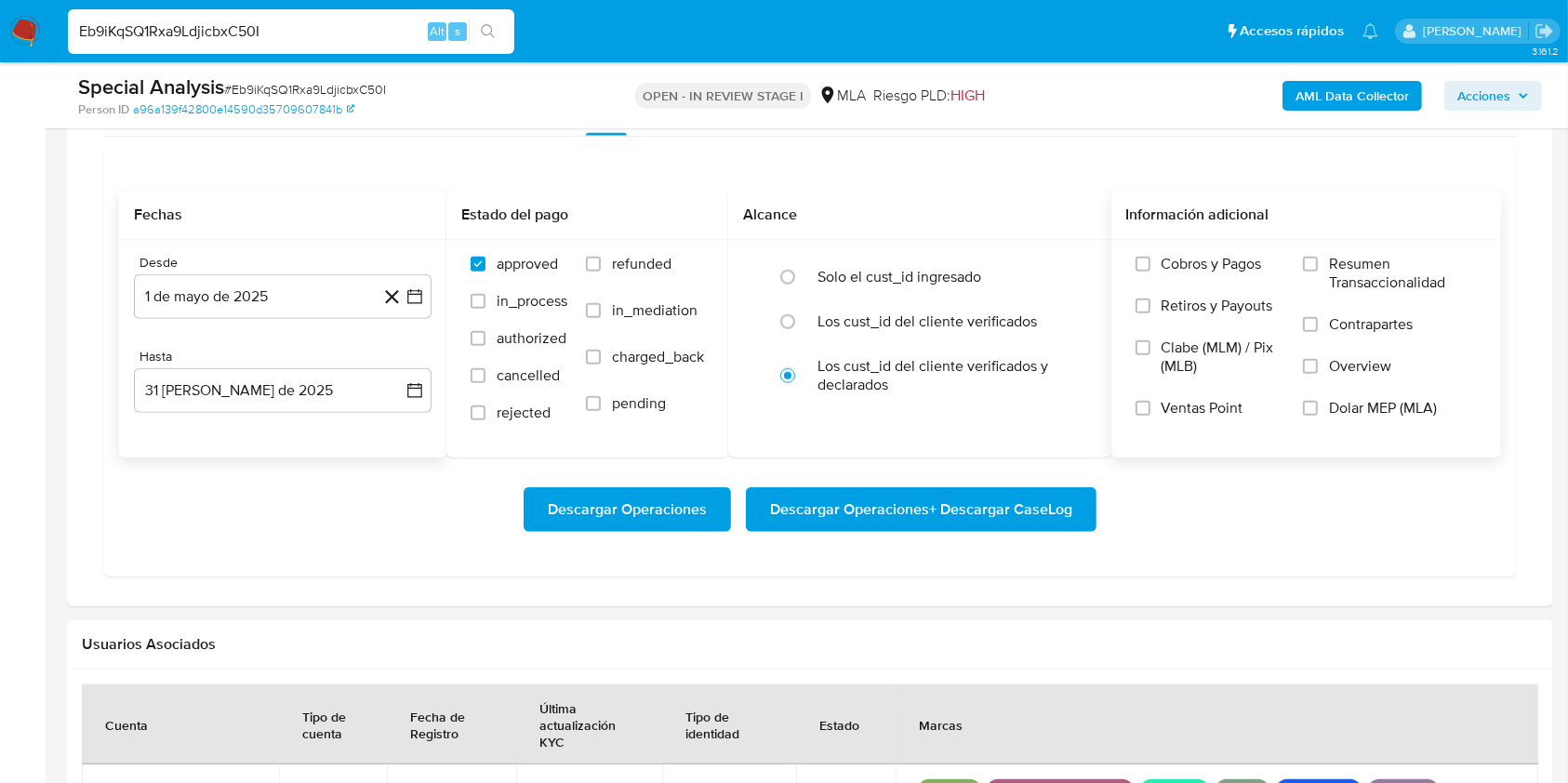
click at [1340, 418] on label "Dolar MEP (MLA)" at bounding box center [1389, 419] width 173 height 42
click at [1318, 415] on input "Dolar MEP (MLA)" at bounding box center [1310, 408] width 15 height 15
click at [1041, 504] on span "Descargar Operaciones + Descargar CaseLog" at bounding box center [921, 509] width 302 height 41
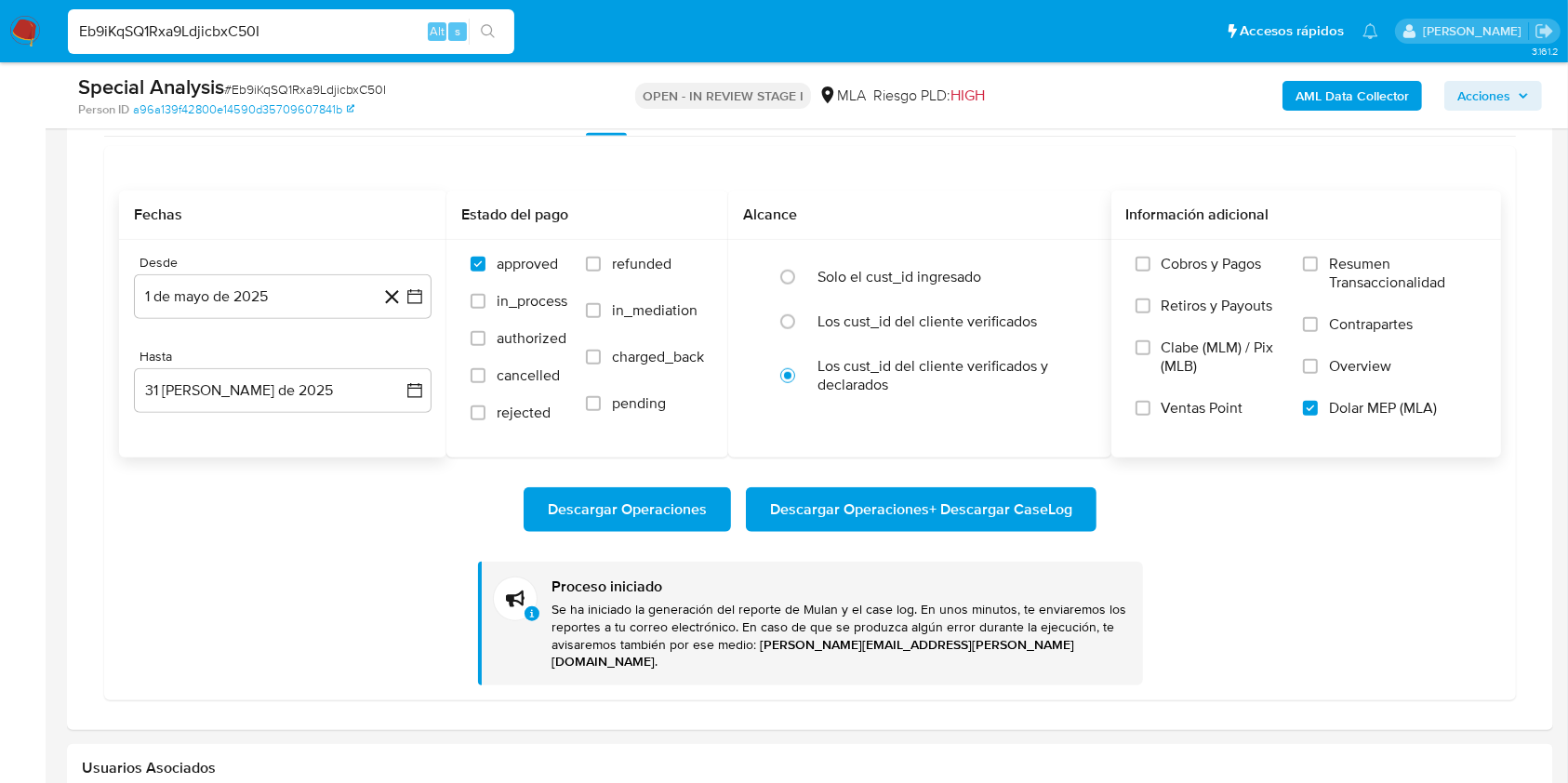
click at [393, 32] on input "Eb9iKqSQ1Rxa9LdjicbxC50I" at bounding box center [291, 32] width 446 height 24
paste input "s4H20UOhCYnPucR8ubakfeca"
type input "s4H20UOhCYnPucR8ubakfeca"
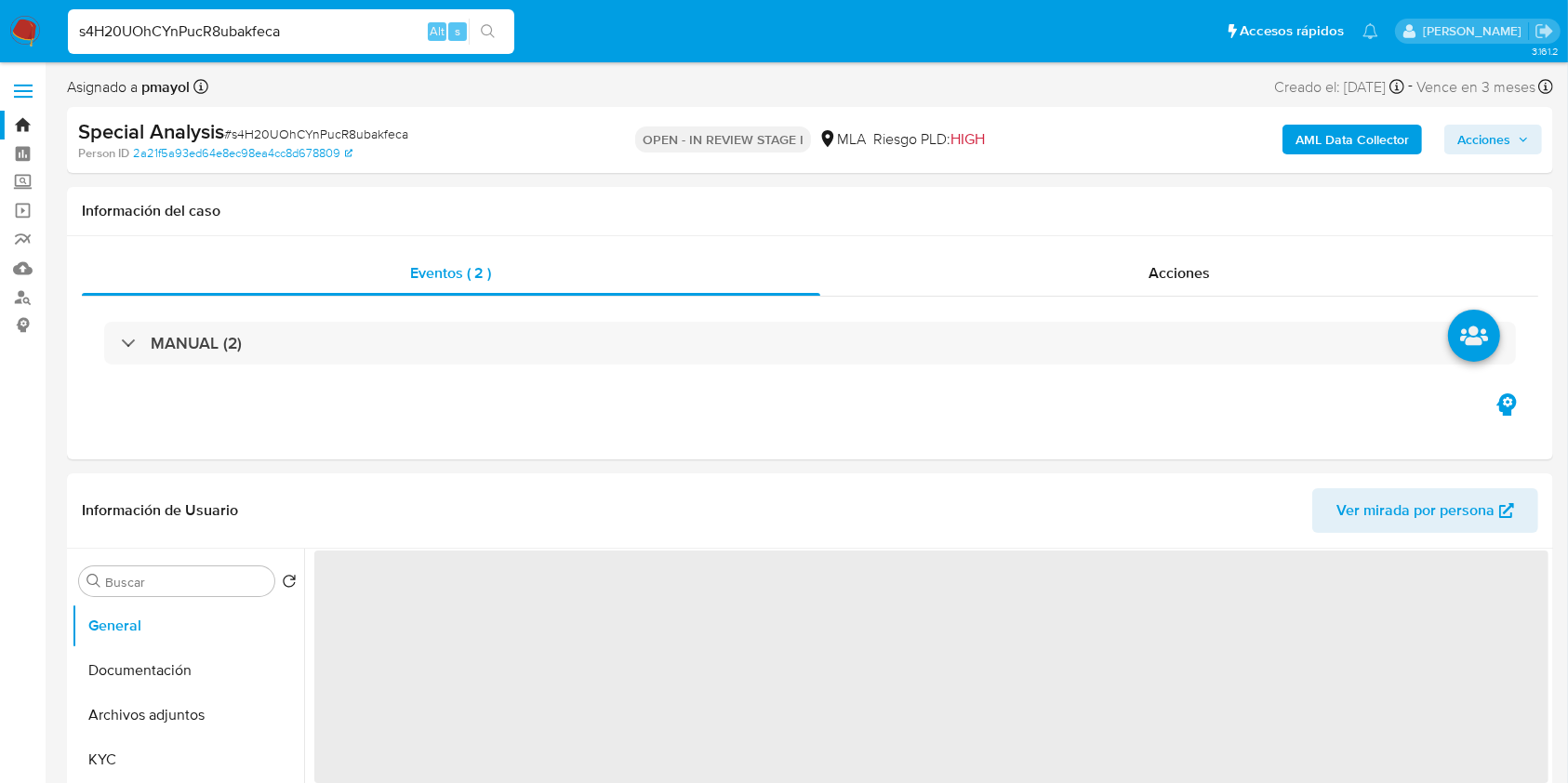
select select "10"
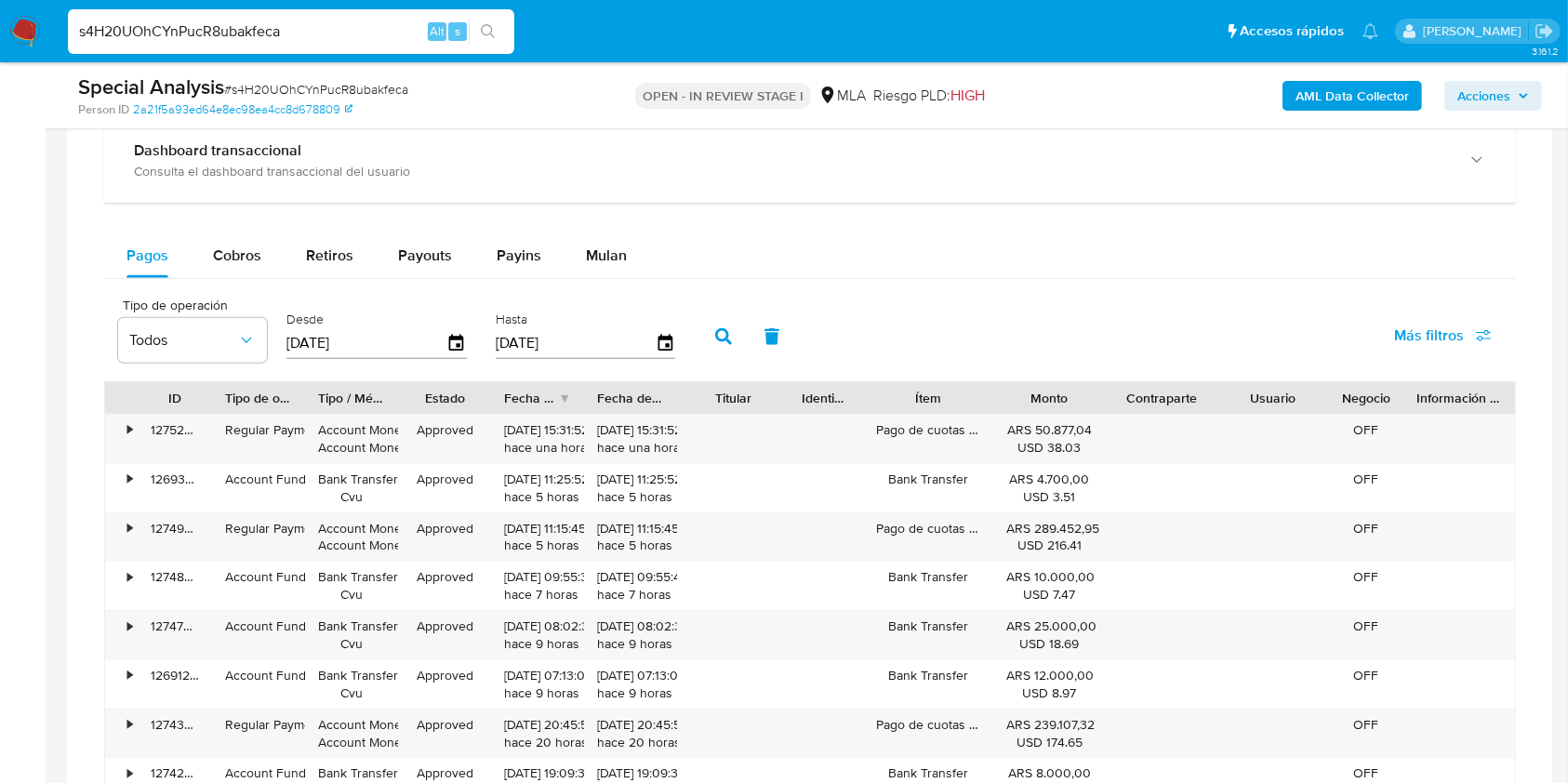
scroll to position [1466, 0]
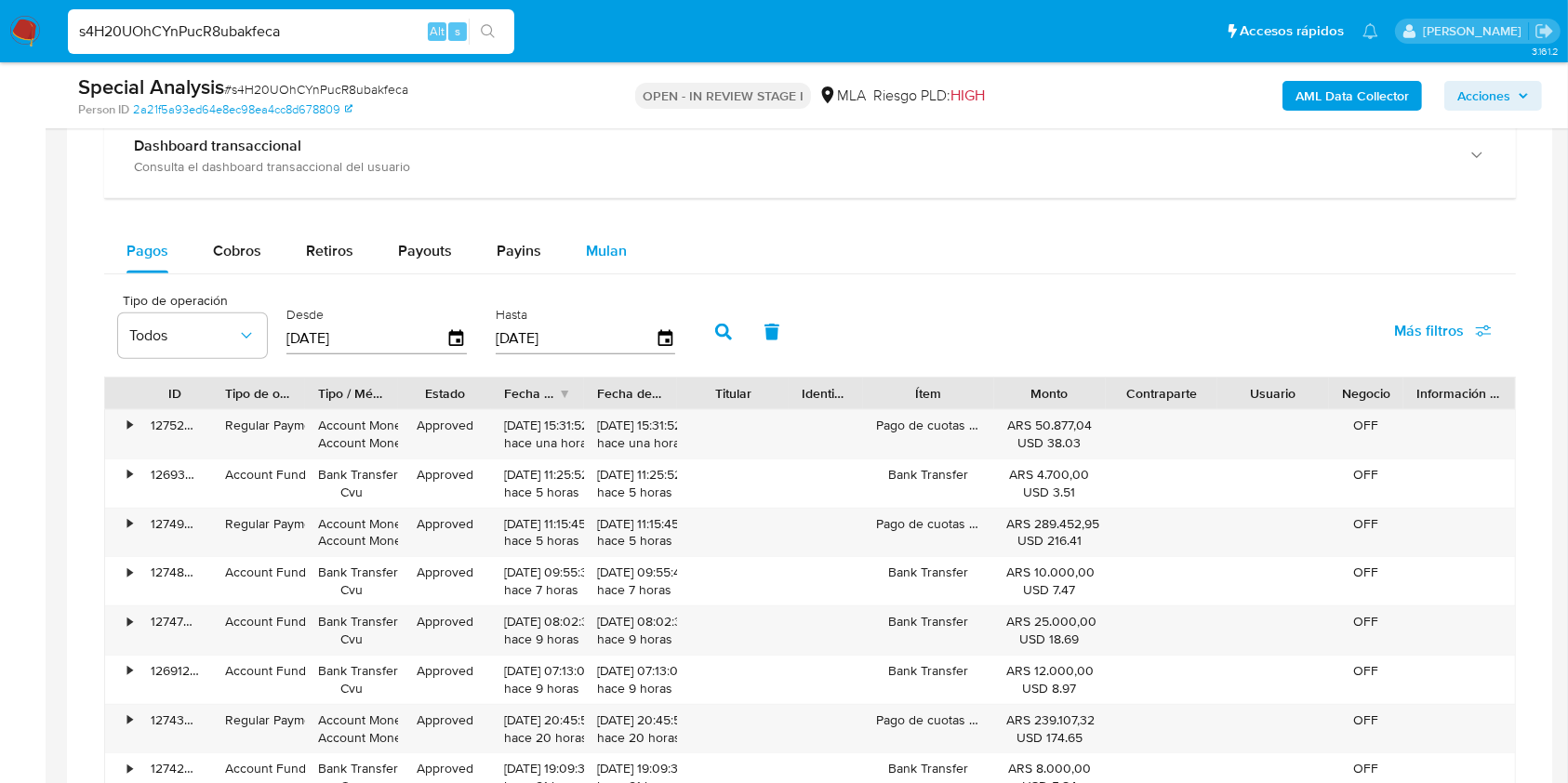
click at [629, 248] on button "Mulan" at bounding box center [606, 251] width 85 height 45
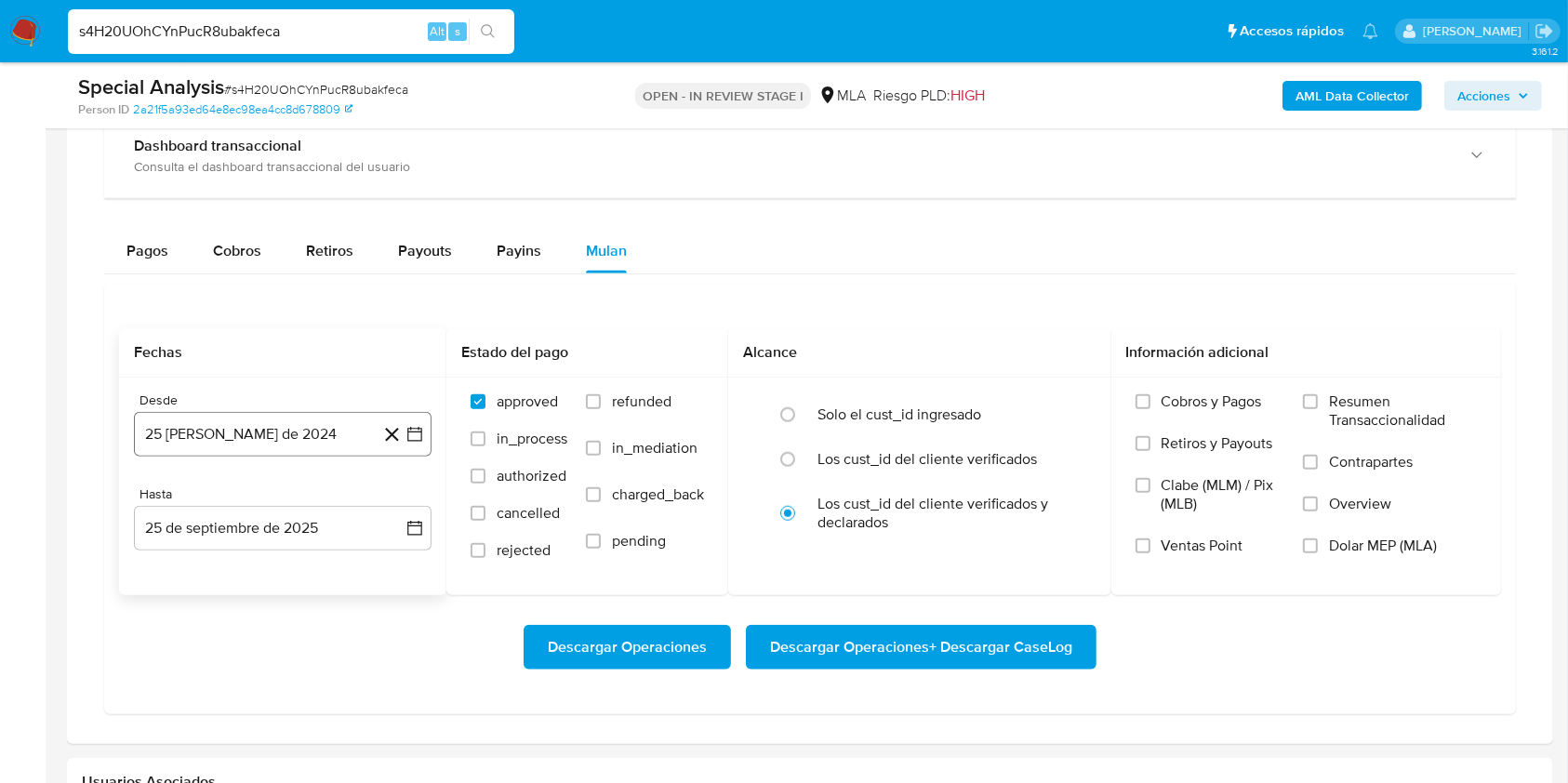
click at [329, 425] on button "25 [PERSON_NAME] de 2024" at bounding box center [282, 434] width 297 height 45
click at [314, 501] on span "agosto 2024" at bounding box center [274, 501] width 84 height 19
click at [394, 499] on icon "Año siguiente" at bounding box center [394, 501] width 23 height 23
click at [284, 611] on button "may" at bounding box center [281, 621] width 53 height 30
click at [272, 568] on button "1" at bounding box center [283, 570] width 30 height 30
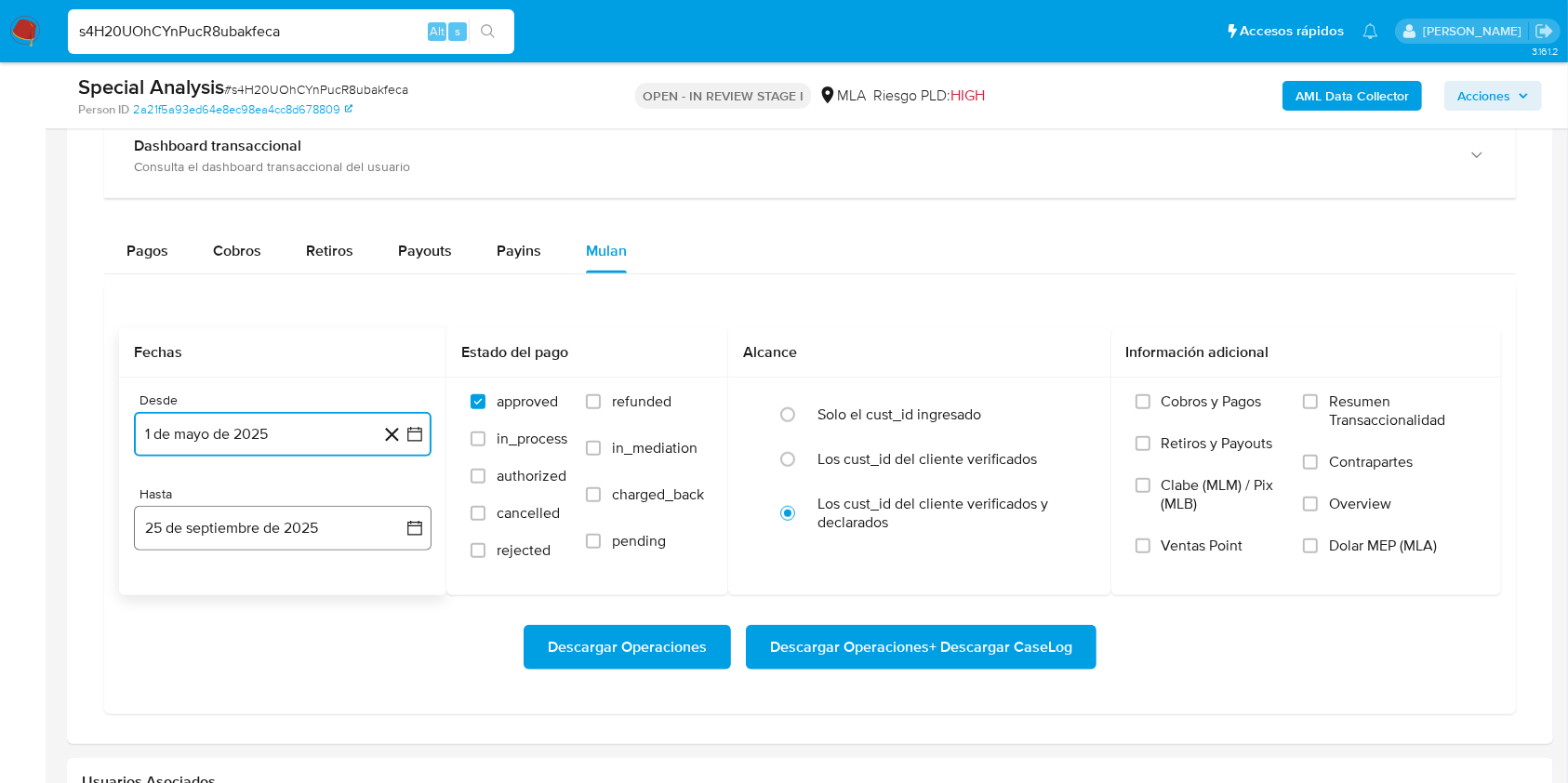
click at [265, 524] on button "25 de septiembre de 2025" at bounding box center [282, 528] width 297 height 45
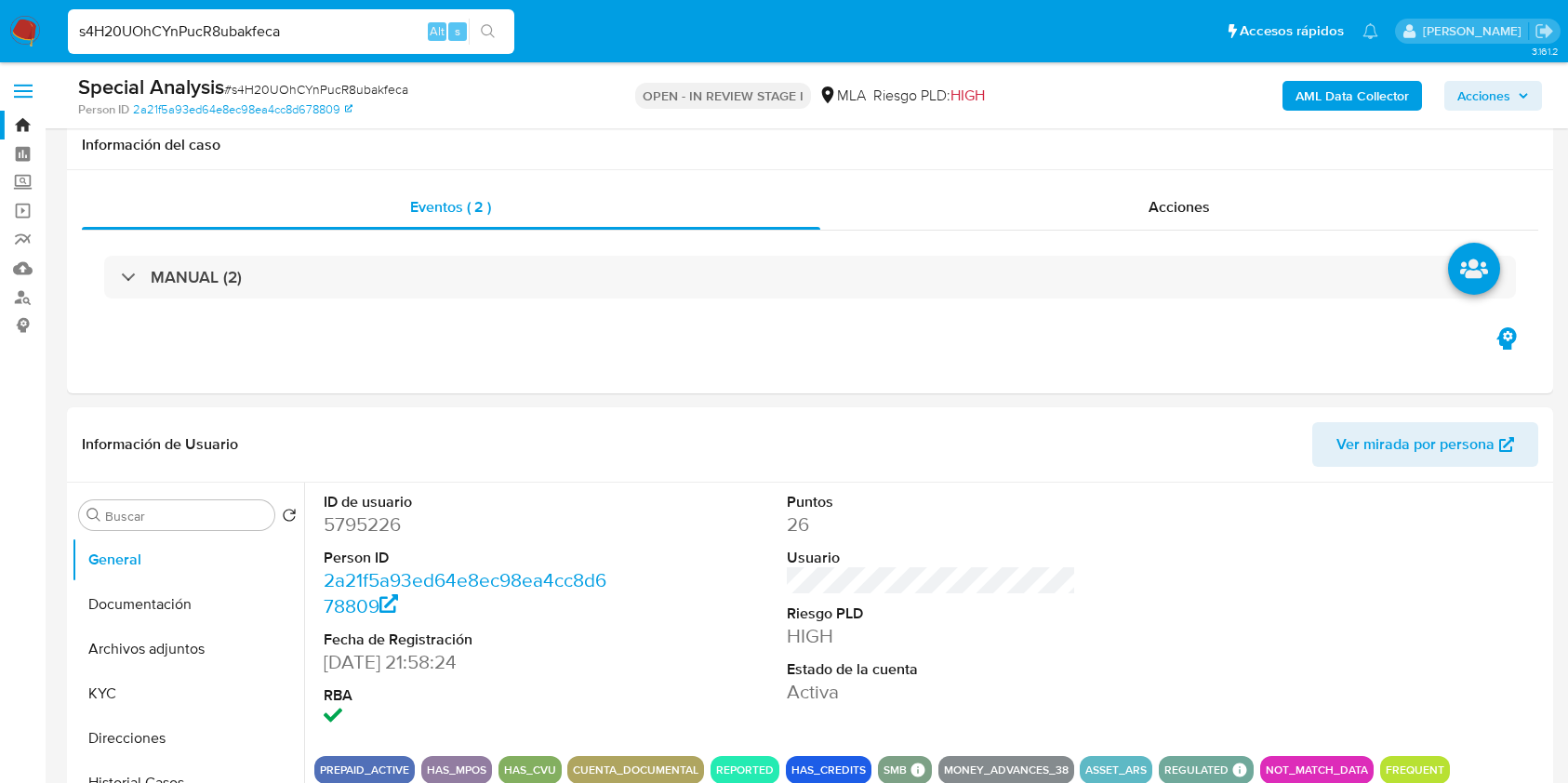
scroll to position [1466, 0]
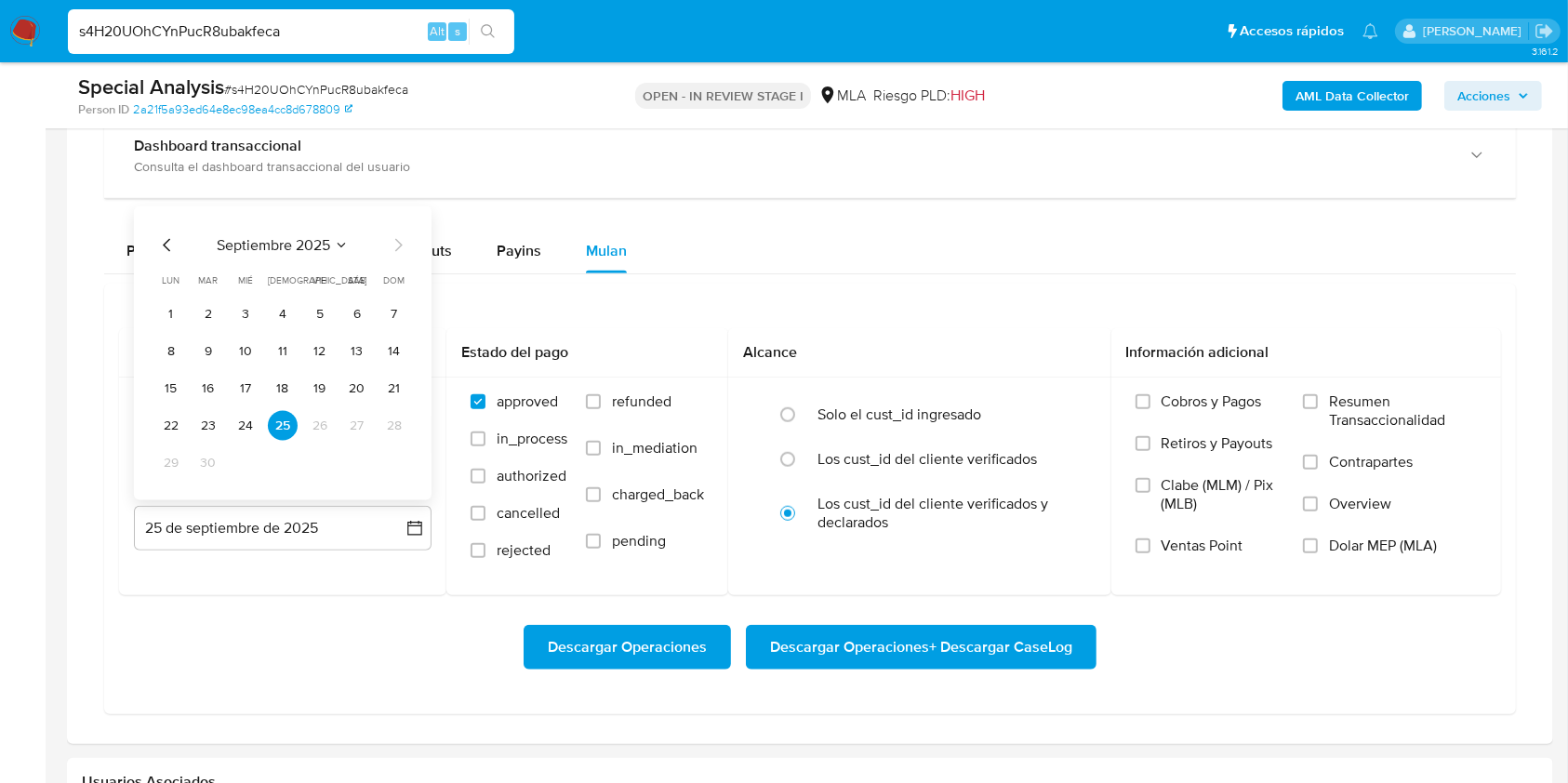
click at [171, 245] on icon "Mes anterior" at bounding box center [168, 246] width 23 height 23
click at [390, 465] on button "31" at bounding box center [395, 463] width 30 height 30
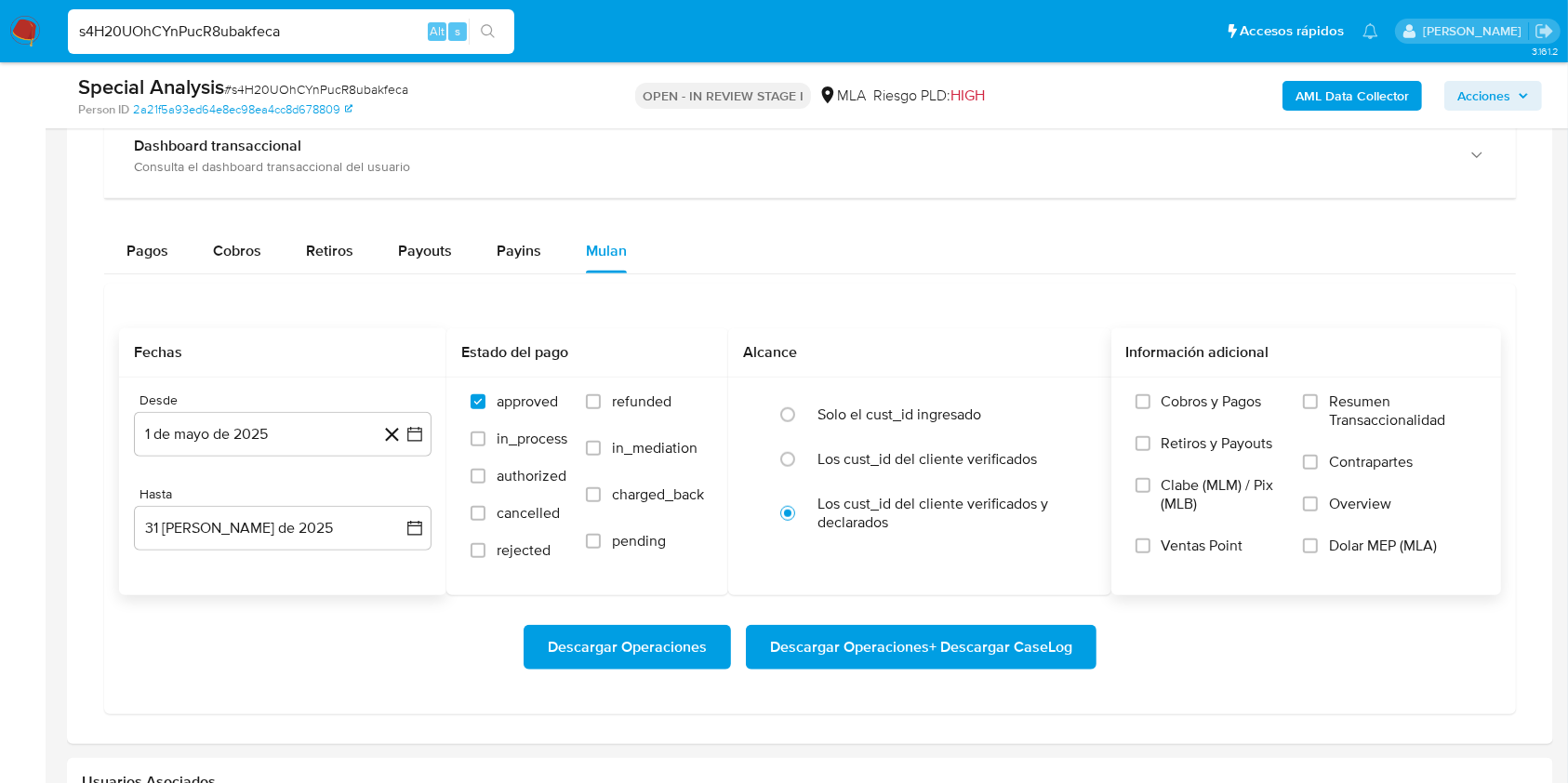
click at [1355, 544] on span "Dolar MEP (MLA)" at bounding box center [1382, 546] width 108 height 19
click at [1318, 544] on input "Dolar MEP (MLA)" at bounding box center [1310, 546] width 15 height 15
click at [989, 645] on span "Descargar Operaciones + Descargar CaseLog" at bounding box center [921, 647] width 302 height 41
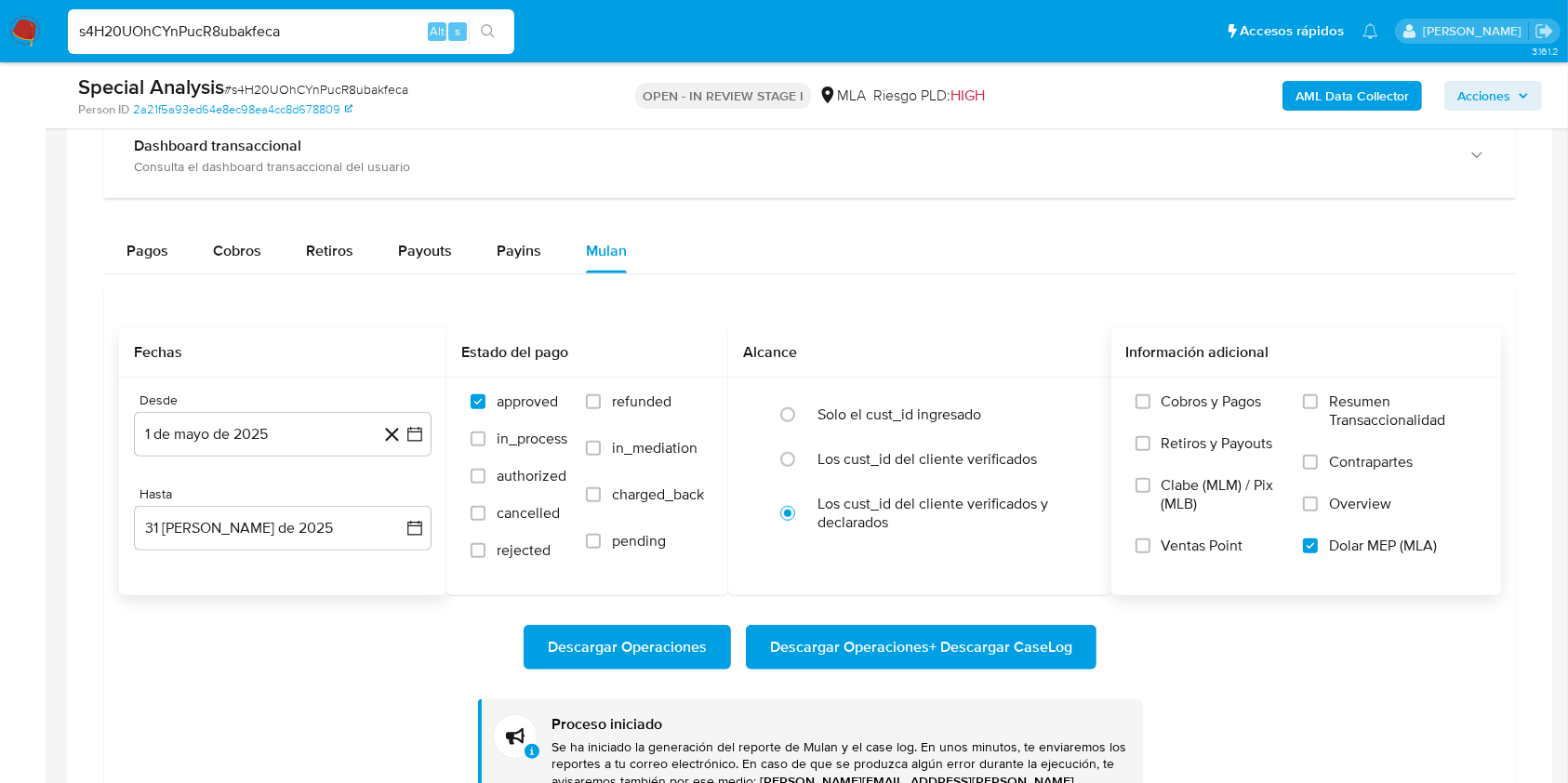
click at [345, 32] on input "s4H20UOhCYnPucR8ubakfeca" at bounding box center [291, 32] width 446 height 24
paste input "dd54r1QCzl0mePBDcTczvffu"
type input "dd54r1QCzl0mePBDcTczvffu"
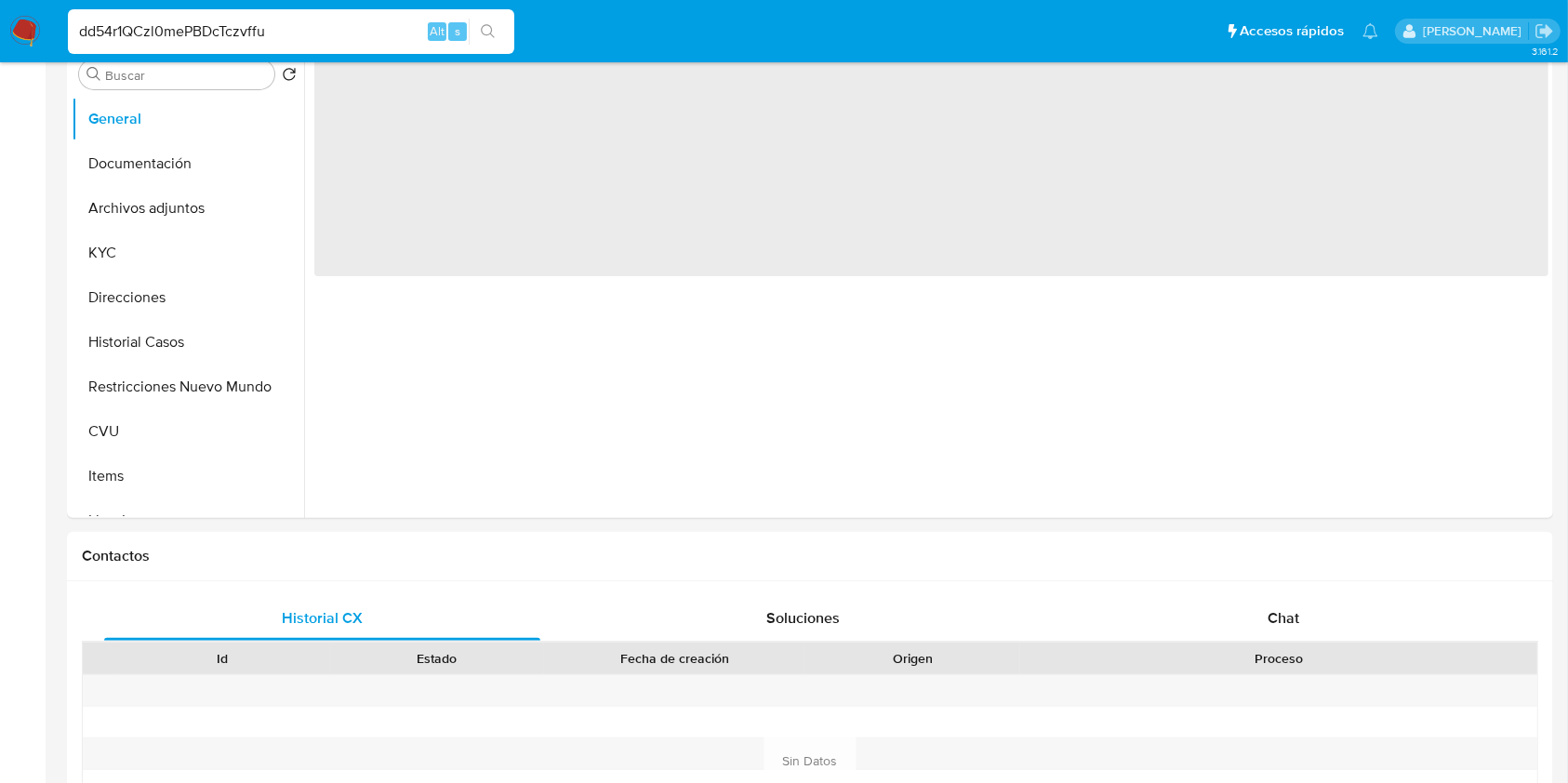
select select "10"
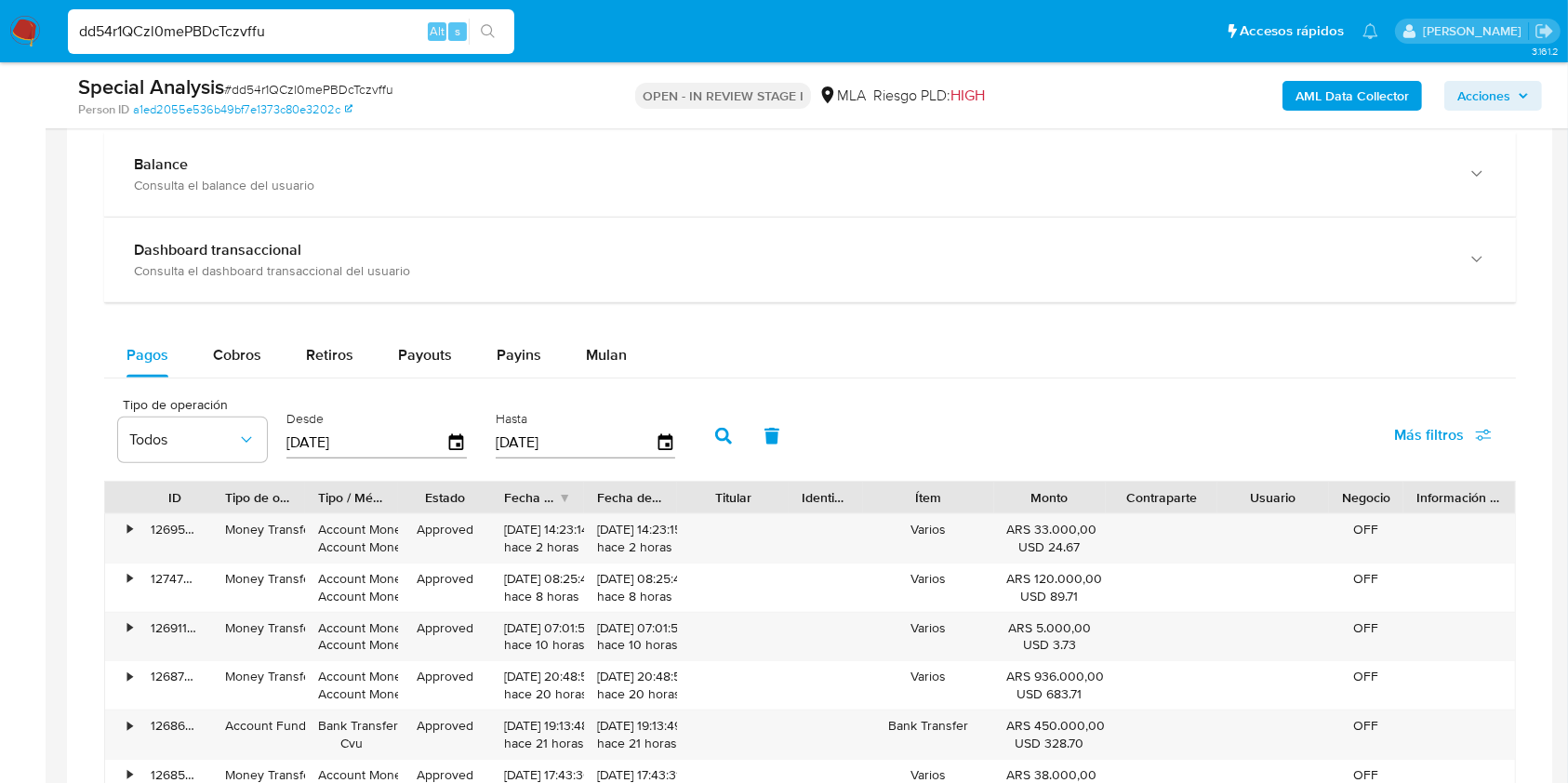
scroll to position [1488, 0]
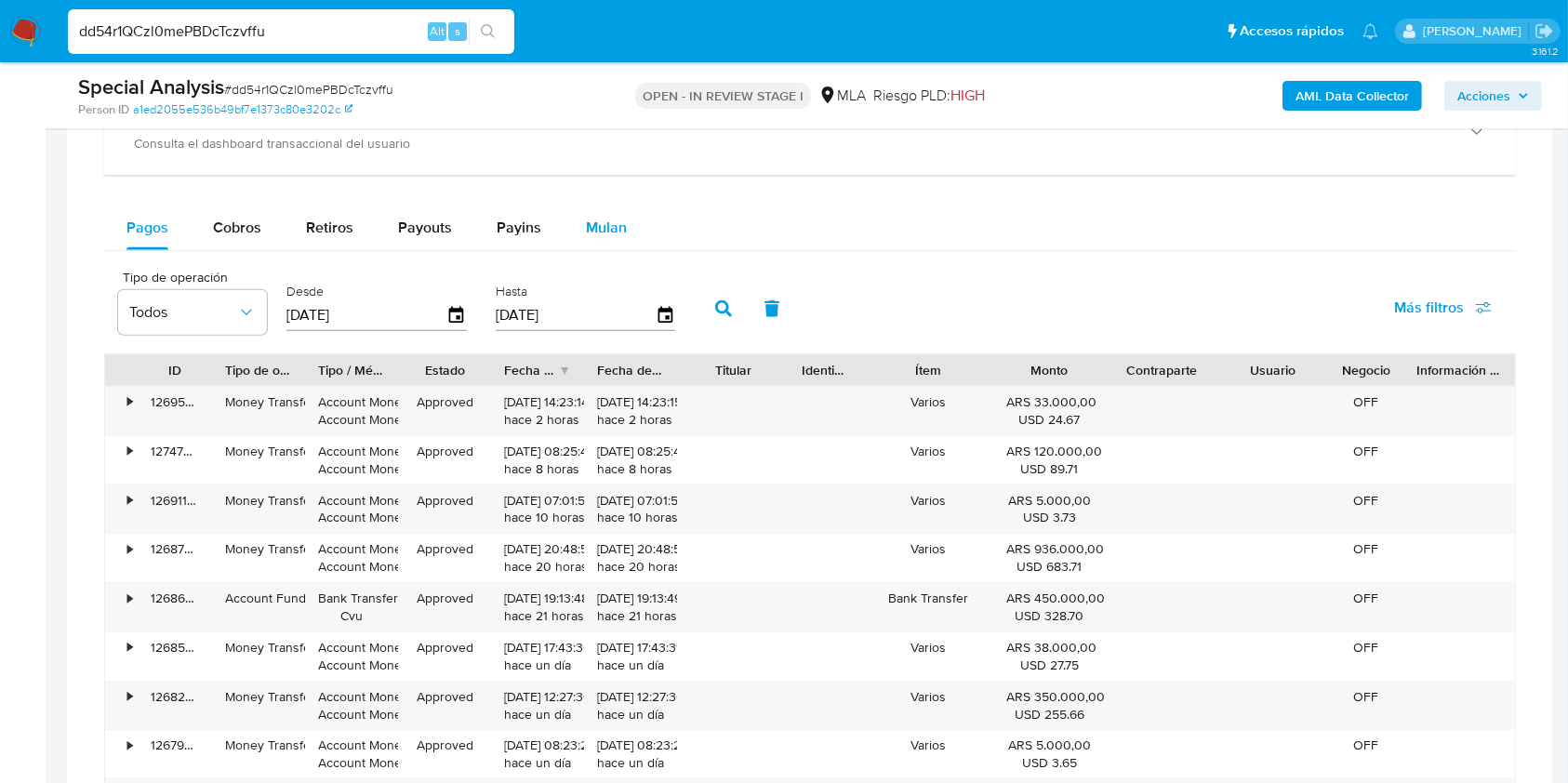
click at [594, 225] on span "Mulan" at bounding box center [607, 227] width 41 height 22
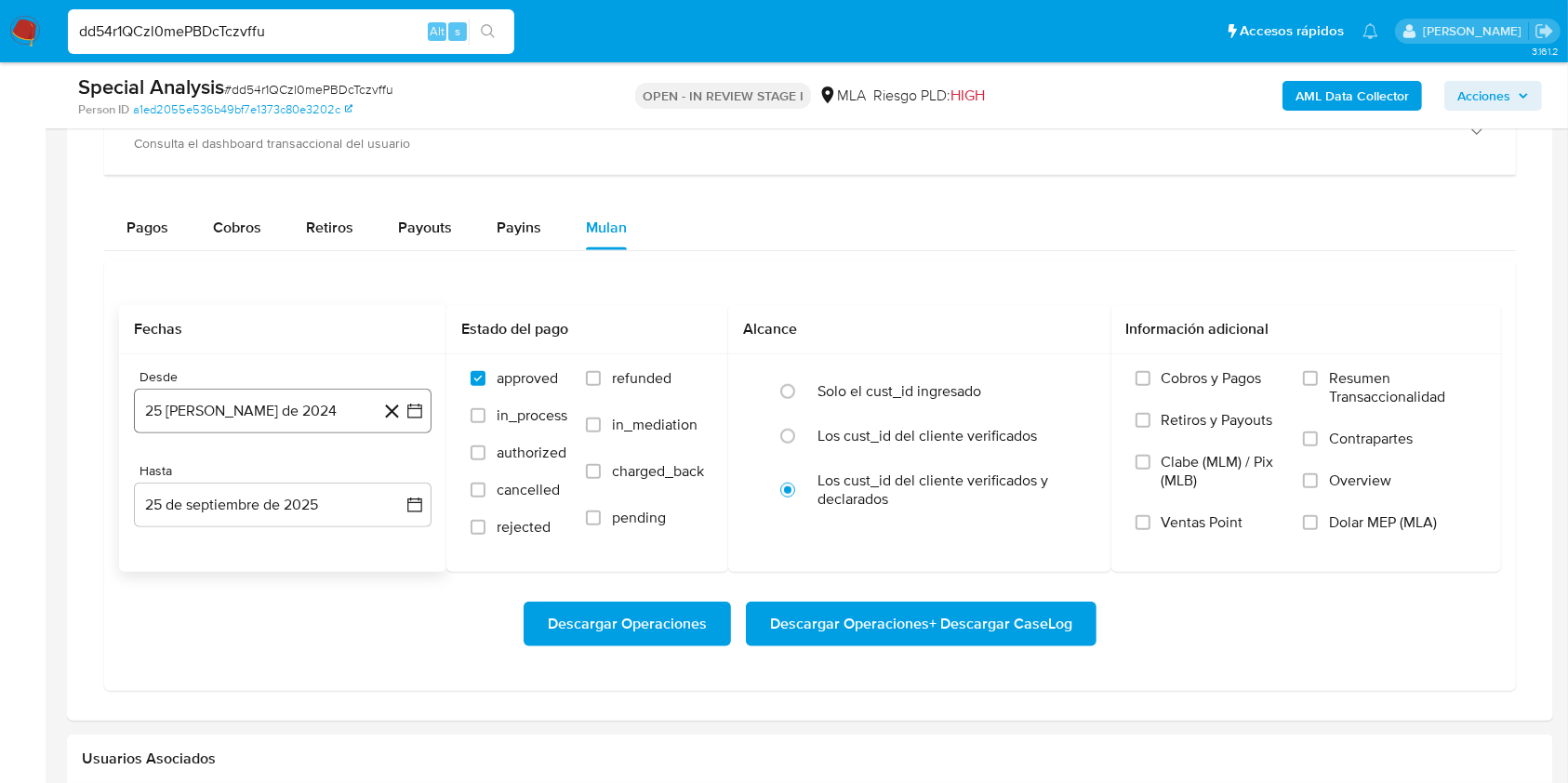
click at [335, 408] on button "25 de agosto de 2024" at bounding box center [282, 411] width 297 height 45
click at [304, 469] on span "agosto 2024" at bounding box center [274, 478] width 84 height 19
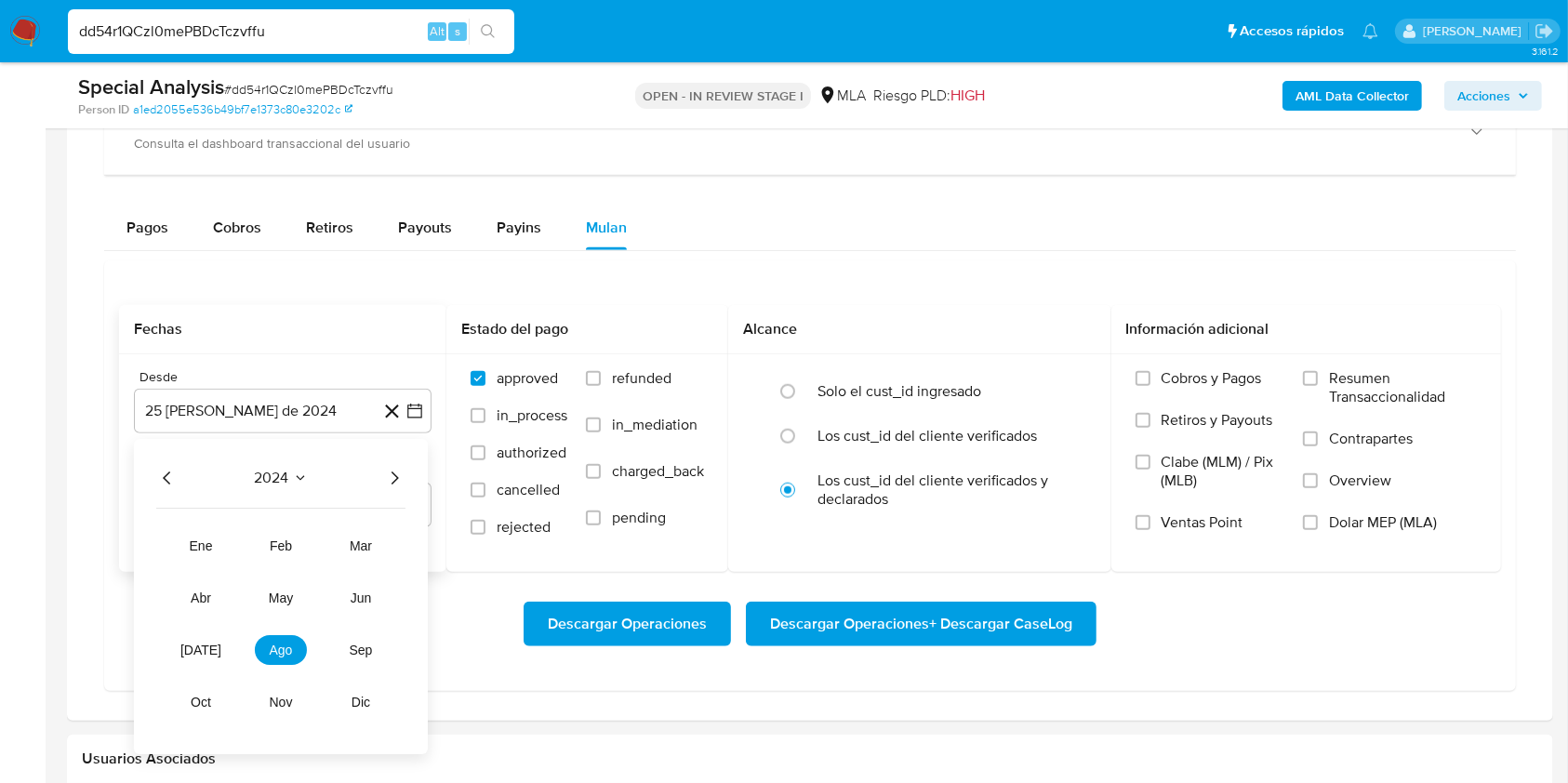
click at [394, 480] on icon "Año siguiente" at bounding box center [395, 478] width 8 height 13
click at [271, 599] on span "may" at bounding box center [281, 598] width 24 height 15
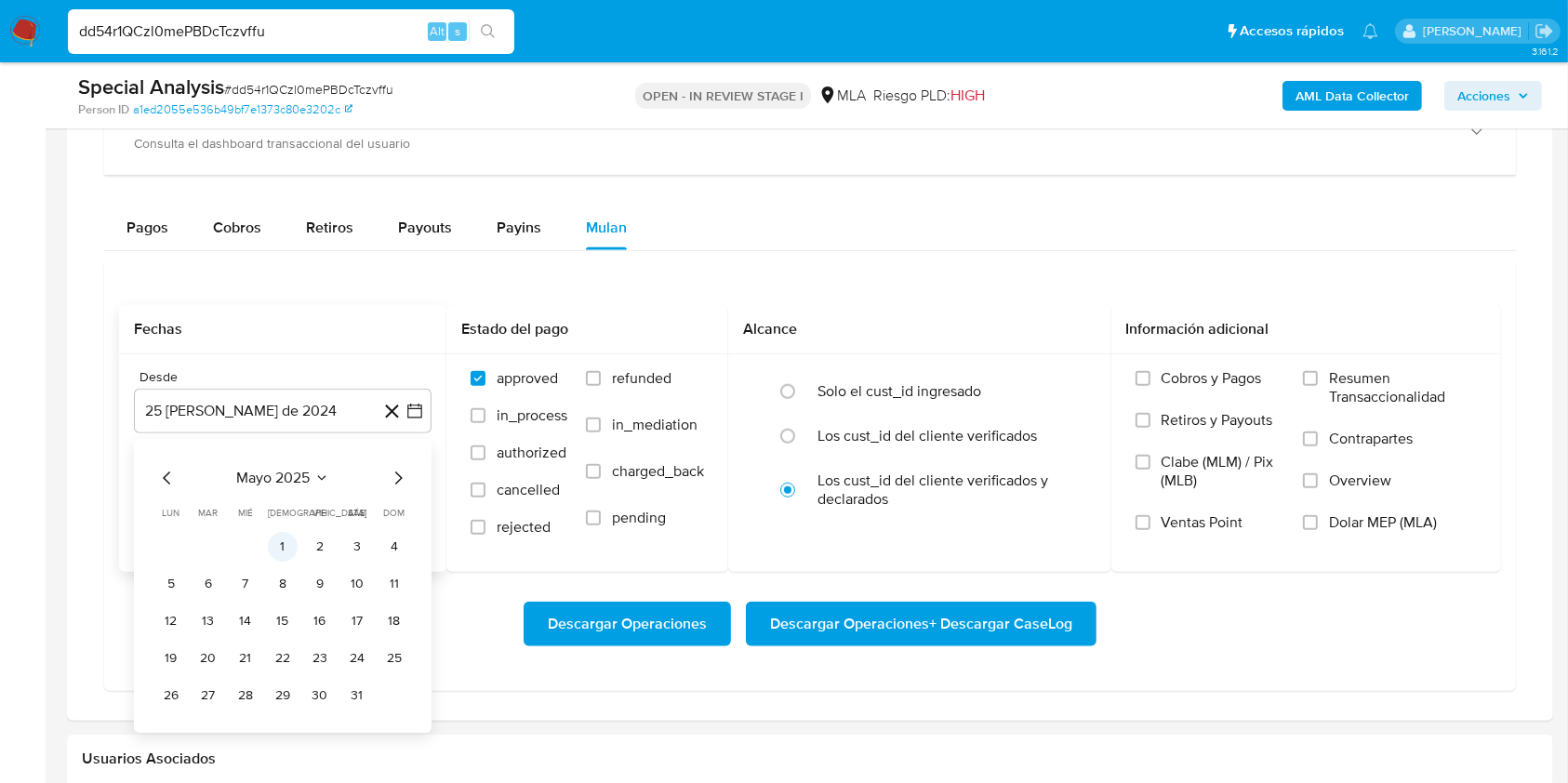
click at [283, 538] on button "1" at bounding box center [283, 547] width 30 height 30
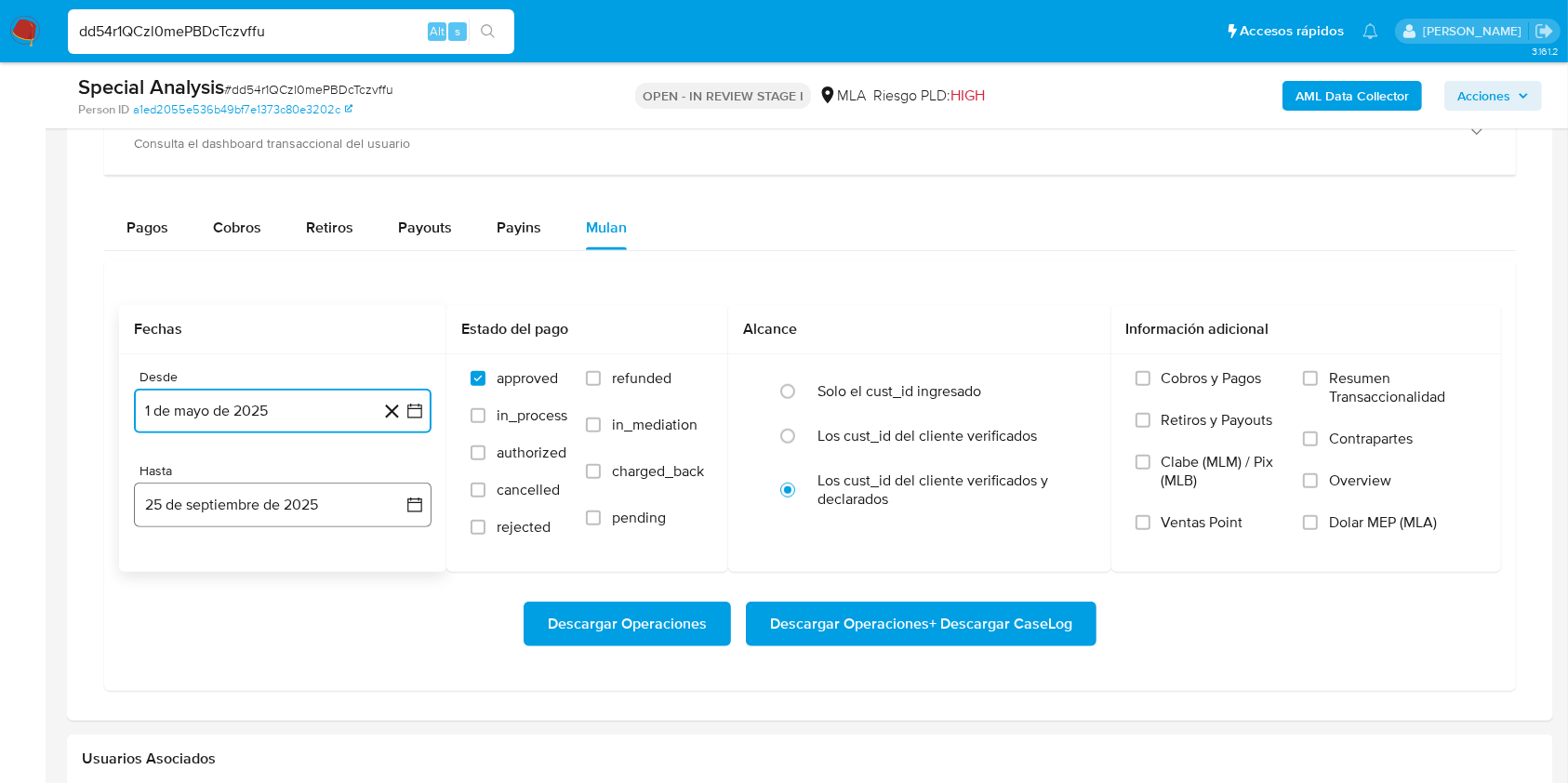
click at [283, 506] on button "25 de septiembre de 2025" at bounding box center [282, 505] width 297 height 45
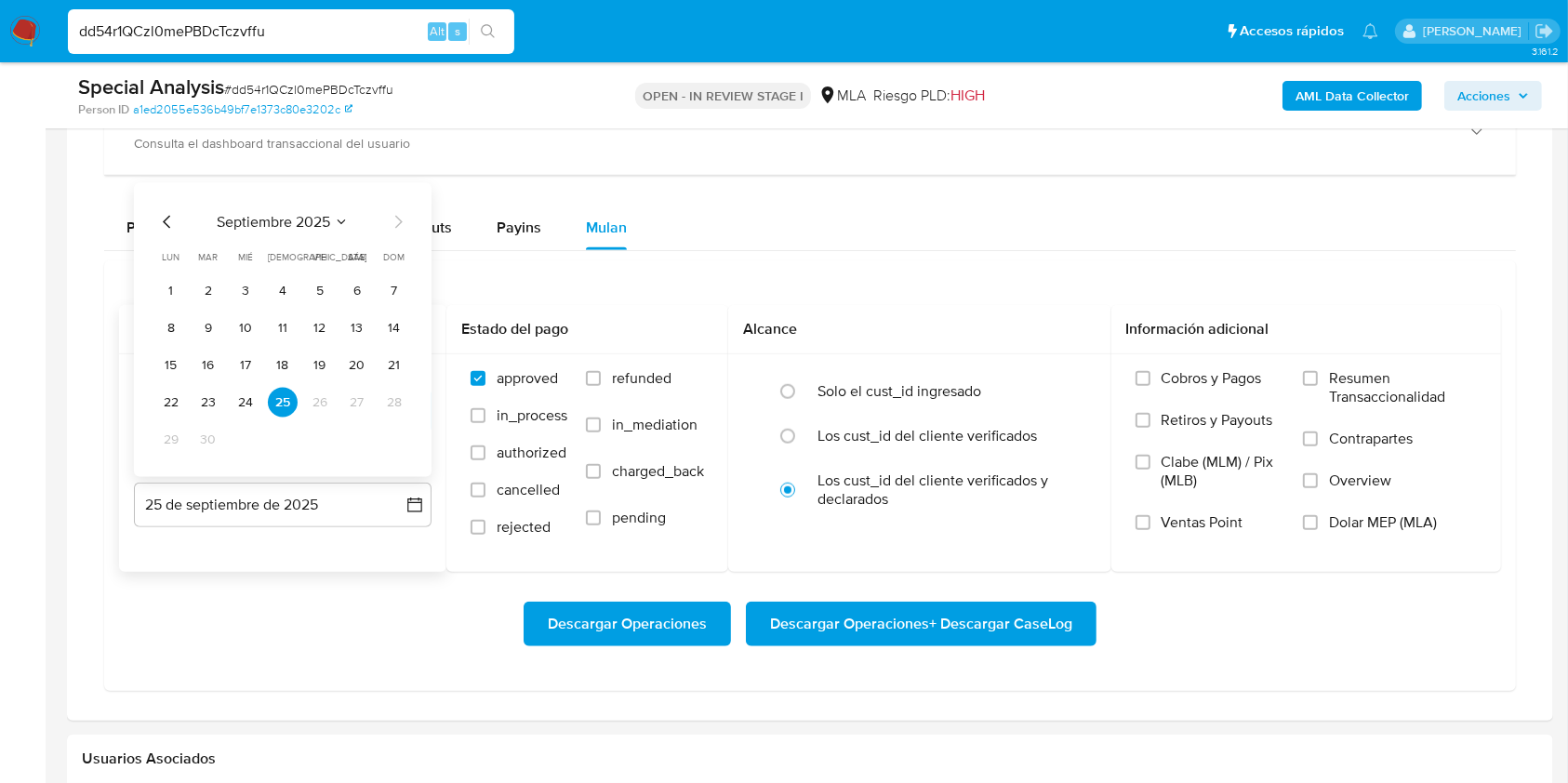
click at [163, 227] on icon "Mes anterior" at bounding box center [168, 222] width 23 height 23
click at [402, 438] on button "31" at bounding box center [395, 440] width 30 height 30
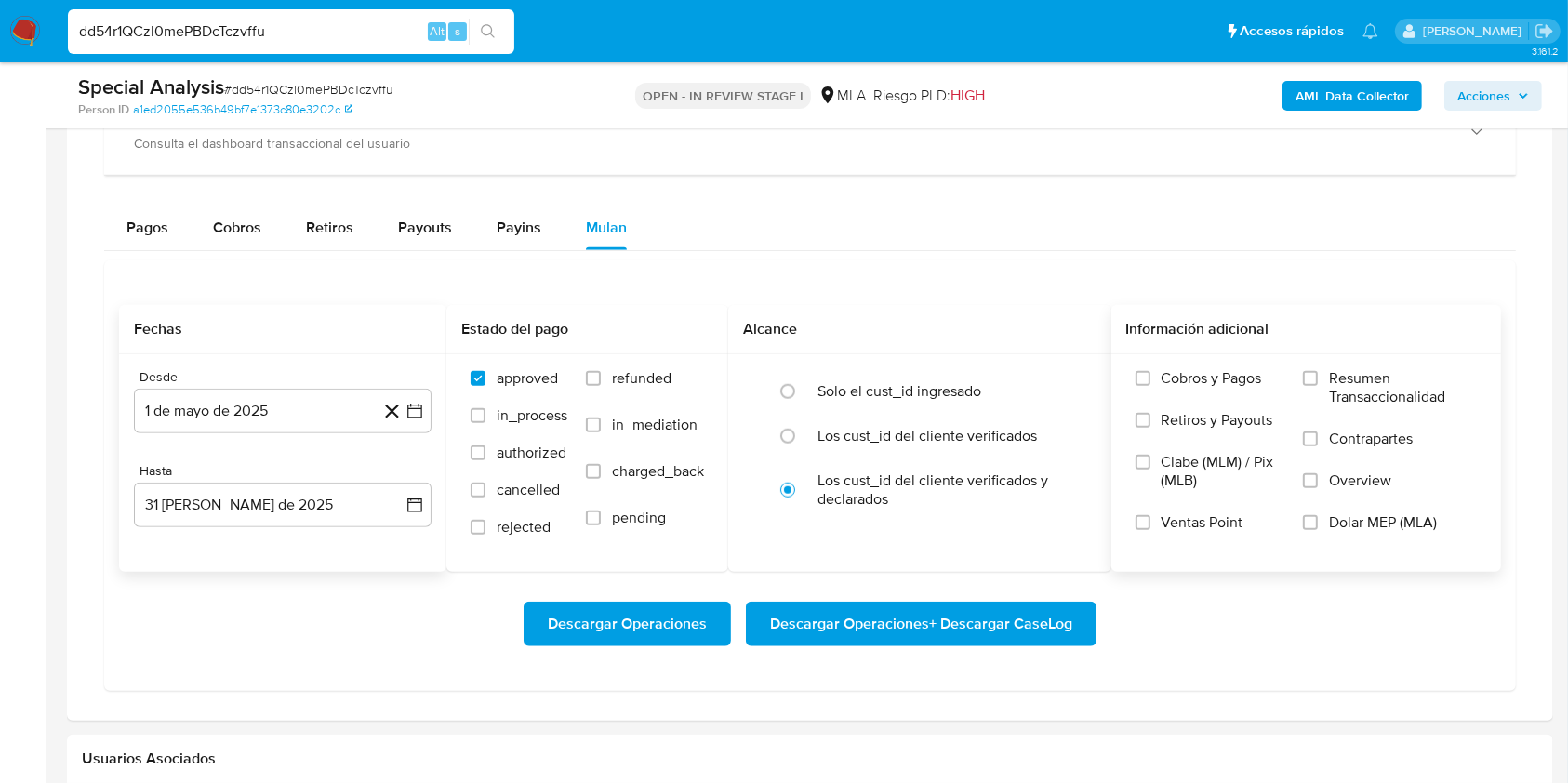
click at [1325, 519] on label "Dolar MEP (MLA)" at bounding box center [1389, 534] width 173 height 42
click at [1318, 519] on input "Dolar MEP (MLA)" at bounding box center [1310, 522] width 15 height 15
click at [1030, 607] on span "Descargar Operaciones + Descargar CaseLog" at bounding box center [921, 624] width 302 height 41
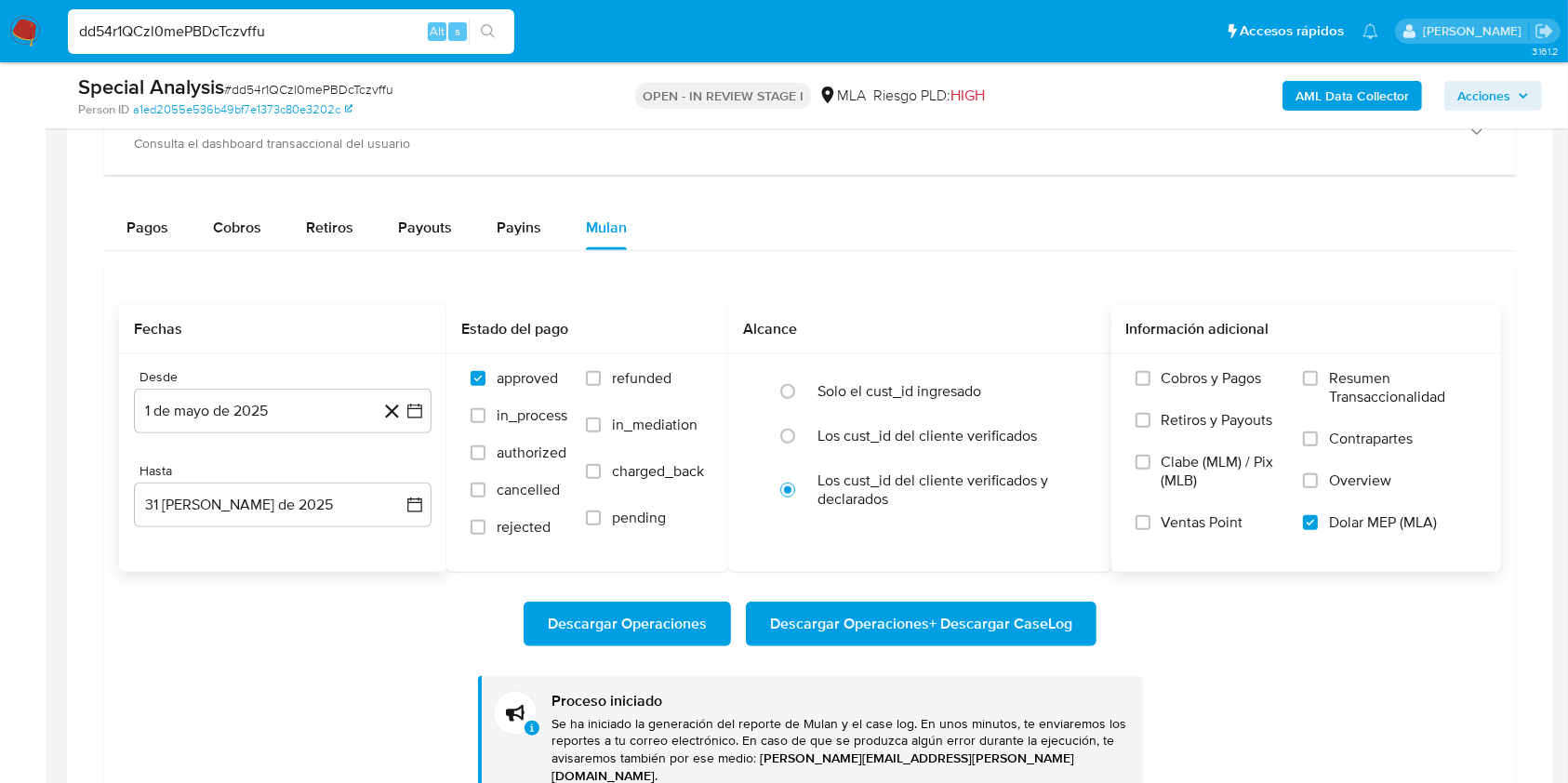
click at [349, 43] on div "dd54r1QCzl0mePBDcTczvffu Alt s" at bounding box center [291, 32] width 446 height 45
click at [335, 32] on input "dd54r1QCzl0mePBDcTczvffu" at bounding box center [291, 32] width 446 height 24
paste input "l0fzSTU358MloZHDpqanJMC1"
type input "l0fzSTU358MloZHDpqanJMC1"
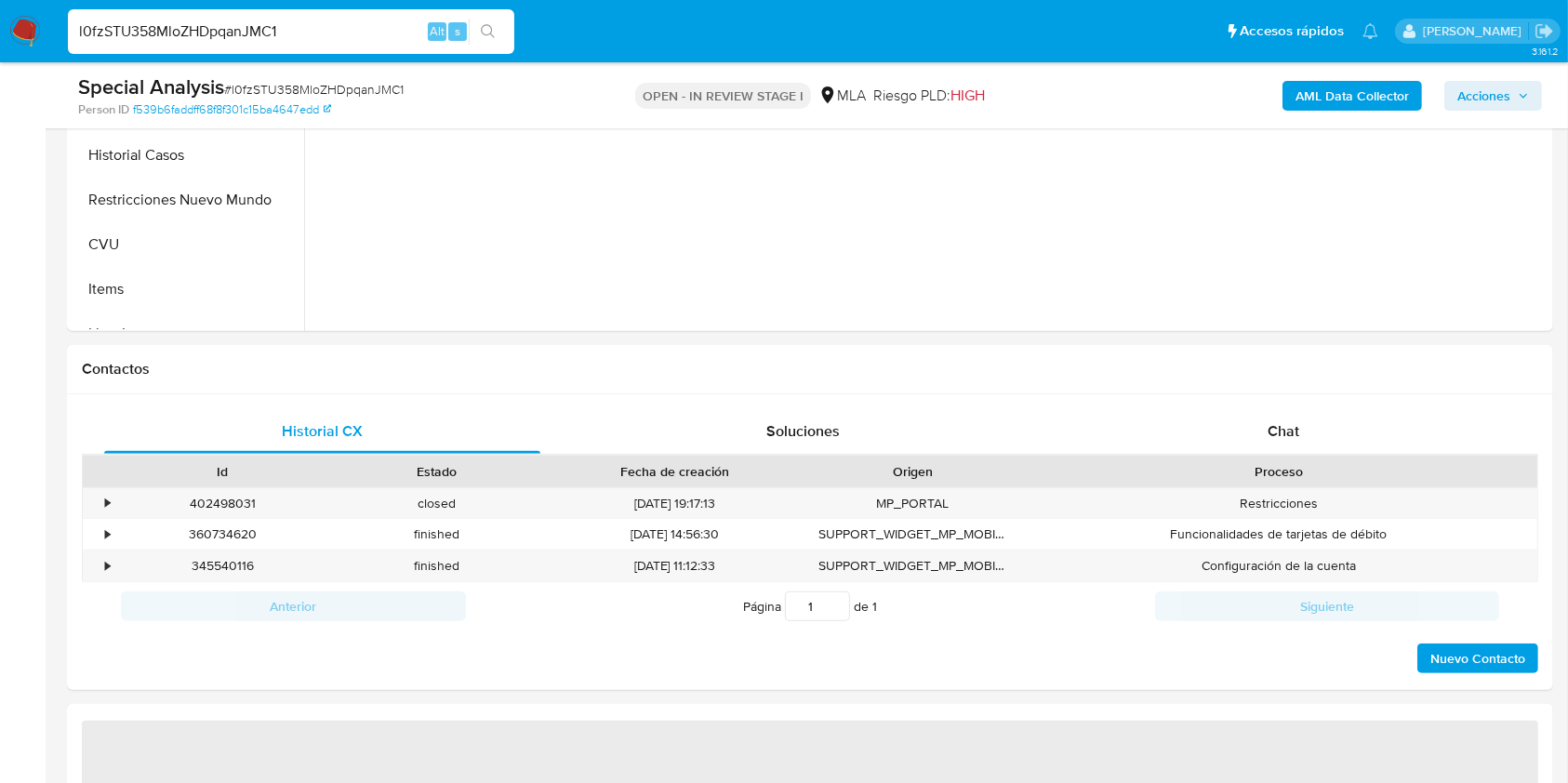
select select "10"
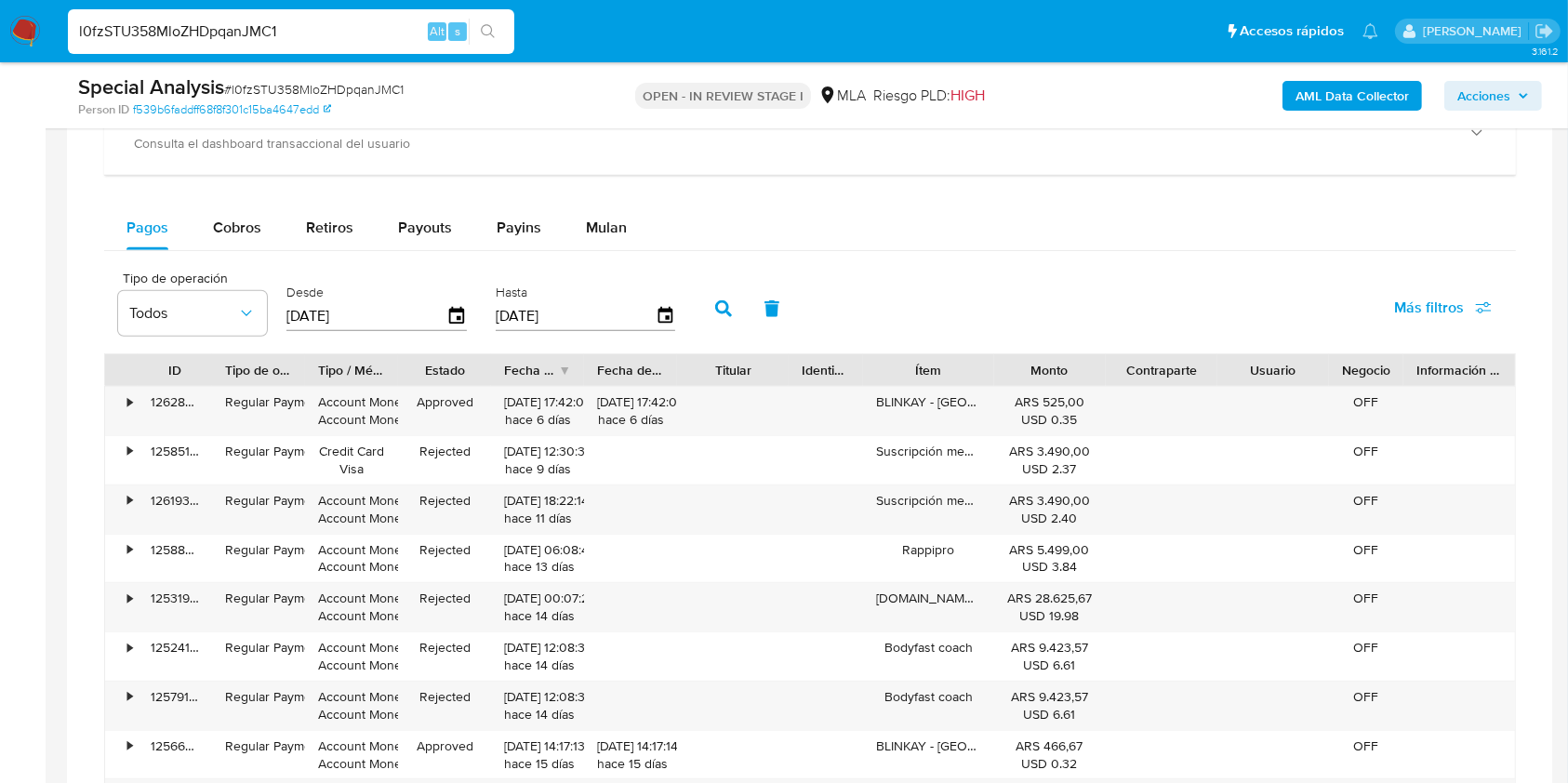
scroll to position [1378, 0]
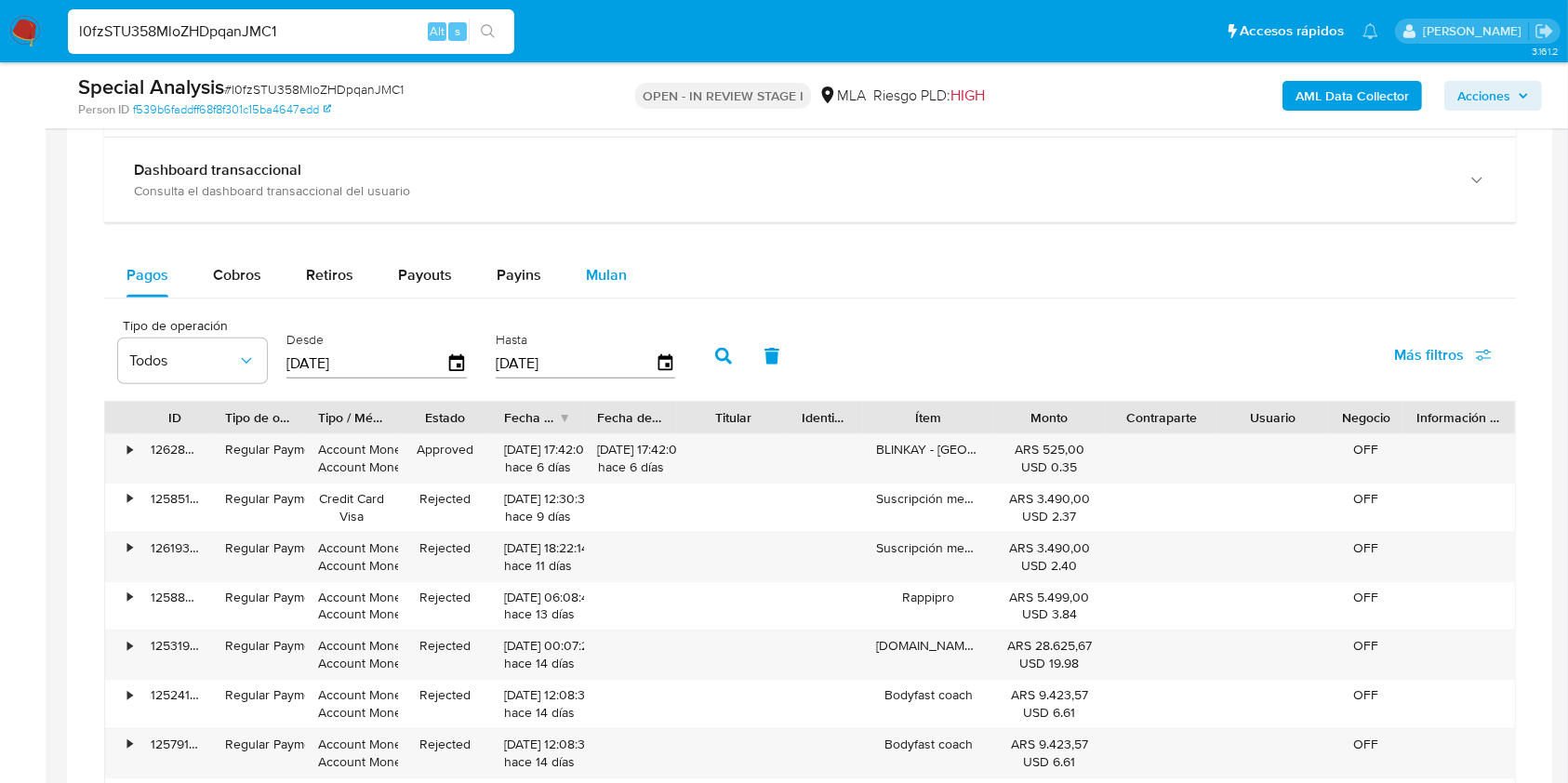
click at [602, 278] on span "Mulan" at bounding box center [607, 275] width 41 height 22
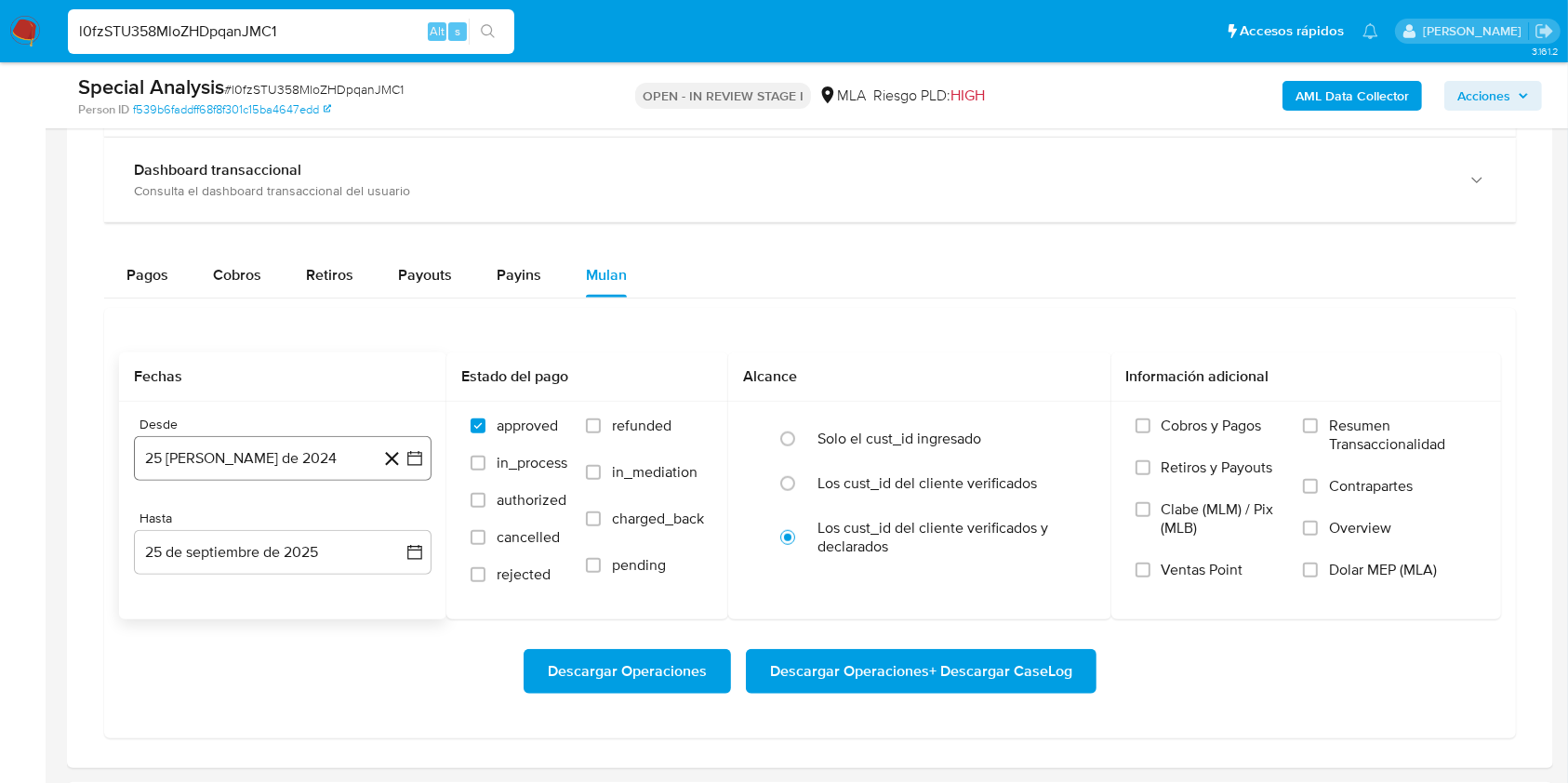
click at [321, 449] on button "25 de agosto de 2024" at bounding box center [282, 459] width 297 height 45
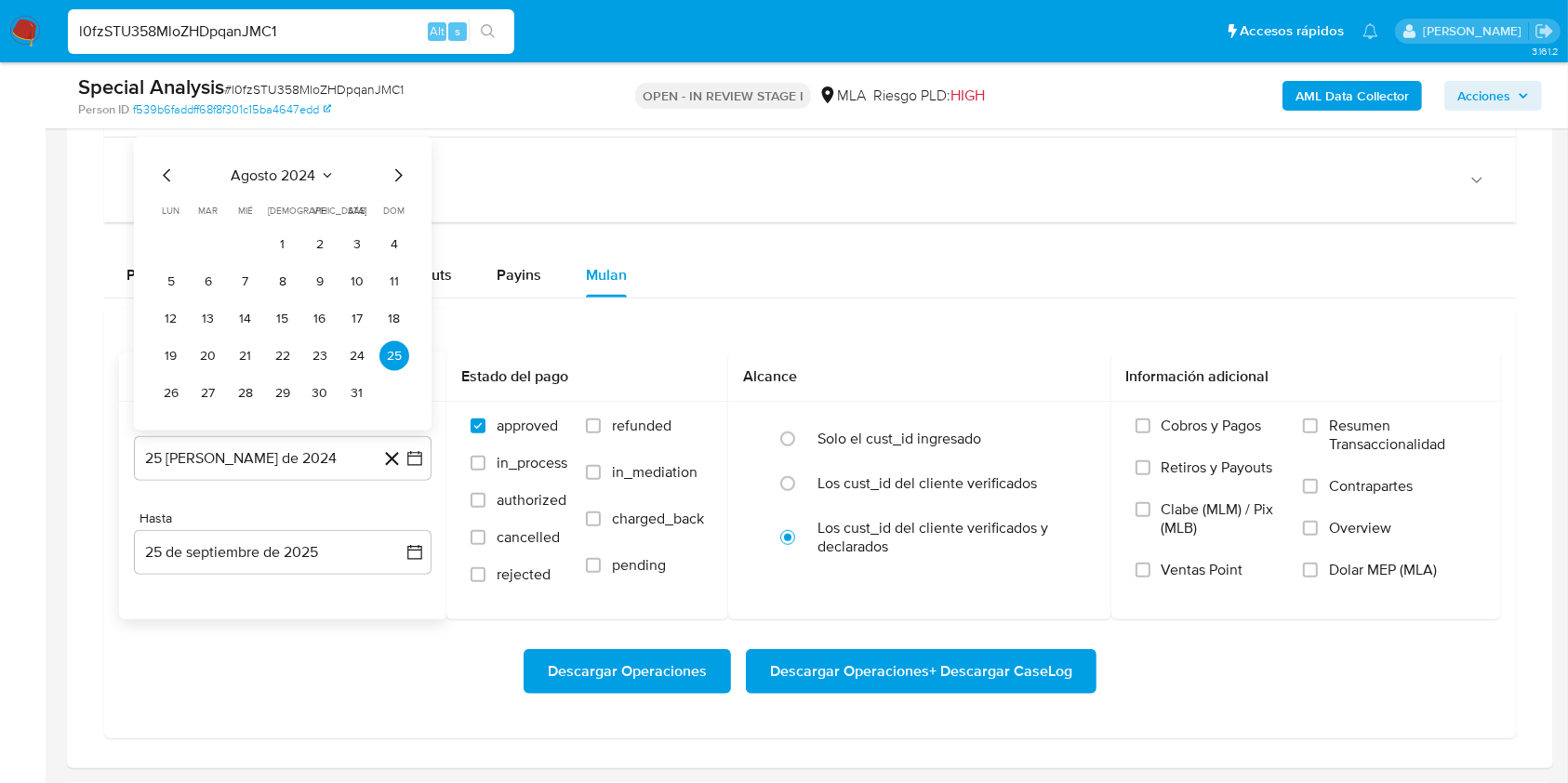
click at [275, 170] on span "agosto 2024" at bounding box center [274, 175] width 84 height 19
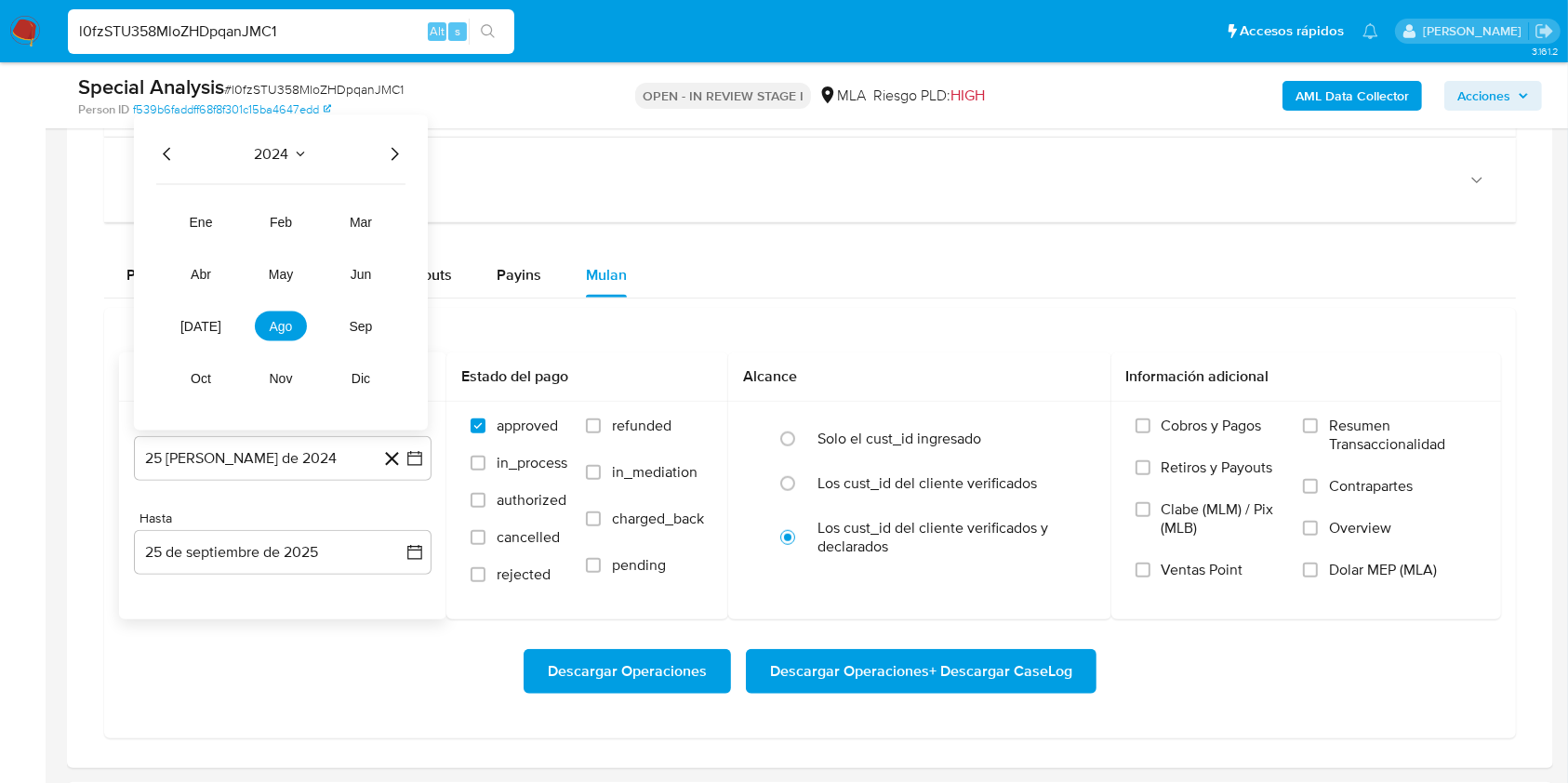
click at [393, 150] on icon "Año siguiente" at bounding box center [394, 155] width 23 height 23
click at [282, 280] on button "may" at bounding box center [281, 275] width 53 height 30
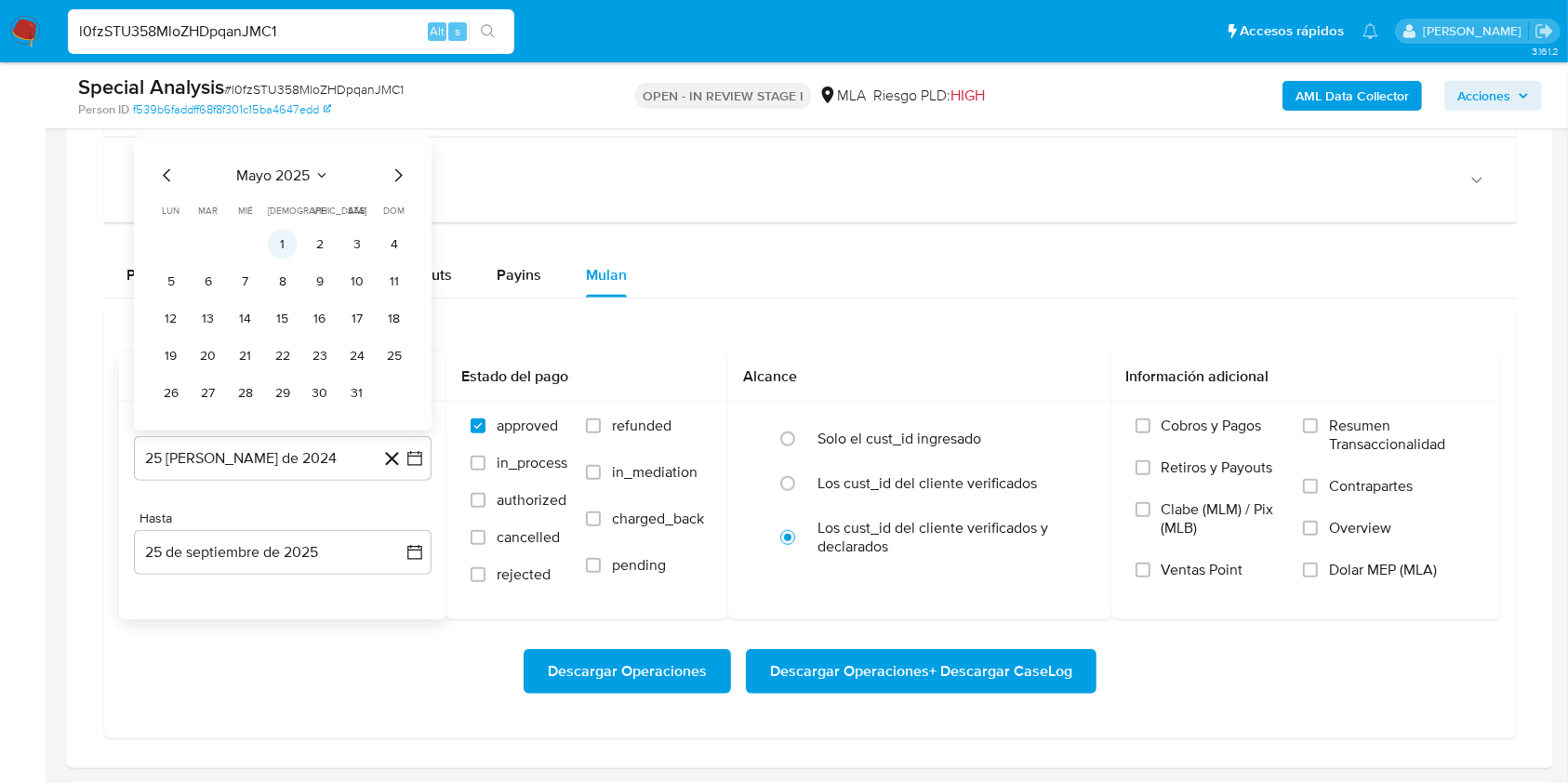
click at [290, 246] on button "1" at bounding box center [283, 245] width 30 height 30
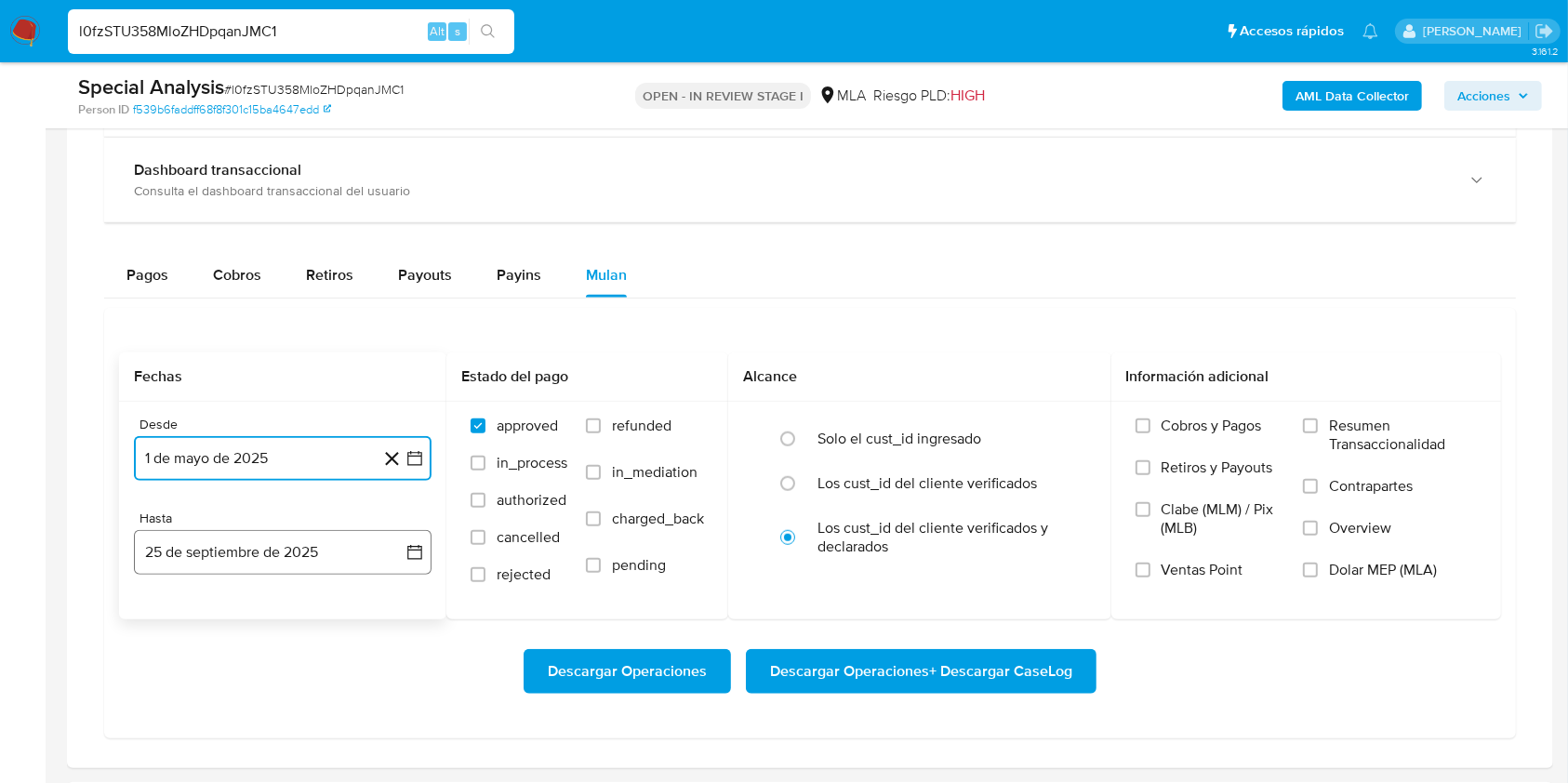
click at [206, 558] on button "25 de septiembre de 2025" at bounding box center [282, 552] width 297 height 45
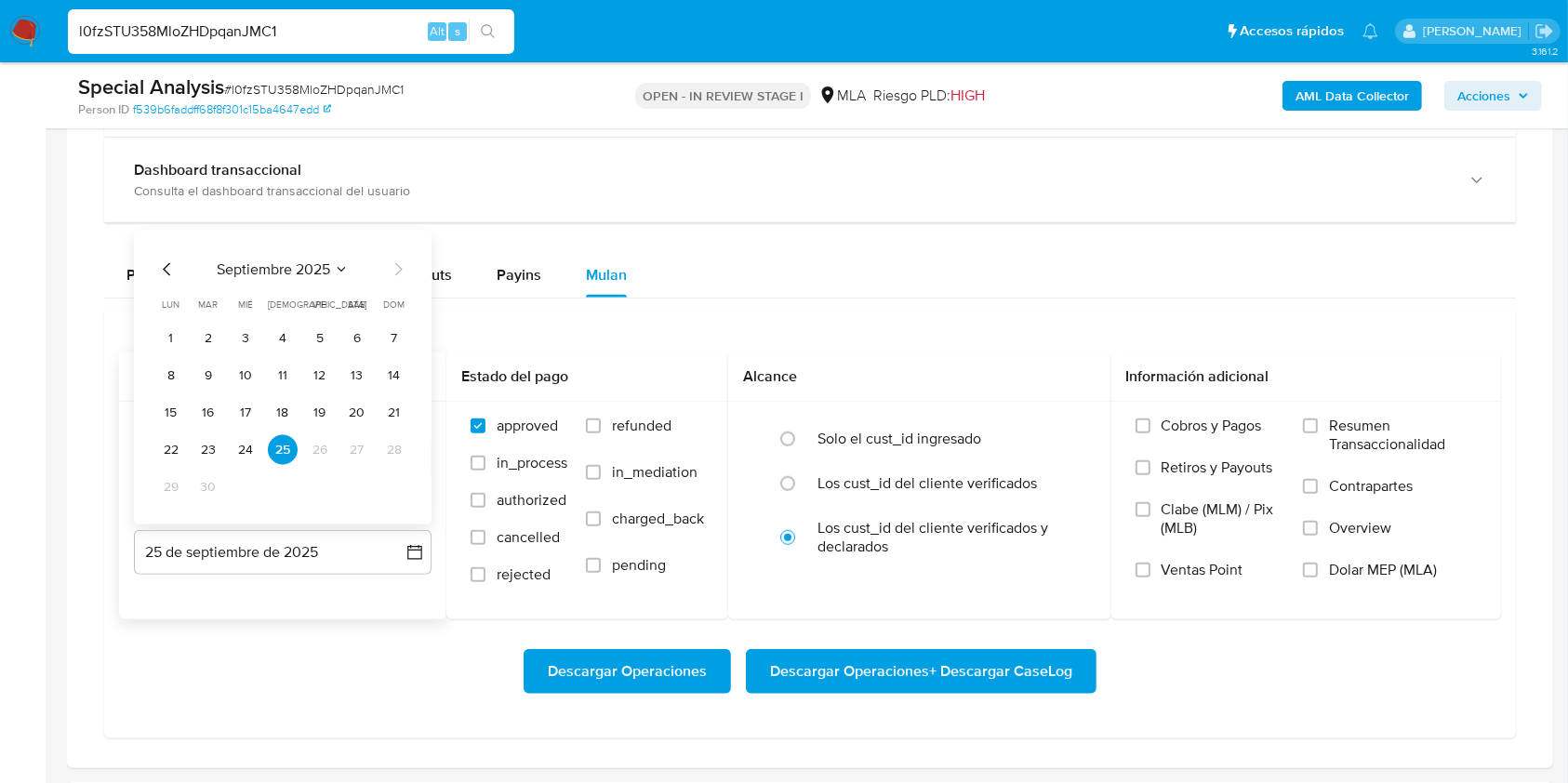
click at [170, 264] on icon "Mes anterior" at bounding box center [168, 270] width 23 height 23
click at [391, 493] on button "31" at bounding box center [395, 488] width 30 height 30
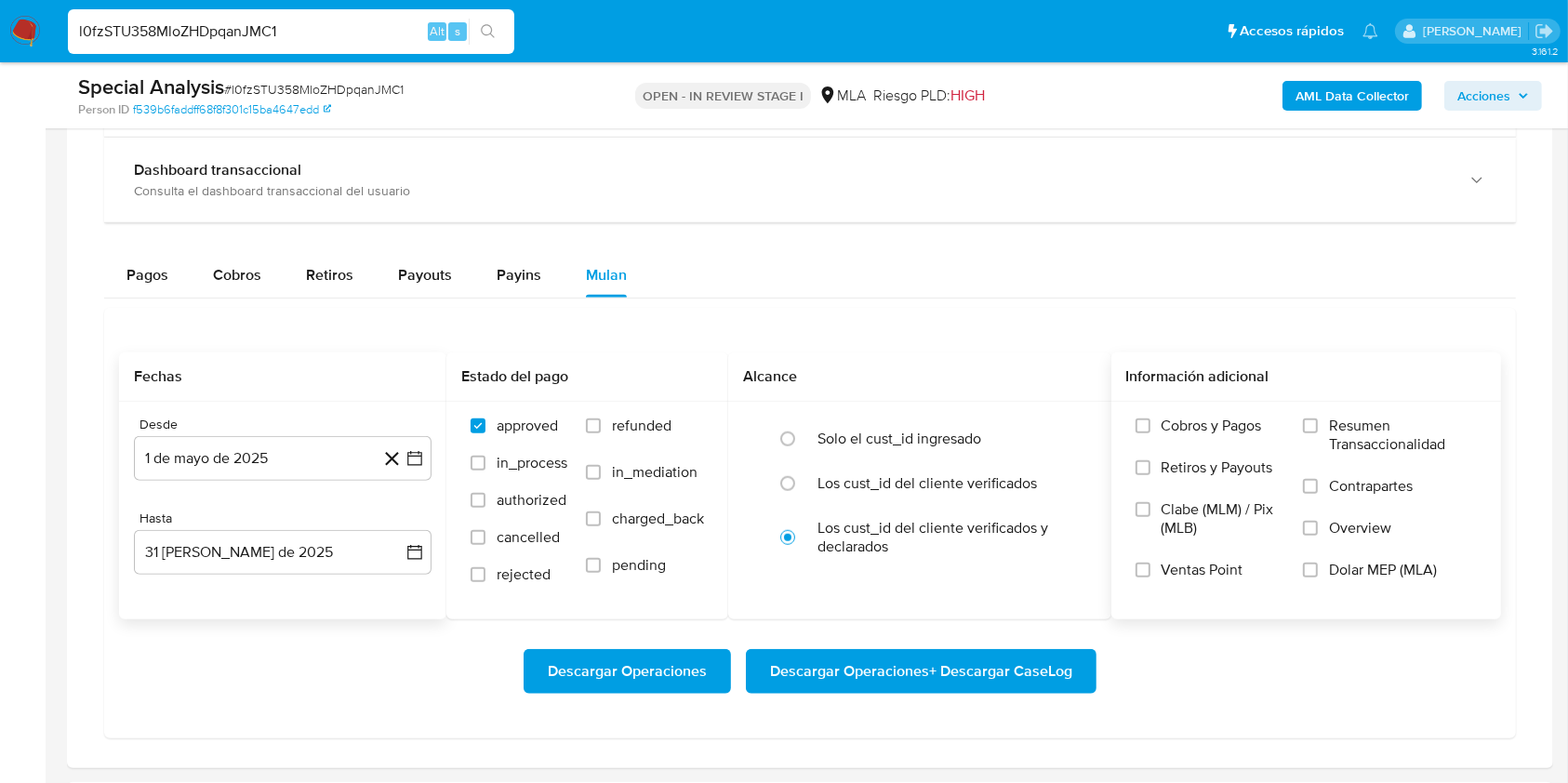
click at [1368, 575] on span "Dolar MEP (MLA)" at bounding box center [1382, 570] width 108 height 19
click at [1318, 575] on input "Dolar MEP (MLA)" at bounding box center [1310, 570] width 15 height 15
click at [935, 666] on span "Descargar Operaciones + Descargar CaseLog" at bounding box center [921, 671] width 302 height 41
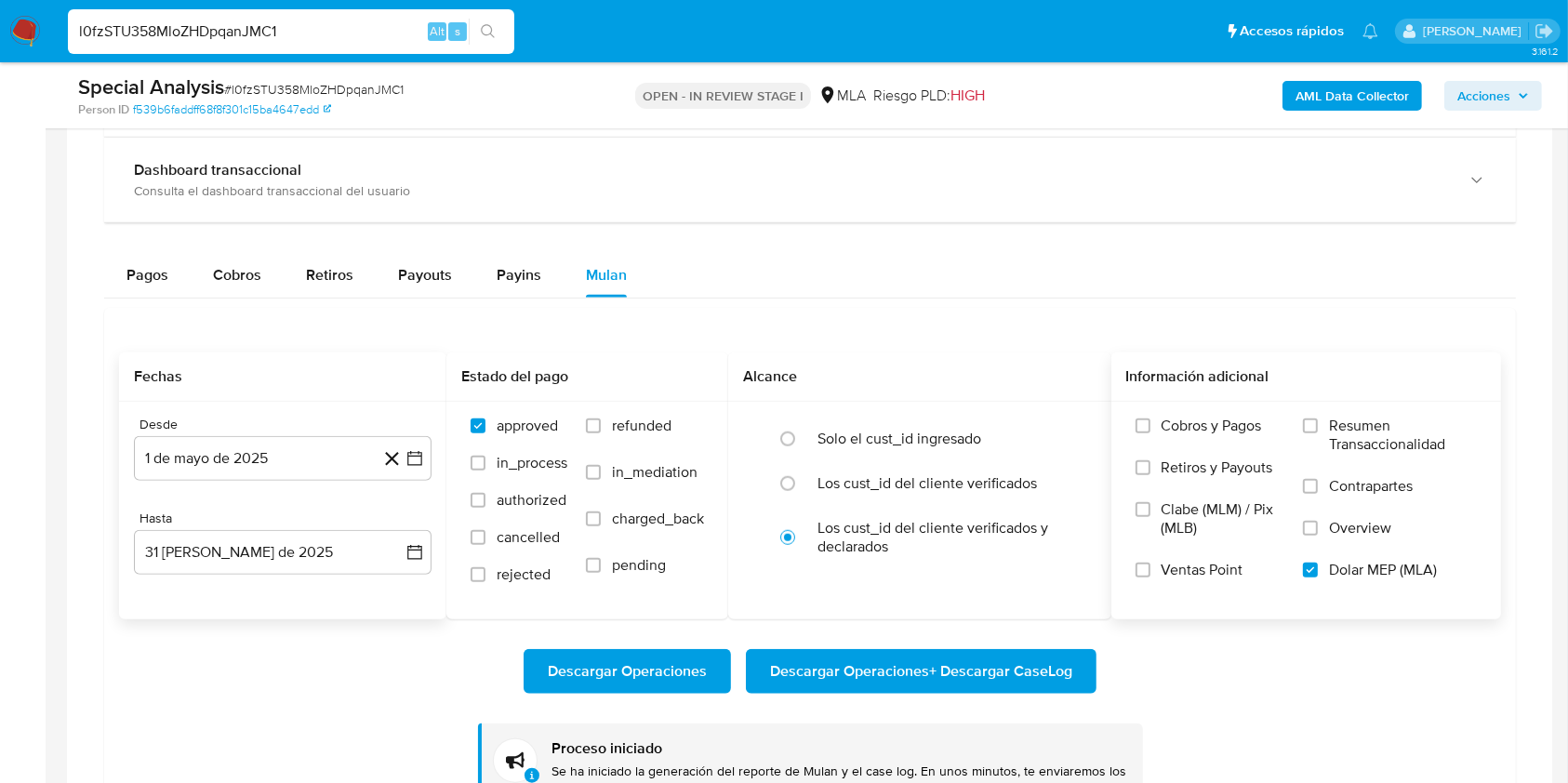
click at [324, 33] on input "l0fzSTU358MloZHDpqanJMC1" at bounding box center [291, 32] width 446 height 24
paste input "qQI5Y9BLcDYn2O9RTEESrZt7"
type input "qQI5Y9BLcDYn2O9RTEESrZt7"
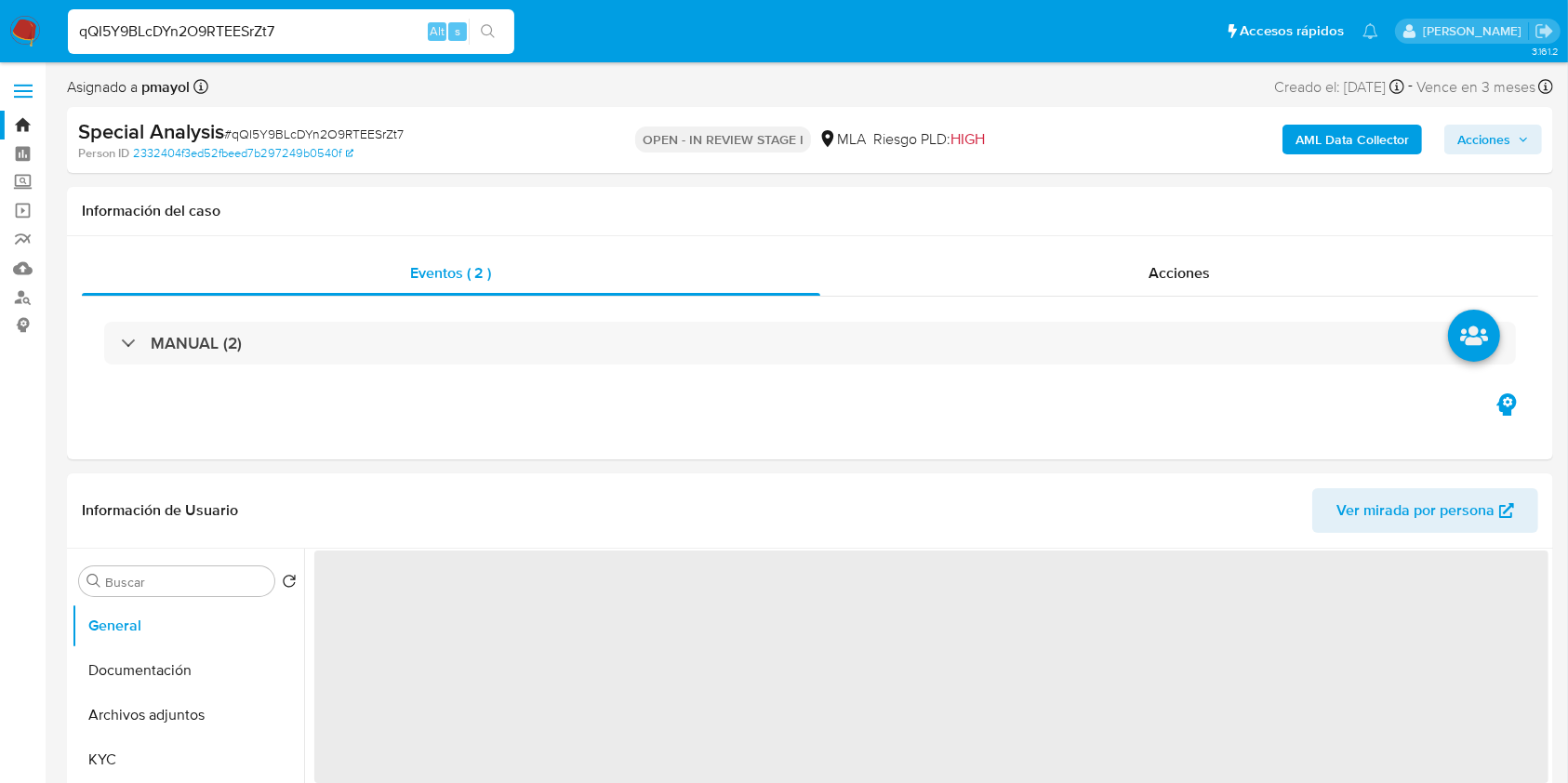
select select "10"
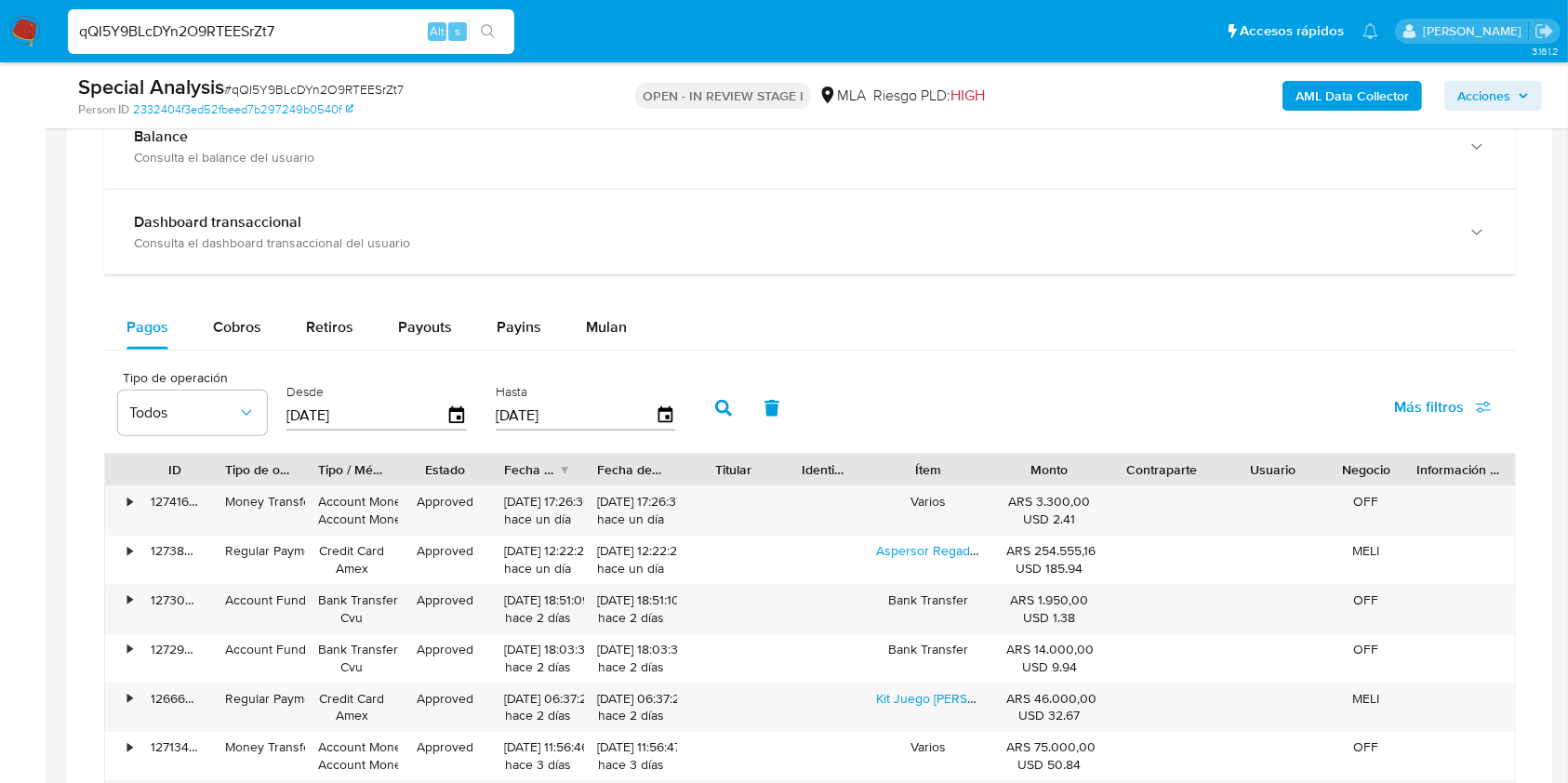
scroll to position [1371, 0]
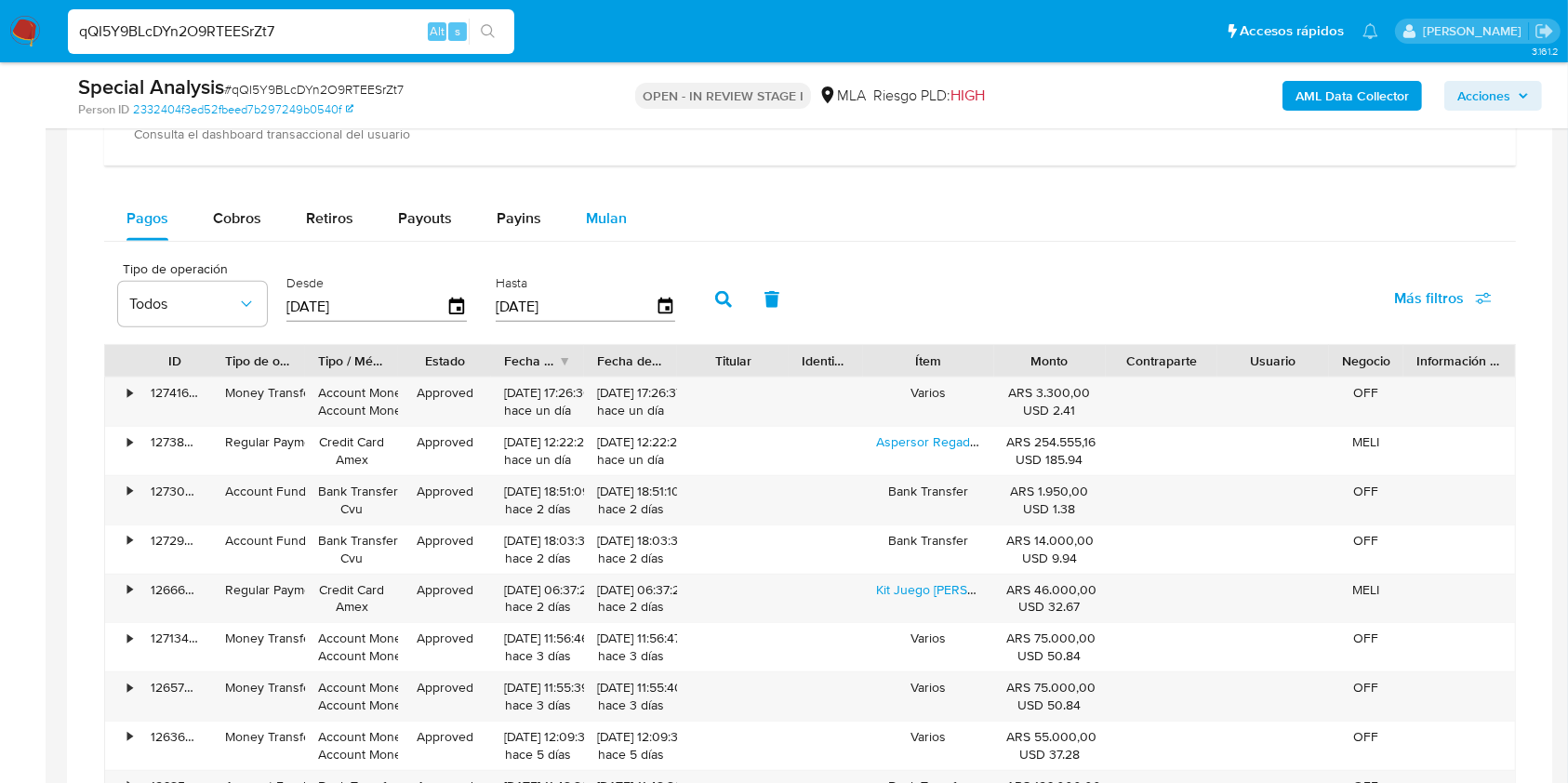
click at [596, 212] on span "Mulan" at bounding box center [607, 218] width 41 height 22
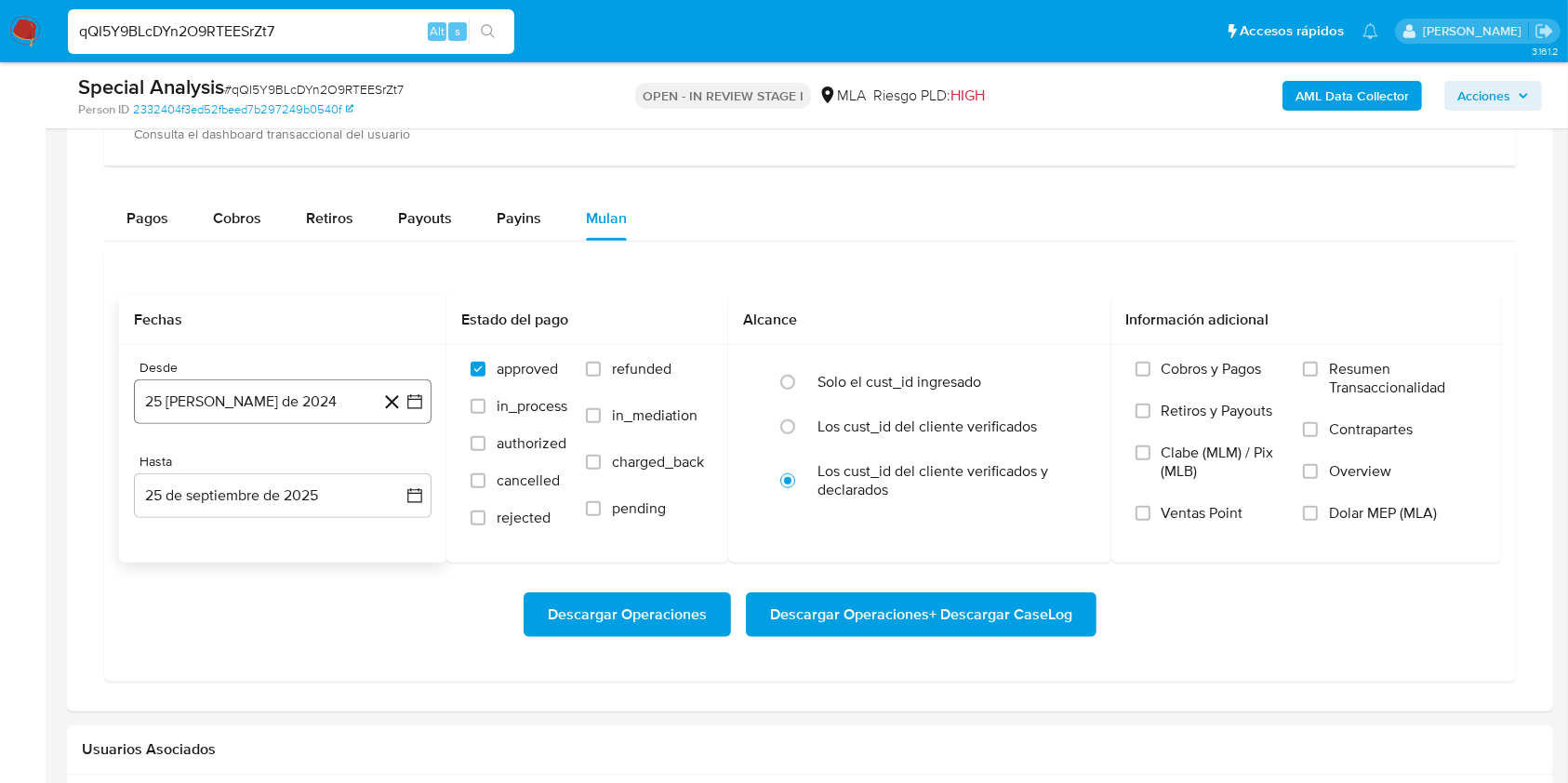
click at [257, 405] on button "25 de agosto de 2024" at bounding box center [282, 402] width 297 height 45
click at [324, 467] on icon "Seleccionar mes y año" at bounding box center [326, 469] width 8 height 5
click at [383, 473] on icon "Año siguiente" at bounding box center [394, 470] width 23 height 23
click at [278, 577] on button "may" at bounding box center [281, 590] width 53 height 30
click at [286, 512] on table "lun lunes mar martes mié miércoles jue jueves vie viernes sáb sábado dom doming…" at bounding box center [283, 599] width 253 height 204
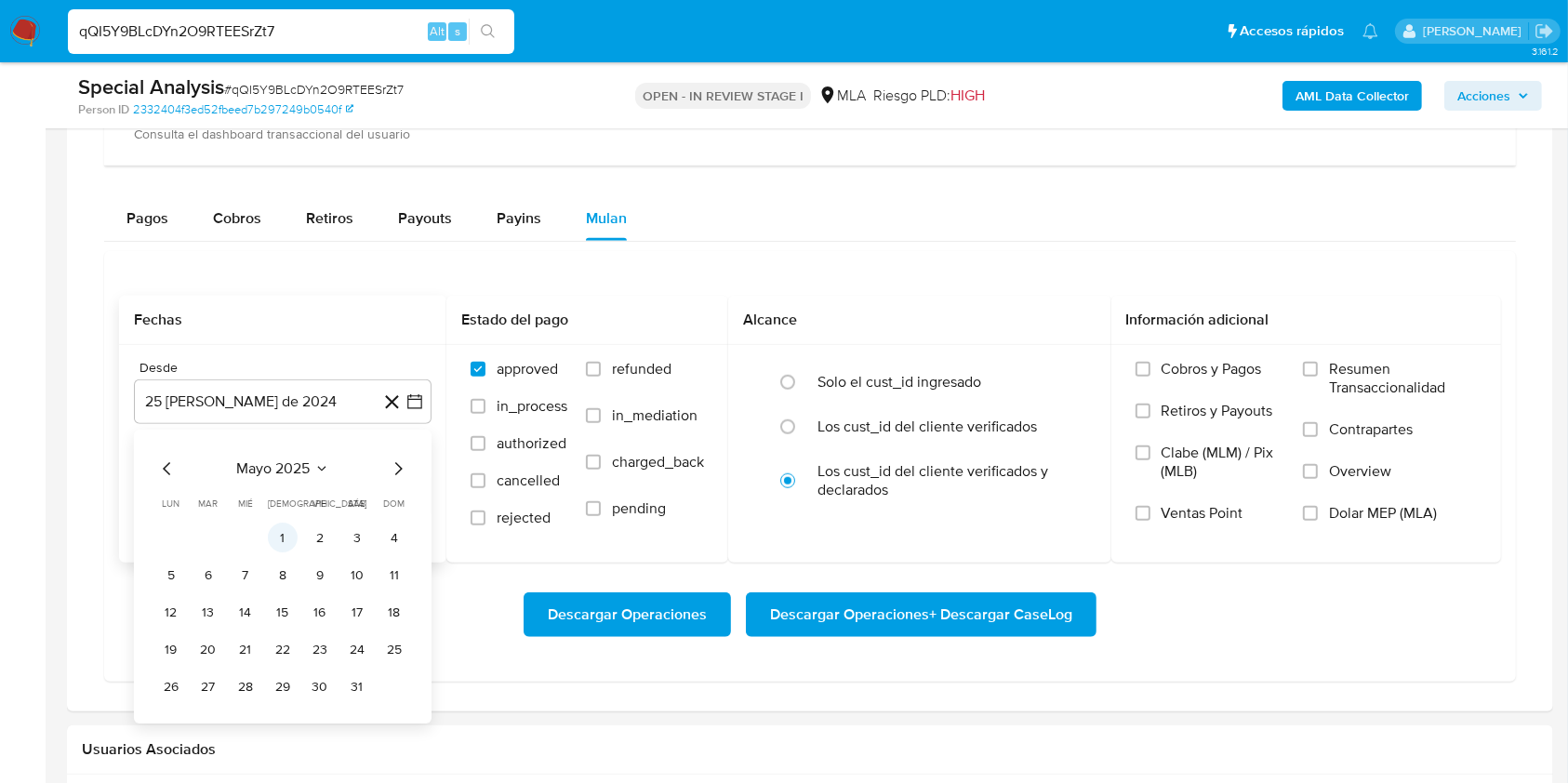
click at [286, 529] on button "1" at bounding box center [283, 538] width 30 height 30
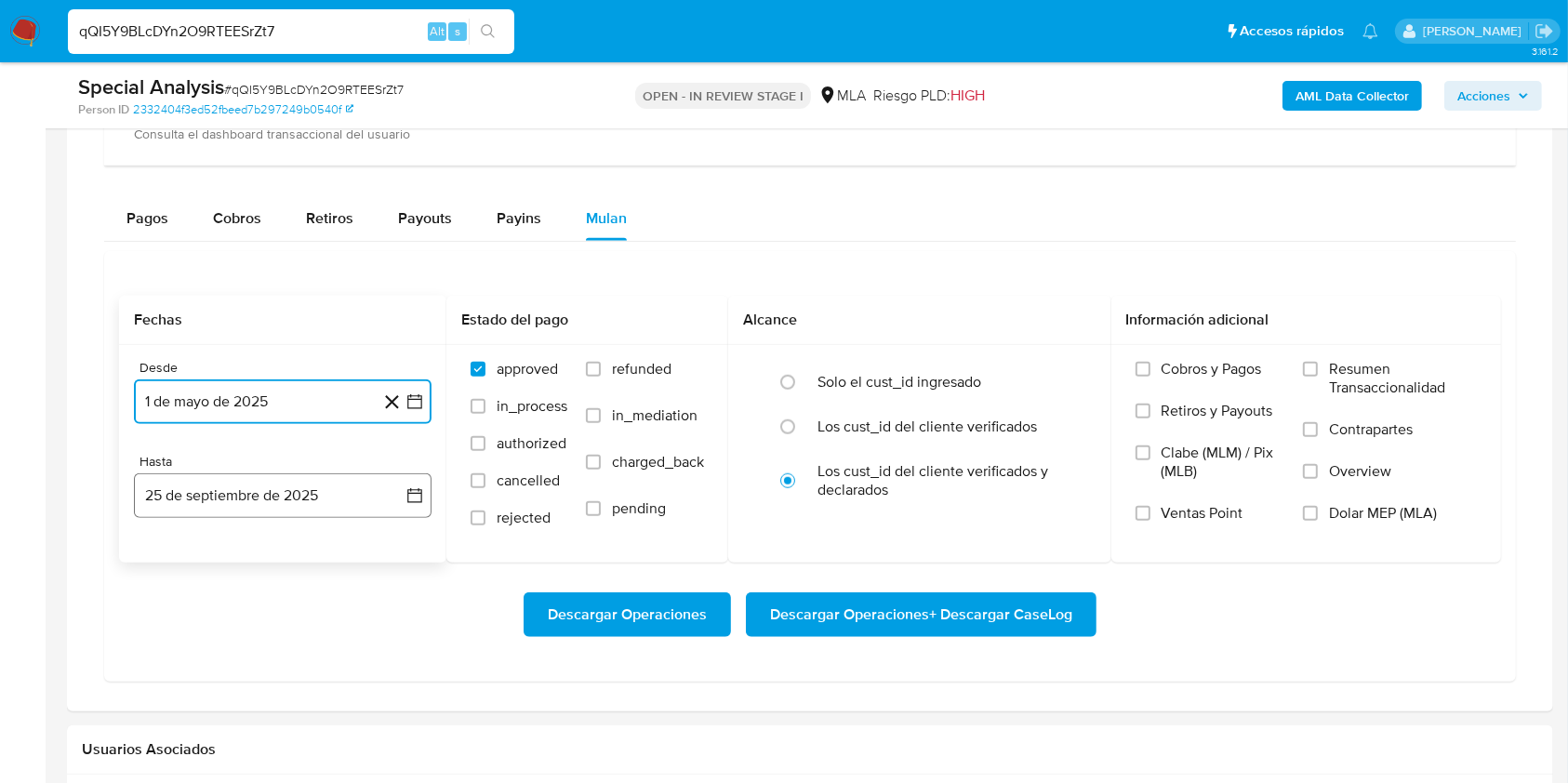
click at [279, 499] on button "25 de septiembre de 2025" at bounding box center [282, 496] width 297 height 45
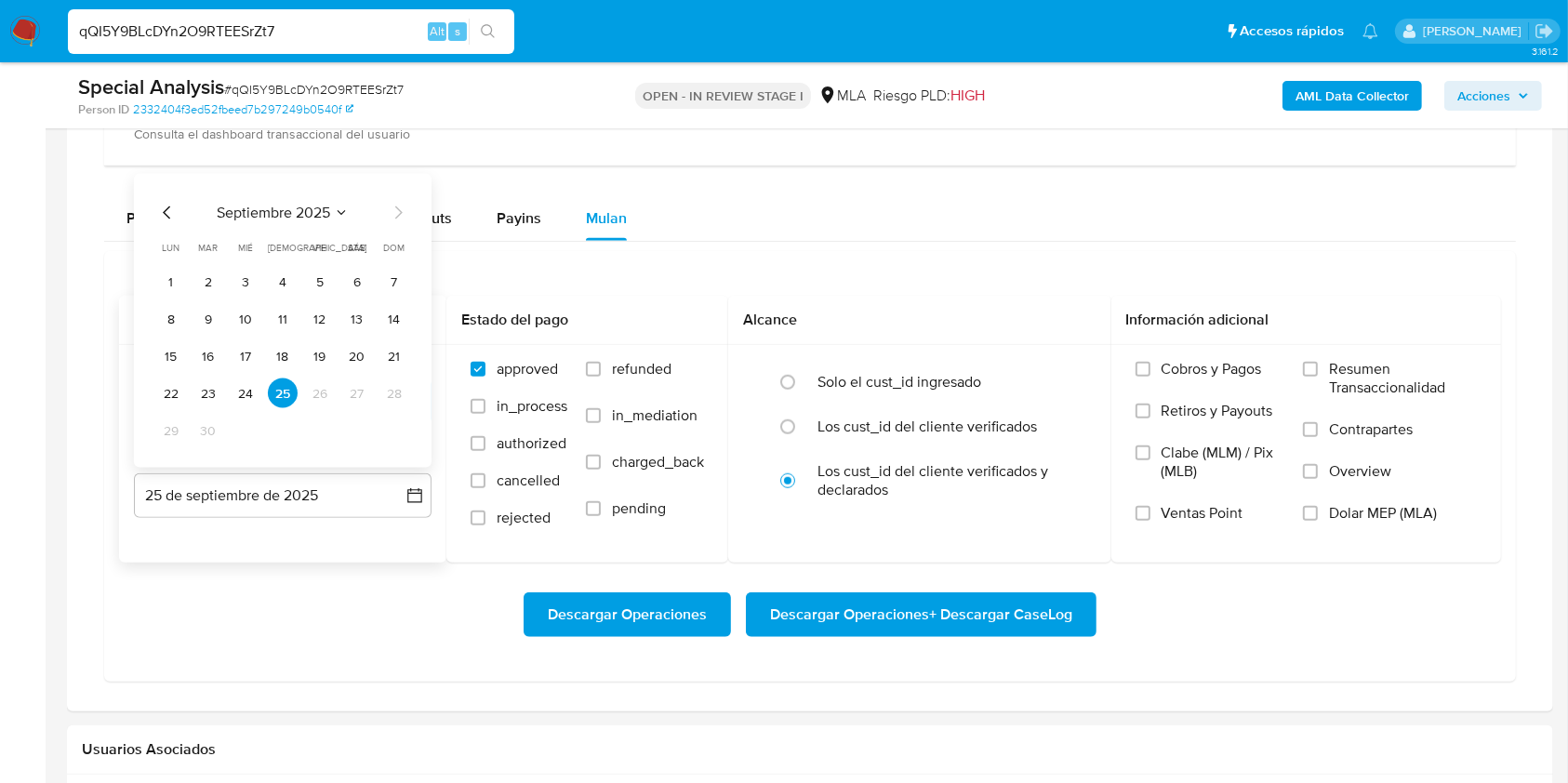
click at [165, 219] on icon "Mes anterior" at bounding box center [168, 213] width 23 height 23
click at [395, 435] on button "31" at bounding box center [395, 430] width 30 height 30
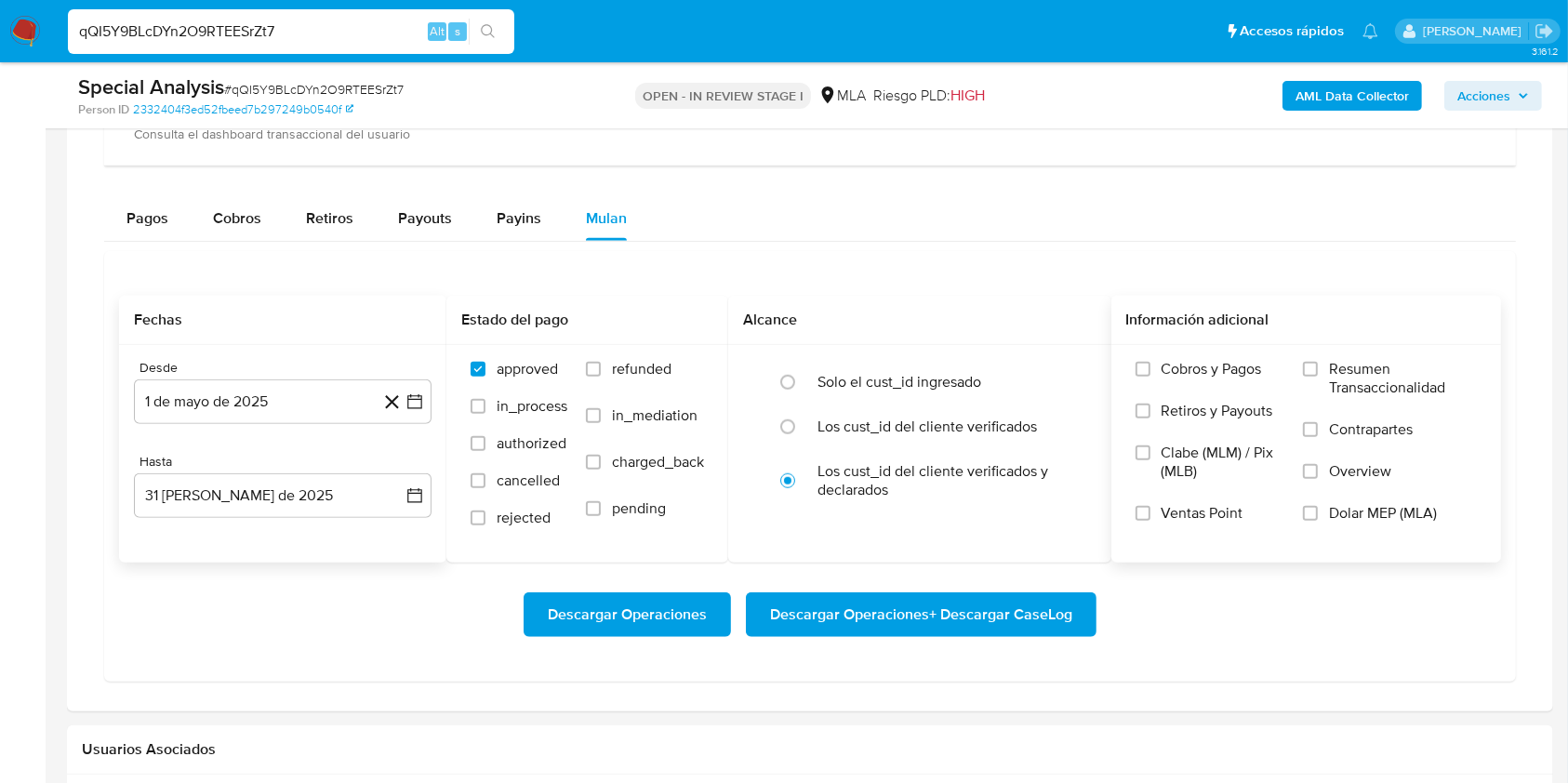
click at [1390, 532] on label "Dolar MEP (MLA)" at bounding box center [1389, 524] width 173 height 42
click at [1318, 520] on input "Dolar MEP (MLA)" at bounding box center [1310, 513] width 15 height 15
click at [952, 623] on span "Descargar Operaciones + Descargar CaseLog" at bounding box center [921, 615] width 302 height 41
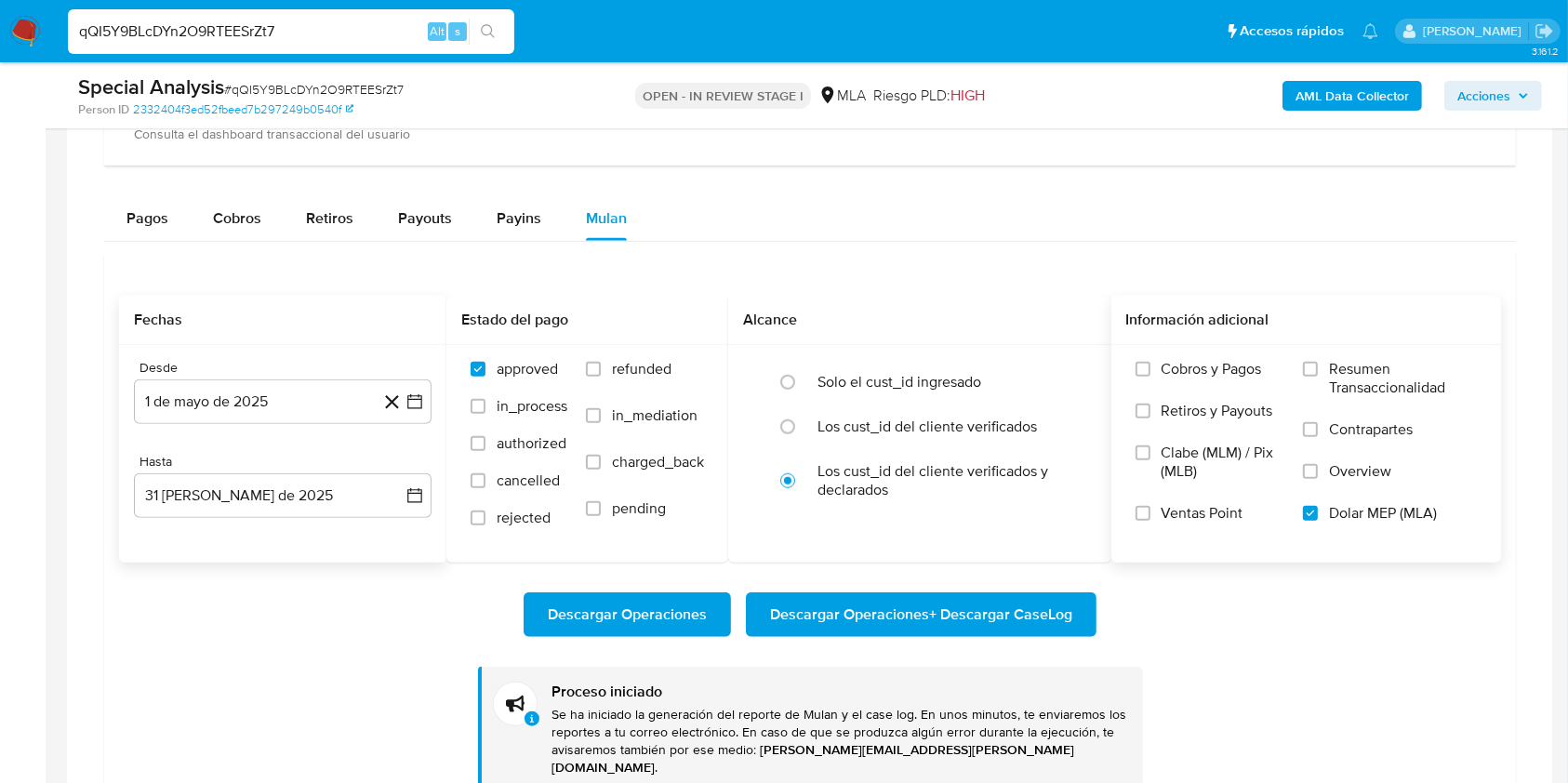
click at [332, 37] on input "qQI5Y9BLcDYn2O9RTEESrZt7" at bounding box center [291, 32] width 446 height 24
paste input "BtZlSrGwRjy0ysnCLqp9oR9e"
type input "BtZlSrGwRjy0ysnCLqp9oR9e"
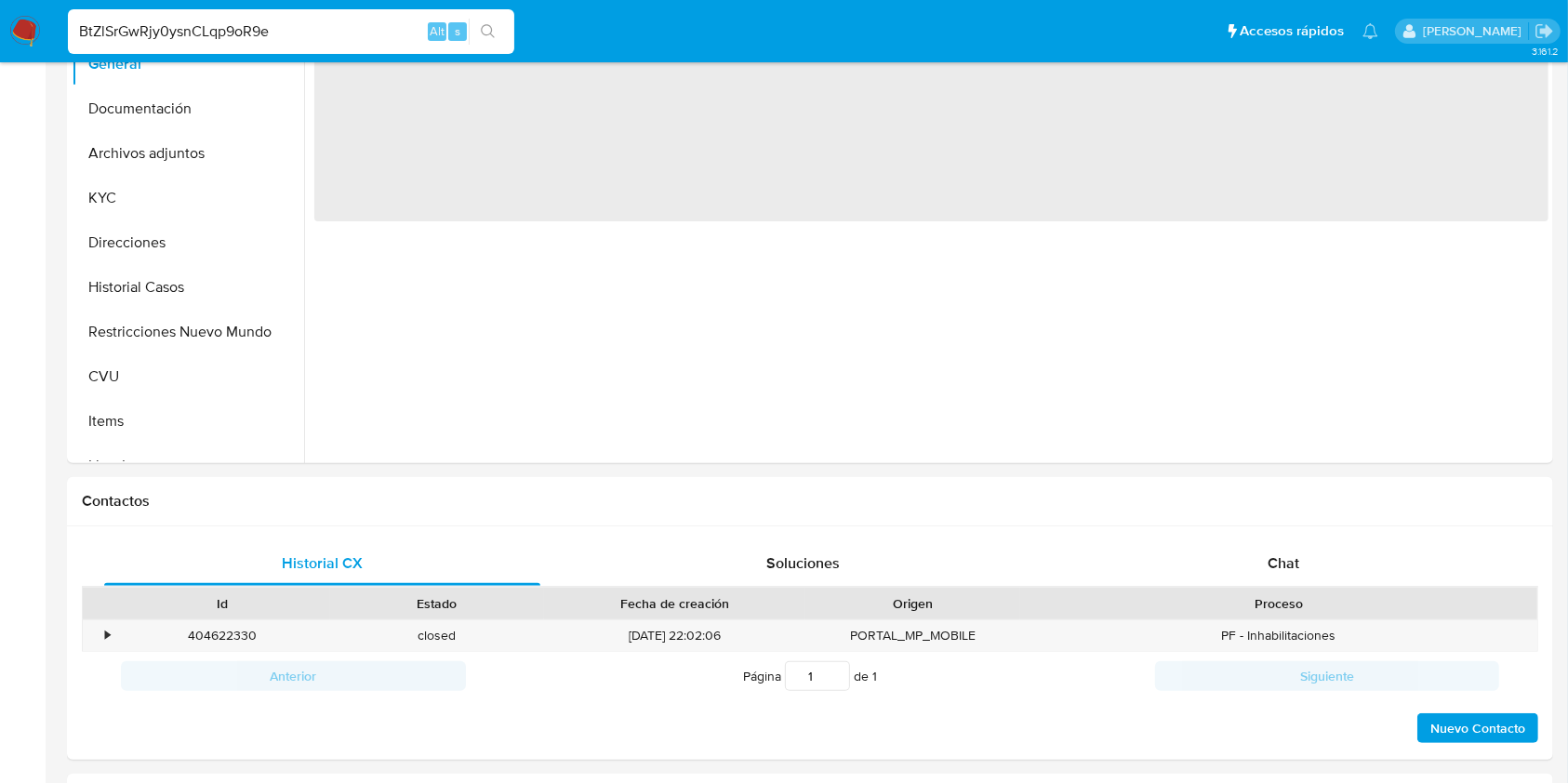
select select "10"
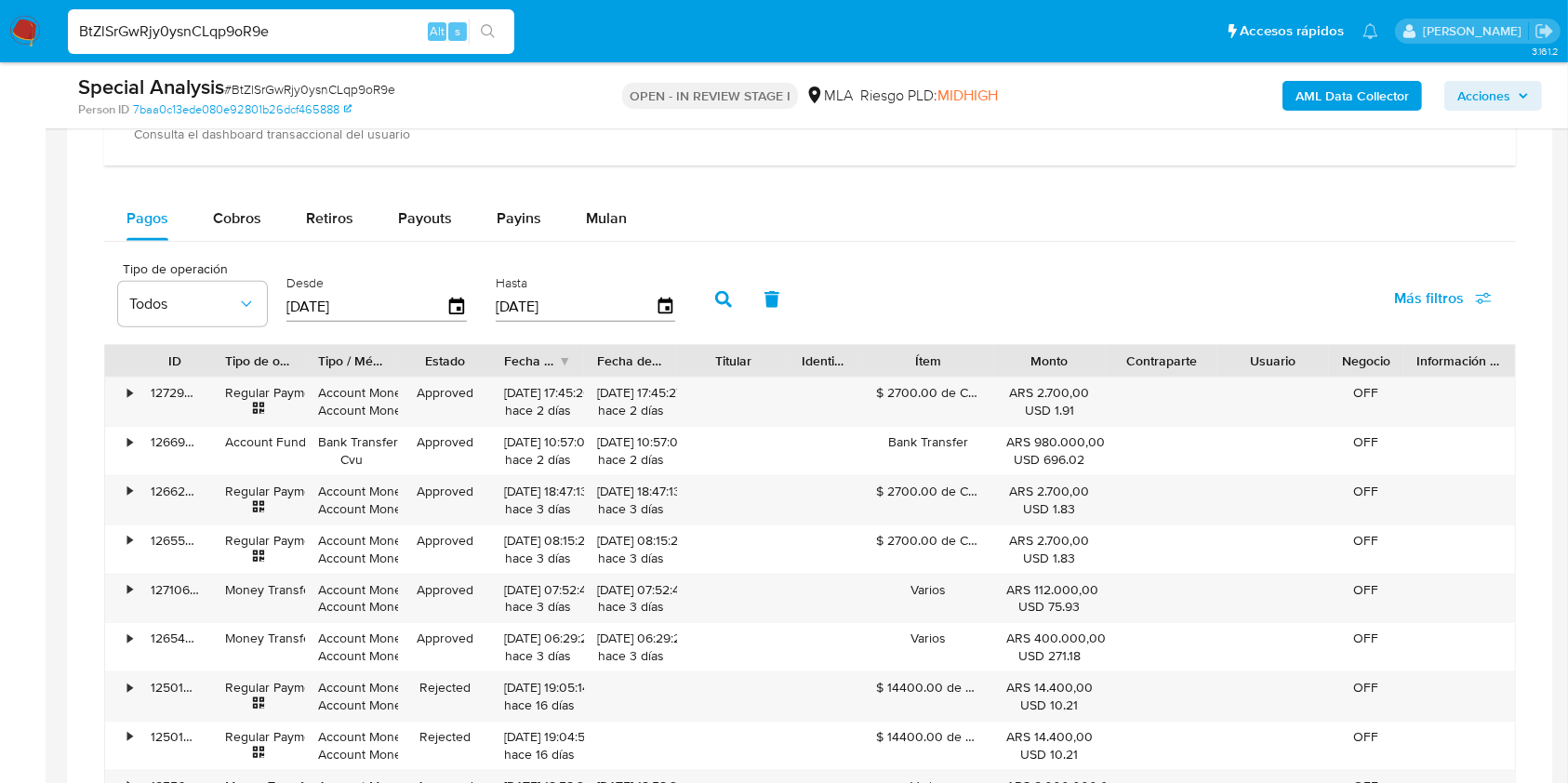
scroll to position [1363, 0]
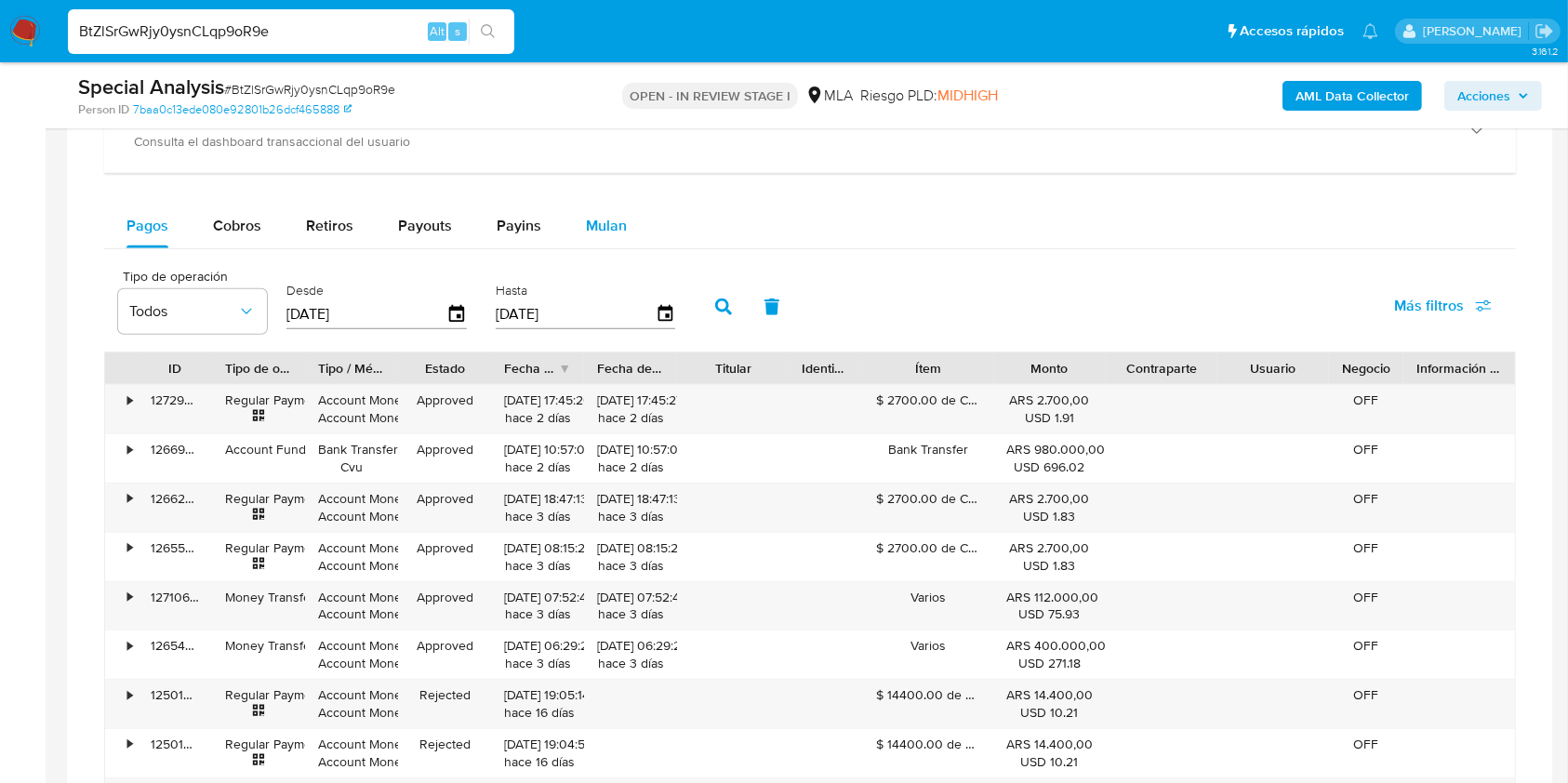
click at [616, 225] on span "Mulan" at bounding box center [607, 225] width 41 height 22
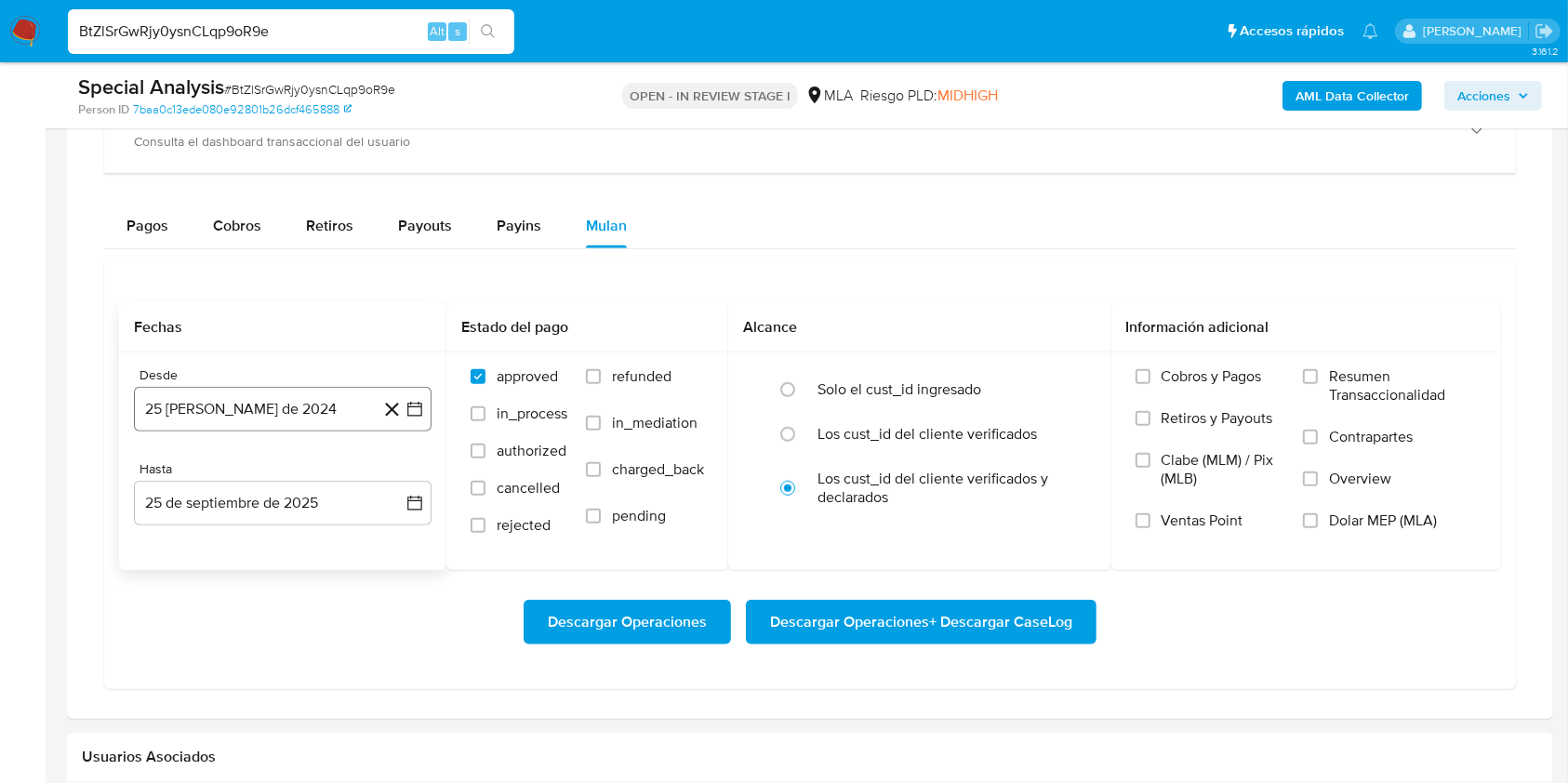
click at [363, 405] on button "25 de agosto de 2024" at bounding box center [282, 409] width 297 height 45
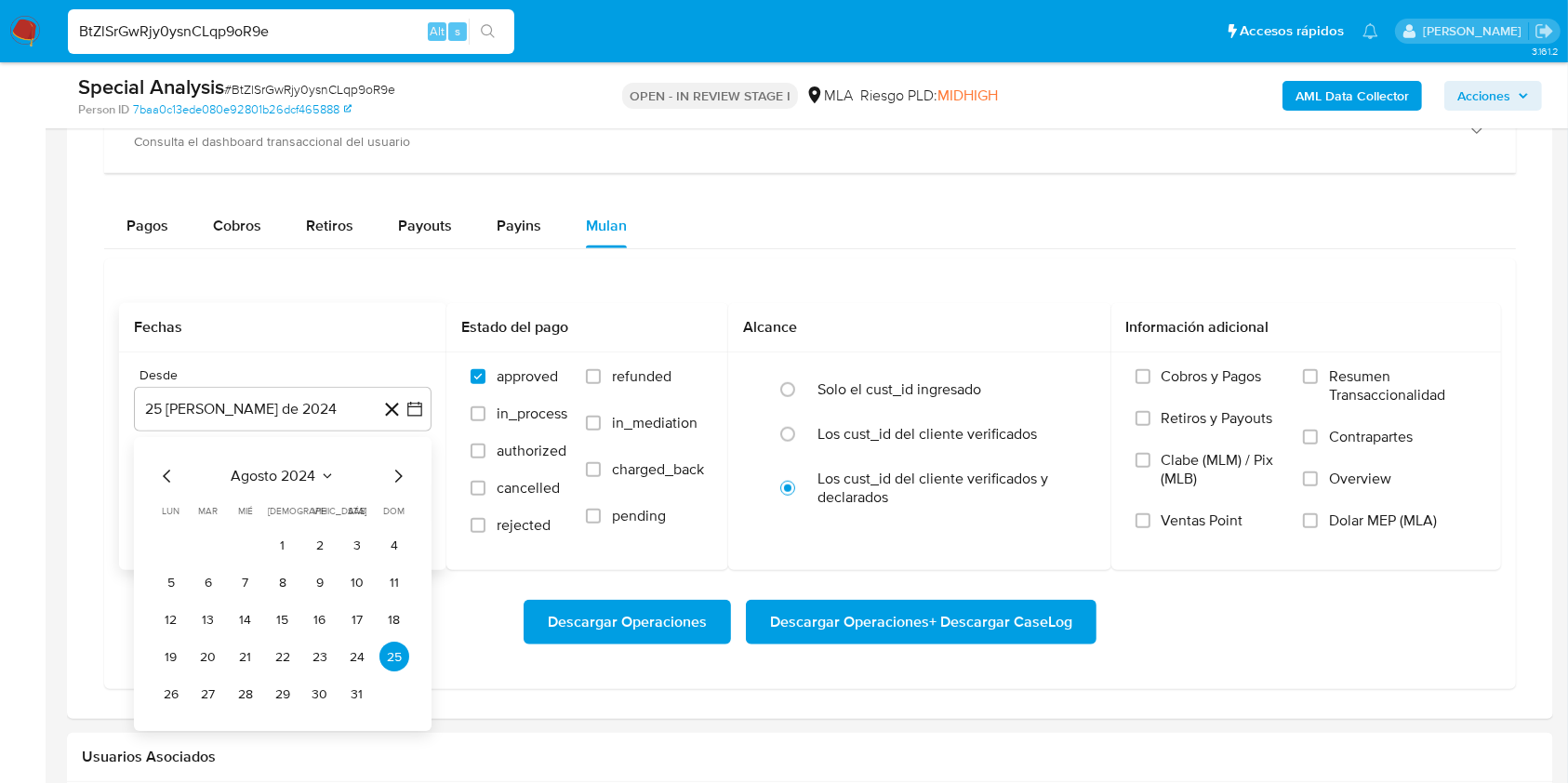
click at [290, 468] on span "agosto 2024" at bounding box center [274, 477] width 84 height 19
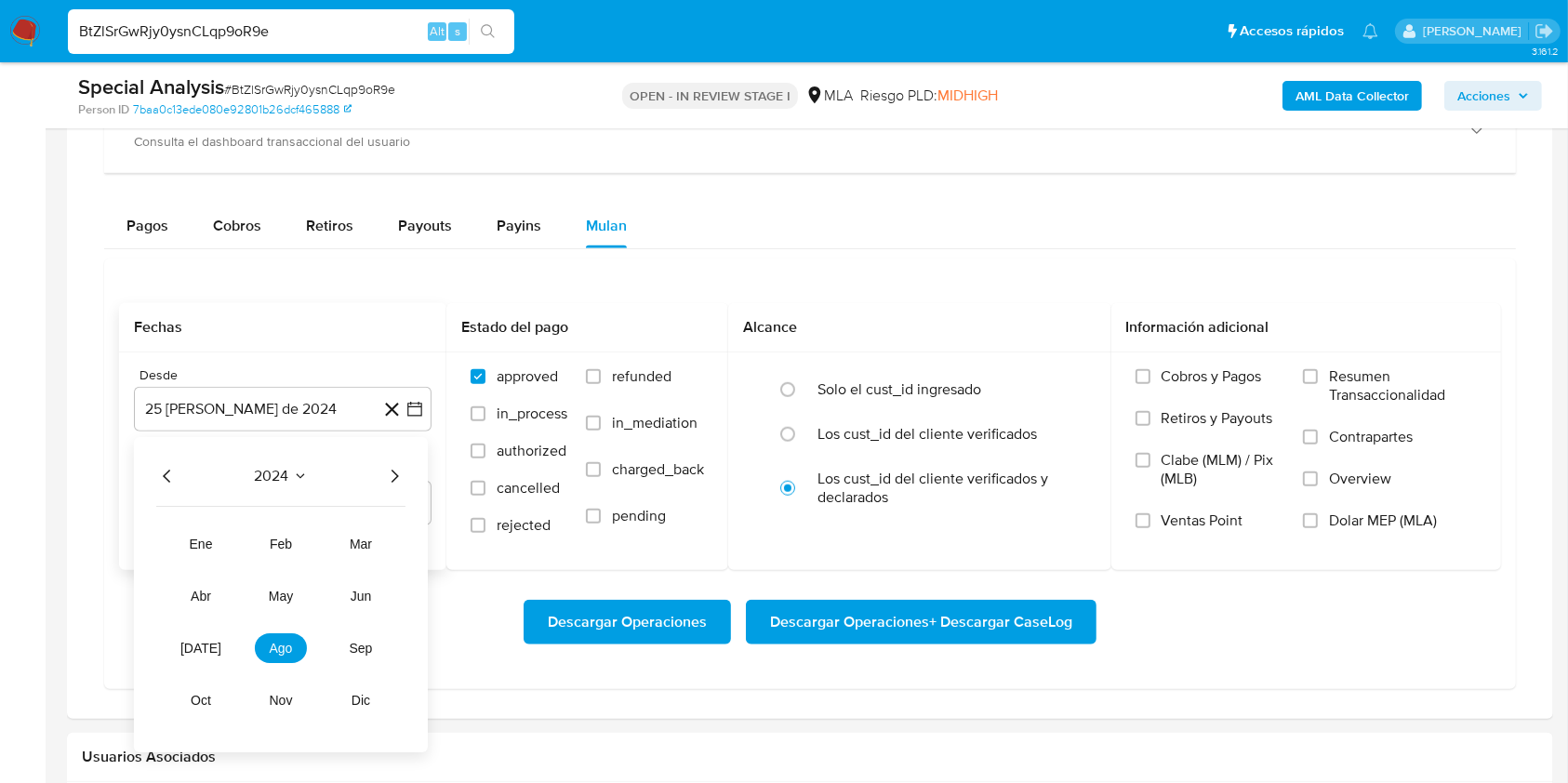
click at [394, 477] on icon "Año siguiente" at bounding box center [394, 477] width 23 height 23
click at [289, 592] on span "may" at bounding box center [281, 597] width 24 height 15
click at [284, 547] on button "1" at bounding box center [283, 546] width 30 height 30
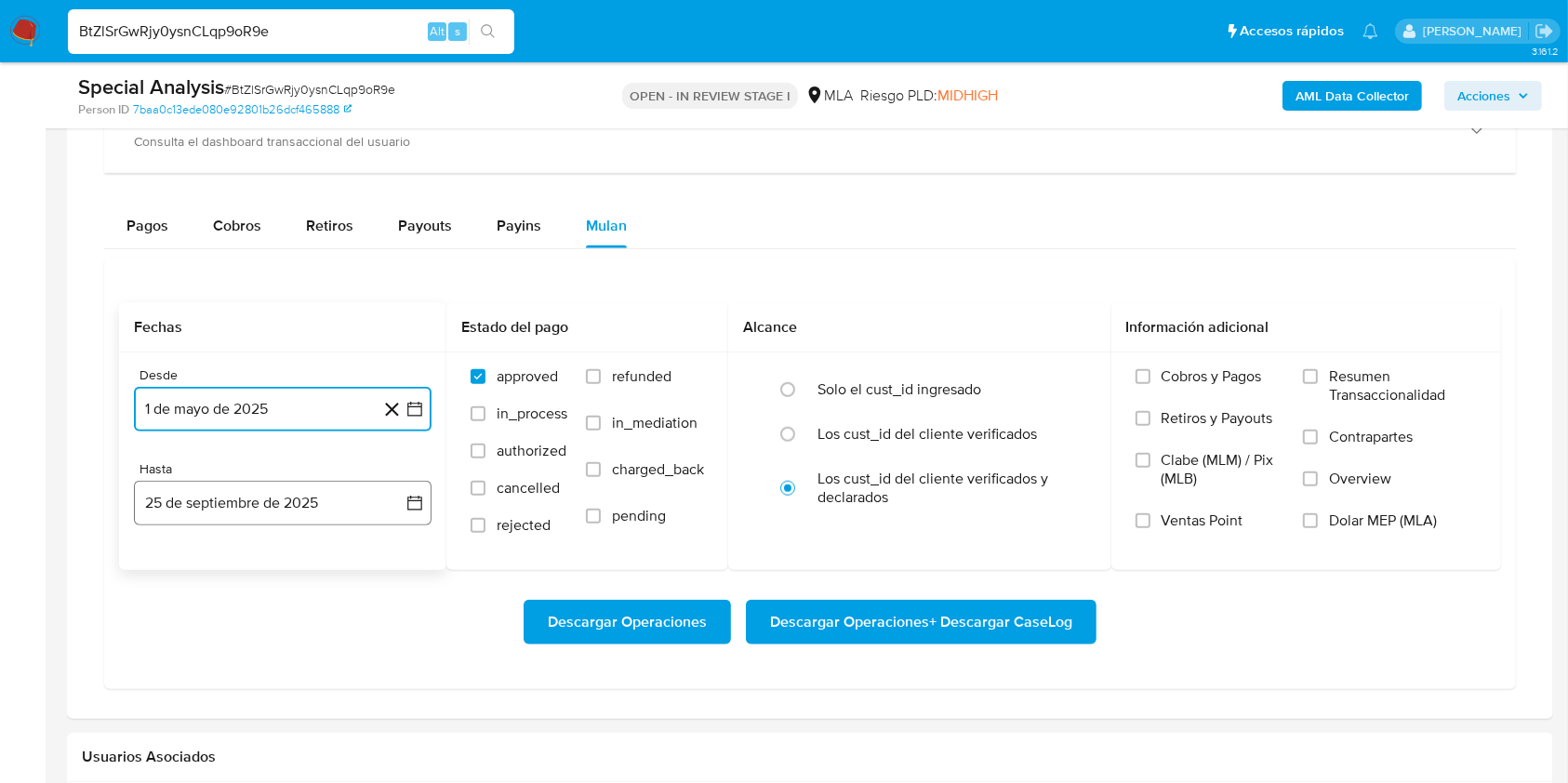
click at [264, 517] on button "25 de septiembre de 2025" at bounding box center [282, 504] width 297 height 45
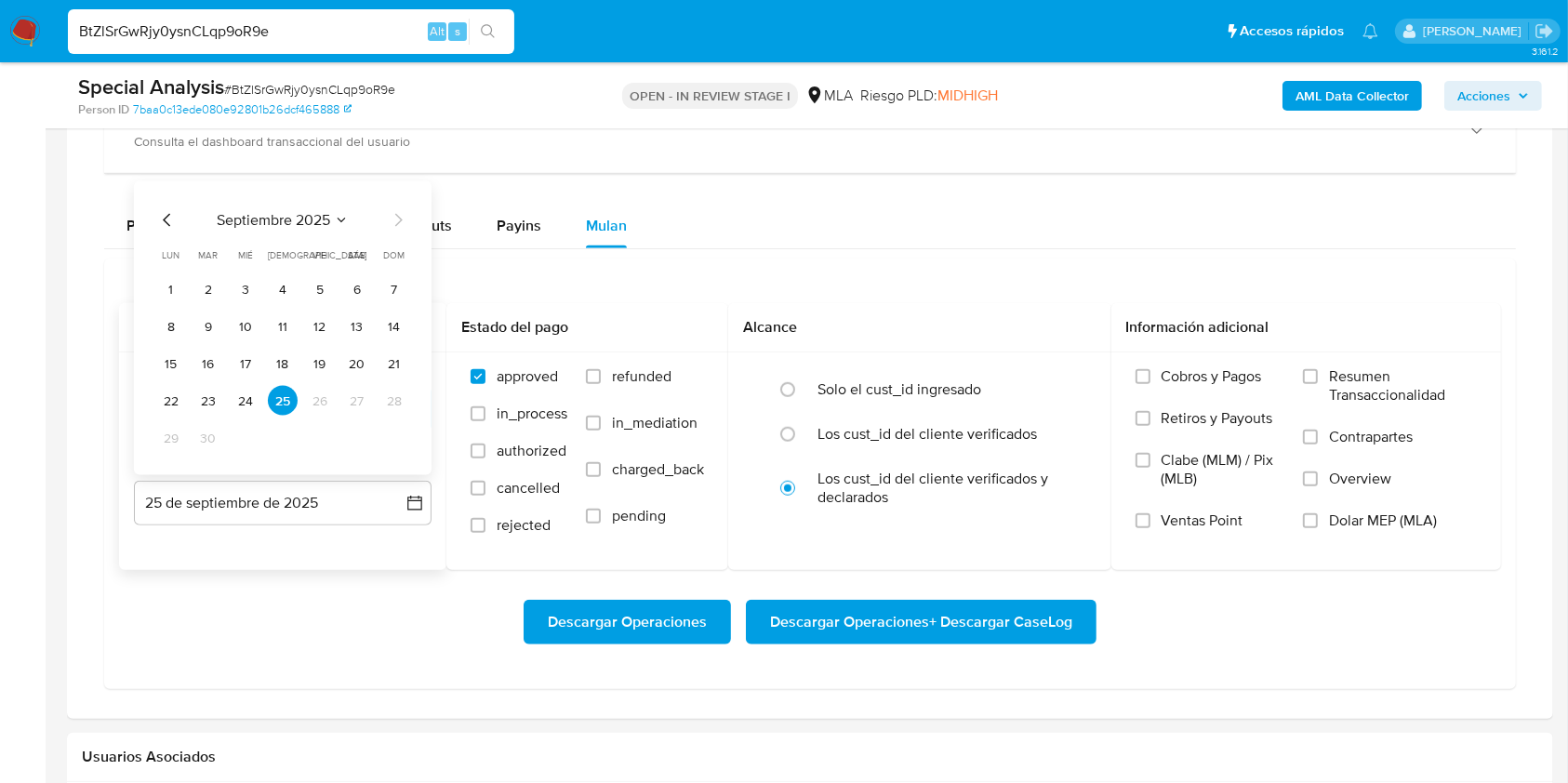
click at [168, 218] on icon "Mes anterior" at bounding box center [168, 220] width 23 height 23
click at [388, 435] on button "31" at bounding box center [395, 438] width 30 height 30
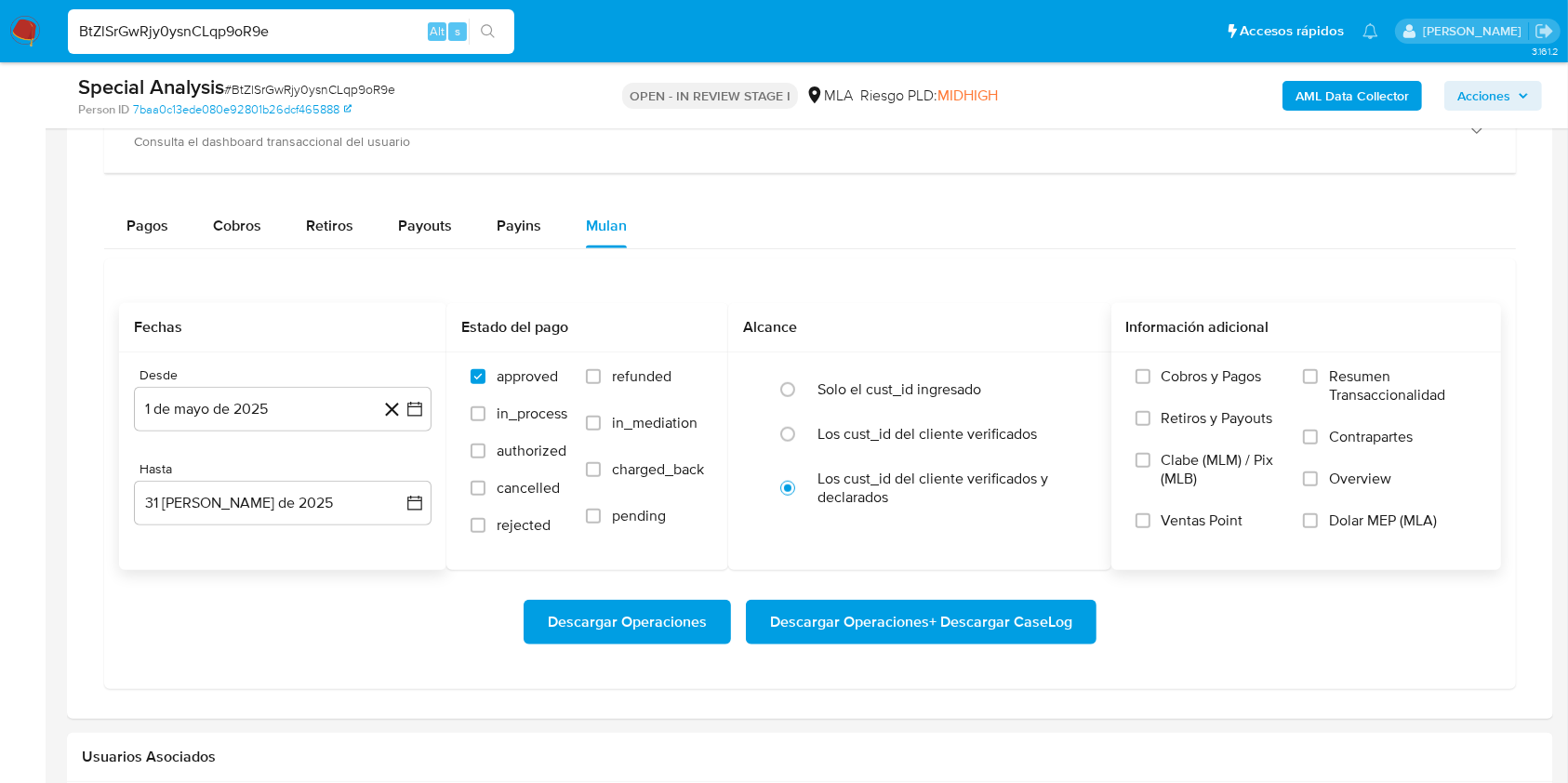
click at [1424, 532] on label "Dolar MEP (MLA)" at bounding box center [1389, 532] width 173 height 42
click at [1318, 528] on input "Dolar MEP (MLA)" at bounding box center [1310, 520] width 15 height 15
click at [907, 620] on span "Descargar Operaciones + Descargar CaseLog" at bounding box center [921, 622] width 302 height 41
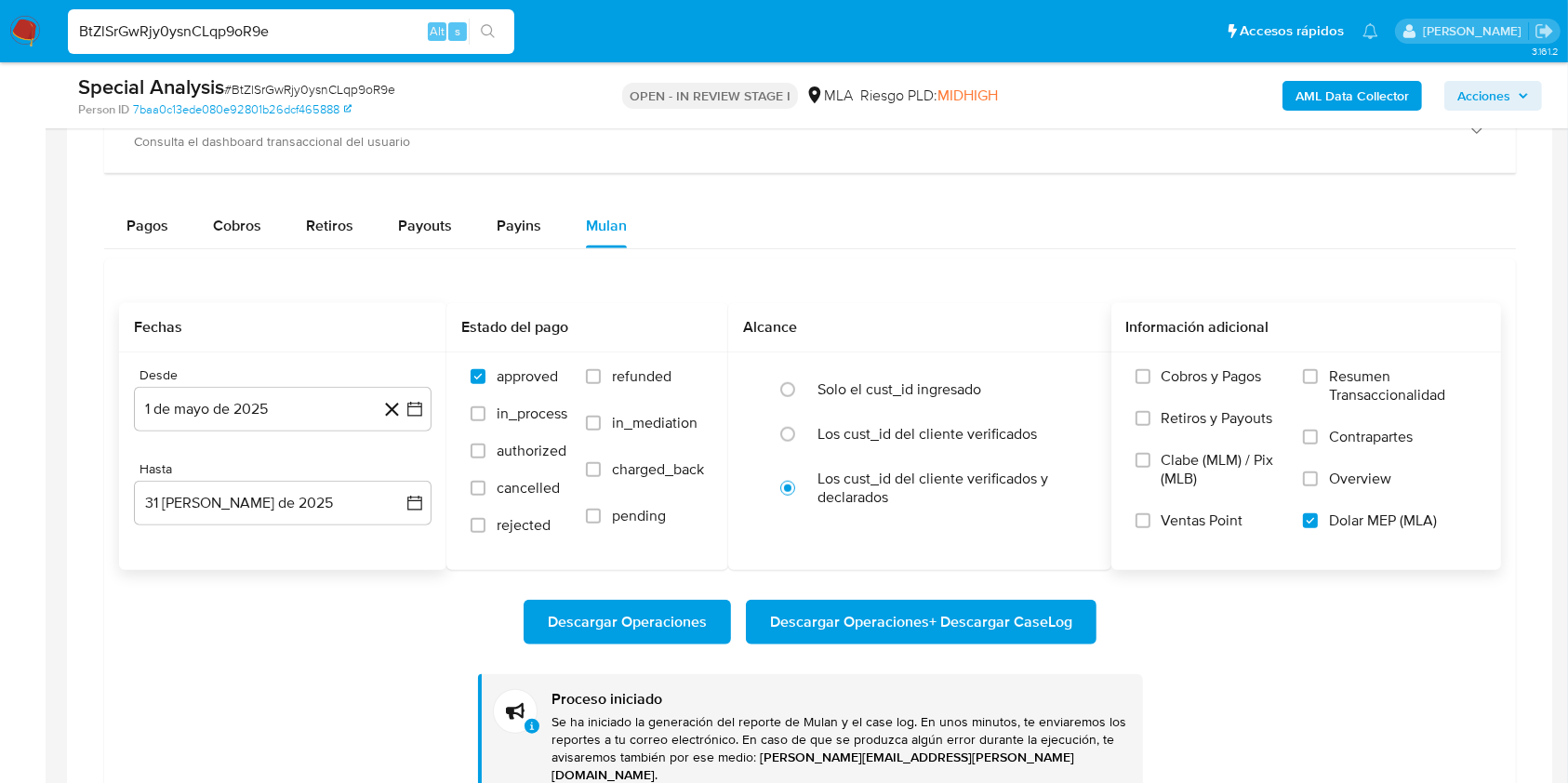
click at [338, 36] on input "BtZlSrGwRjy0ysnCLqp9oR9e" at bounding box center [291, 32] width 446 height 24
click at [951, 619] on span "Descargar Operaciones + Descargar CaseLog" at bounding box center [921, 622] width 302 height 41
click at [288, 34] on input "BtZlSrGwRjy0ysnCLqp9oR9e" at bounding box center [291, 32] width 446 height 24
paste input "rruisUDmPSsAHBOj4mjZOd8w"
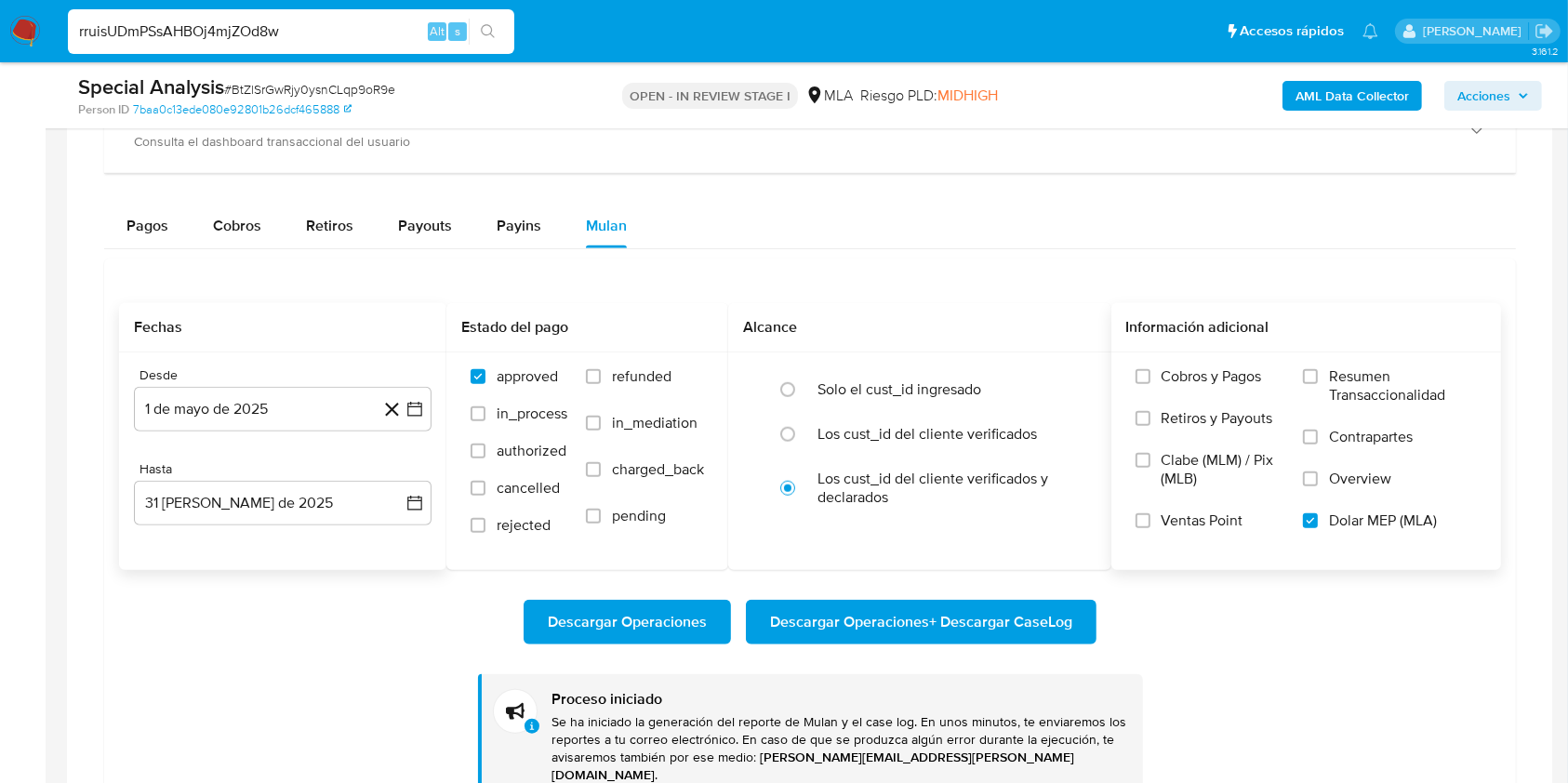
type input "rruisUDmPSsAHBOj4mjZOd8w"
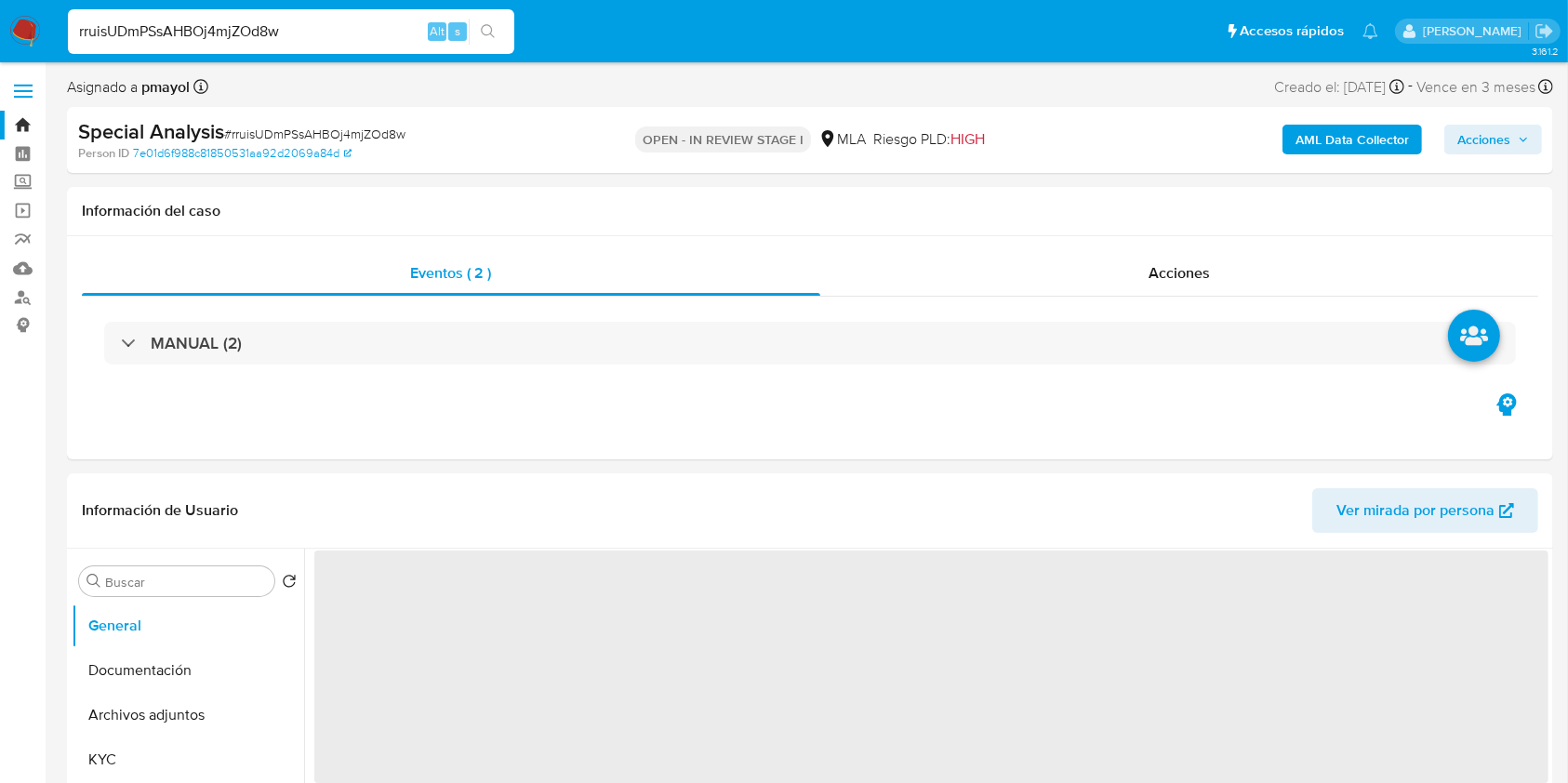
select select "10"
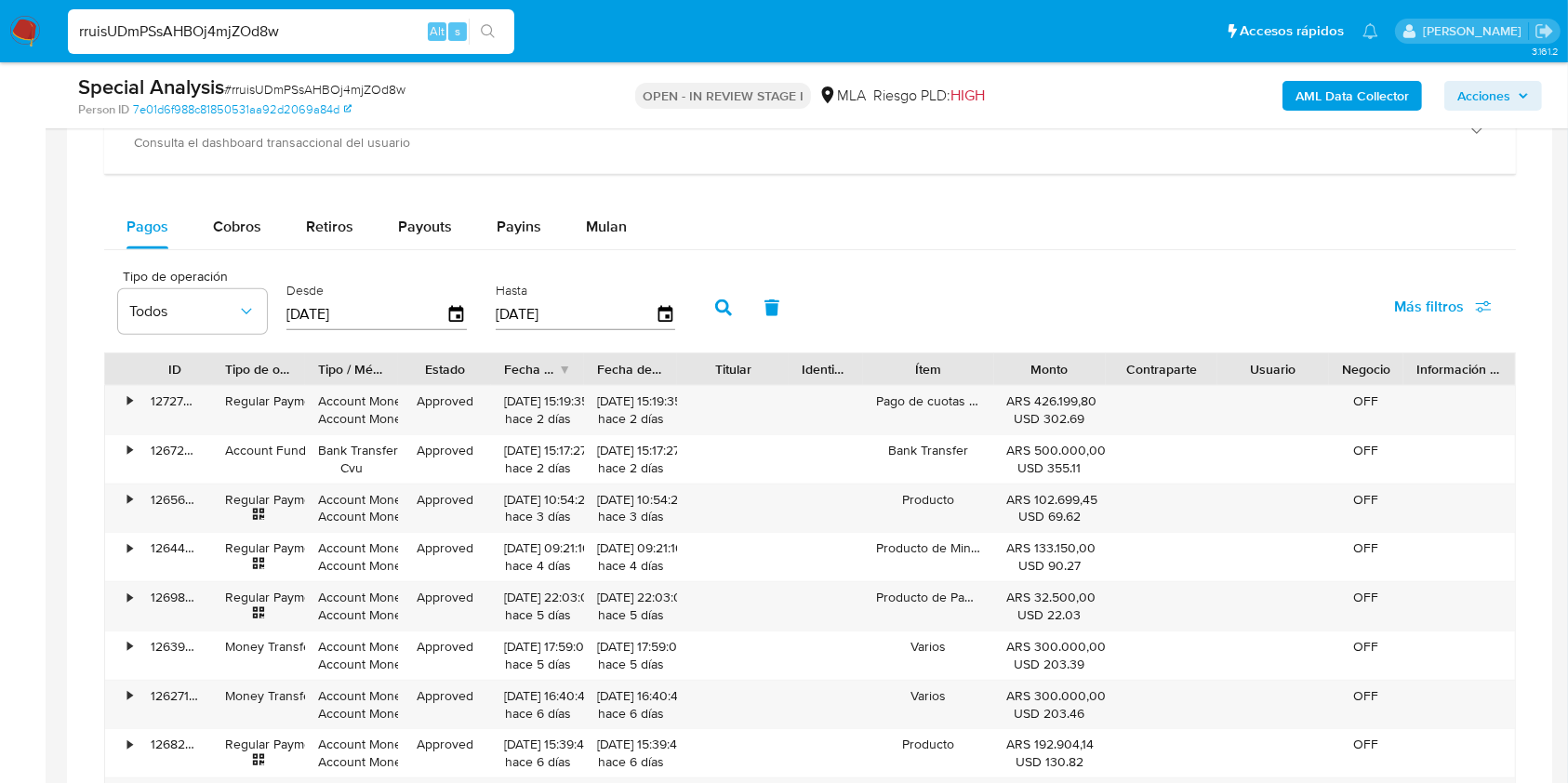
scroll to position [1460, 0]
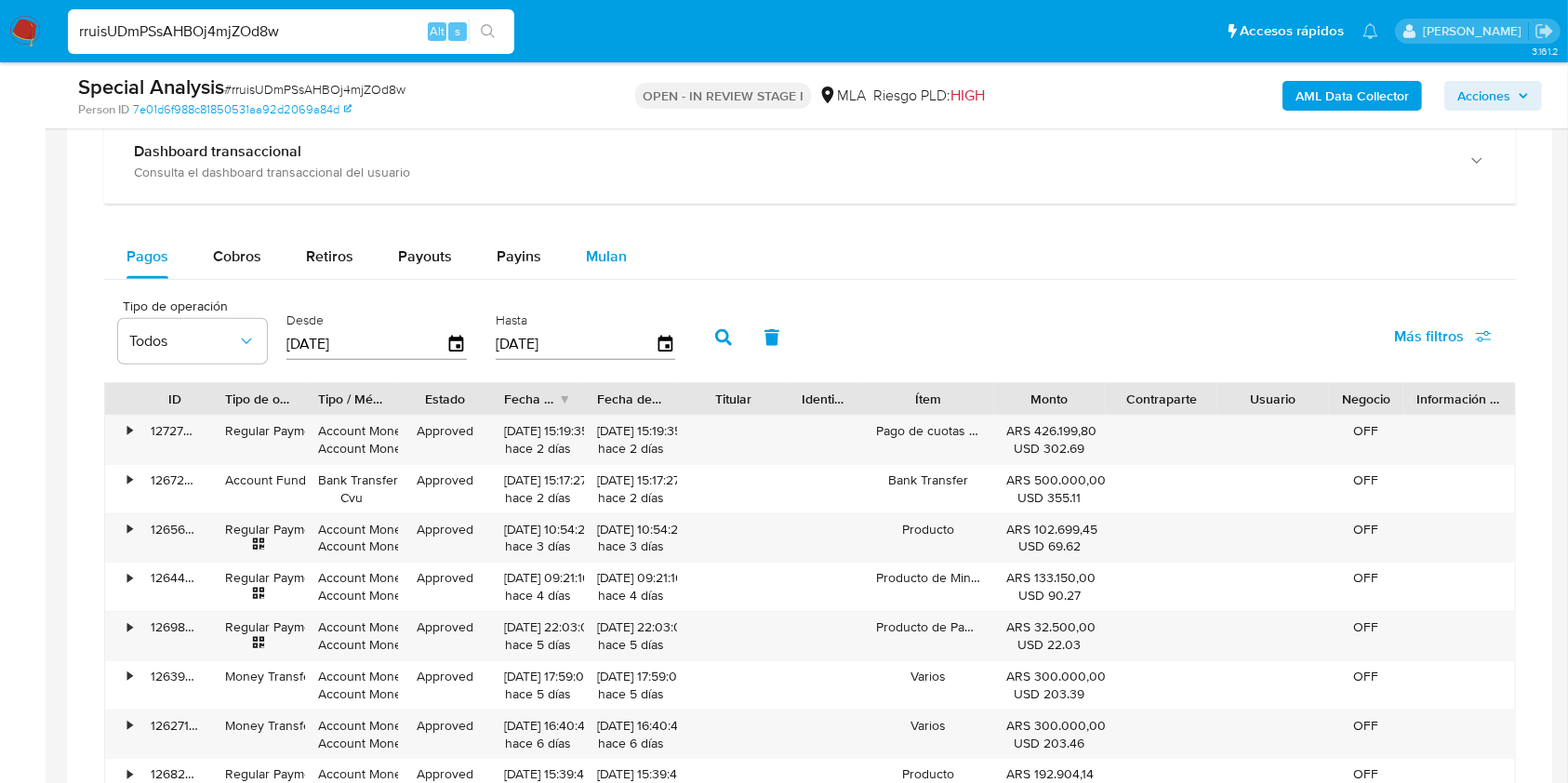
click at [612, 264] on span "Mulan" at bounding box center [607, 256] width 41 height 22
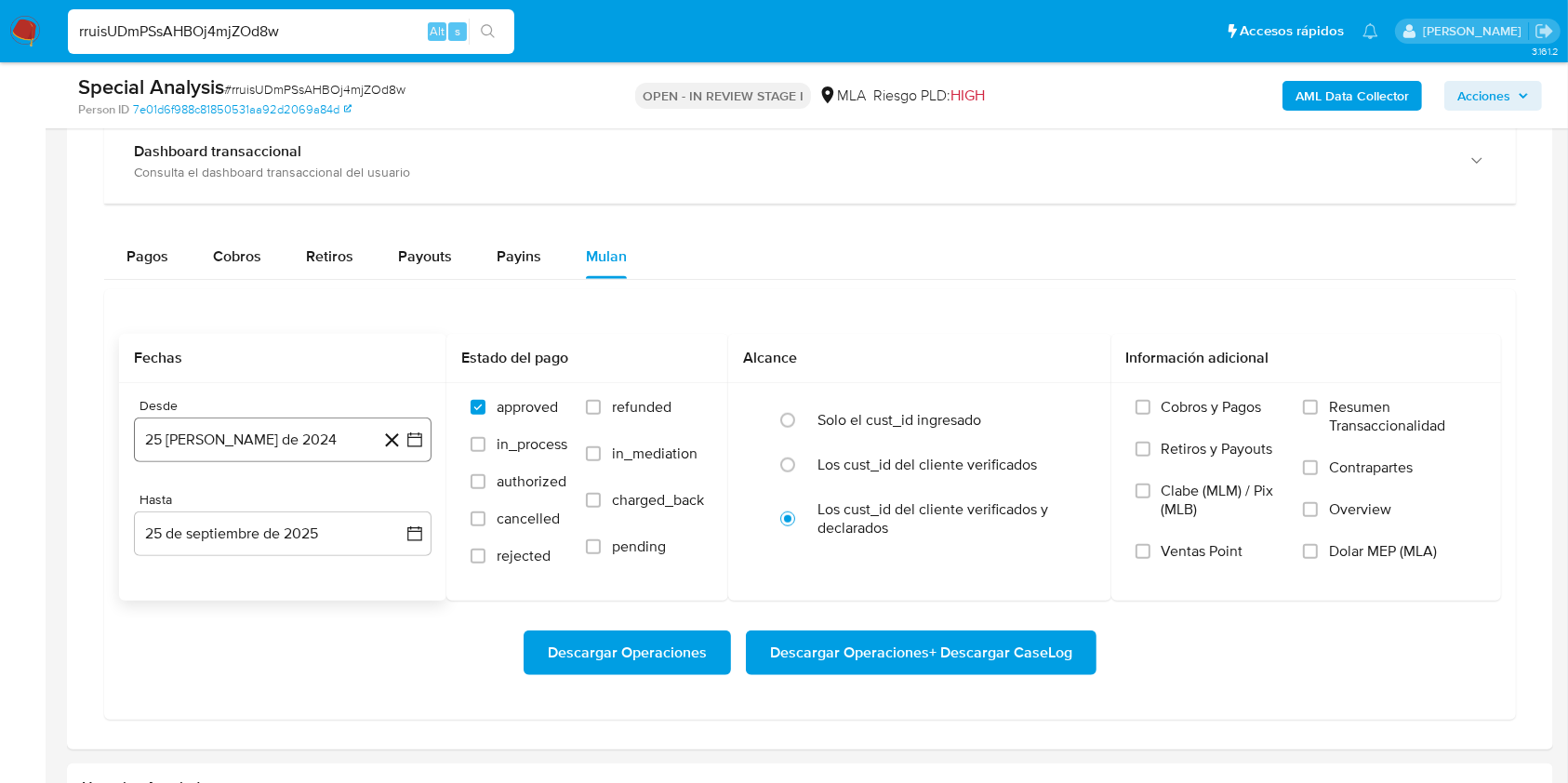
click at [258, 437] on button "25 de agosto de 2024" at bounding box center [282, 440] width 297 height 45
click at [304, 515] on div "agosto 2024" at bounding box center [283, 506] width 253 height 23
click at [326, 500] on icon "Seleccionar mes y año" at bounding box center [327, 506] width 15 height 15
click at [398, 507] on icon "Año siguiente" at bounding box center [394, 506] width 23 height 23
click at [287, 621] on span "may" at bounding box center [281, 626] width 24 height 15
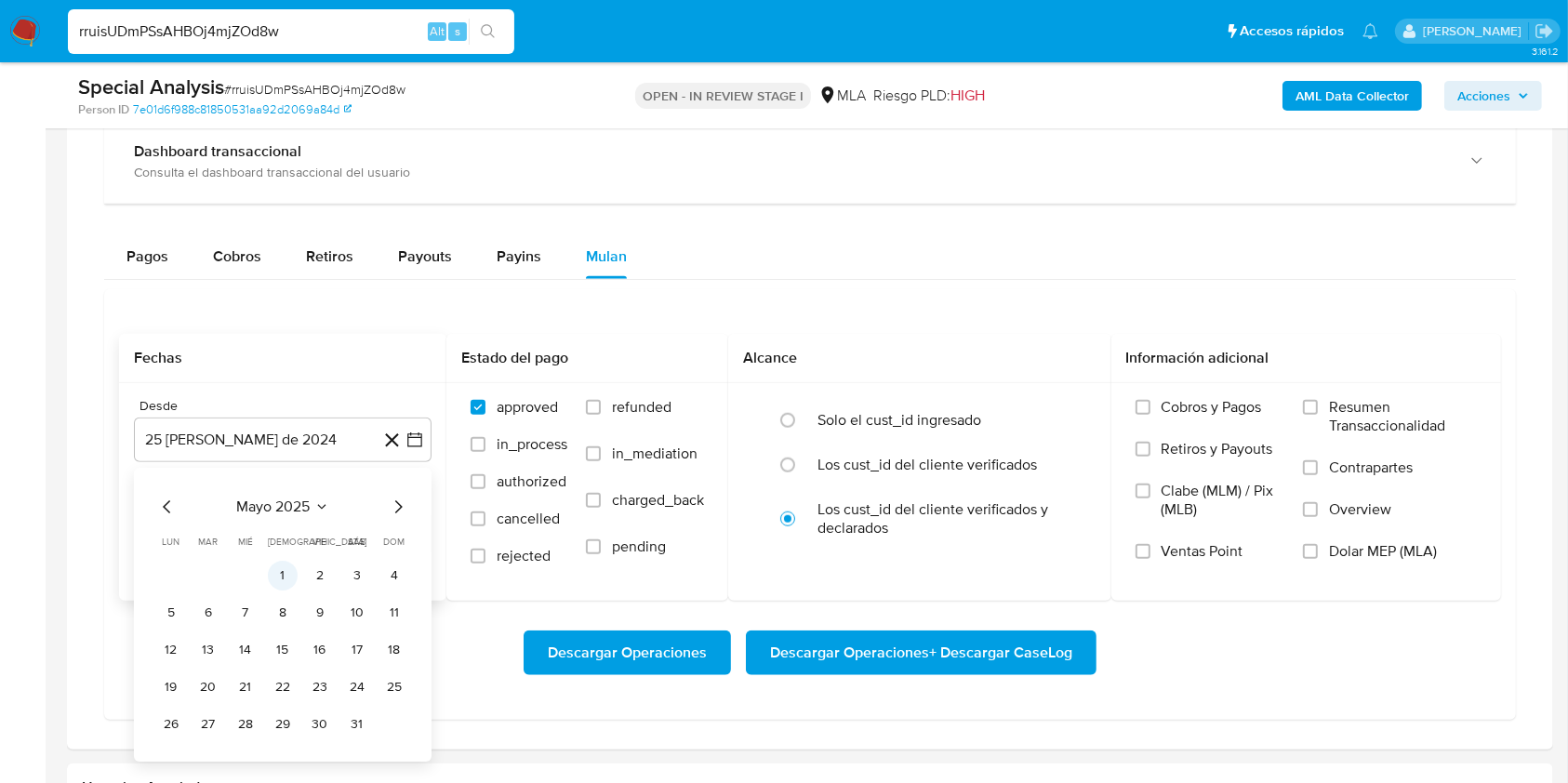
click at [284, 573] on button "1" at bounding box center [283, 576] width 30 height 30
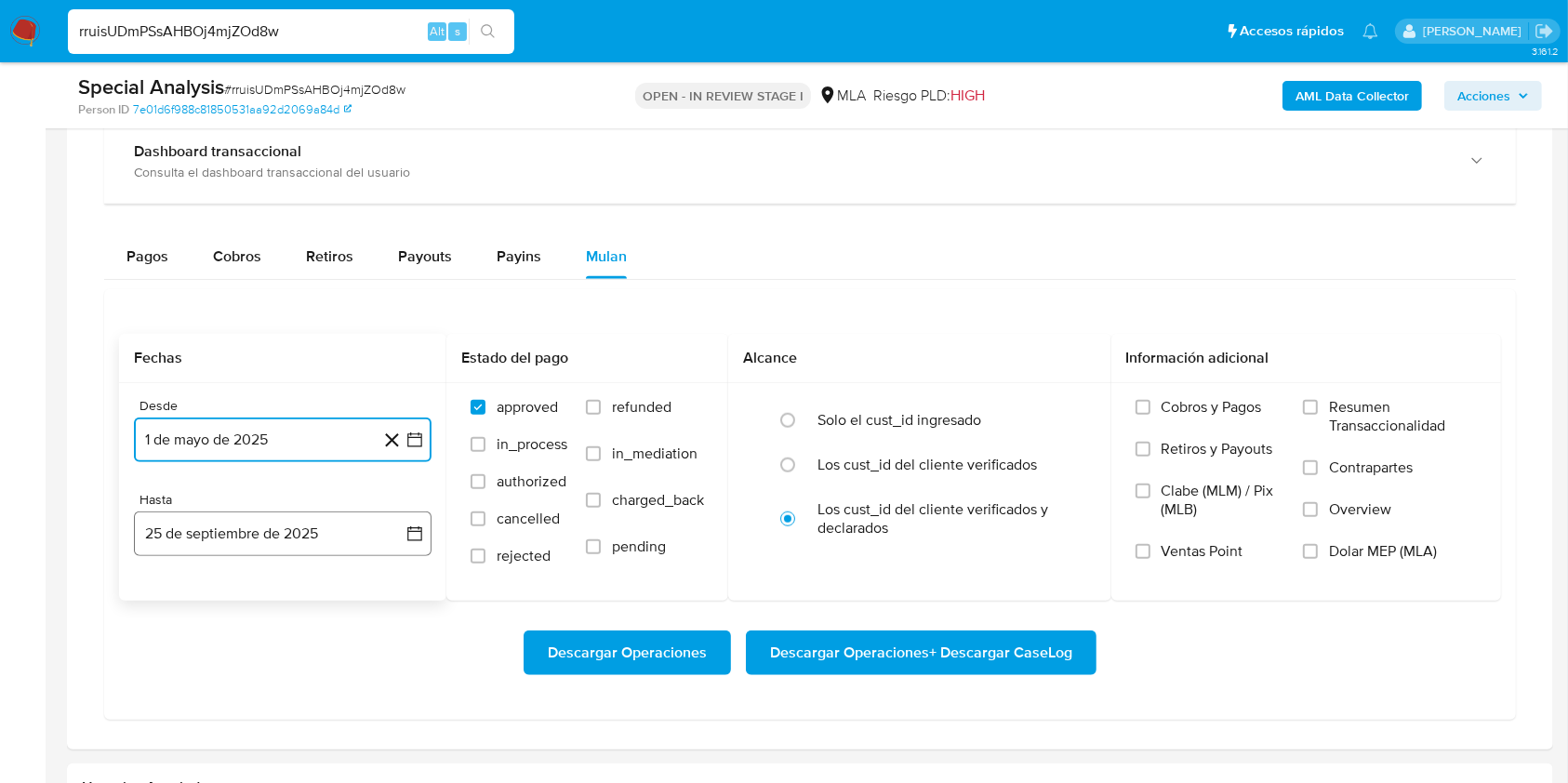
click at [277, 545] on button "25 de septiembre de 2025" at bounding box center [282, 534] width 297 height 45
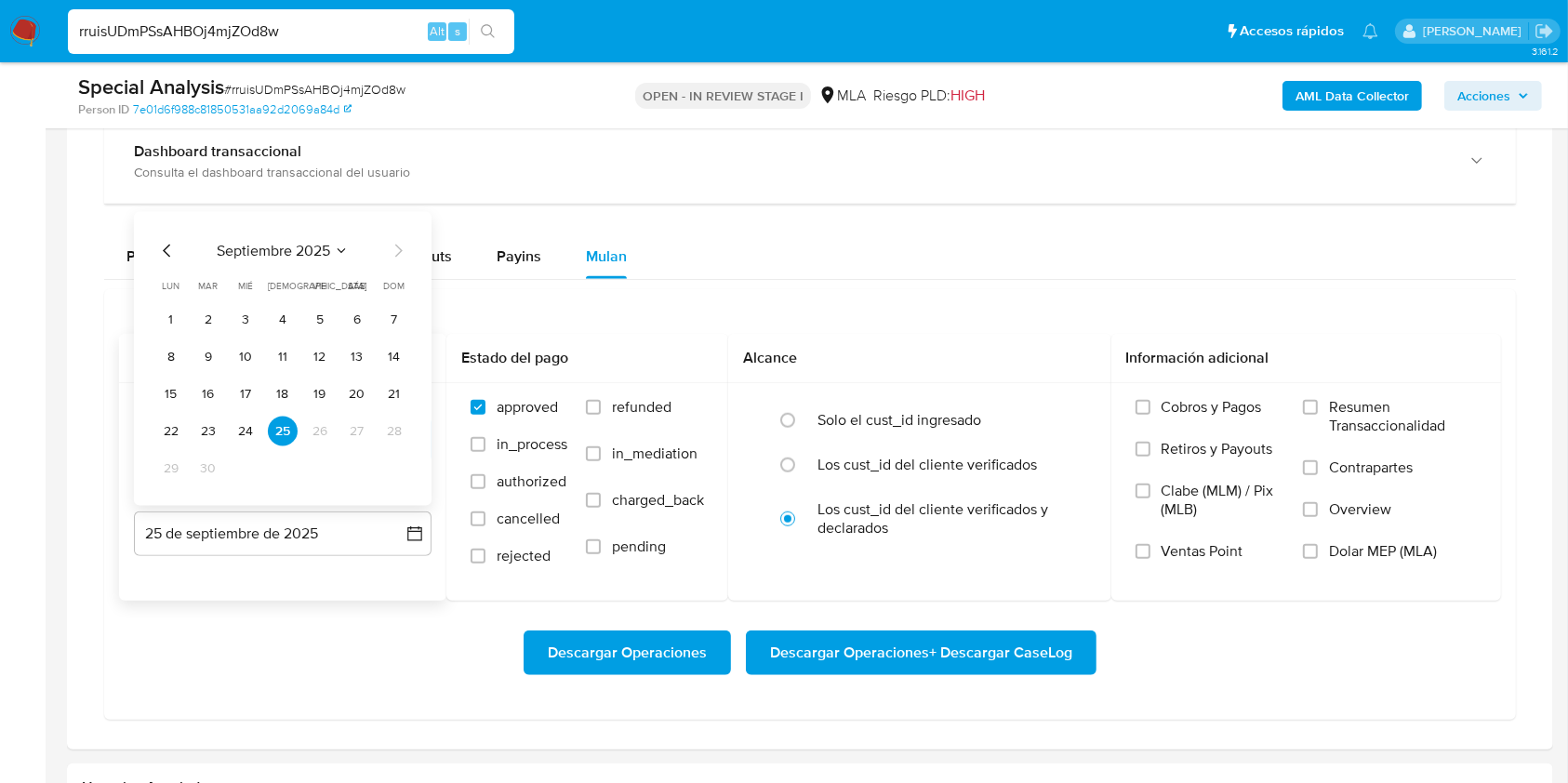
click at [166, 243] on icon "Mes anterior" at bounding box center [168, 251] width 23 height 23
click at [395, 466] on button "31" at bounding box center [395, 469] width 30 height 30
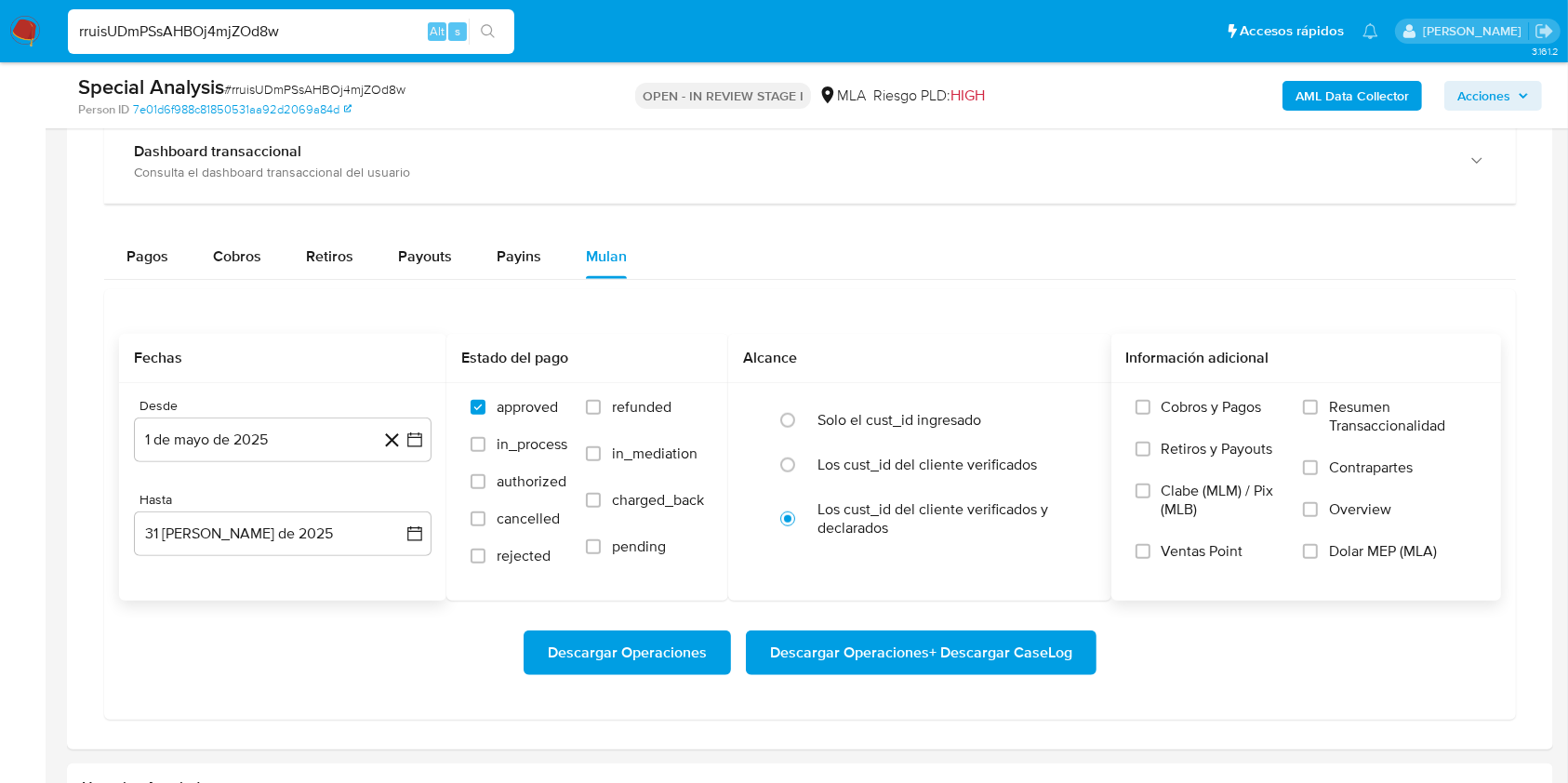
click at [1350, 550] on span "Dolar MEP (MLA)" at bounding box center [1382, 551] width 108 height 19
click at [1318, 550] on input "Dolar MEP (MLA)" at bounding box center [1310, 551] width 15 height 15
click at [954, 647] on span "Descargar Operaciones + Descargar CaseLog" at bounding box center [921, 653] width 302 height 41
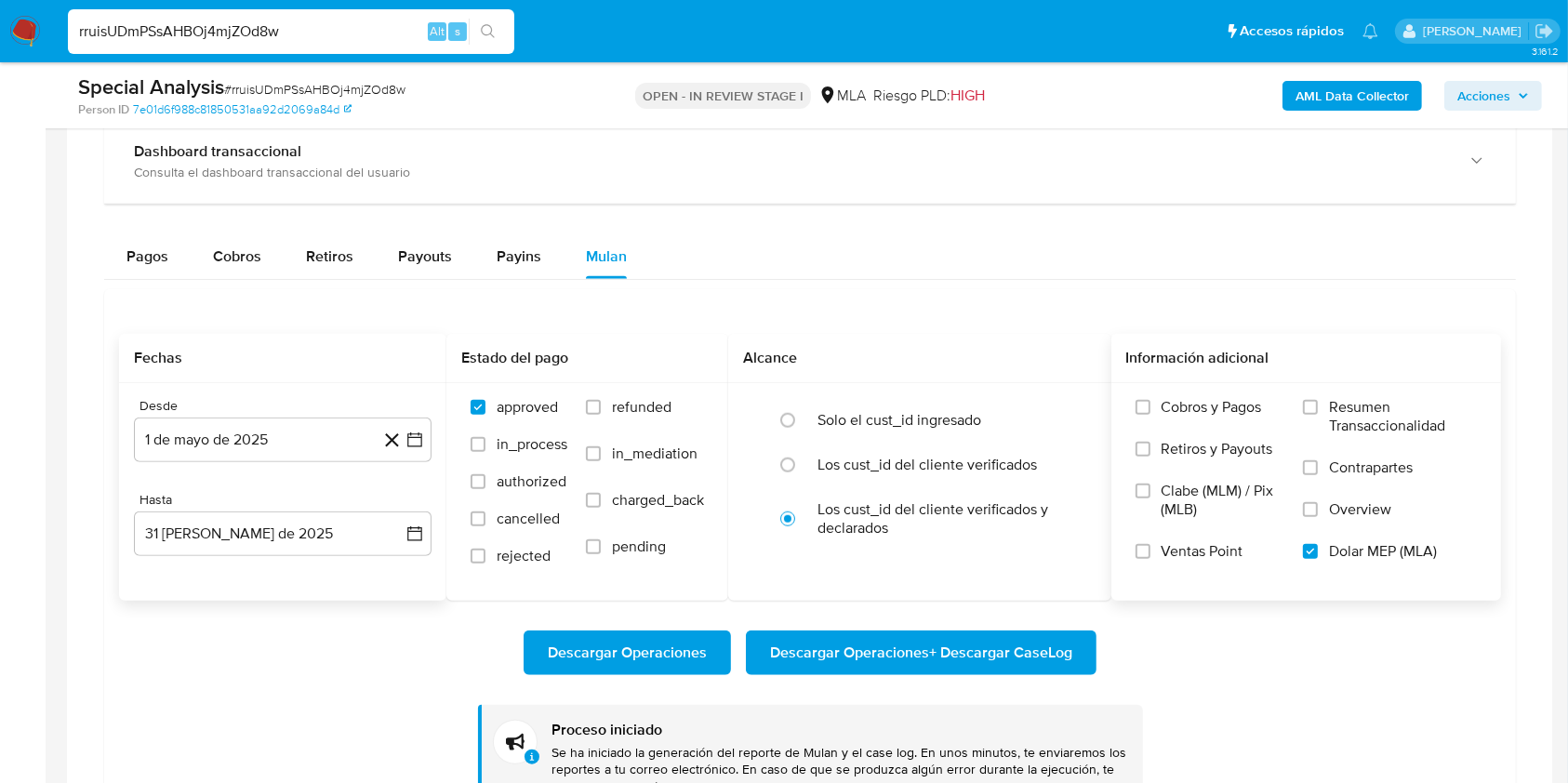
click at [279, 34] on input "rruisUDmPSsAHBOj4mjZOd8w" at bounding box center [291, 32] width 446 height 24
paste input "qi6wJ3v5YksE17IlxynONQuL"
type input "qi6wJ3v5YksE17IlxynONQuL"
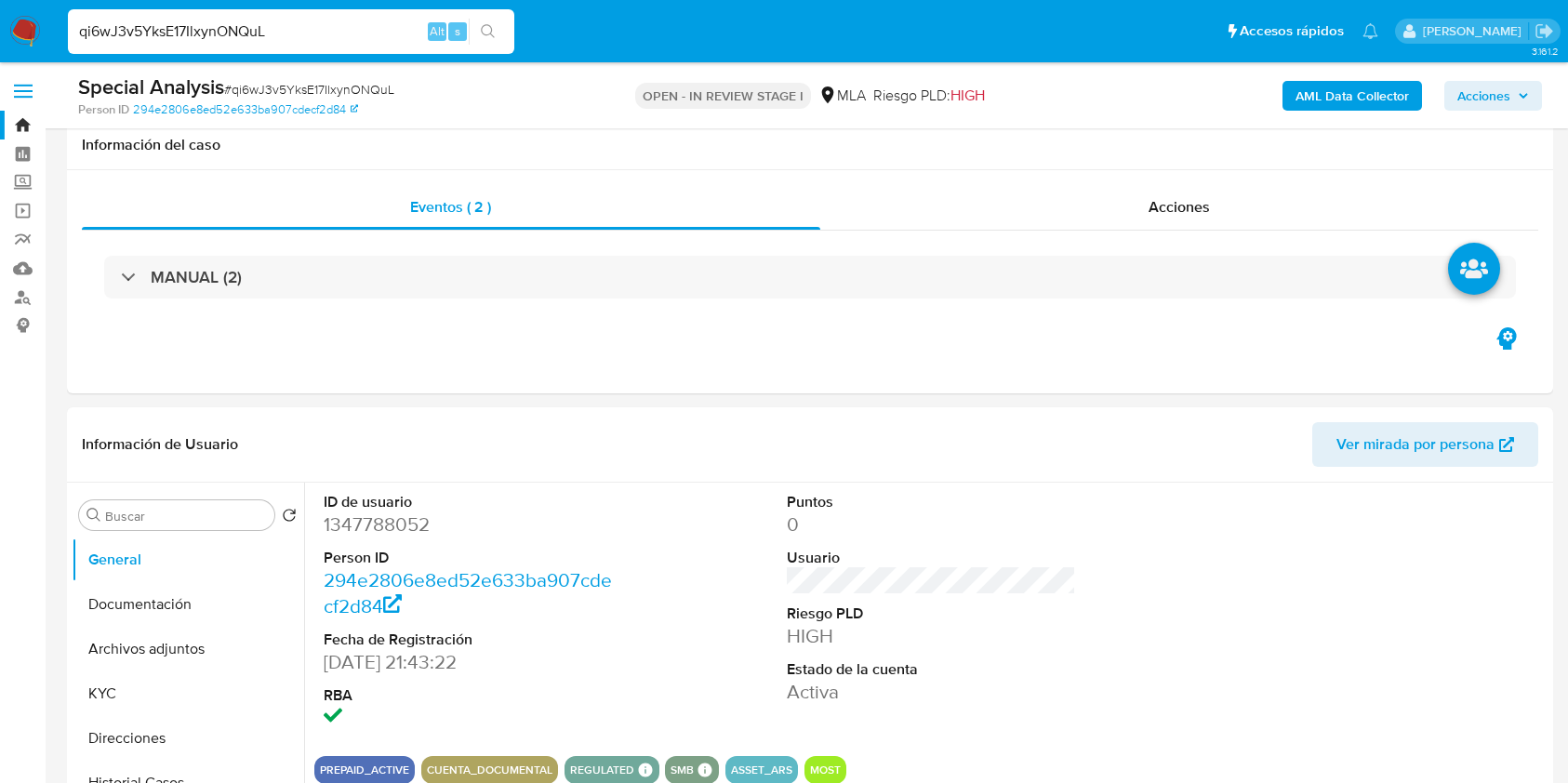
scroll to position [1557, 0]
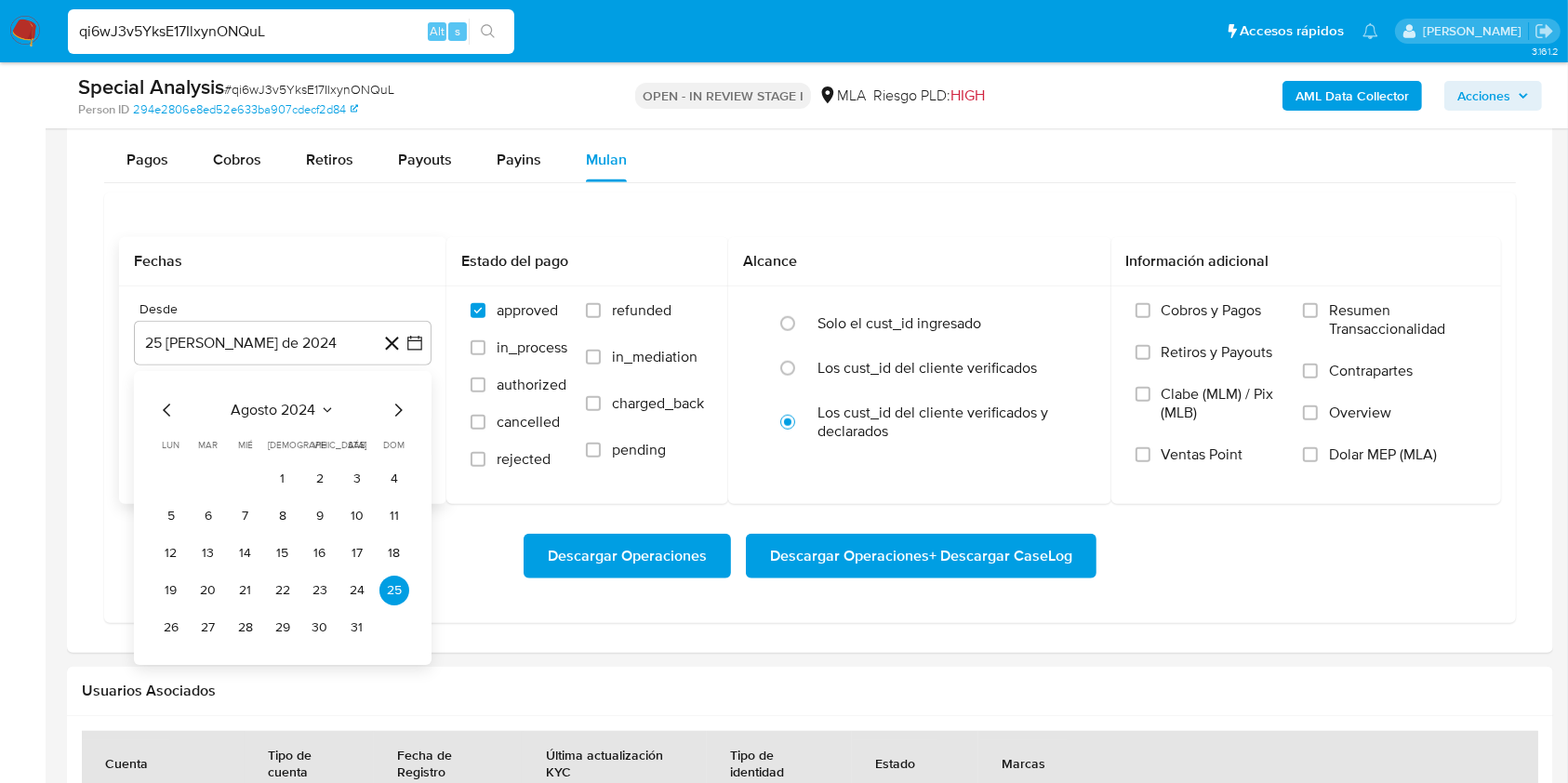
click at [278, 400] on span "agosto 2024" at bounding box center [274, 410] width 84 height 19
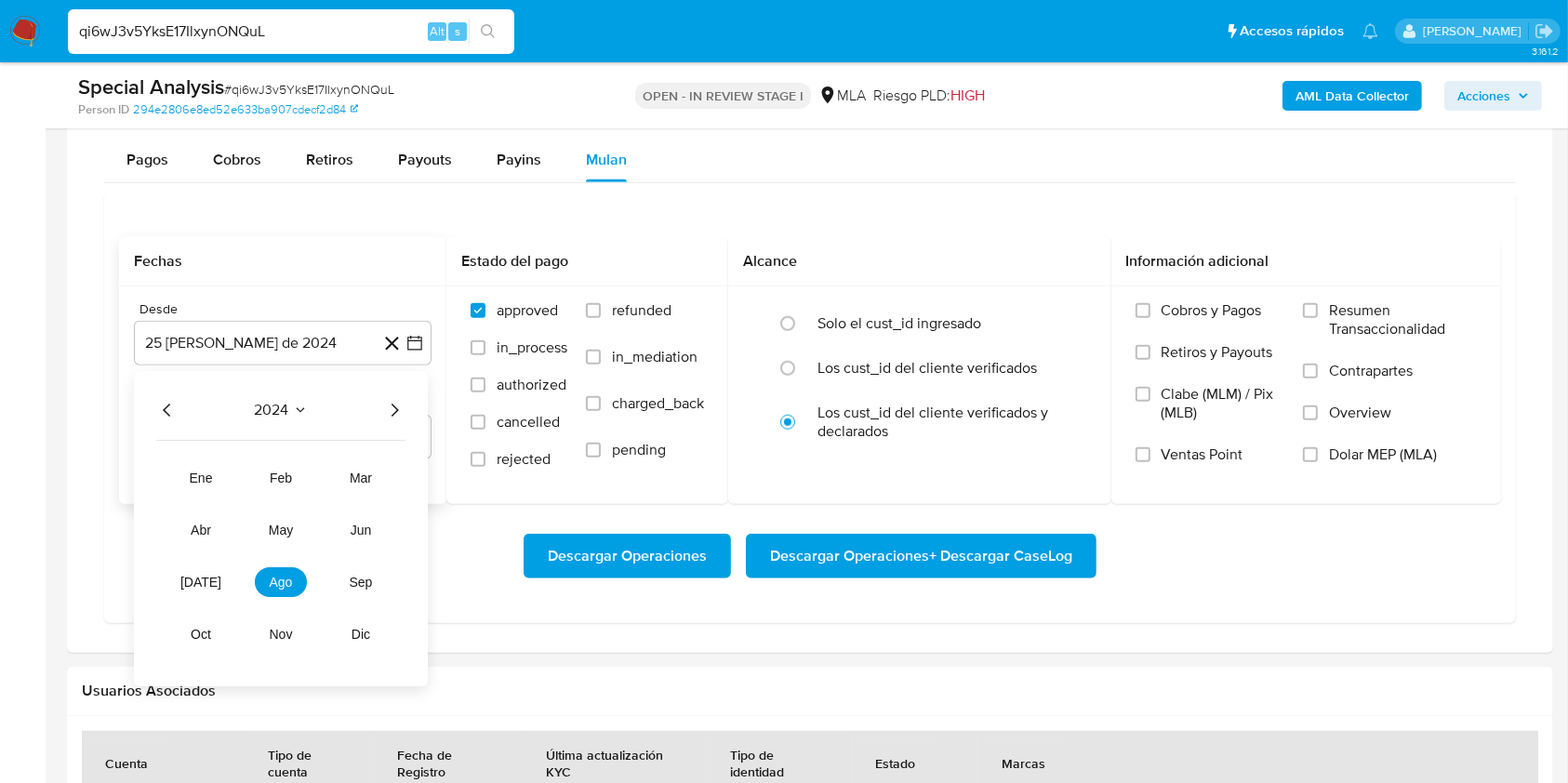
click at [390, 405] on icon "Año siguiente" at bounding box center [394, 410] width 23 height 23
click at [290, 523] on span "may" at bounding box center [281, 530] width 24 height 15
click at [277, 480] on button "1" at bounding box center [283, 479] width 30 height 30
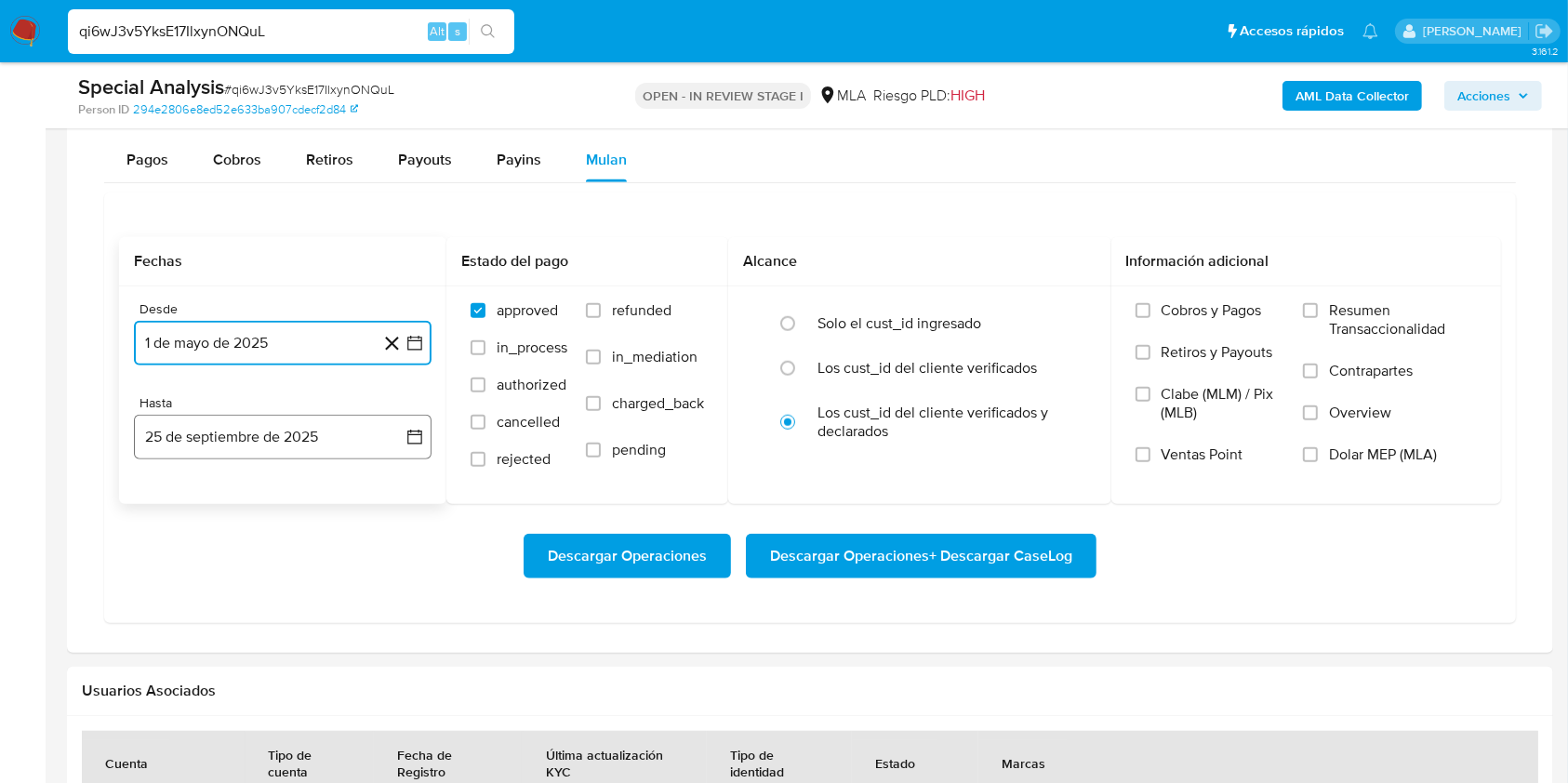
click at [308, 429] on button "25 de septiembre de 2025" at bounding box center [282, 437] width 297 height 45
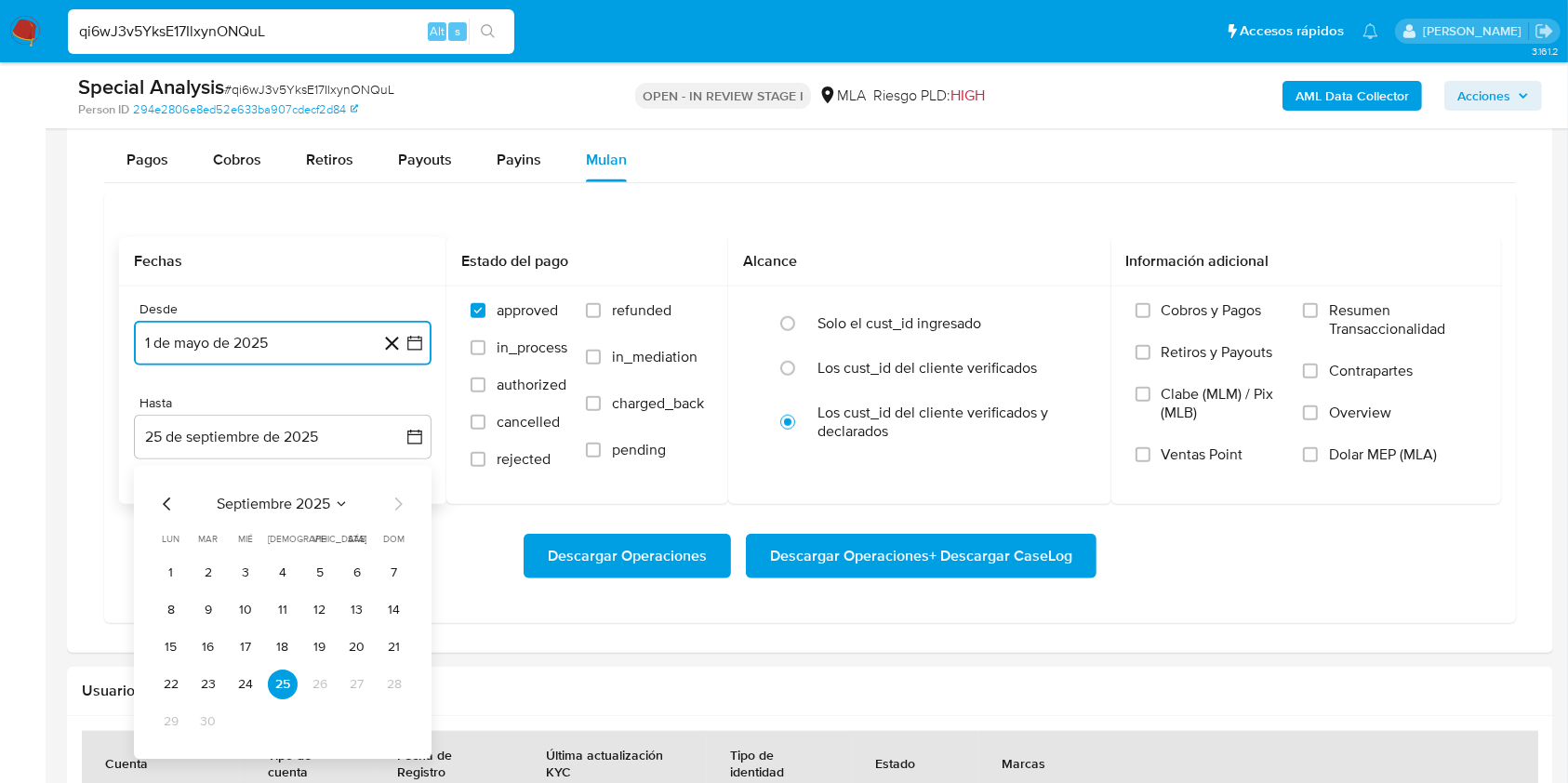
click at [157, 503] on icon "Mes anterior" at bounding box center [168, 504] width 23 height 23
click at [404, 723] on button "31" at bounding box center [395, 721] width 30 height 30
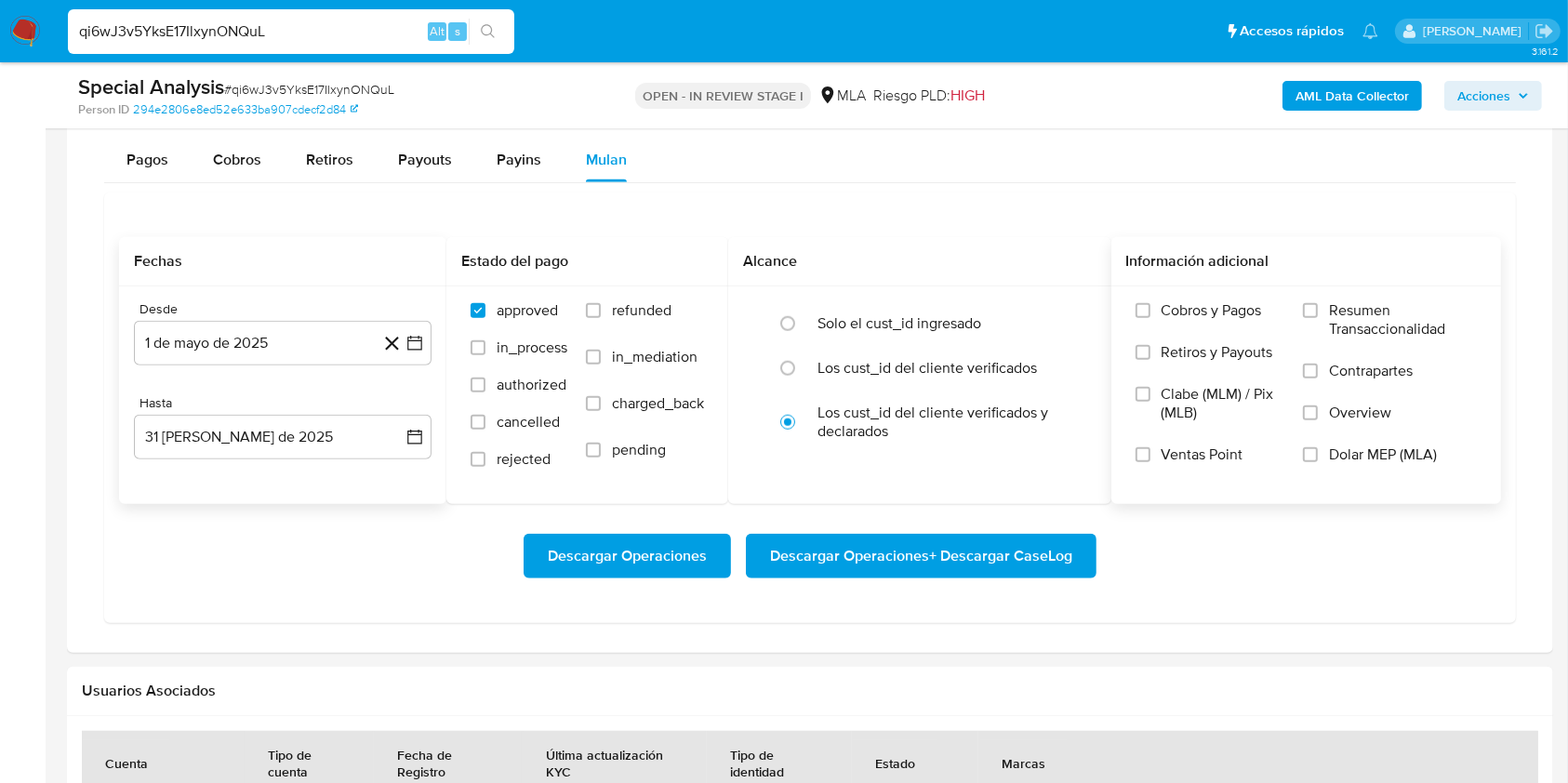
click at [1382, 459] on span "Dolar MEP (MLA)" at bounding box center [1382, 455] width 108 height 19
click at [1318, 459] on input "Dolar MEP (MLA)" at bounding box center [1310, 455] width 15 height 15
click at [1002, 550] on span "Descargar Operaciones + Descargar CaseLog" at bounding box center [921, 556] width 302 height 41
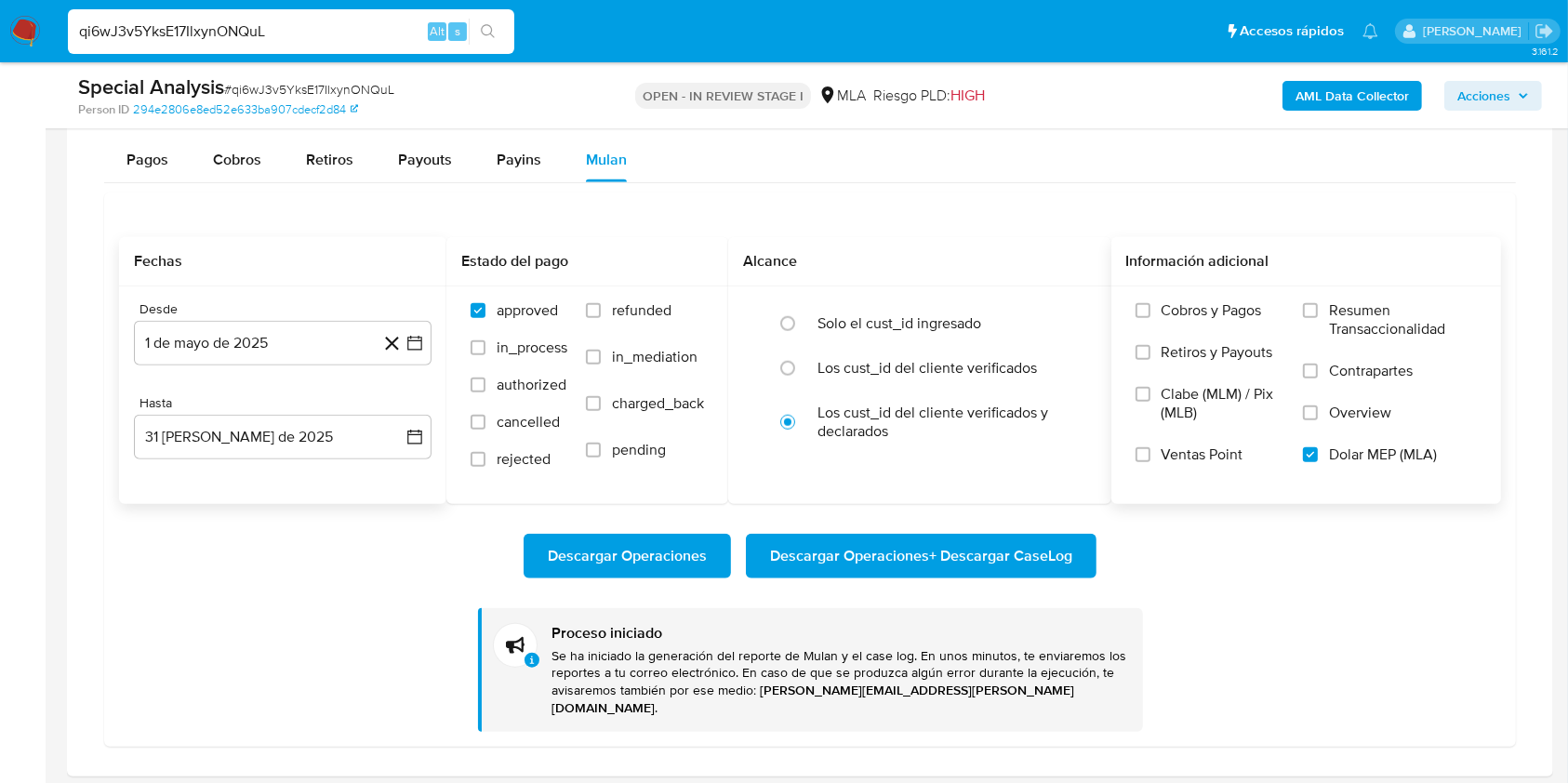
click at [38, 26] on img at bounding box center [25, 32] width 32 height 32
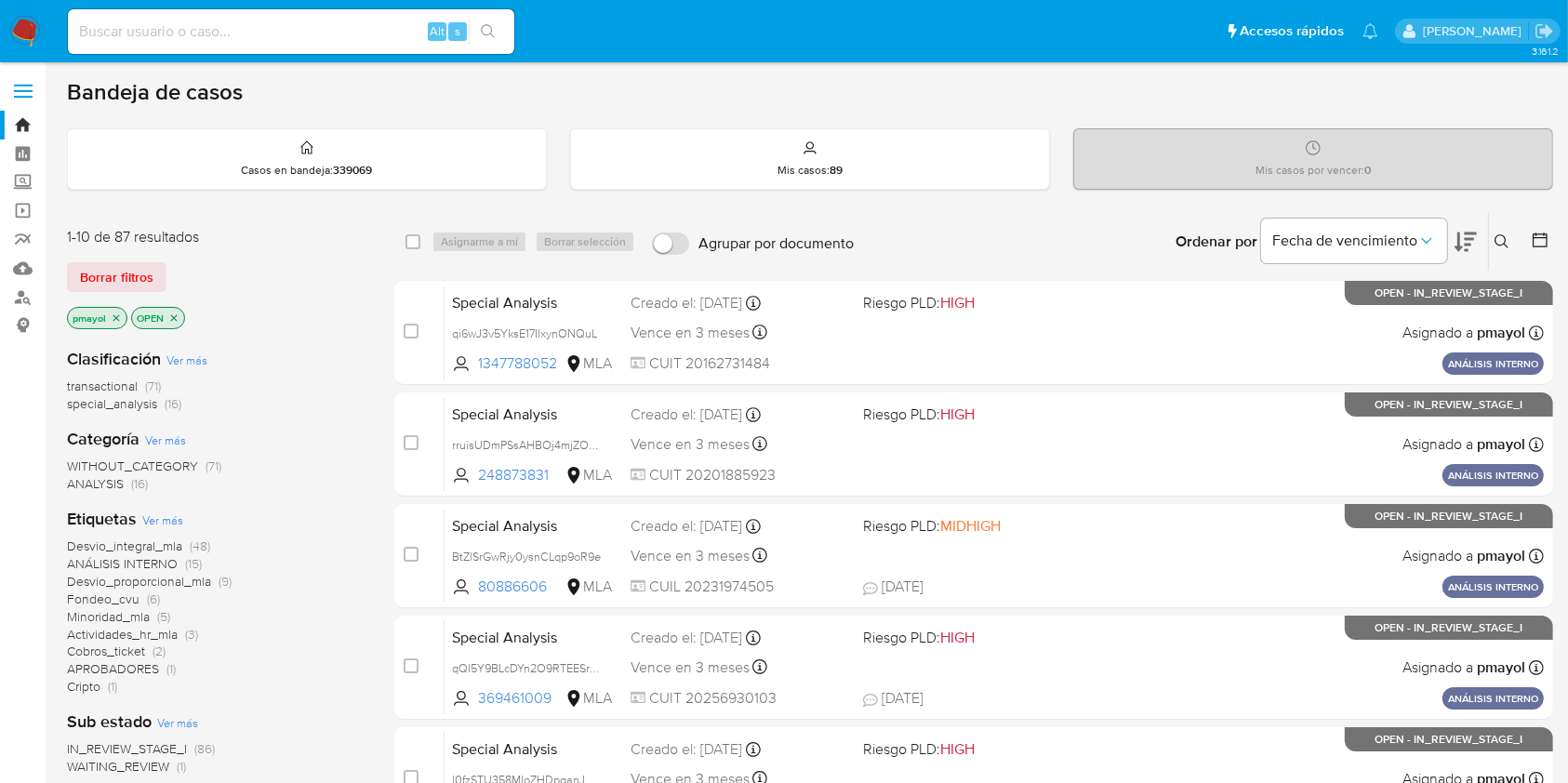
click at [294, 11] on div "Alt s" at bounding box center [291, 32] width 446 height 45
click at [294, 20] on input at bounding box center [291, 32] width 446 height 24
paste input "254512279"
type input "254512279"
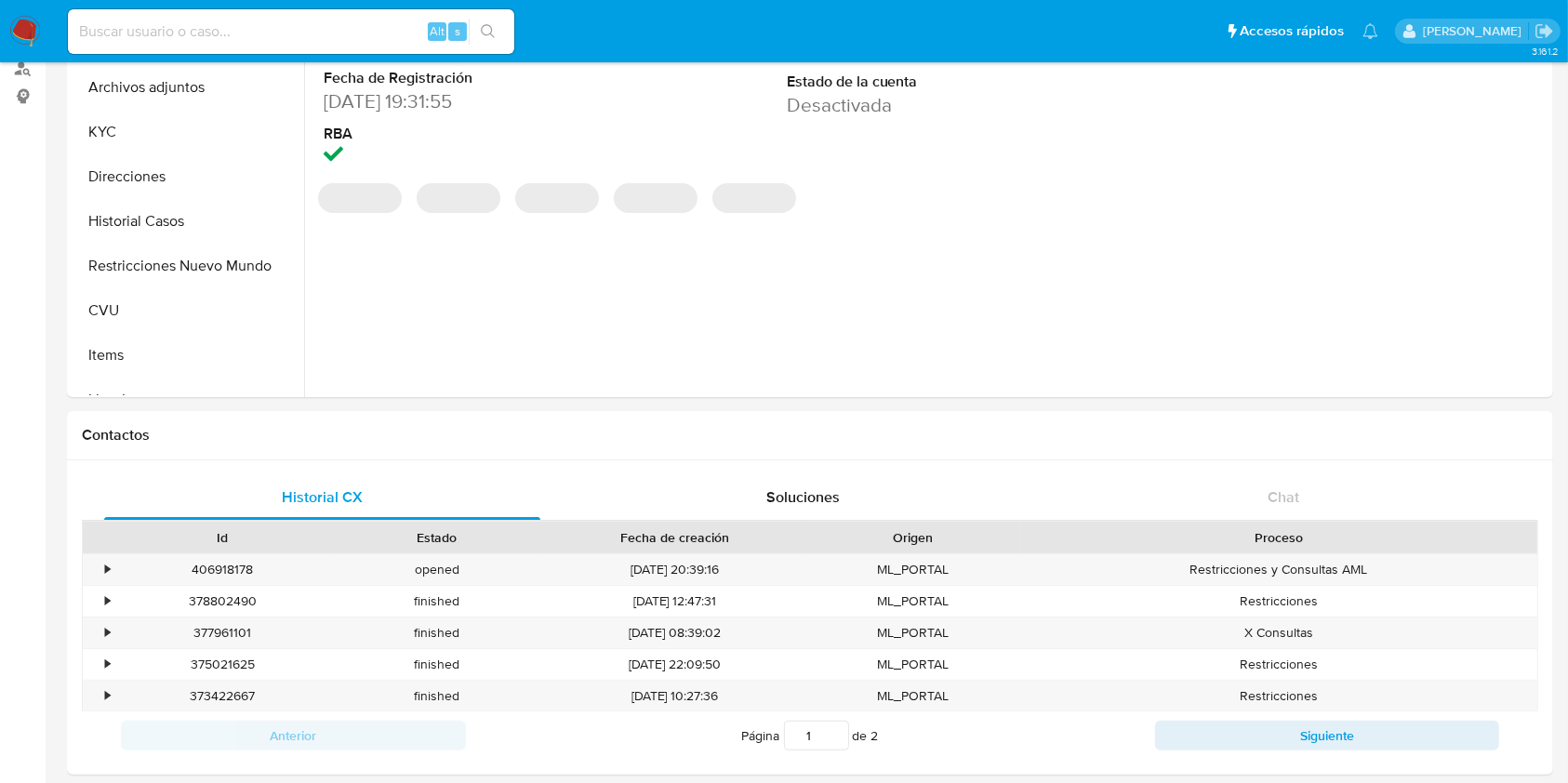
scroll to position [294, 0]
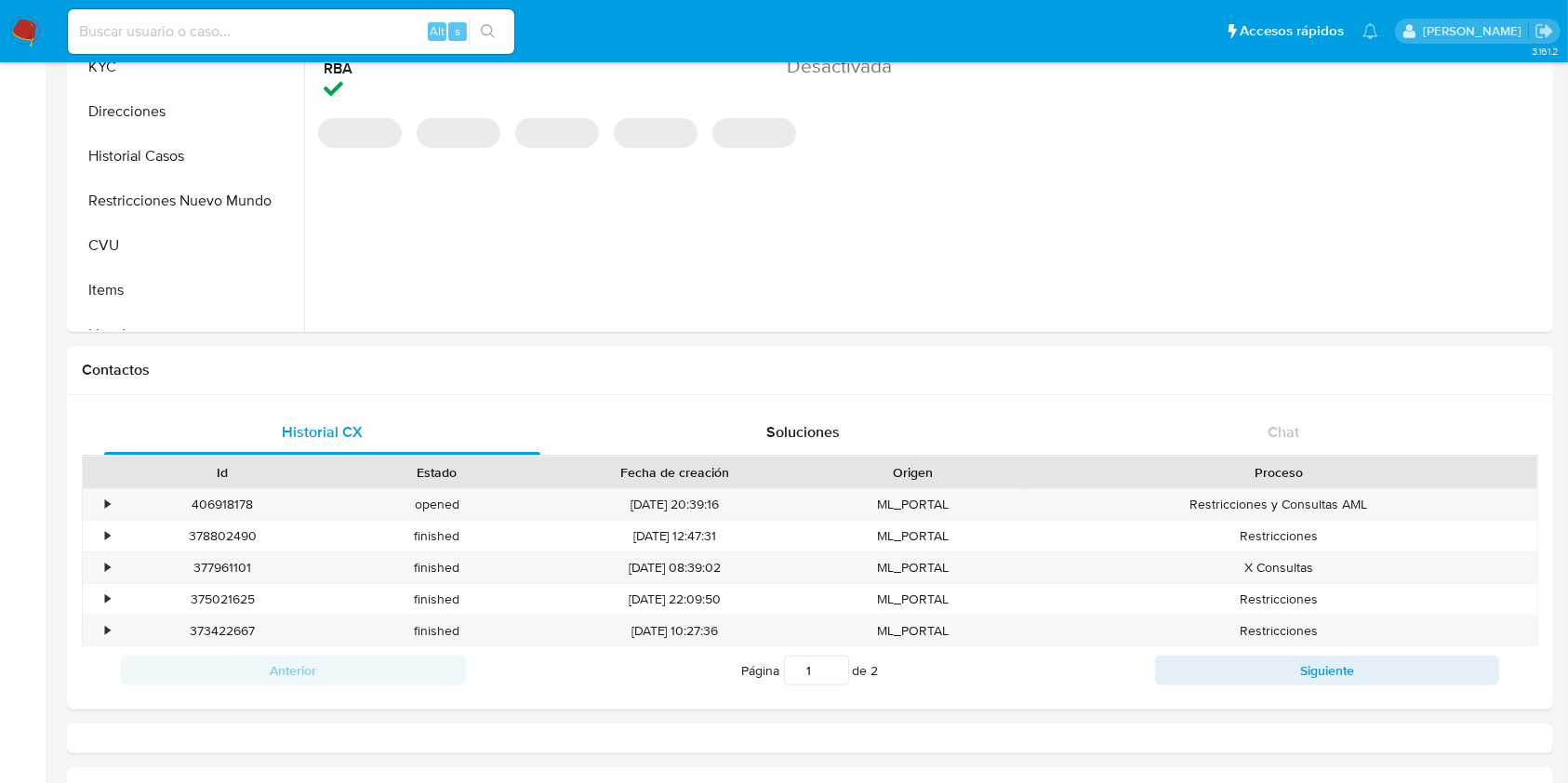
select select "10"
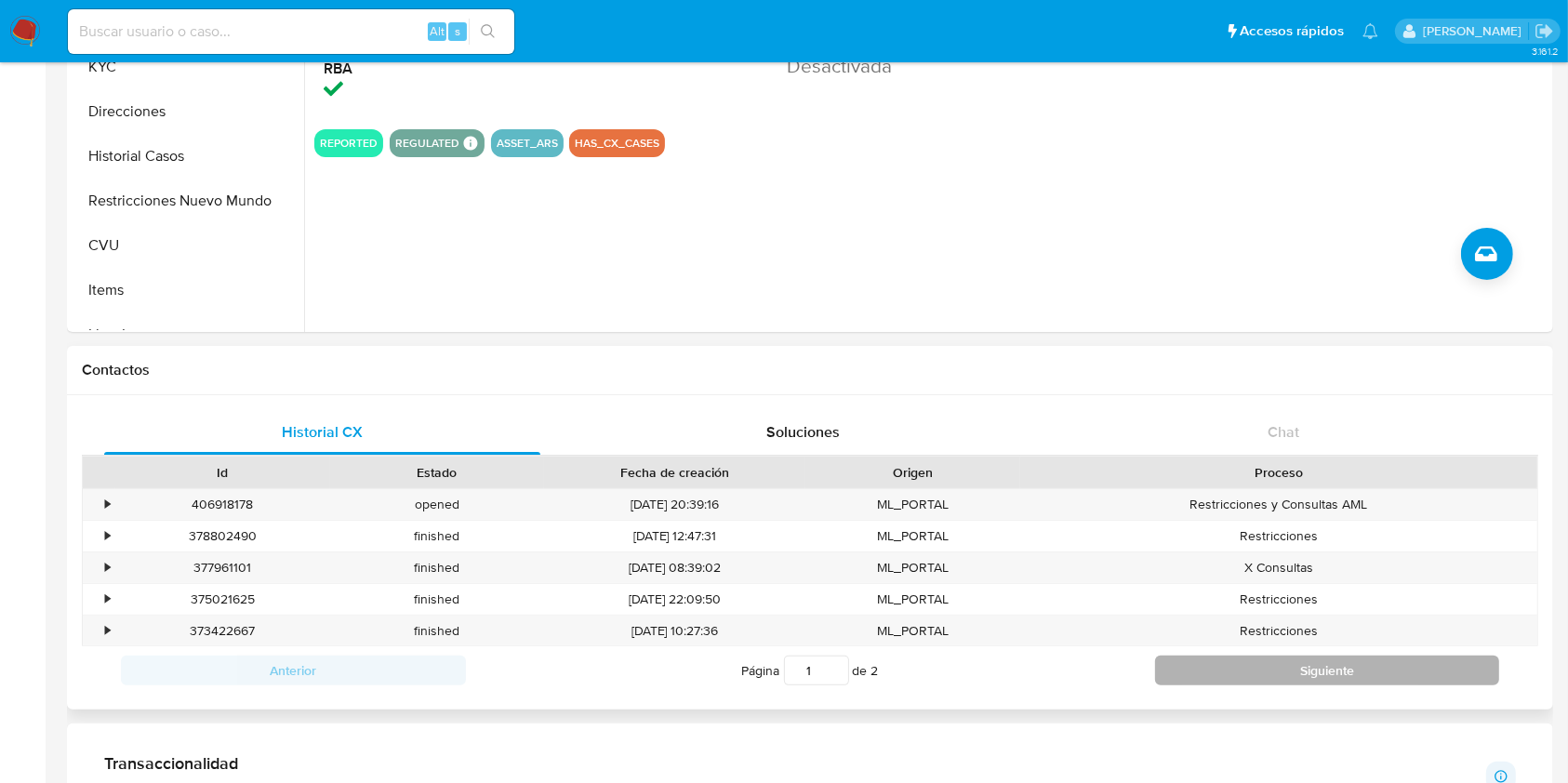
click at [1231, 675] on button "Siguiente" at bounding box center [1327, 670] width 345 height 30
type input "2"
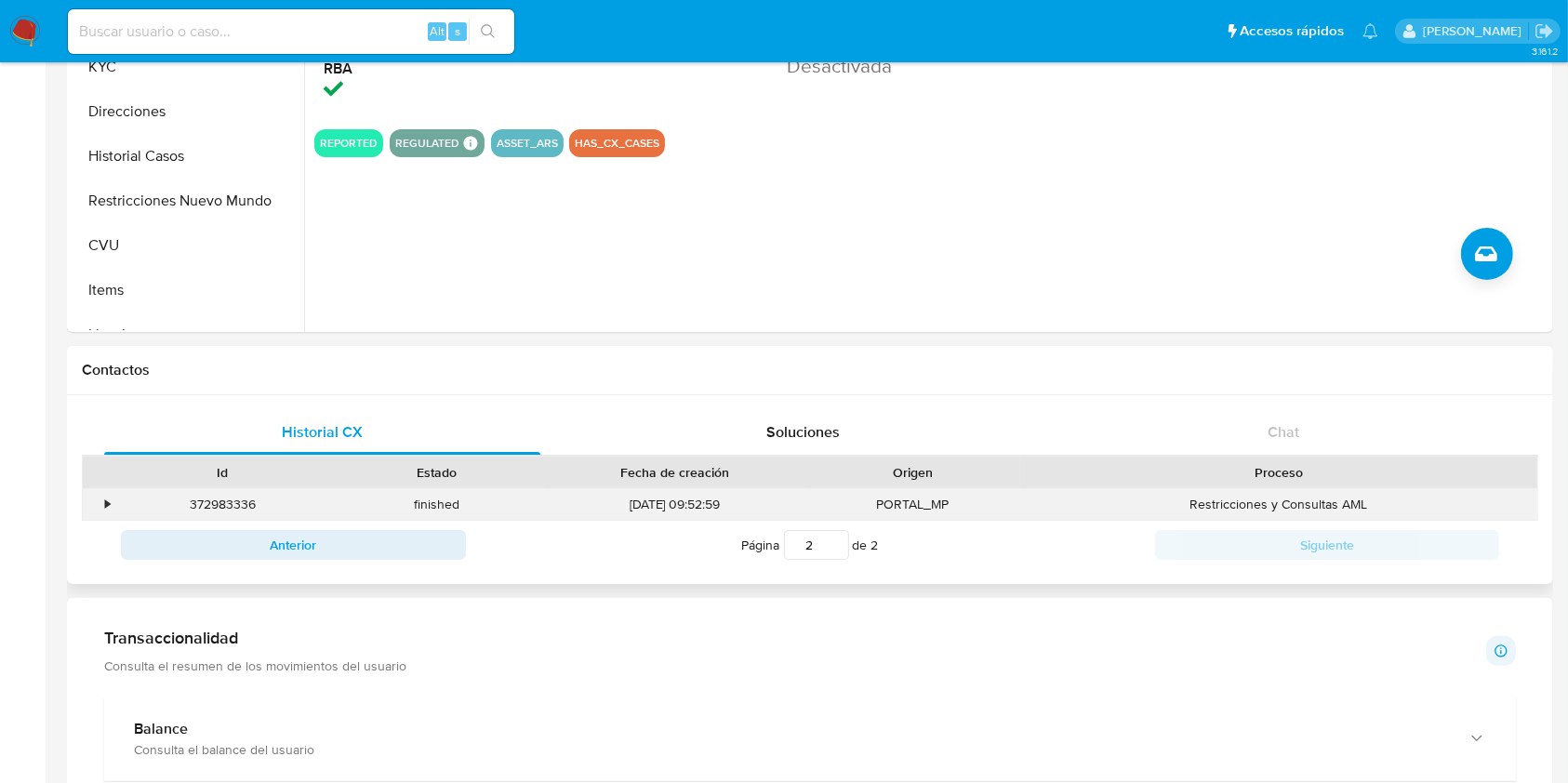
click at [203, 503] on div "372983336" at bounding box center [222, 504] width 215 height 31
copy div "372983336"
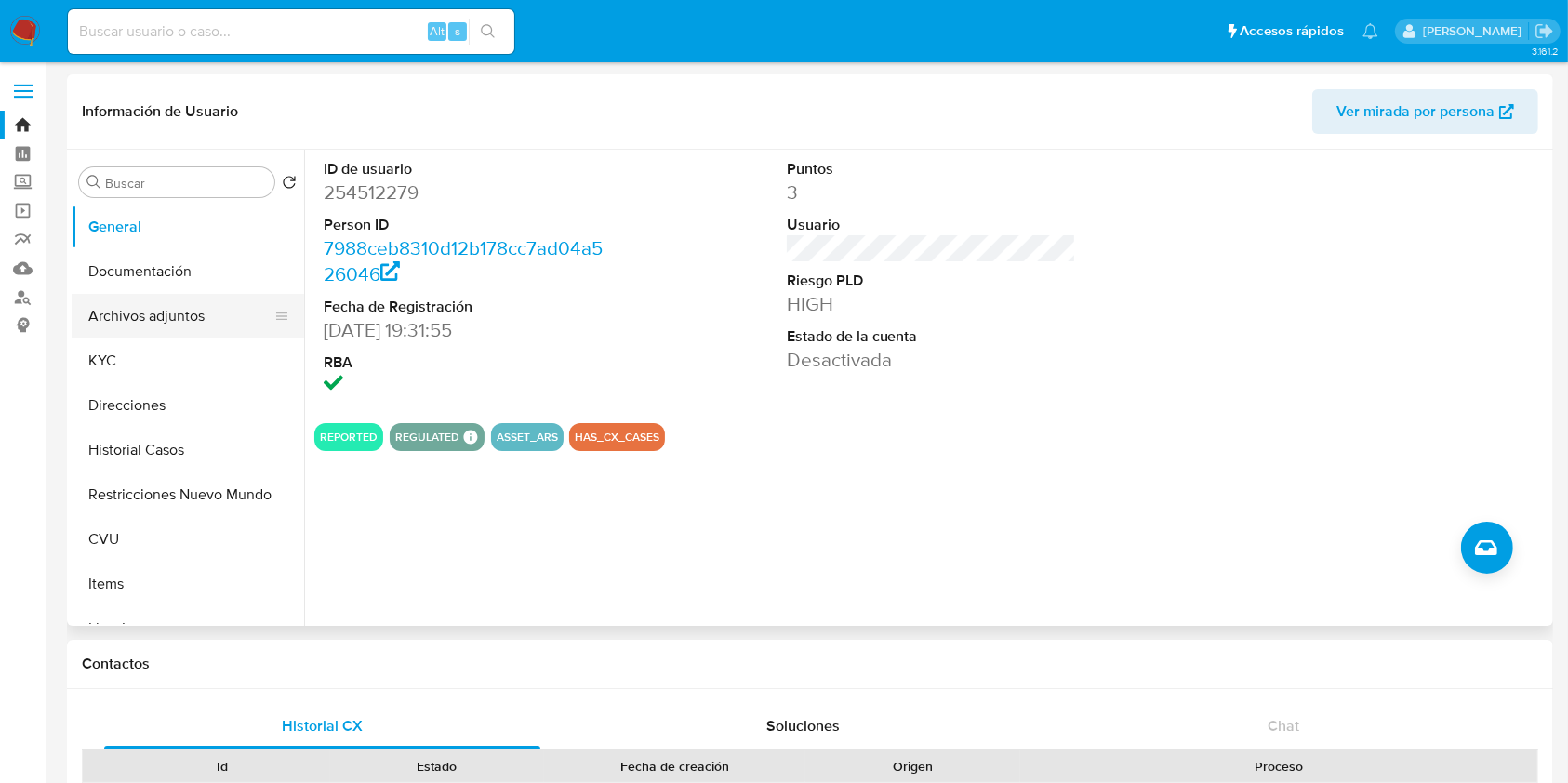
click at [104, 321] on button "Archivos adjuntos" at bounding box center [180, 316] width 218 height 45
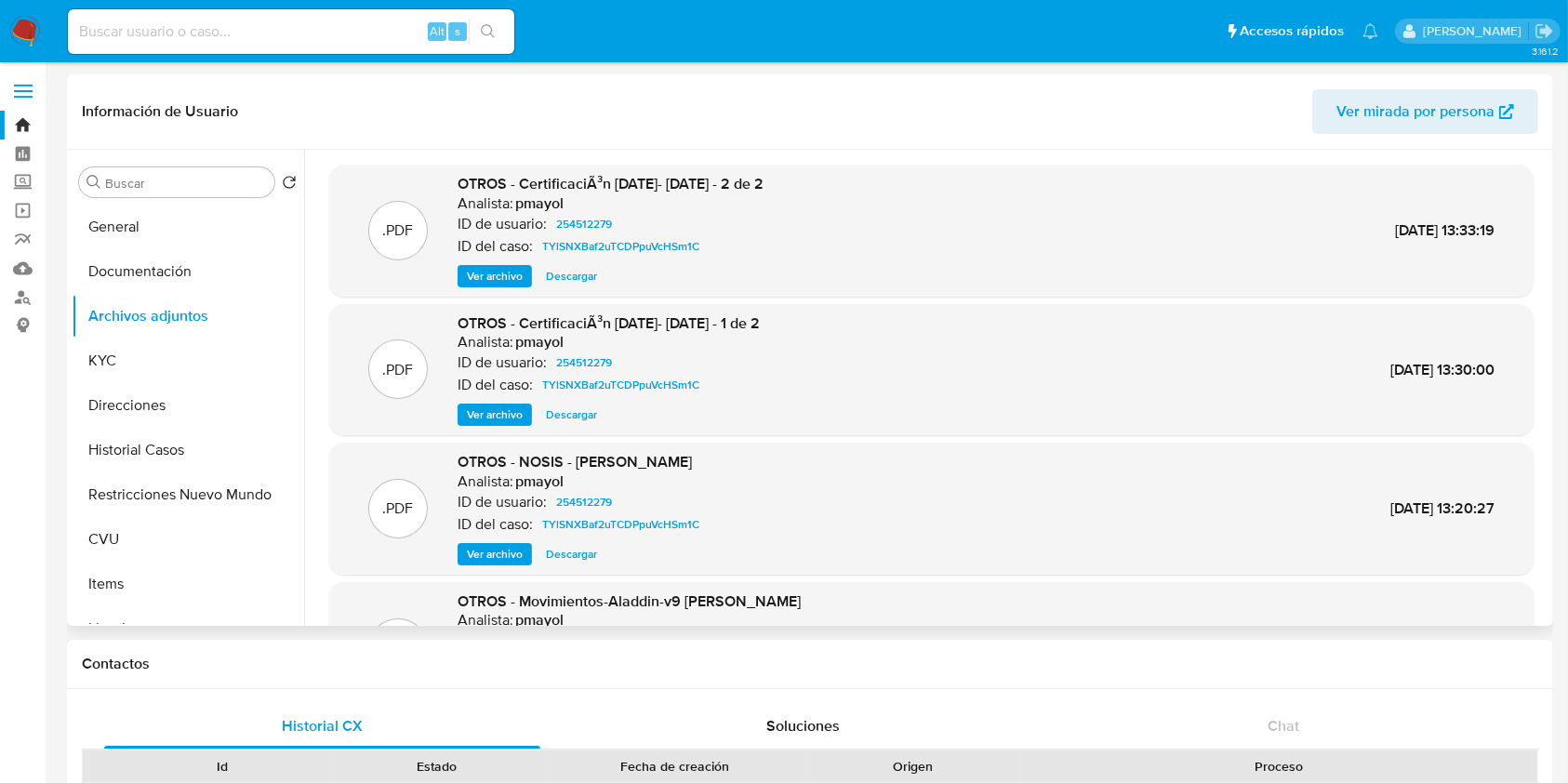
drag, startPoint x: 1550, startPoint y: 335, endPoint x: 1525, endPoint y: 461, distance: 128.5
click at [1525, 461] on div "Buscar Volver al orden por defecto General Documentación Archivos adjuntos KYC …" at bounding box center [809, 388] width 1485 height 476
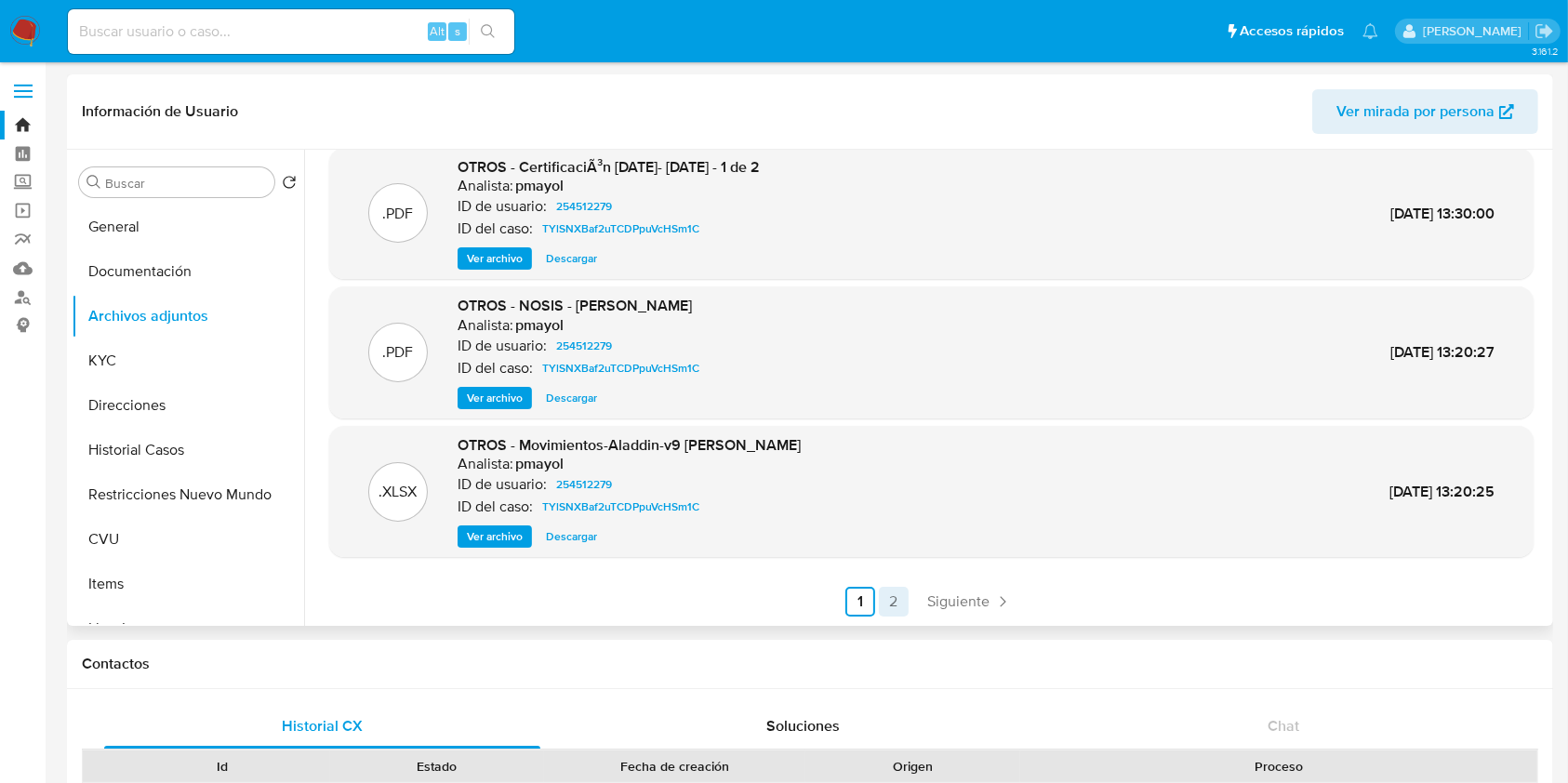
click at [879, 606] on link "2" at bounding box center [894, 602] width 30 height 30
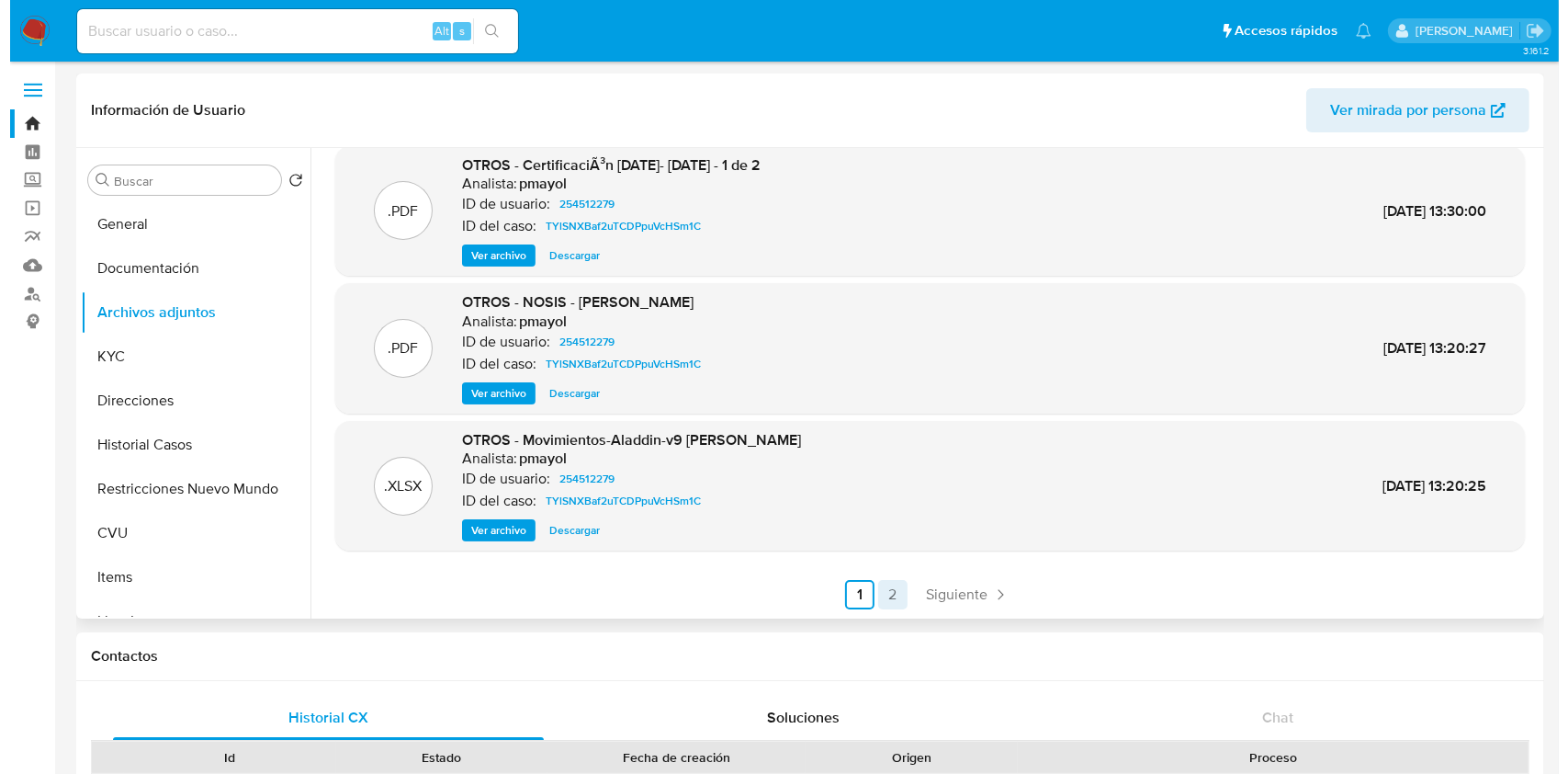
scroll to position [0, 0]
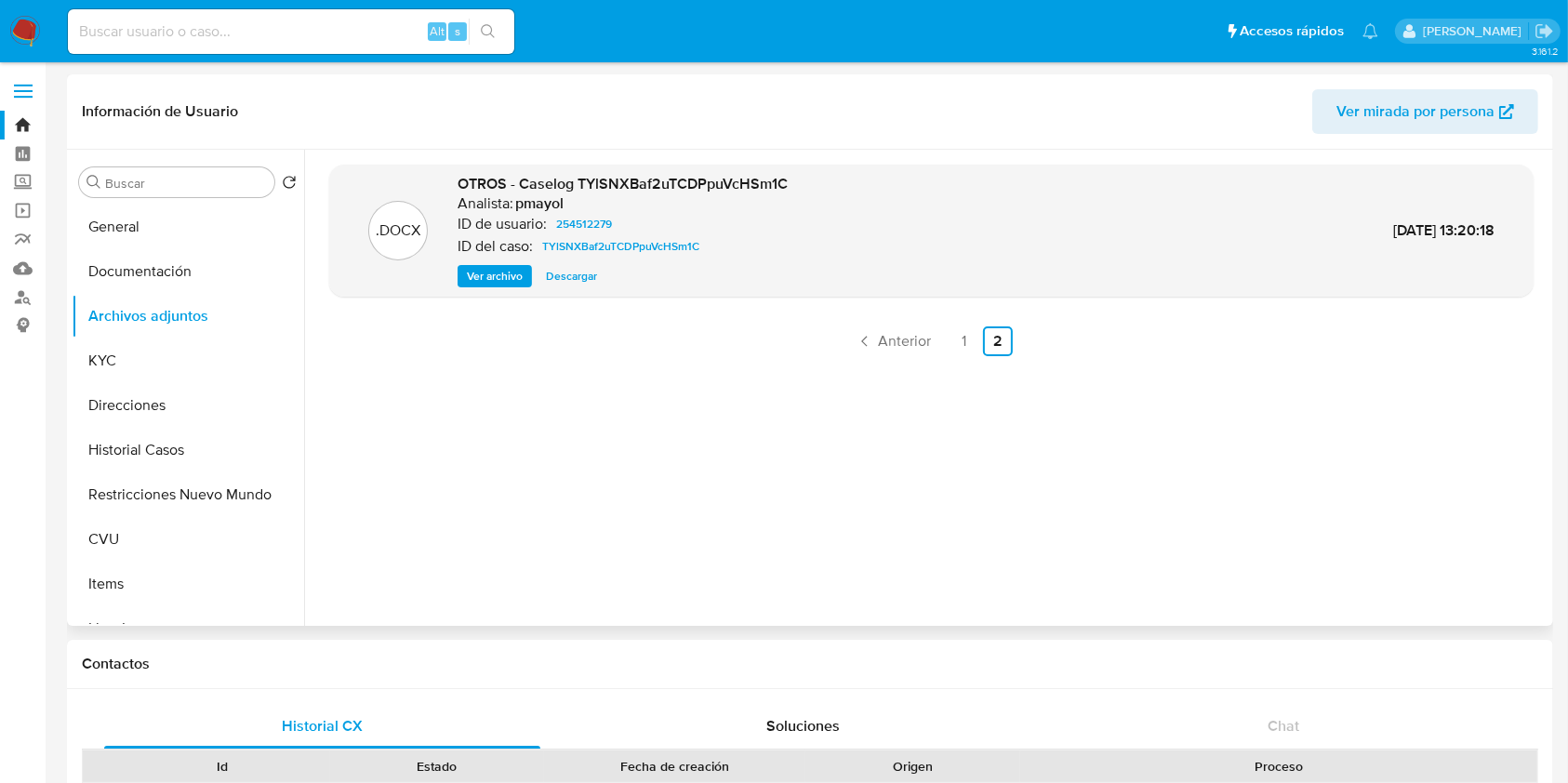
click at [498, 267] on span "Ver archivo" at bounding box center [494, 277] width 55 height 19
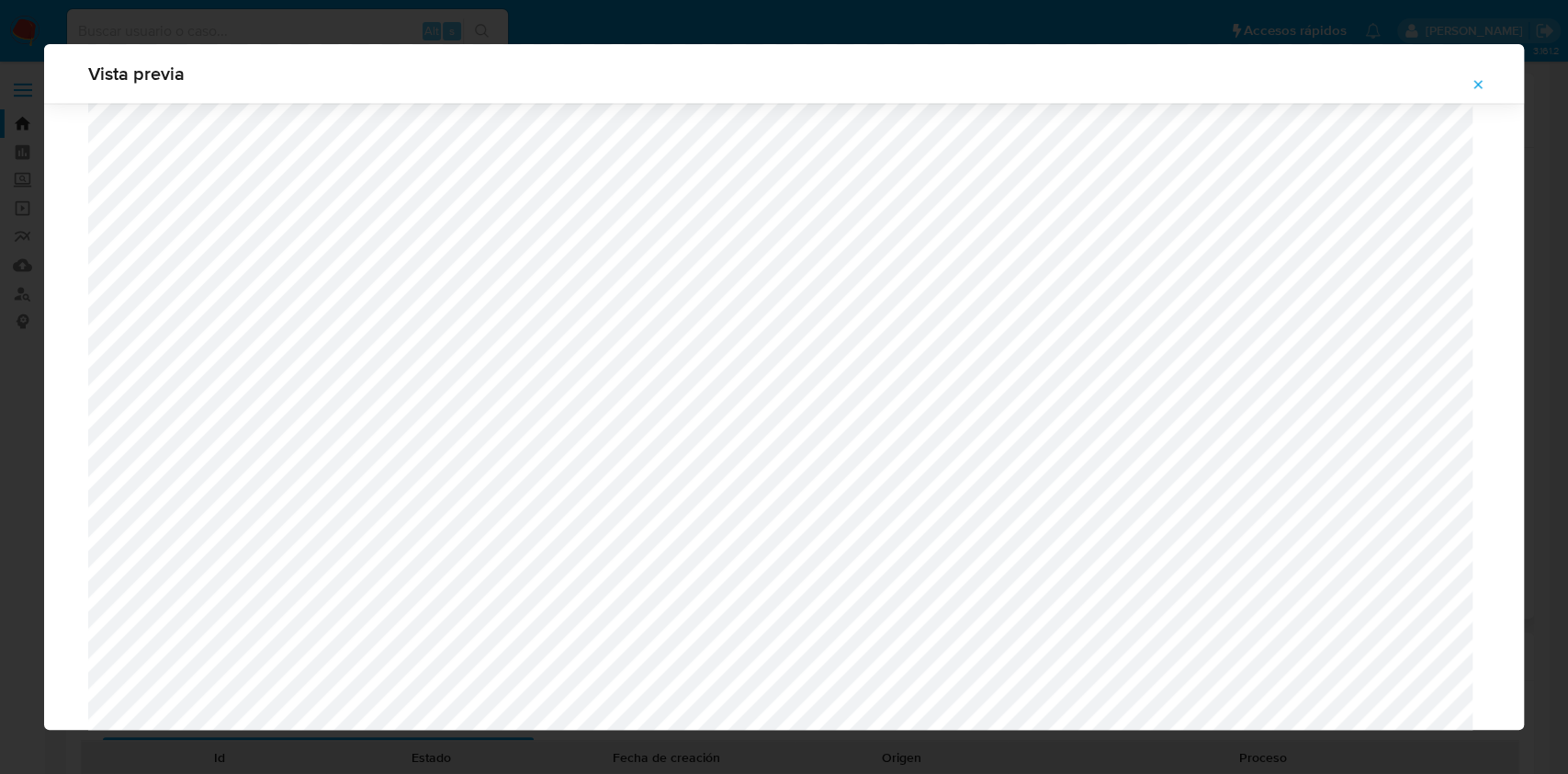
scroll to position [2235, 0]
click at [1475, 84] on icon "Attachment preview" at bounding box center [1478, 84] width 15 height 15
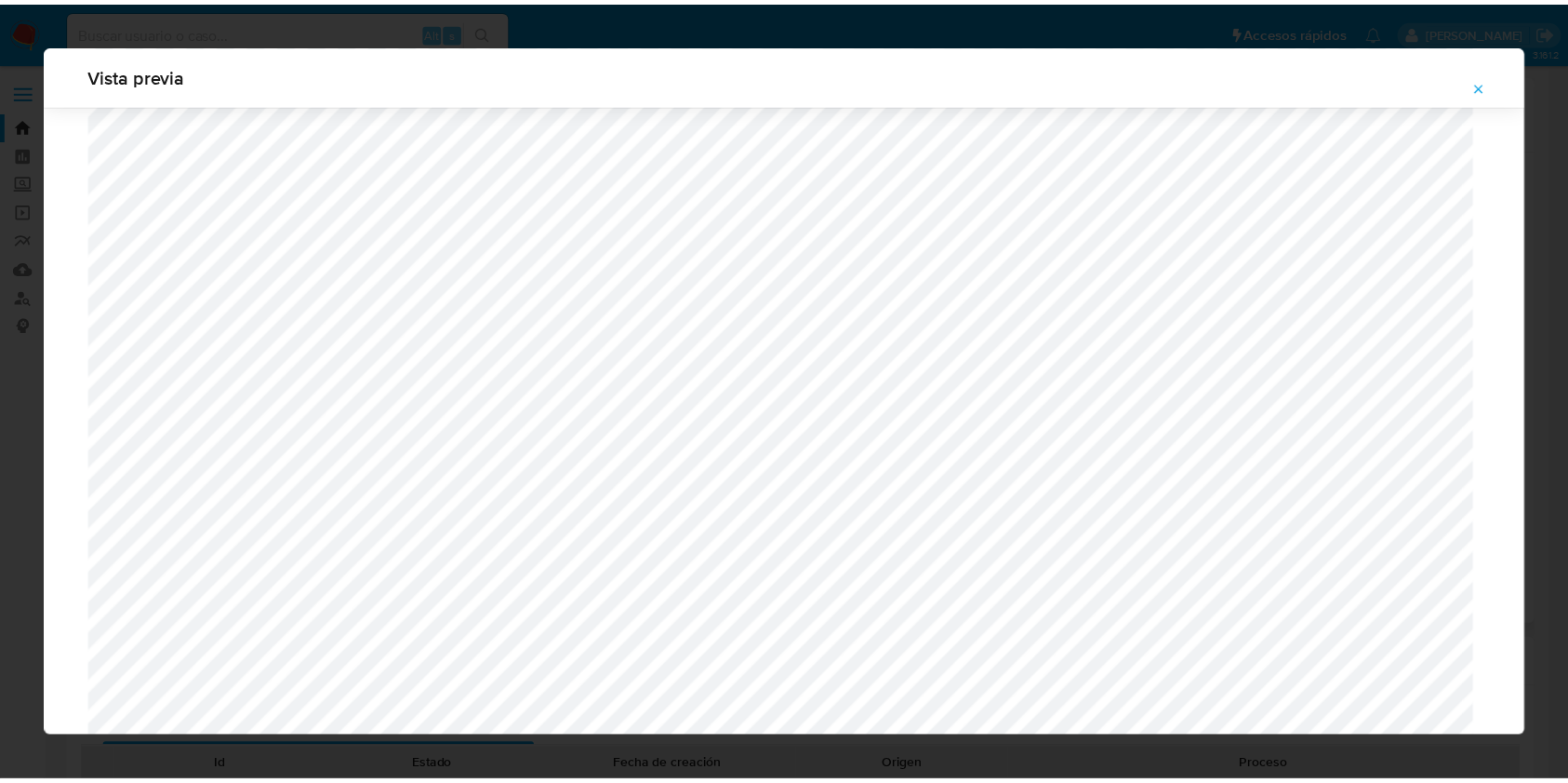
scroll to position [0, 0]
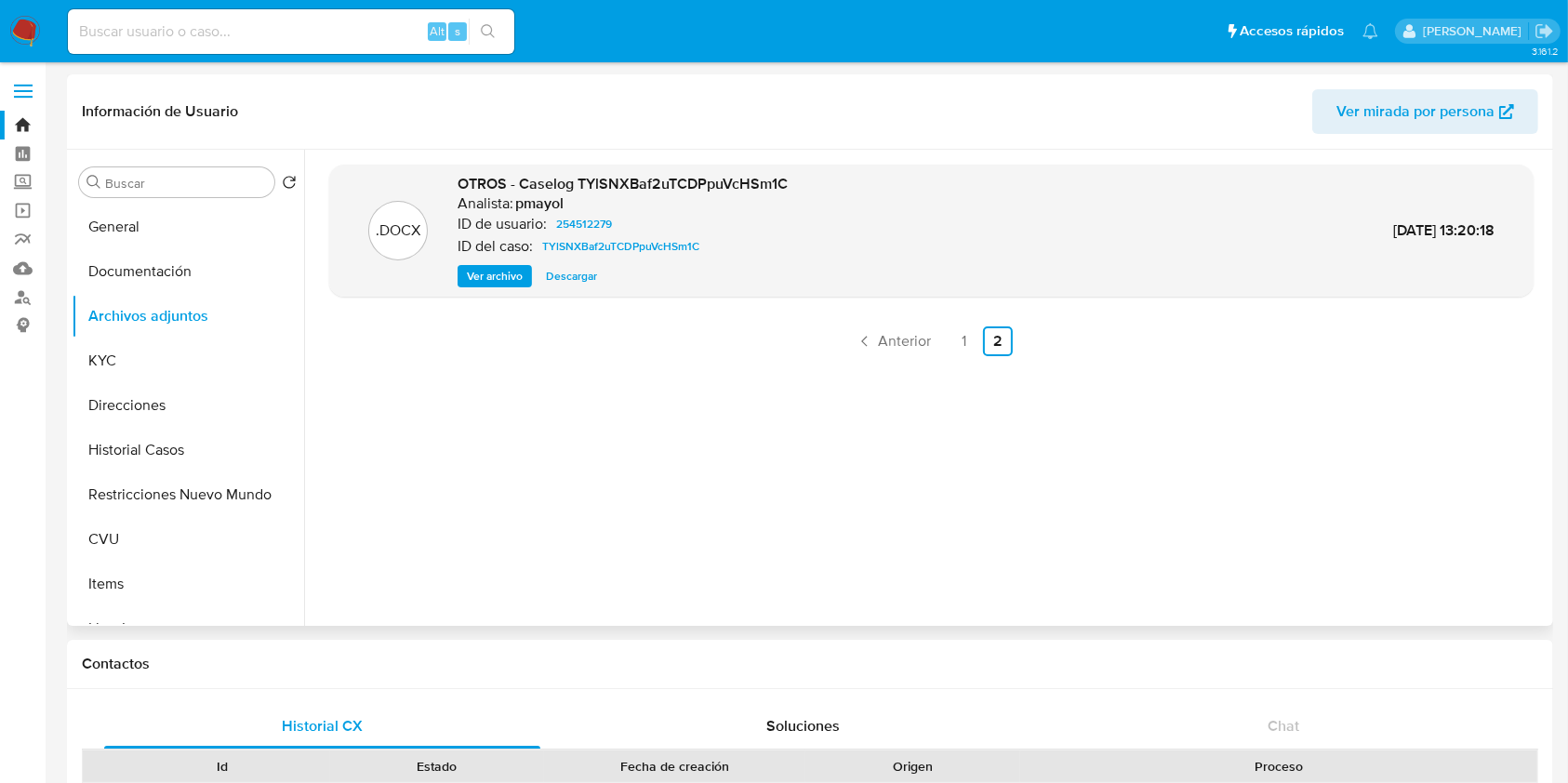
click at [27, 34] on img at bounding box center [25, 32] width 32 height 32
